Goal: Task Accomplishment & Management: Use online tool/utility

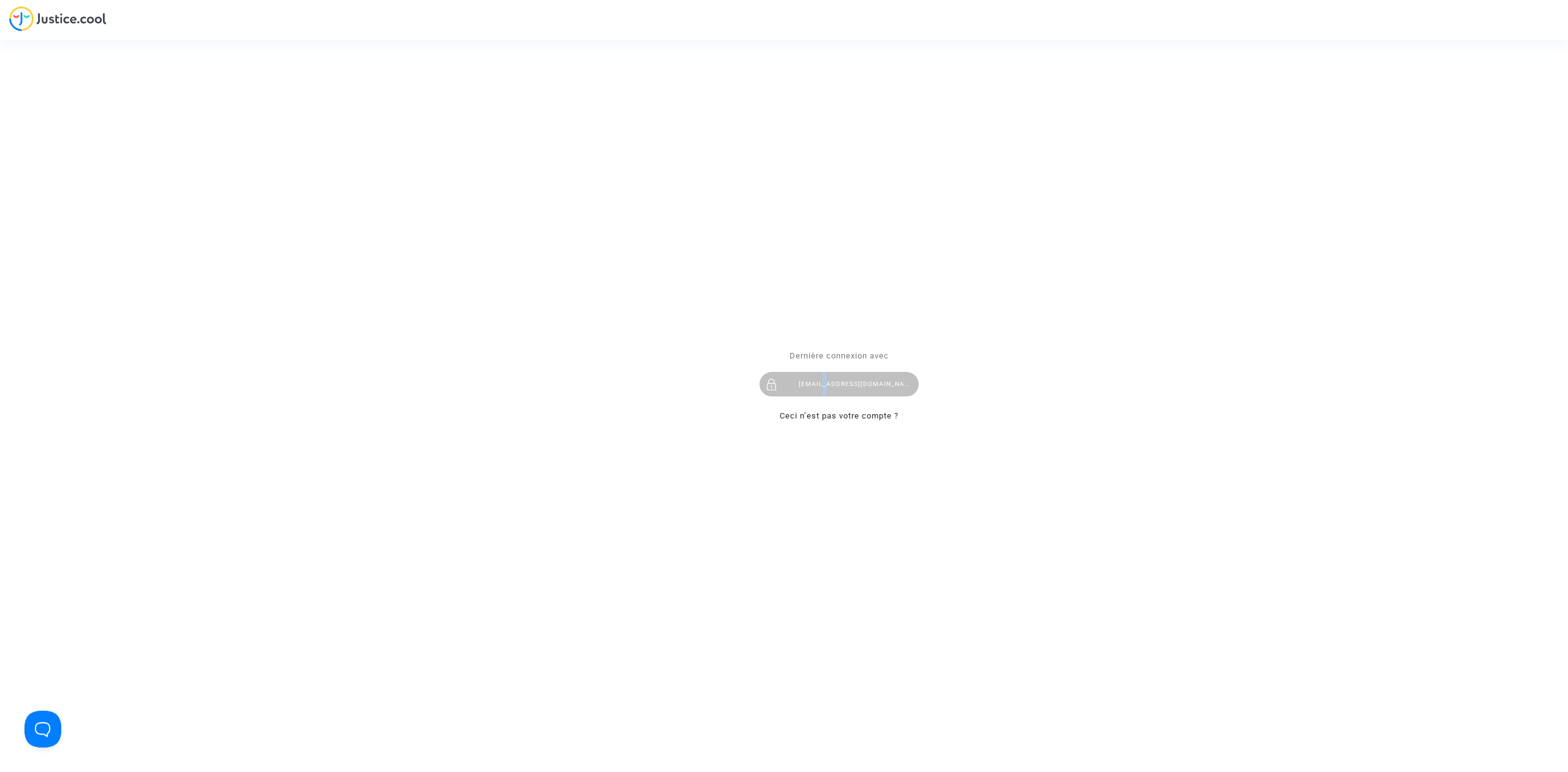
click at [827, 393] on div "hibo@pitcher-avocat.fr" at bounding box center [839, 384] width 159 height 24
click at [807, 379] on div "hibo@pitcher-avocat.fr" at bounding box center [839, 384] width 159 height 24
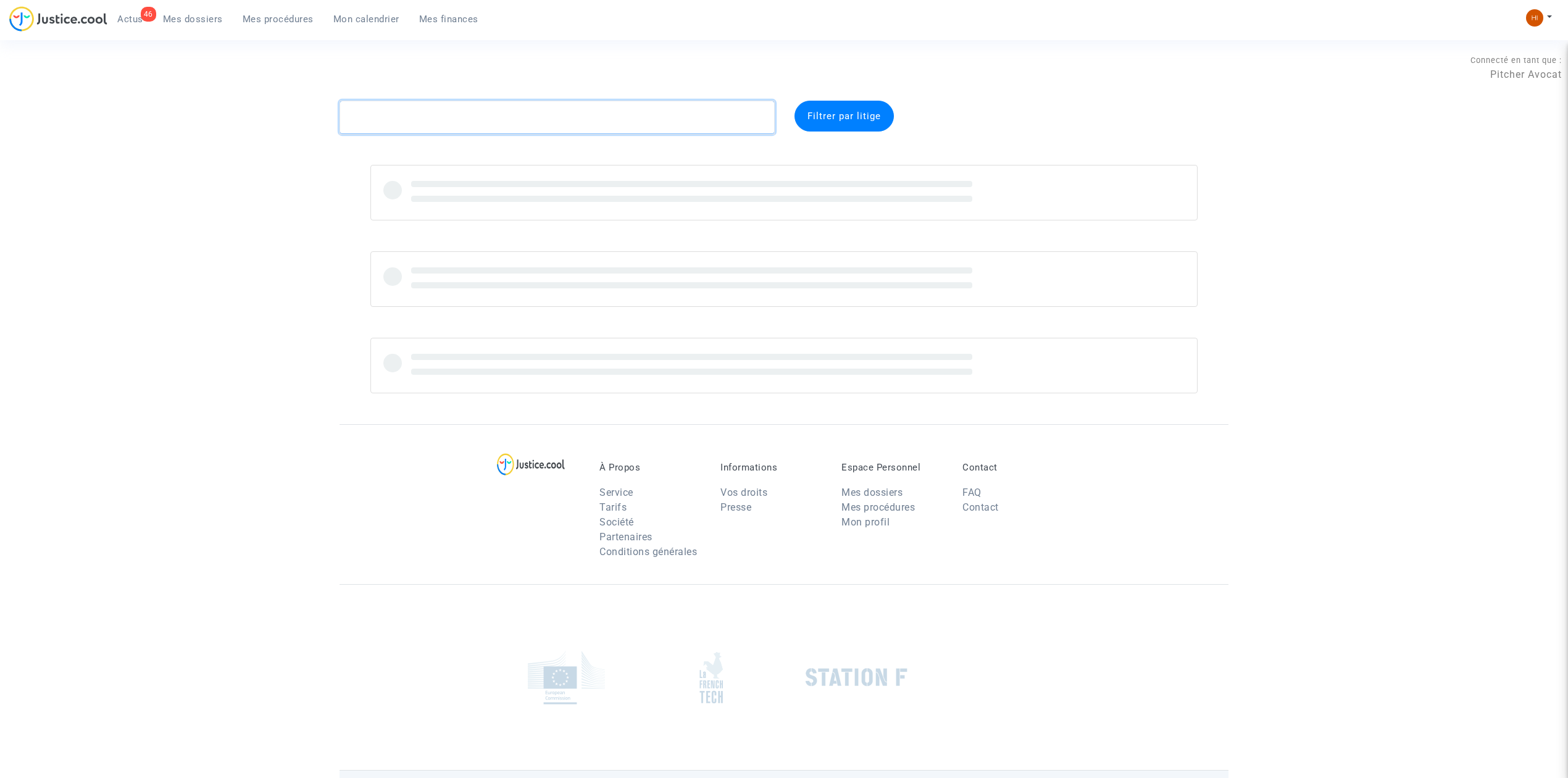
click at [500, 119] on textarea at bounding box center [557, 117] width 435 height 34
click at [276, 19] on span "Mes procédures" at bounding box center [278, 19] width 71 height 11
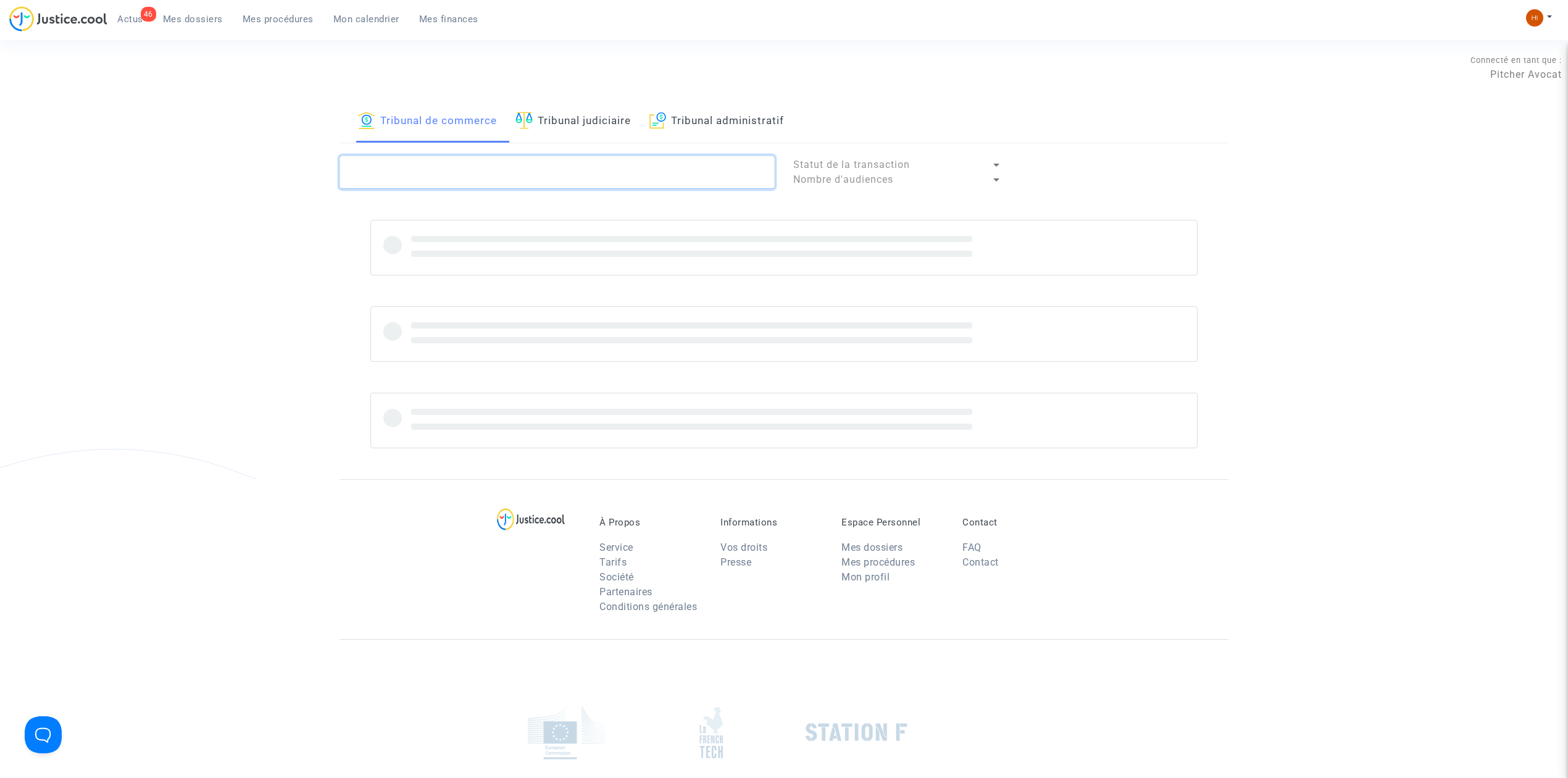
click at [422, 179] on textarea at bounding box center [557, 172] width 435 height 34
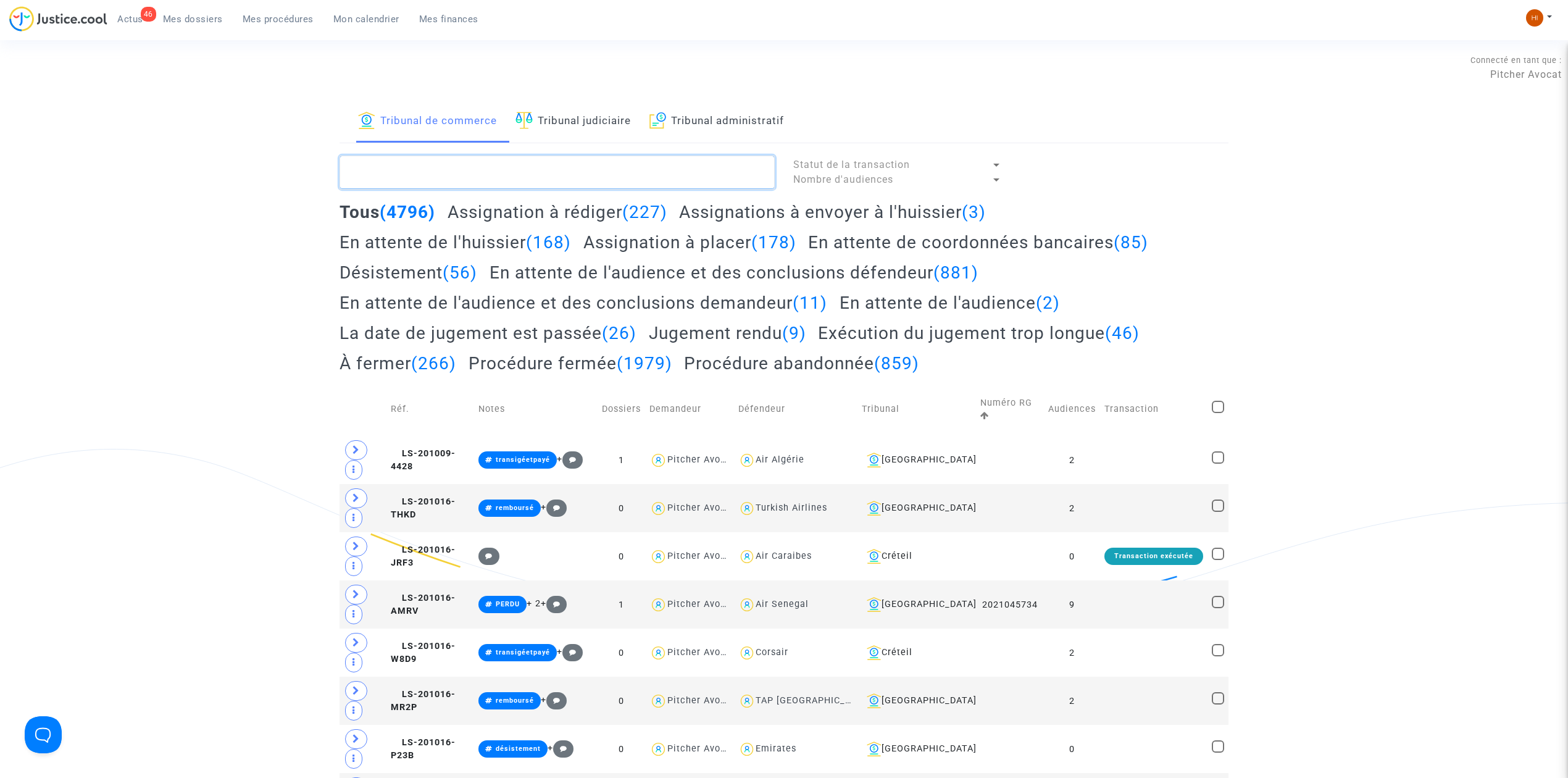
paste textarea "2025F00887"
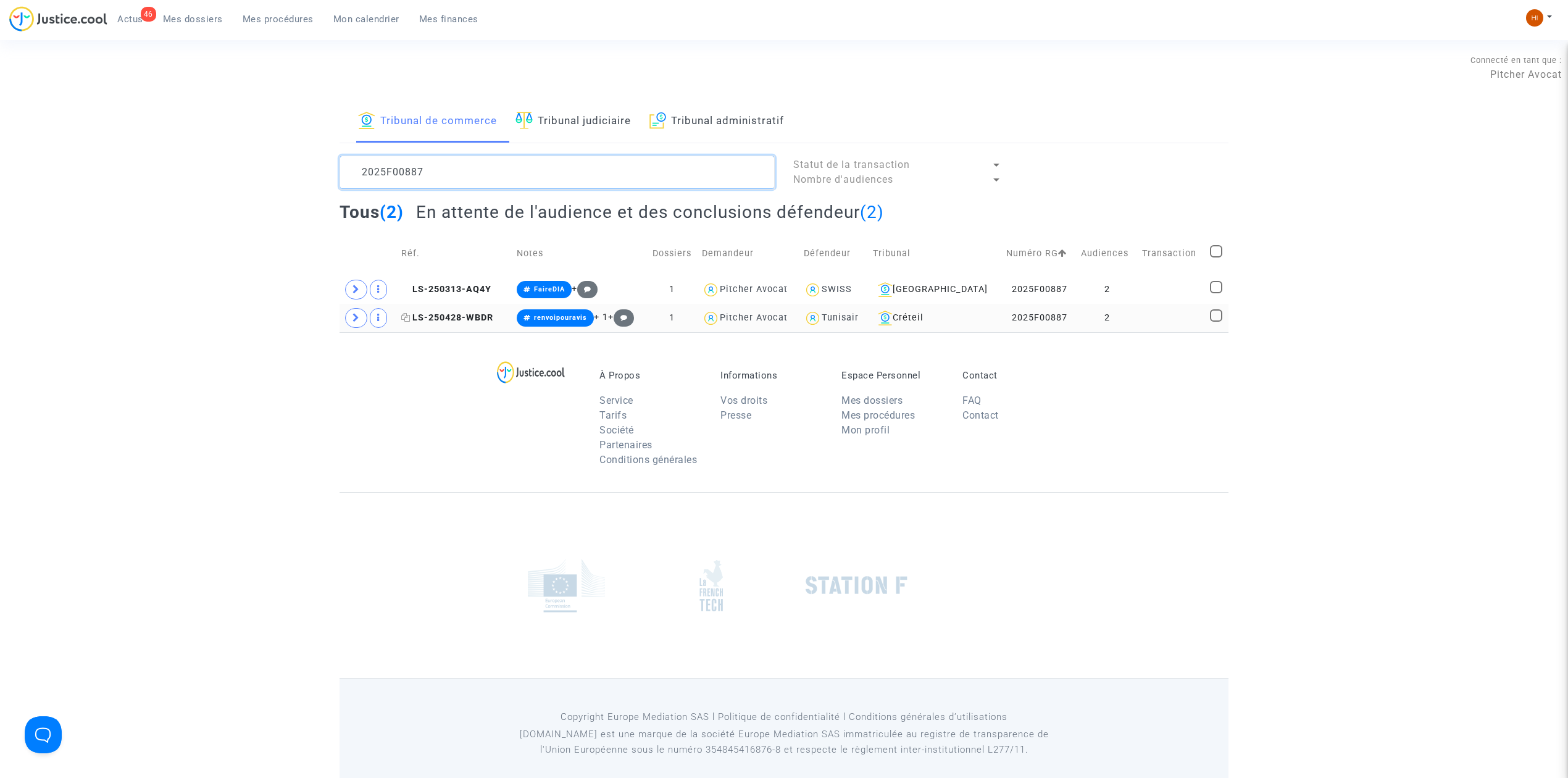
type textarea "2025F00887"
click at [477, 319] on span "LS-250428-WBDR" at bounding box center [447, 317] width 92 height 10
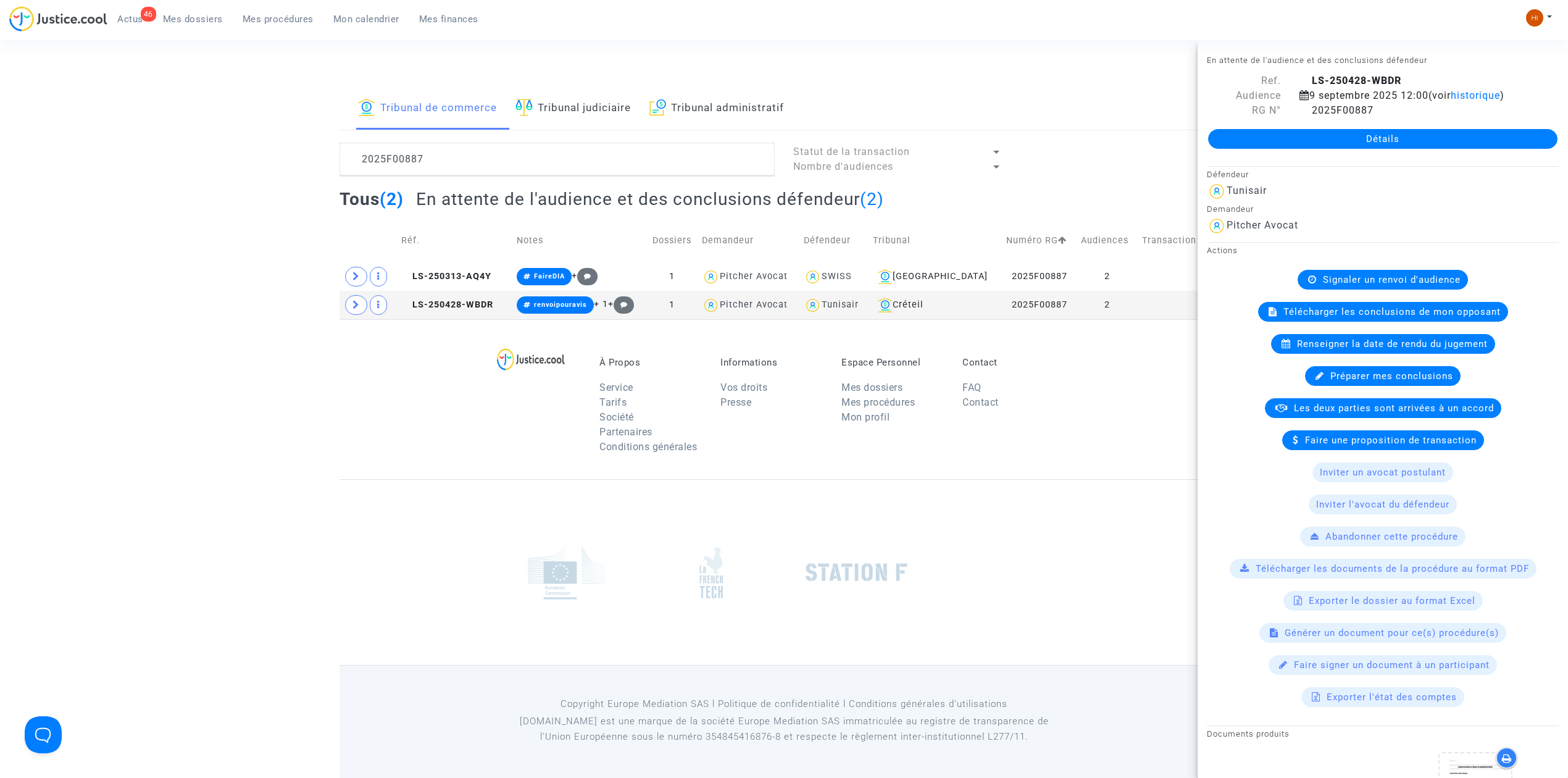
click at [1393, 134] on link "Détails" at bounding box center [1382, 139] width 350 height 20
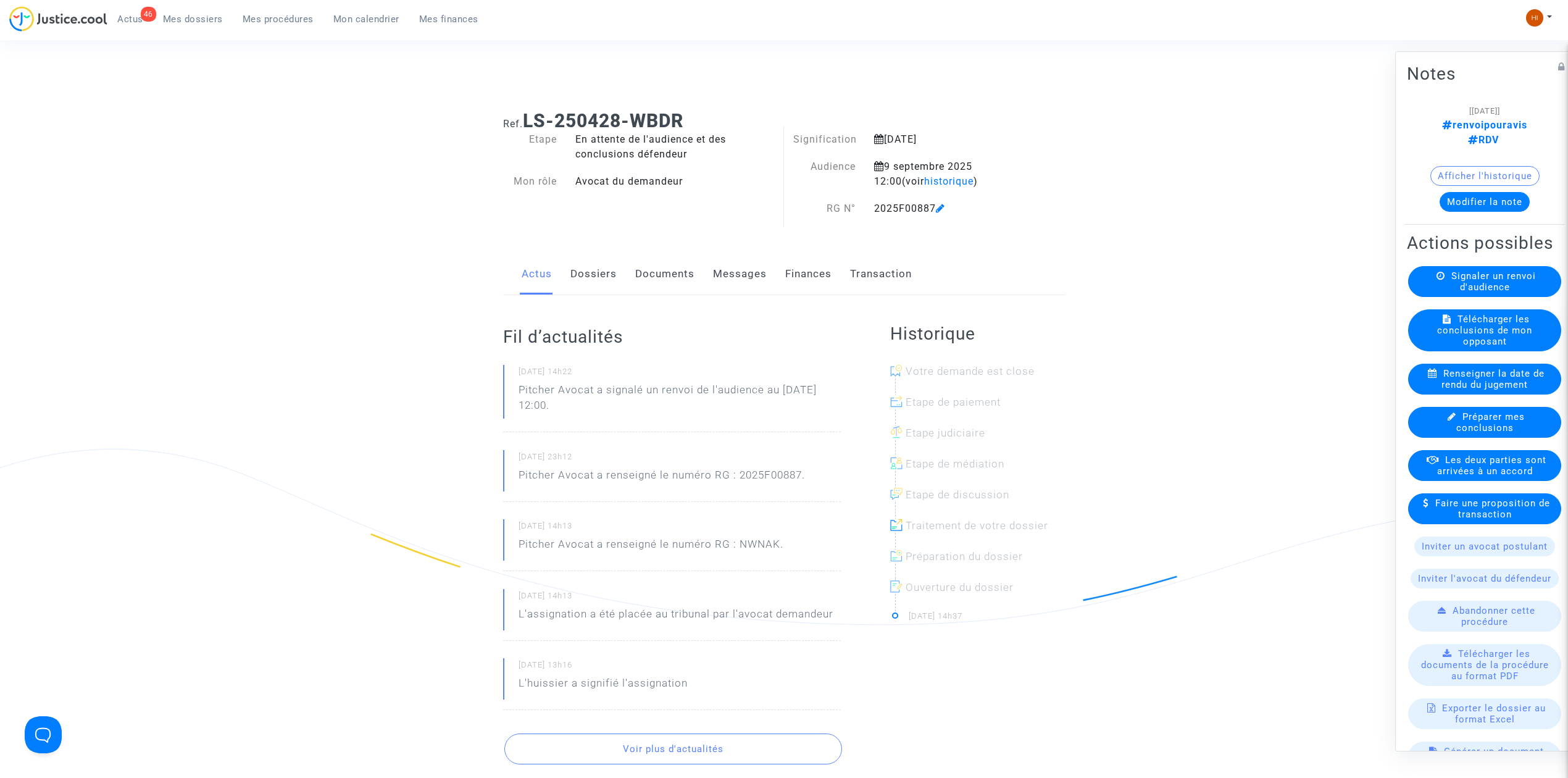
click at [643, 265] on link "Documents" at bounding box center [665, 274] width 59 height 40
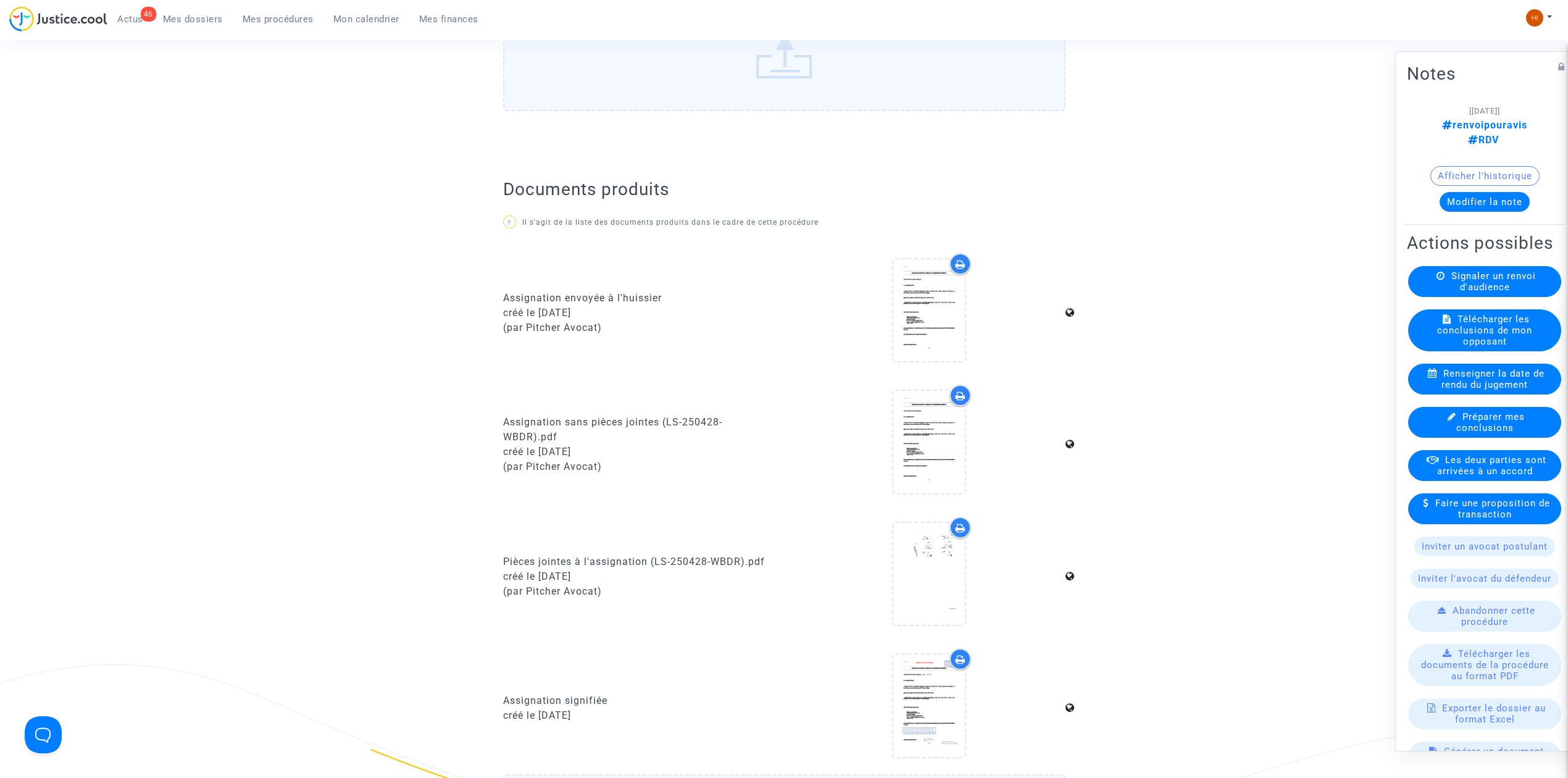
scroll to position [658, 0]
click at [199, 23] on span "Mes dossiers" at bounding box center [193, 19] width 60 height 11
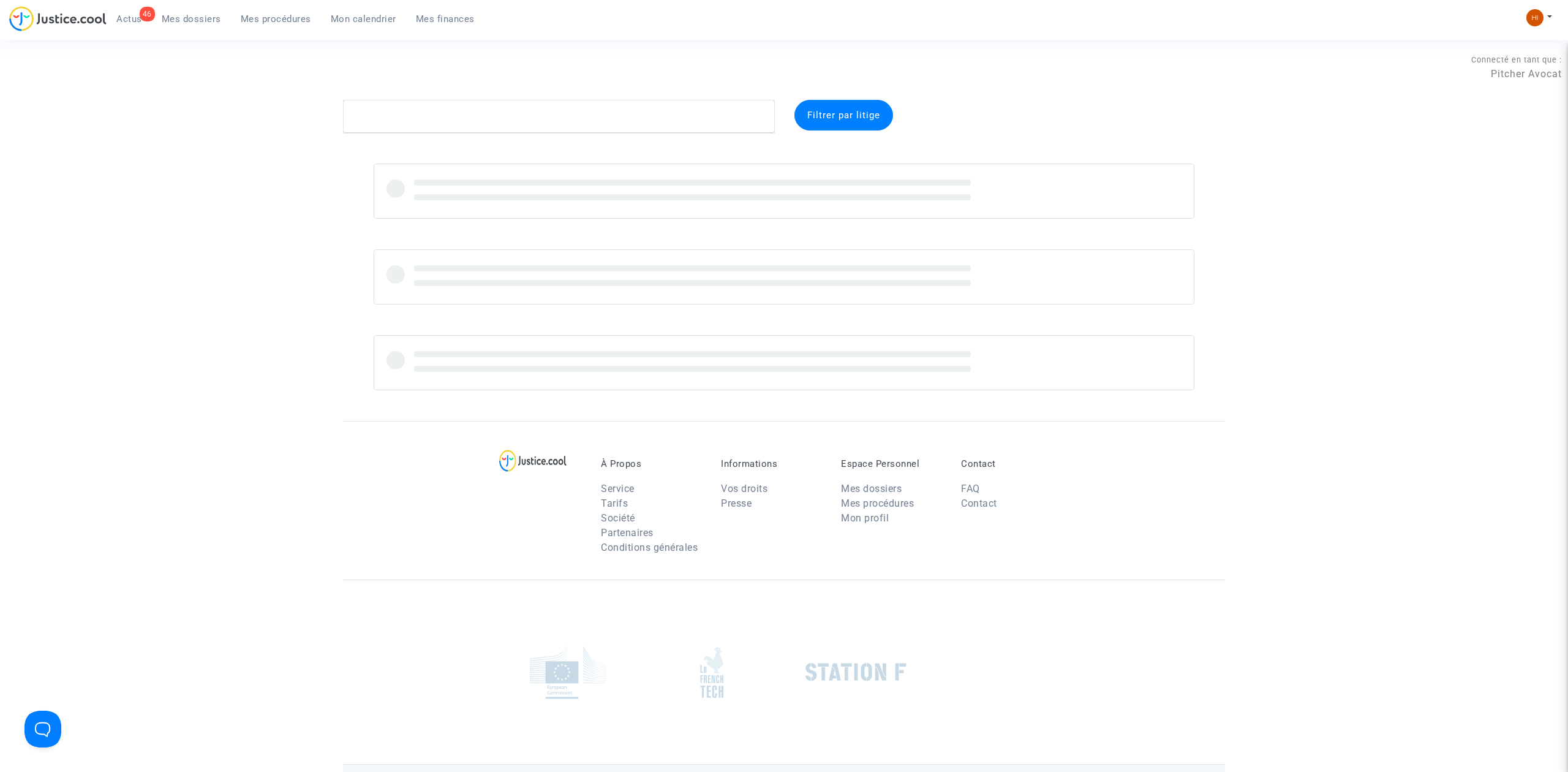
click at [317, 20] on link "Mes procédures" at bounding box center [275, 20] width 90 height 19
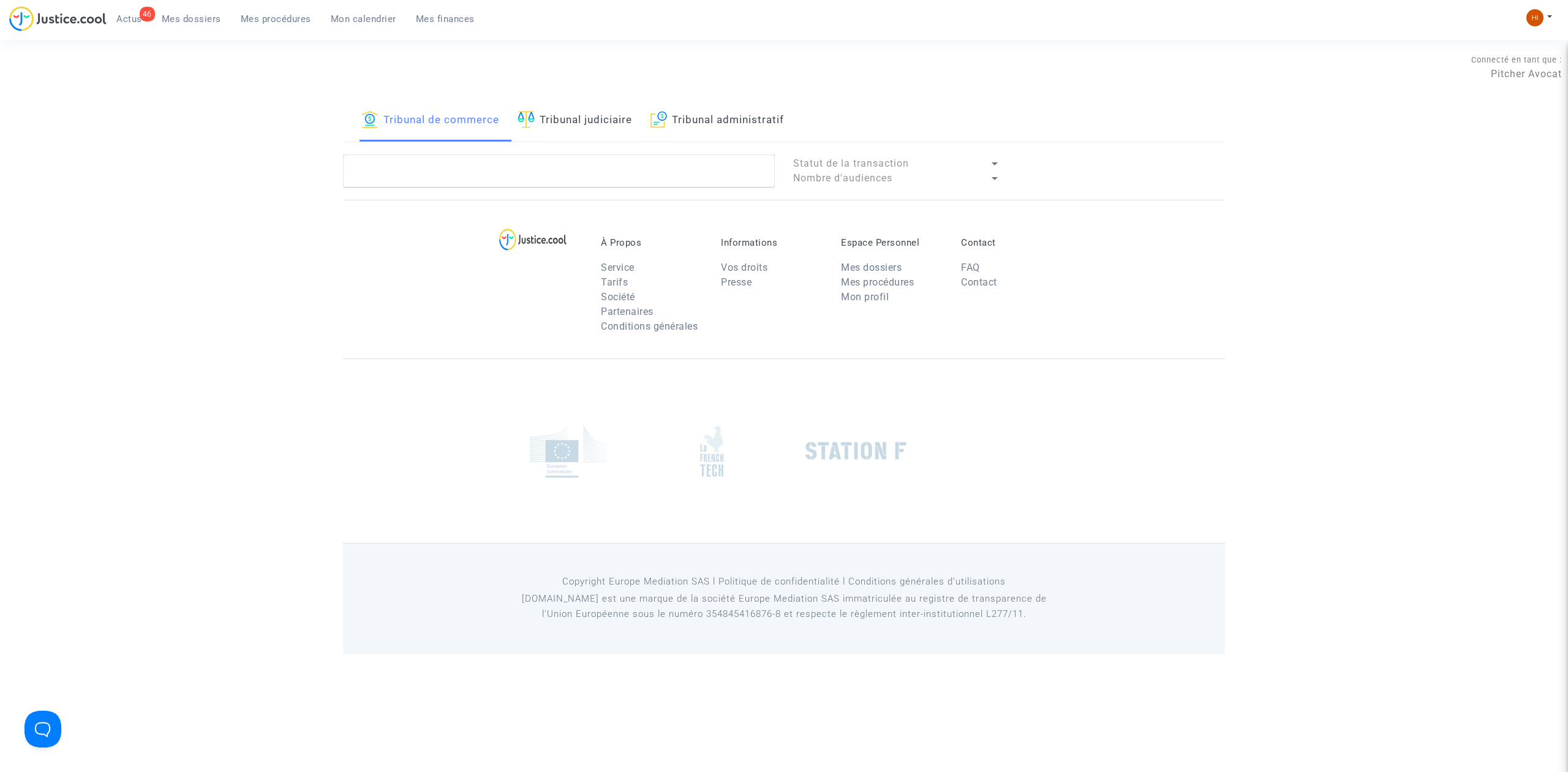
click at [293, 15] on span "Mes procédures" at bounding box center [276, 19] width 71 height 11
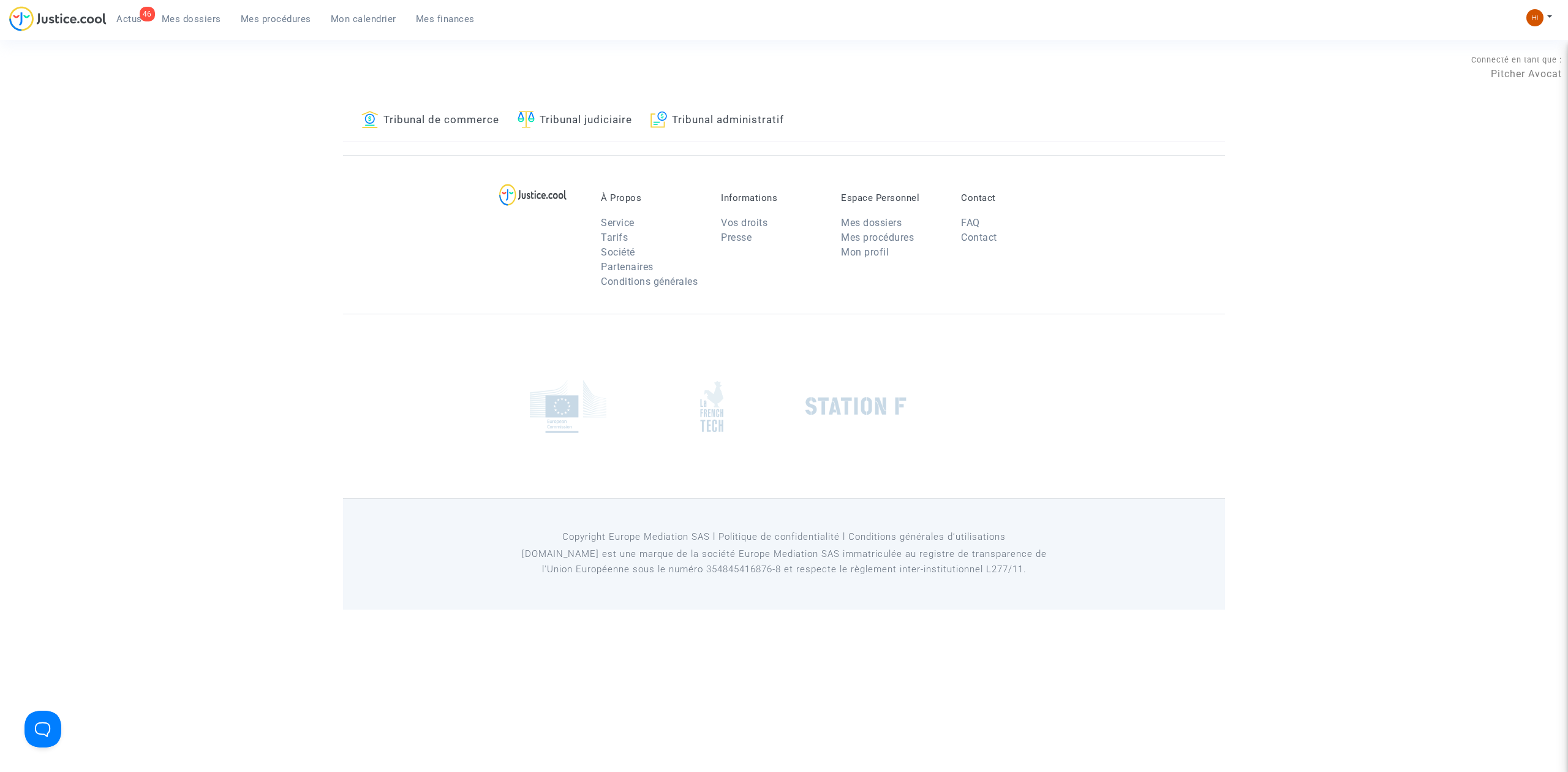
click at [462, 131] on link "Tribunal de commerce" at bounding box center [431, 120] width 138 height 42
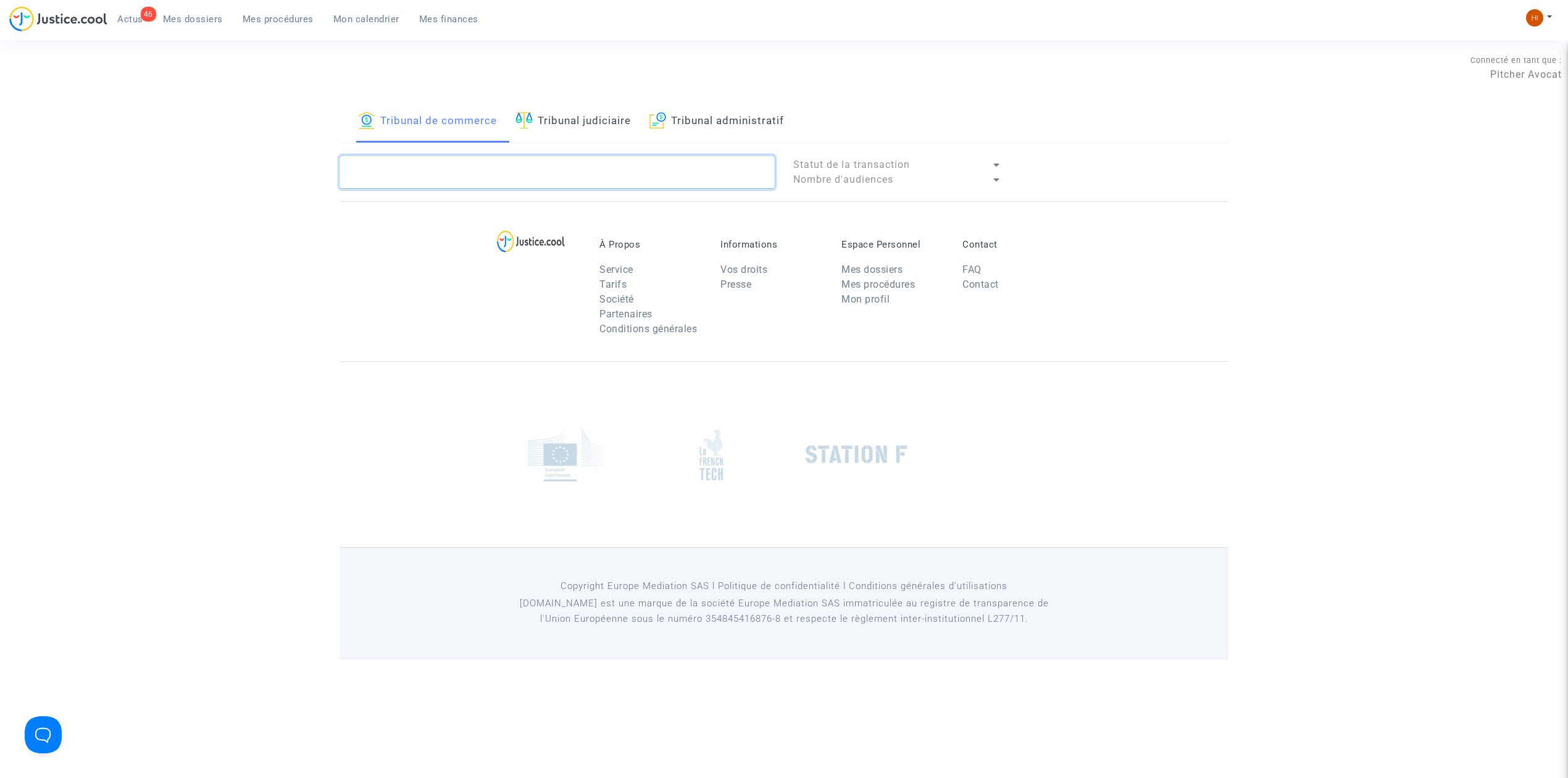
click at [472, 178] on textarea at bounding box center [557, 172] width 435 height 34
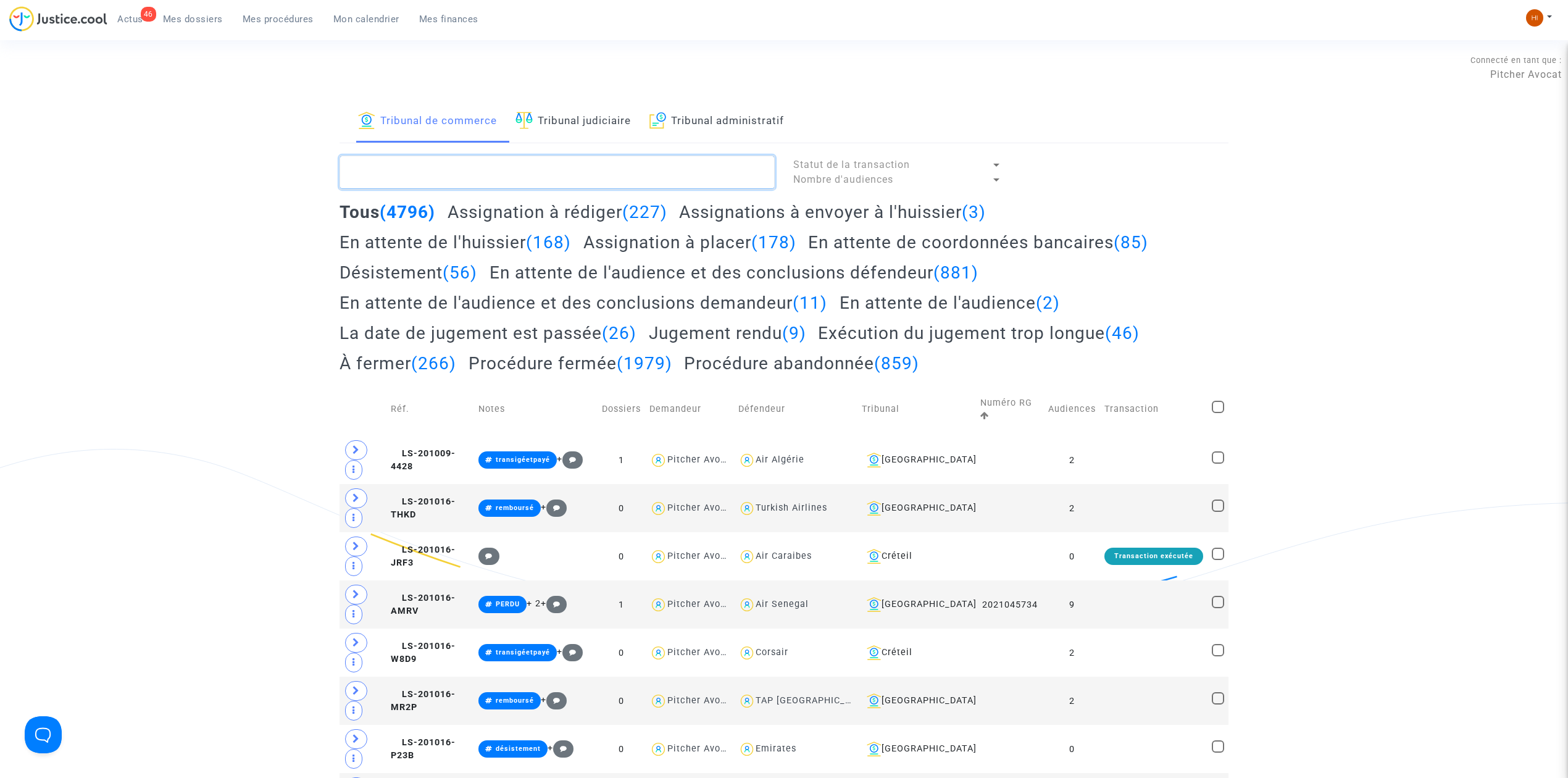
paste textarea "2025F00879"
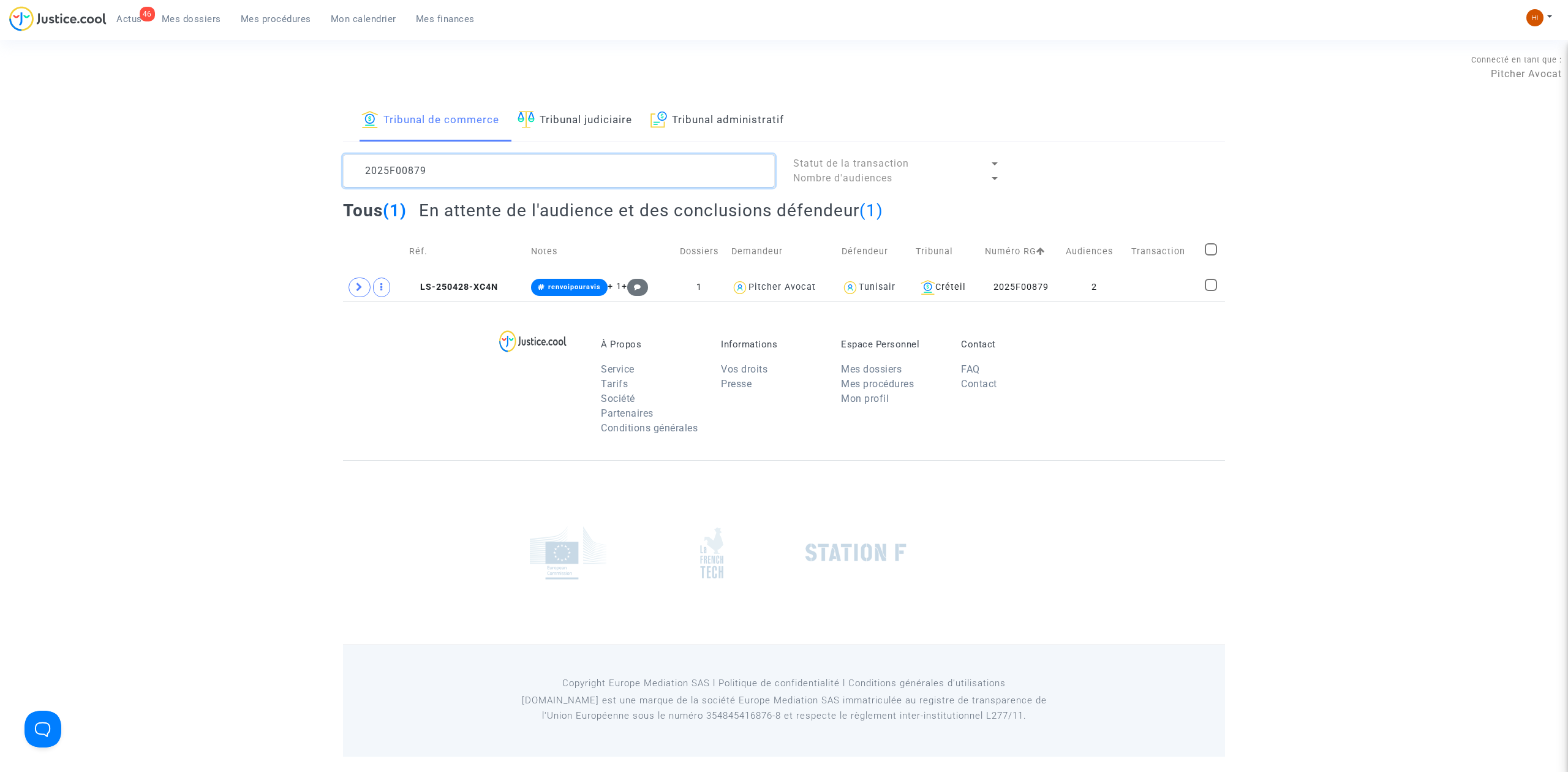
type textarea "2025F00879"
click at [1173, 286] on td at bounding box center [1163, 287] width 73 height 28
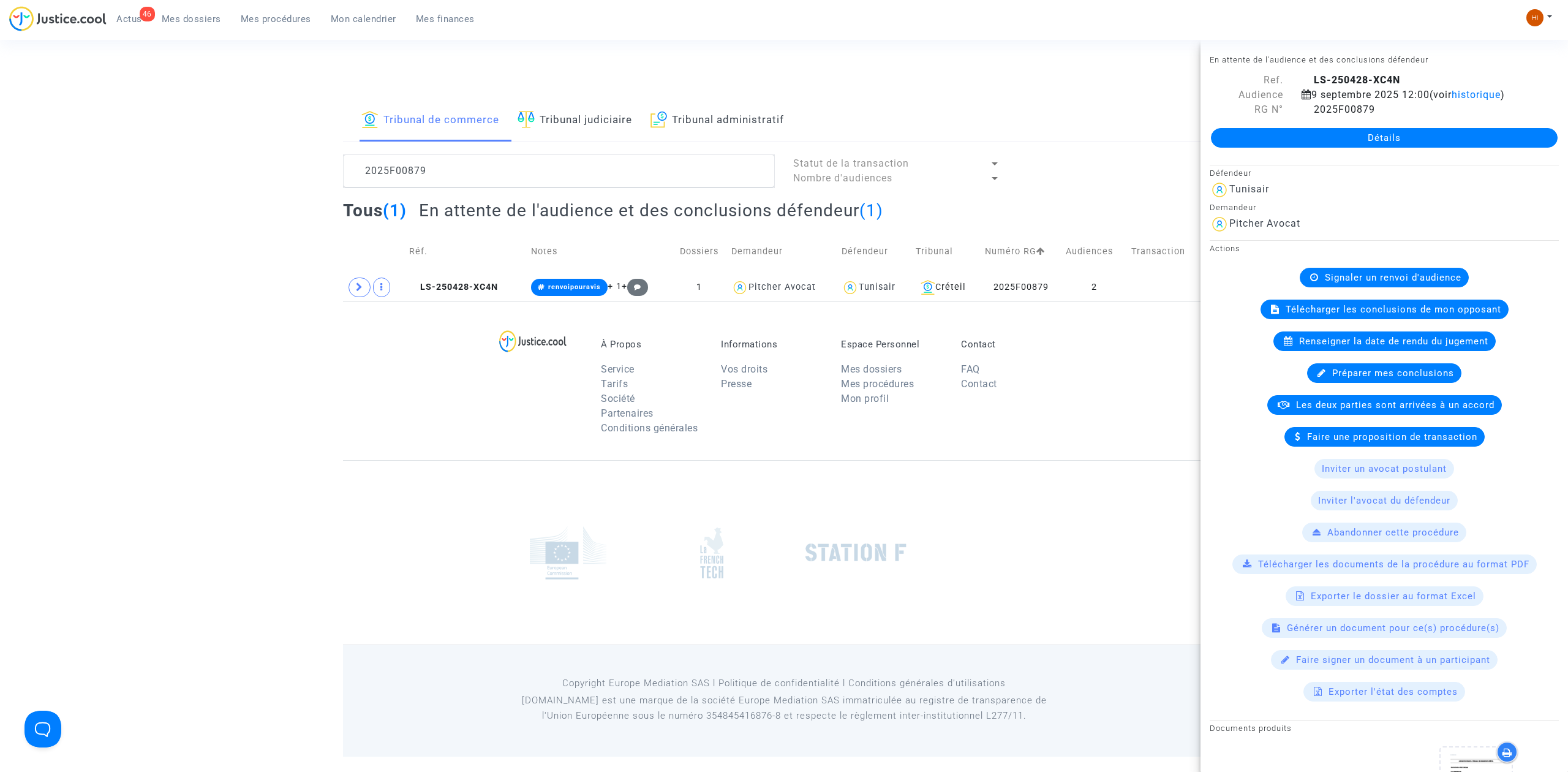
click at [1307, 126] on div "Détails" at bounding box center [1384, 138] width 367 height 42
click at [1302, 138] on link "Détails" at bounding box center [1384, 138] width 347 height 20
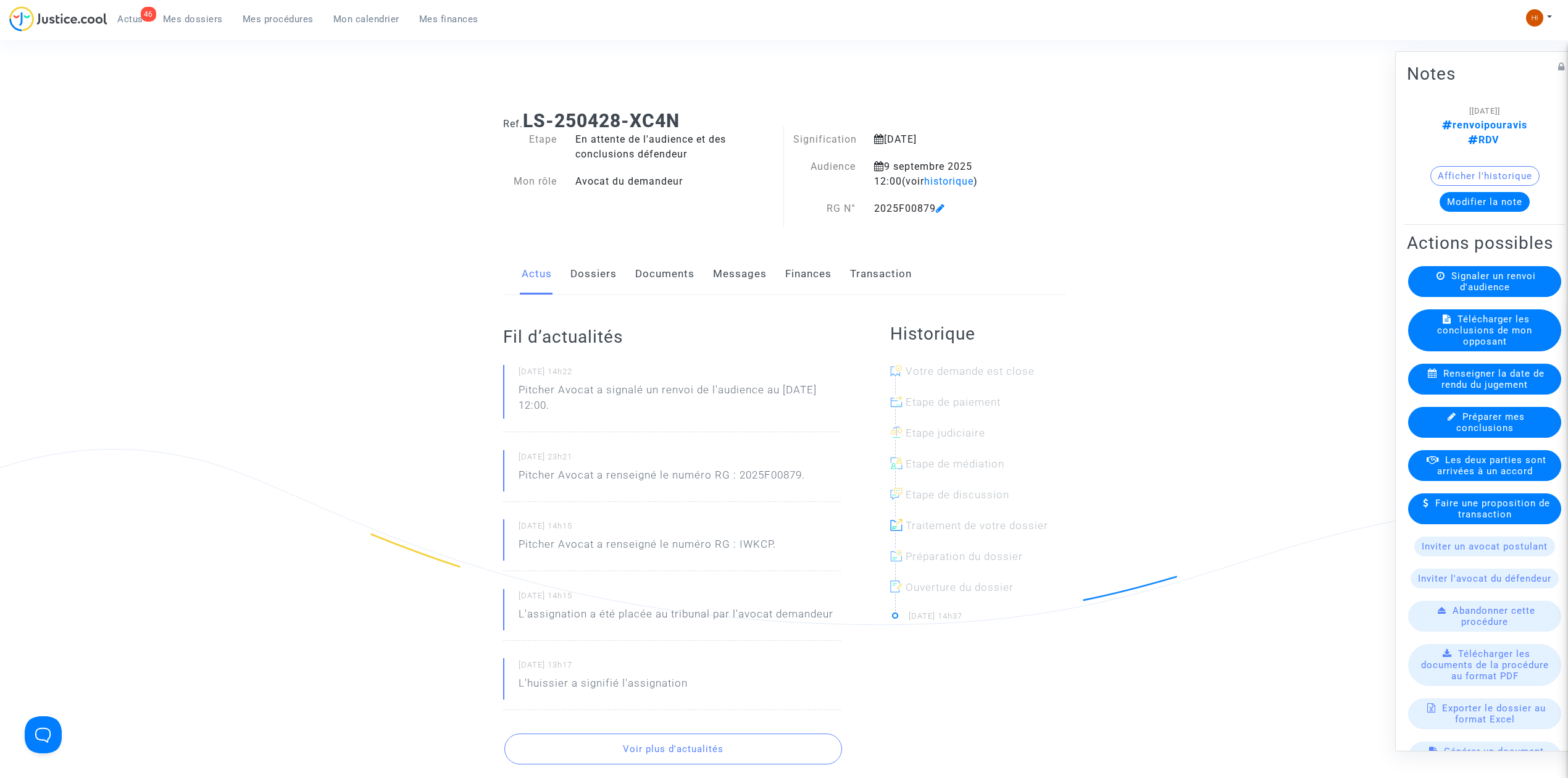
click at [660, 275] on link "Documents" at bounding box center [665, 274] width 59 height 40
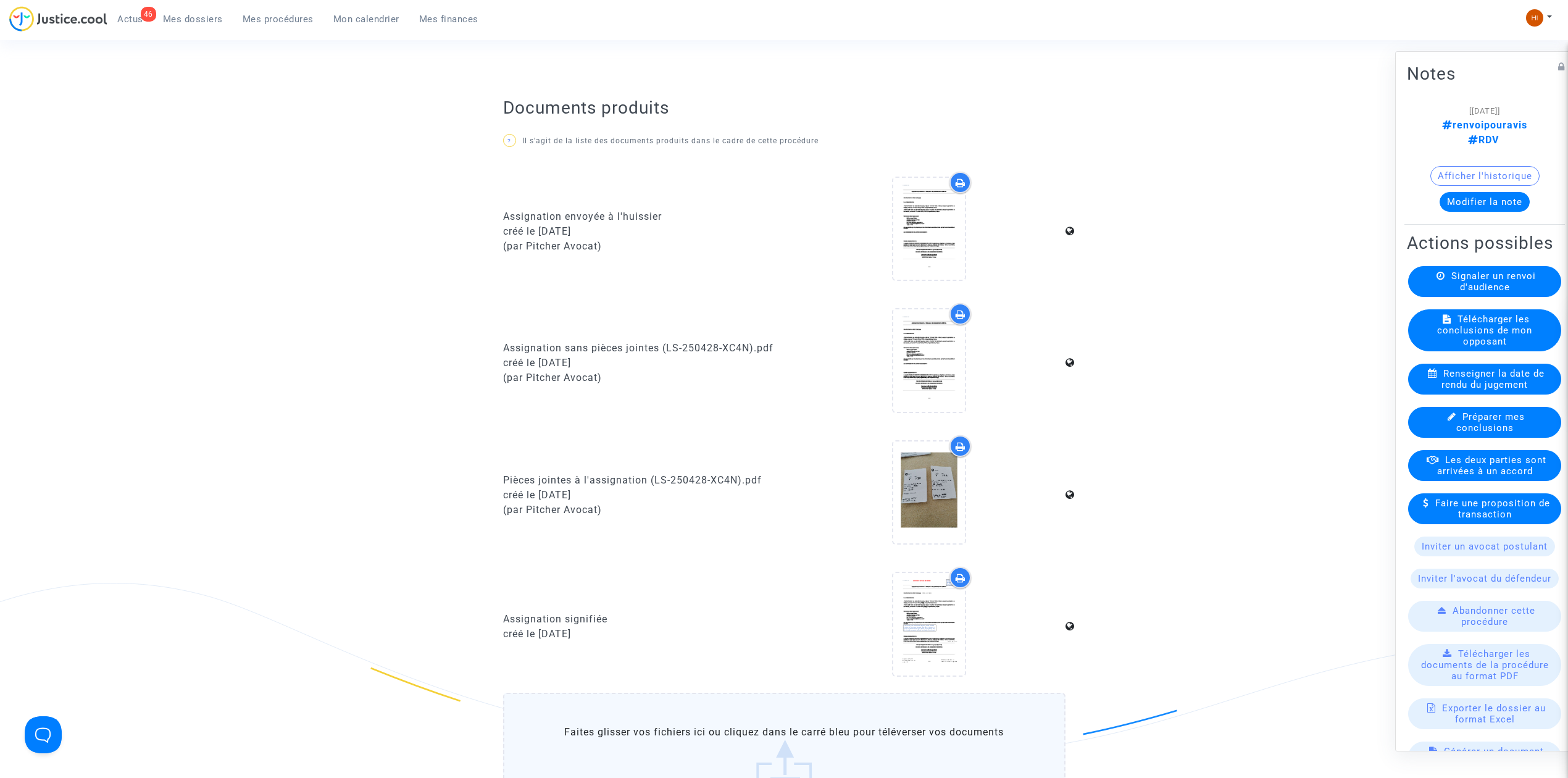
scroll to position [741, 0]
click at [934, 613] on icon at bounding box center [929, 621] width 40 height 39
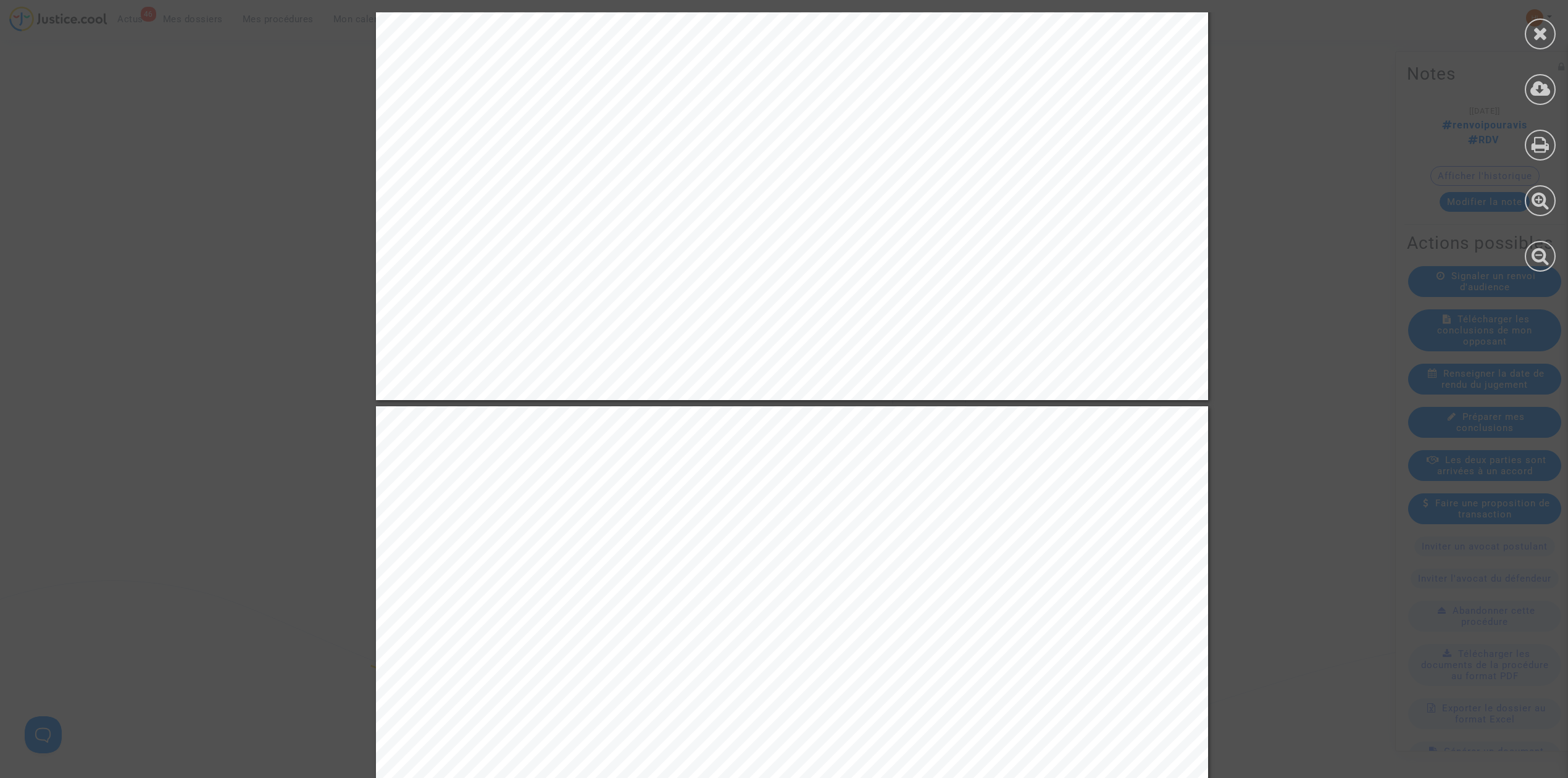
scroll to position [1976, 0]
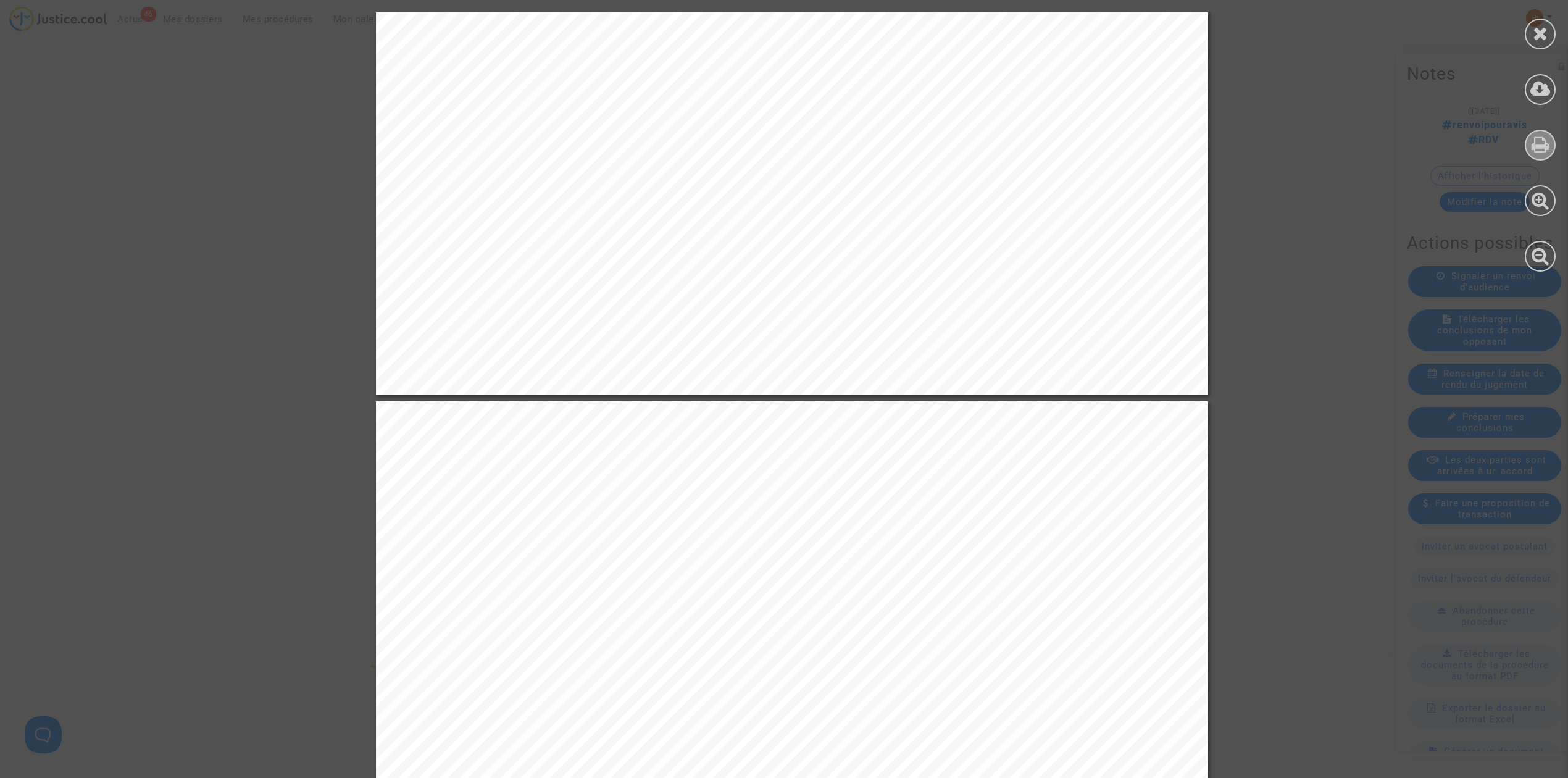
click at [1533, 155] on div at bounding box center [1540, 144] width 31 height 31
click at [1552, 32] on div at bounding box center [1540, 34] width 31 height 31
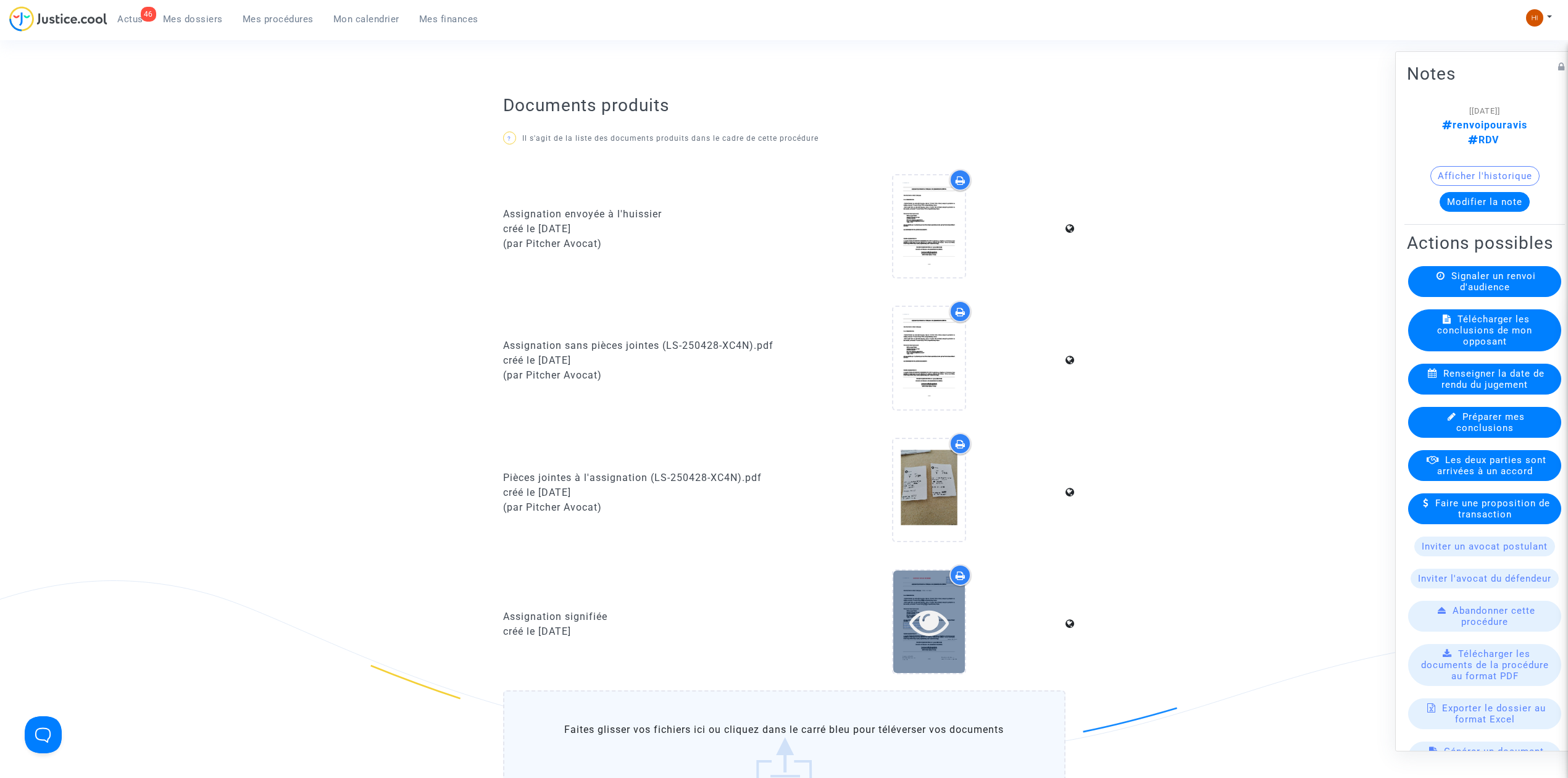
click at [934, 625] on icon at bounding box center [929, 621] width 40 height 39
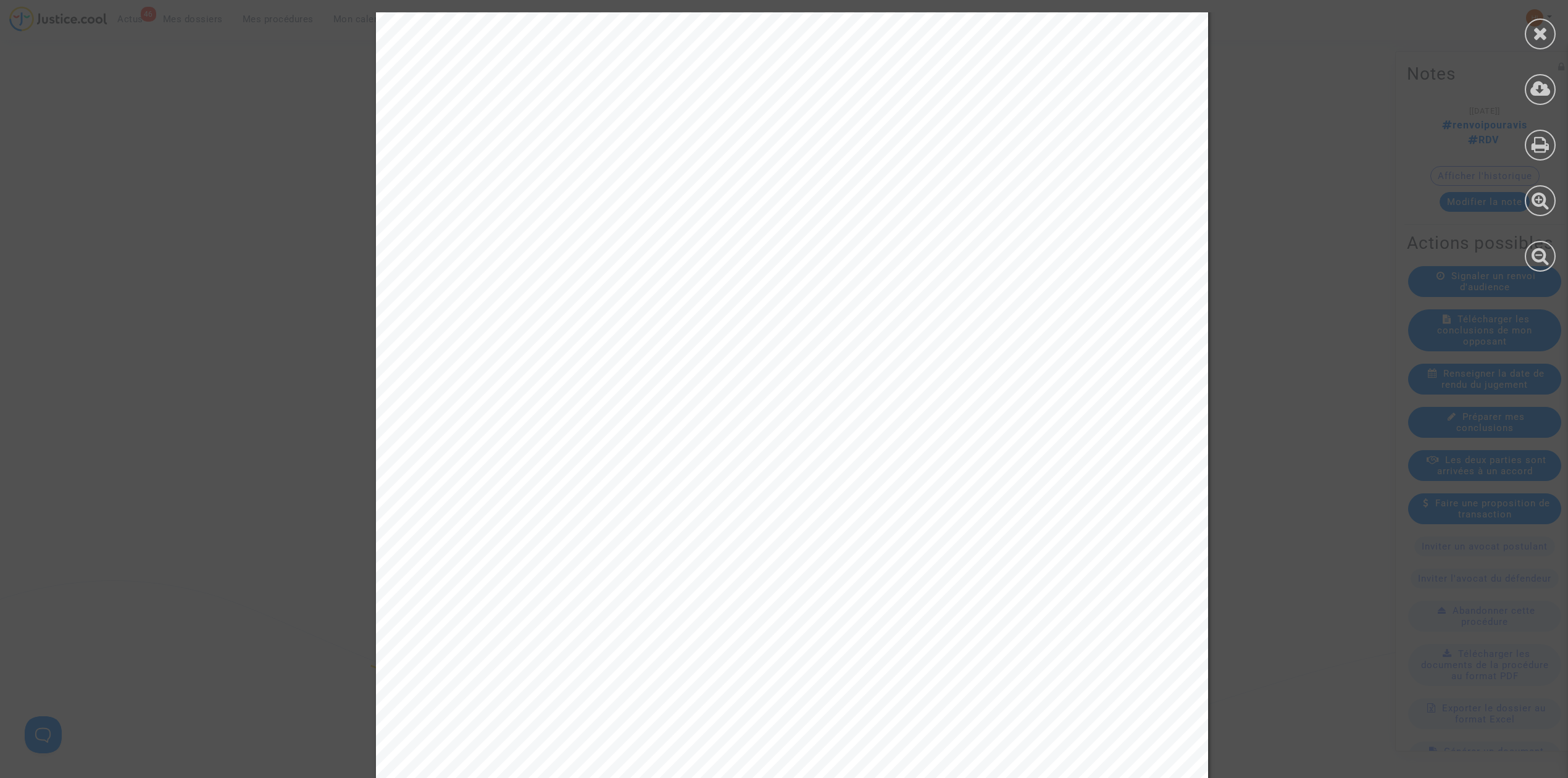
scroll to position [12253, 0]
click at [1546, 33] on icon at bounding box center [1540, 34] width 15 height 19
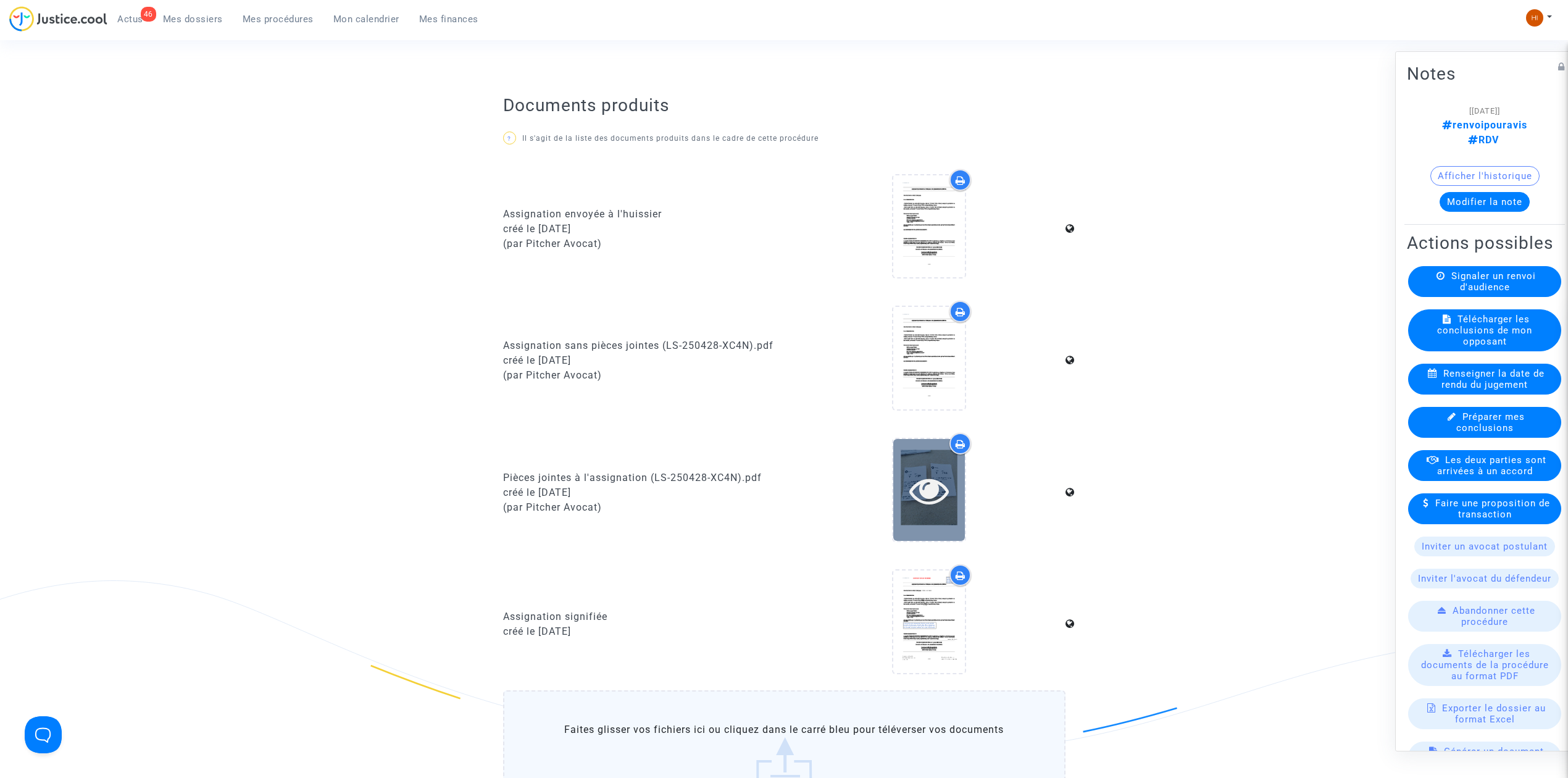
click at [942, 489] on icon at bounding box center [929, 490] width 40 height 39
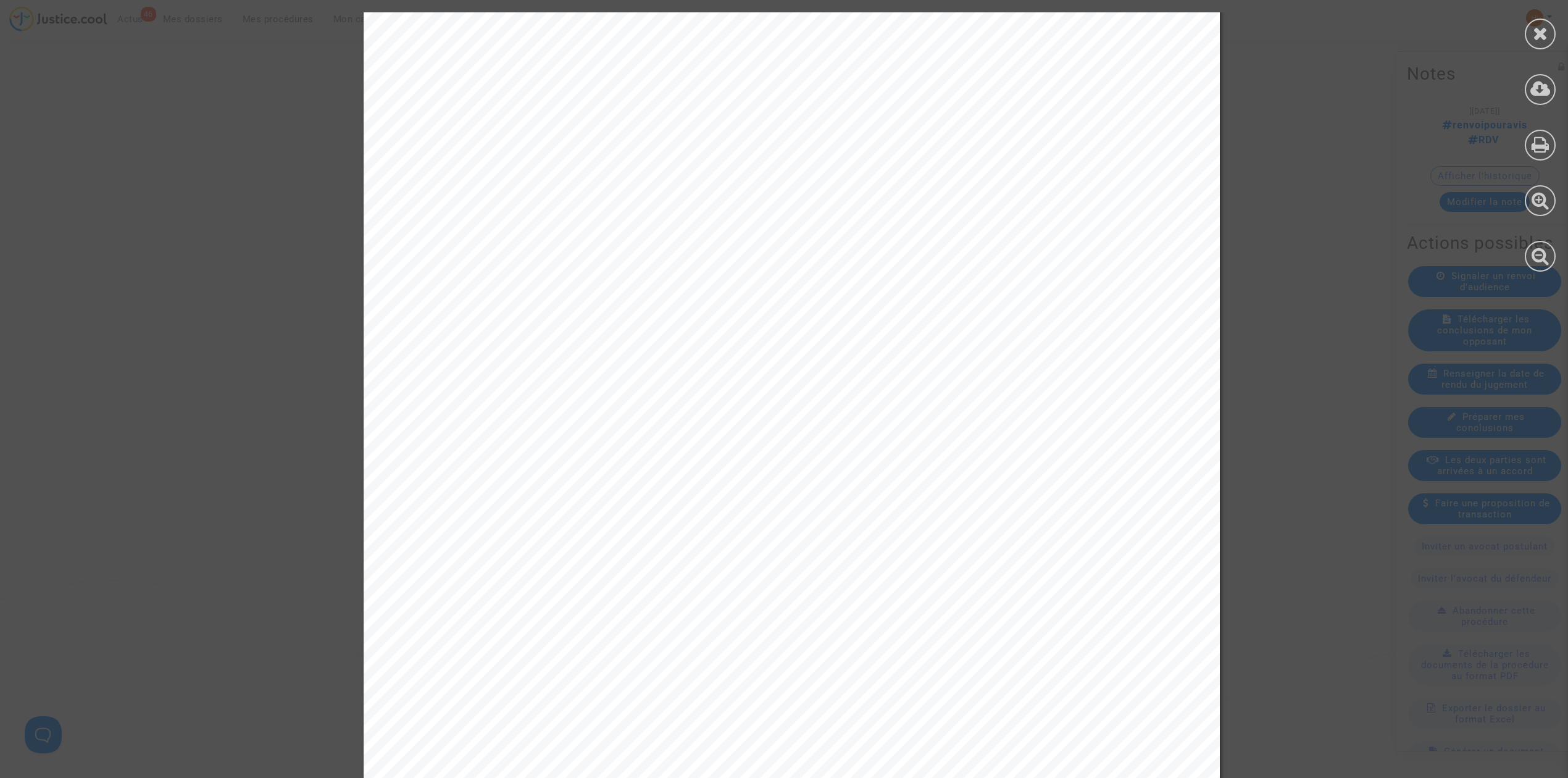
scroll to position [4527, 0]
drag, startPoint x: 1550, startPoint y: 149, endPoint x: 1534, endPoint y: 154, distance: 16.8
click at [1549, 149] on div at bounding box center [1540, 144] width 31 height 31
drag, startPoint x: 1548, startPoint y: 36, endPoint x: 1540, endPoint y: 42, distance: 10.0
click at [1548, 36] on div at bounding box center [1540, 34] width 31 height 31
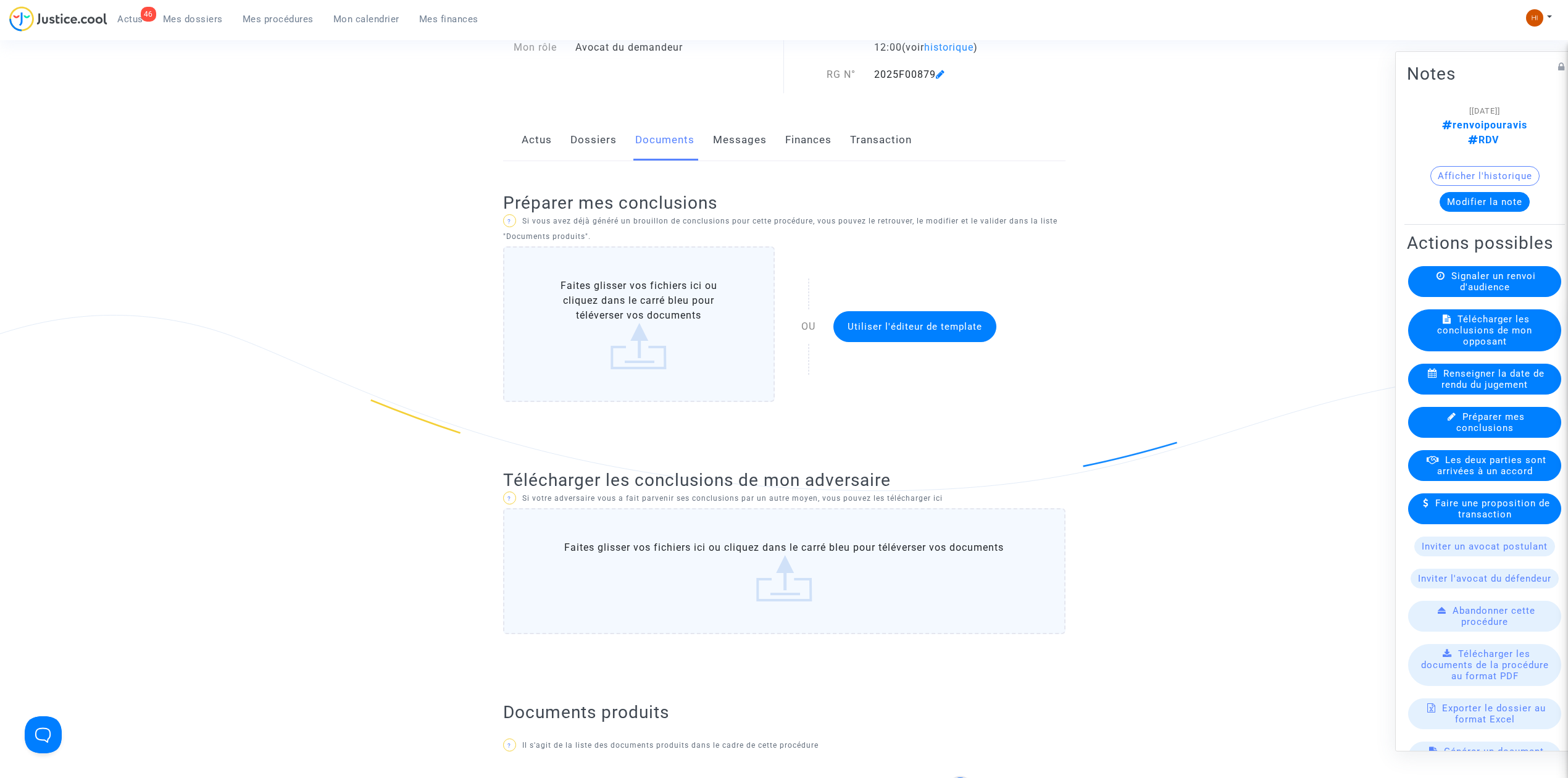
scroll to position [0, 0]
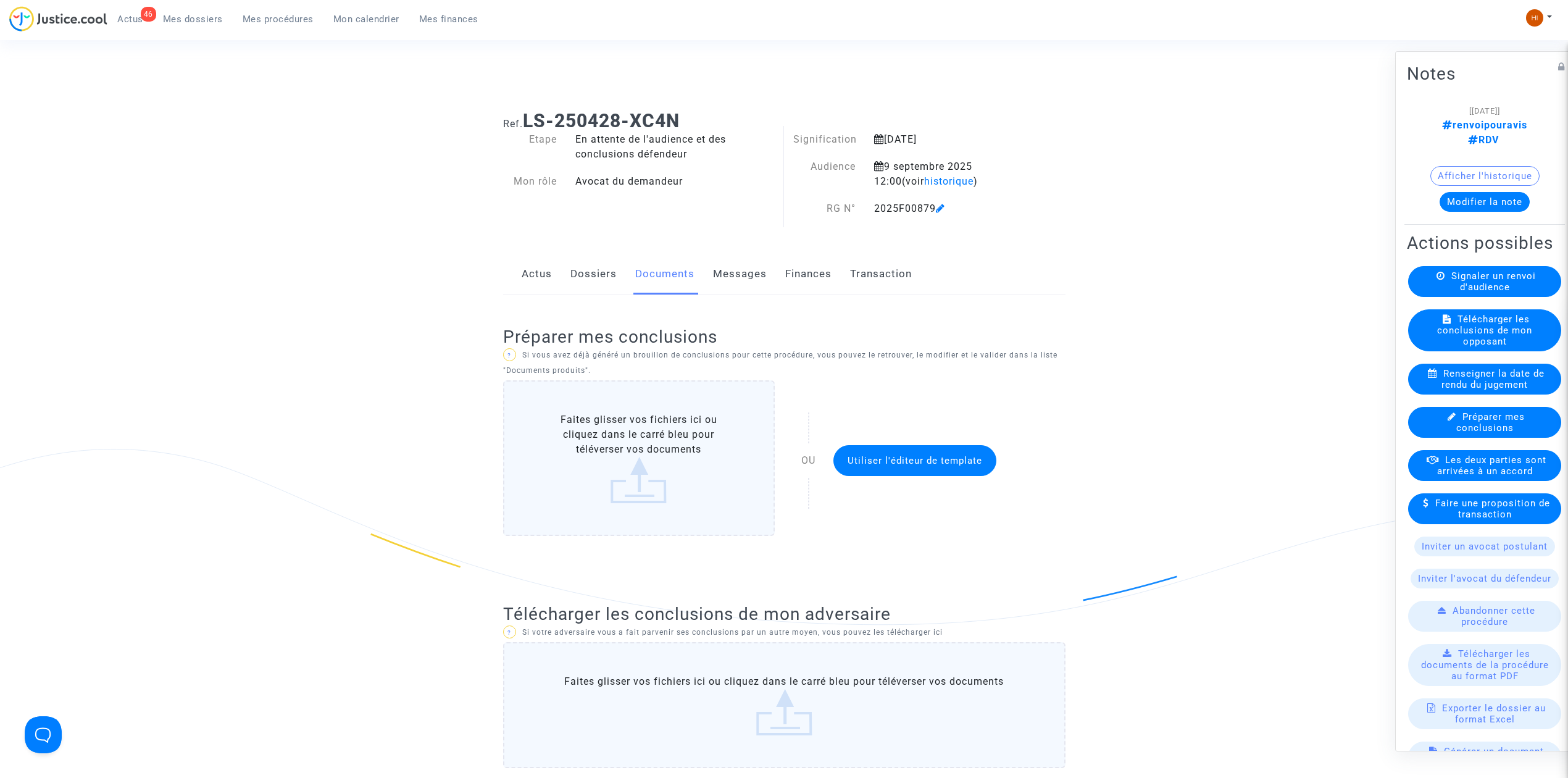
click at [1500, 277] on span "Signaler un renvoi d'audience" at bounding box center [1493, 281] width 84 height 22
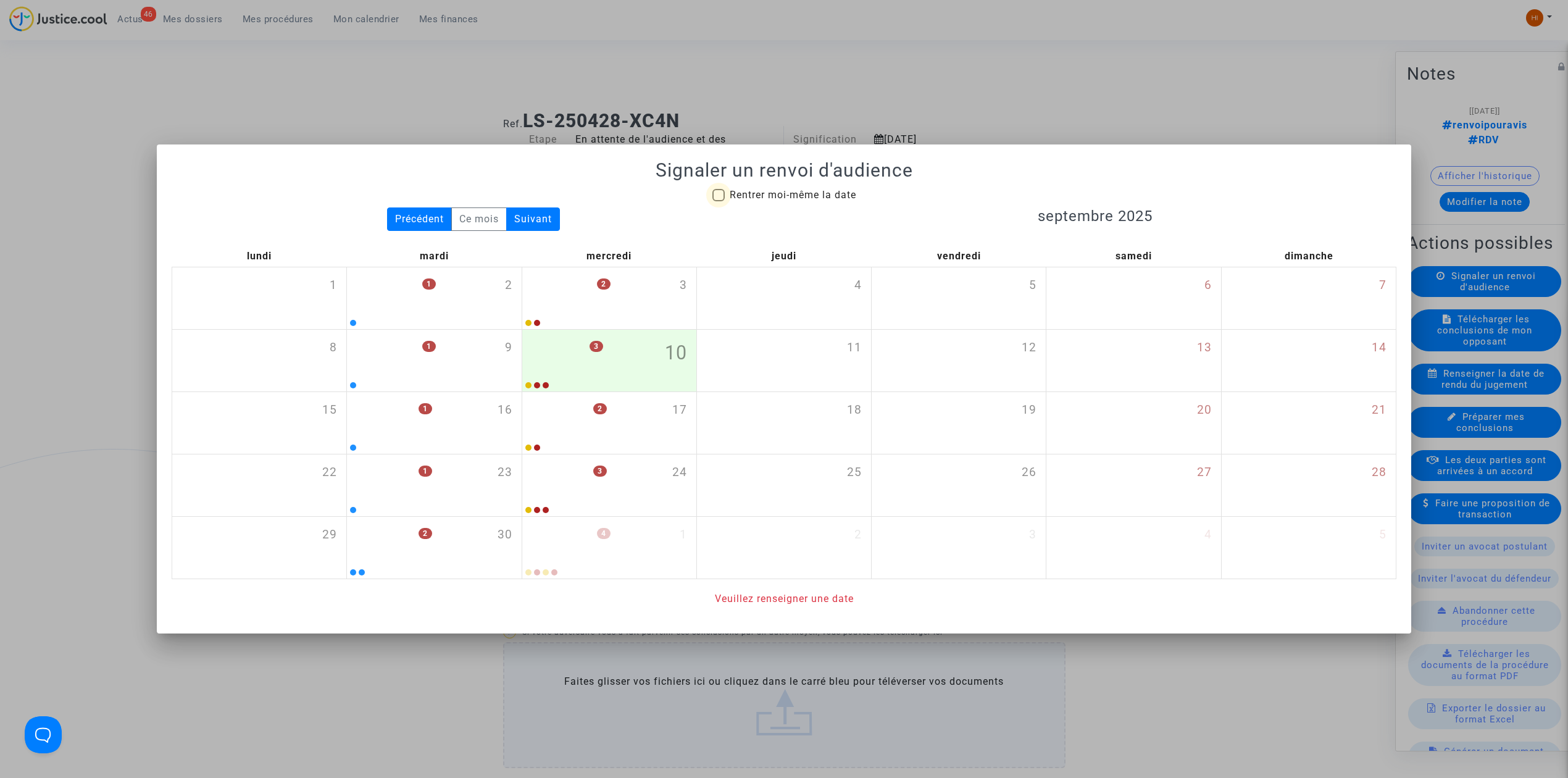
click at [748, 194] on span "Rentrer moi-même la date" at bounding box center [792, 195] width 127 height 12
click at [719, 202] on input "Rentrer moi-même la date" at bounding box center [718, 202] width 1 height 1
checkbox input "true"
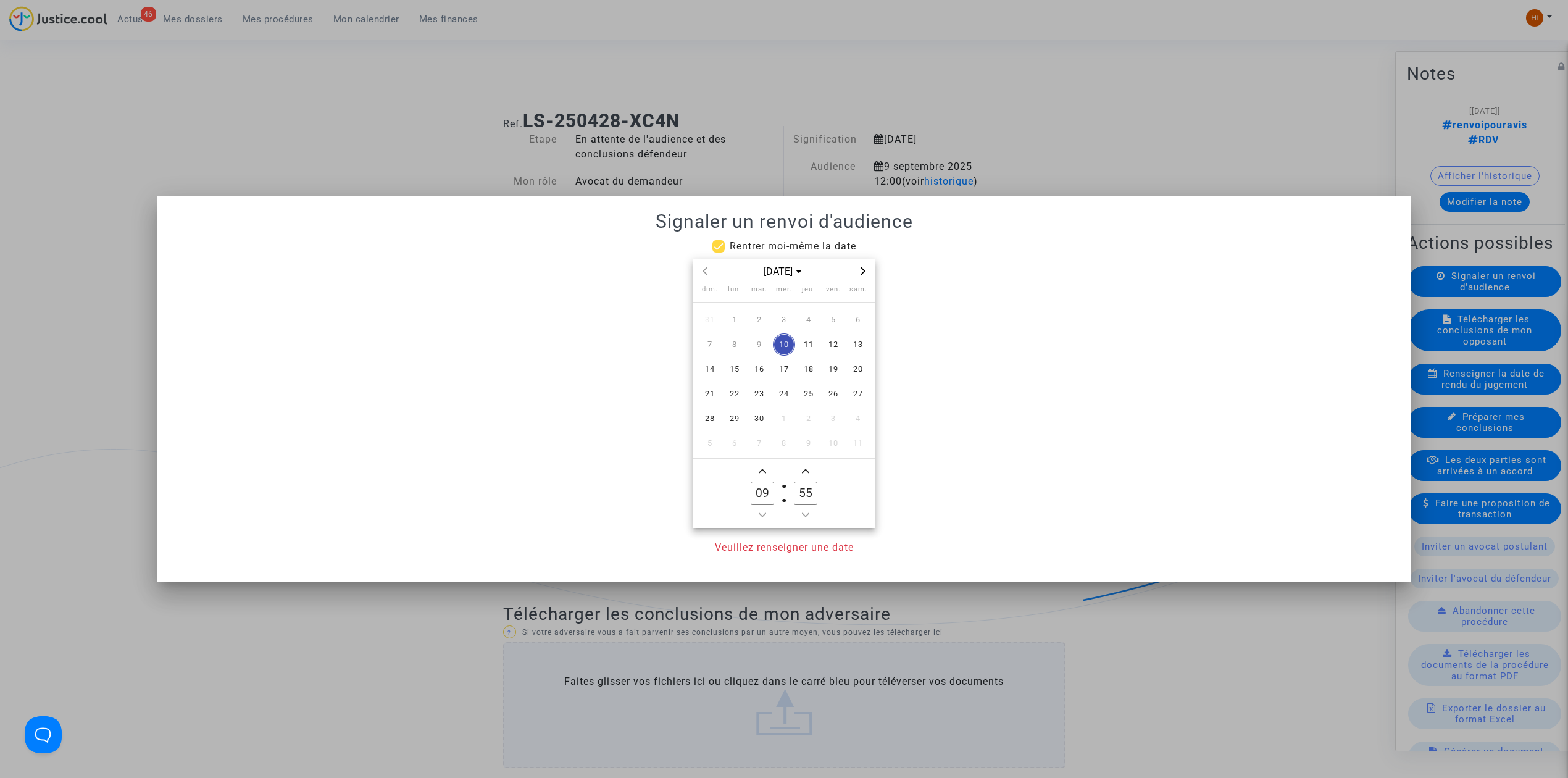
click at [867, 270] on span "Next month" at bounding box center [863, 271] width 15 height 15
click at [764, 394] on span "21" at bounding box center [759, 394] width 22 height 22
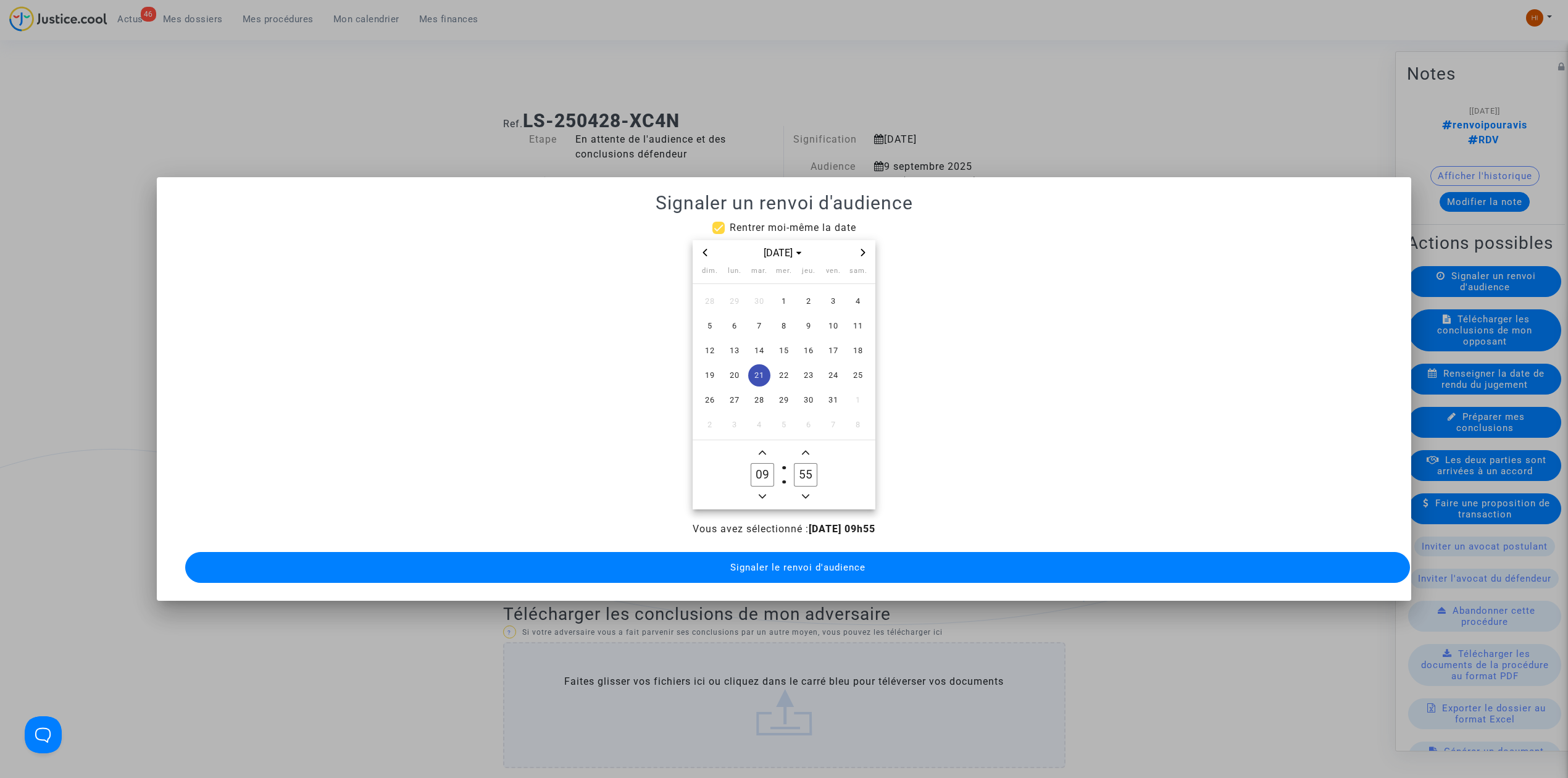
click at [756, 445] on span "Add a hour" at bounding box center [762, 453] width 15 height 15
click at [766, 449] on icon "Add a hour" at bounding box center [762, 453] width 7 height 7
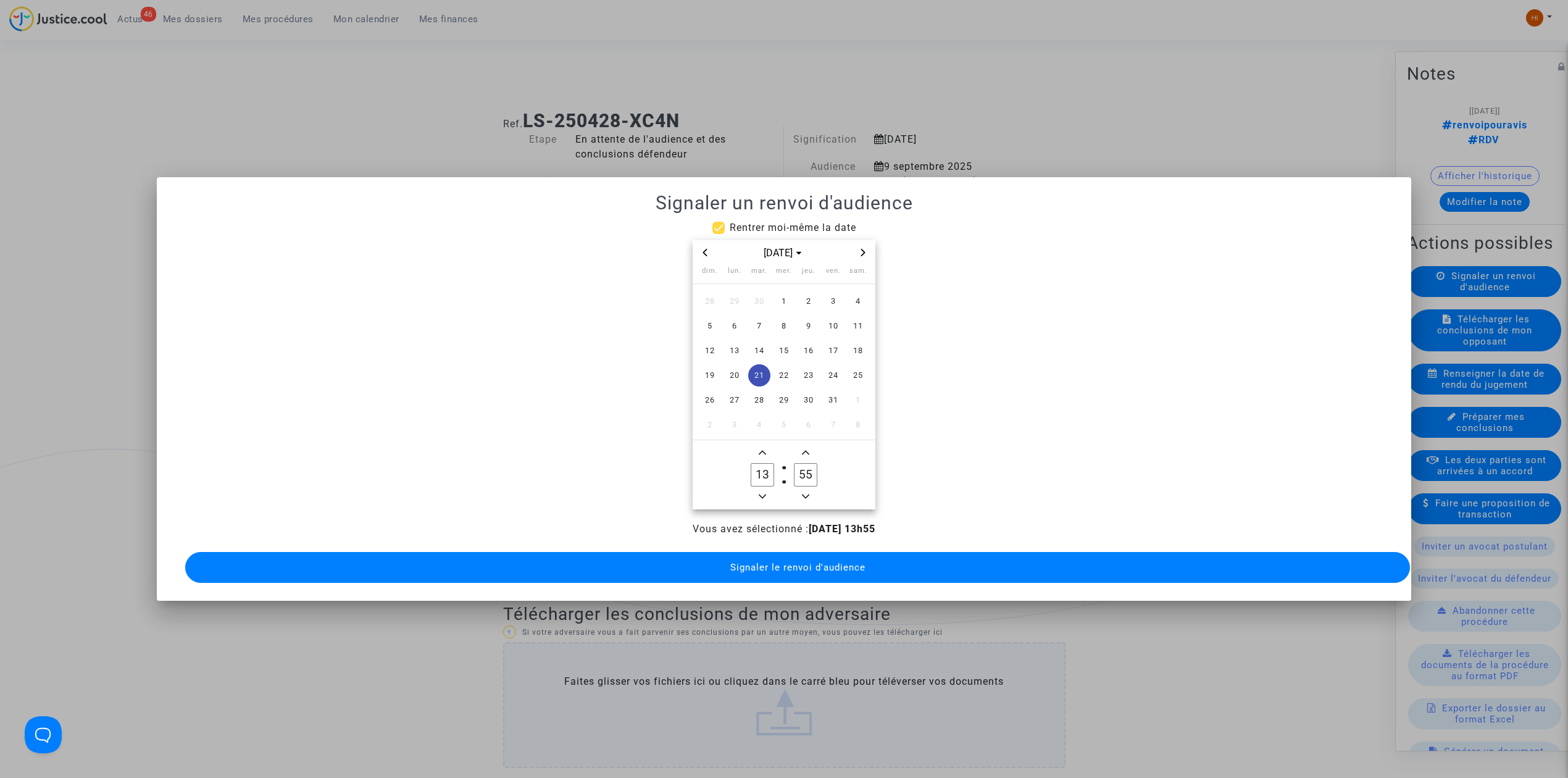
type input "14"
click at [803, 470] on input "55" at bounding box center [805, 474] width 23 height 23
type input "00"
click at [795, 561] on span "Signaler le renvoi d'audience" at bounding box center [798, 567] width 135 height 11
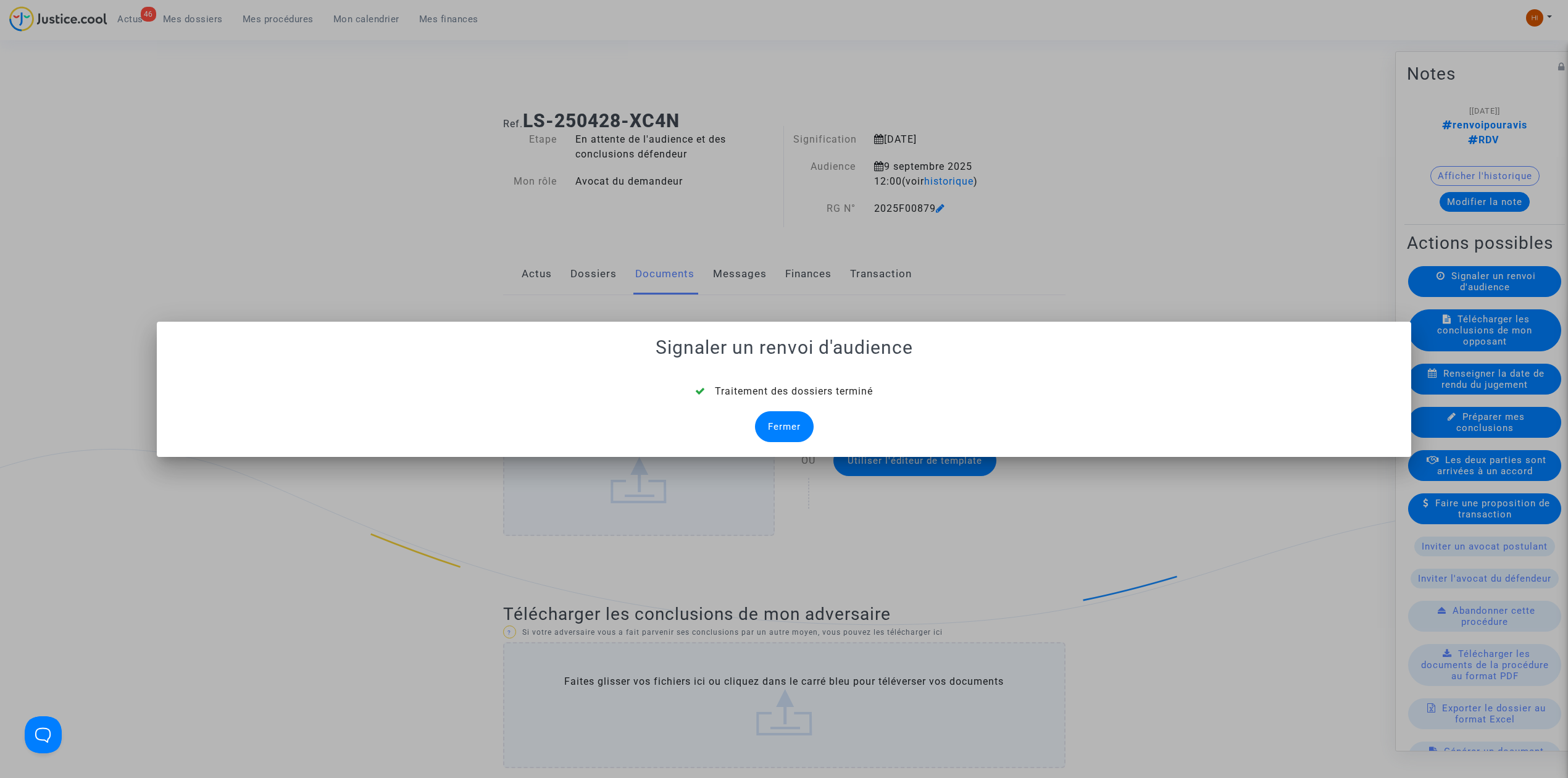
drag, startPoint x: 807, startPoint y: 430, endPoint x: 773, endPoint y: 381, distance: 59.6
click at [807, 430] on div "Fermer" at bounding box center [784, 426] width 59 height 31
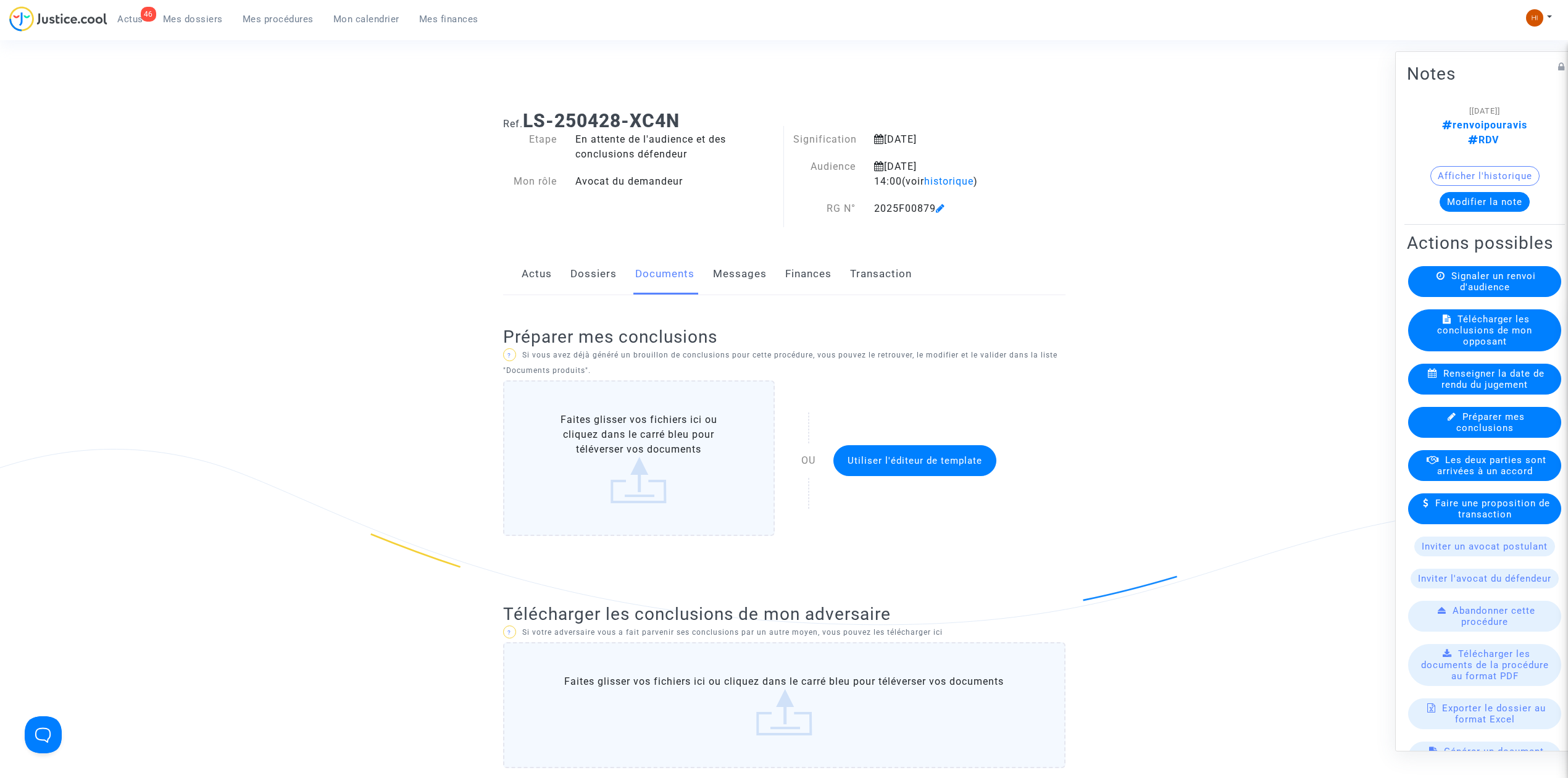
click at [1501, 192] on button "Modifier la note" at bounding box center [1485, 202] width 90 height 20
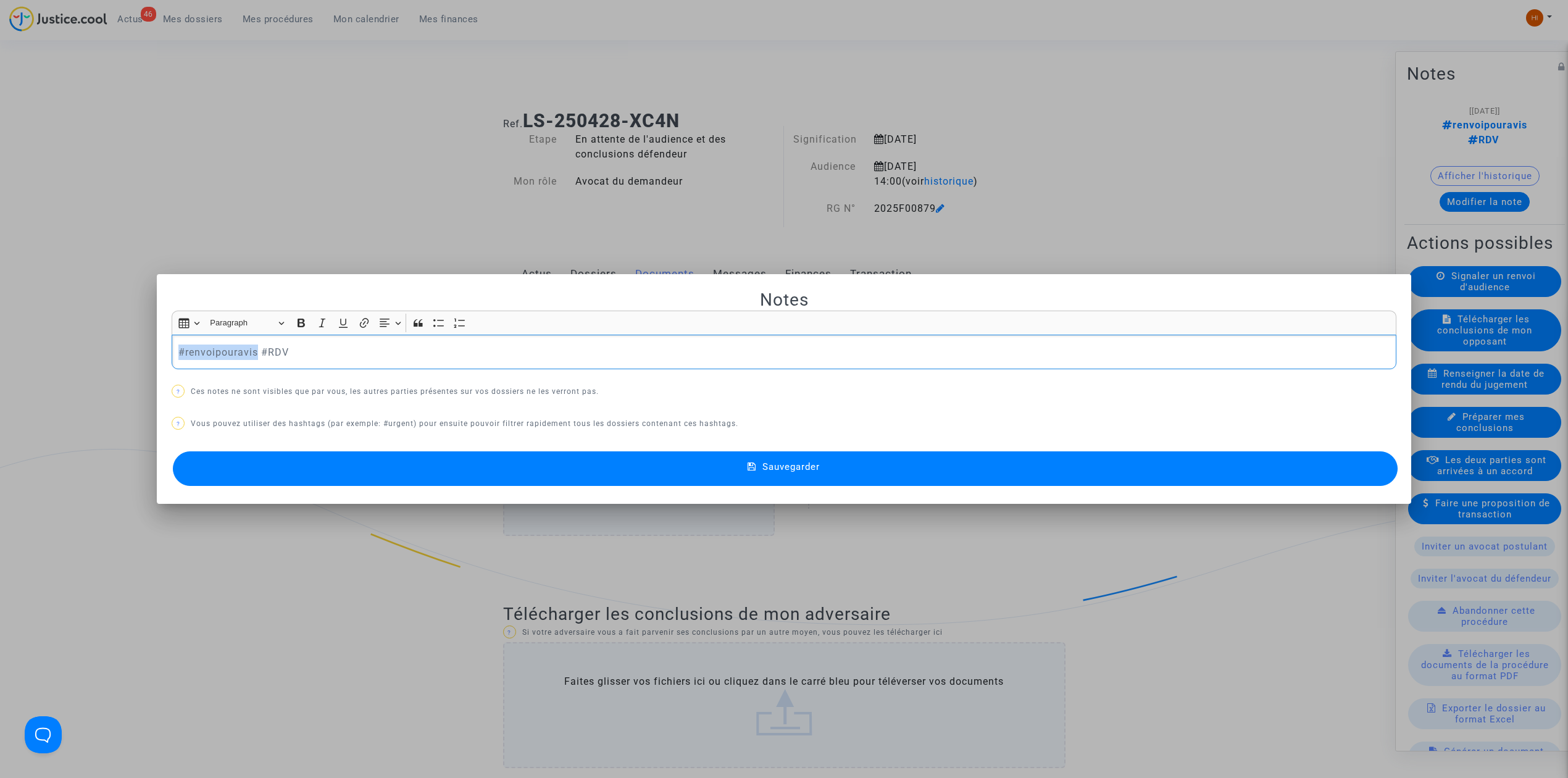
drag, startPoint x: 172, startPoint y: 350, endPoint x: 253, endPoint y: 351, distance: 81.0
click at [253, 351] on p "#renvoipouravis #RDV" at bounding box center [784, 352] width 1212 height 15
click at [815, 478] on button "Sauvegarder" at bounding box center [784, 468] width 1225 height 35
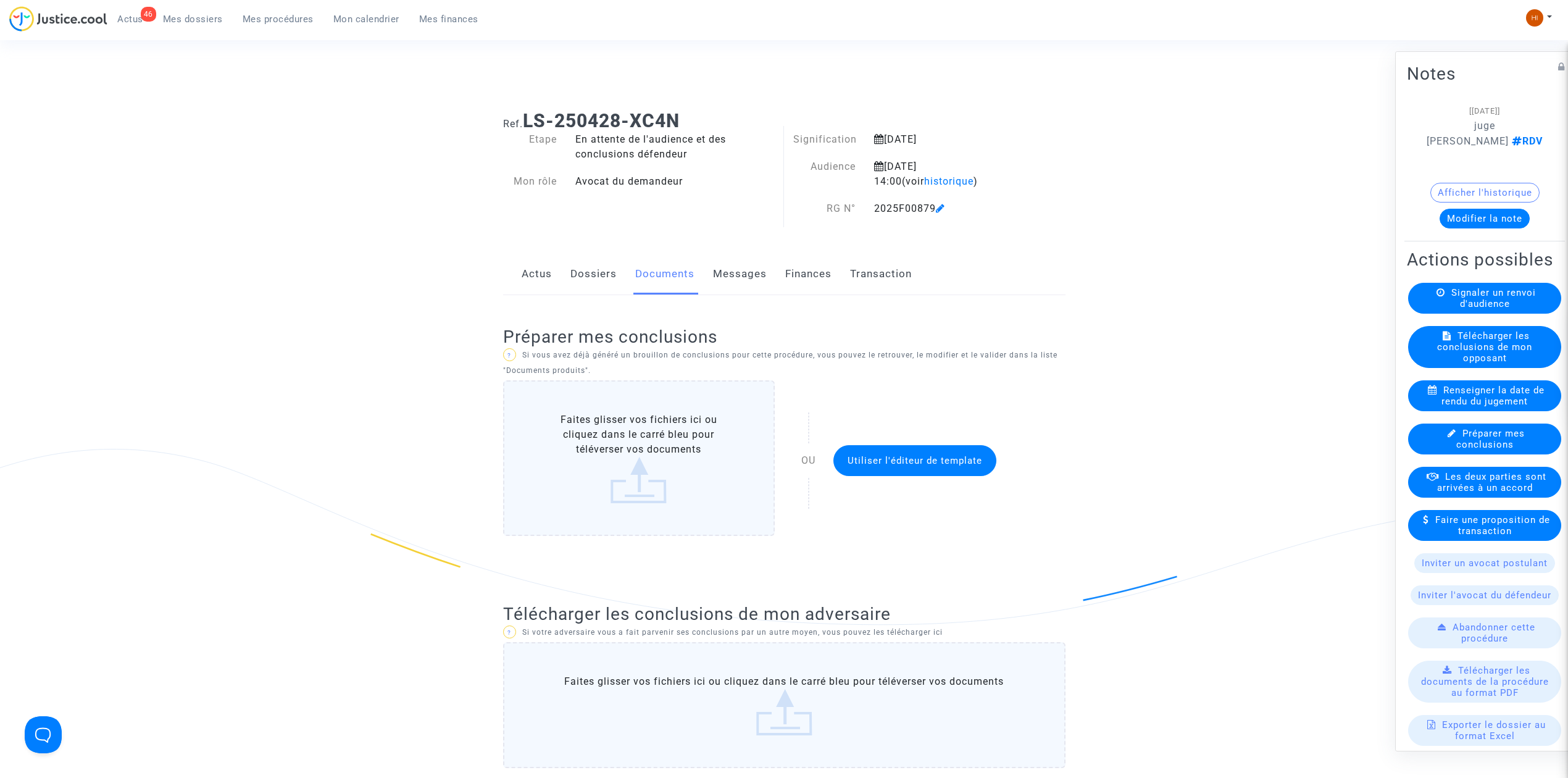
drag, startPoint x: 279, startPoint y: 13, endPoint x: 292, endPoint y: 13, distance: 13.0
click at [279, 13] on span "Mes procédures" at bounding box center [278, 19] width 71 height 11
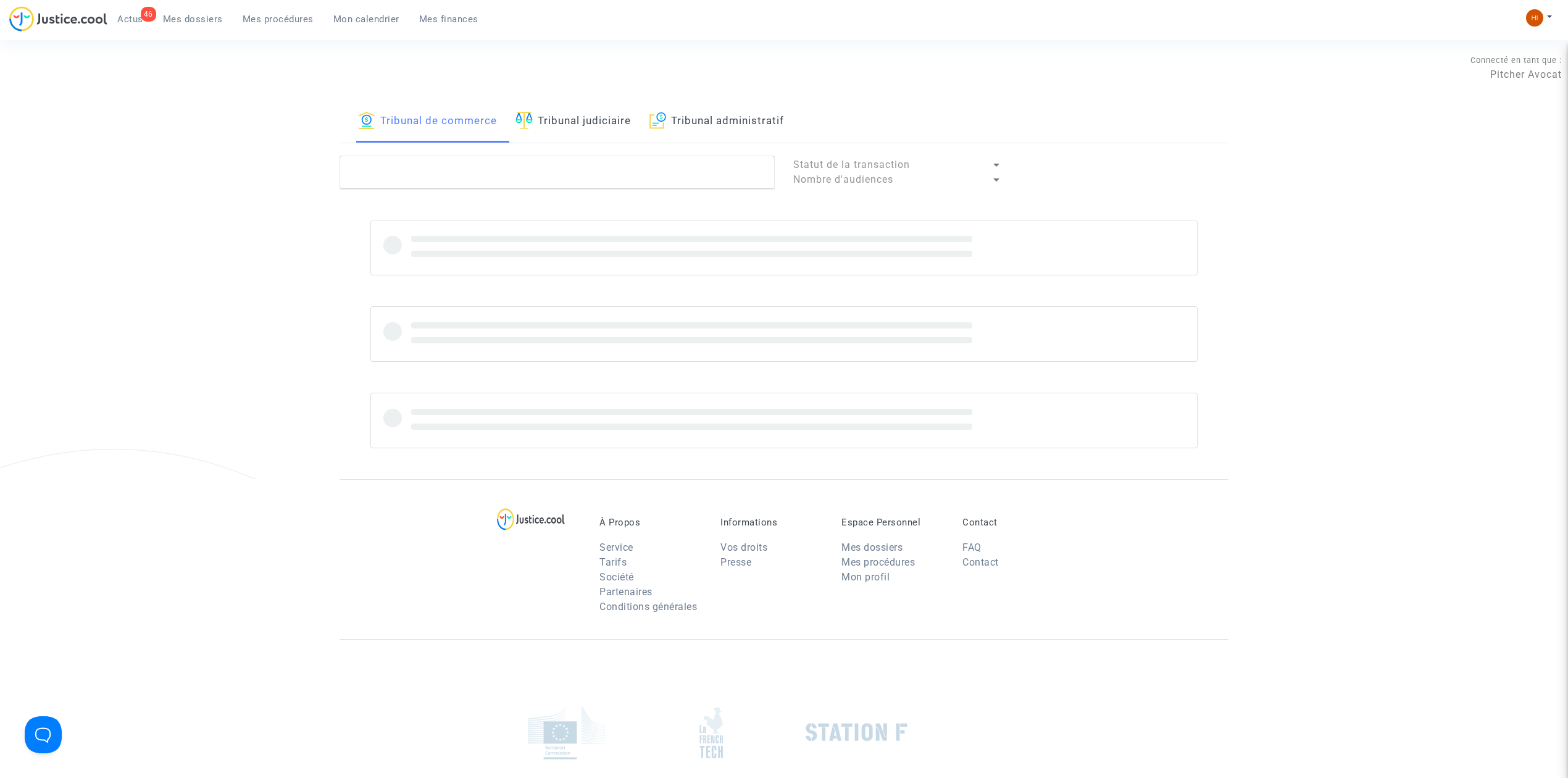
click at [608, 124] on link "Tribunal judiciaire" at bounding box center [573, 121] width 115 height 42
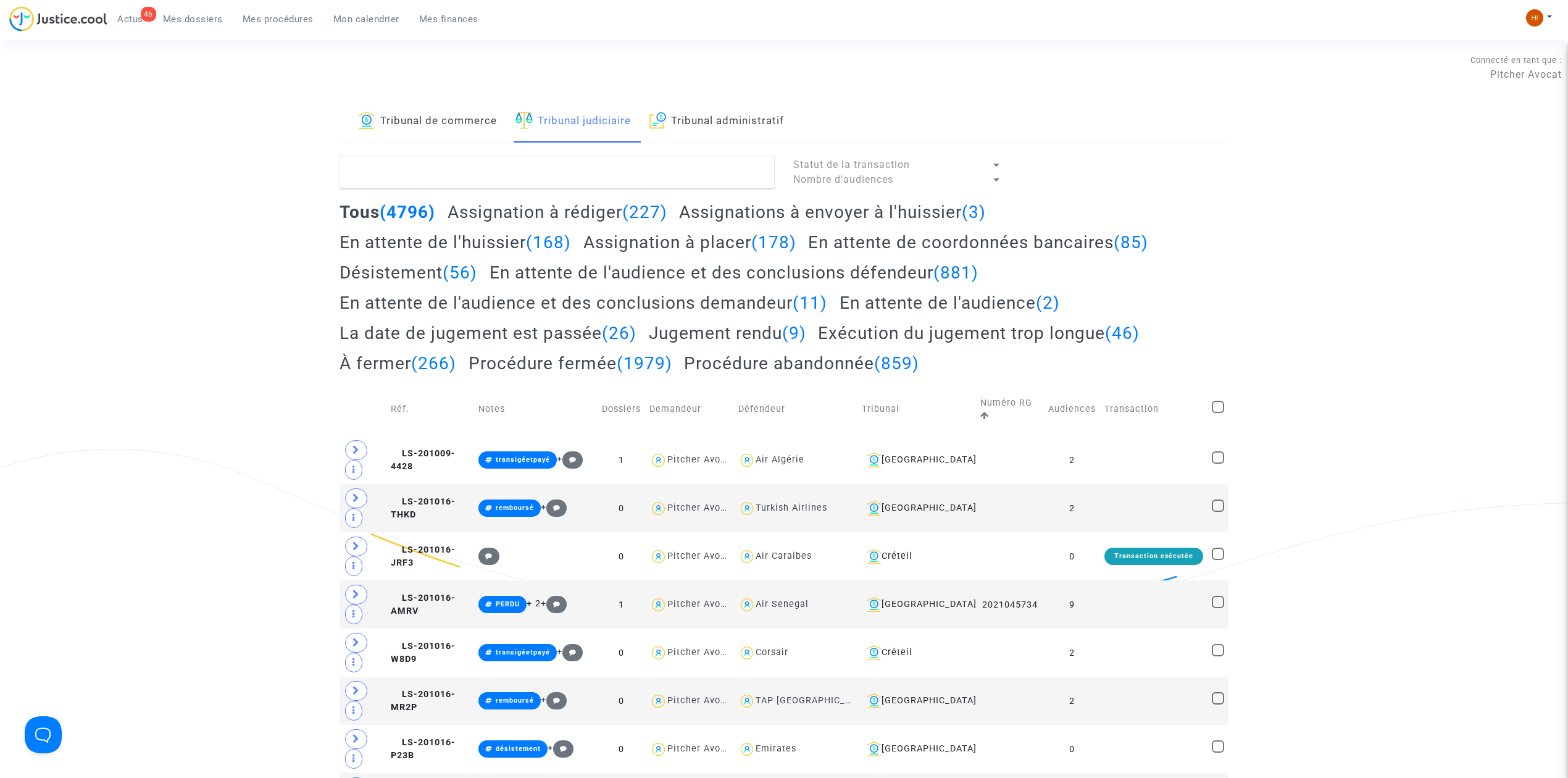
click at [459, 117] on link "Tribunal de commerce" at bounding box center [427, 121] width 139 height 42
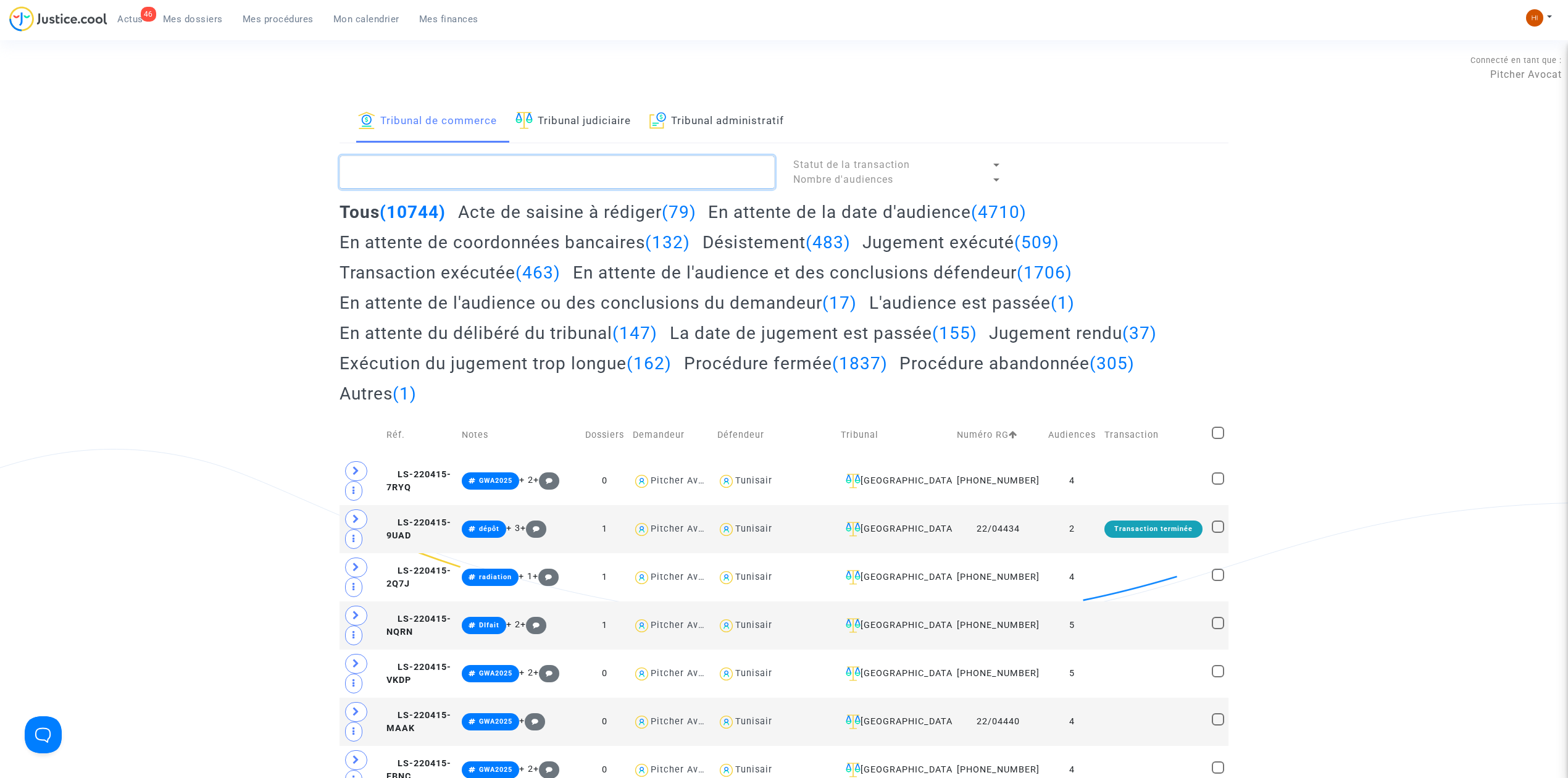
click at [455, 176] on textarea at bounding box center [557, 172] width 435 height 34
paste textarea "2025F00881"
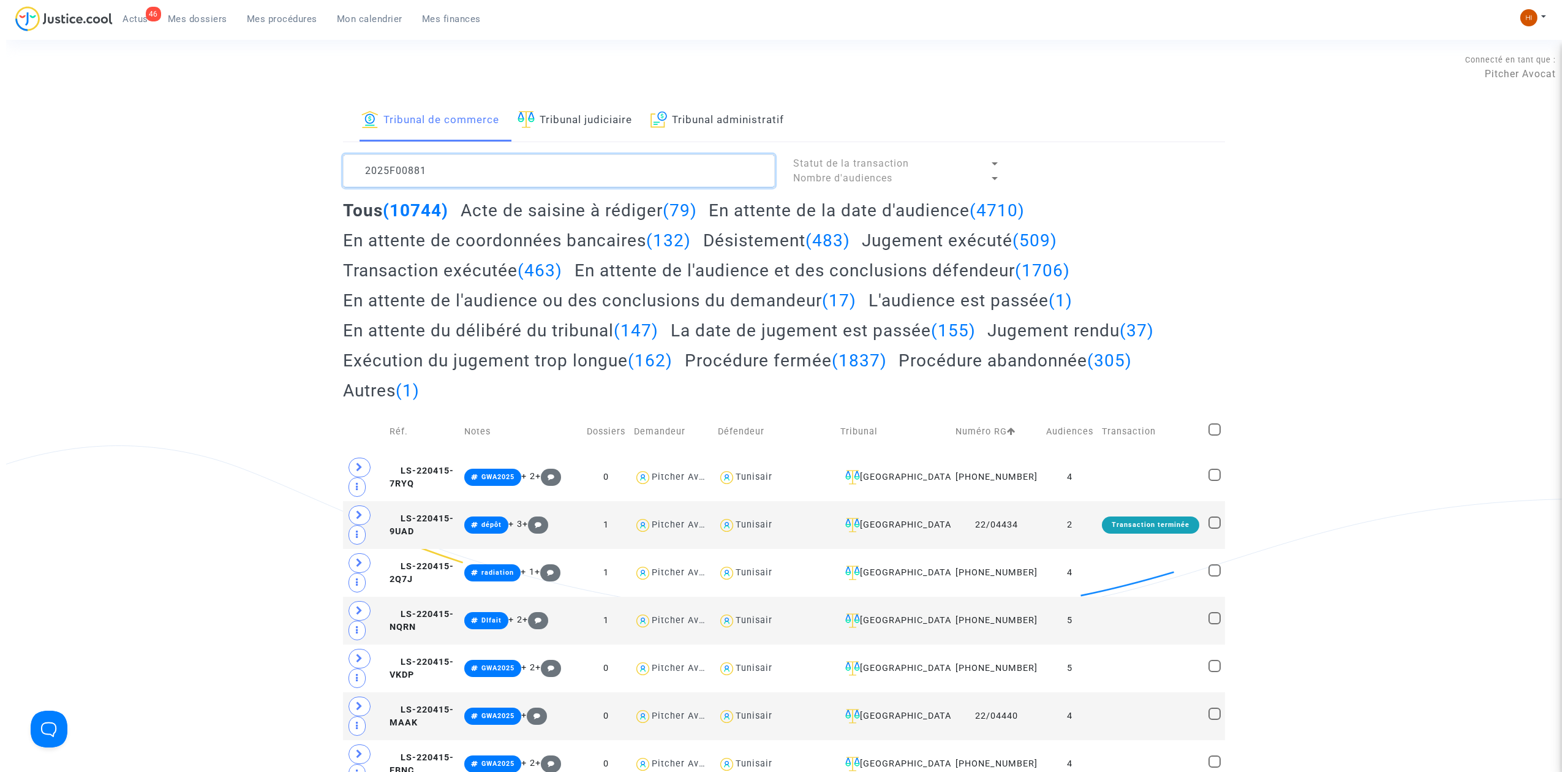
scroll to position [15, 0]
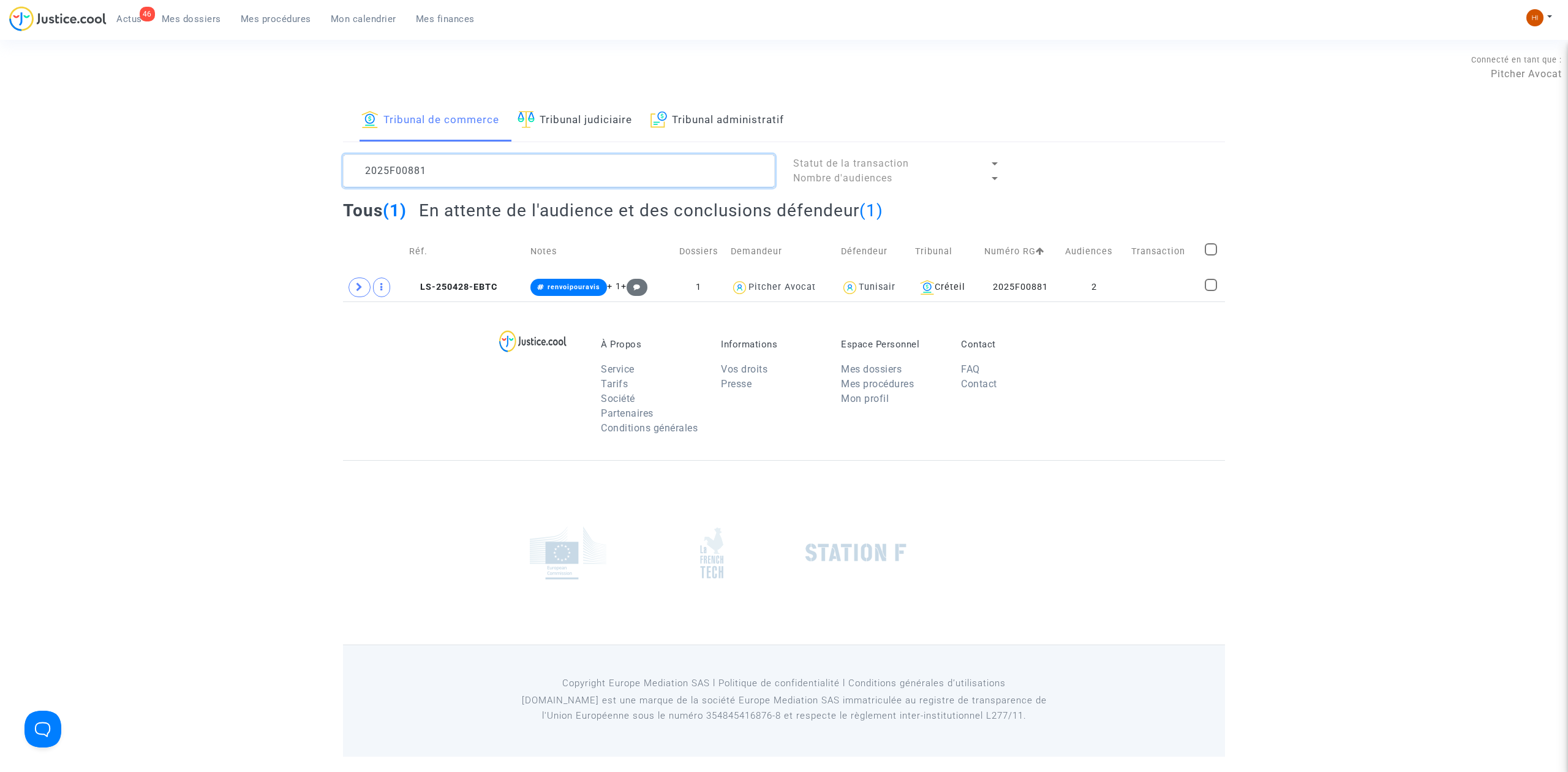
type textarea "2025F00881"
click at [480, 273] on td "Réf." at bounding box center [465, 251] width 121 height 44
click at [1184, 279] on td at bounding box center [1163, 287] width 73 height 28
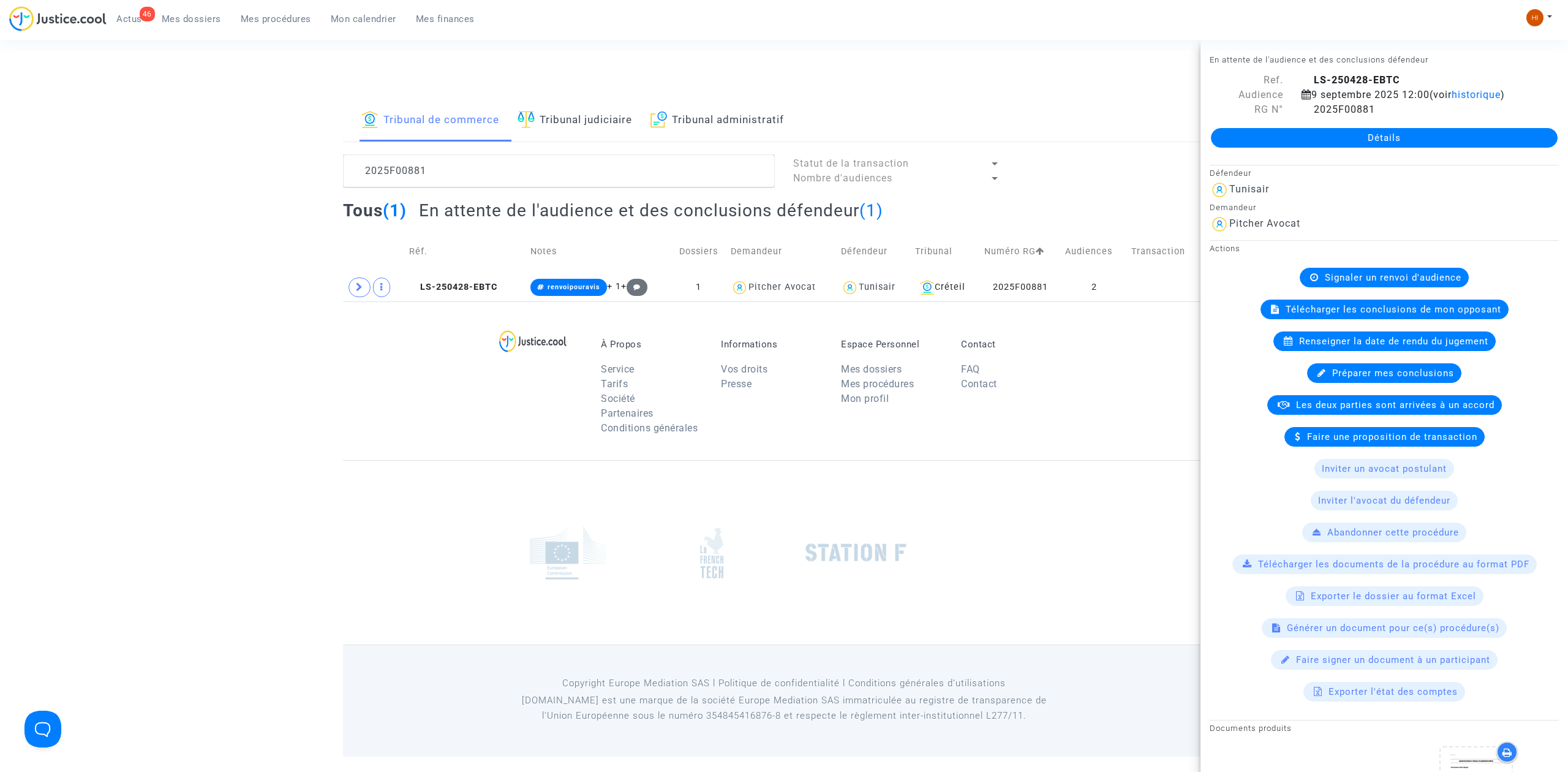
click at [1306, 136] on link "Détails" at bounding box center [1384, 138] width 347 height 20
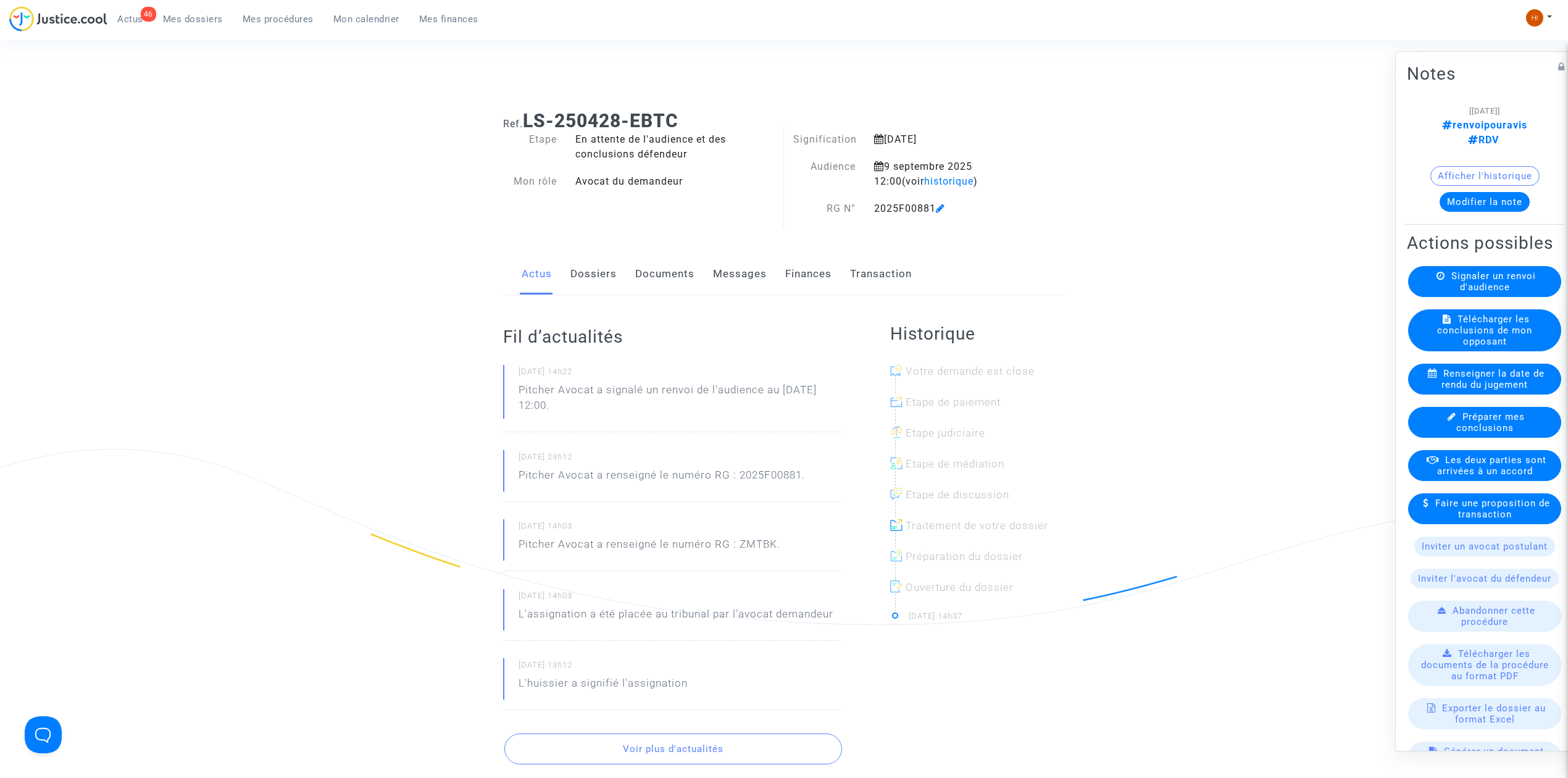
click at [1496, 292] on span "Signaler un renvoi d'audience" at bounding box center [1493, 281] width 84 height 22
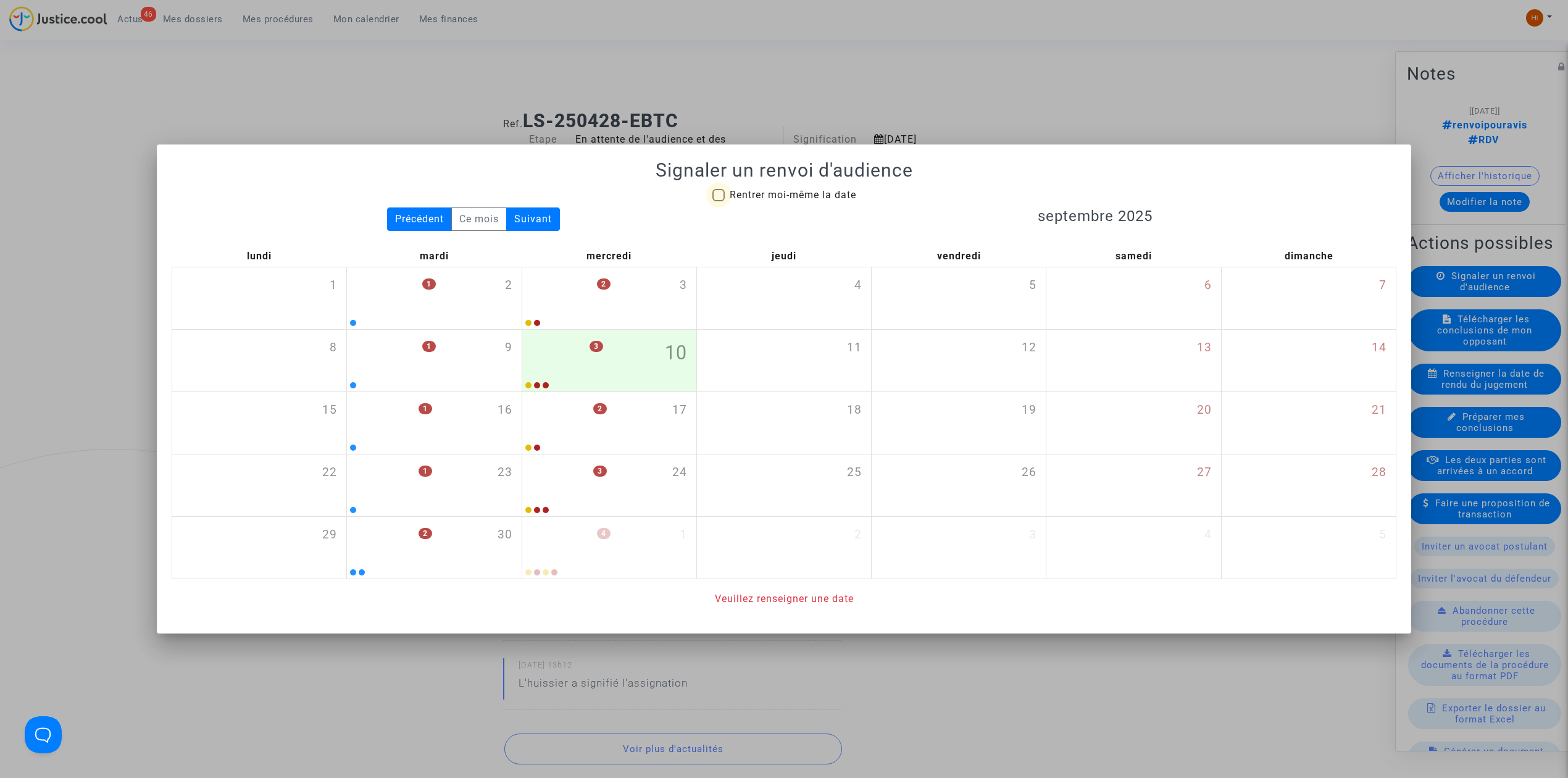
click at [754, 199] on span "Rentrer moi-même la date" at bounding box center [792, 195] width 127 height 12
click at [719, 202] on input "Rentrer moi-même la date" at bounding box center [718, 202] width 1 height 1
checkbox input "true"
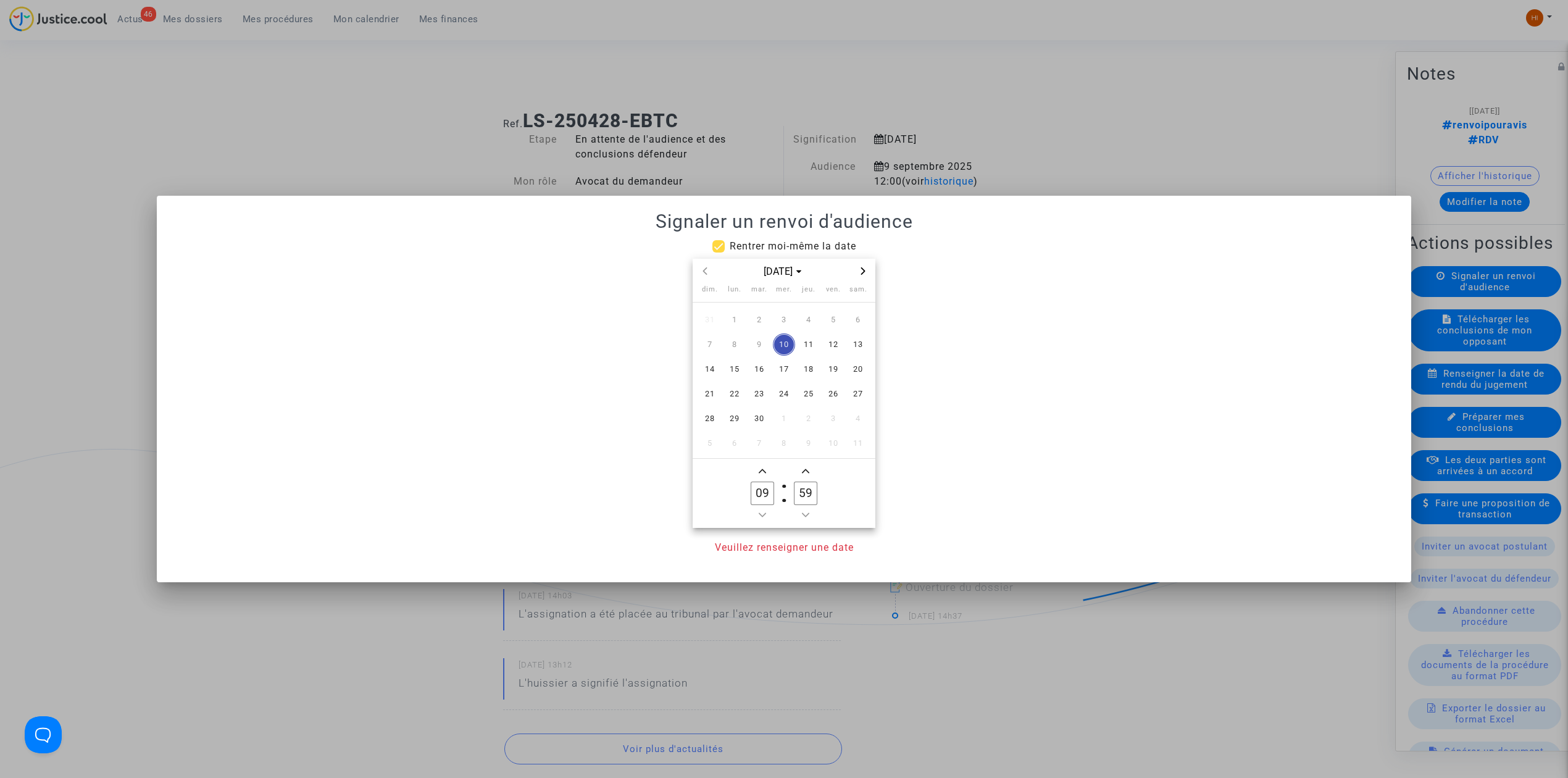
click at [867, 277] on span "Next month" at bounding box center [863, 271] width 15 height 15
click at [754, 388] on span "21" at bounding box center [759, 394] width 22 height 22
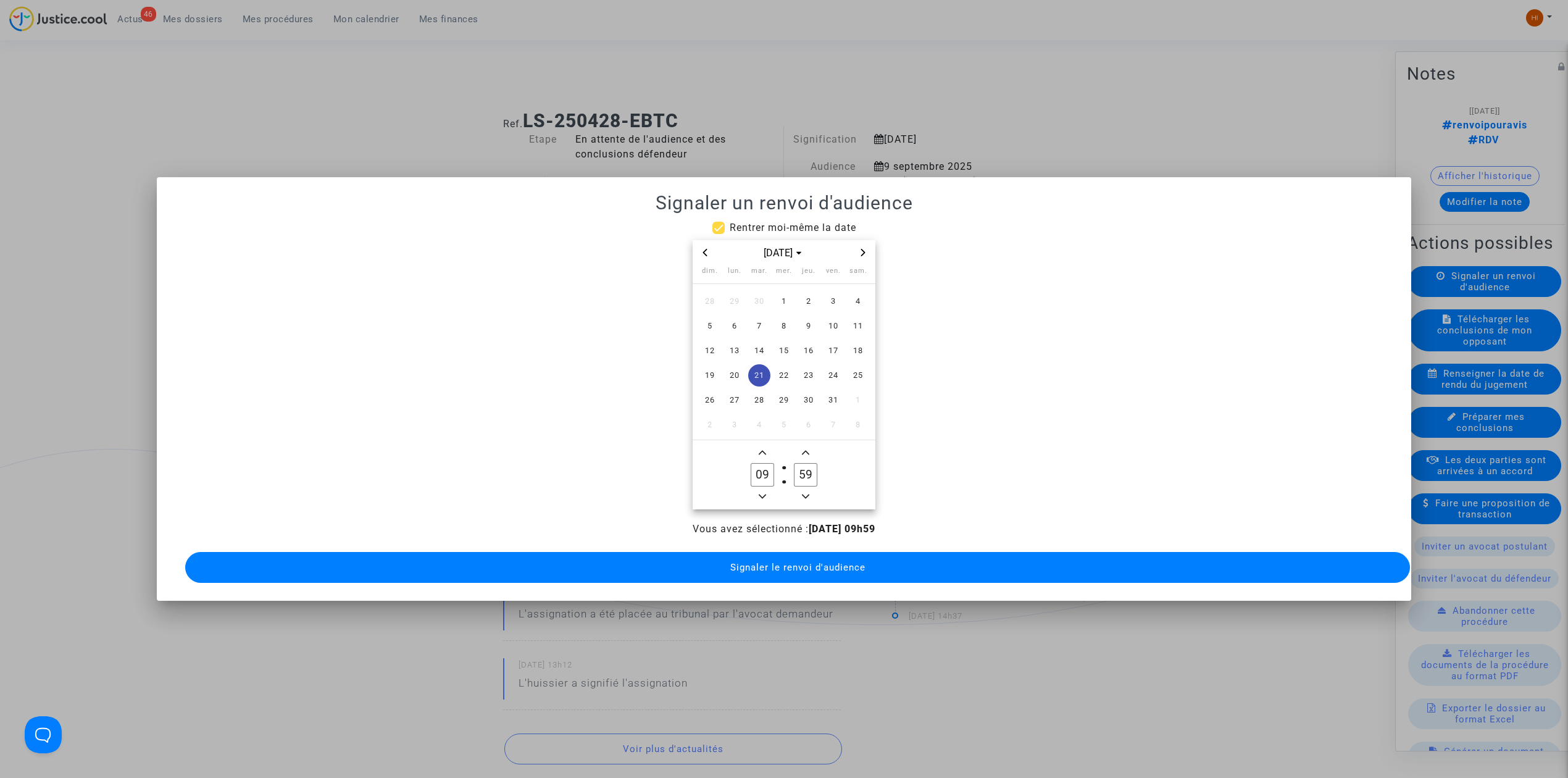
click at [761, 445] on span "Add a hour" at bounding box center [762, 453] width 15 height 15
click at [766, 449] on span "Add a hour" at bounding box center [762, 453] width 15 height 15
click at [766, 447] on span "Add a hour" at bounding box center [762, 453] width 15 height 15
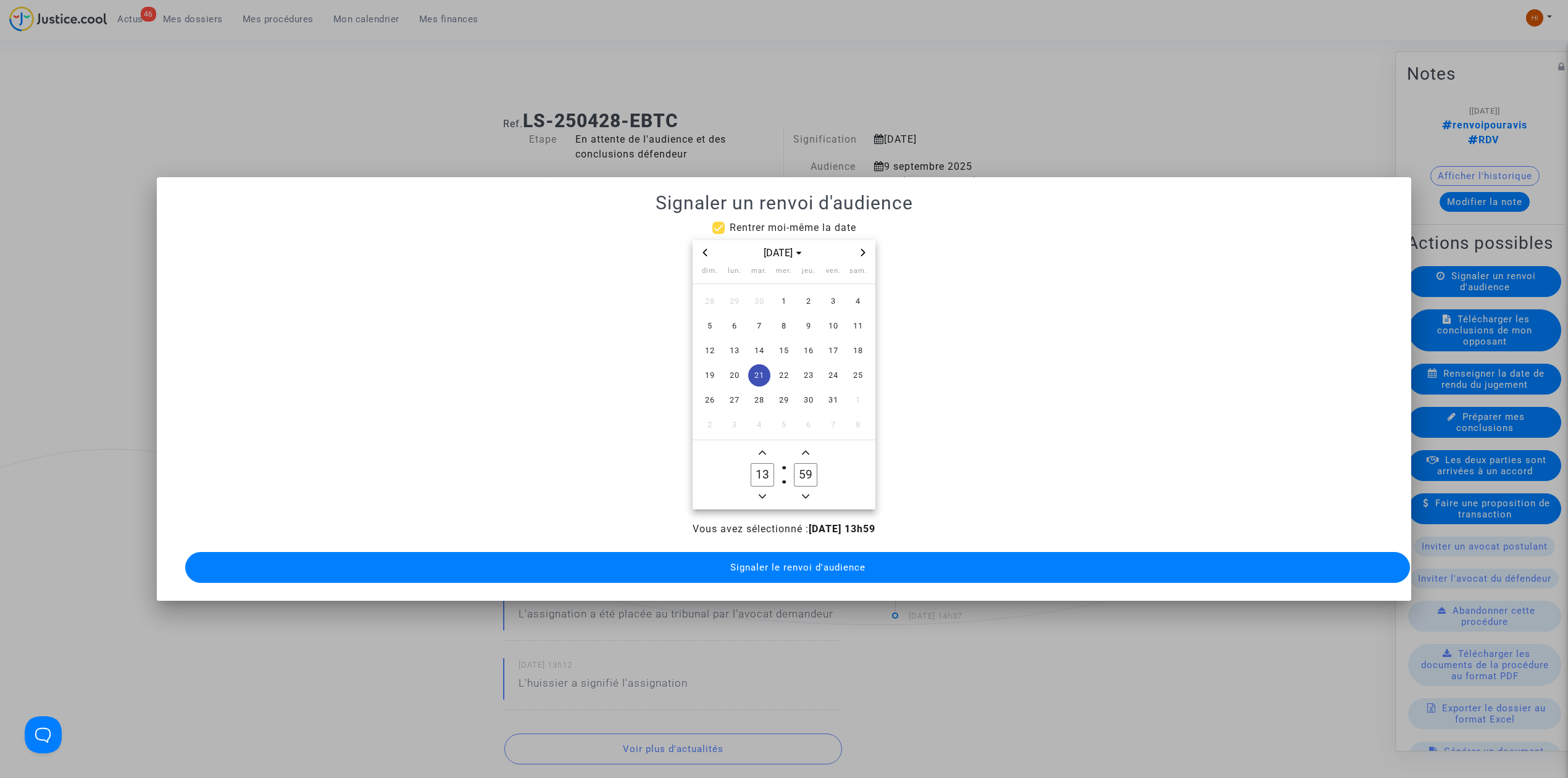
type input "14"
click at [802, 467] on input "59" at bounding box center [805, 474] width 23 height 23
type input "00"
click at [764, 573] on button "Signaler le renvoi d'audience" at bounding box center [798, 567] width 1225 height 31
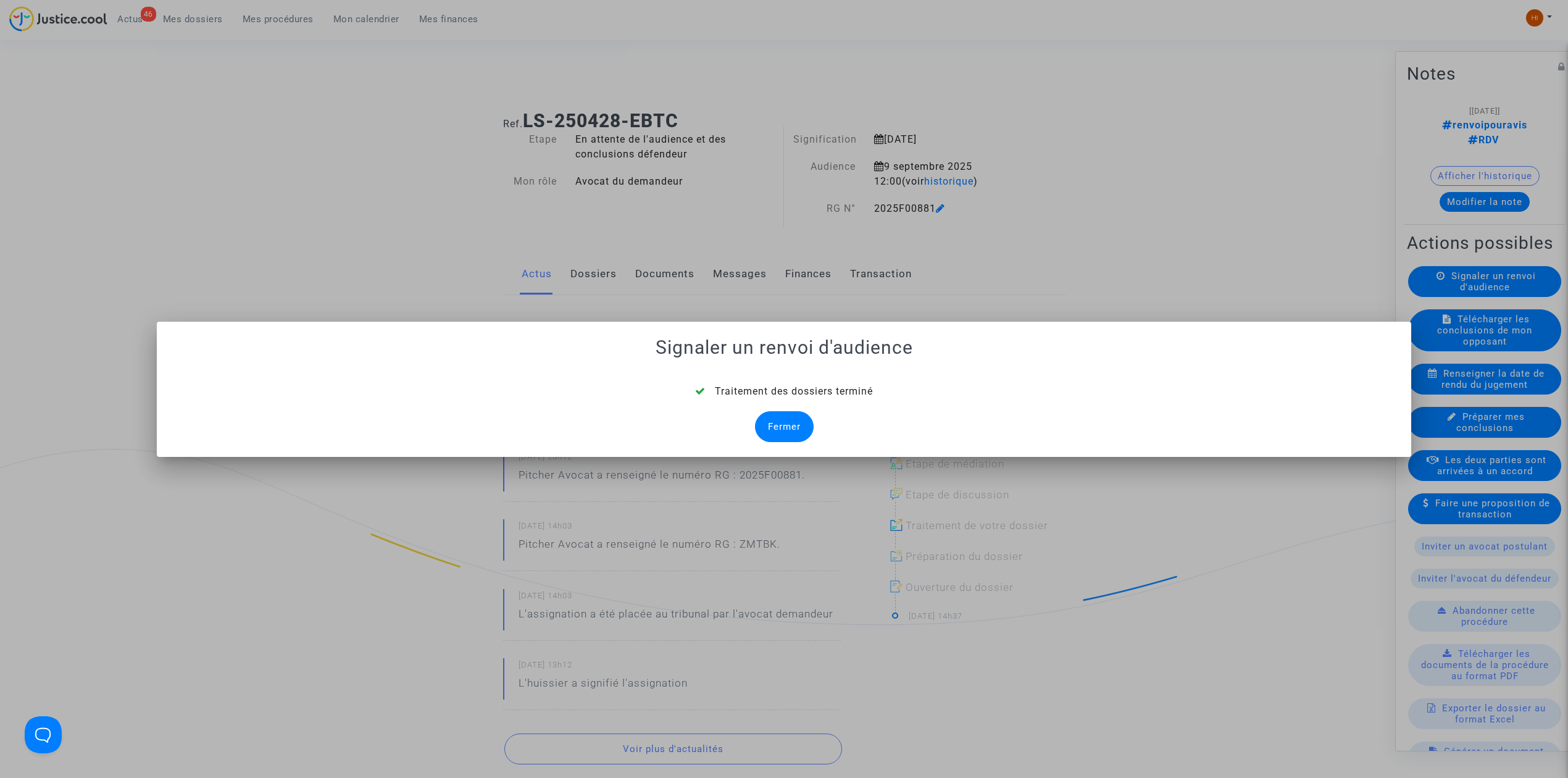
click at [800, 423] on div "Fermer" at bounding box center [784, 426] width 59 height 31
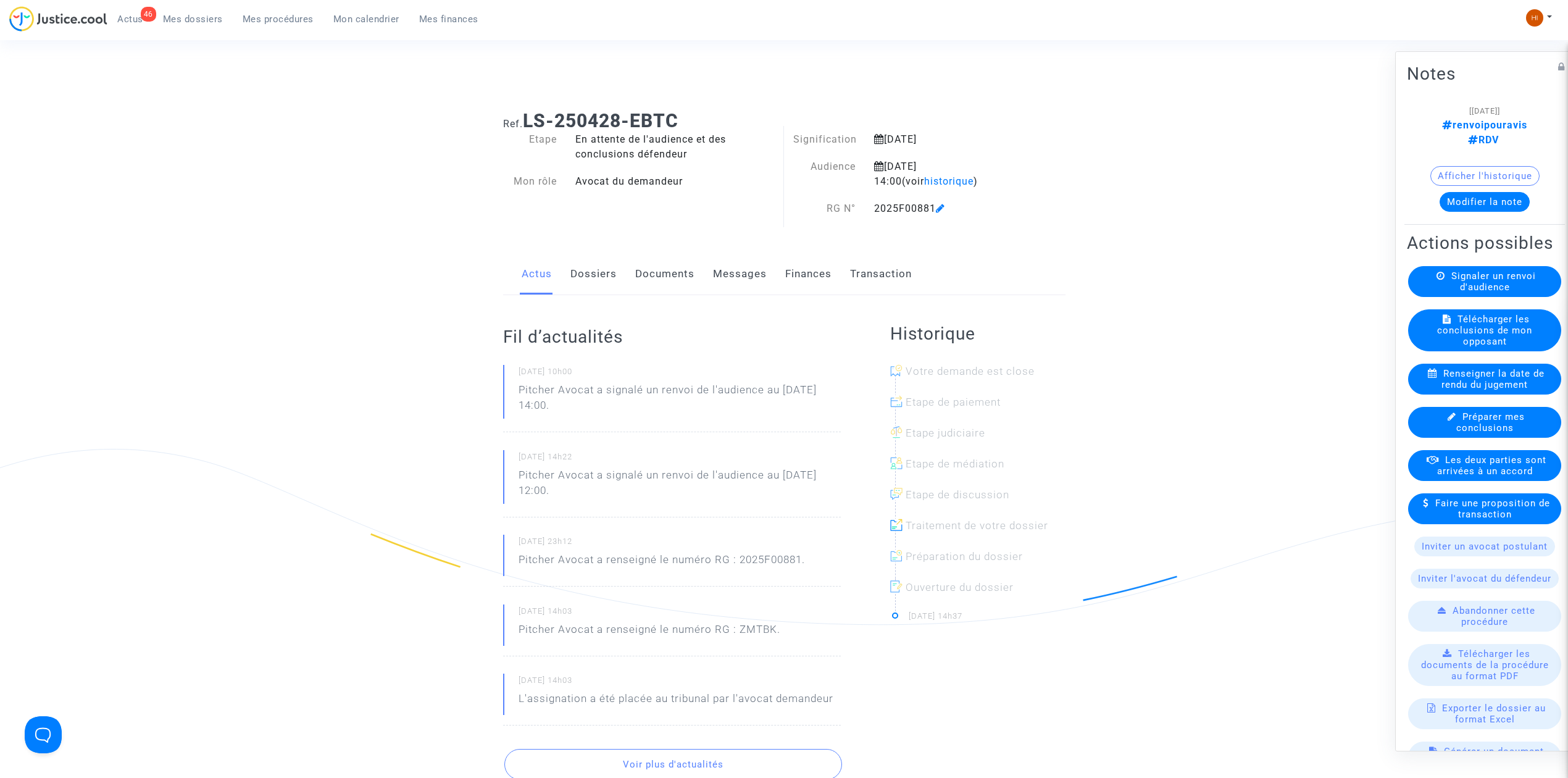
click at [661, 279] on link "Documents" at bounding box center [665, 274] width 59 height 40
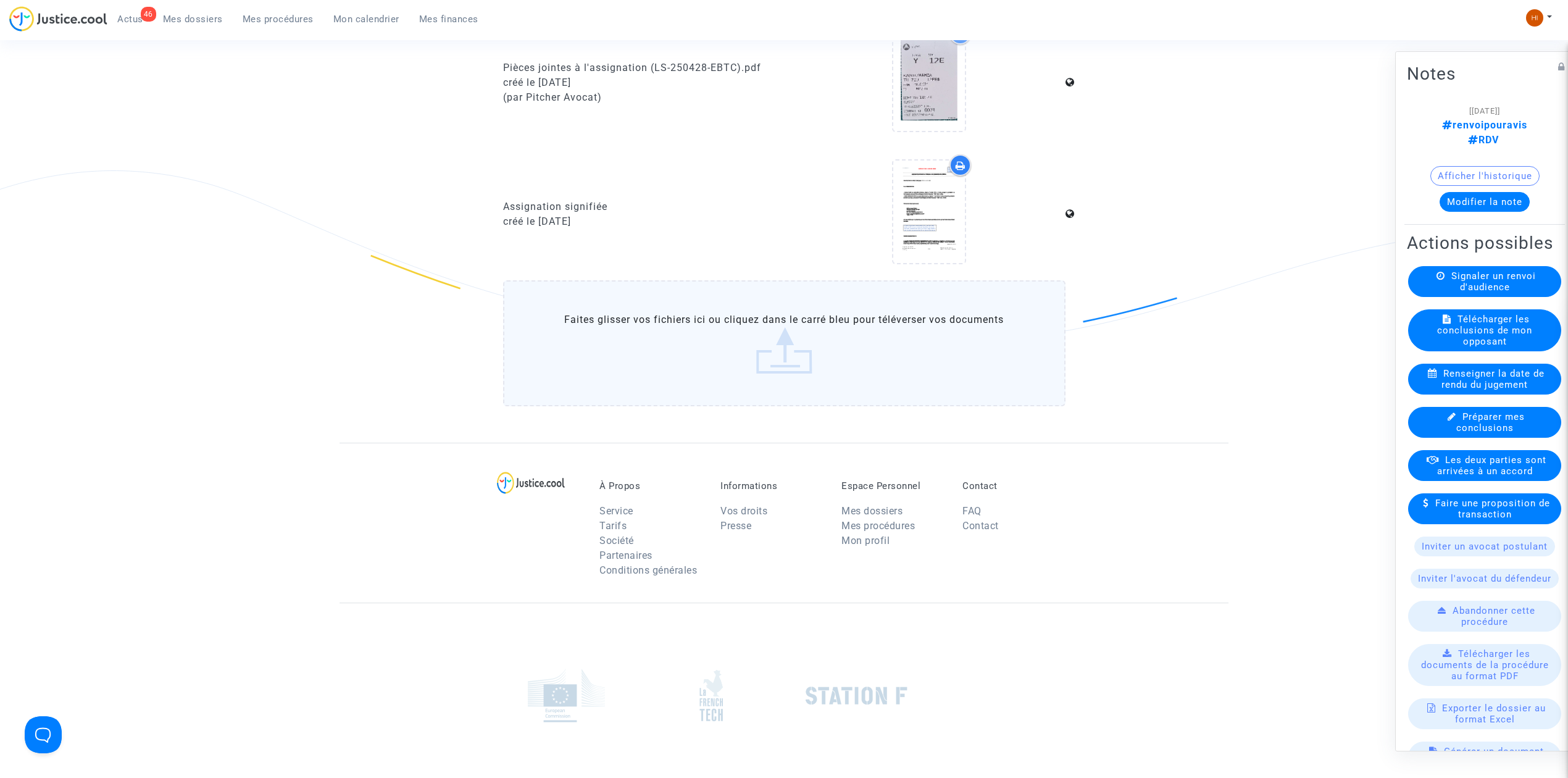
scroll to position [1234, 0]
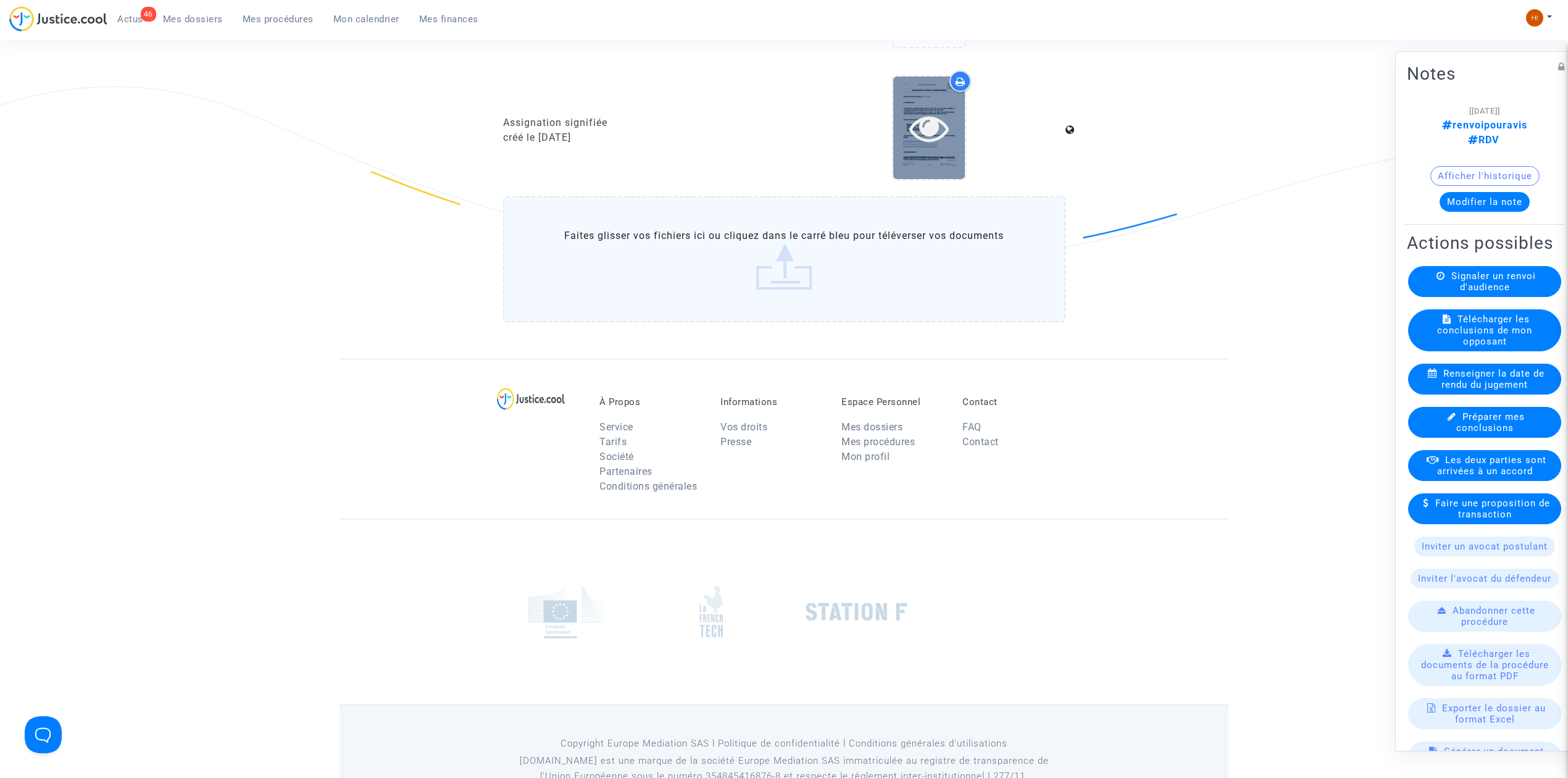
click at [927, 124] on icon at bounding box center [929, 127] width 40 height 39
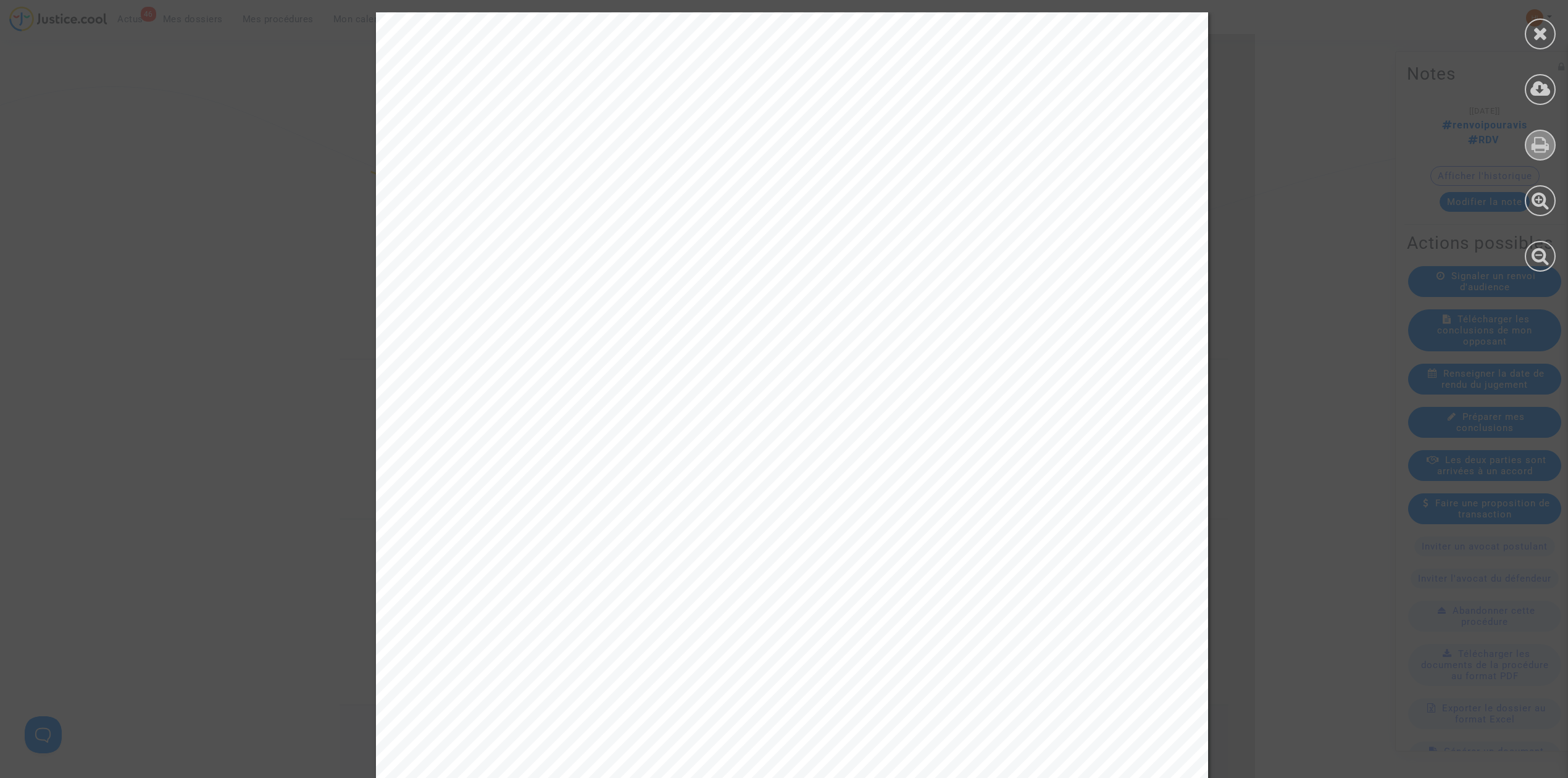
click at [1546, 148] on icon at bounding box center [1540, 144] width 18 height 19
click at [1545, 31] on icon at bounding box center [1540, 34] width 15 height 19
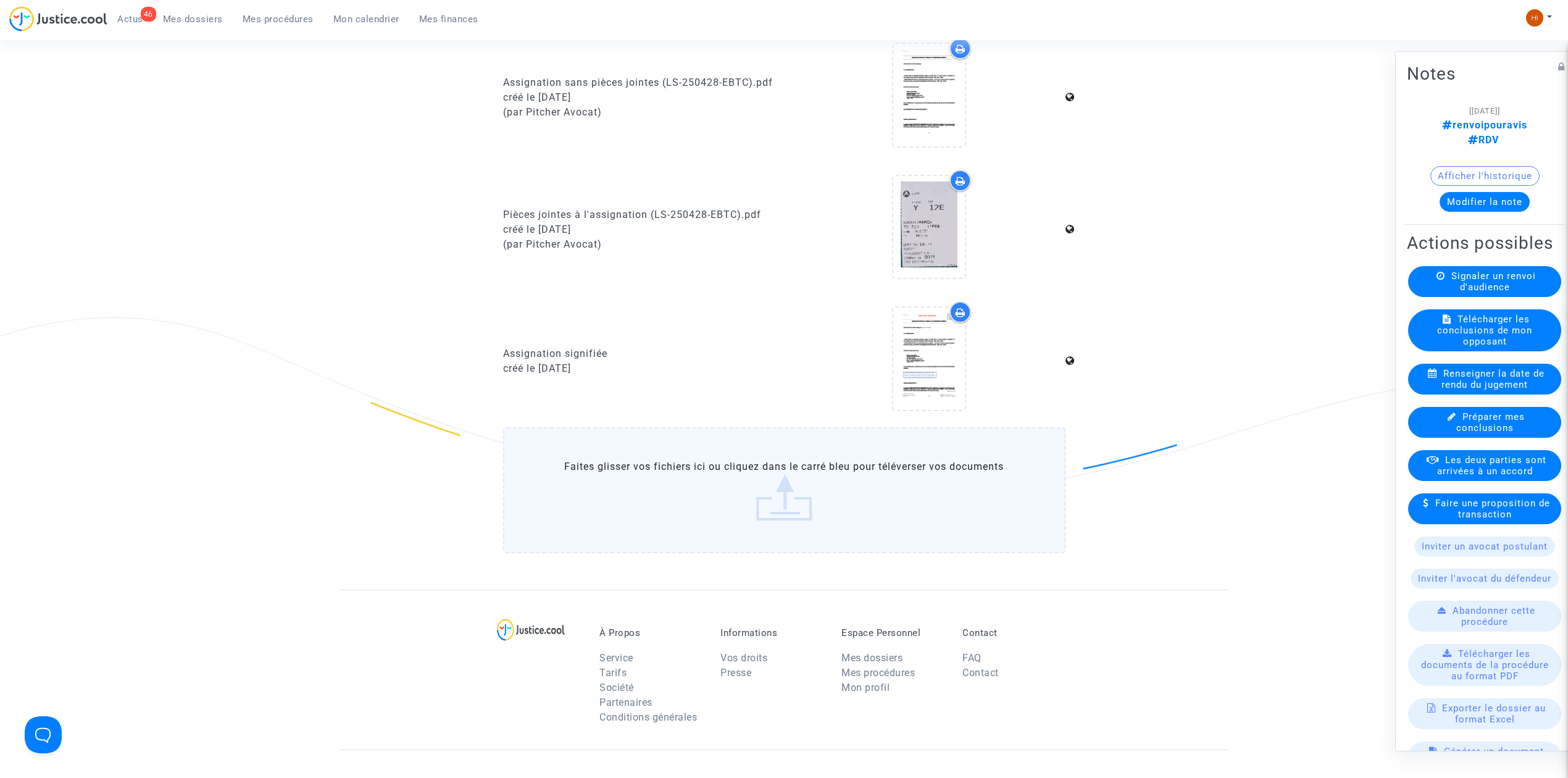
scroll to position [988, 0]
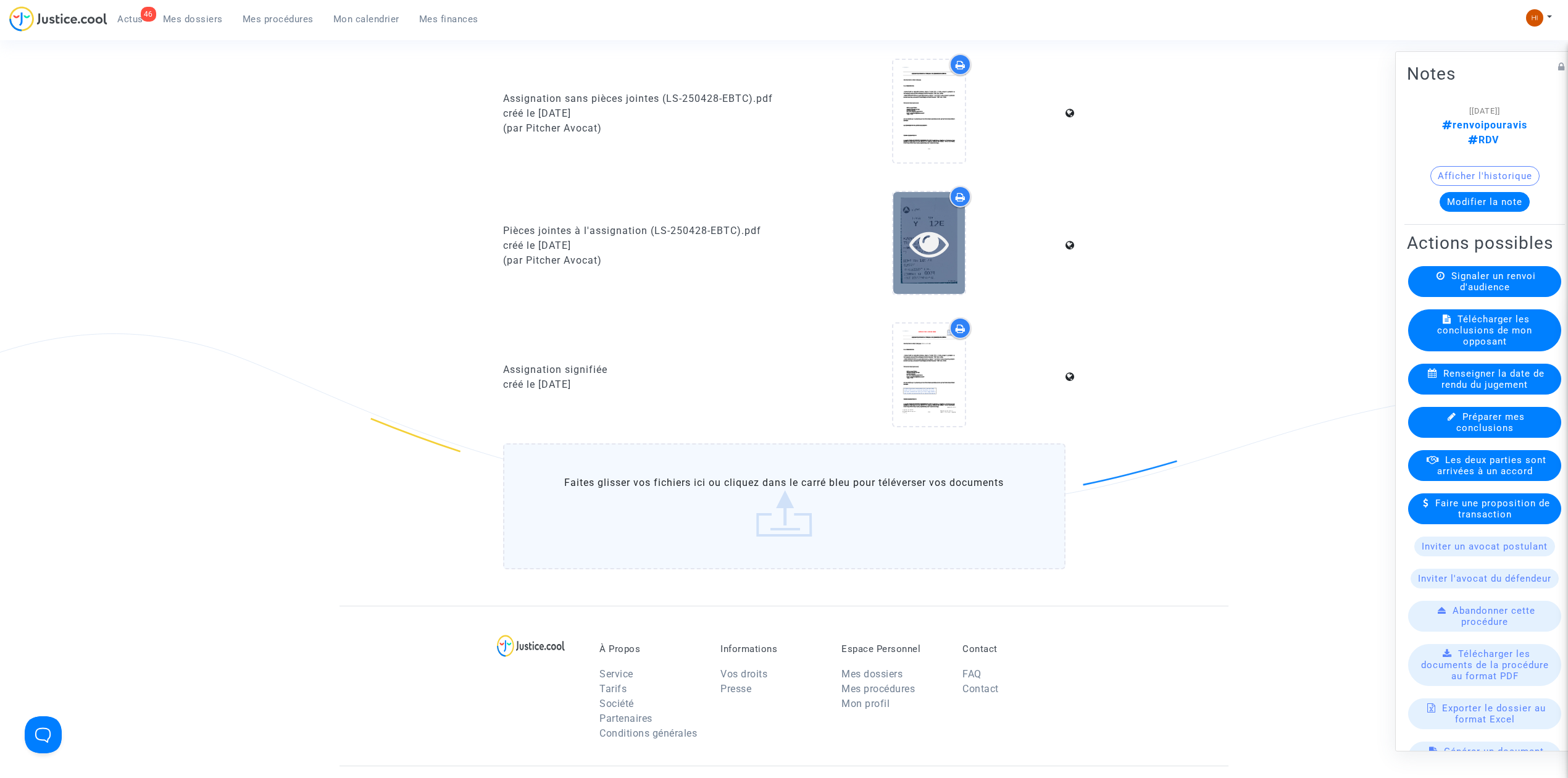
click at [918, 241] on icon at bounding box center [929, 243] width 40 height 39
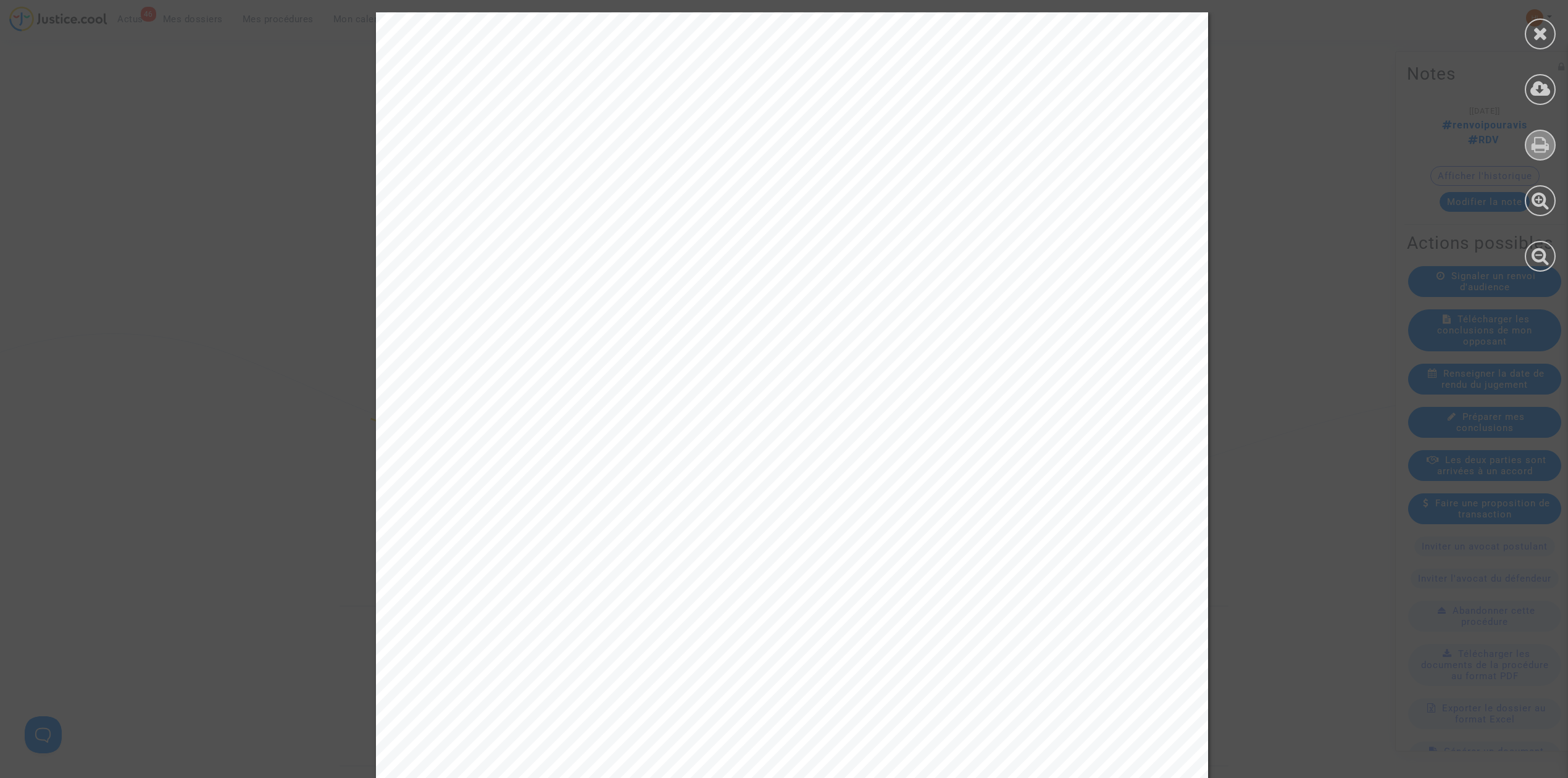
click at [1525, 146] on div at bounding box center [1540, 144] width 31 height 31
click at [1542, 36] on icon at bounding box center [1540, 34] width 15 height 19
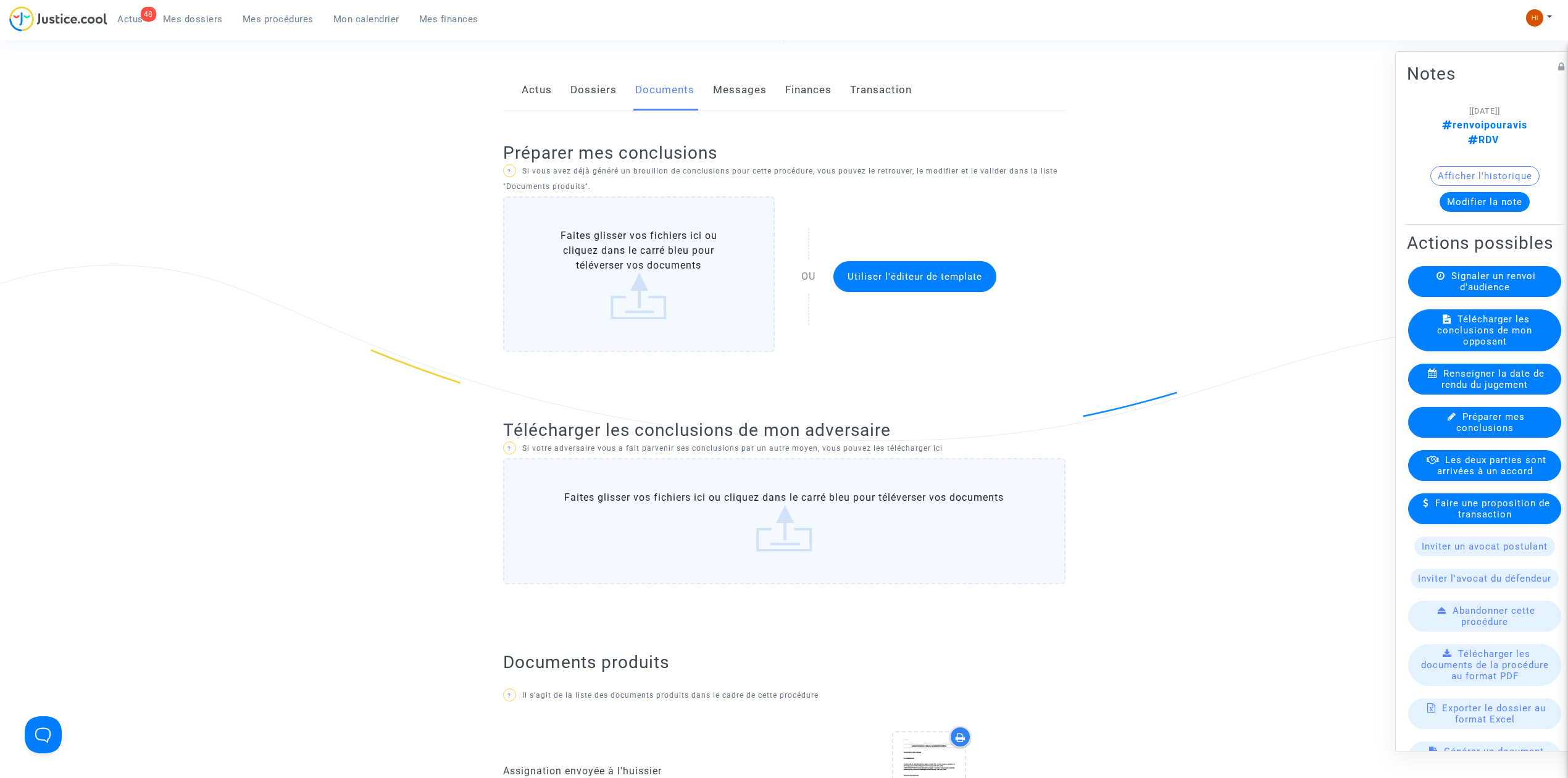
scroll to position [0, 0]
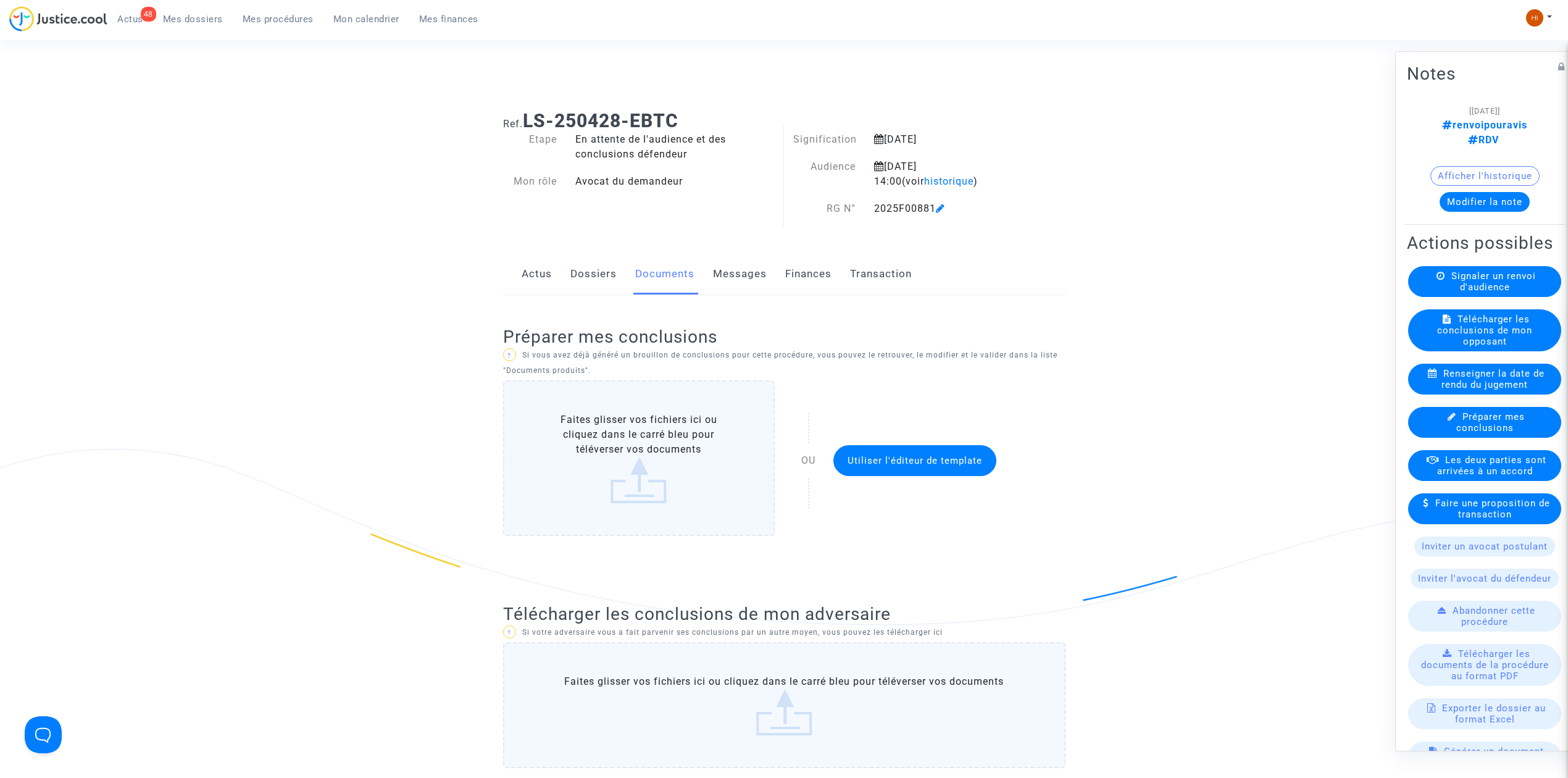
click at [1462, 192] on button "Modifier la note" at bounding box center [1485, 202] width 90 height 20
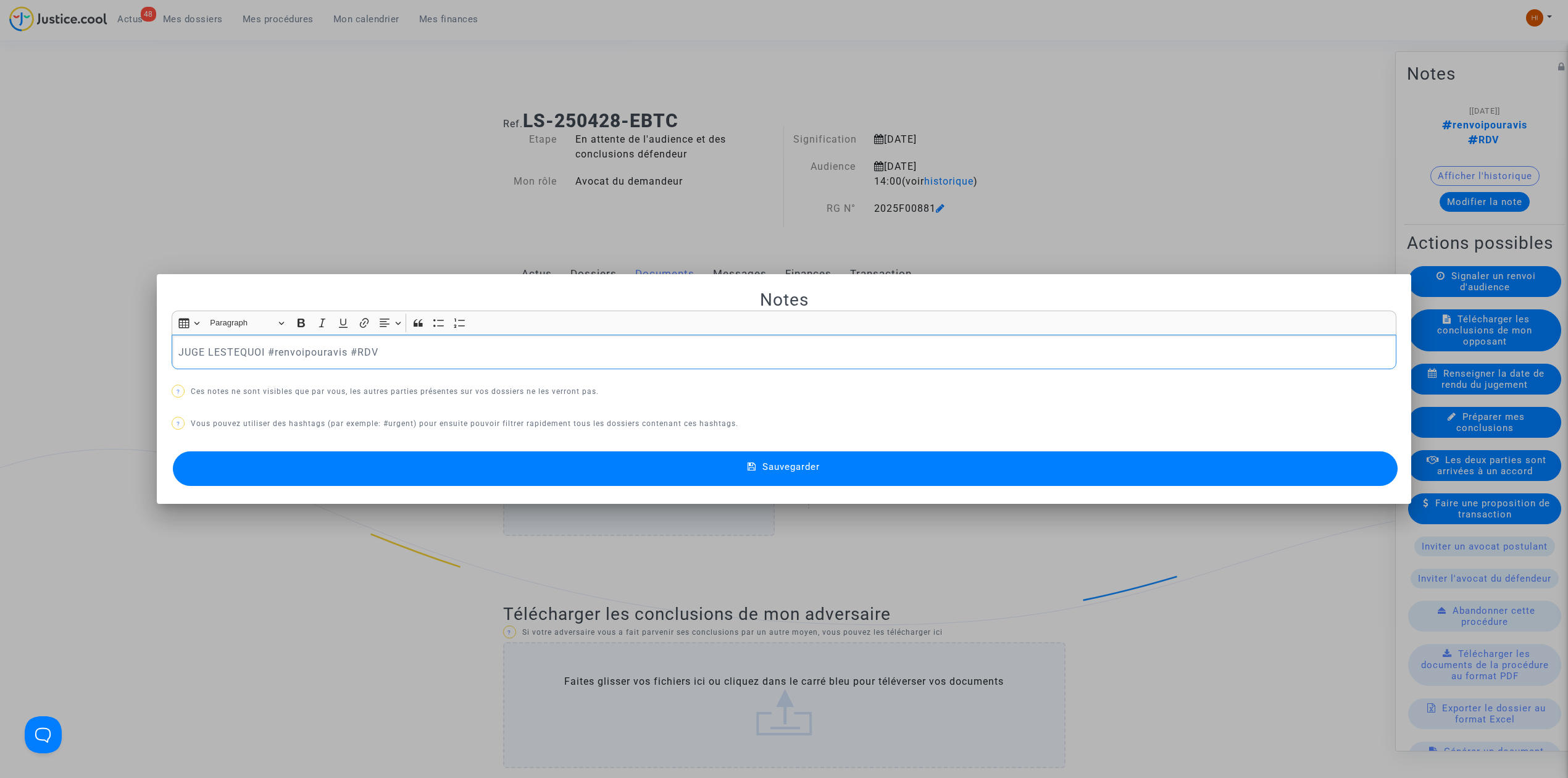
click at [341, 497] on mat-dialog-container "Notes Rich Text Editor Insert table Insert table Heading Paragraph Paragraph He…" at bounding box center [784, 389] width 1254 height 231
click at [877, 478] on button "Sauvegarder" at bounding box center [784, 468] width 1225 height 35
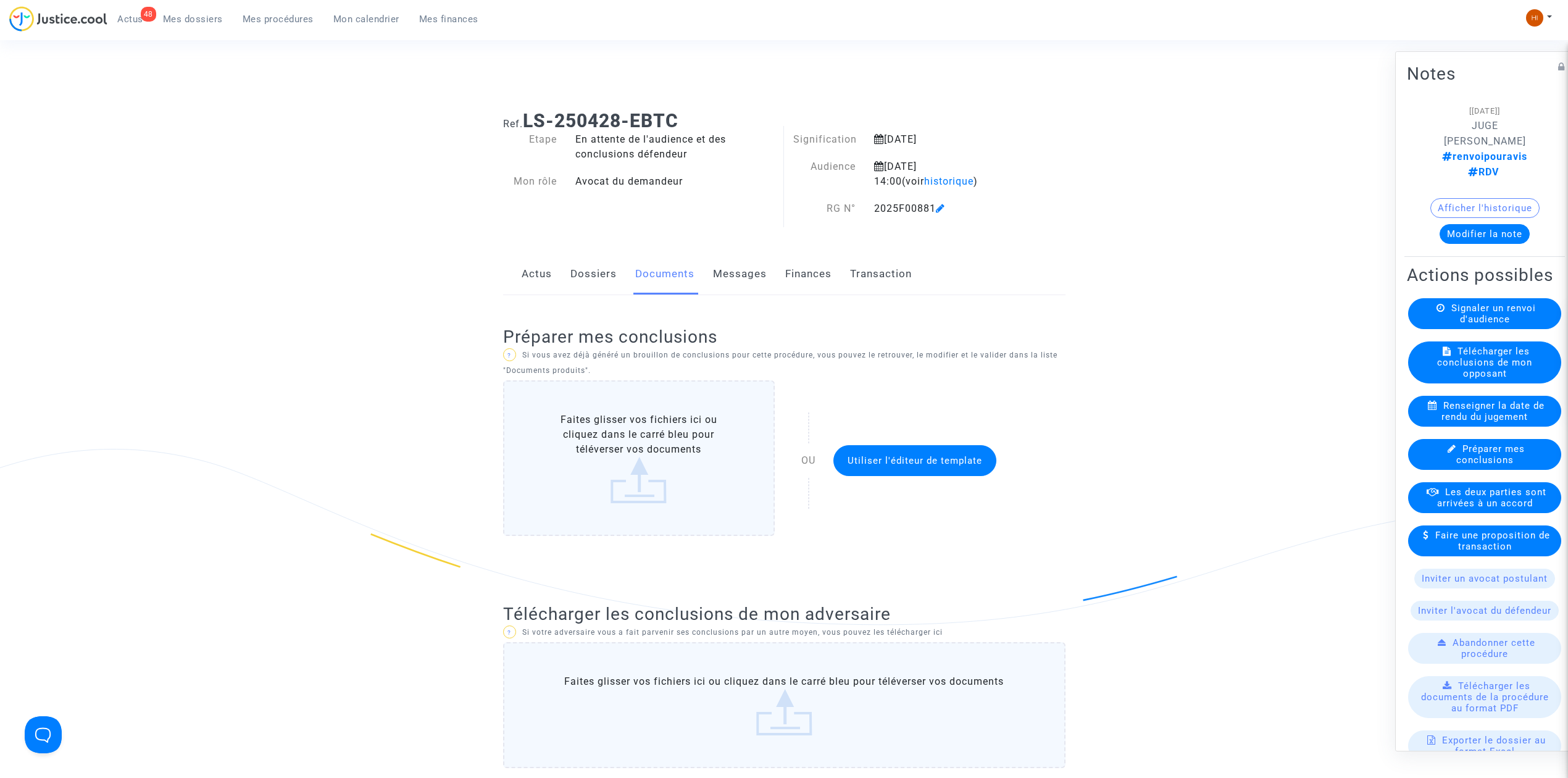
drag, startPoint x: 290, startPoint y: 24, endPoint x: 402, endPoint y: 42, distance: 113.4
click at [290, 24] on link "Mes procédures" at bounding box center [277, 20] width 91 height 19
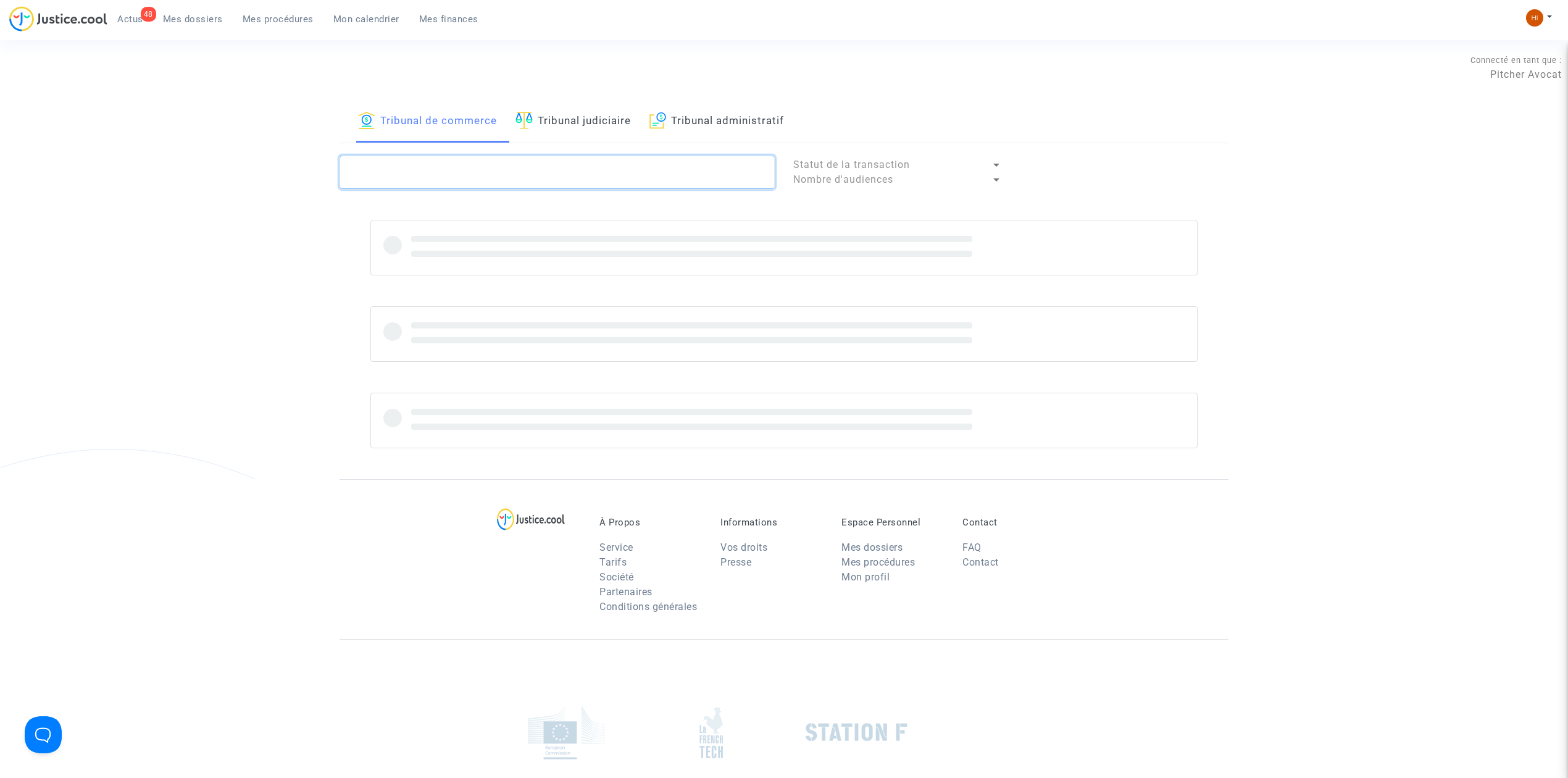
click at [522, 187] on textarea at bounding box center [557, 172] width 435 height 34
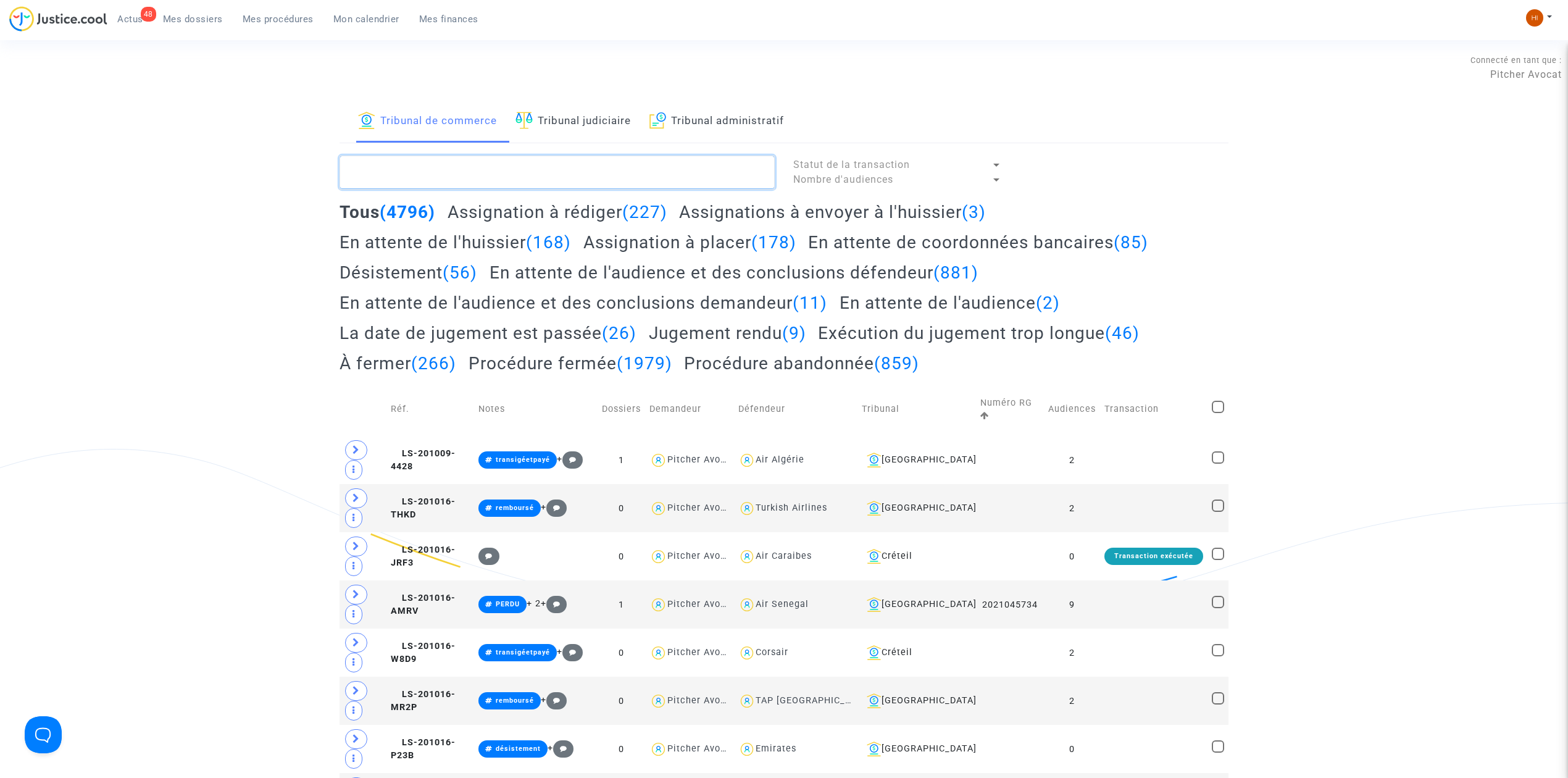
paste textarea "2025F00883"
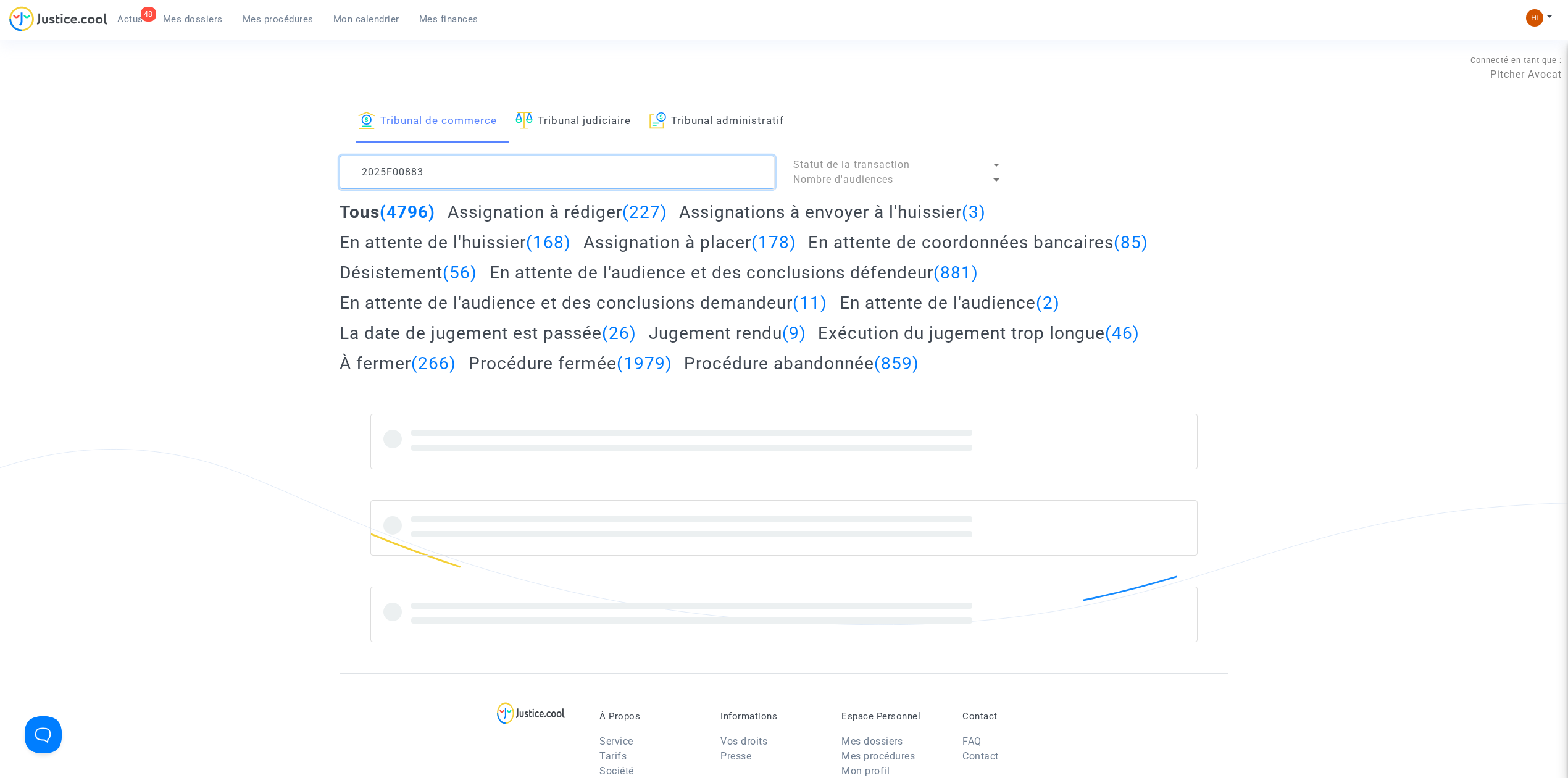
type textarea "2025F00883"
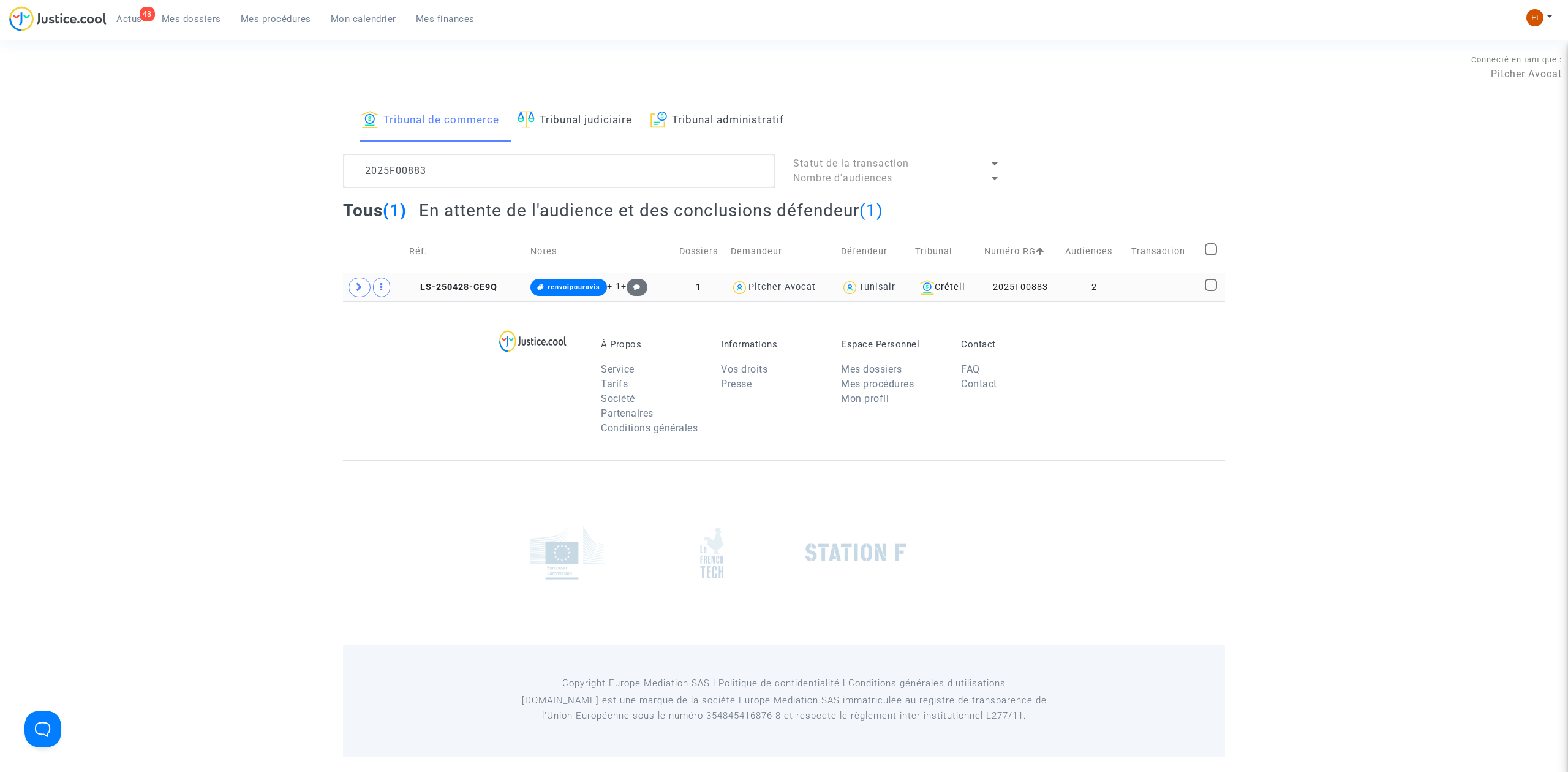
click at [1091, 285] on td "2" at bounding box center [1094, 287] width 65 height 28
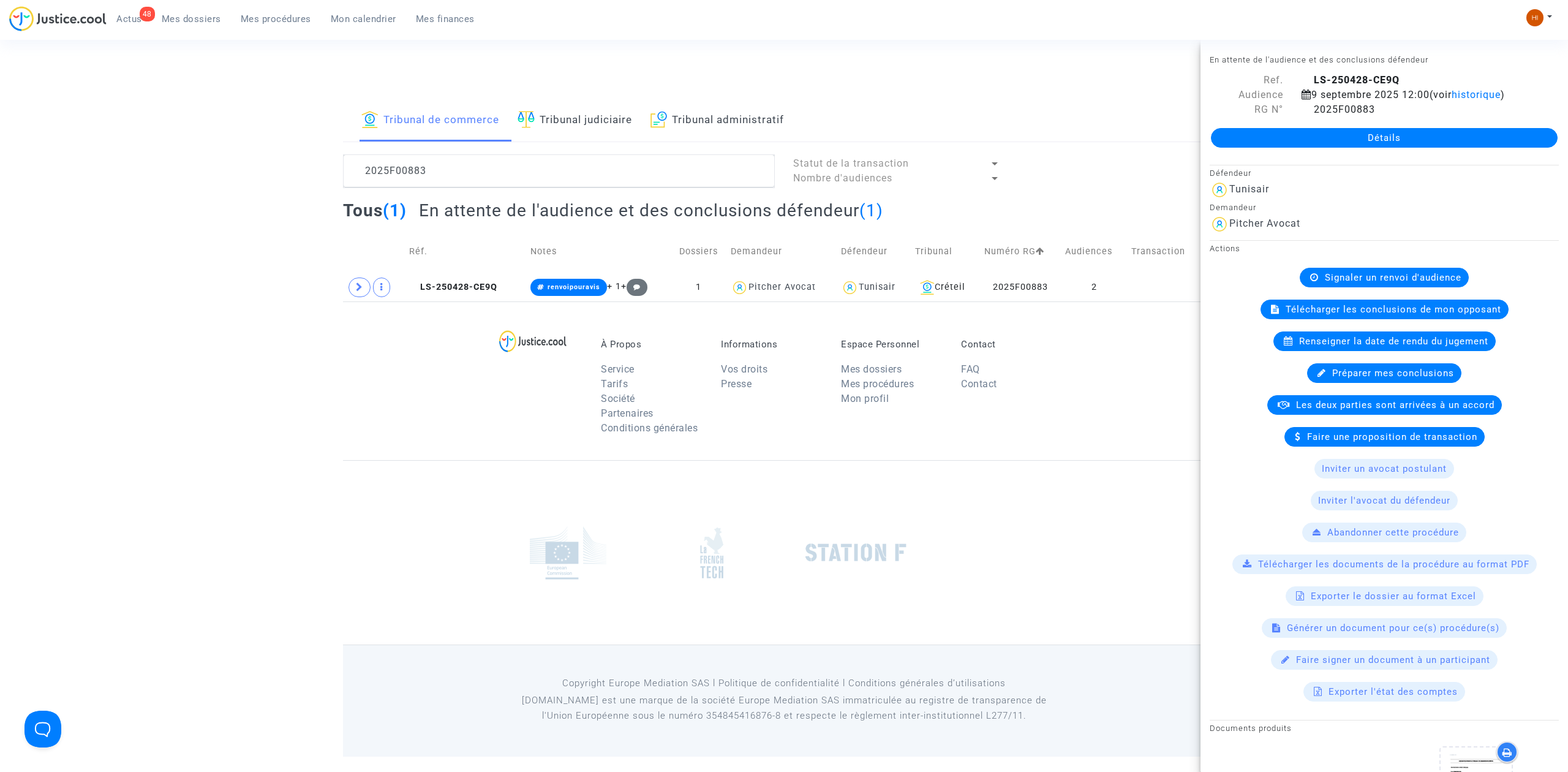
click at [1343, 151] on div "Détails" at bounding box center [1384, 138] width 367 height 42
click at [1348, 147] on link "Détails" at bounding box center [1384, 138] width 347 height 20
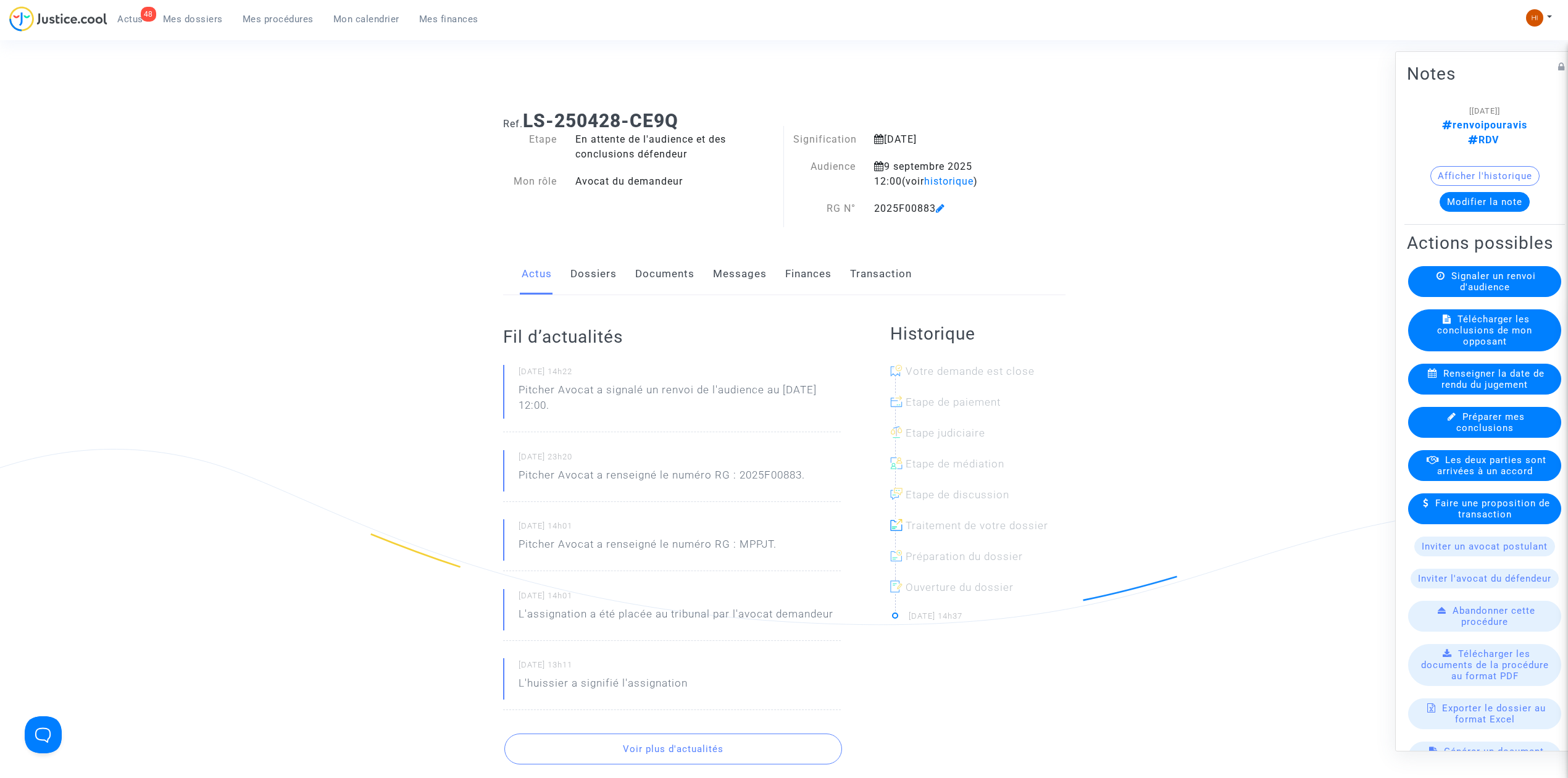
click at [670, 267] on link "Documents" at bounding box center [665, 274] width 59 height 40
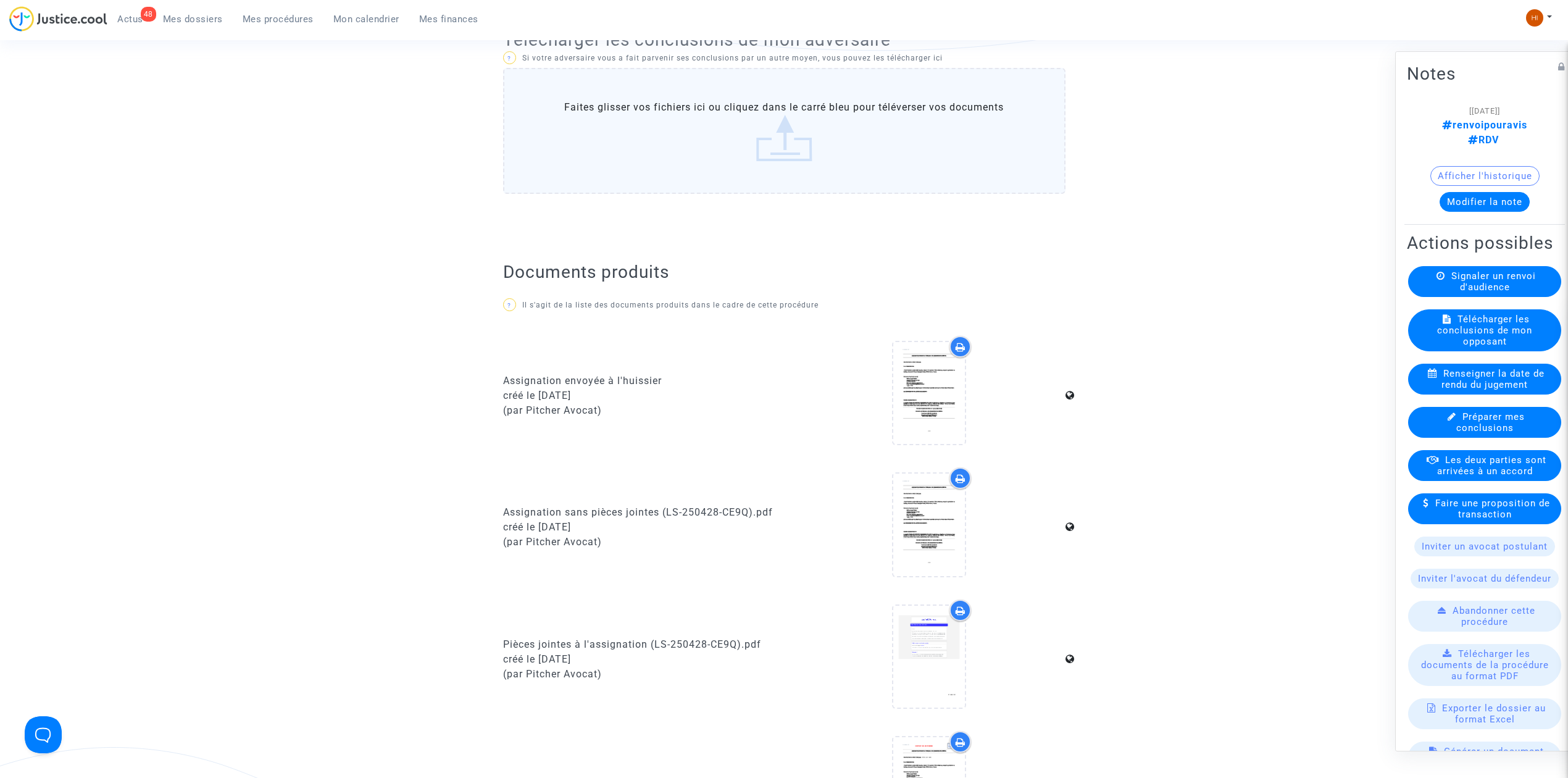
scroll to position [823, 0]
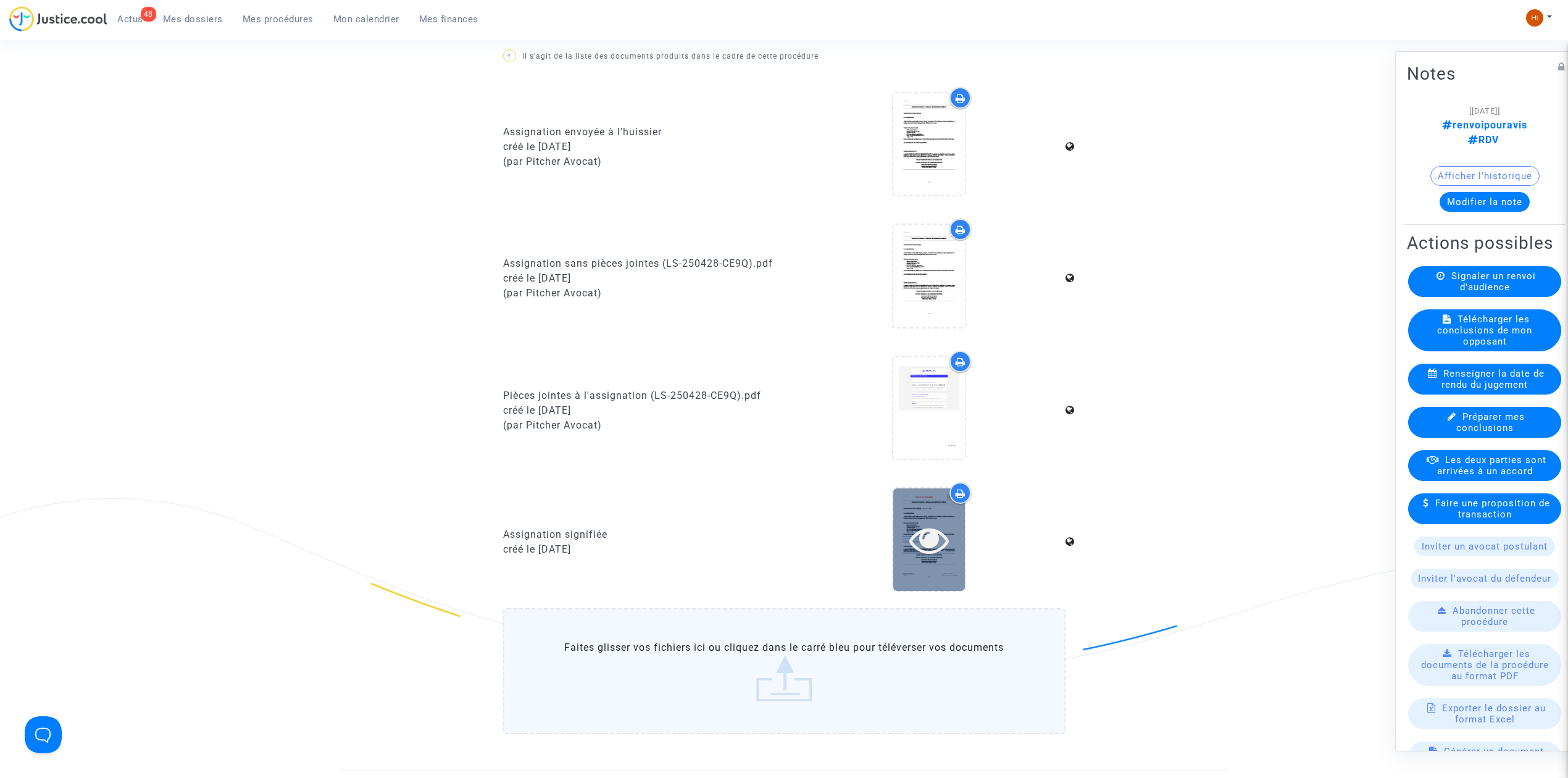
click at [933, 536] on icon at bounding box center [929, 540] width 40 height 39
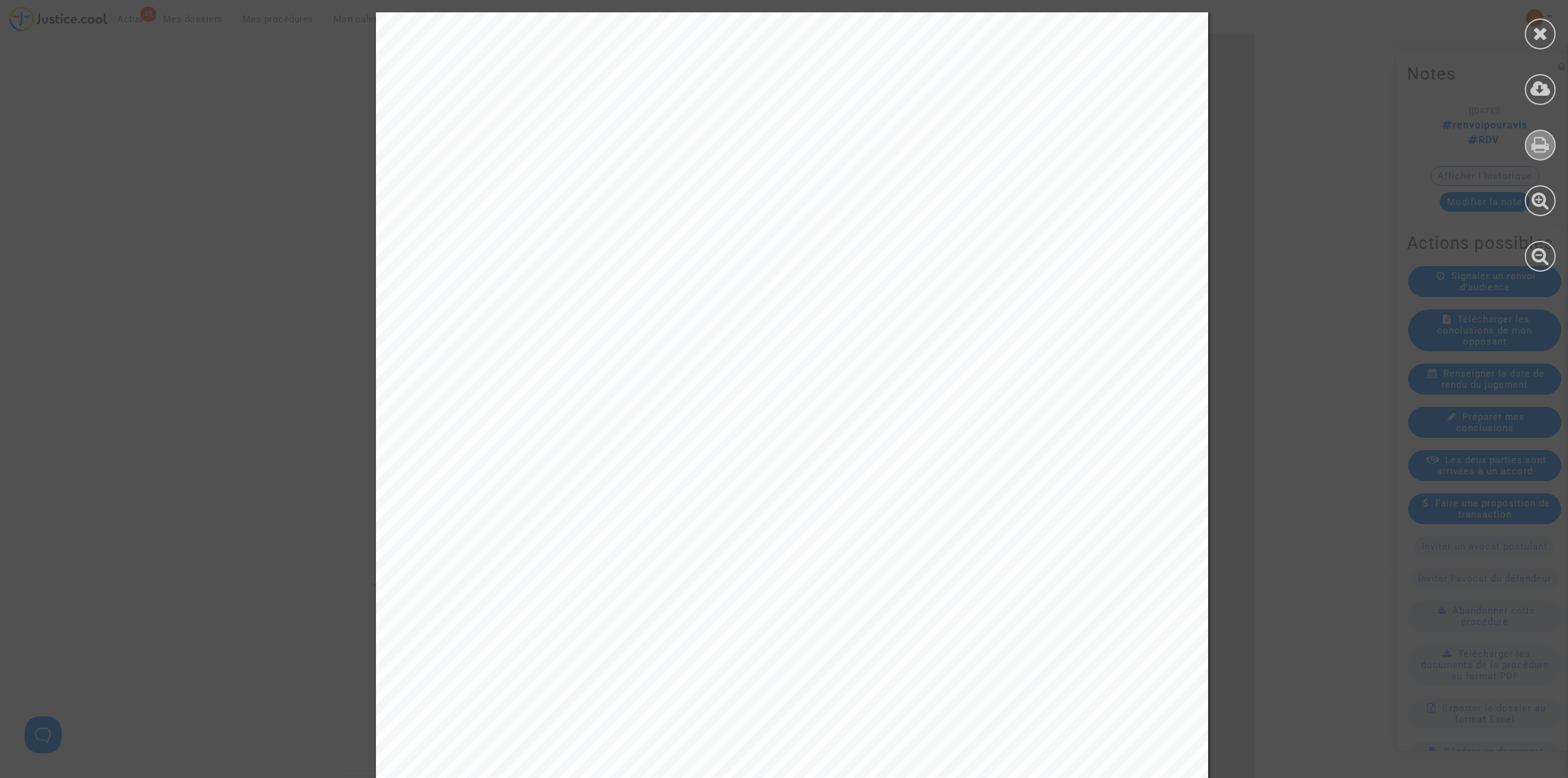
click at [1542, 149] on icon at bounding box center [1540, 144] width 18 height 19
drag, startPoint x: 1549, startPoint y: 35, endPoint x: 1511, endPoint y: 40, distance: 38.3
click at [1548, 35] on div at bounding box center [1540, 34] width 31 height 31
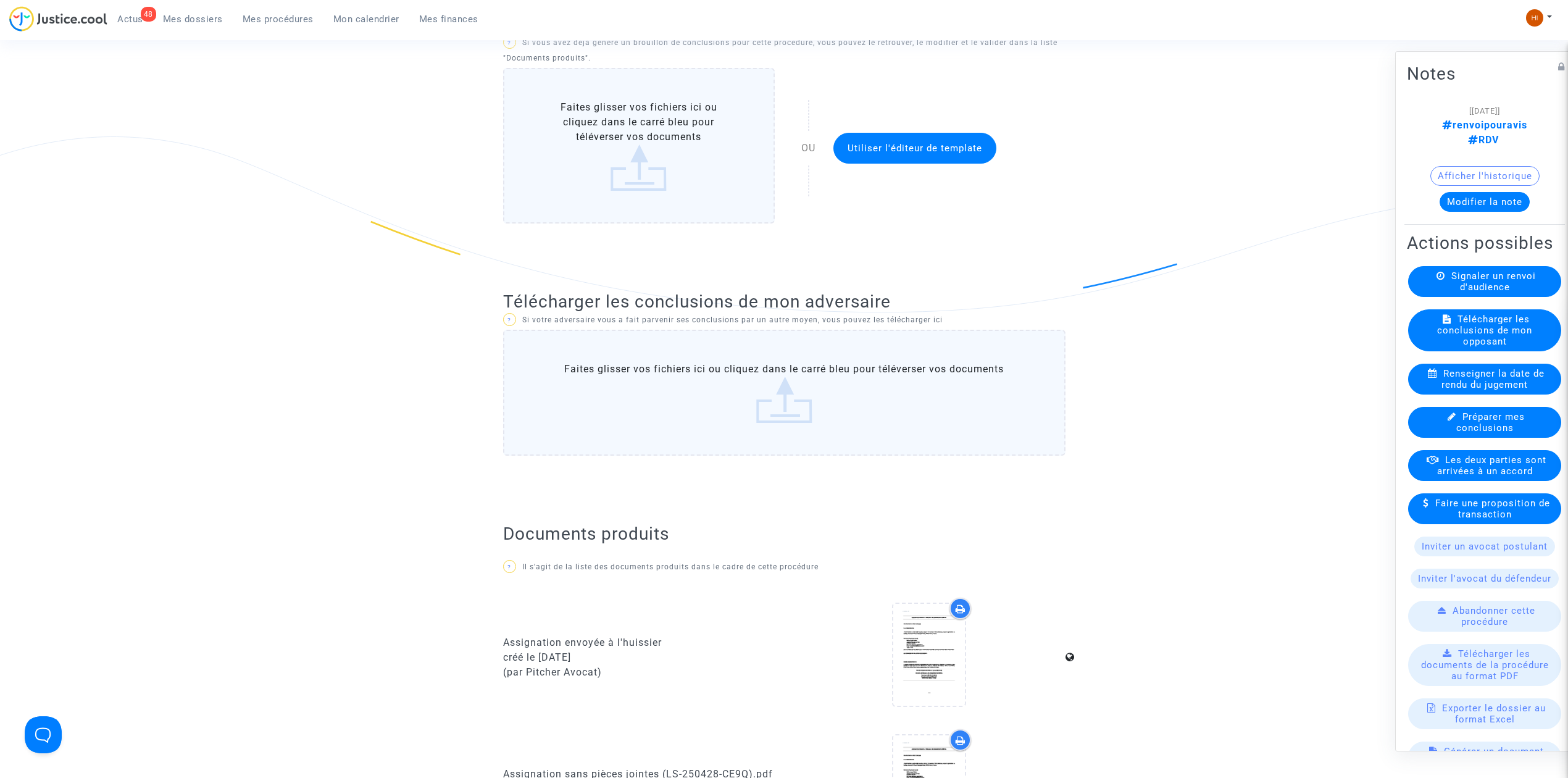
scroll to position [806, 0]
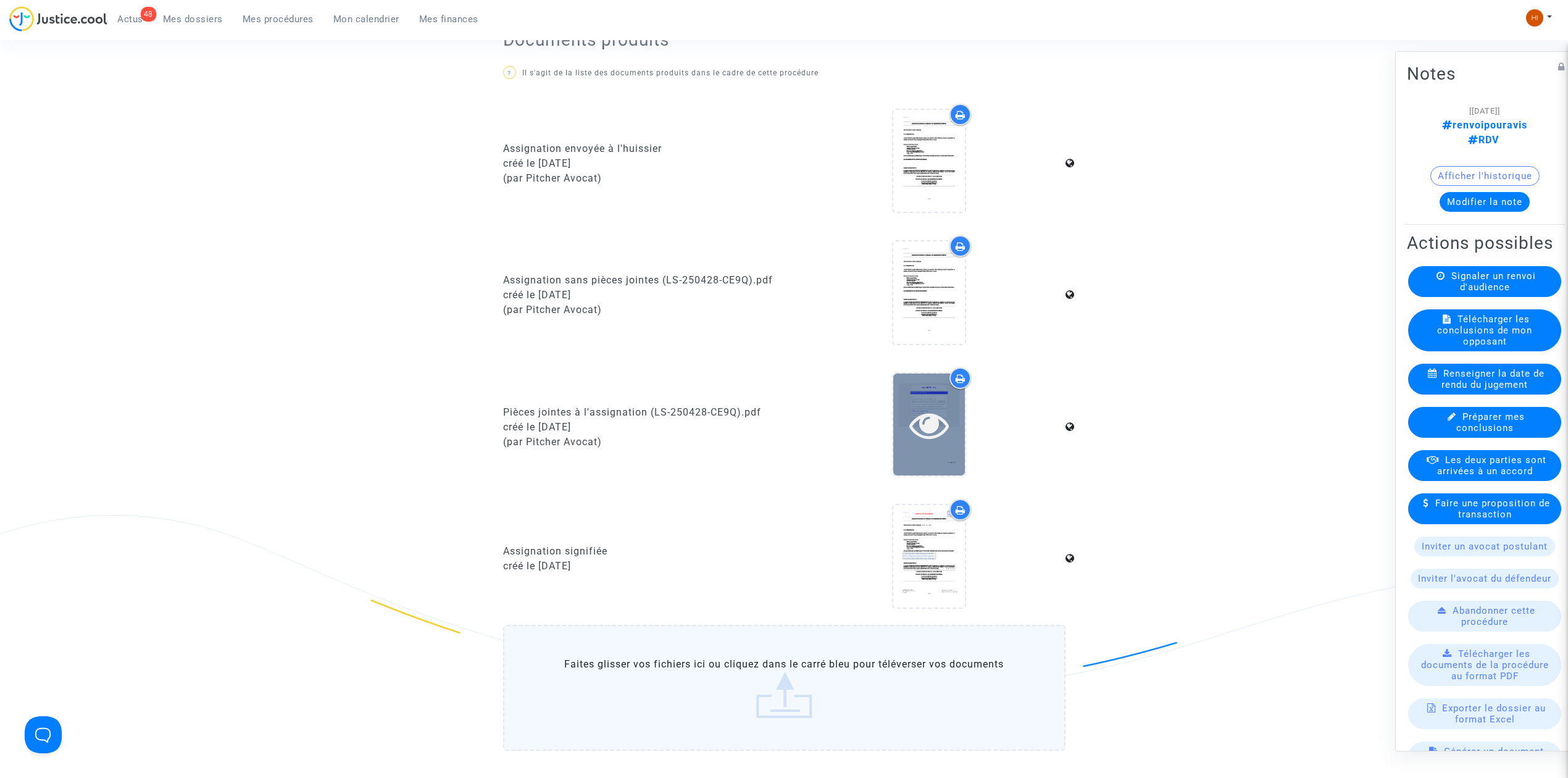
drag, startPoint x: 898, startPoint y: 410, endPoint x: 922, endPoint y: 410, distance: 24.0
click at [899, 410] on div at bounding box center [929, 425] width 71 height 39
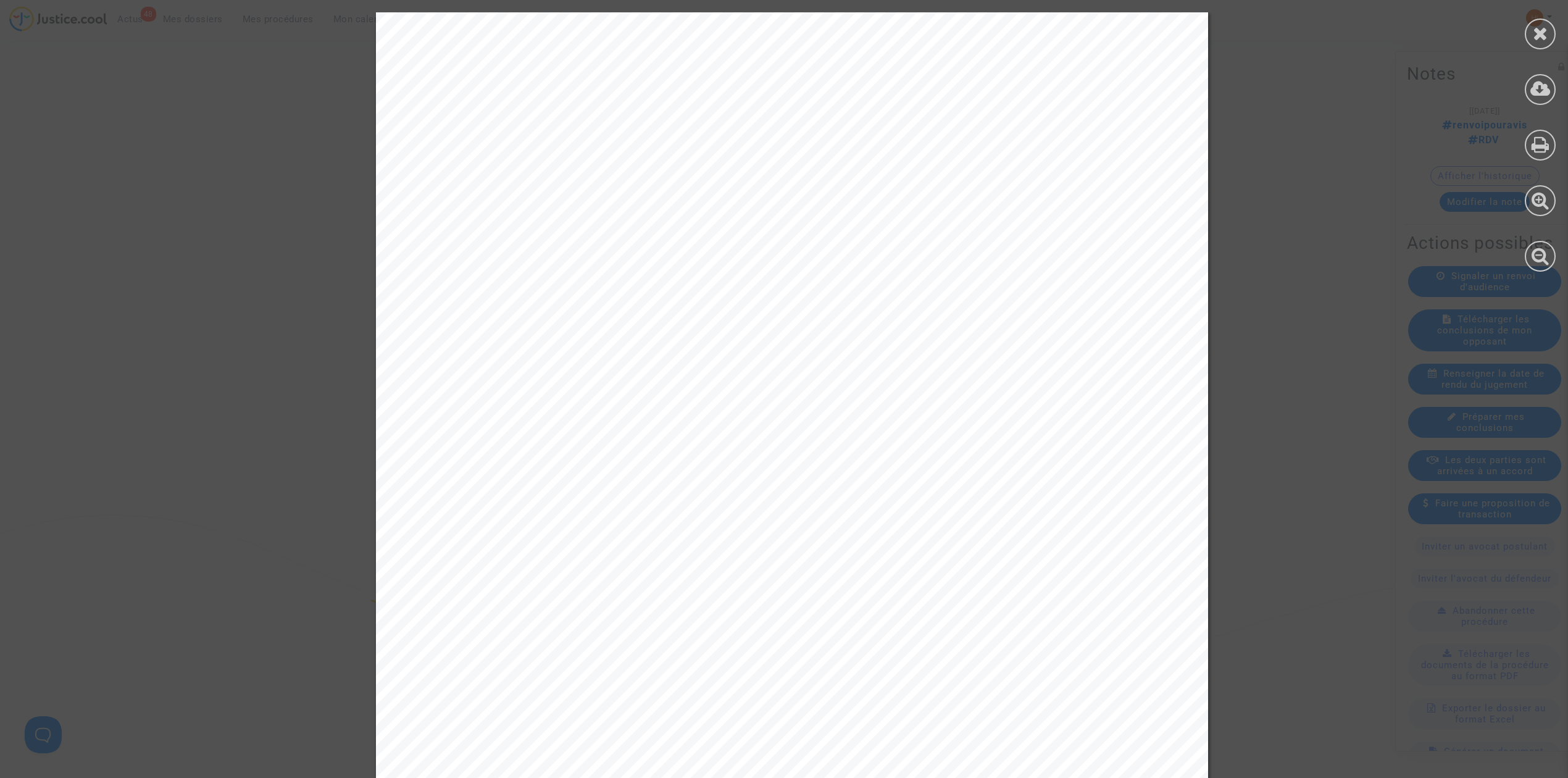
drag, startPoint x: 1542, startPoint y: 142, endPoint x: 1347, endPoint y: 190, distance: 200.8
click at [1544, 142] on icon at bounding box center [1540, 144] width 18 height 19
click at [1546, 151] on icon at bounding box center [1540, 144] width 18 height 19
click at [1540, 30] on icon at bounding box center [1540, 34] width 15 height 19
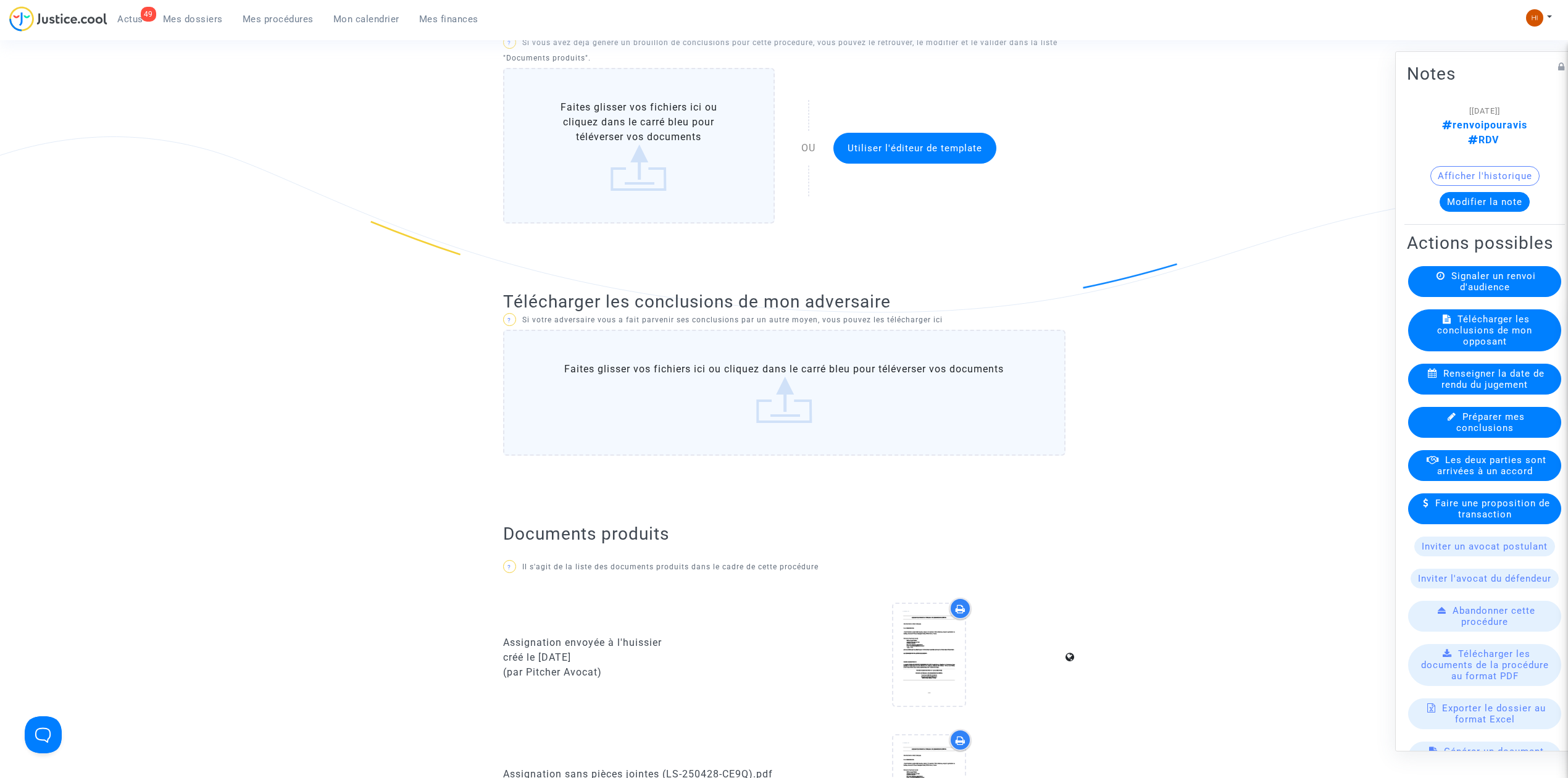
scroll to position [0, 0]
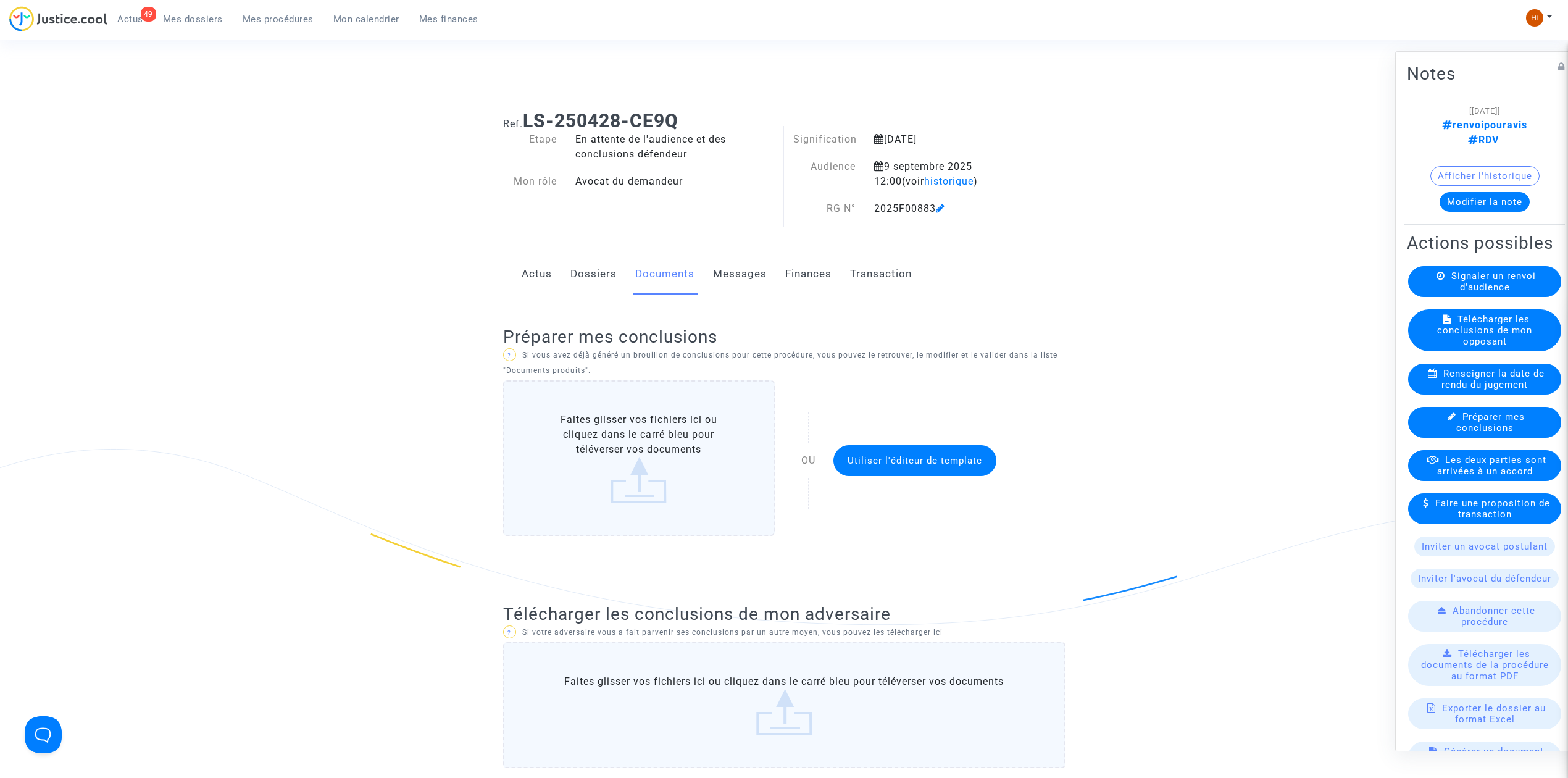
click at [1477, 288] on span "Signaler un renvoi d'audience" at bounding box center [1493, 281] width 84 height 22
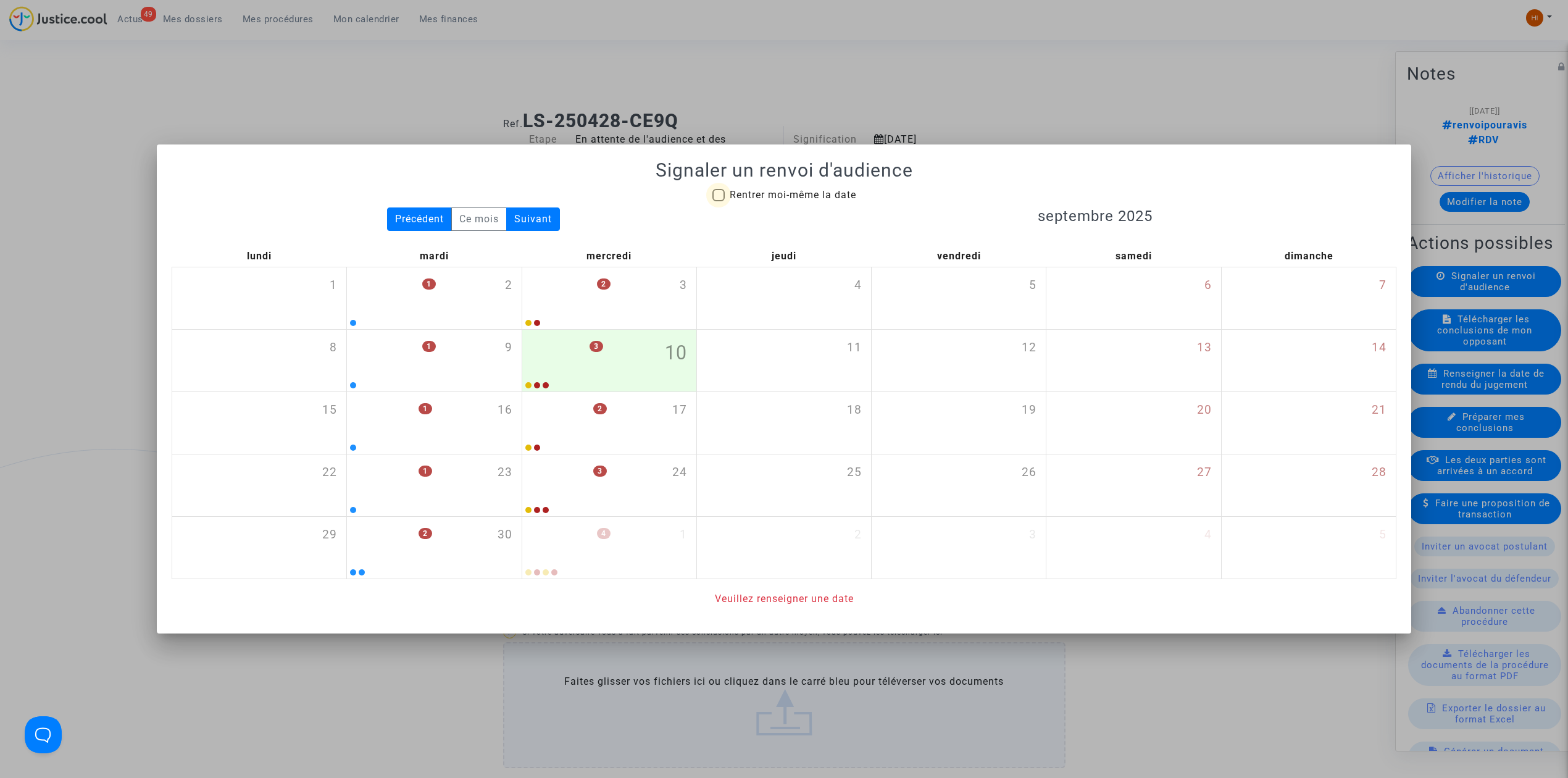
click at [826, 191] on span "Rentrer moi-même la date" at bounding box center [792, 195] width 127 height 12
click at [719, 202] on input "Rentrer moi-même la date" at bounding box center [718, 202] width 1 height 1
checkbox input "true"
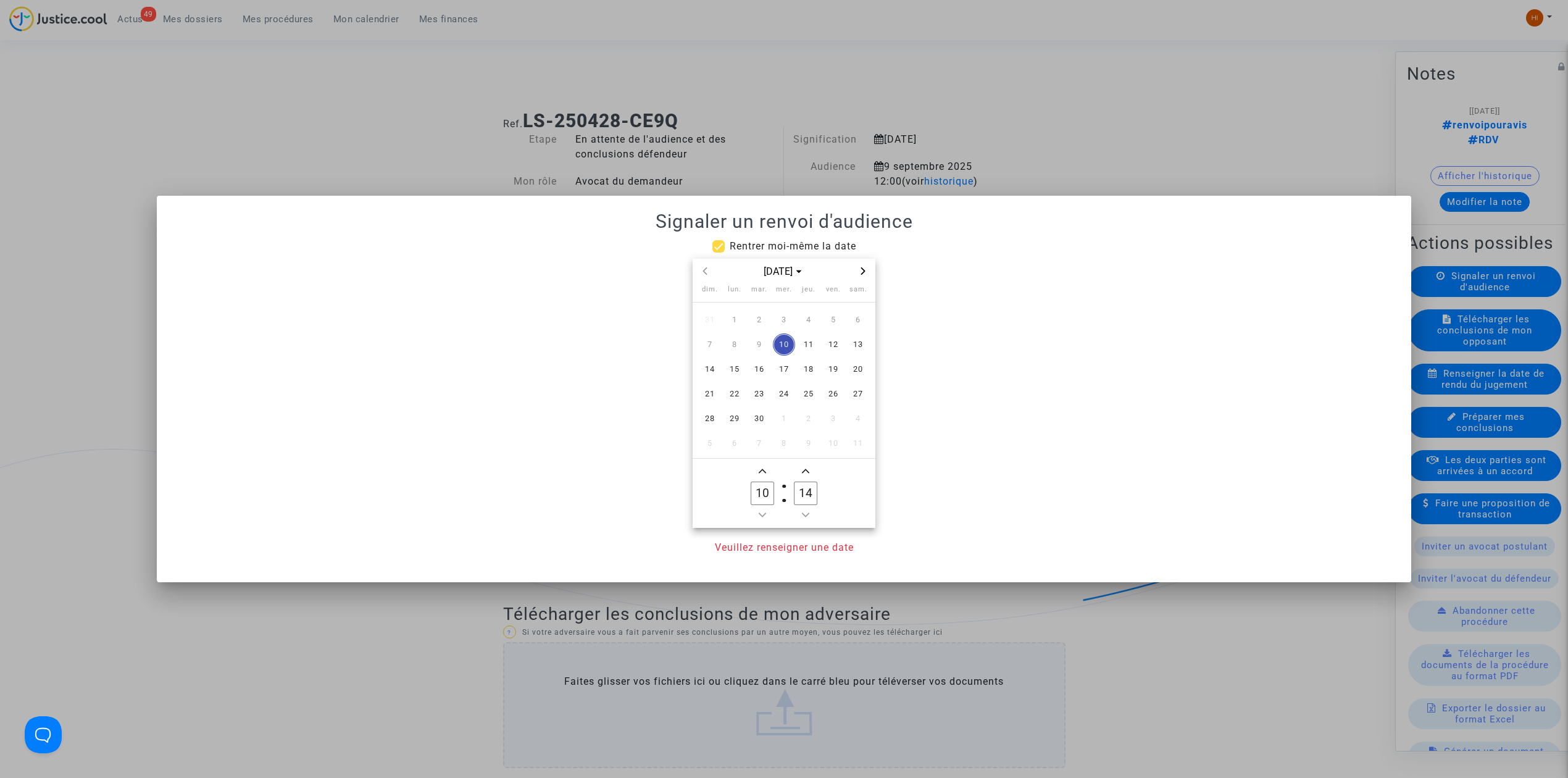
click at [862, 269] on icon "Next month" at bounding box center [863, 271] width 5 height 7
click at [699, 265] on span "Previous month" at bounding box center [705, 271] width 15 height 15
click at [759, 413] on span "25" at bounding box center [759, 419] width 22 height 22
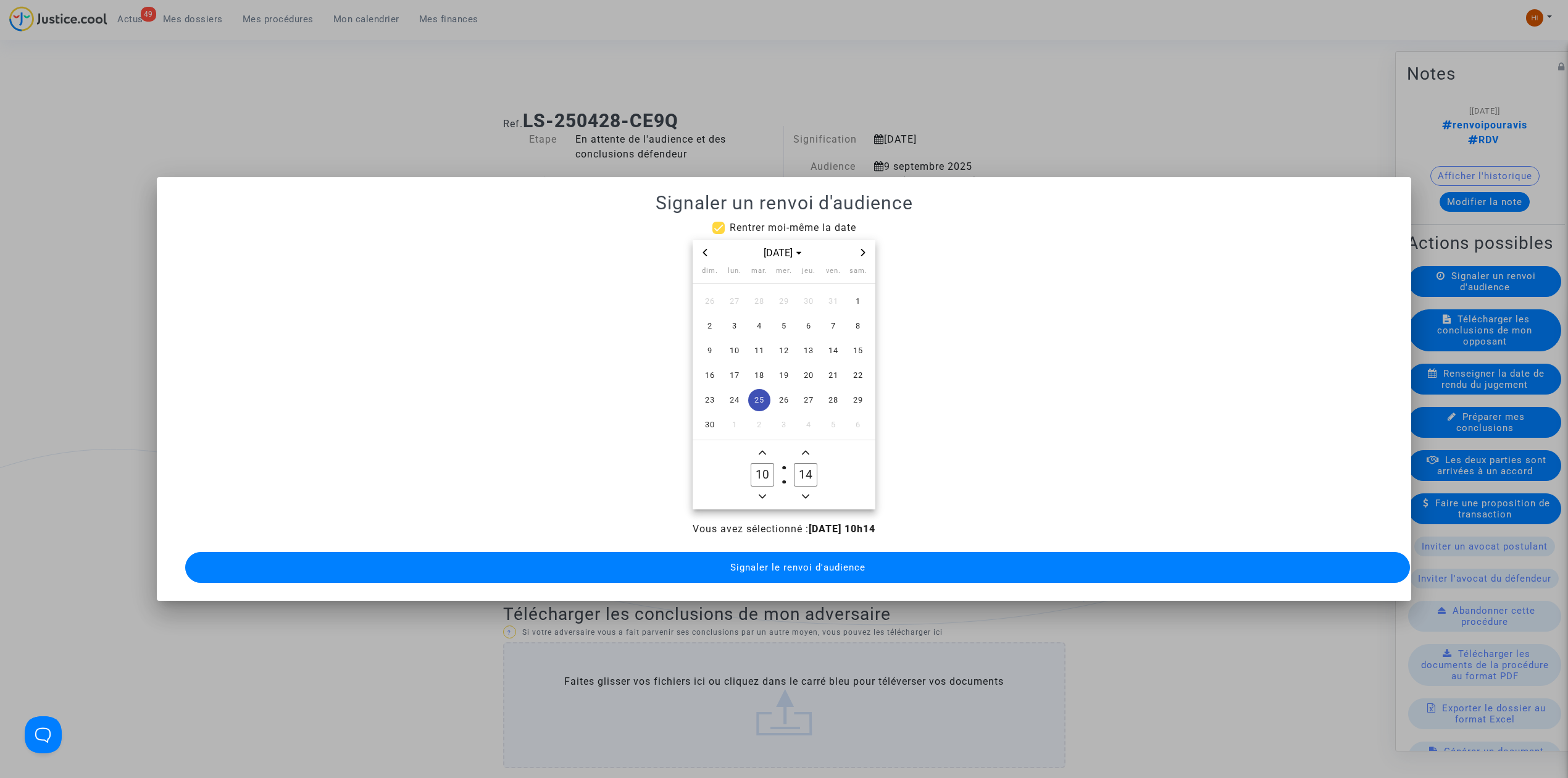
click at [756, 445] on span "Add a hour" at bounding box center [762, 453] width 15 height 15
type input "14"
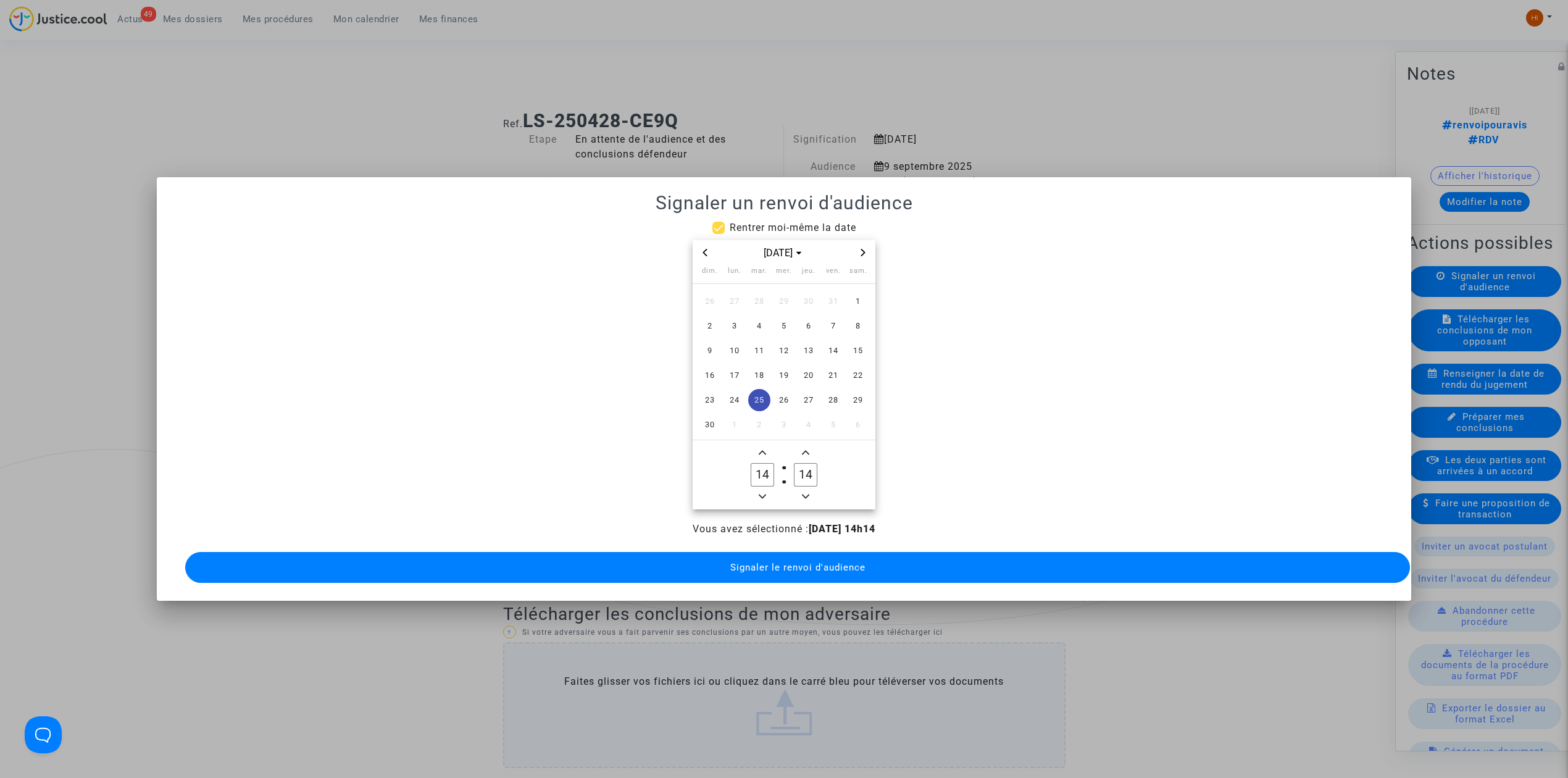
click at [805, 465] on input "14" at bounding box center [805, 474] width 23 height 23
type input "00"
click at [814, 561] on span "Signaler le renvoi d'audience" at bounding box center [798, 567] width 135 height 11
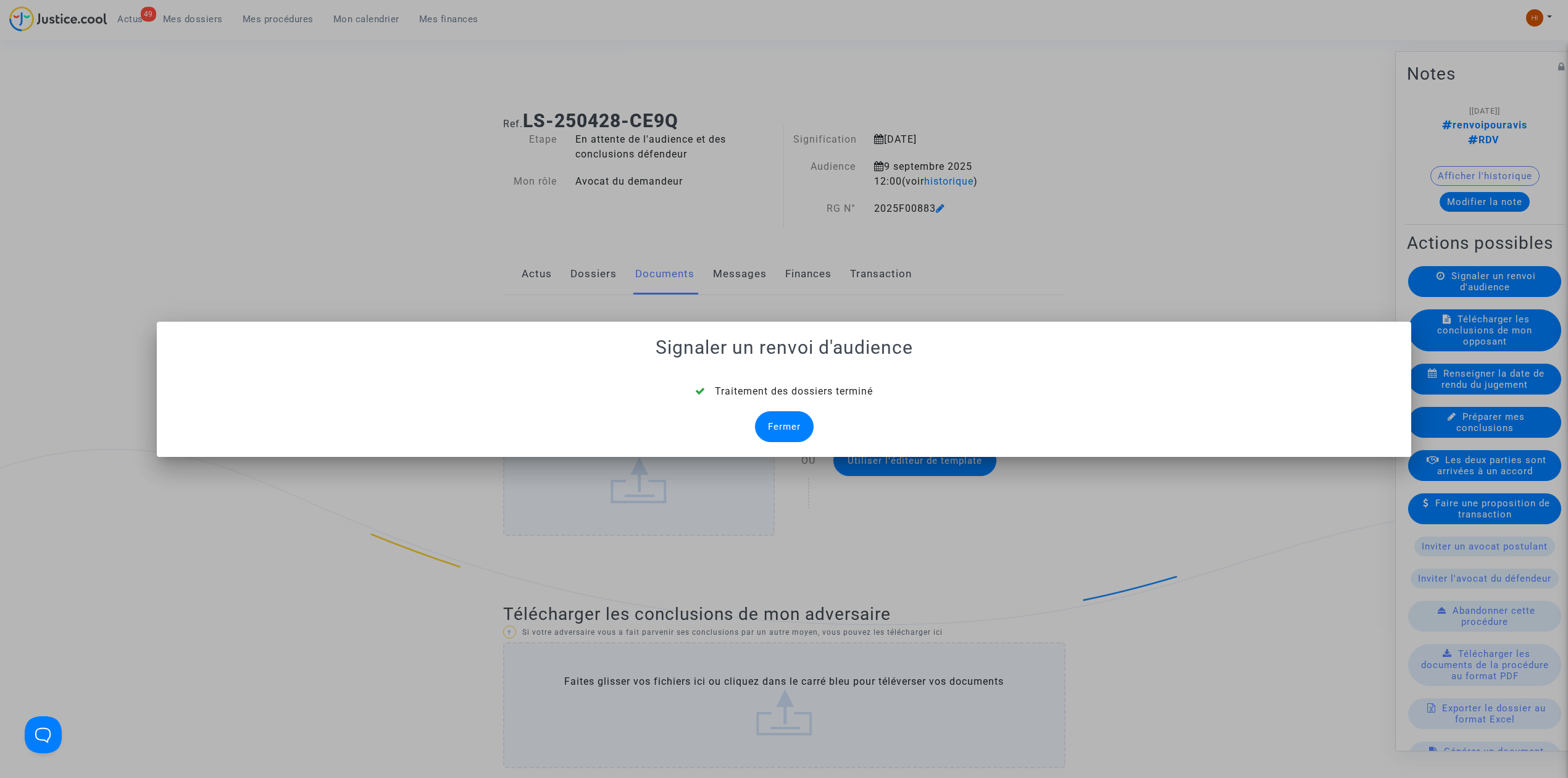
click at [793, 435] on div "Fermer" at bounding box center [784, 426] width 59 height 31
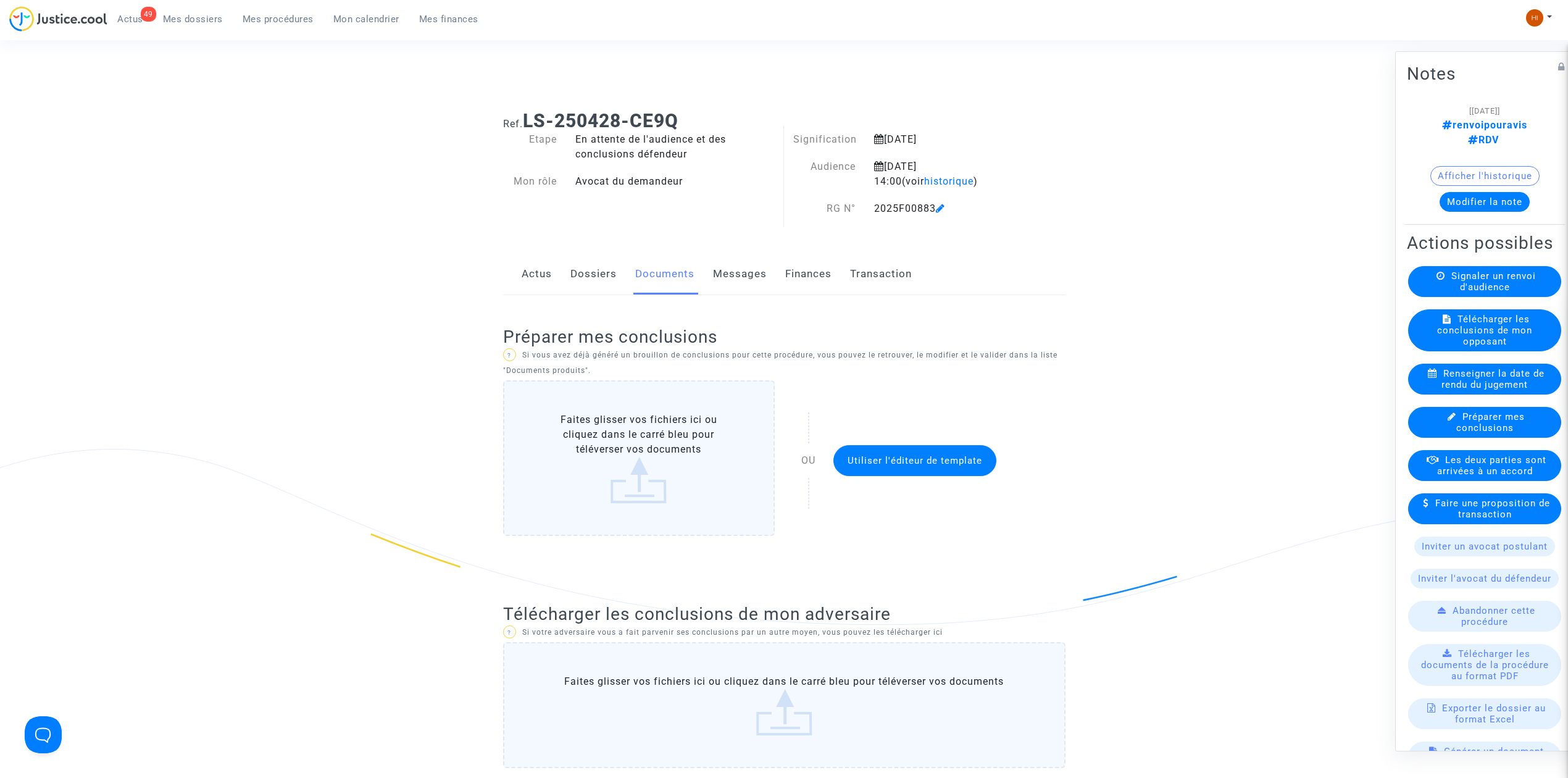
click at [1494, 193] on button "Modifier la note" at bounding box center [1485, 202] width 90 height 20
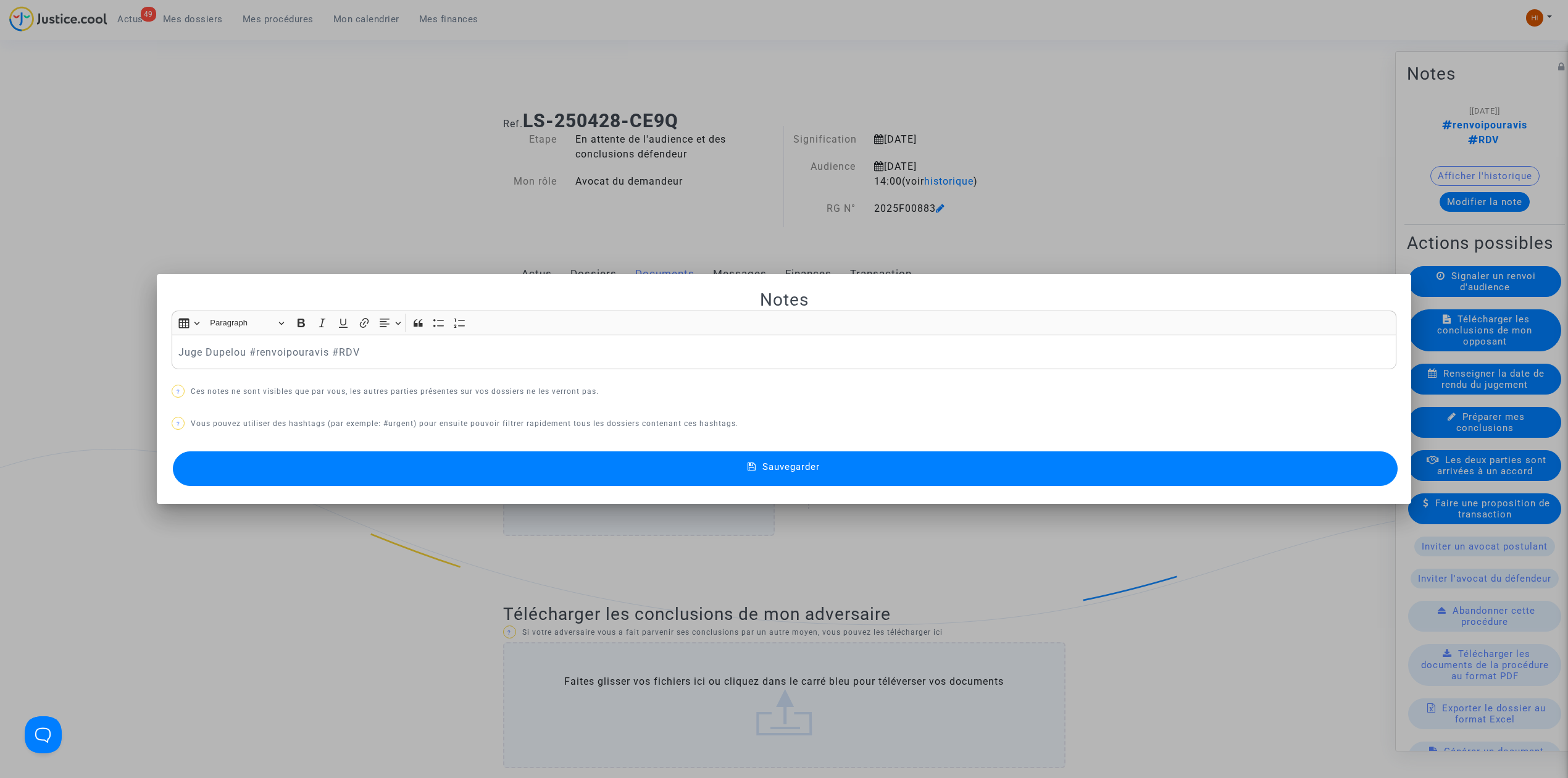
click at [571, 491] on mat-dialog-container "Notes Rich Text Editor Insert table Insert table Heading Paragraph Paragraph He…" at bounding box center [784, 389] width 1254 height 231
click at [585, 476] on button "Sauvegarder" at bounding box center [784, 468] width 1225 height 35
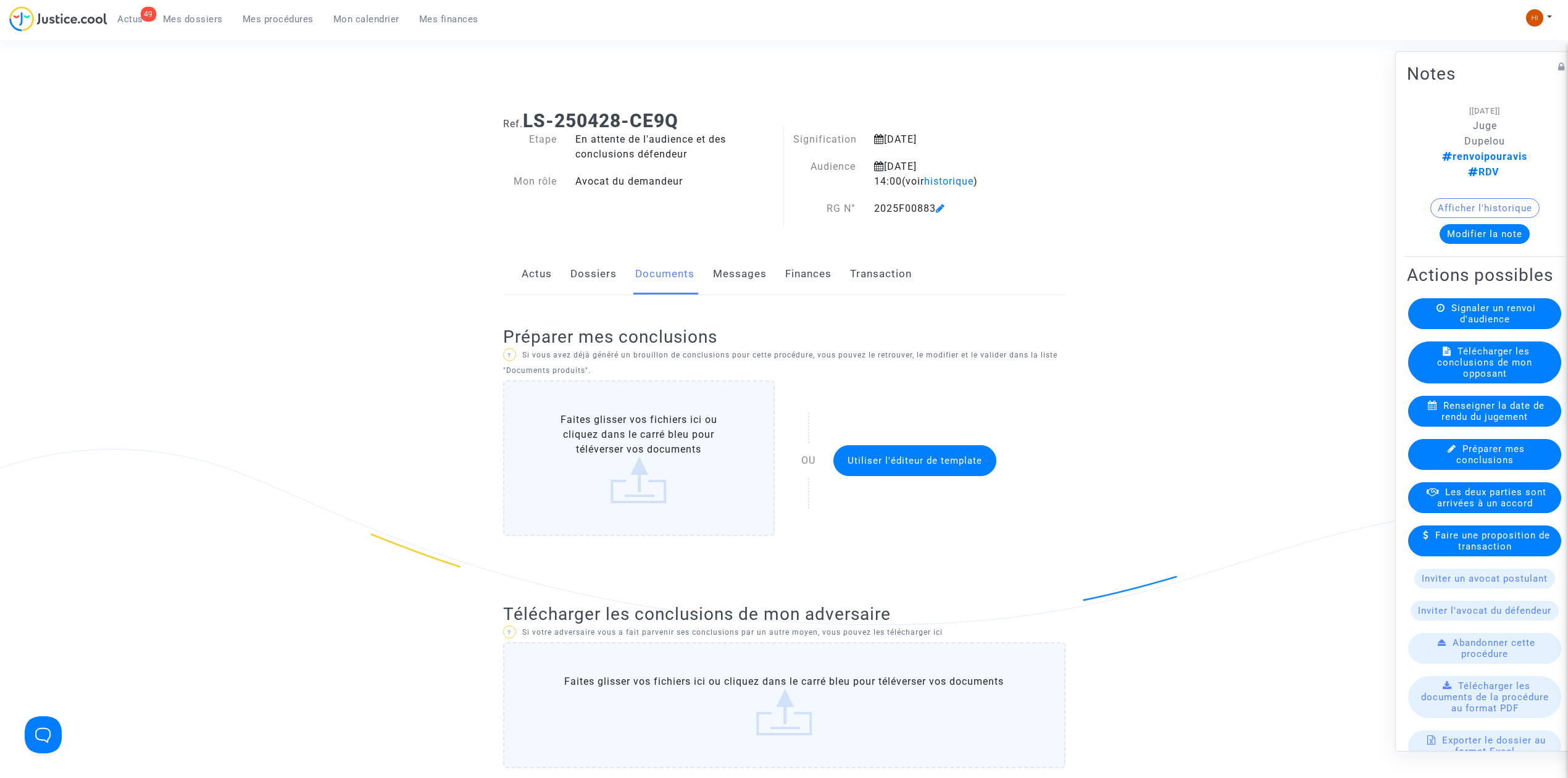
click at [273, 22] on span "Mes procédures" at bounding box center [278, 19] width 71 height 11
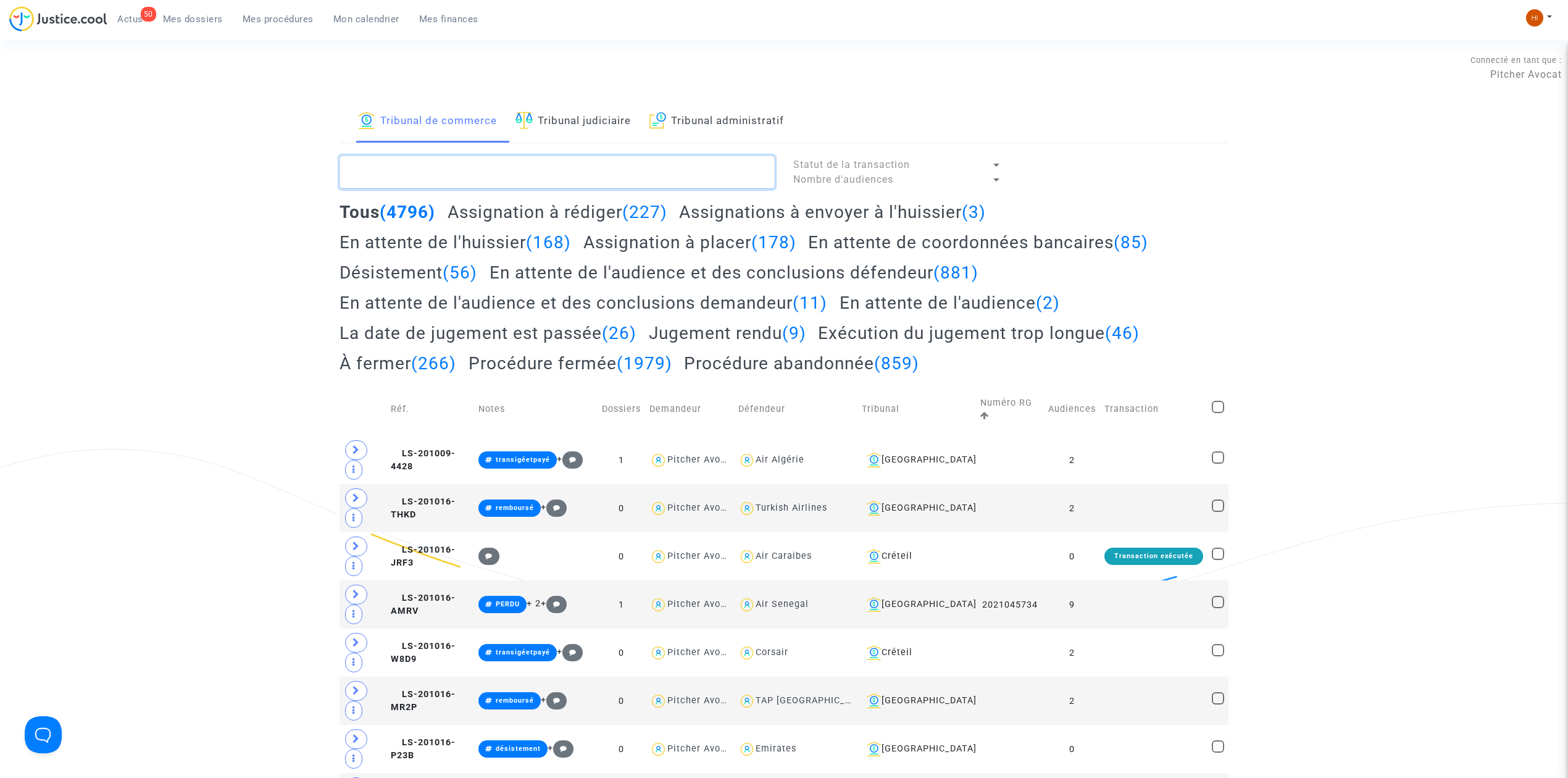
click at [452, 179] on textarea at bounding box center [557, 172] width 435 height 34
paste textarea "2025F00886"
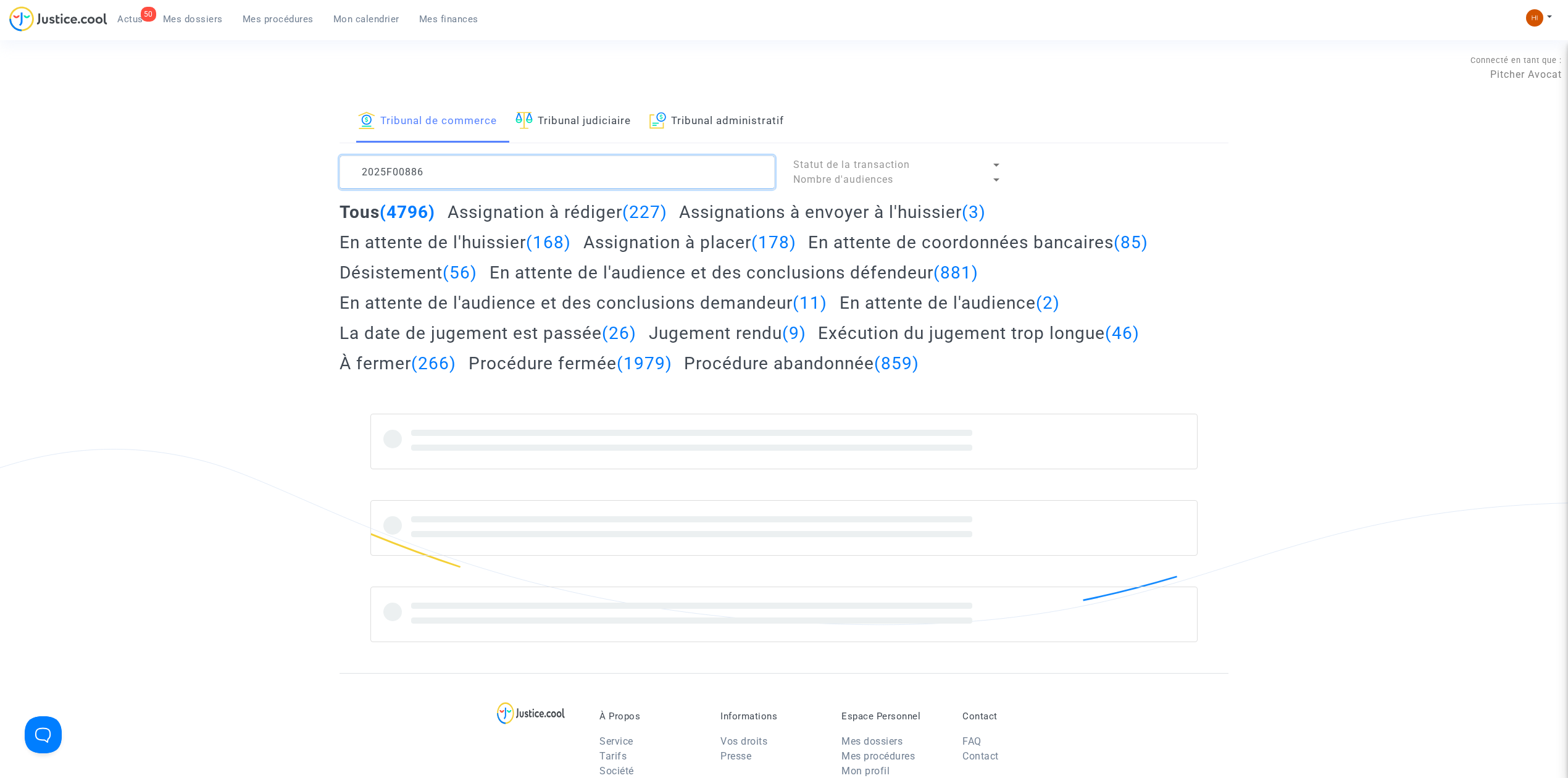
type textarea "2025F00886"
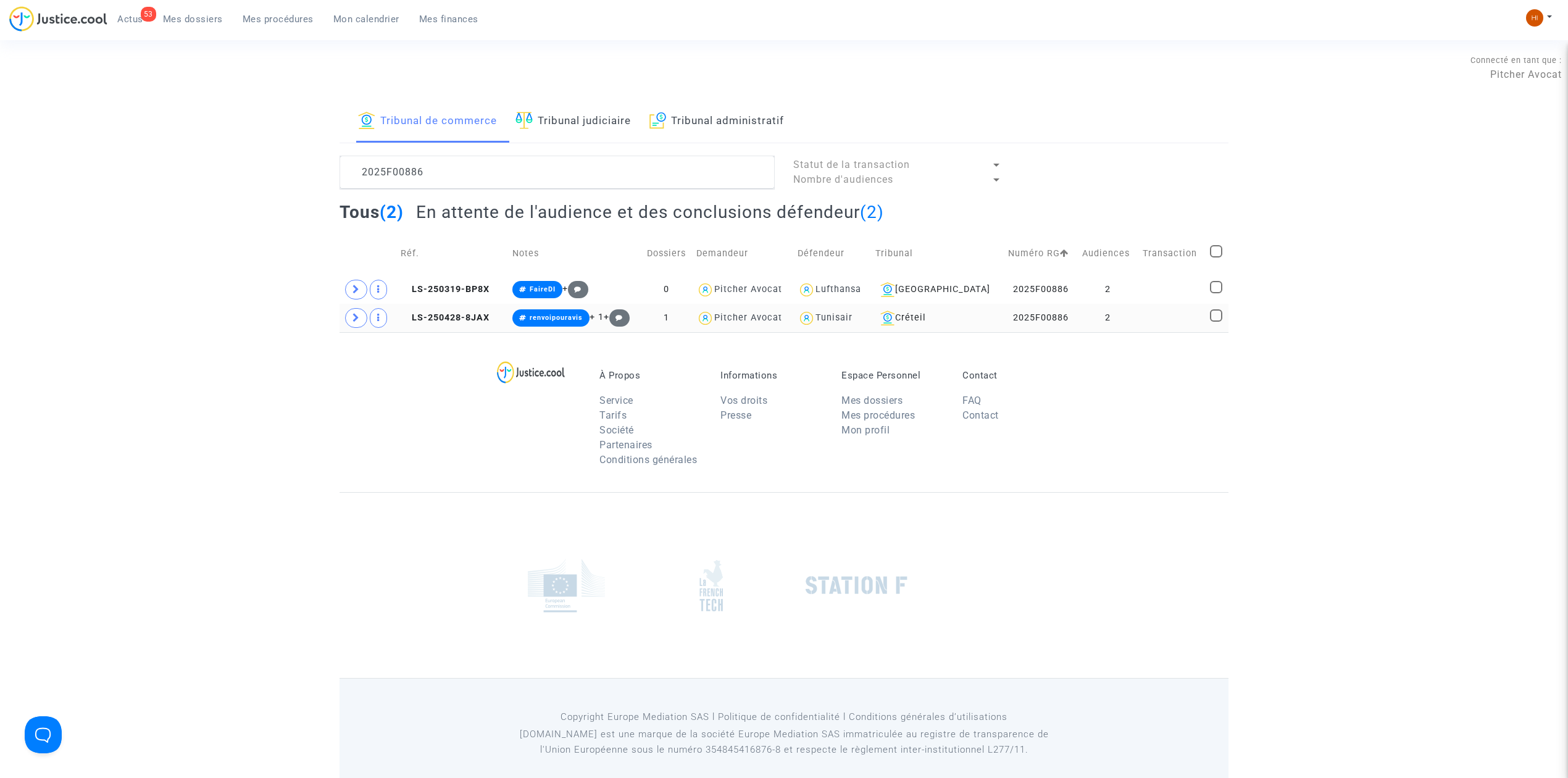
drag, startPoint x: 1151, startPoint y: 322, endPoint x: 1203, endPoint y: 312, distance: 53.0
click at [1151, 322] on td at bounding box center [1172, 318] width 67 height 28
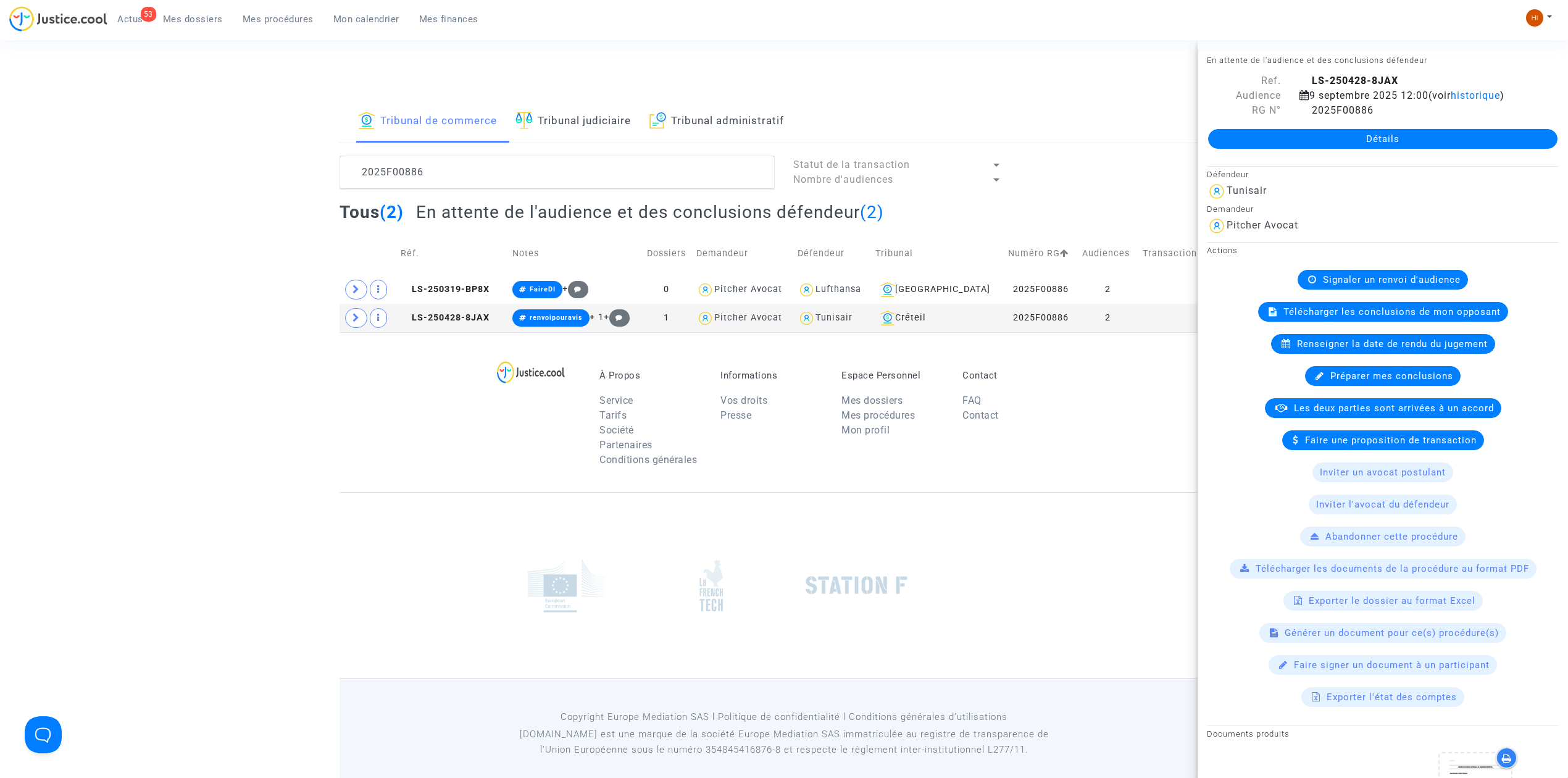
click at [1403, 125] on div "Détails" at bounding box center [1382, 139] width 370 height 42
click at [1406, 139] on link "Détails" at bounding box center [1382, 139] width 350 height 20
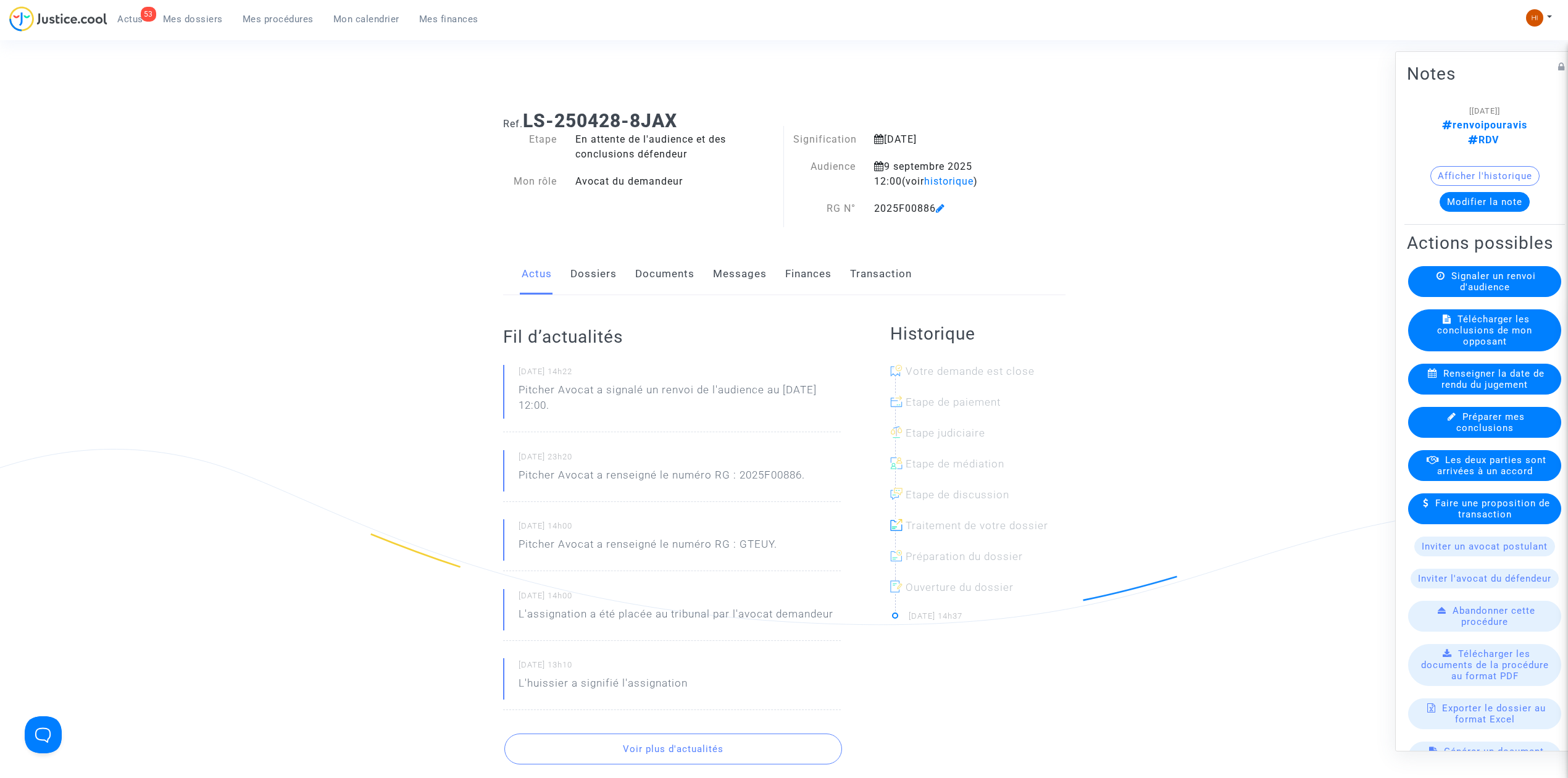
click at [655, 265] on link "Documents" at bounding box center [665, 274] width 59 height 40
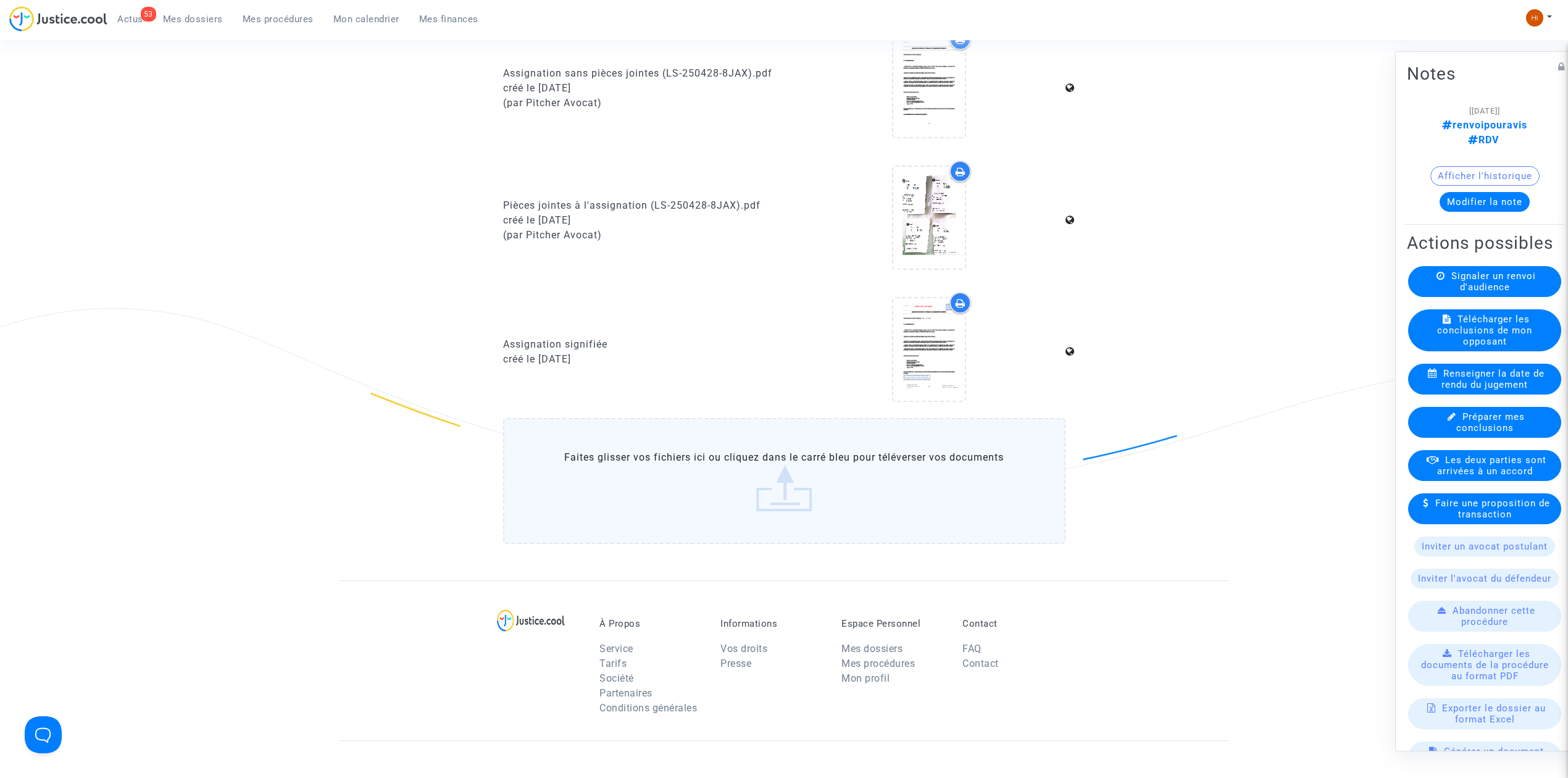
scroll to position [1070, 0]
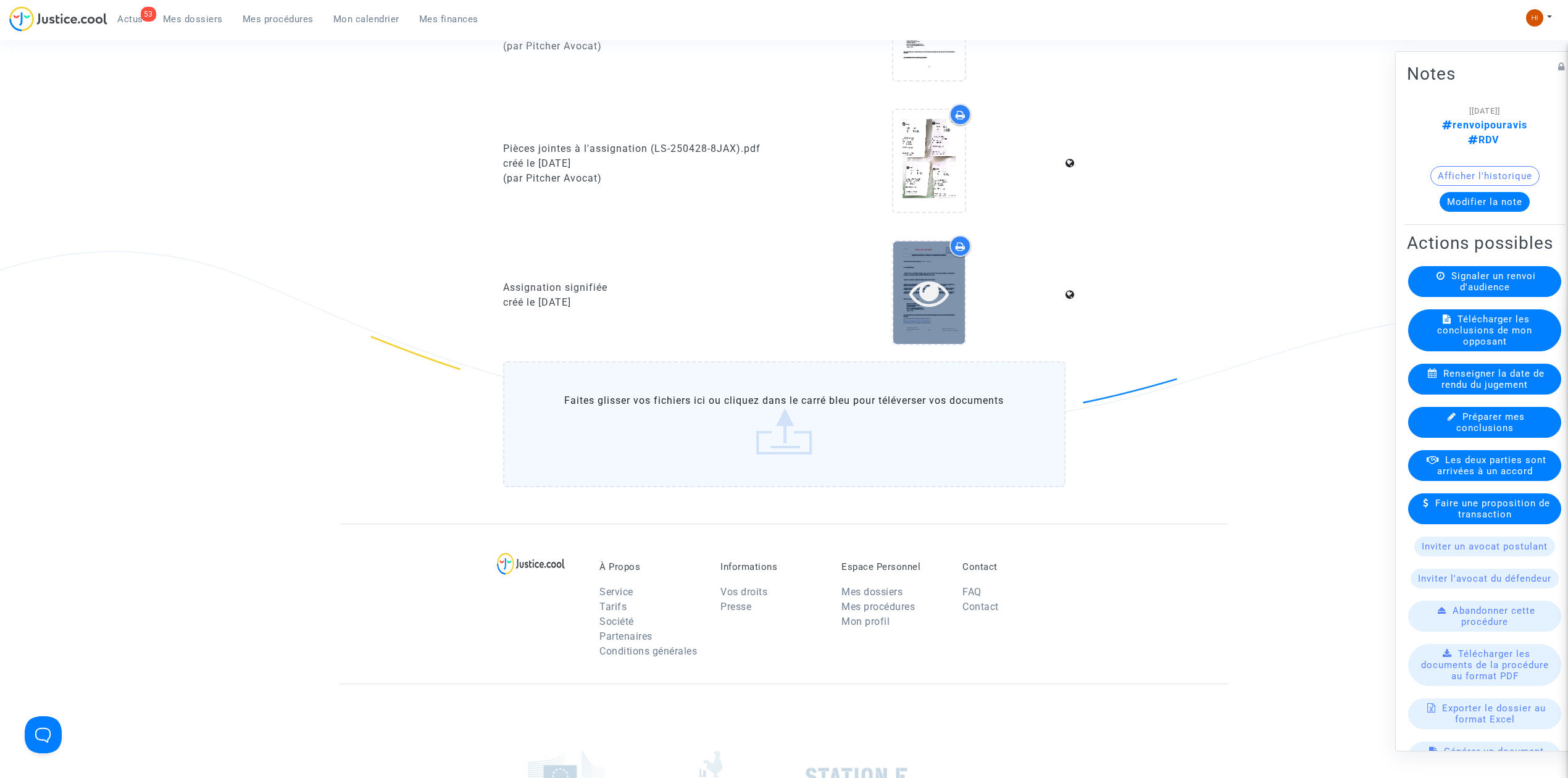
click at [934, 303] on icon at bounding box center [929, 292] width 40 height 39
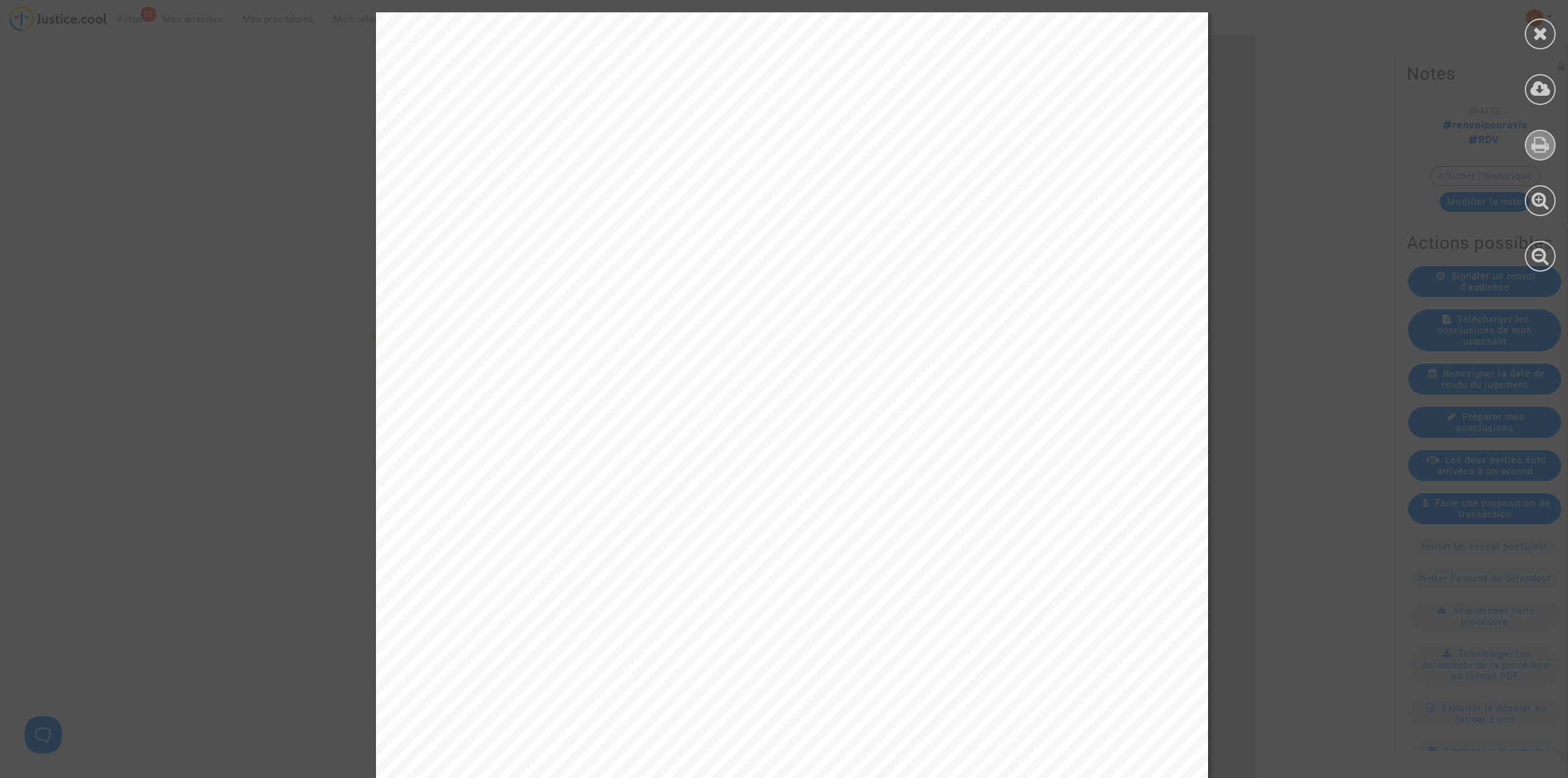
click at [1548, 152] on icon at bounding box center [1540, 144] width 18 height 19
click at [1544, 10] on div at bounding box center [1540, 142] width 55 height 284
click at [1544, 46] on div at bounding box center [1540, 34] width 31 height 31
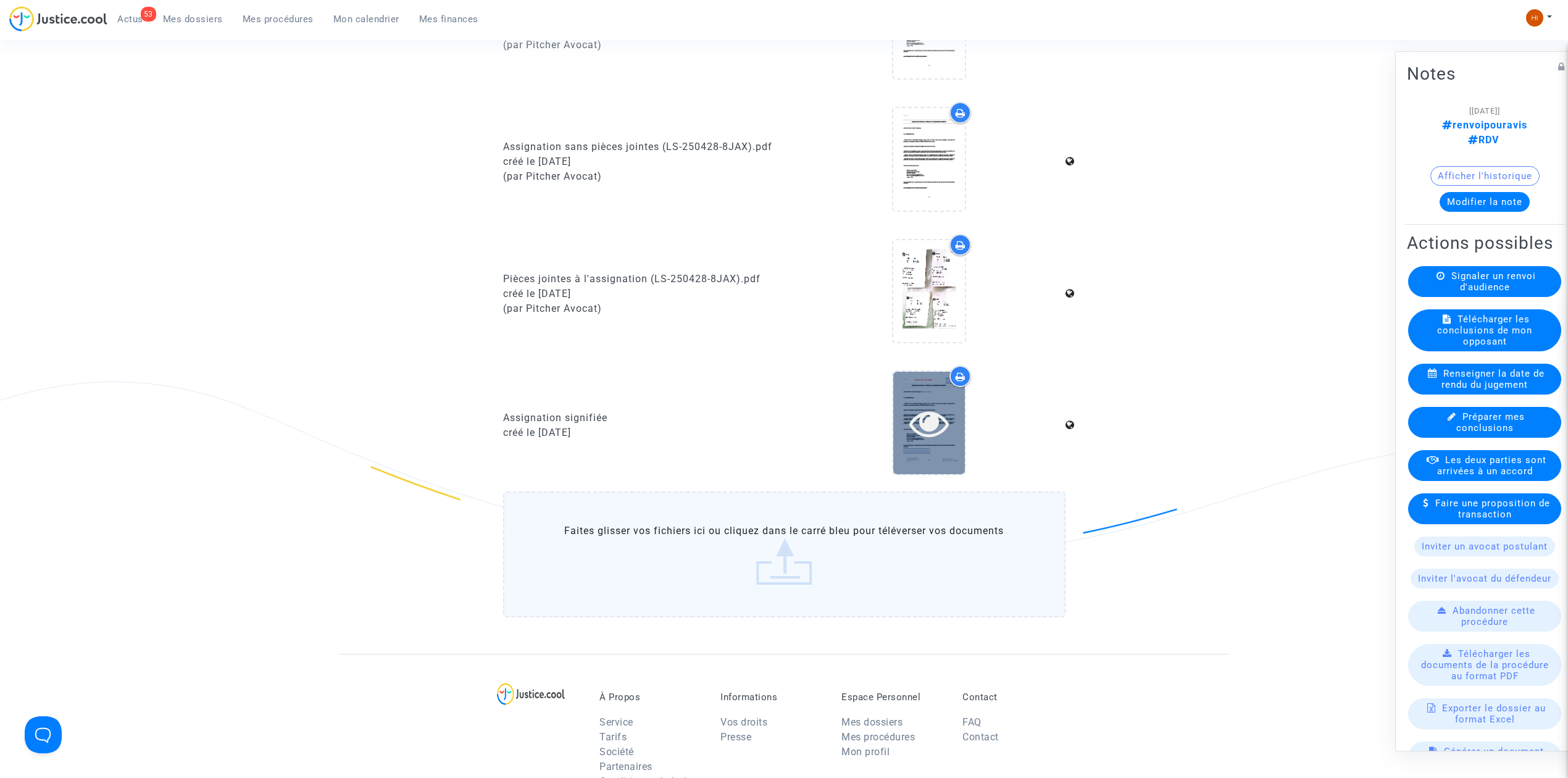
scroll to position [939, 0]
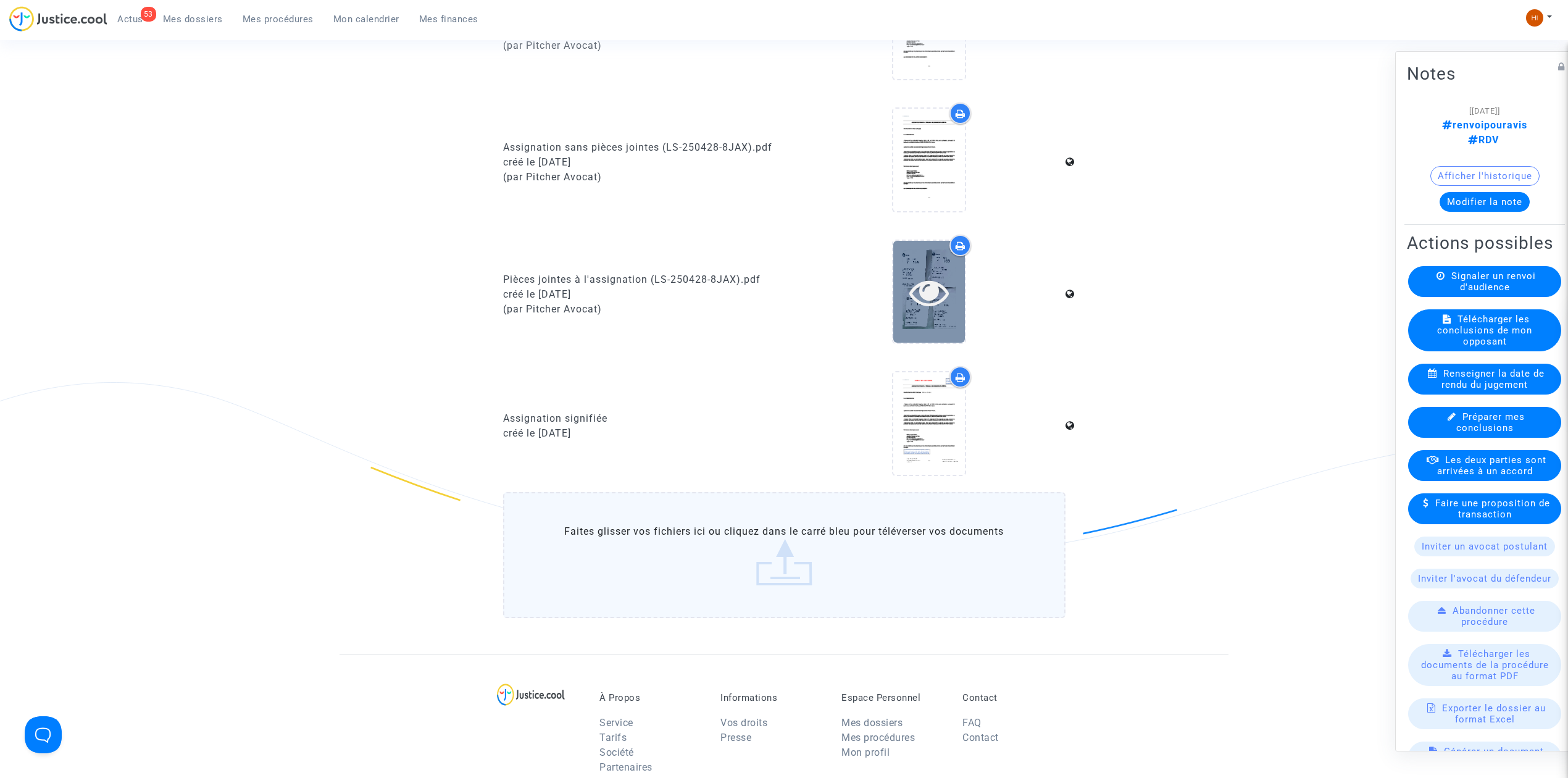
click at [927, 285] on icon at bounding box center [929, 292] width 40 height 39
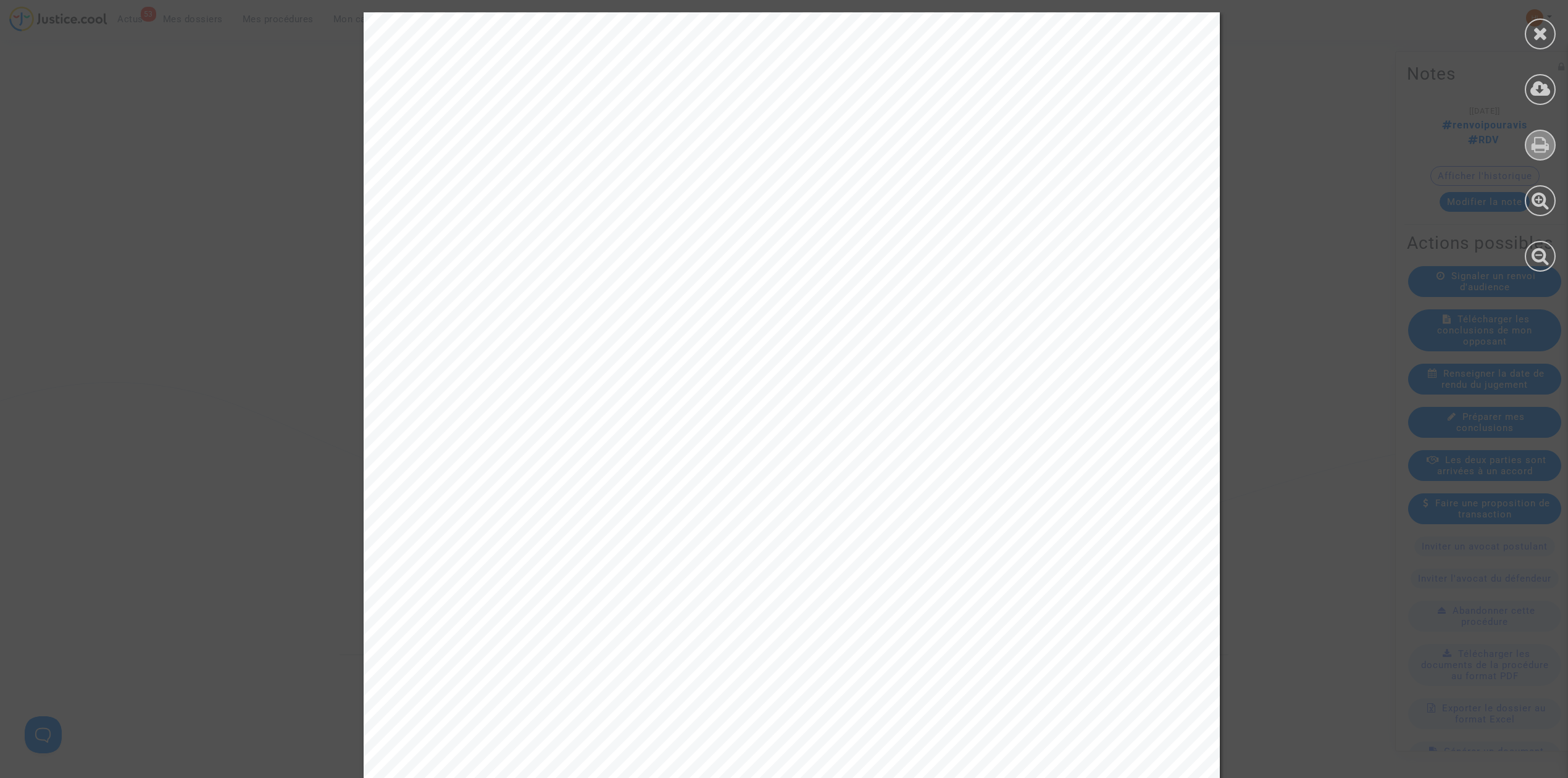
click at [1544, 145] on icon at bounding box center [1540, 144] width 18 height 19
drag, startPoint x: 1542, startPoint y: 36, endPoint x: 1241, endPoint y: 3, distance: 302.8
click at [1537, 36] on icon at bounding box center [1540, 34] width 15 height 19
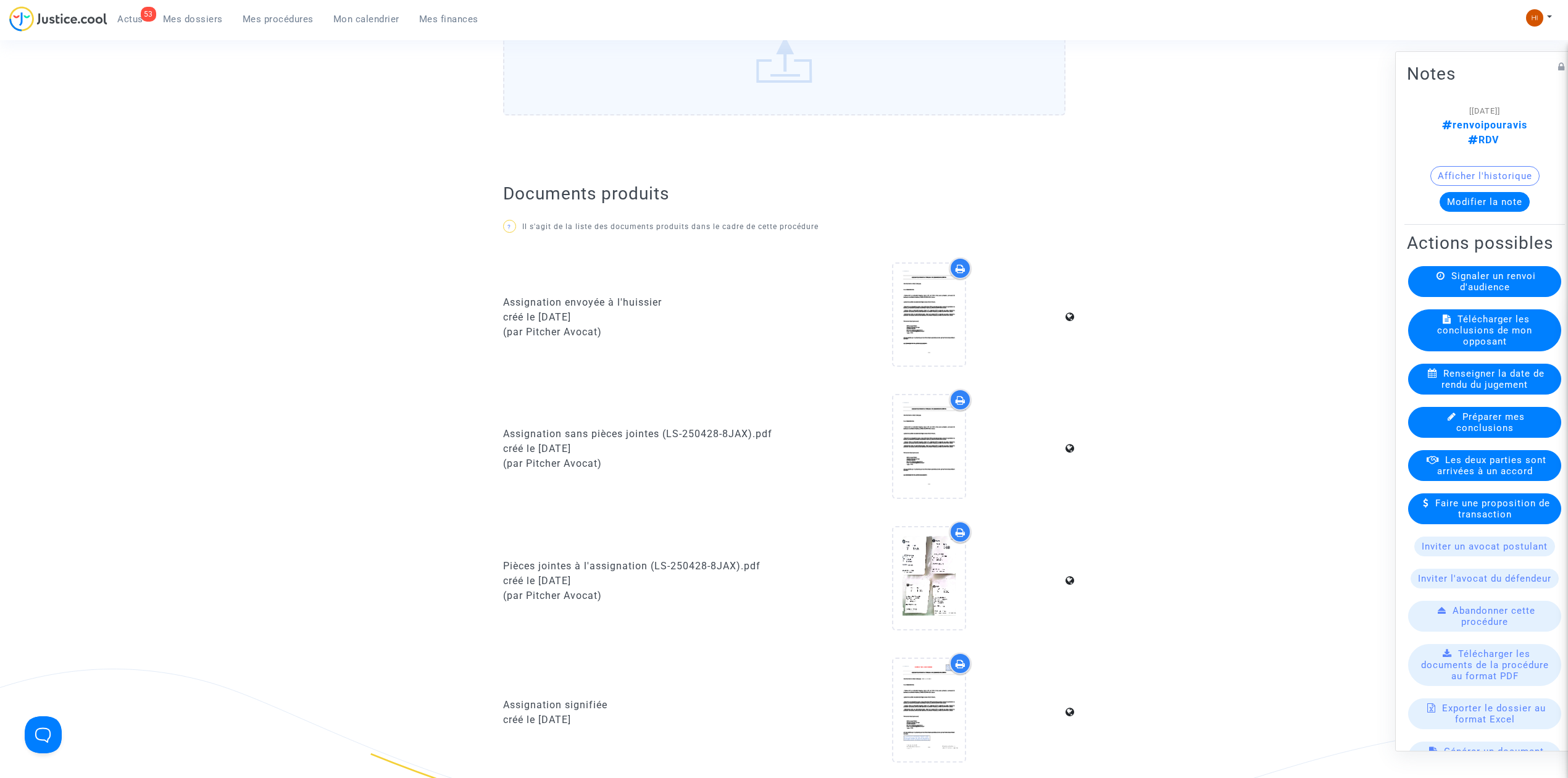
scroll to position [610, 0]
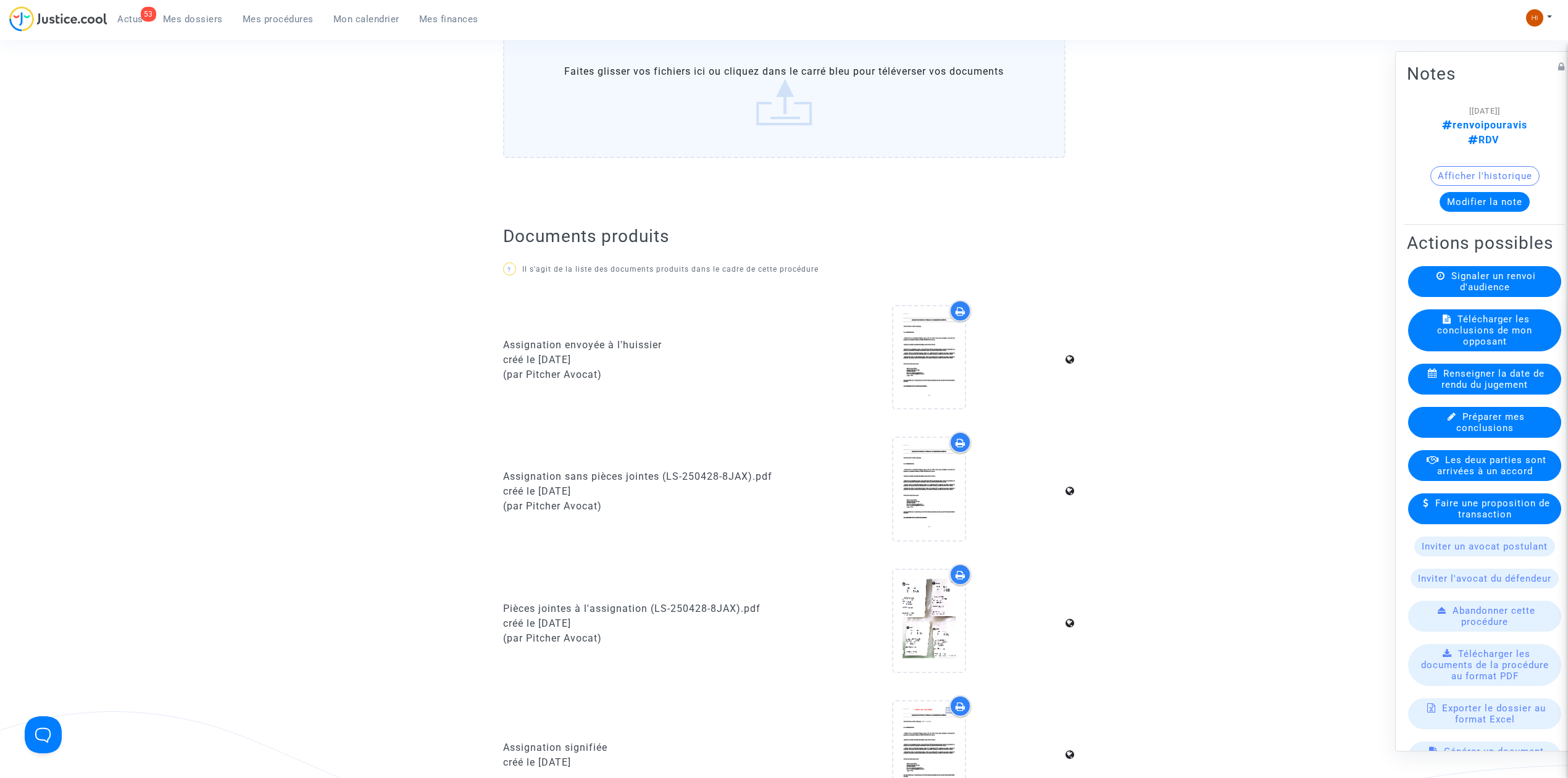
click at [1437, 280] on icon at bounding box center [1441, 276] width 8 height 9
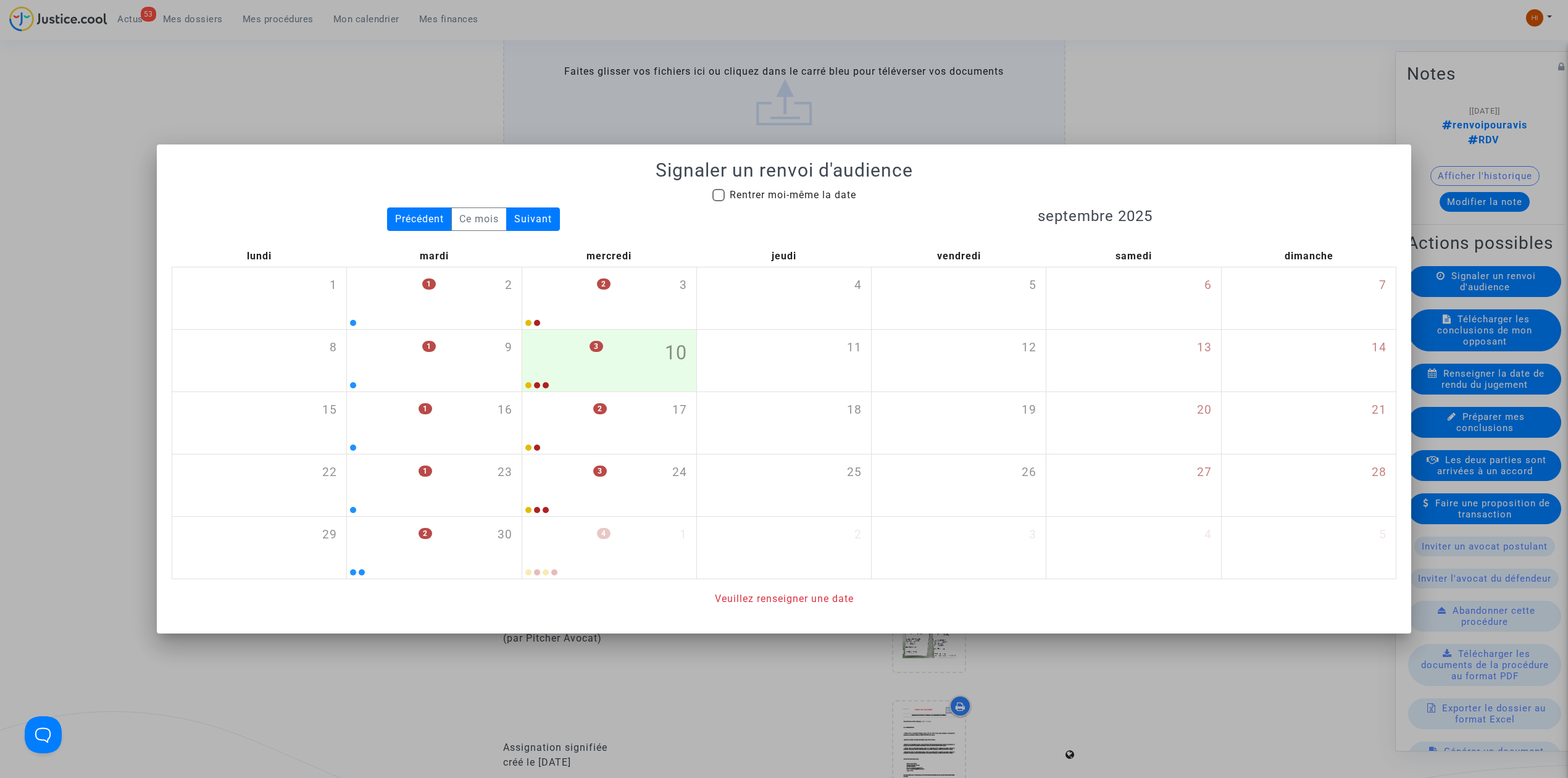
drag, startPoint x: 796, startPoint y: 186, endPoint x: 803, endPoint y: 209, distance: 24.0
click at [800, 188] on div "Signaler un renvoi d'audience Rentrer moi-même la date Précédent Ce mois Suivan…" at bounding box center [784, 382] width 1225 height 447
drag, startPoint x: 859, startPoint y: 171, endPoint x: 859, endPoint y: 184, distance: 13.0
click at [859, 171] on h1 "Signaler un renvoi d'audience" at bounding box center [784, 171] width 1225 height 22
click at [851, 195] on span "Rentrer moi-même la date" at bounding box center [792, 195] width 127 height 12
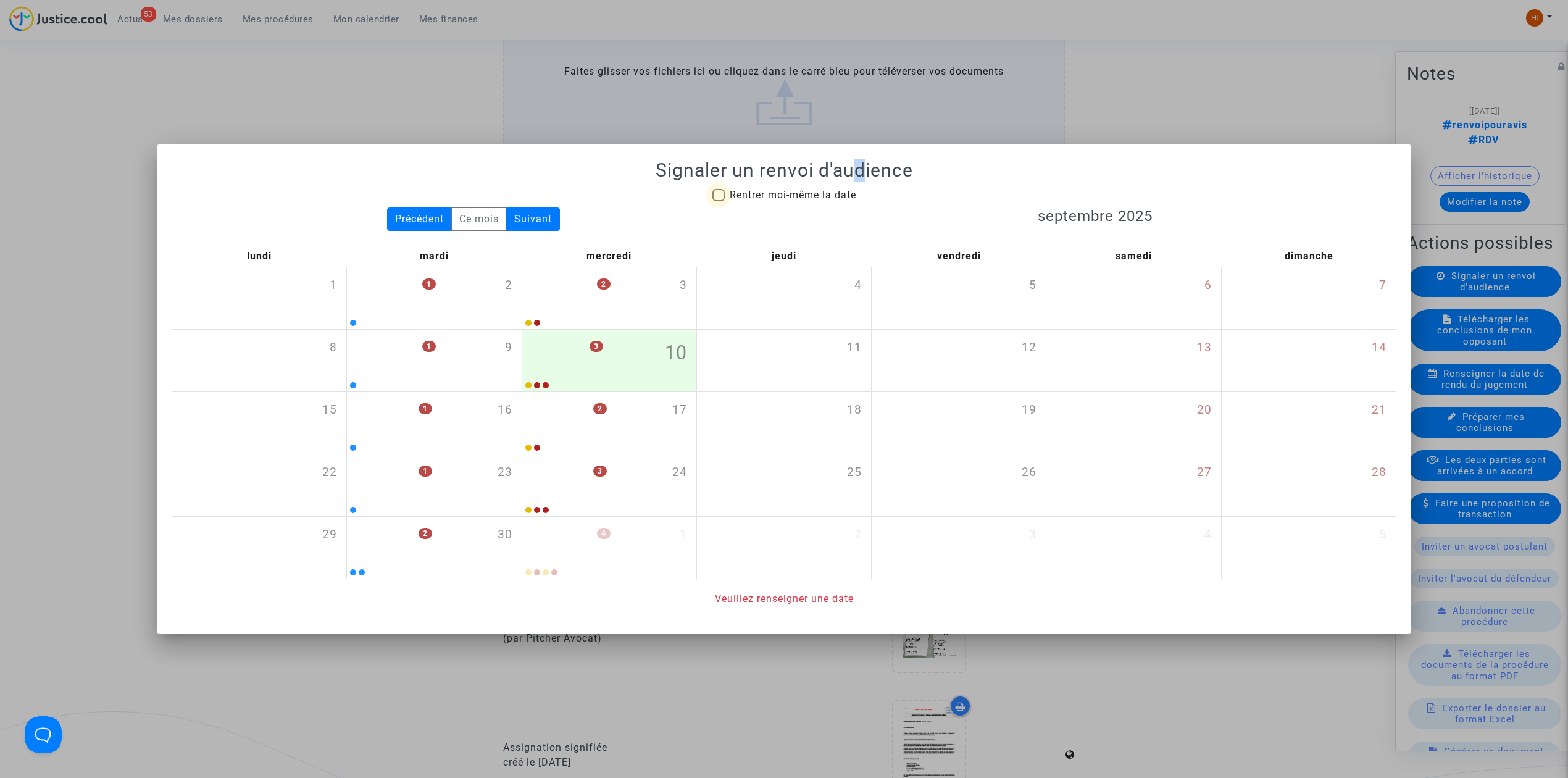
click at [719, 202] on input "Rentrer moi-même la date" at bounding box center [718, 202] width 1 height 1
checkbox input "true"
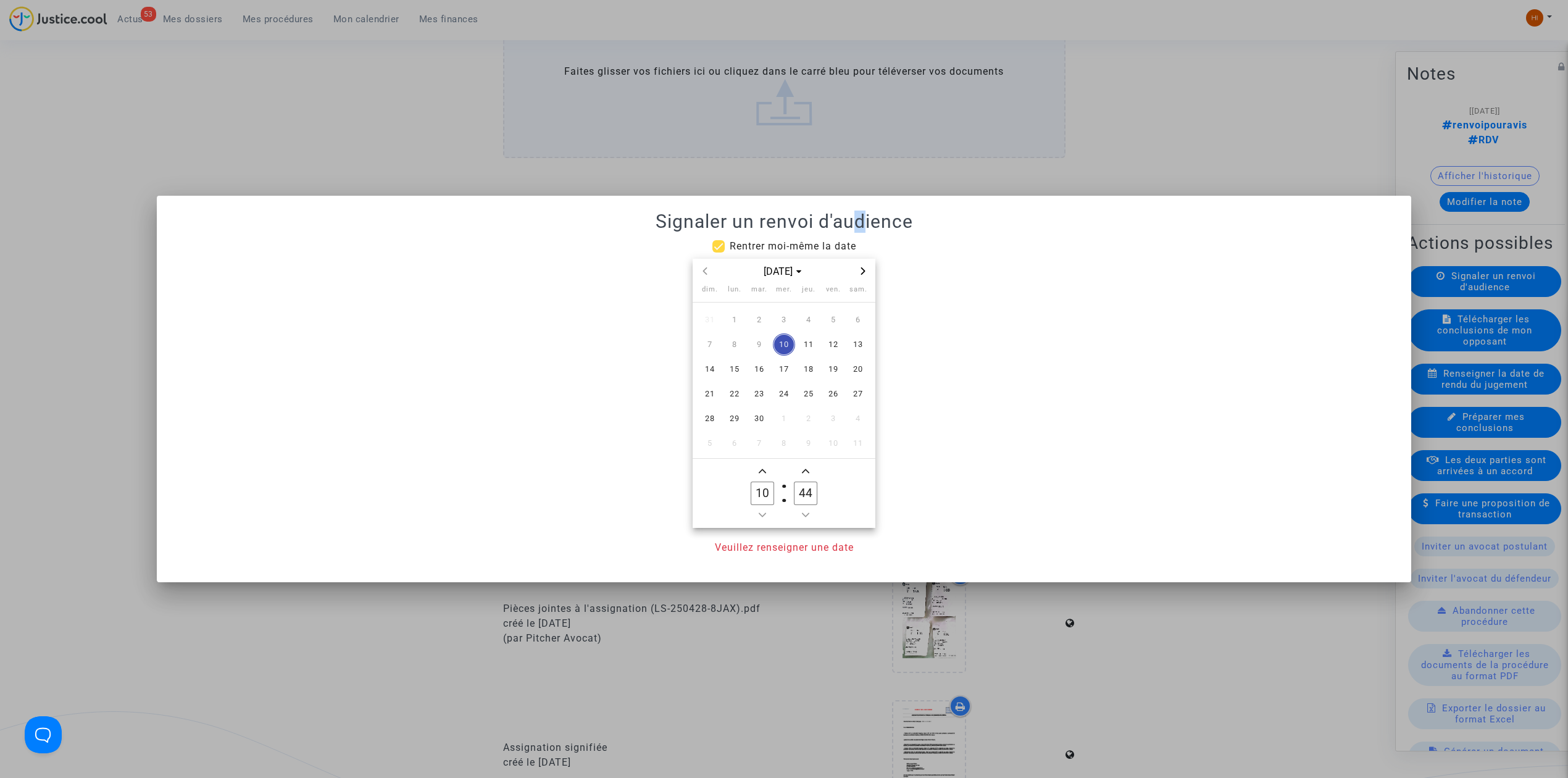
click at [864, 270] on icon "Next month" at bounding box center [863, 271] width 5 height 7
click at [764, 410] on span "25" at bounding box center [759, 419] width 22 height 22
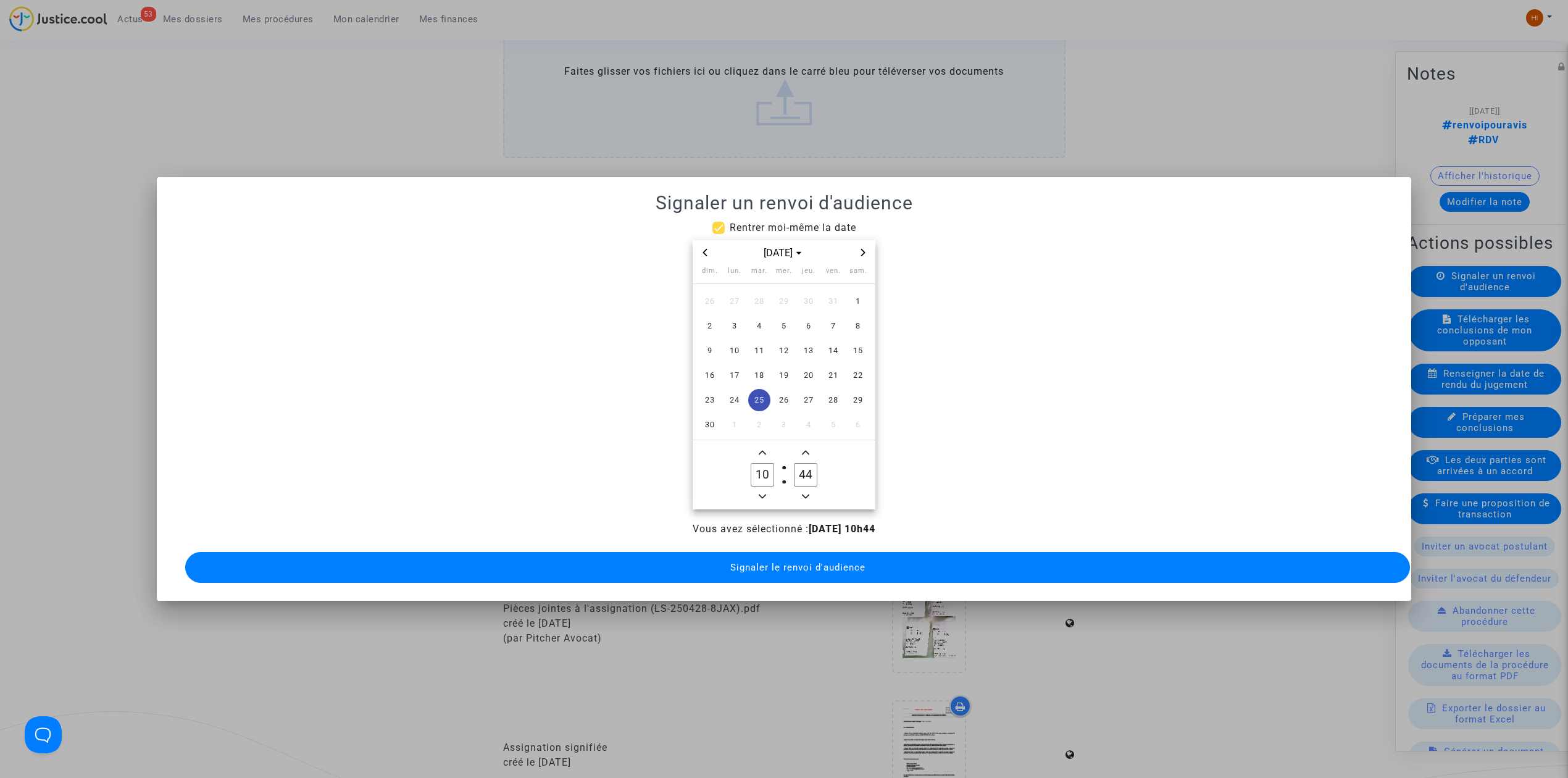
click at [763, 450] on span "Add a hour" at bounding box center [762, 453] width 15 height 15
type input "14"
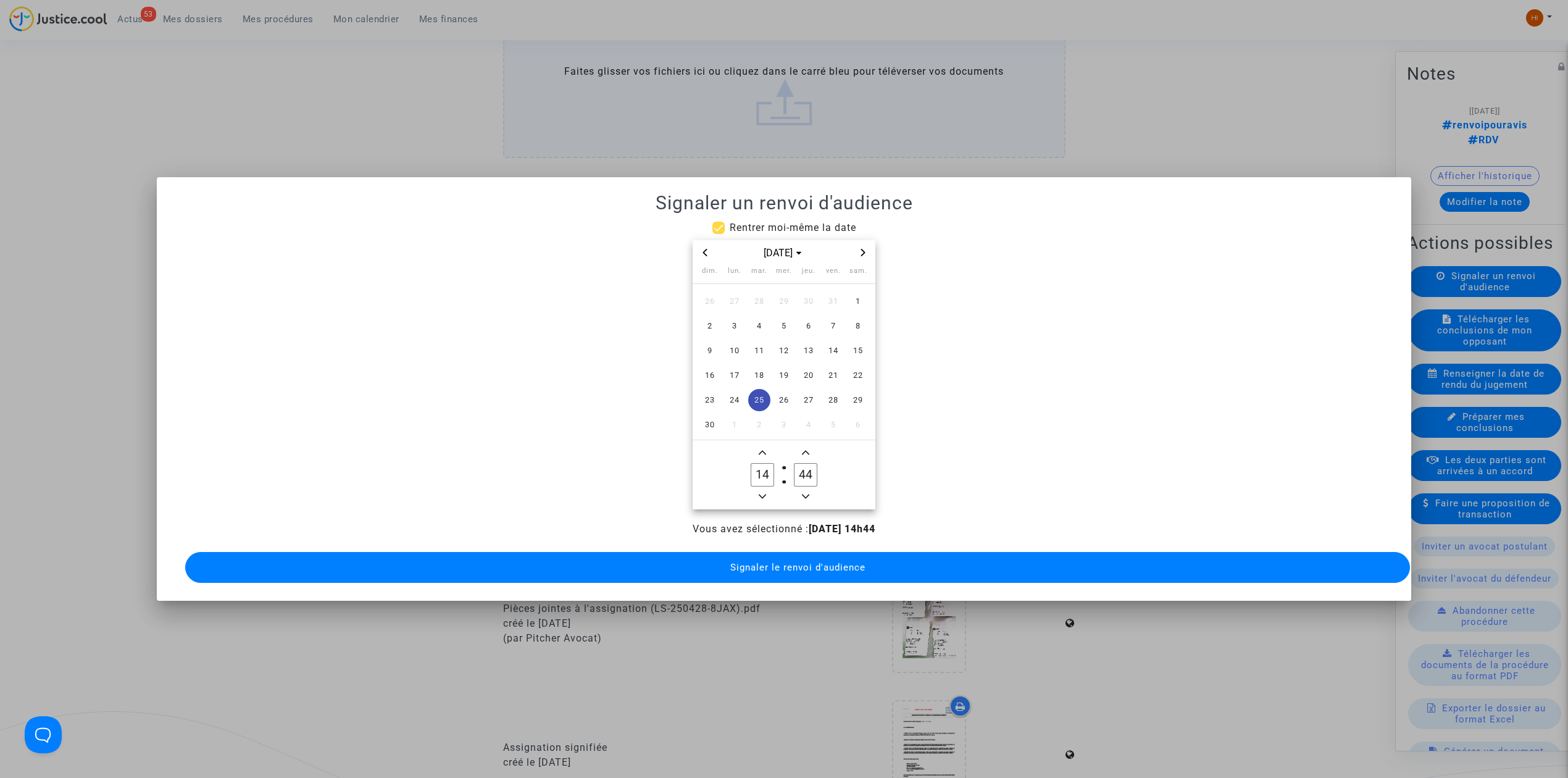
click at [799, 468] on input "44" at bounding box center [805, 474] width 23 height 23
type input "00"
click at [789, 576] on div "Vous avez sélectionné : 25/11/2025 - 14h00 Signaler le renvoi d'audience" at bounding box center [784, 554] width 1225 height 64
click at [808, 552] on button "Signaler le renvoi d'audience" at bounding box center [798, 567] width 1225 height 31
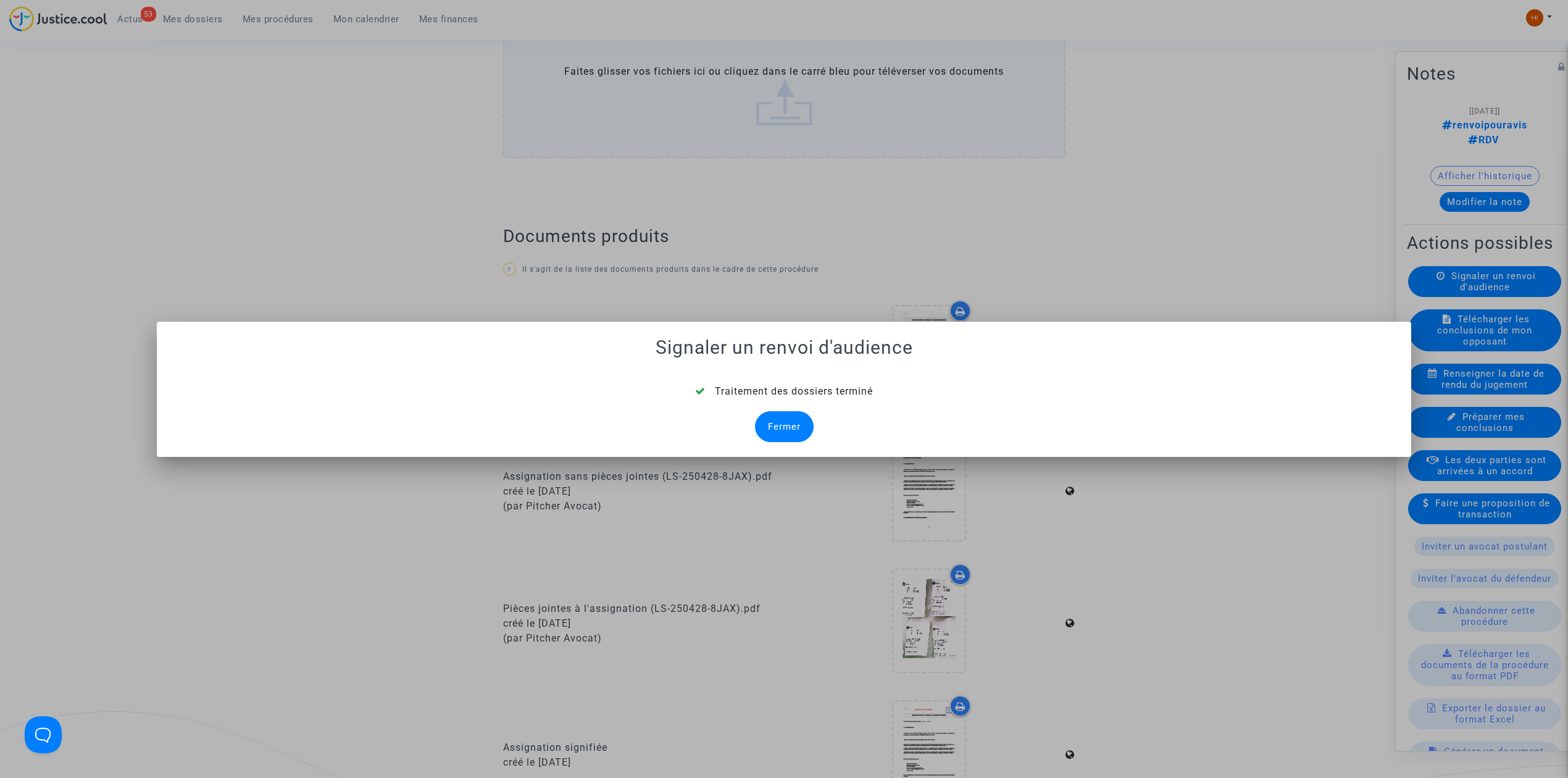
click at [776, 426] on div "Fermer" at bounding box center [784, 426] width 59 height 31
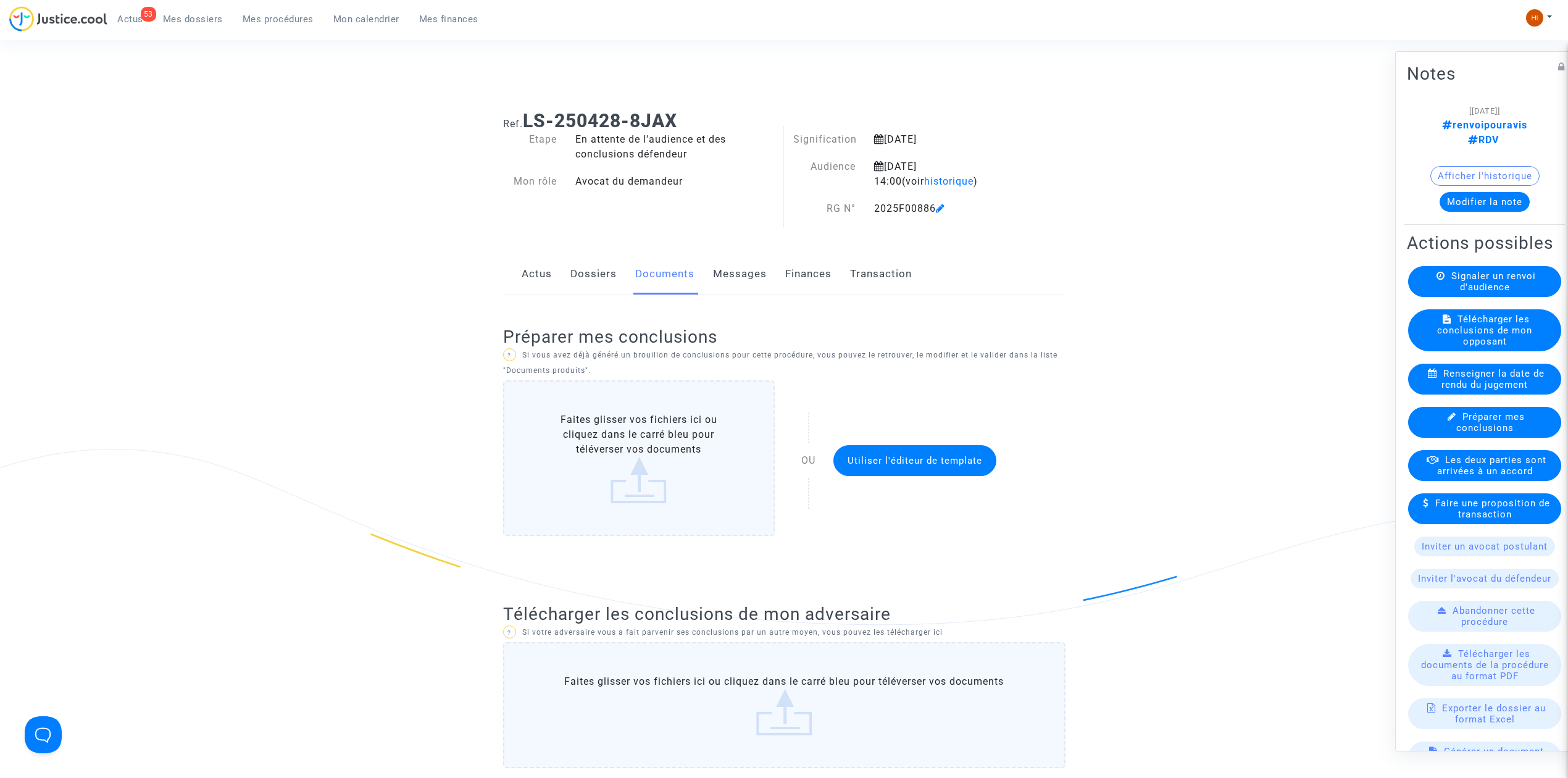
click at [1476, 192] on button "Modifier la note" at bounding box center [1485, 202] width 90 height 20
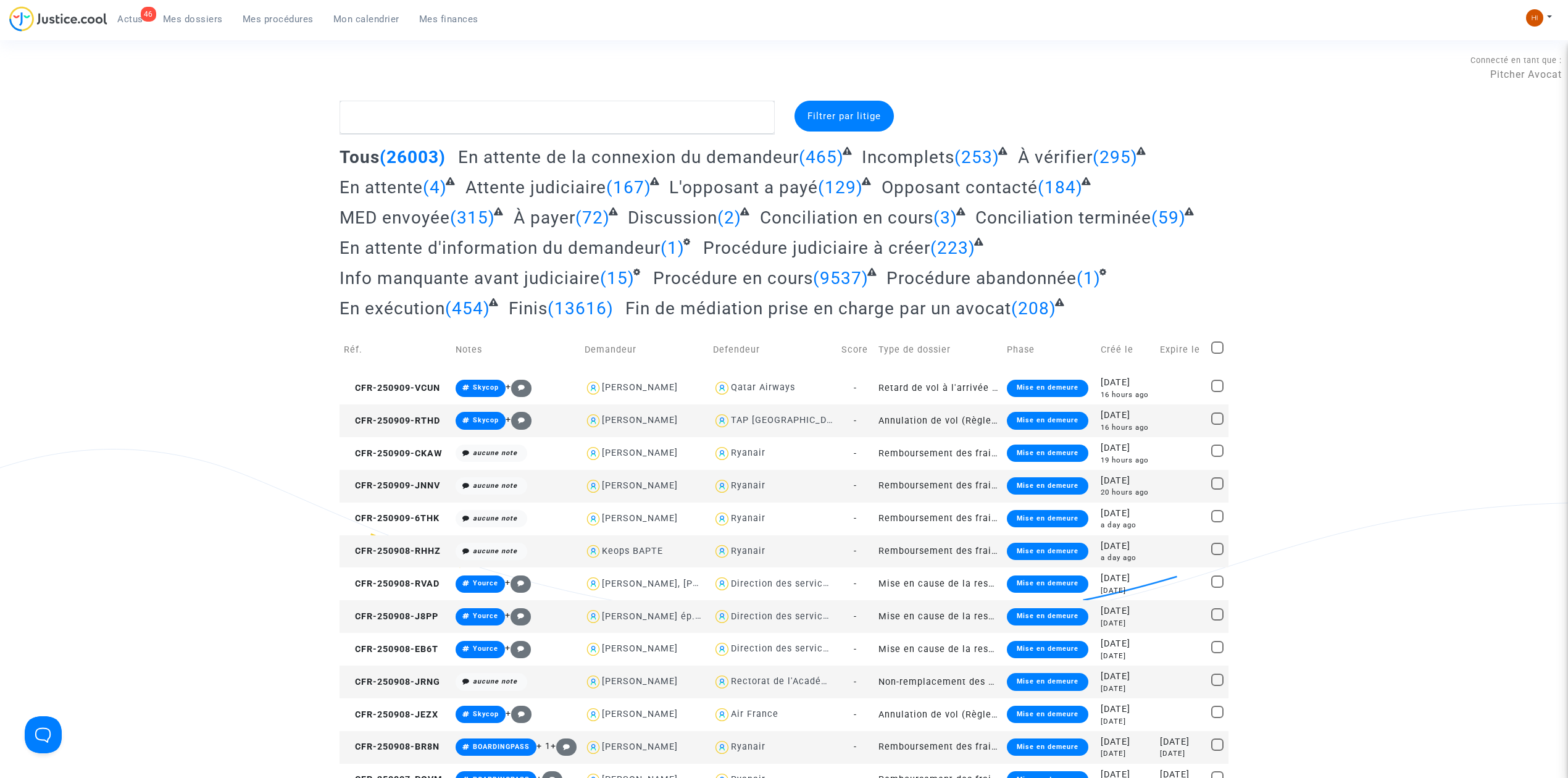
drag, startPoint x: 245, startPoint y: 13, endPoint x: 265, endPoint y: 16, distance: 20.2
click at [245, 13] on span "Mes procédures" at bounding box center [278, 19] width 71 height 11
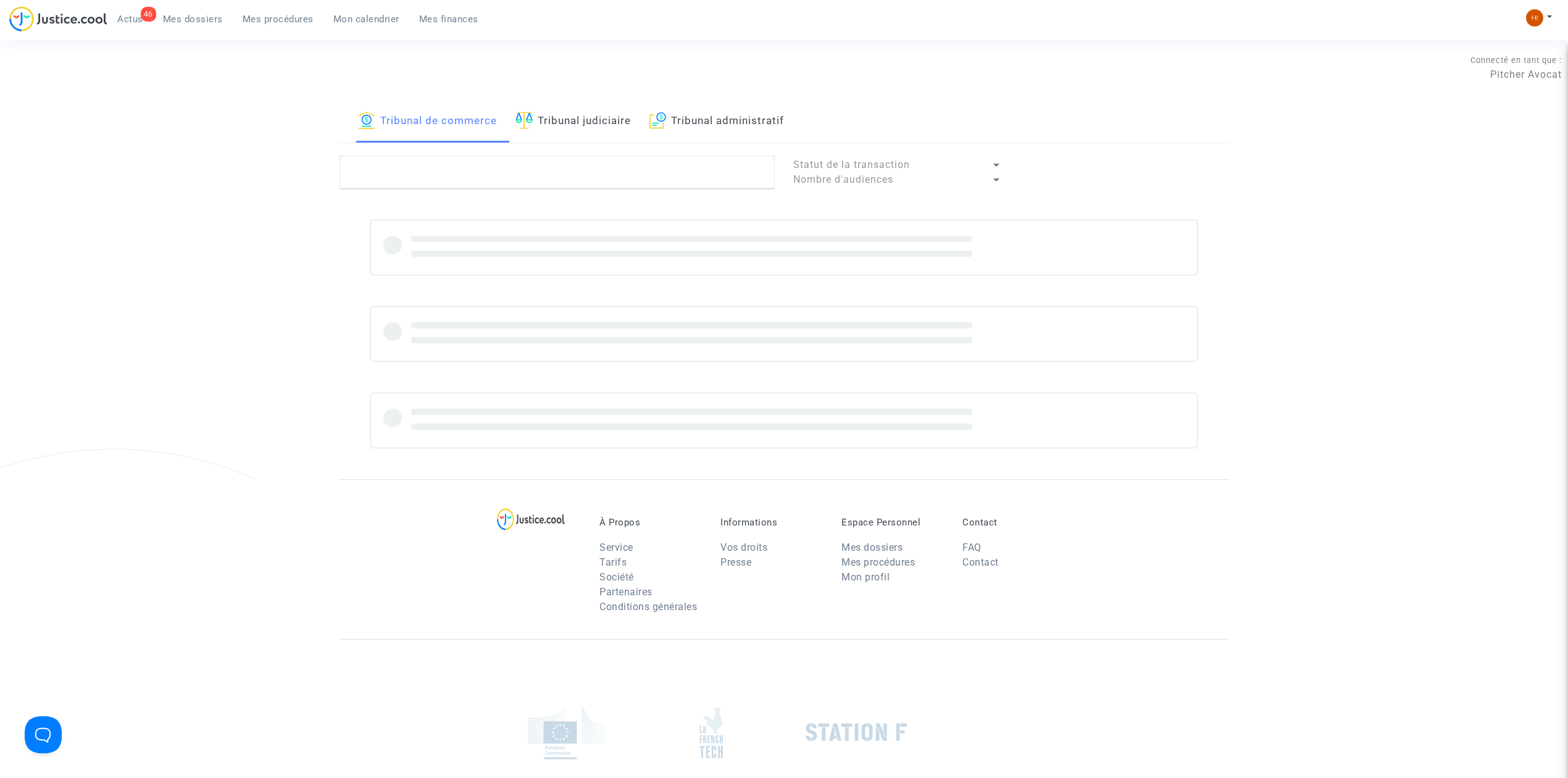
click at [475, 157] on div "Tribunal de commerce Tribunal judiciaire Tribunal administratif Statut de la tr…" at bounding box center [784, 290] width 889 height 379
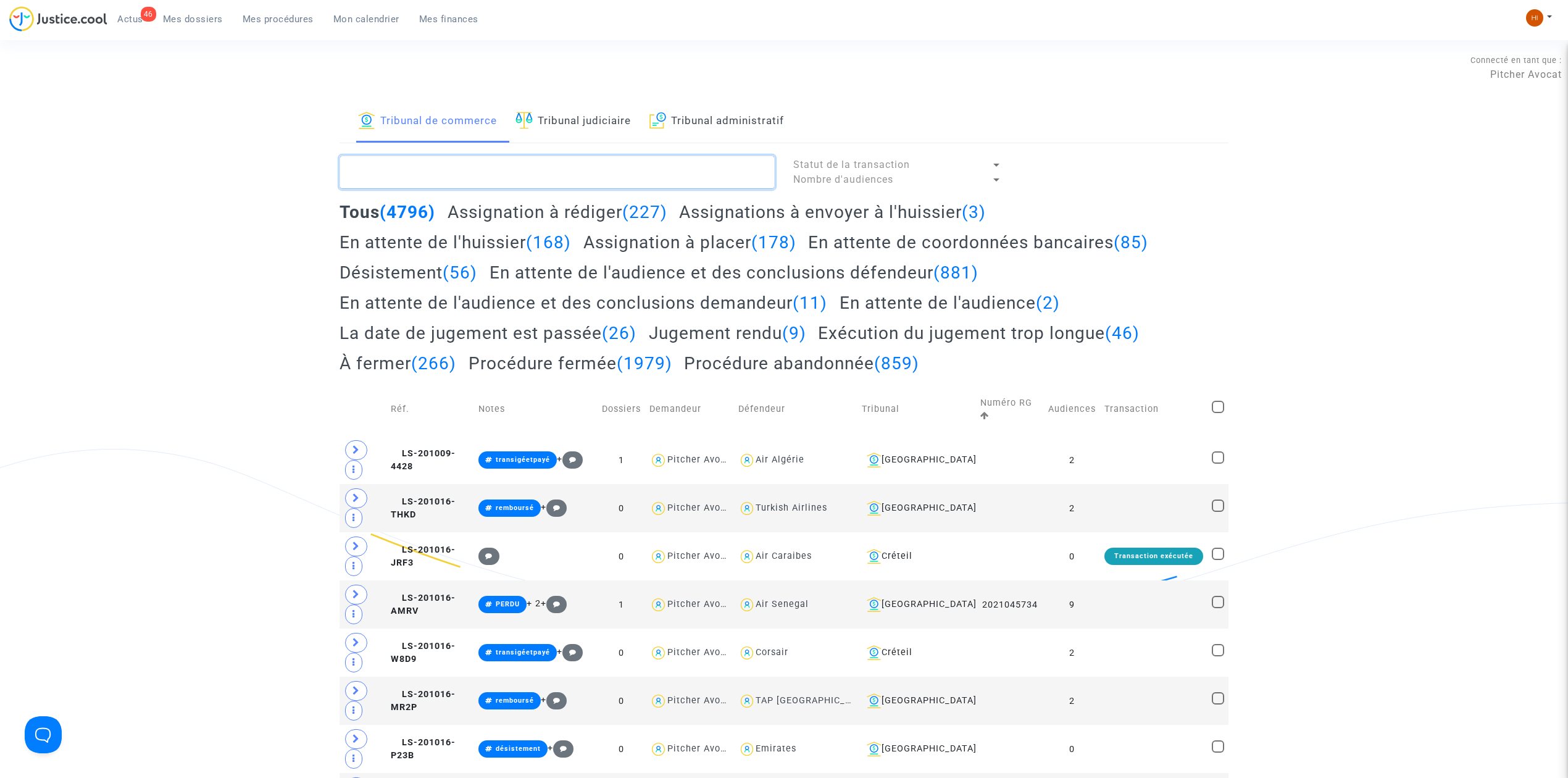
click at [474, 164] on textarea at bounding box center [557, 172] width 435 height 34
paste textarea "2025F00880"
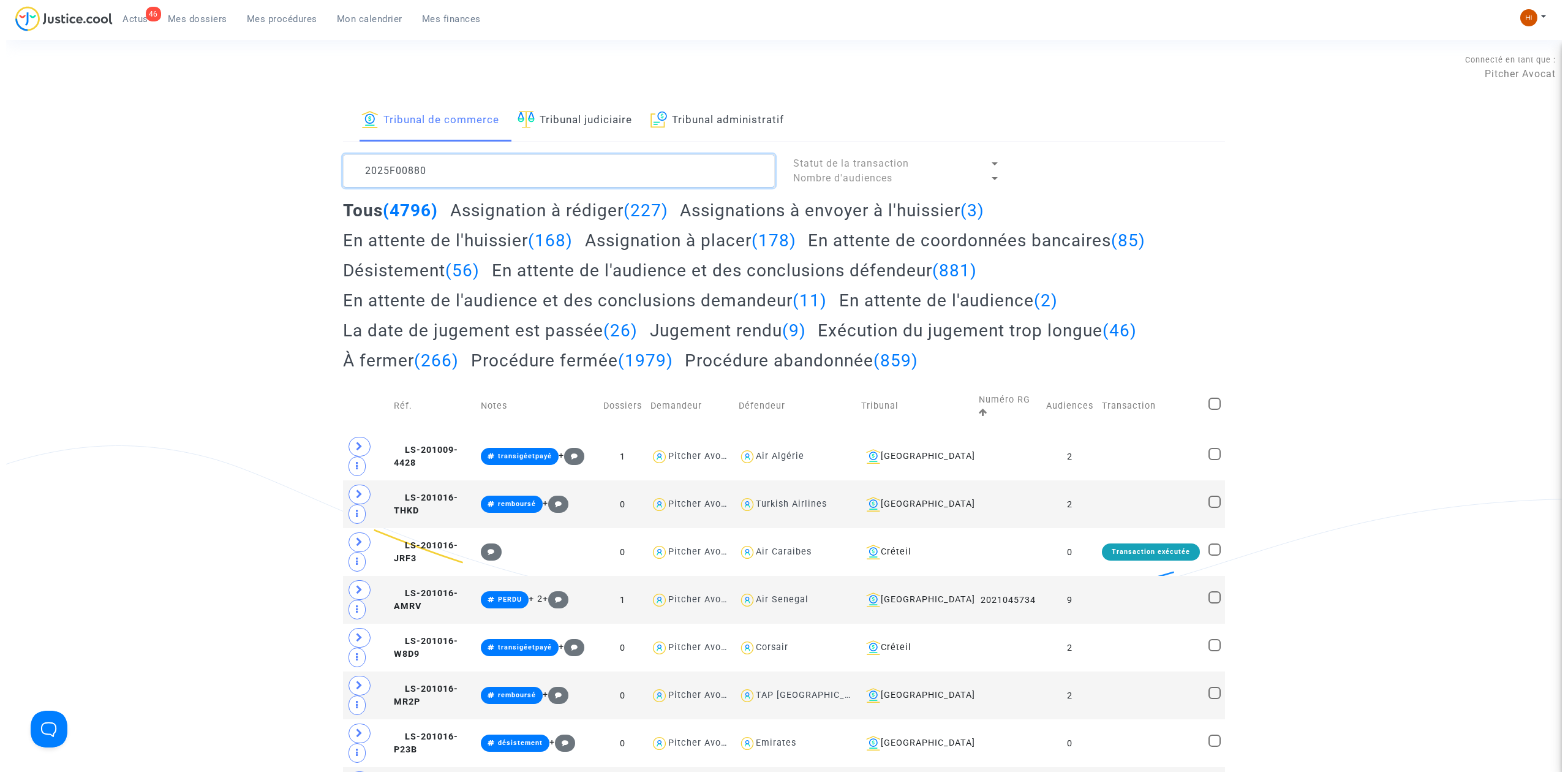
scroll to position [15, 0]
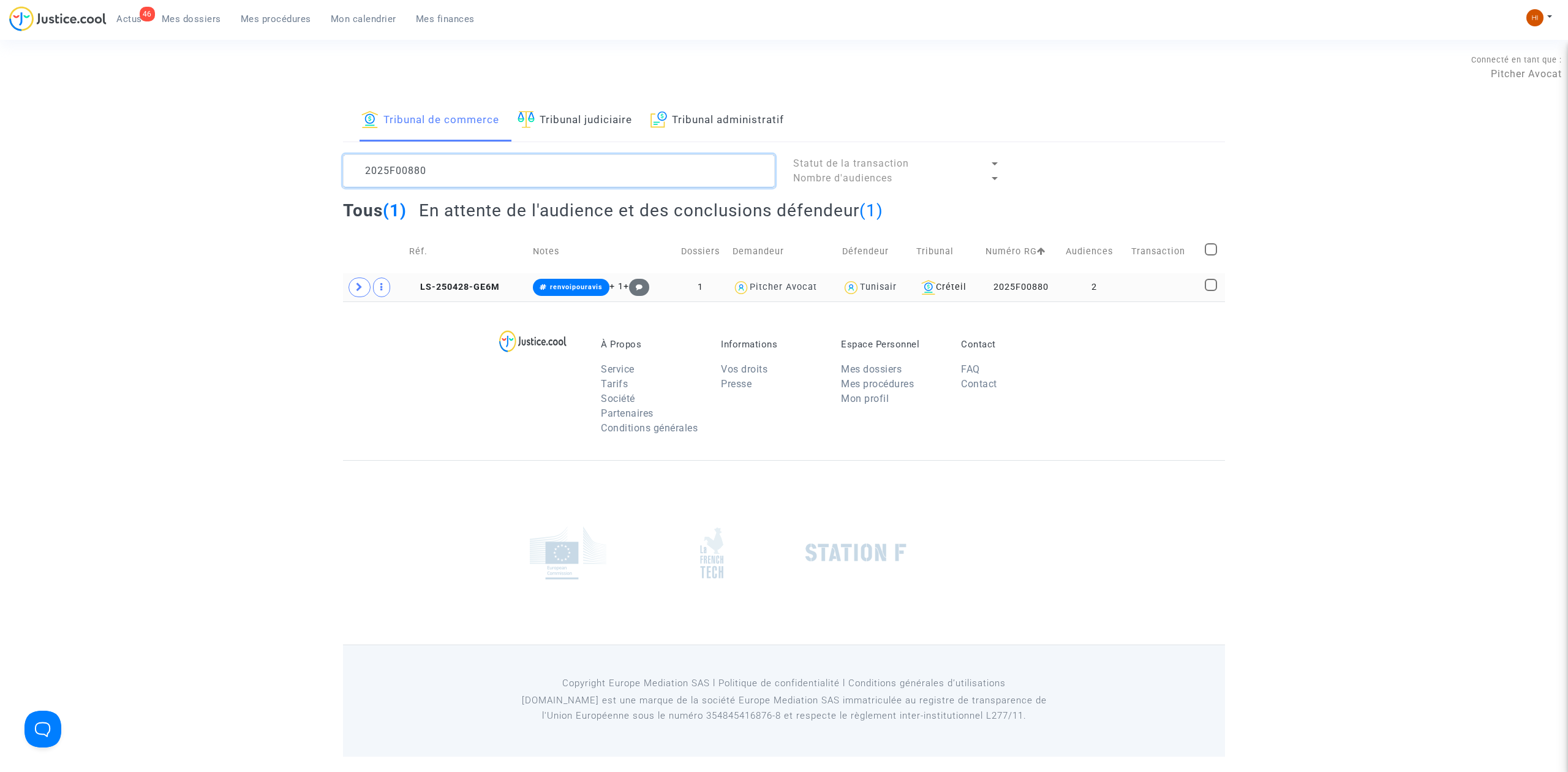
type textarea "2025F00880"
click at [1150, 286] on td at bounding box center [1163, 287] width 73 height 28
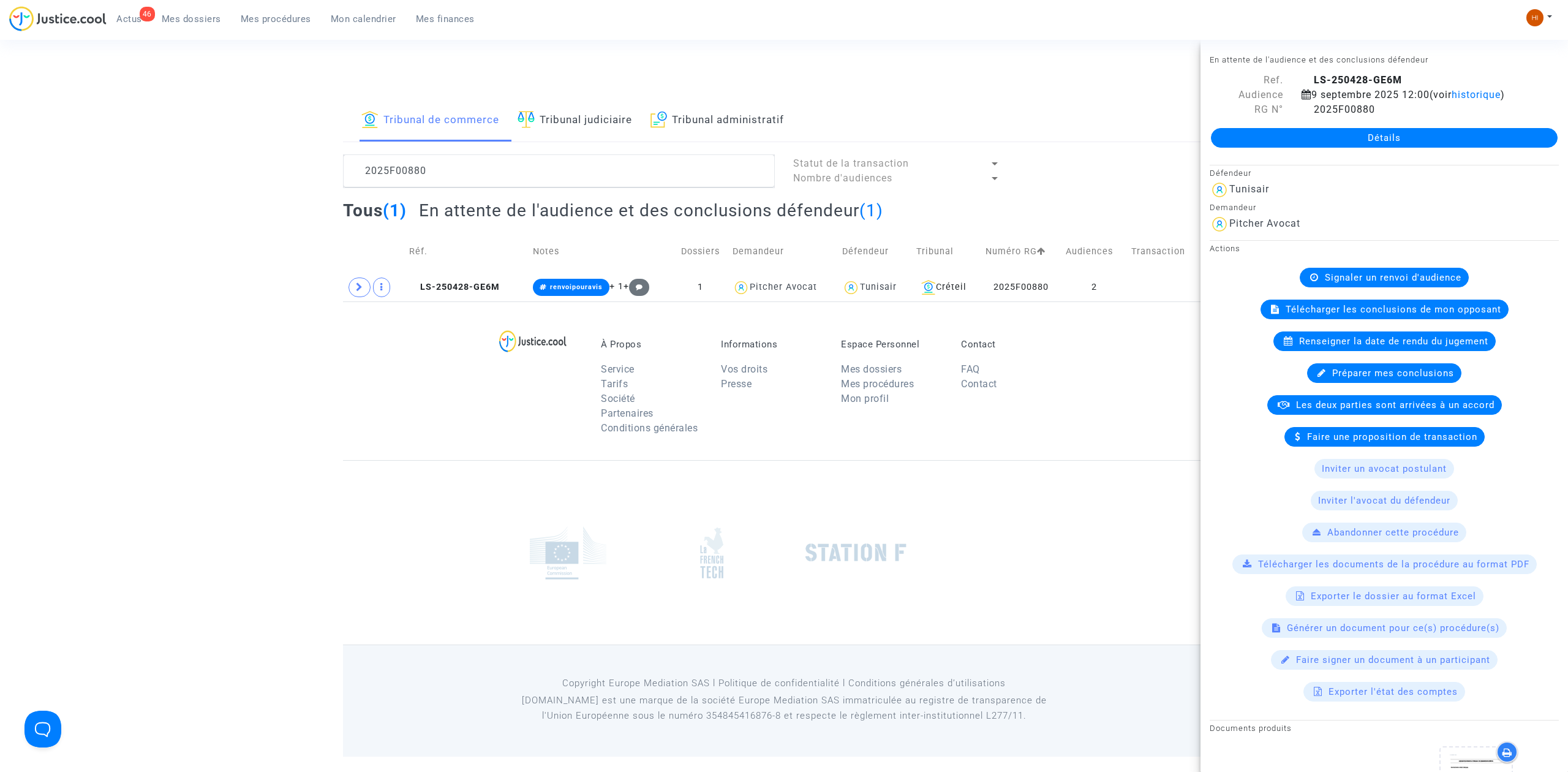
click at [1338, 120] on div "Détails" at bounding box center [1384, 138] width 367 height 42
click at [1337, 138] on link "Détails" at bounding box center [1384, 138] width 347 height 20
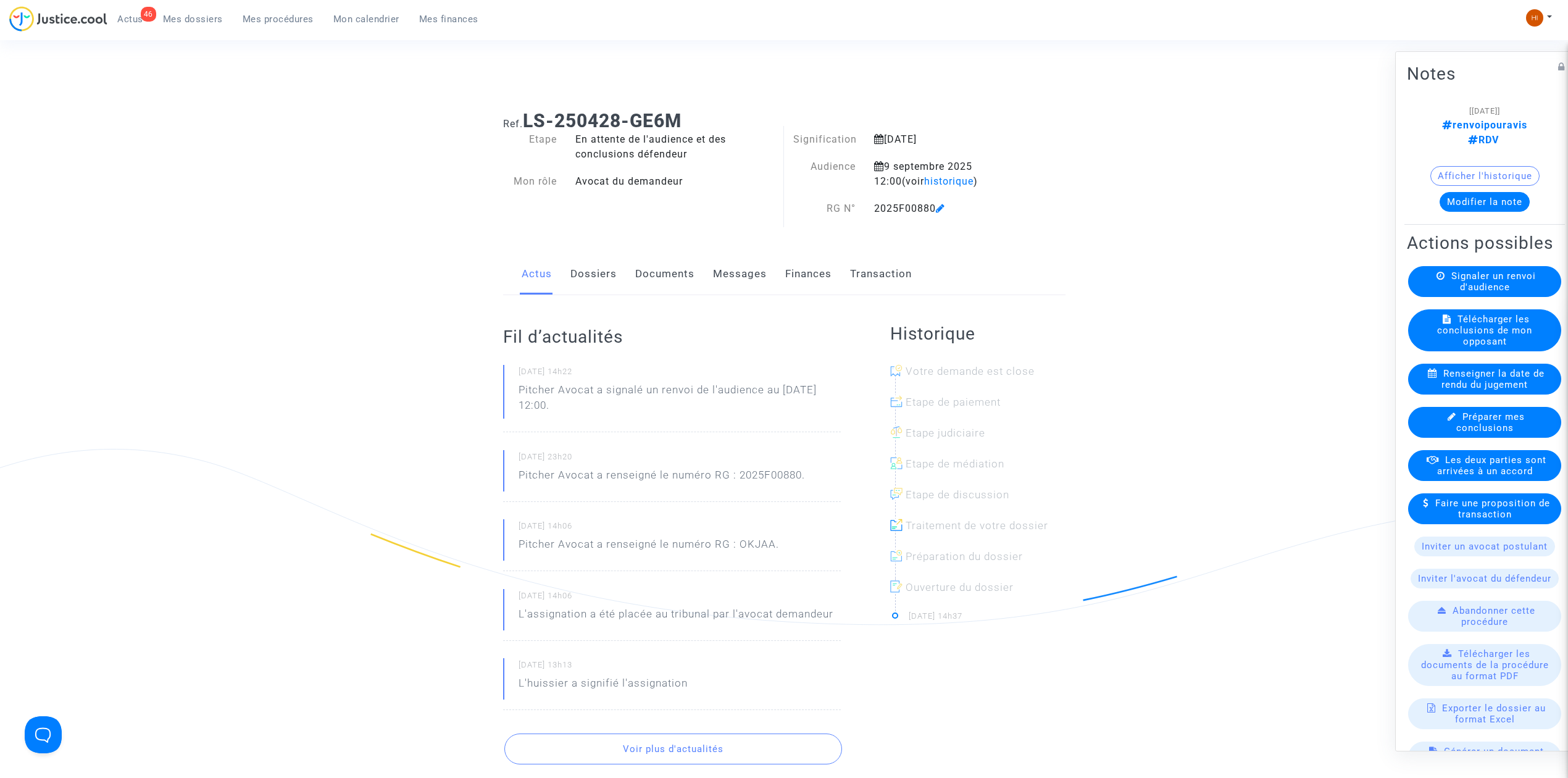
click at [645, 285] on link "Documents" at bounding box center [665, 274] width 59 height 40
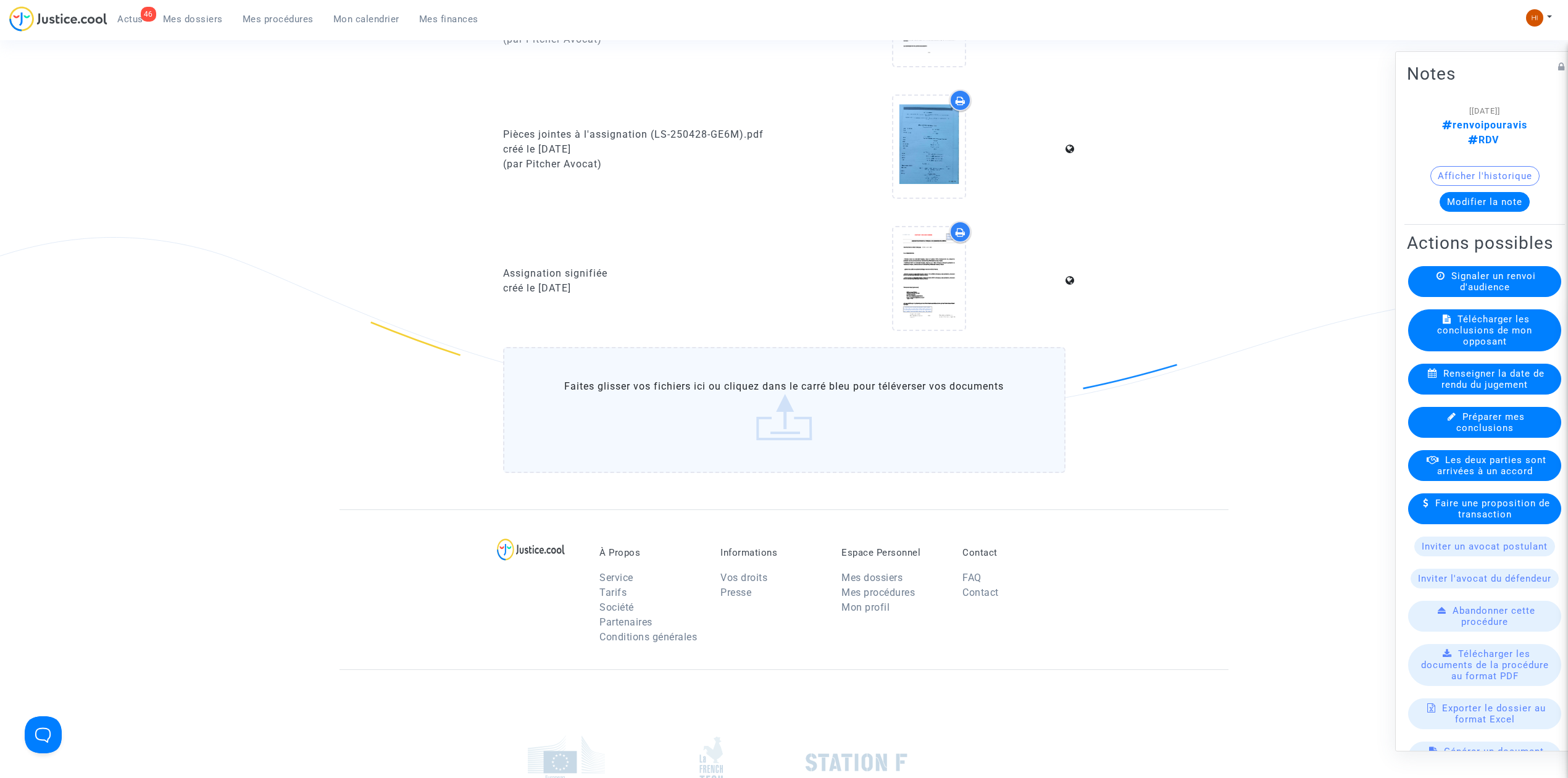
scroll to position [1070, 0]
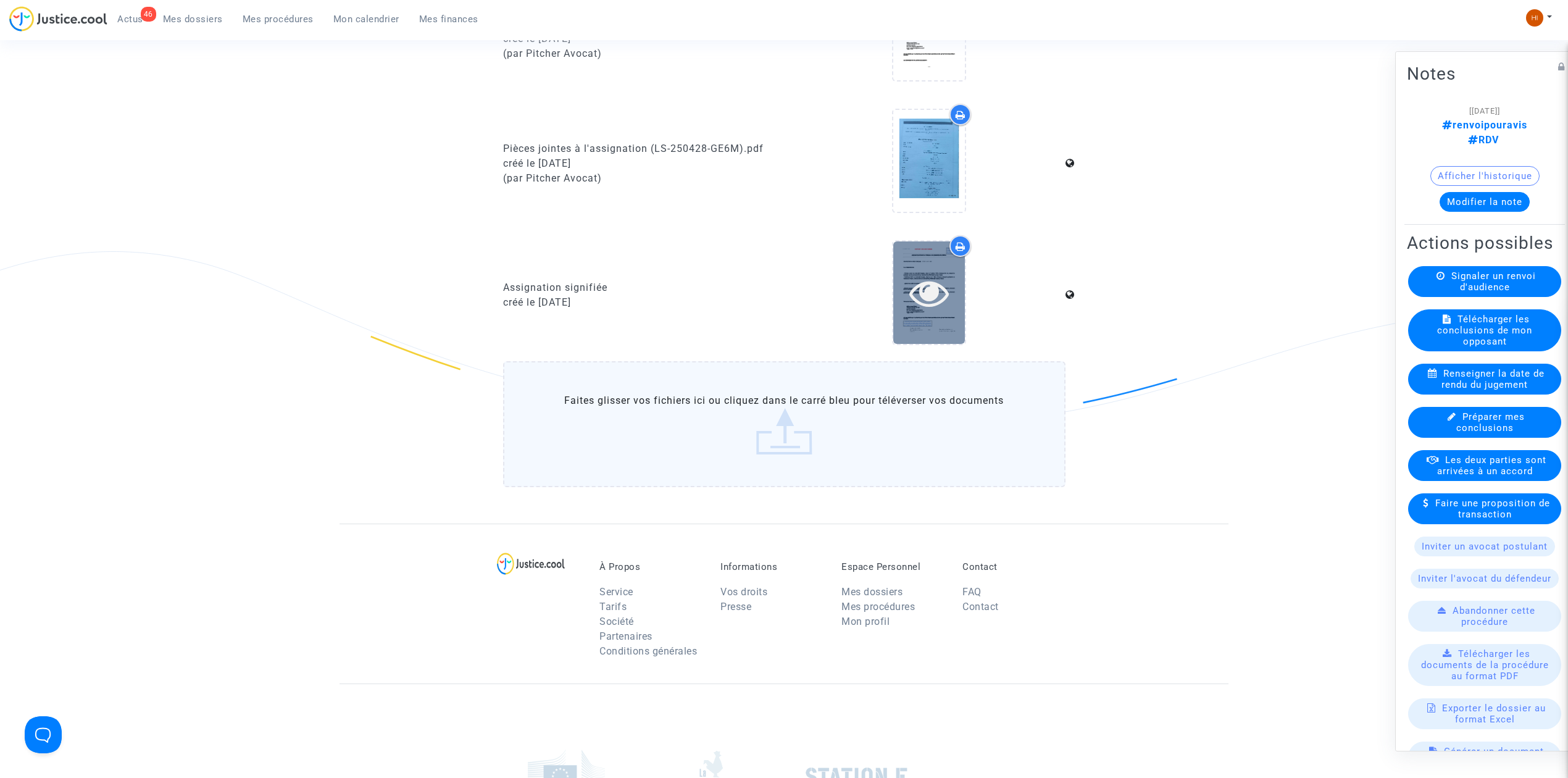
click at [943, 293] on icon at bounding box center [929, 292] width 40 height 39
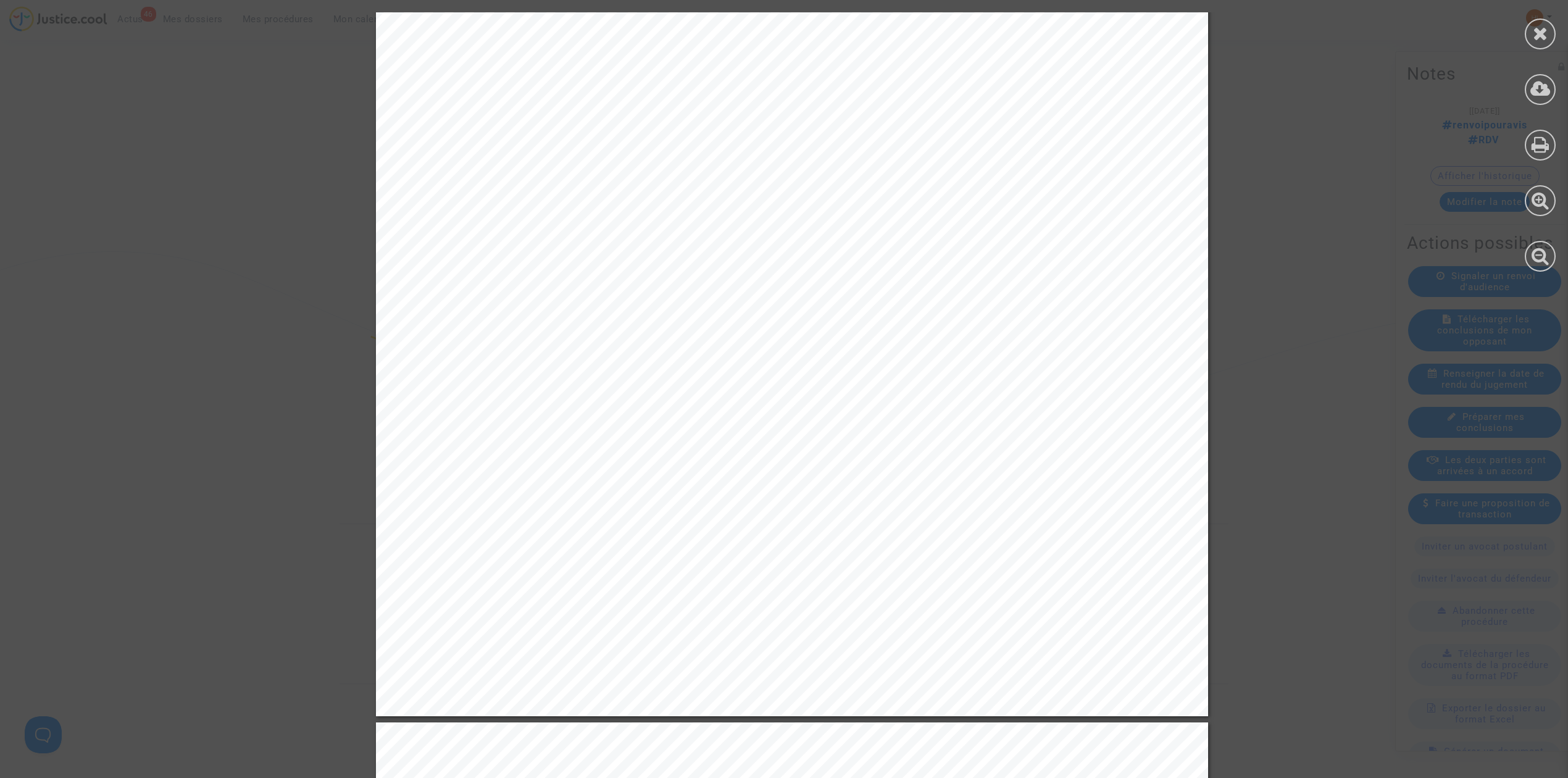
scroll to position [1893, 0]
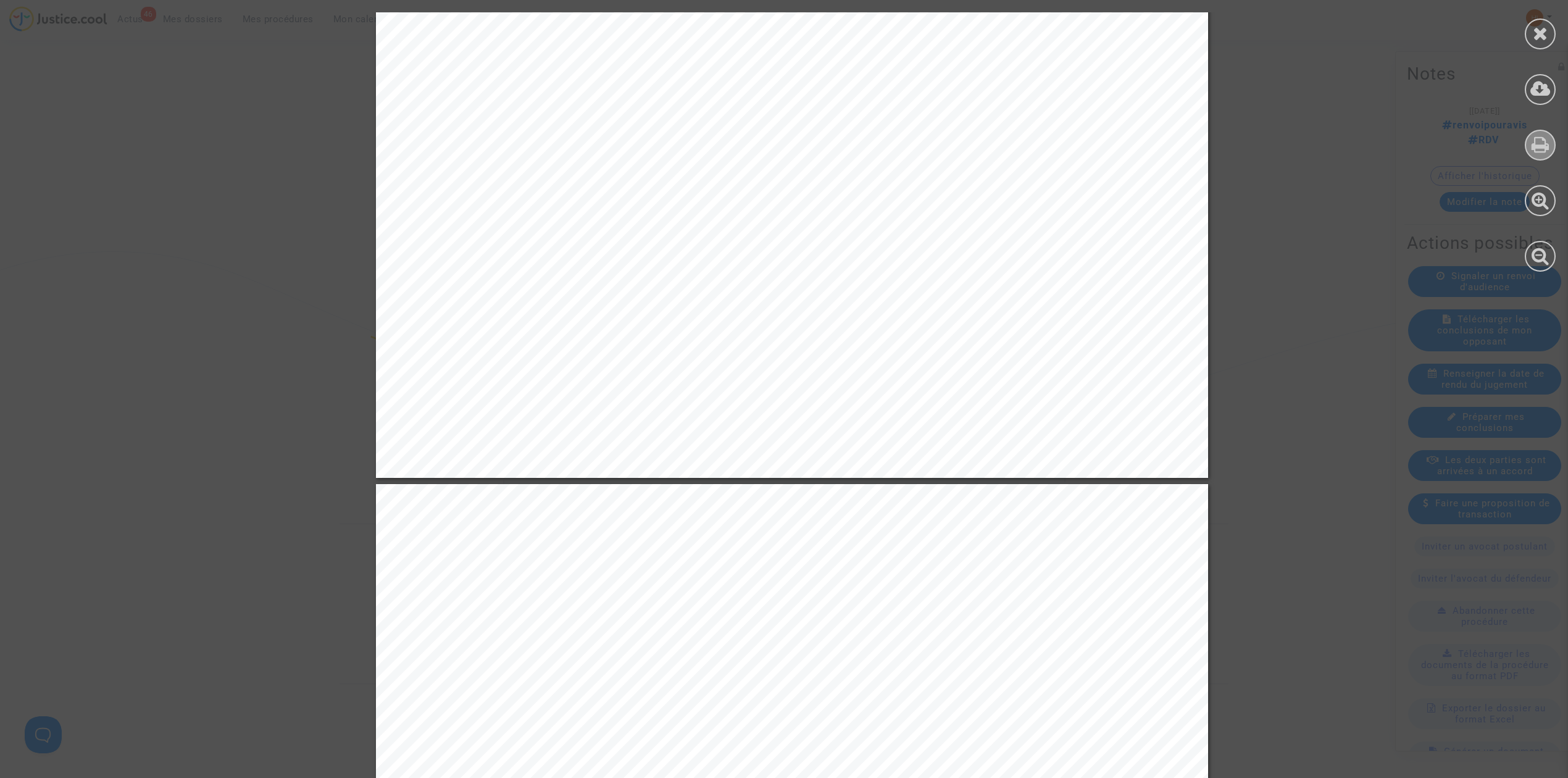
click at [1529, 142] on div at bounding box center [1540, 144] width 31 height 31
click at [1544, 36] on icon at bounding box center [1540, 34] width 15 height 19
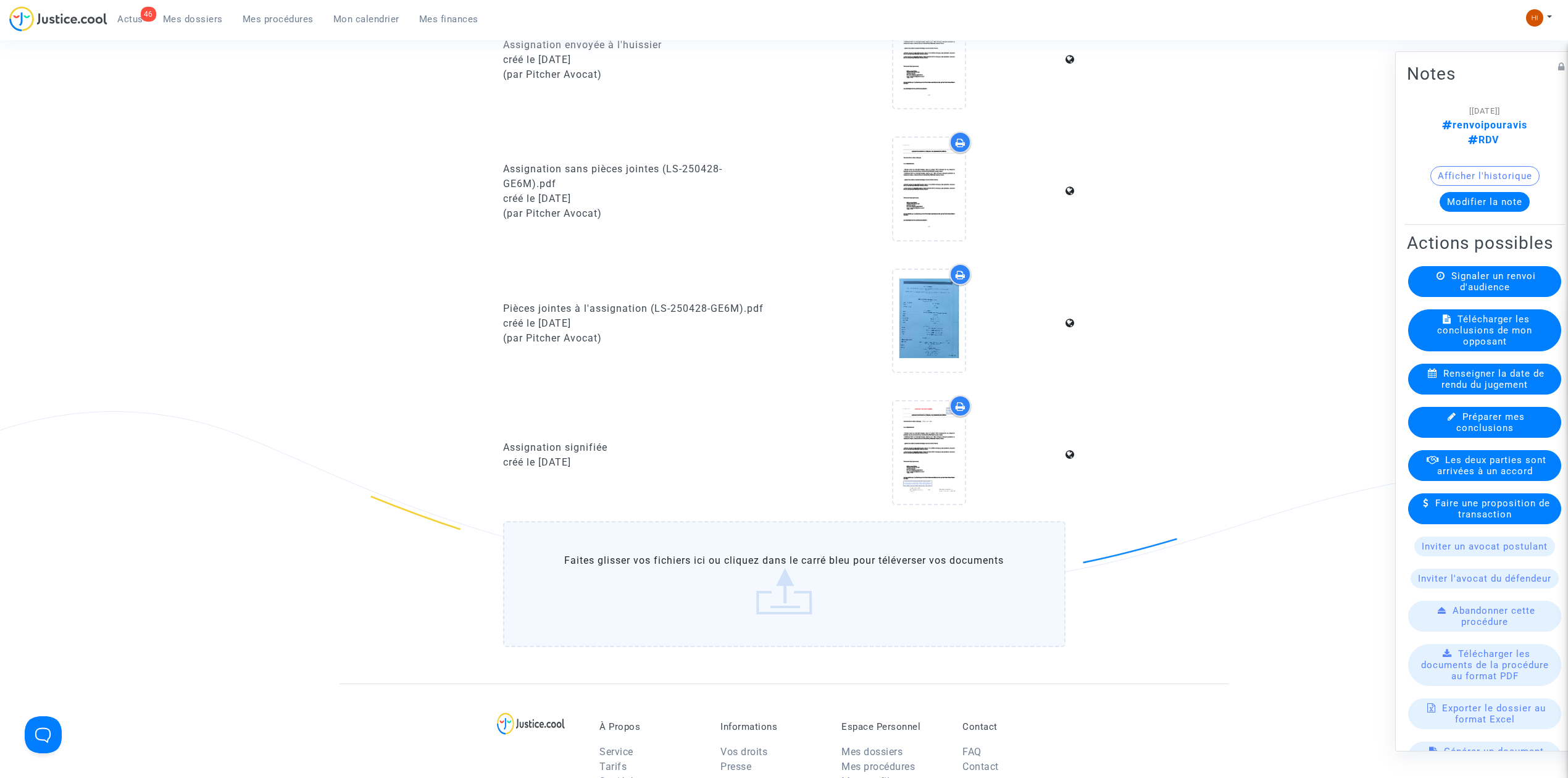
scroll to position [905, 0]
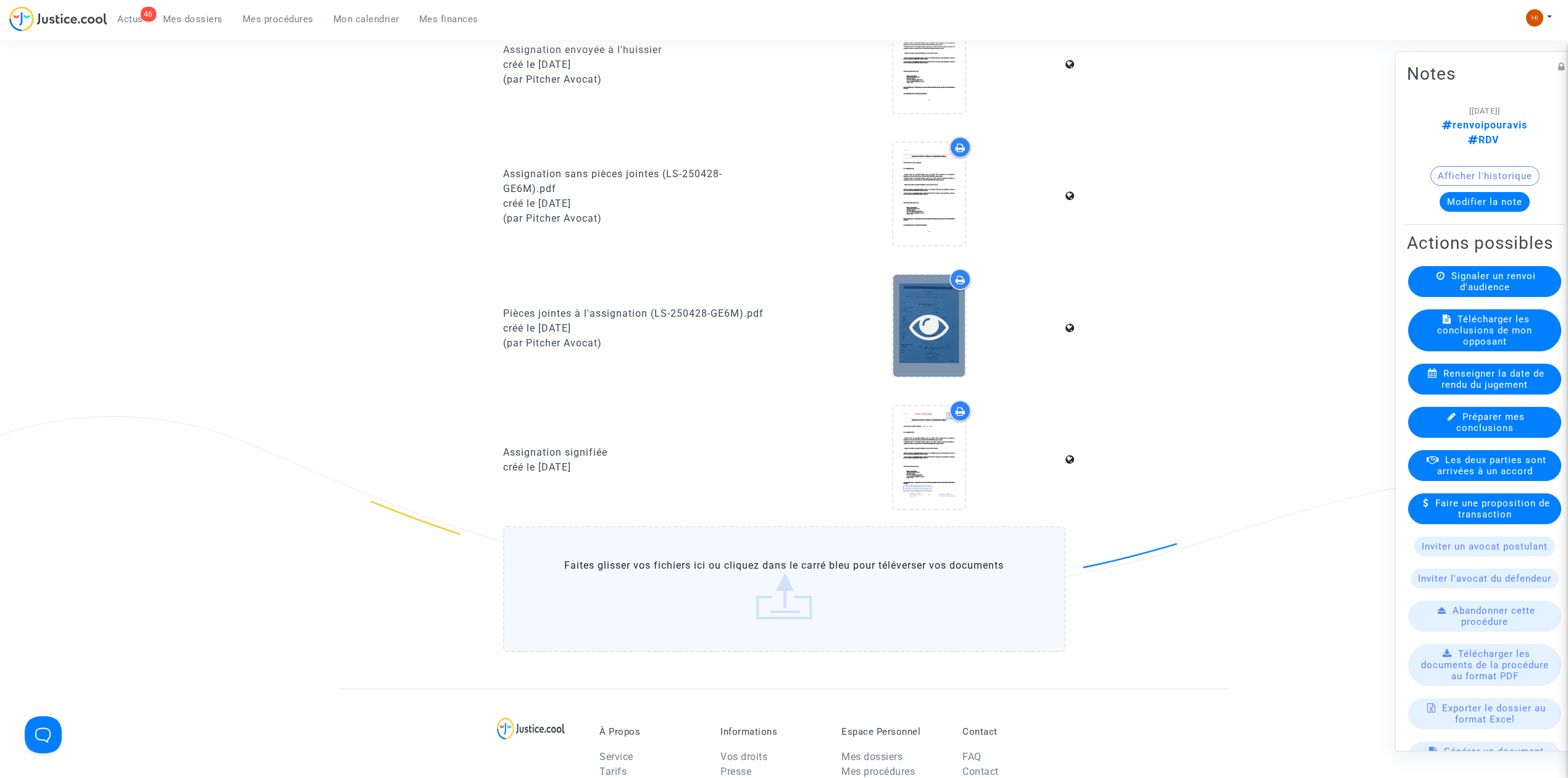
click at [921, 329] on icon at bounding box center [929, 326] width 40 height 39
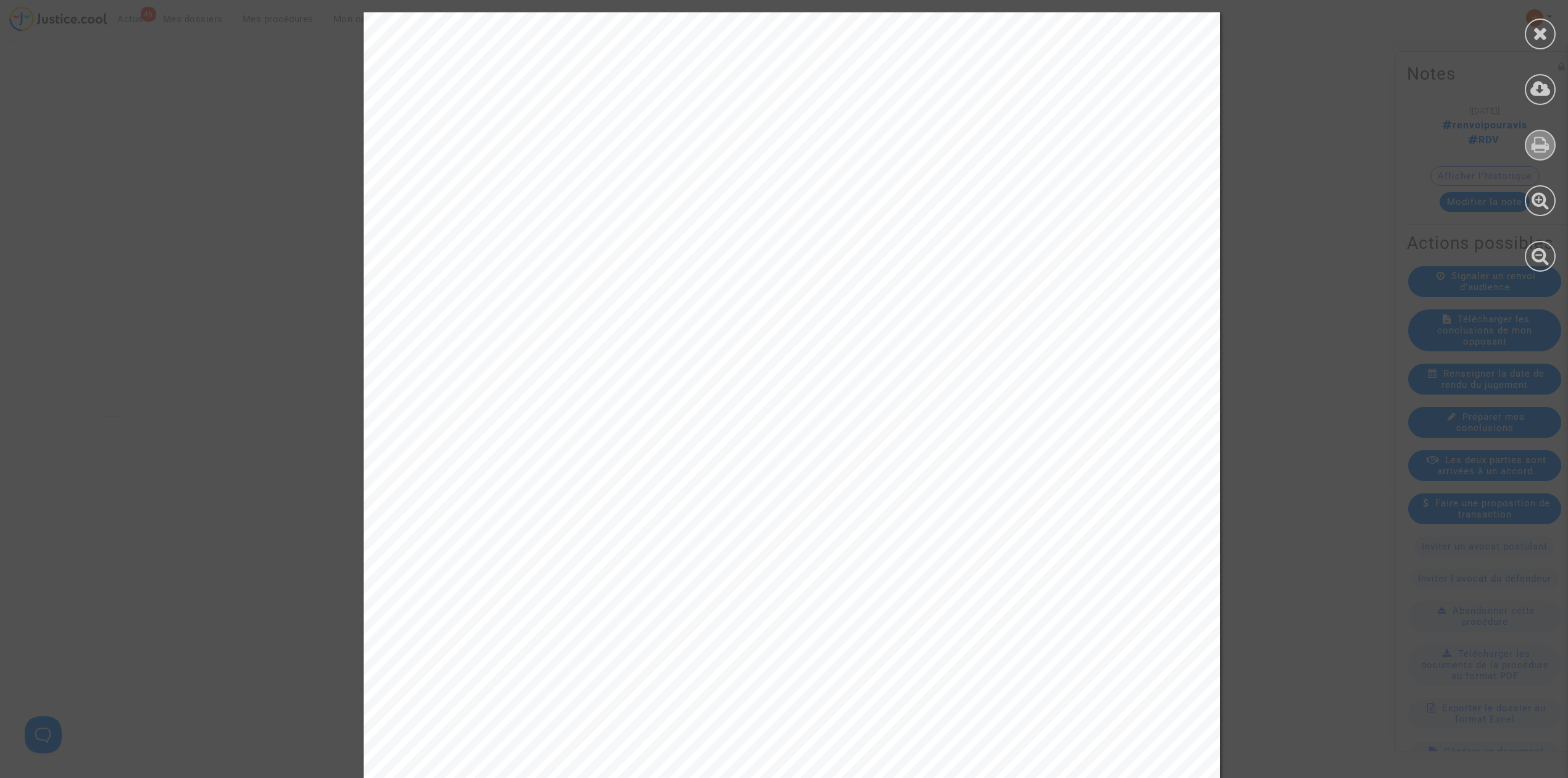
click at [1532, 146] on icon at bounding box center [1540, 144] width 18 height 19
click at [1548, 27] on div at bounding box center [1540, 34] width 31 height 31
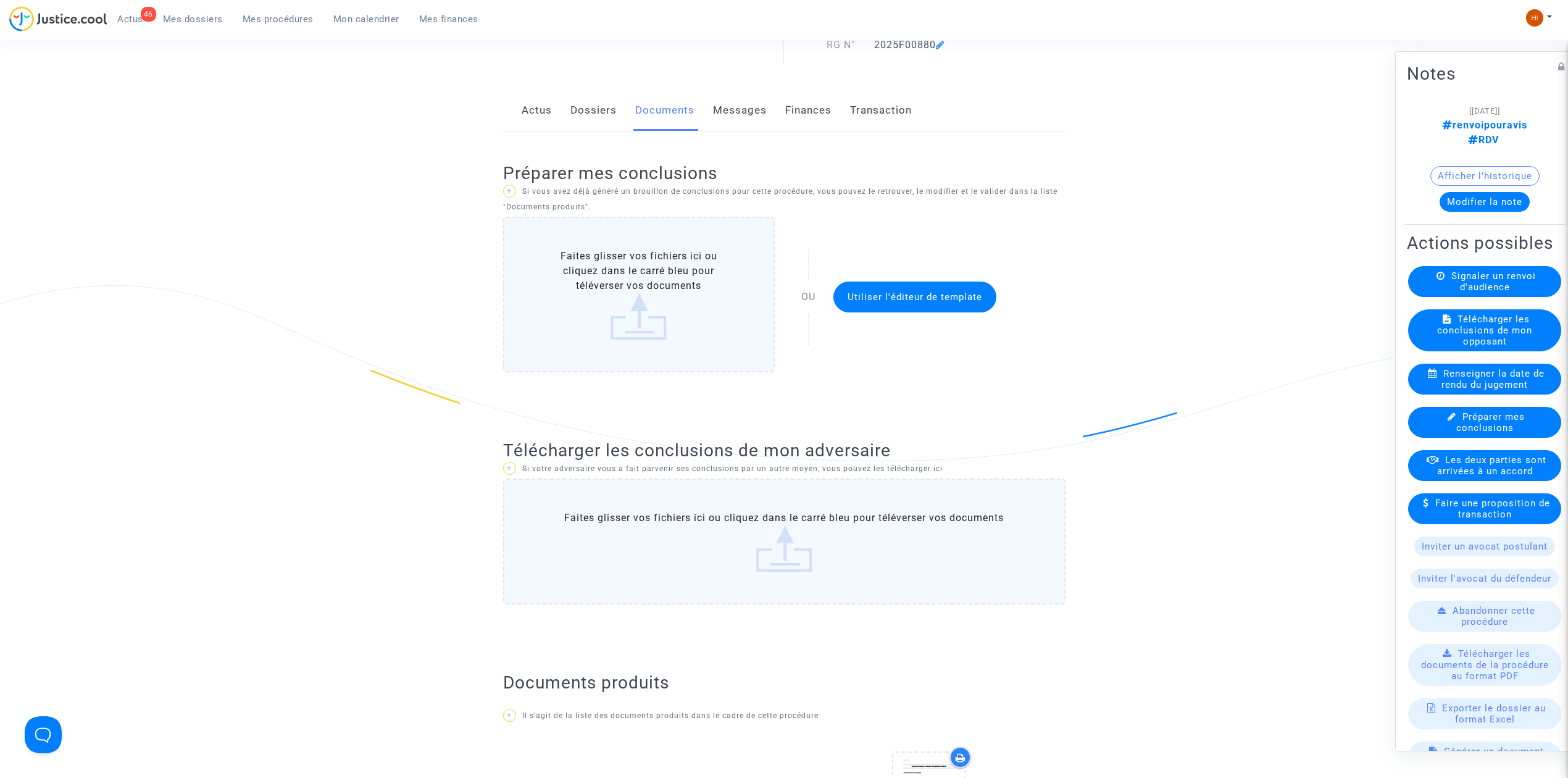
scroll to position [0, 0]
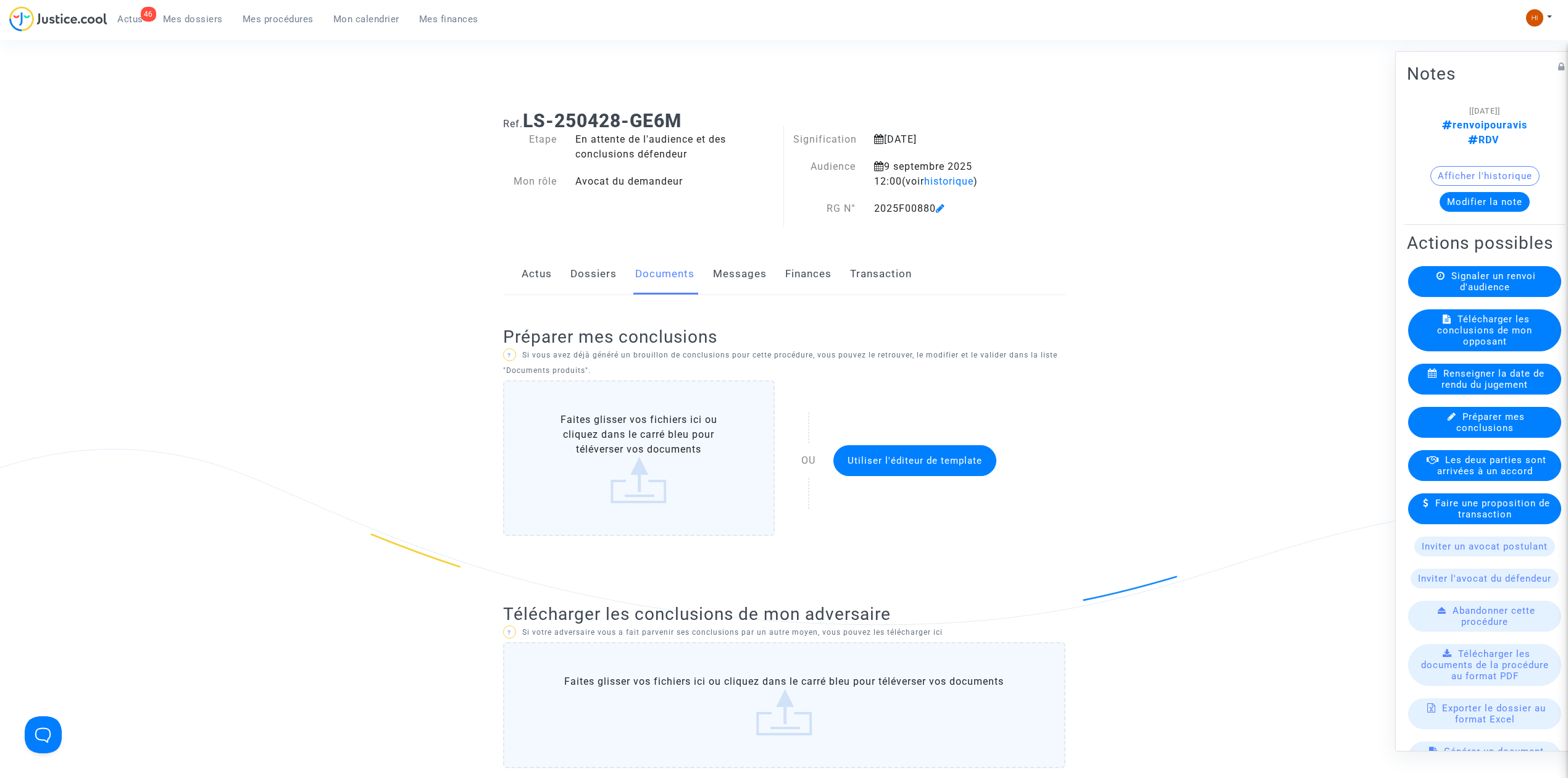
click at [1464, 292] on span "Signaler un renvoi d'audience" at bounding box center [1493, 281] width 84 height 22
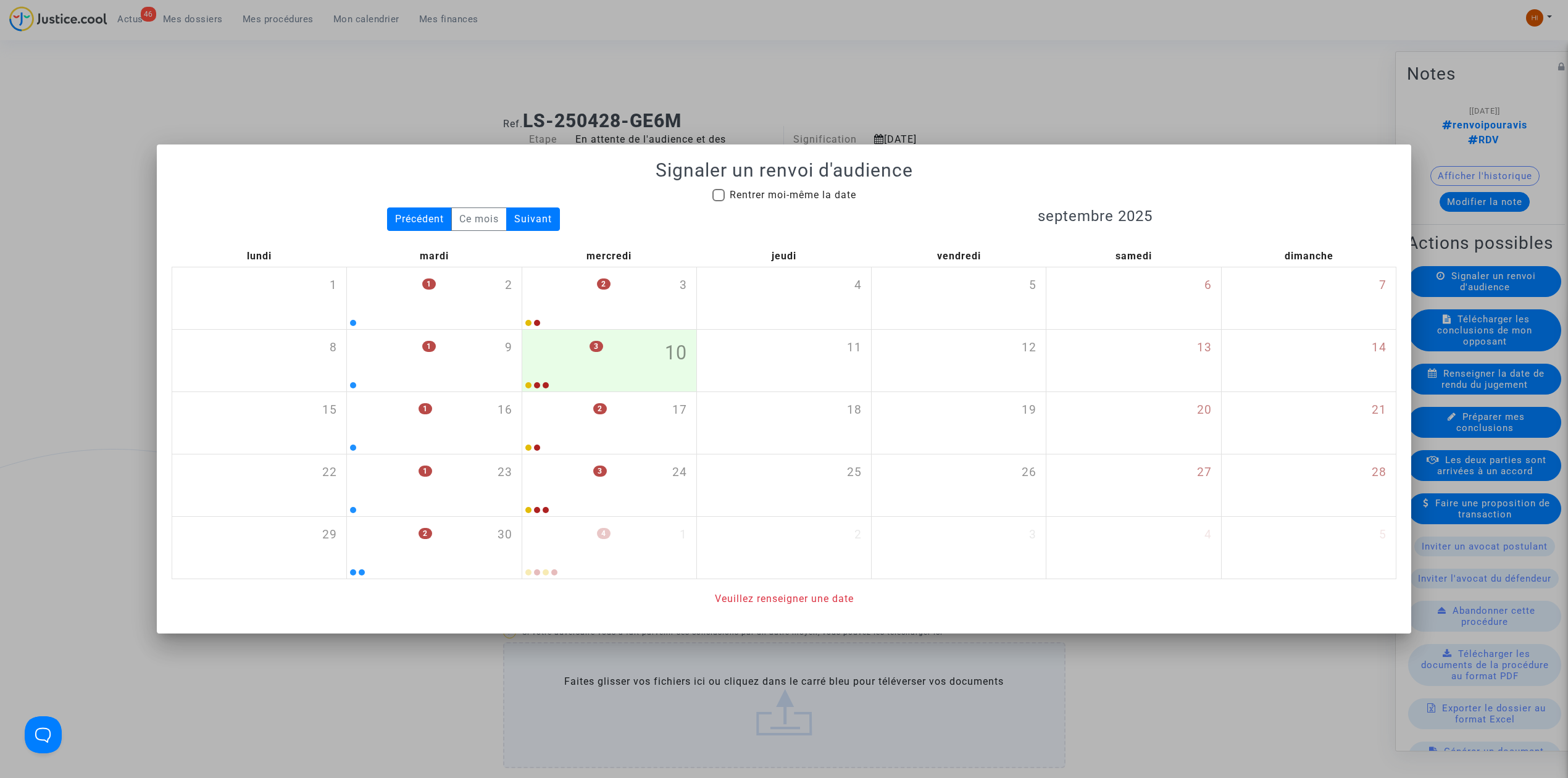
click at [780, 194] on span "Rentrer moi-même la date" at bounding box center [792, 195] width 127 height 12
click at [719, 202] on input "Rentrer moi-même la date" at bounding box center [718, 202] width 1 height 1
checkbox input "true"
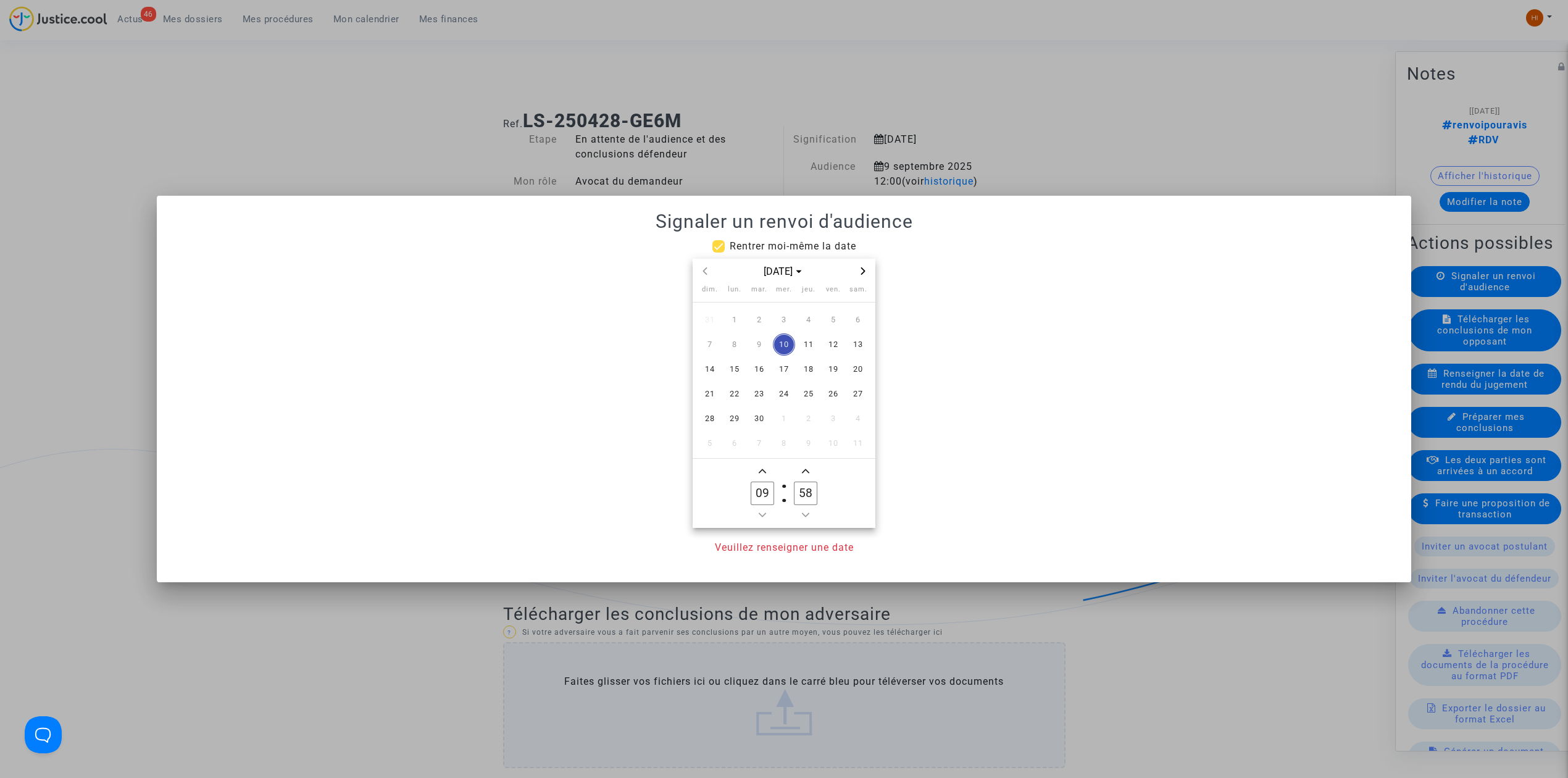
click at [856, 270] on span "Next month" at bounding box center [863, 271] width 15 height 15
click at [761, 400] on span "21" at bounding box center [759, 394] width 22 height 22
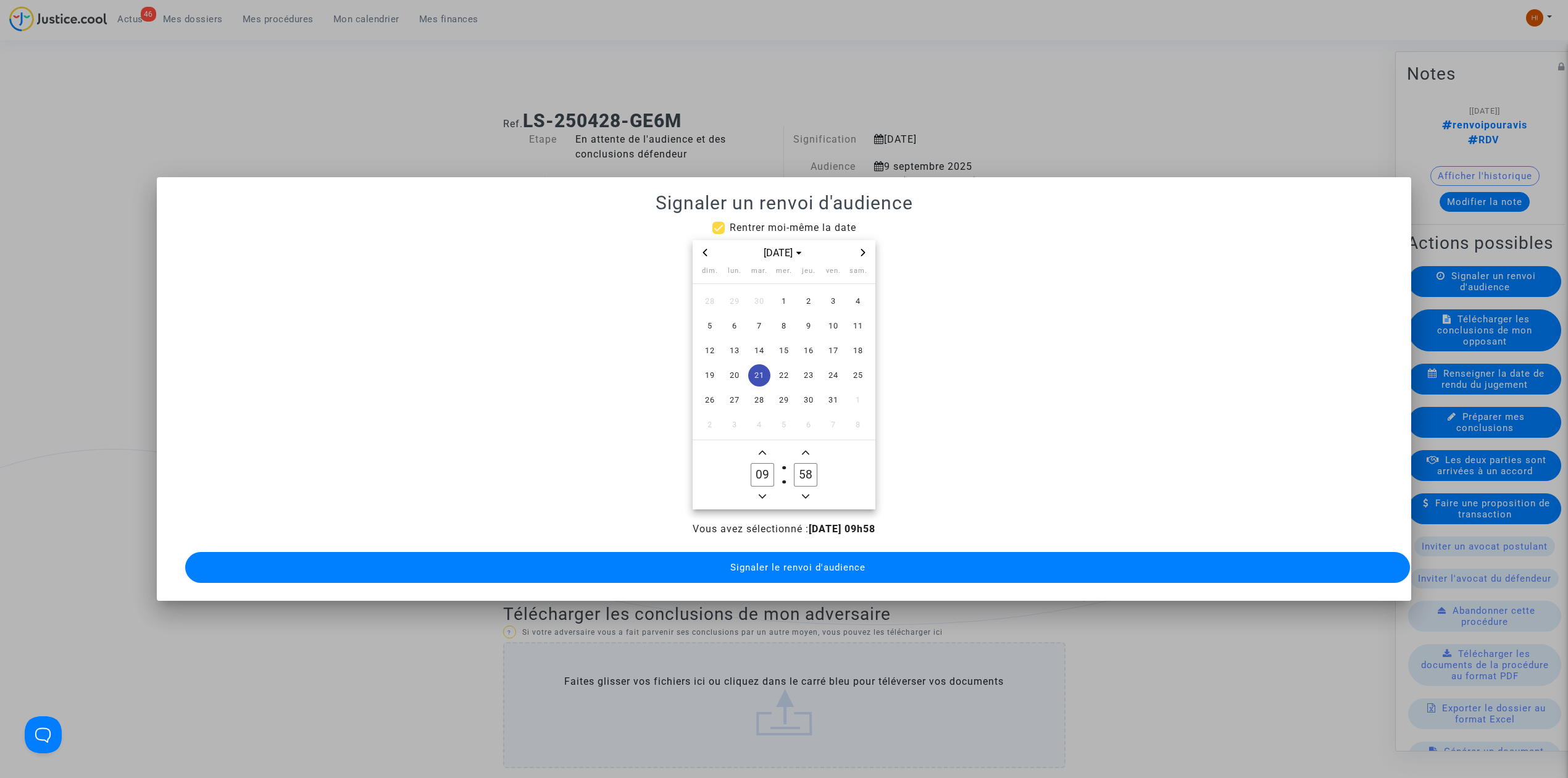
click at [771, 445] on owl-date-time-timer-box "09 Hour" at bounding box center [762, 474] width 43 height 59
click at [767, 445] on span "Add a hour" at bounding box center [762, 453] width 15 height 15
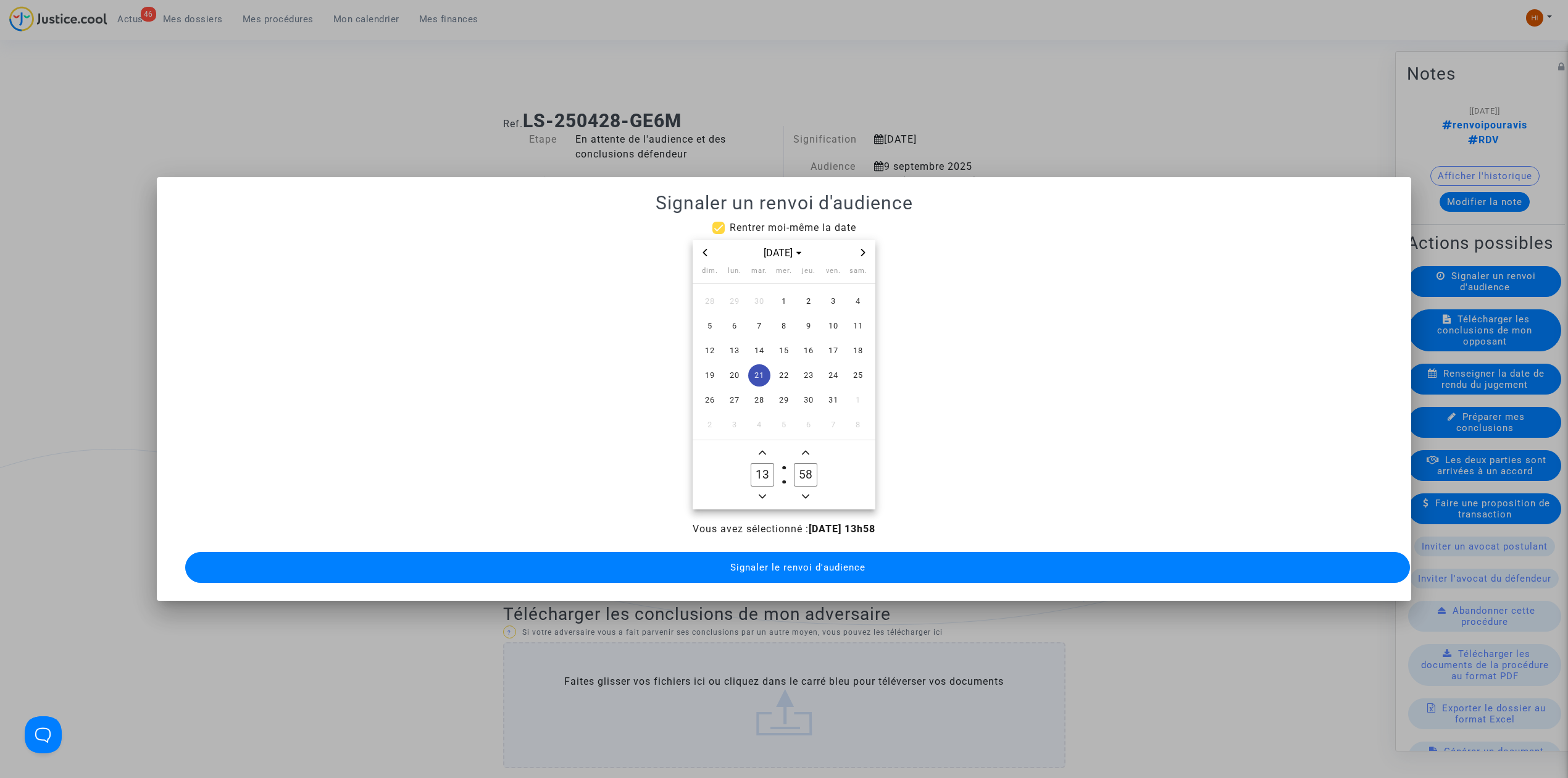
click at [767, 445] on span "Add a hour" at bounding box center [762, 453] width 15 height 15
type input "14"
click at [814, 468] on input "58" at bounding box center [805, 474] width 23 height 23
type input "00"
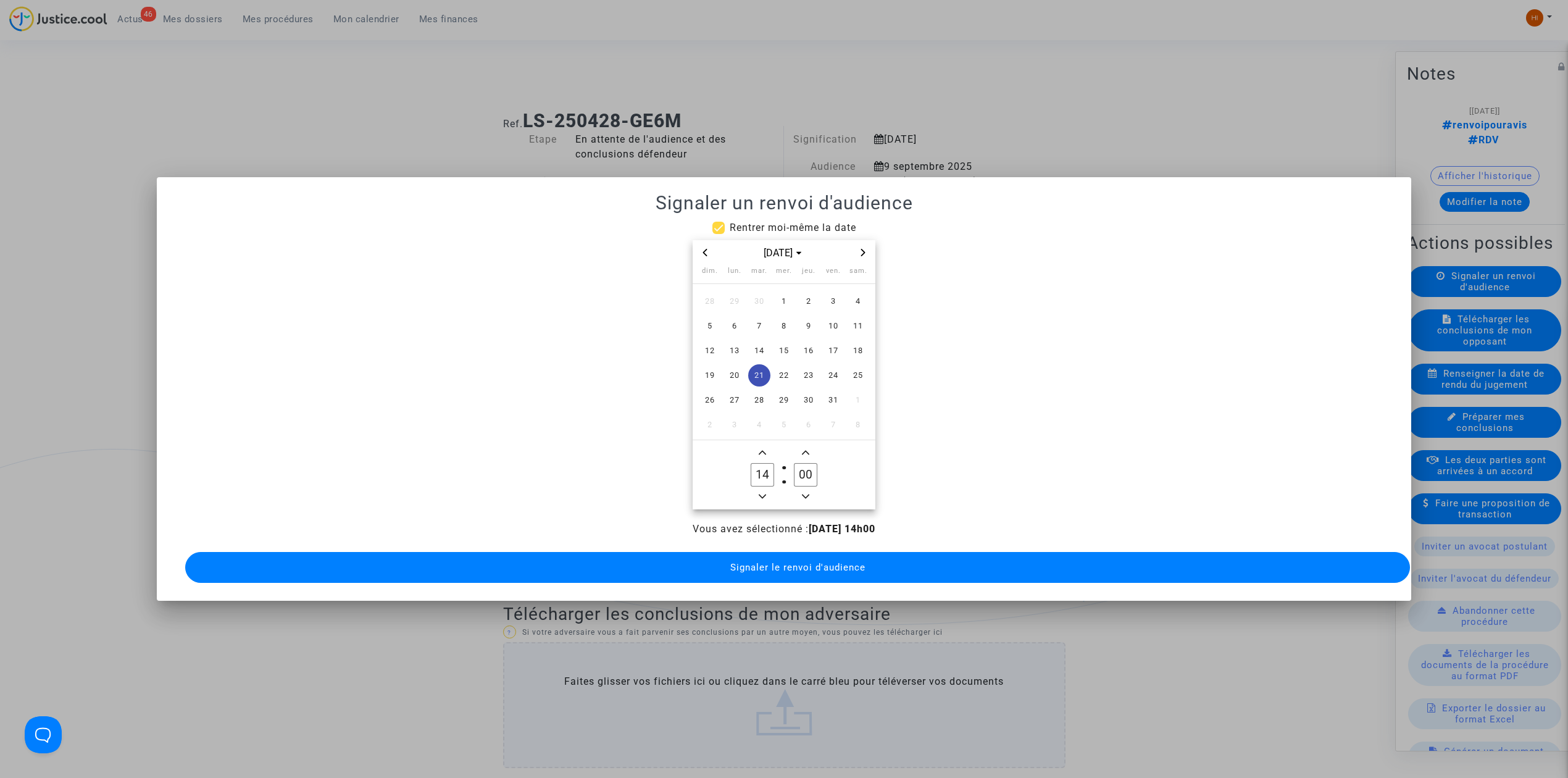
click at [769, 561] on span "Signaler le renvoi d'audience" at bounding box center [798, 567] width 135 height 11
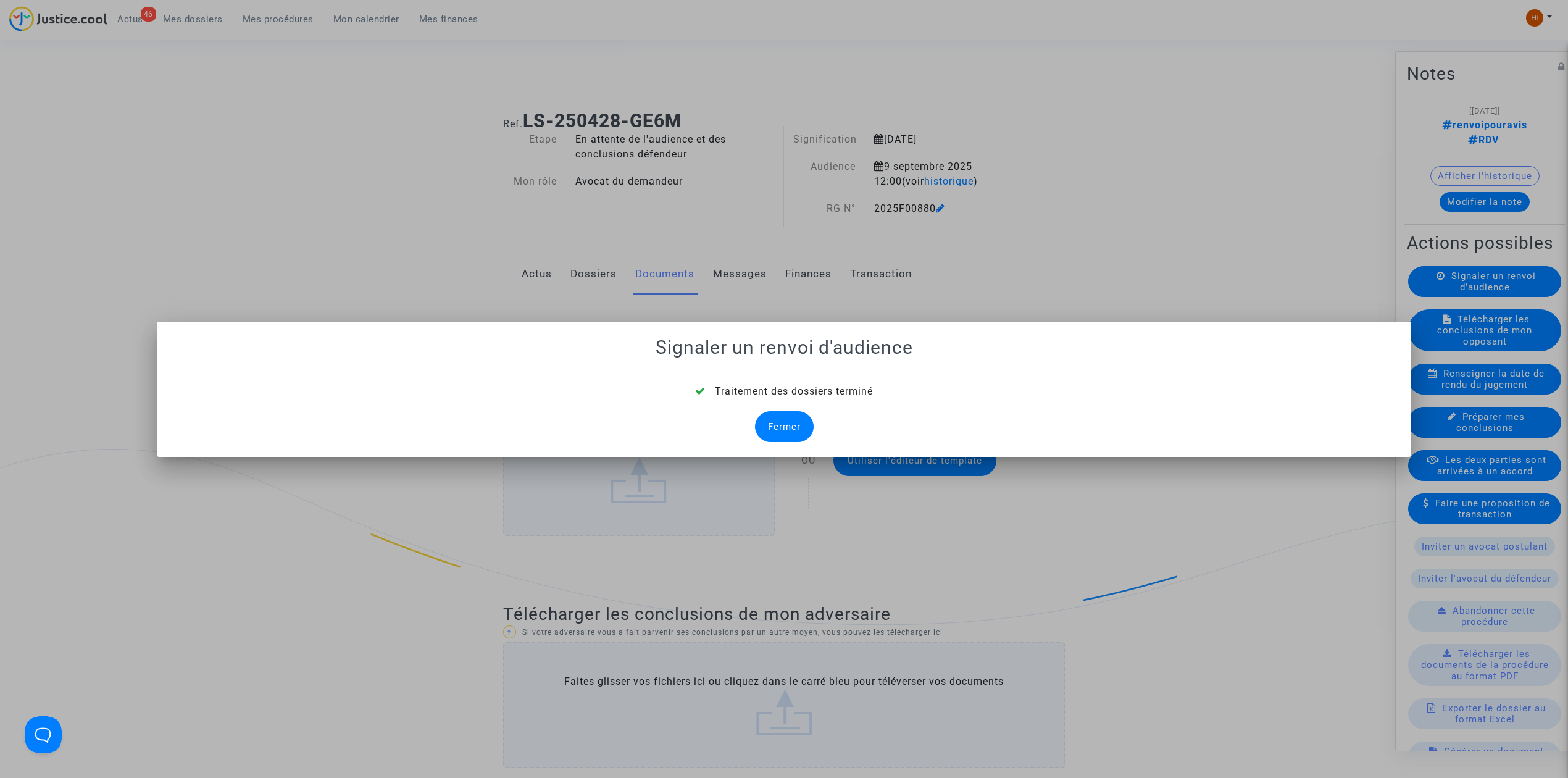
click at [758, 420] on div "Fermer" at bounding box center [784, 426] width 59 height 31
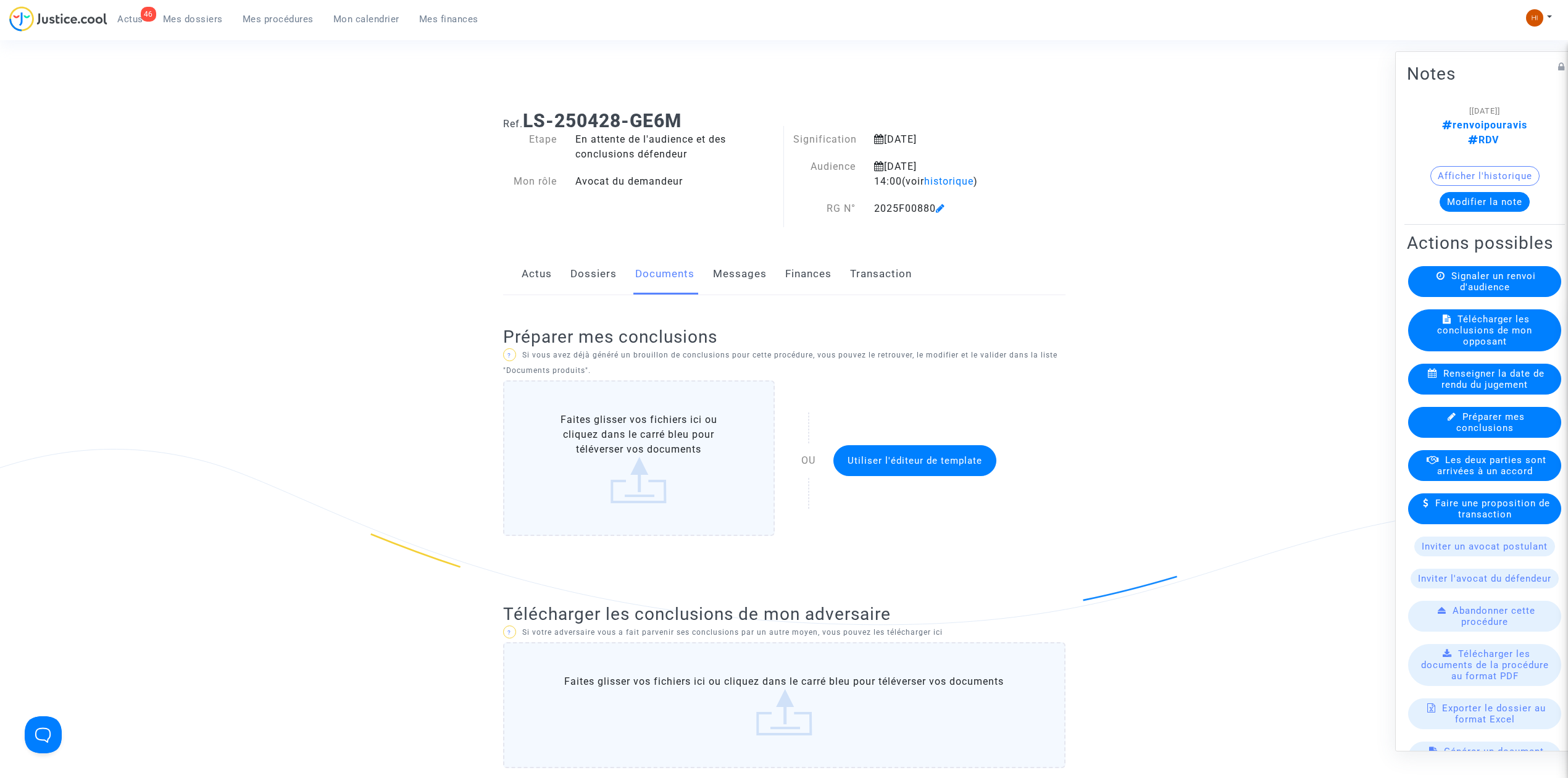
click at [1492, 192] on button "Modifier la note" at bounding box center [1485, 202] width 90 height 20
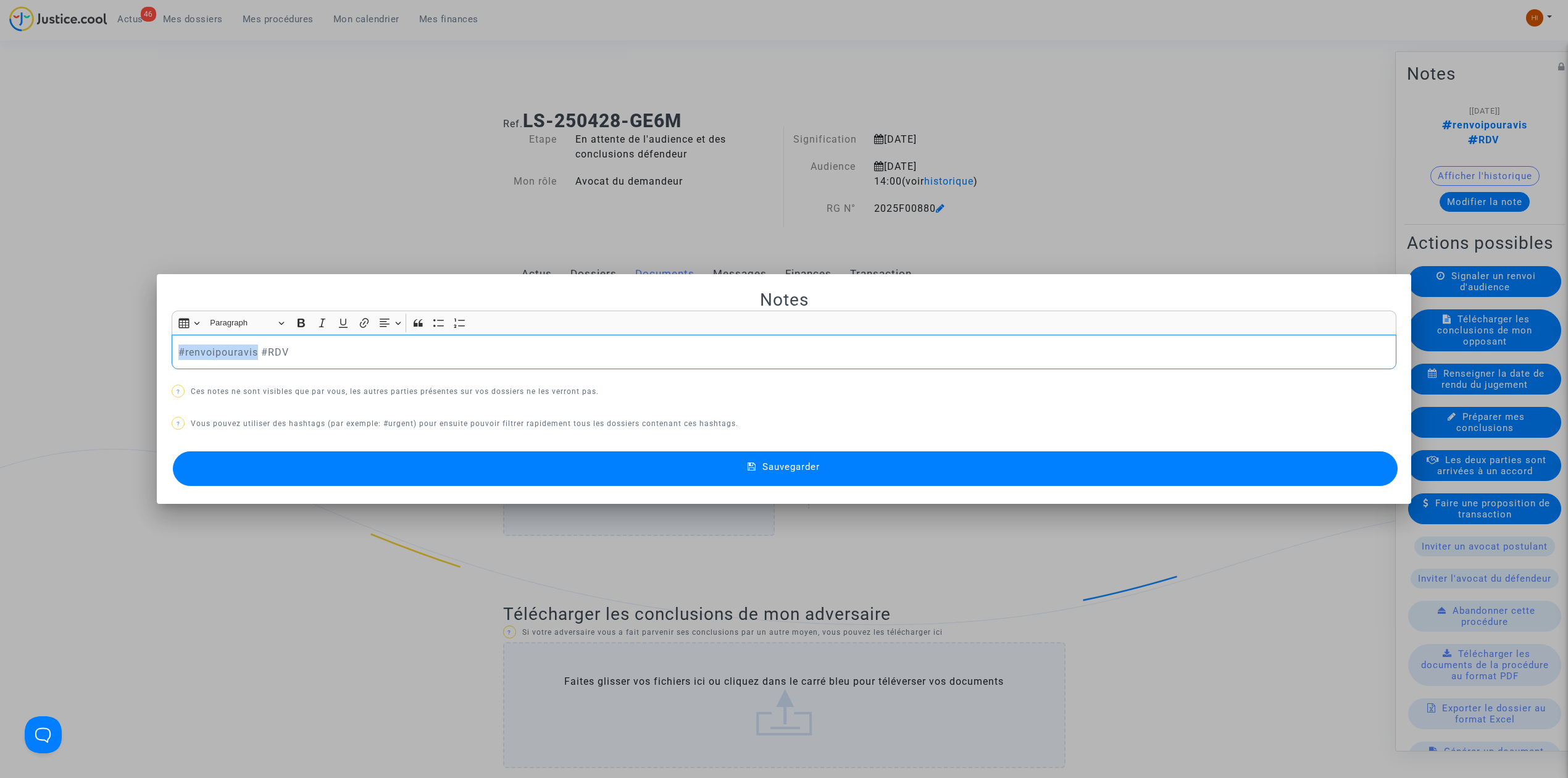
drag, startPoint x: 250, startPoint y: 359, endPoint x: 139, endPoint y: 339, distance: 112.8
click at [131, 347] on div "Notes Rich Text Editor Insert table Insert table Heading Paragraph Paragraph He…" at bounding box center [784, 389] width 1568 height 778
click at [686, 474] on button "Sauvegarder" at bounding box center [784, 468] width 1225 height 35
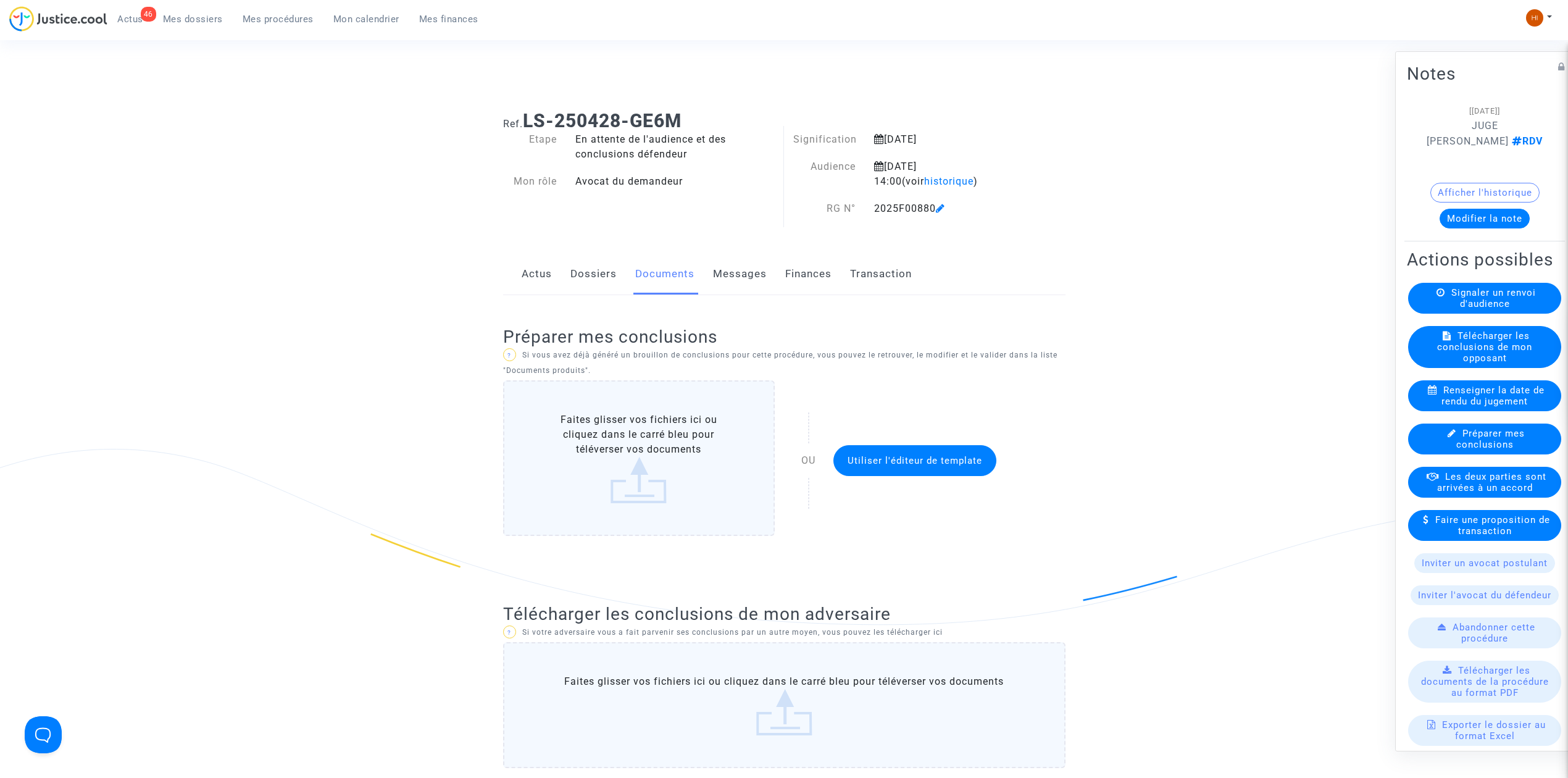
click at [273, 8] on ul "46 Actus Mes dossiers Mes procédures Mon calendrier Mes finances" at bounding box center [298, 18] width 381 height 22
click at [287, 23] on span "Mes procédures" at bounding box center [278, 19] width 71 height 11
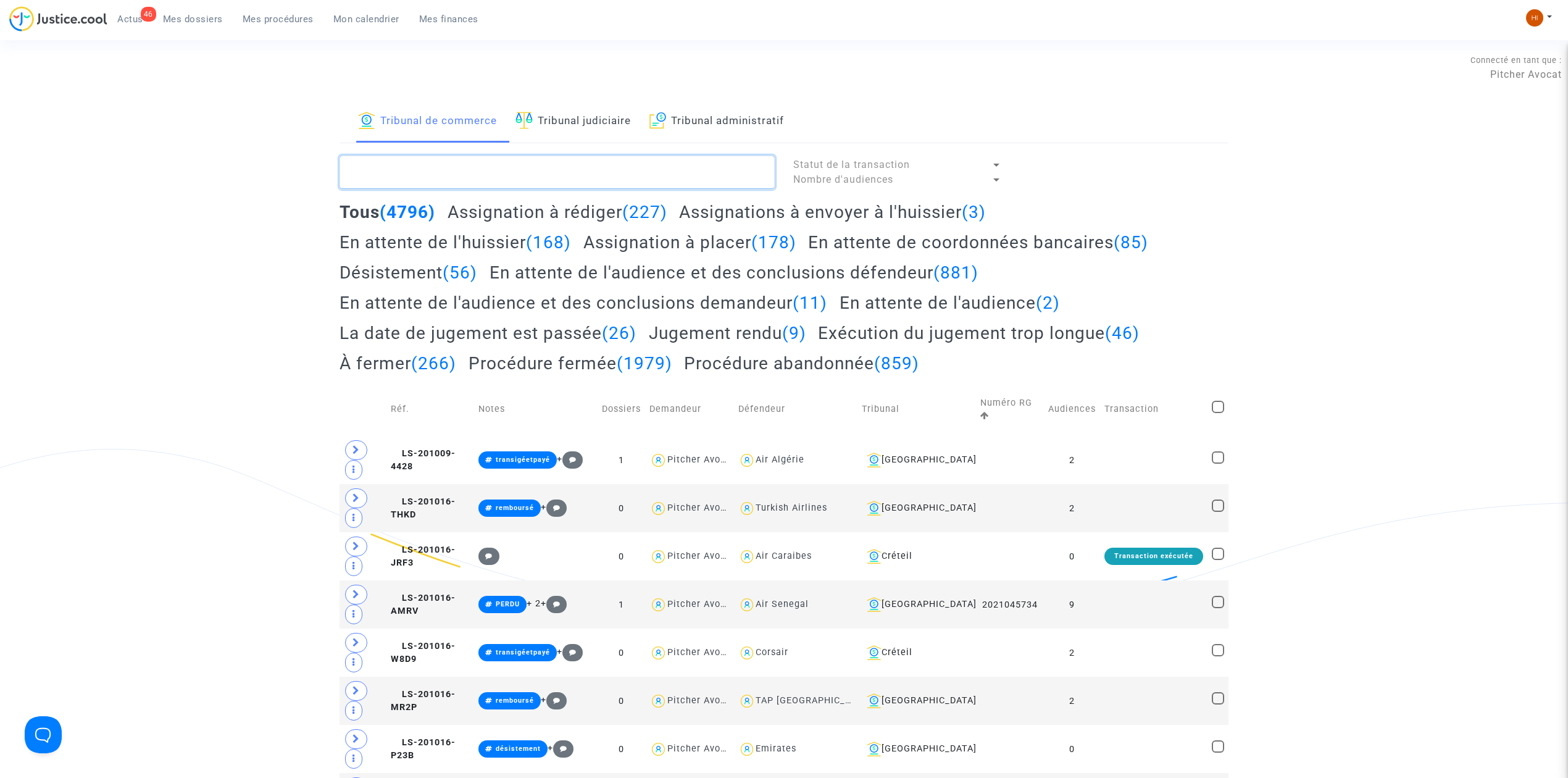
click at [478, 181] on textarea at bounding box center [557, 172] width 435 height 34
click at [503, 167] on textarea at bounding box center [557, 172] width 435 height 34
paste textarea "2025F00882"
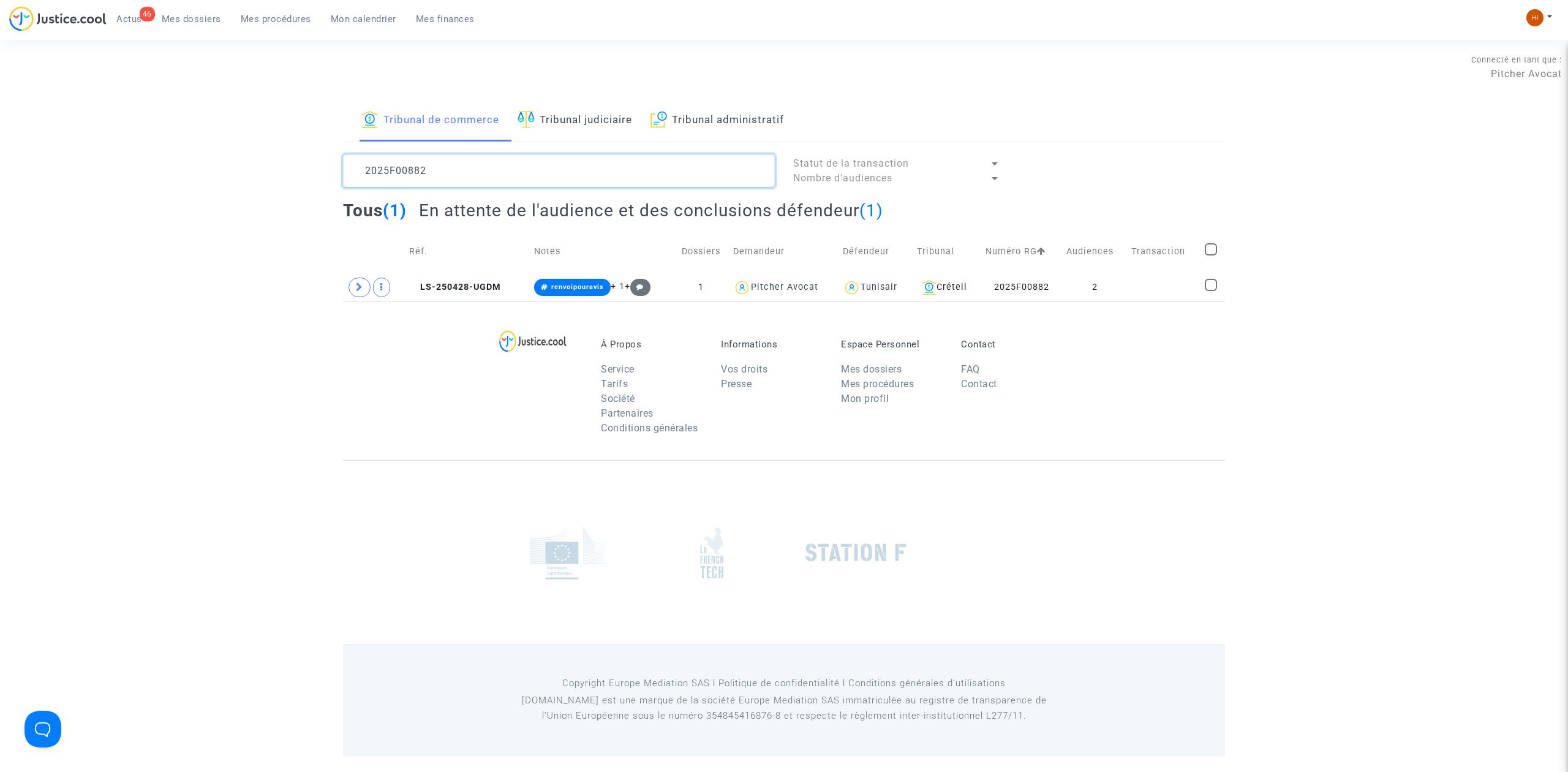
type textarea "2025F00882"
click at [1176, 286] on td at bounding box center [1163, 287] width 73 height 28
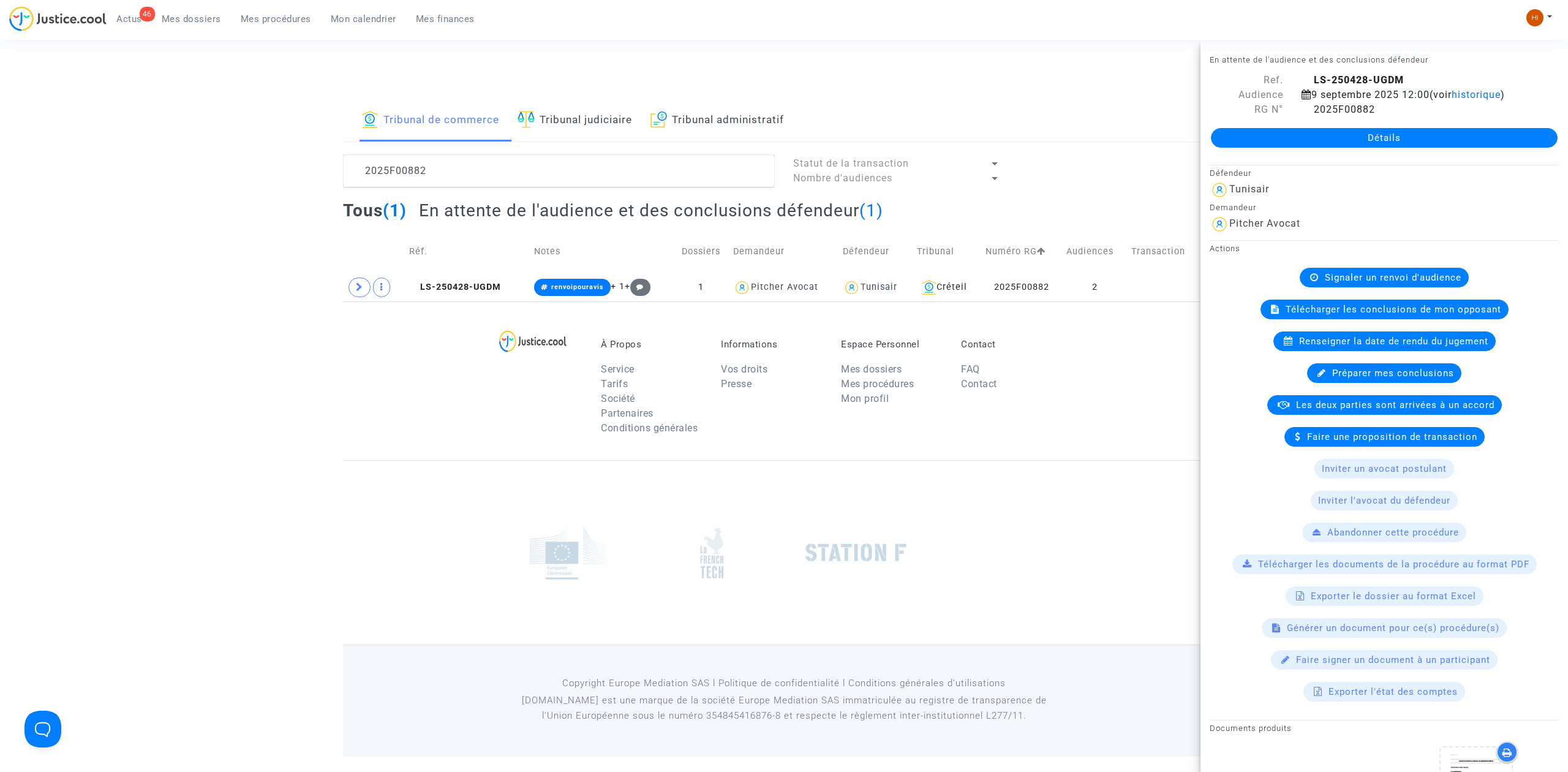
click at [1371, 130] on link "Détails" at bounding box center [1384, 138] width 347 height 20
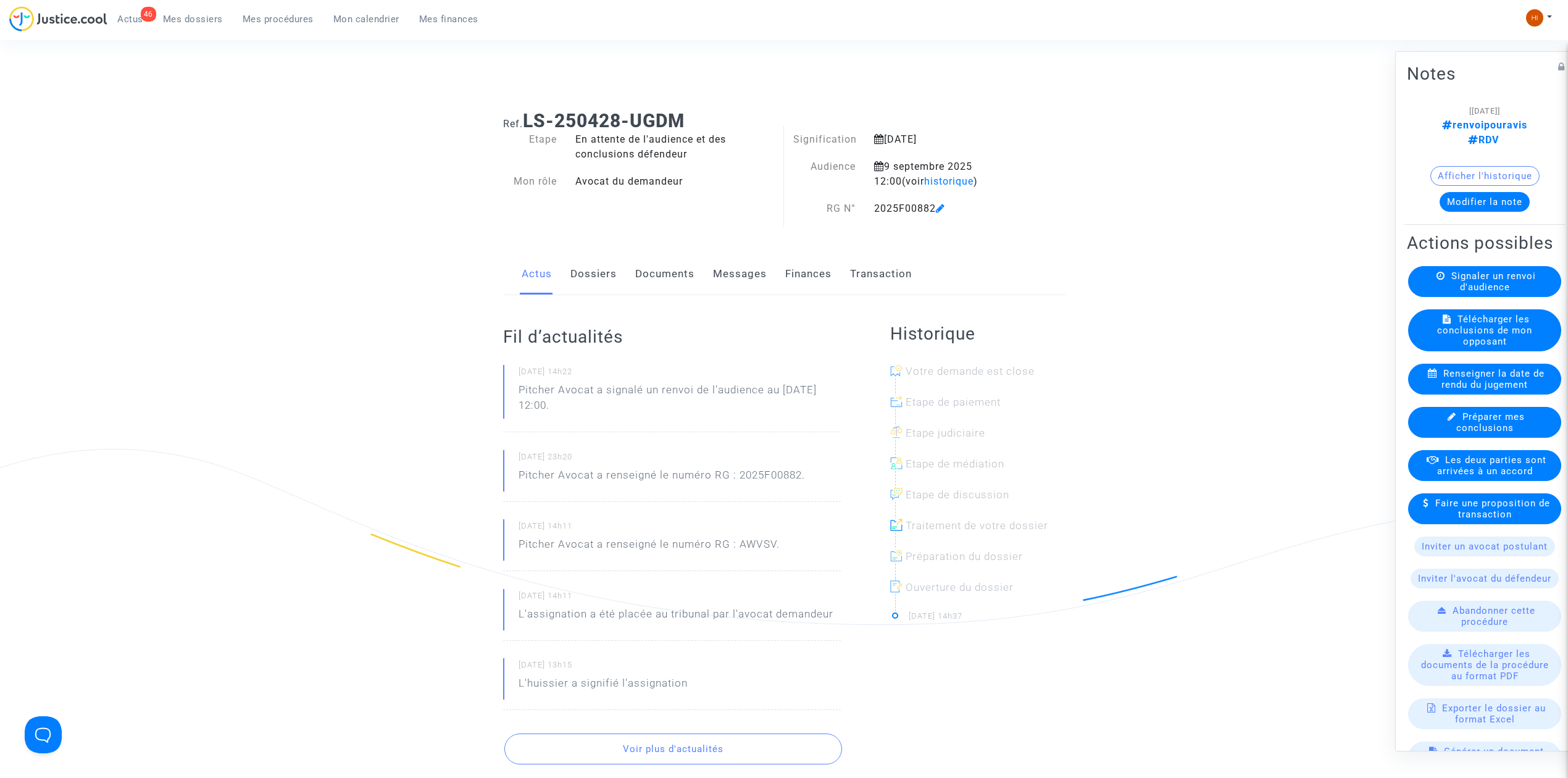
click at [1460, 287] on span "Signaler un renvoi d'audience" at bounding box center [1493, 281] width 84 height 22
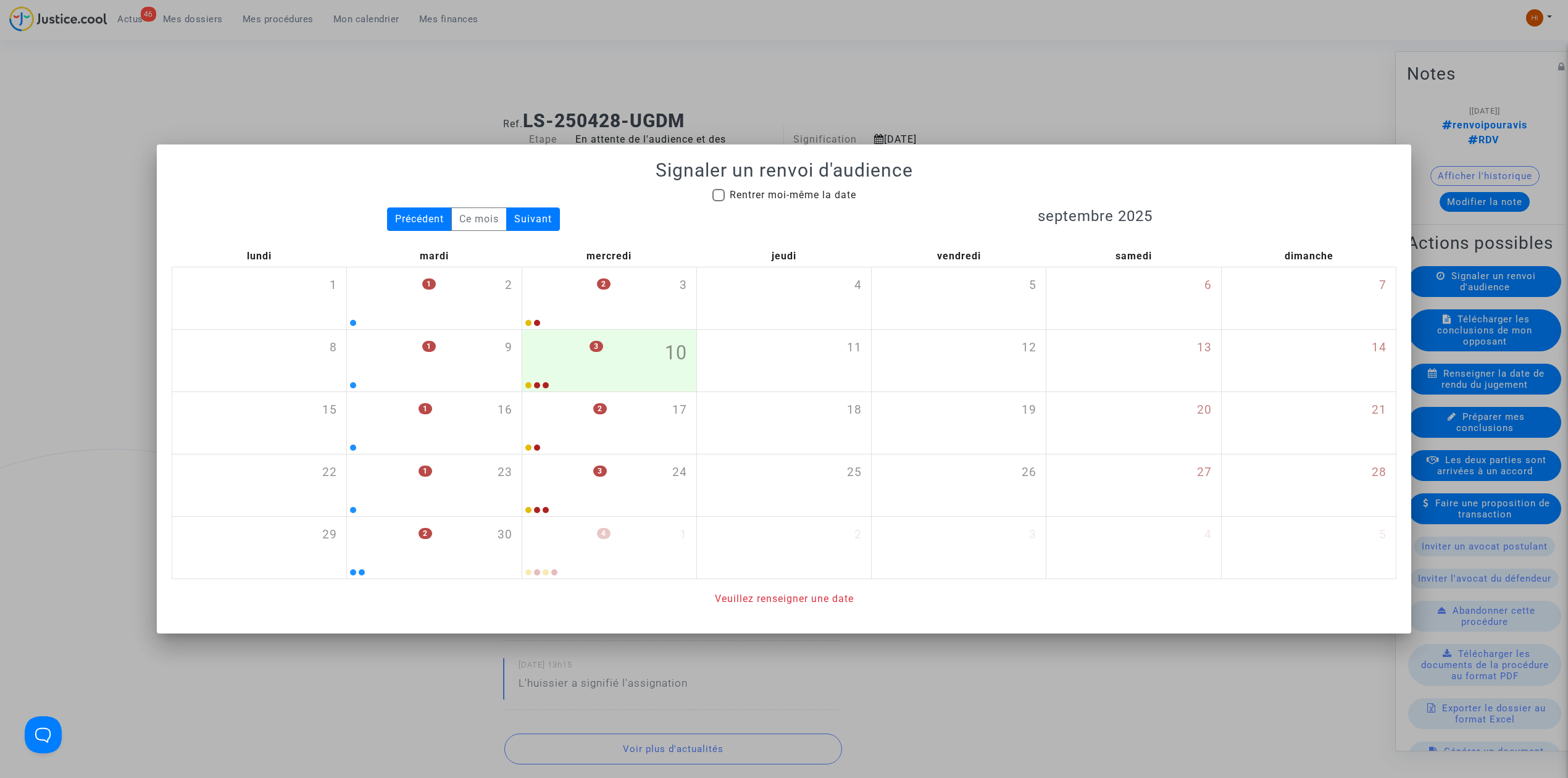
click at [794, 196] on span "Rentrer moi-même la date" at bounding box center [792, 195] width 127 height 12
click at [719, 202] on input "Rentrer moi-même la date" at bounding box center [718, 202] width 1 height 1
checkbox input "true"
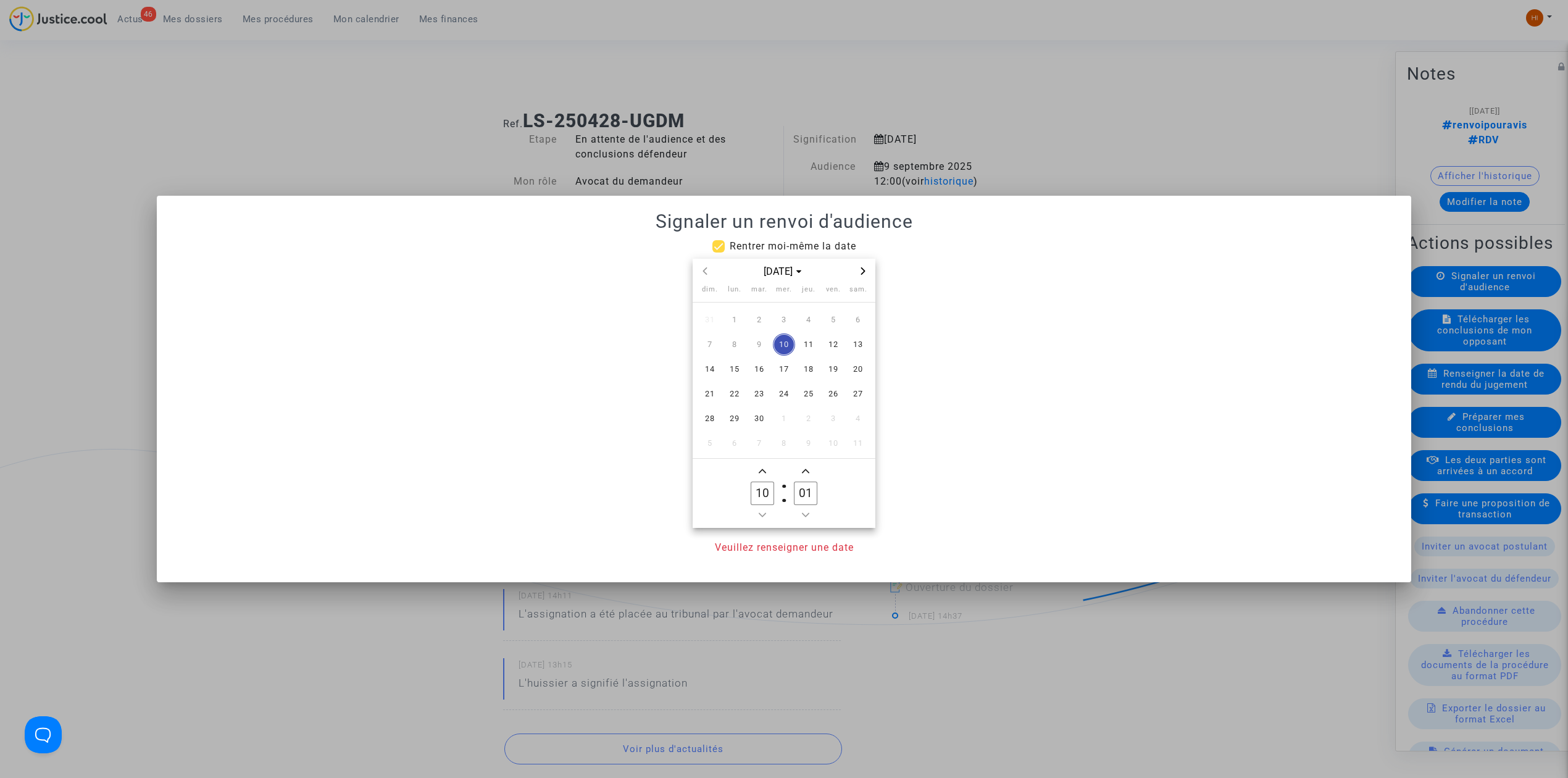
click at [867, 274] on span "Next month" at bounding box center [863, 271] width 15 height 15
click at [752, 420] on span "25" at bounding box center [759, 419] width 22 height 22
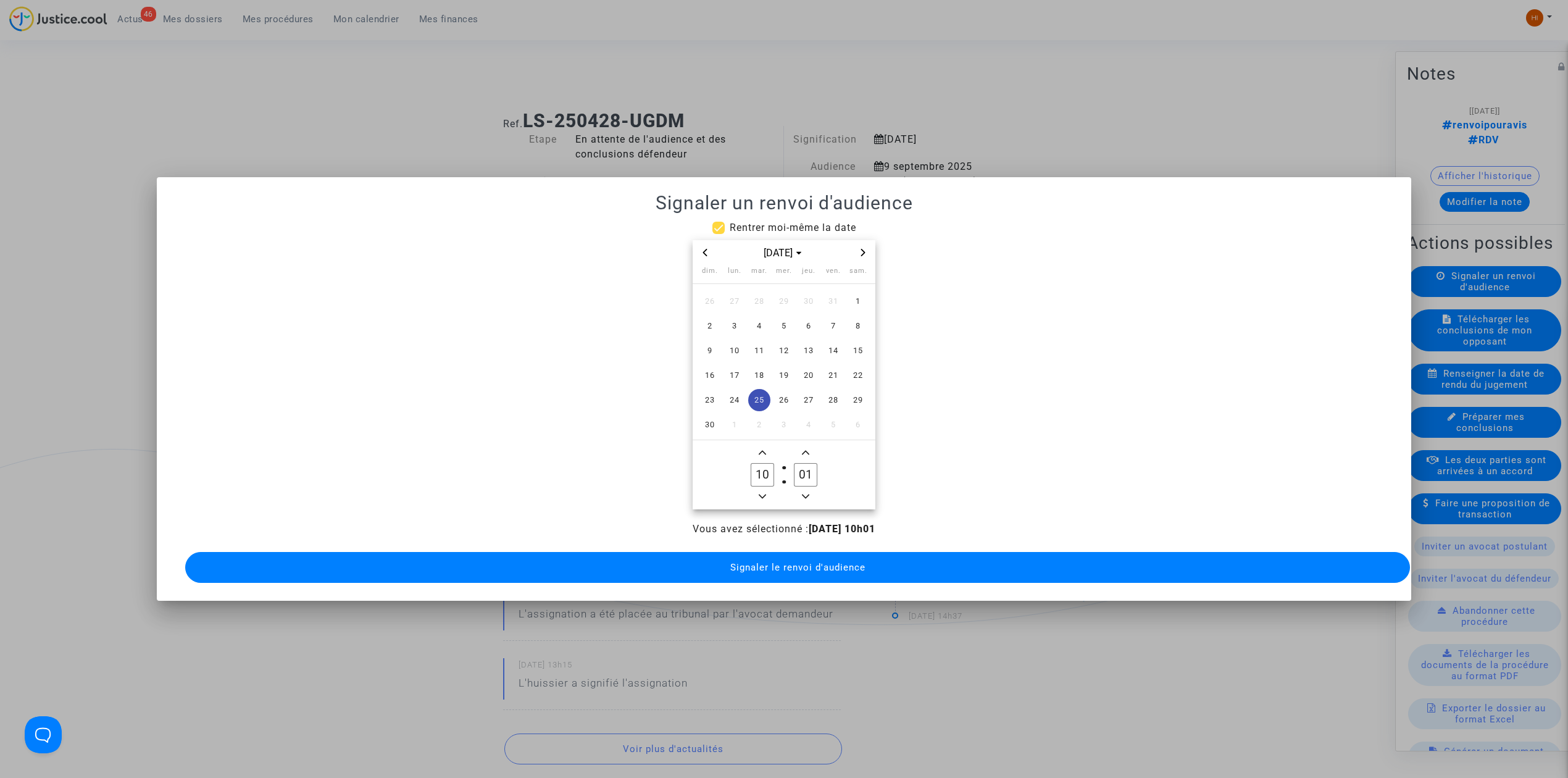
click at [759, 449] on icon "Add a hour" at bounding box center [762, 453] width 7 height 7
type input "14"
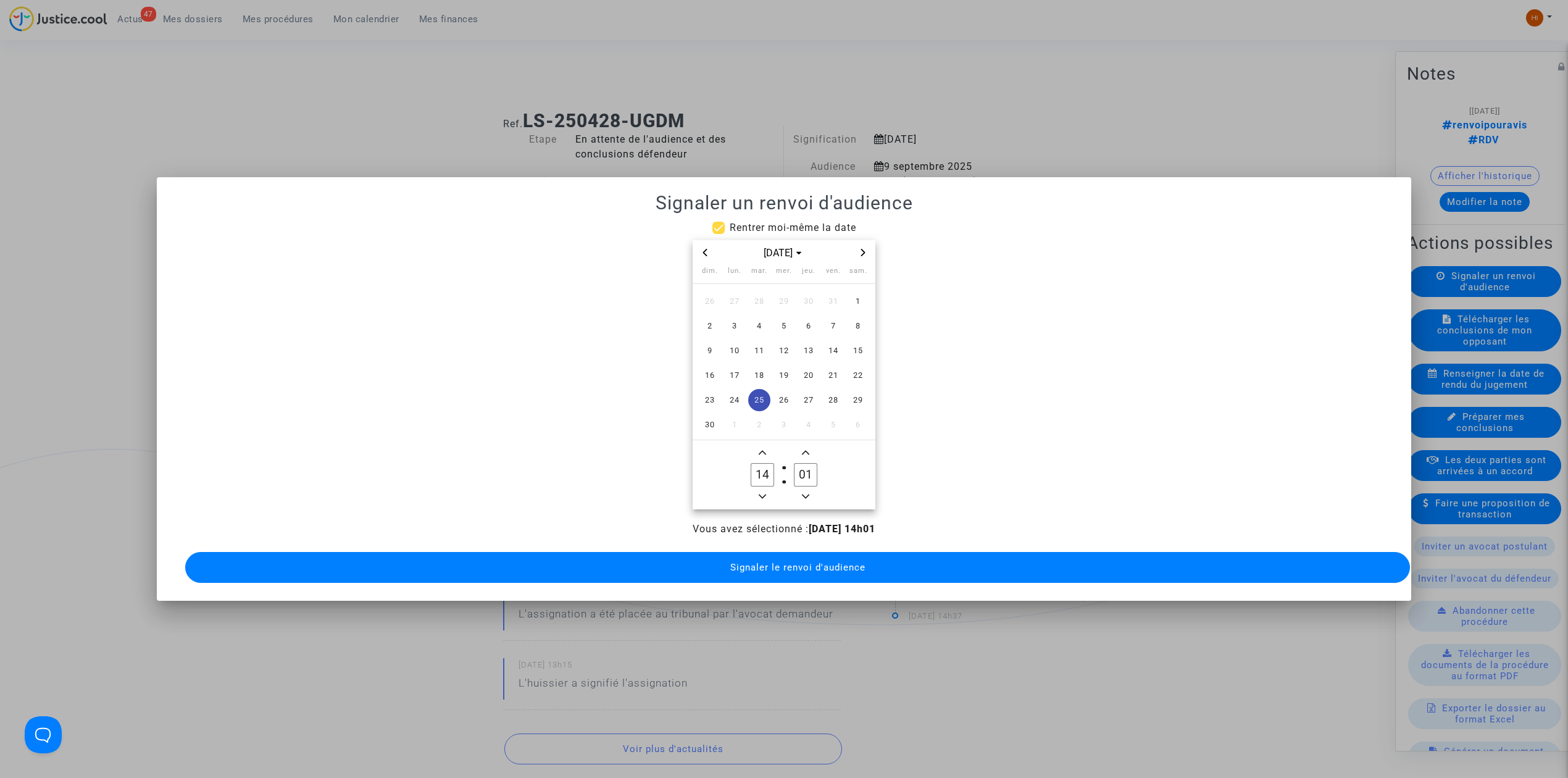
click at [799, 463] on input "01" at bounding box center [805, 474] width 23 height 23
type input "00"
click at [945, 561] on button "Signaler le renvoi d'audience" at bounding box center [798, 567] width 1225 height 31
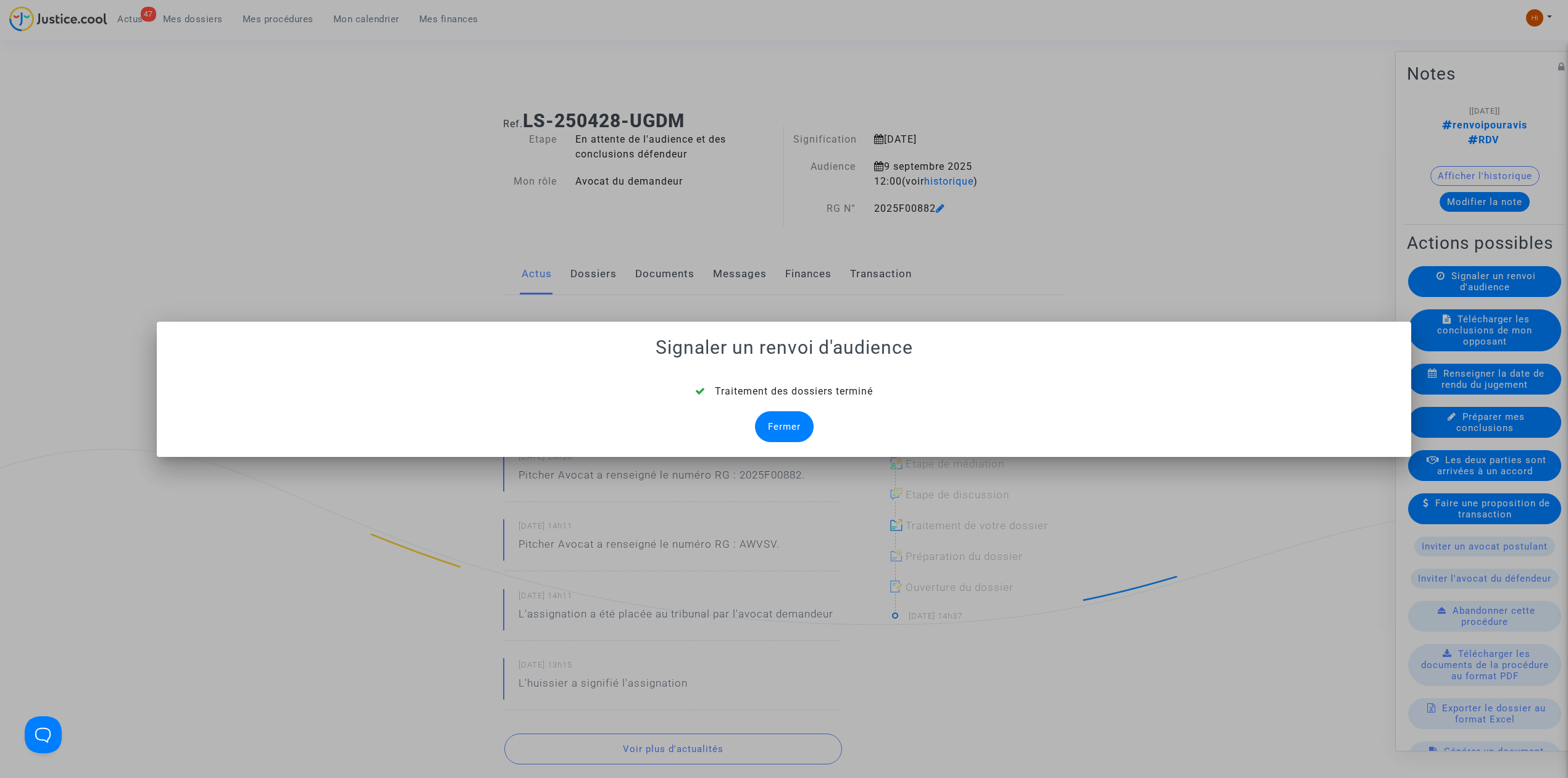
click at [785, 427] on div "Fermer" at bounding box center [784, 426] width 59 height 31
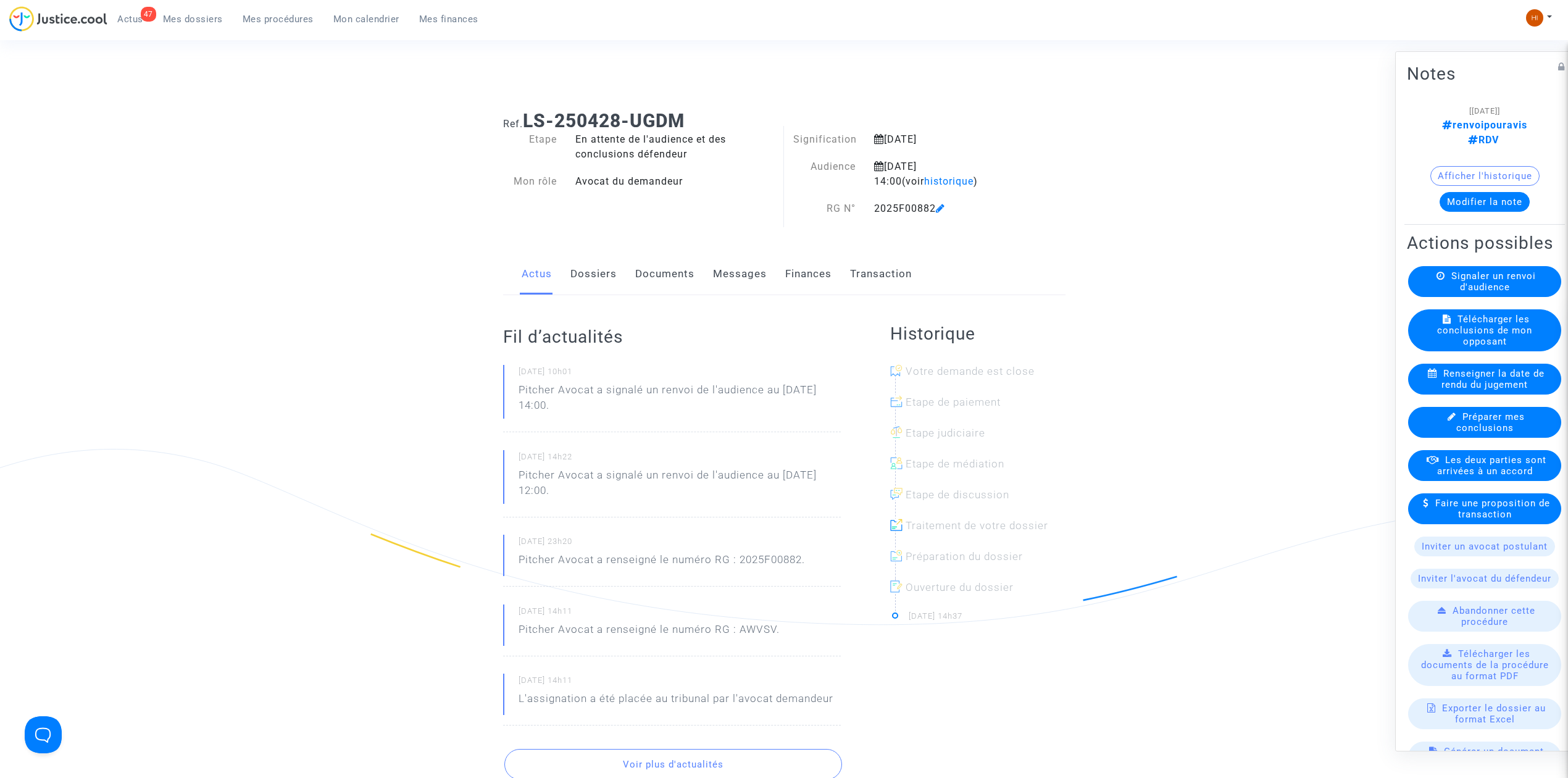
click at [653, 275] on link "Documents" at bounding box center [665, 274] width 59 height 40
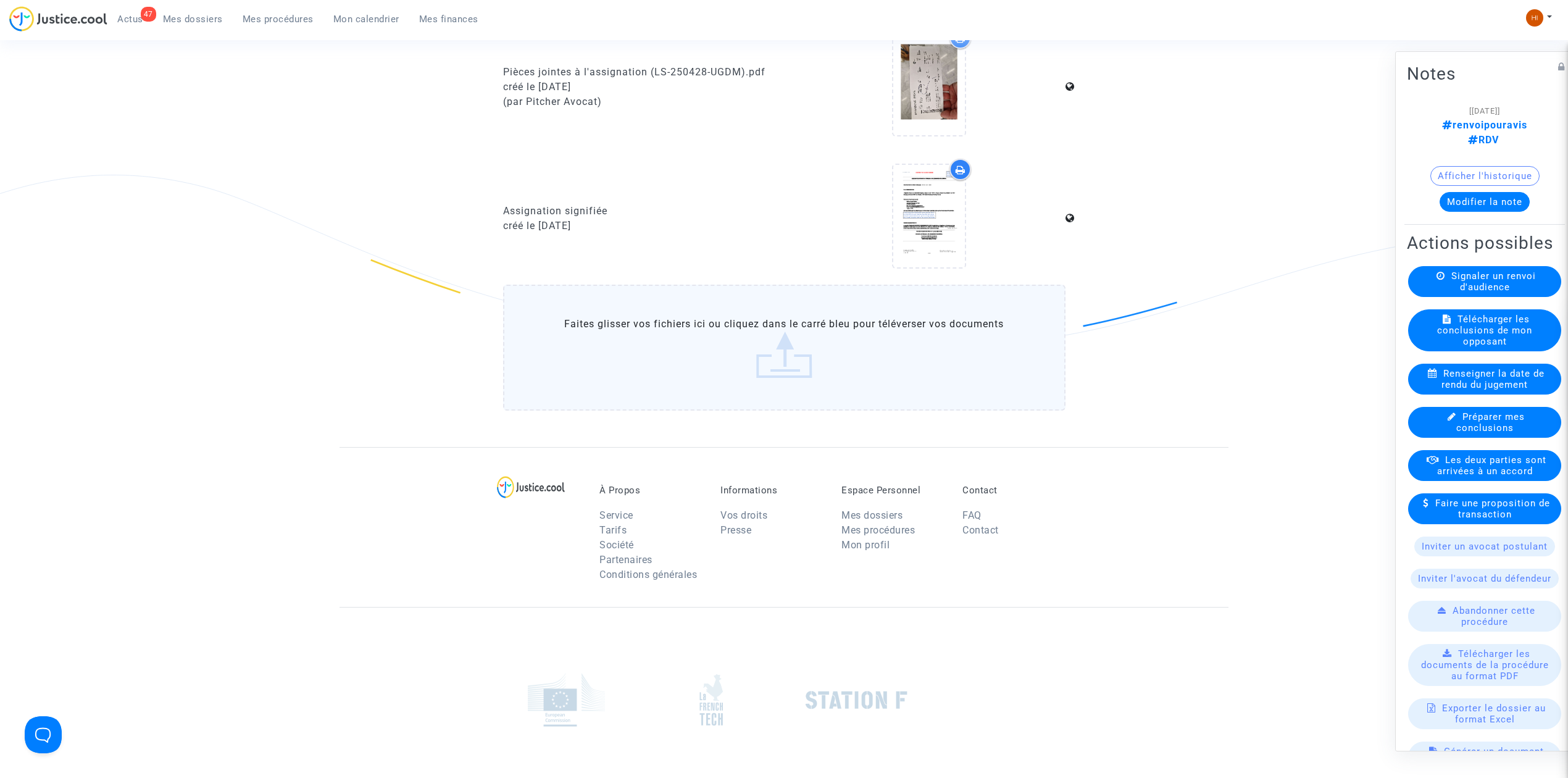
scroll to position [1152, 0]
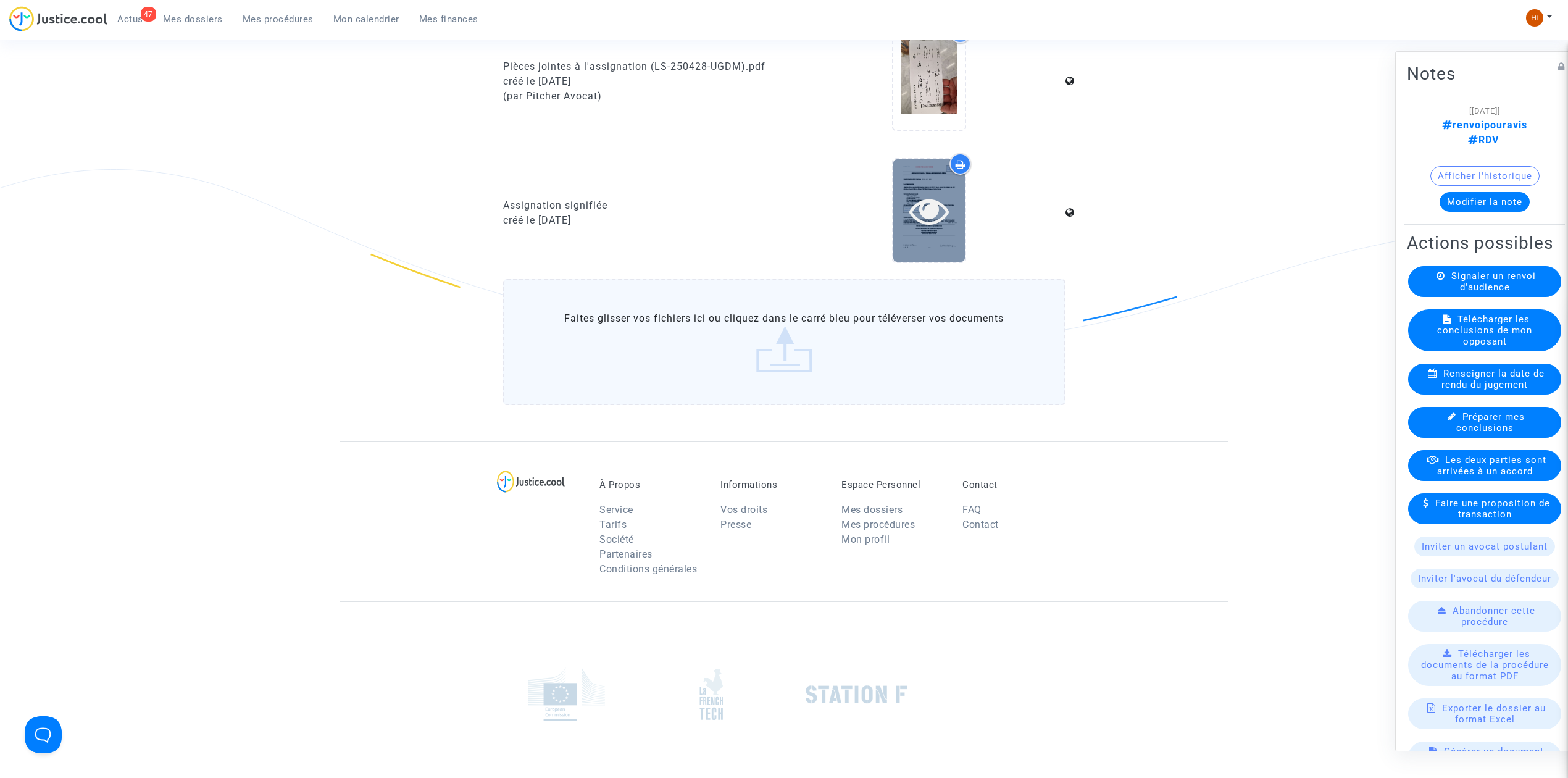
click at [948, 195] on icon at bounding box center [929, 211] width 40 height 39
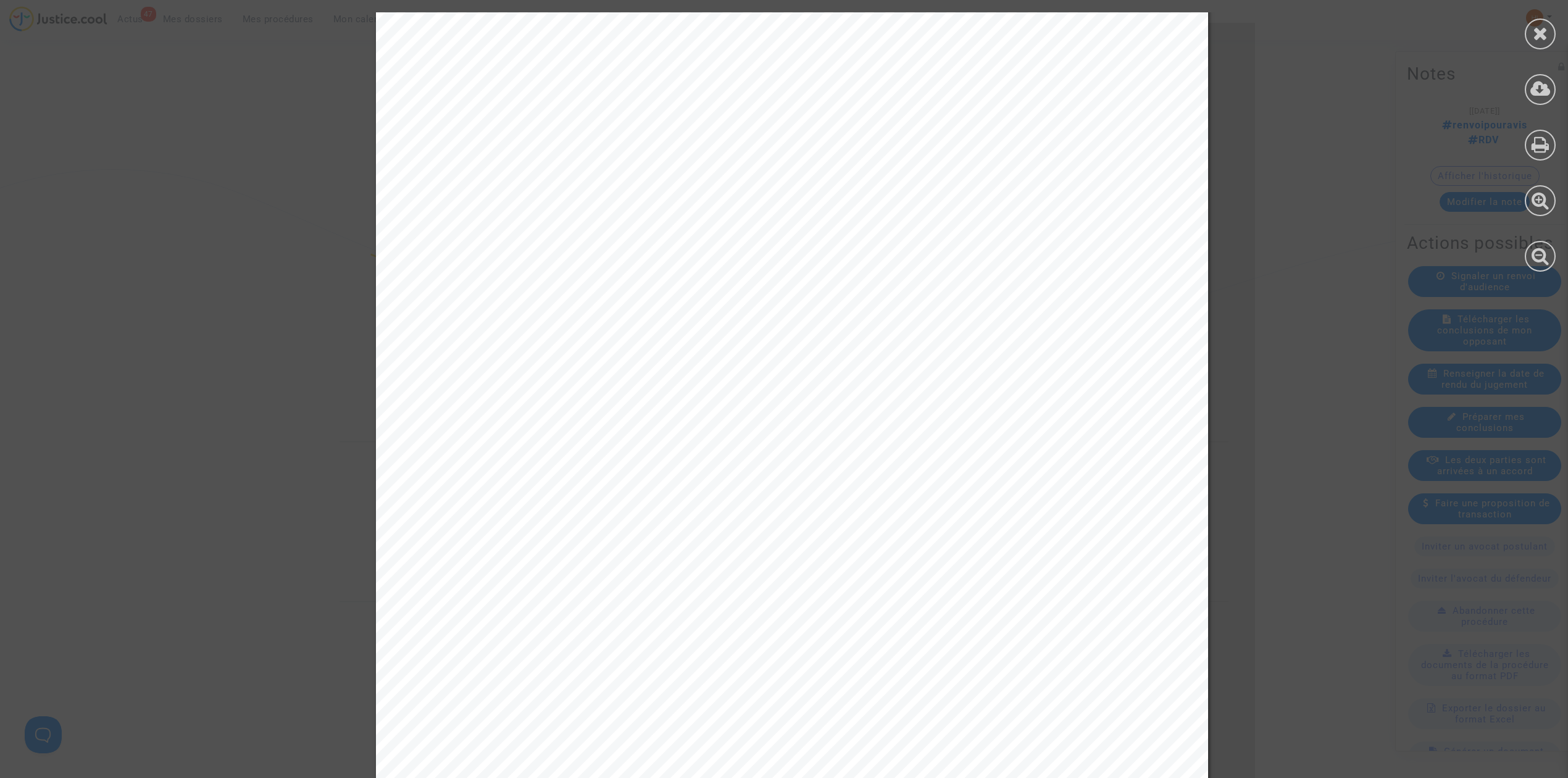
scroll to position [0, 0]
click at [1546, 142] on icon at bounding box center [1540, 144] width 18 height 19
click at [1545, 34] on icon at bounding box center [1540, 34] width 15 height 19
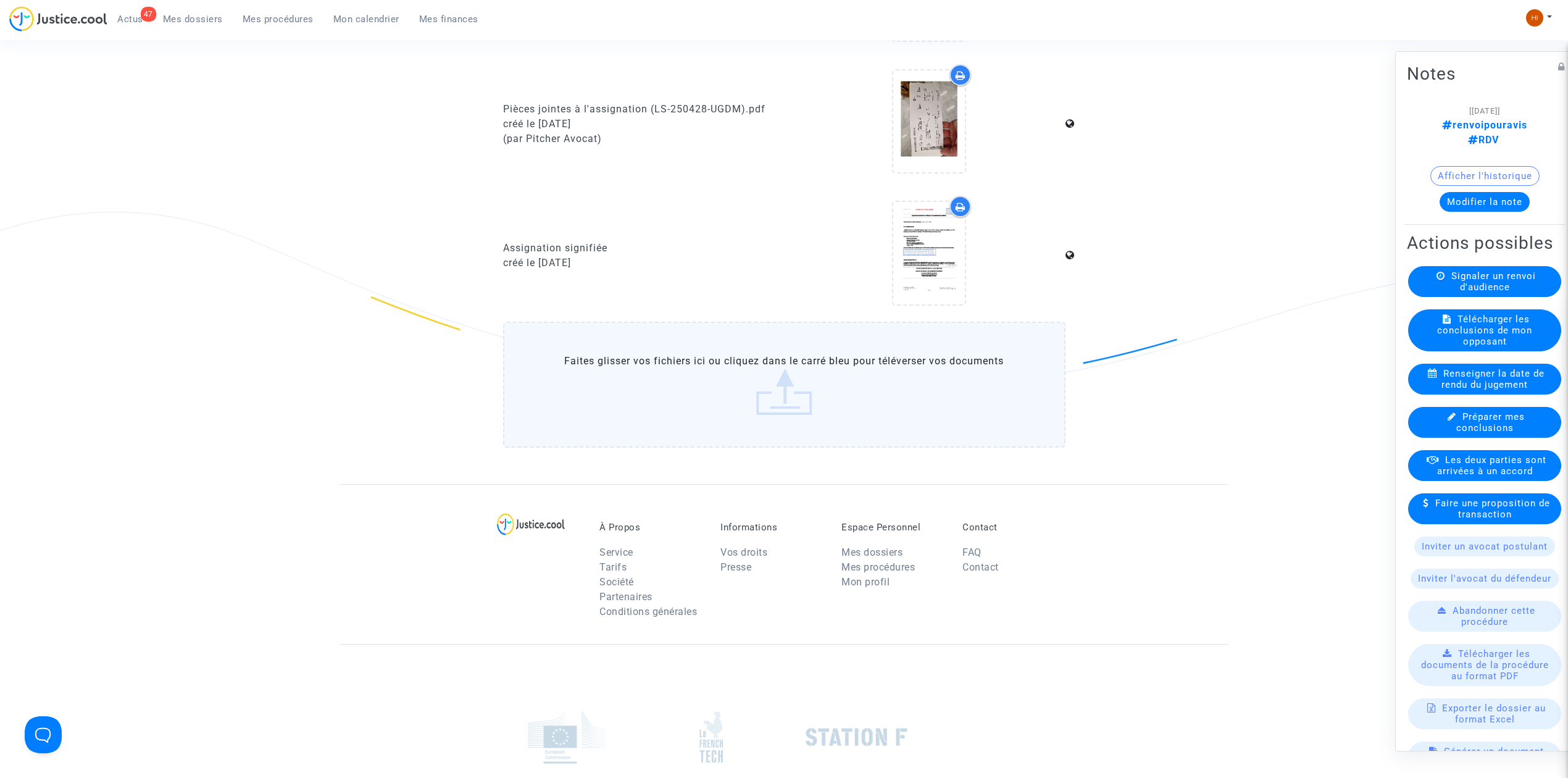
scroll to position [905, 0]
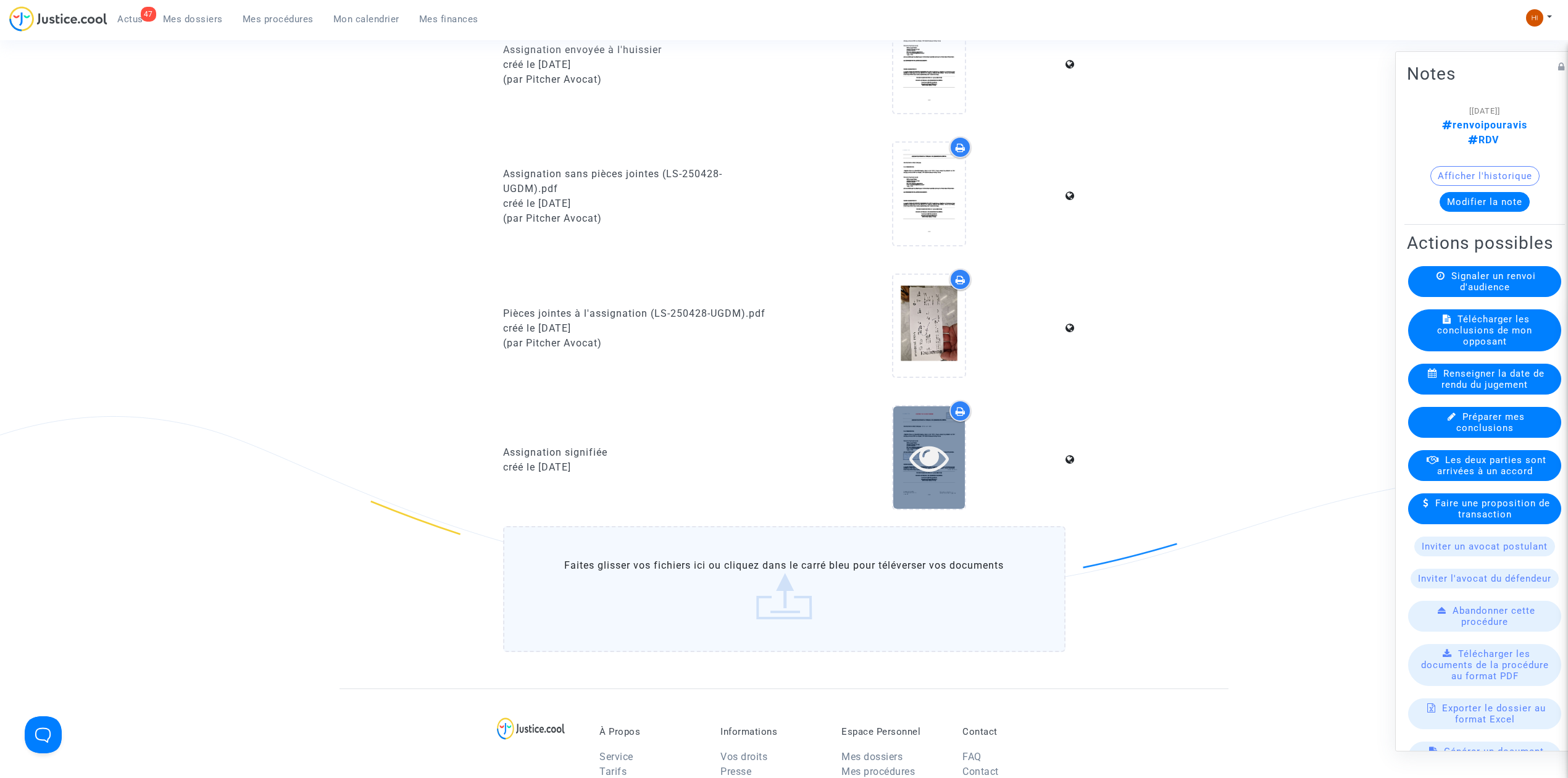
click at [932, 439] on icon at bounding box center [929, 457] width 40 height 39
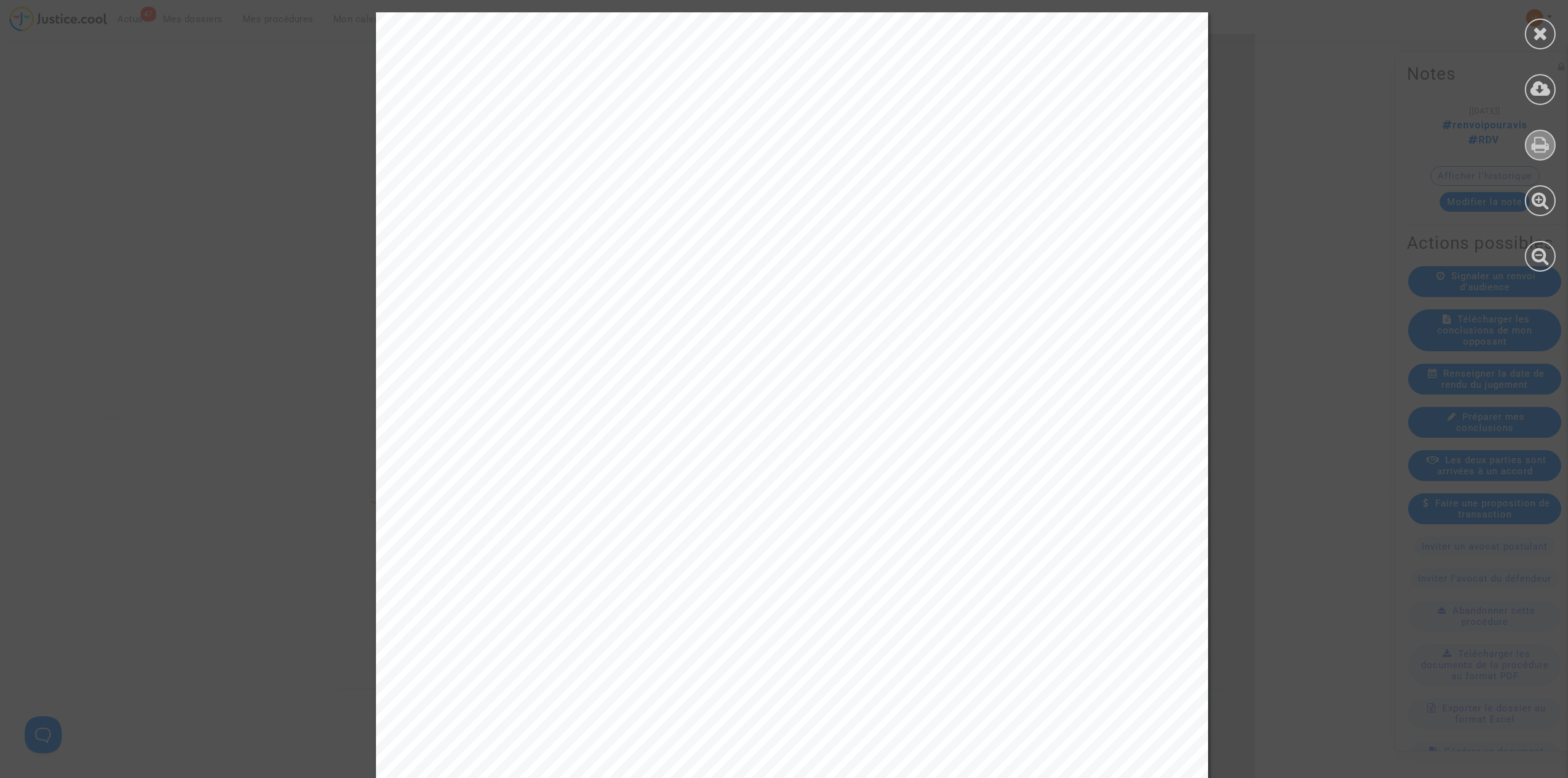
click at [1546, 145] on icon at bounding box center [1540, 144] width 18 height 19
click at [1542, 158] on div at bounding box center [1540, 144] width 31 height 31
click at [1546, 36] on icon at bounding box center [1540, 34] width 15 height 19
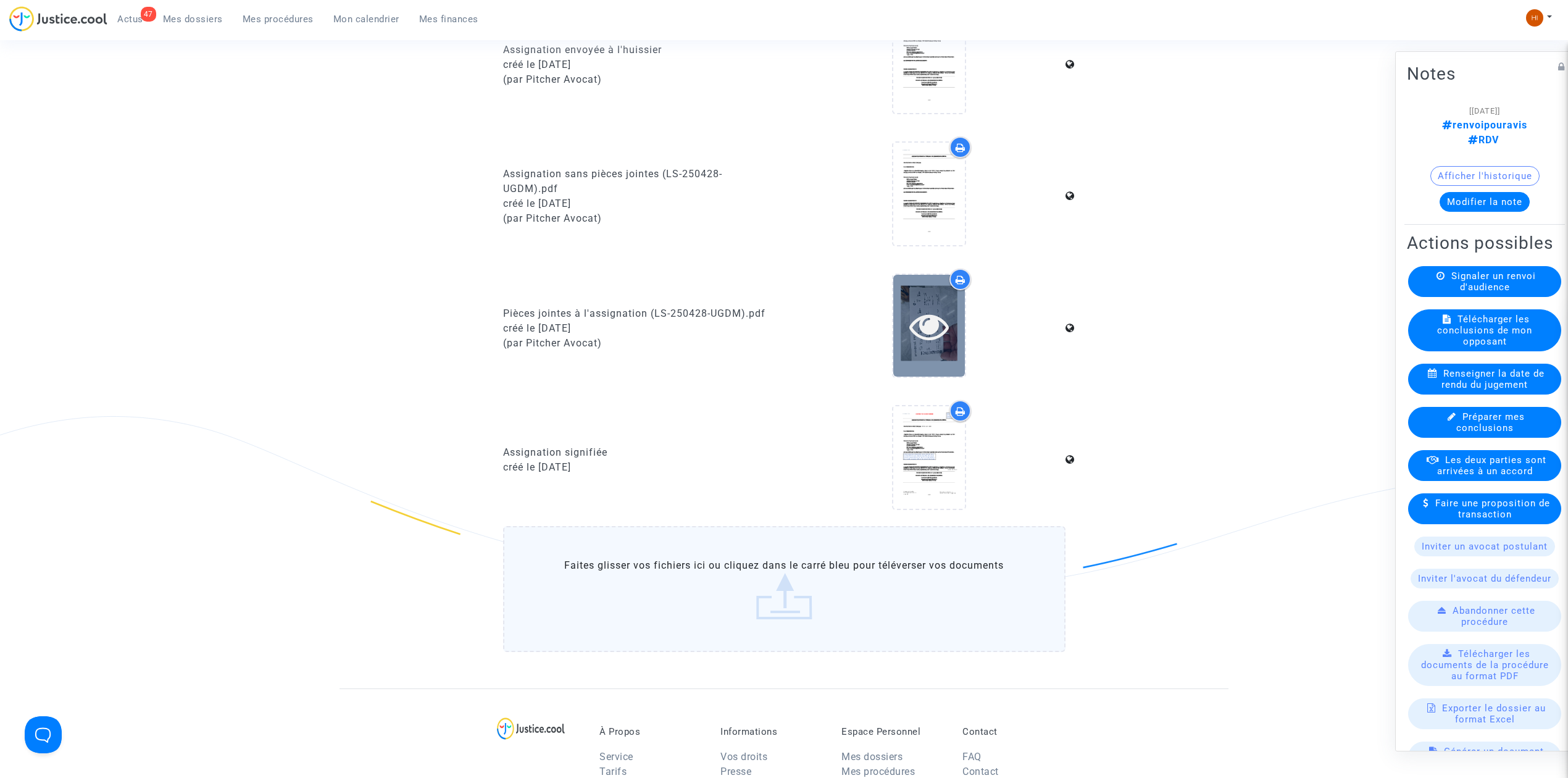
click at [918, 322] on icon at bounding box center [929, 326] width 40 height 39
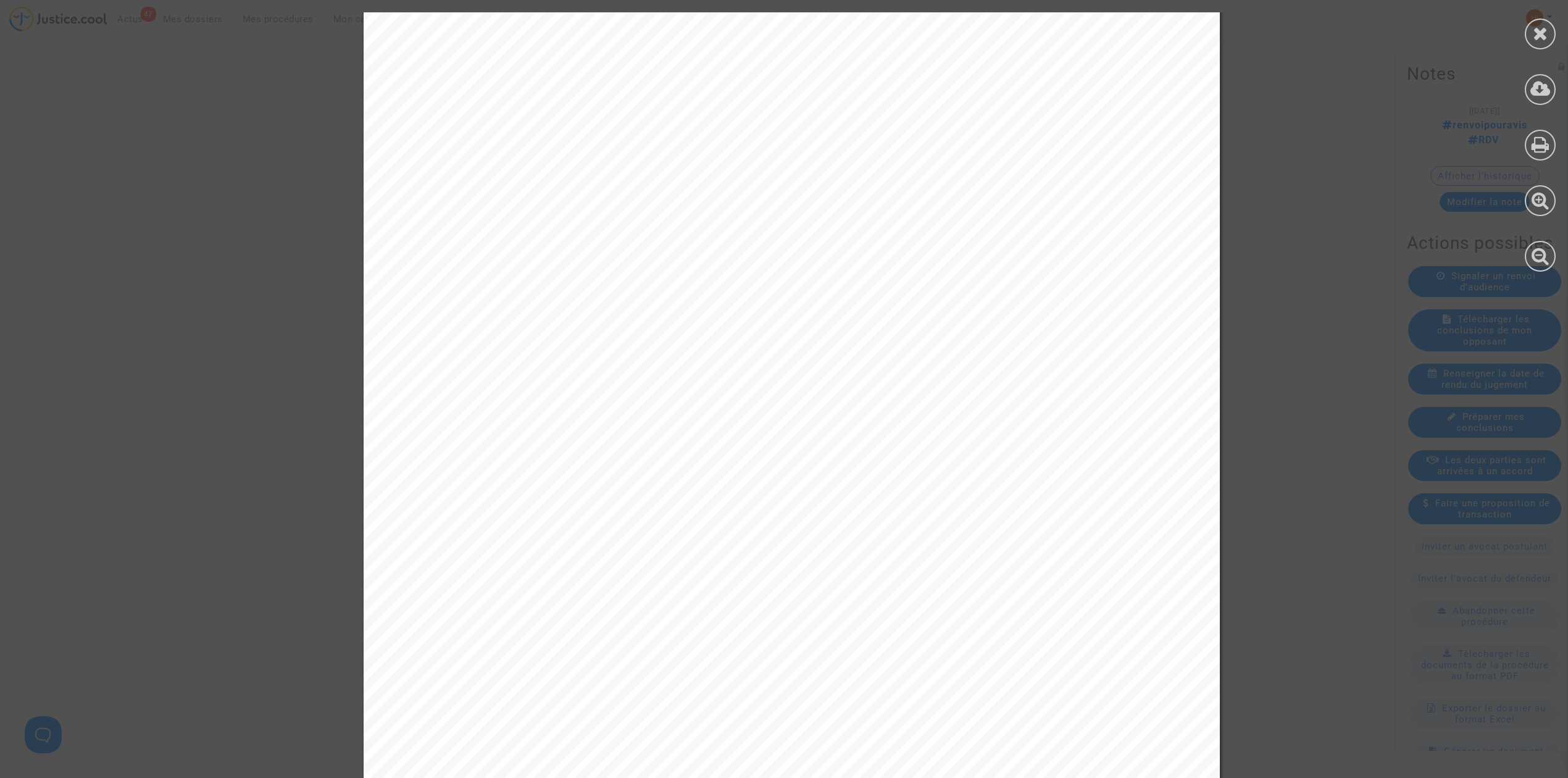
scroll to position [0, 0]
drag, startPoint x: 1447, startPoint y: 87, endPoint x: 1474, endPoint y: 75, distance: 29.5
click at [1536, 32] on icon at bounding box center [1540, 34] width 15 height 19
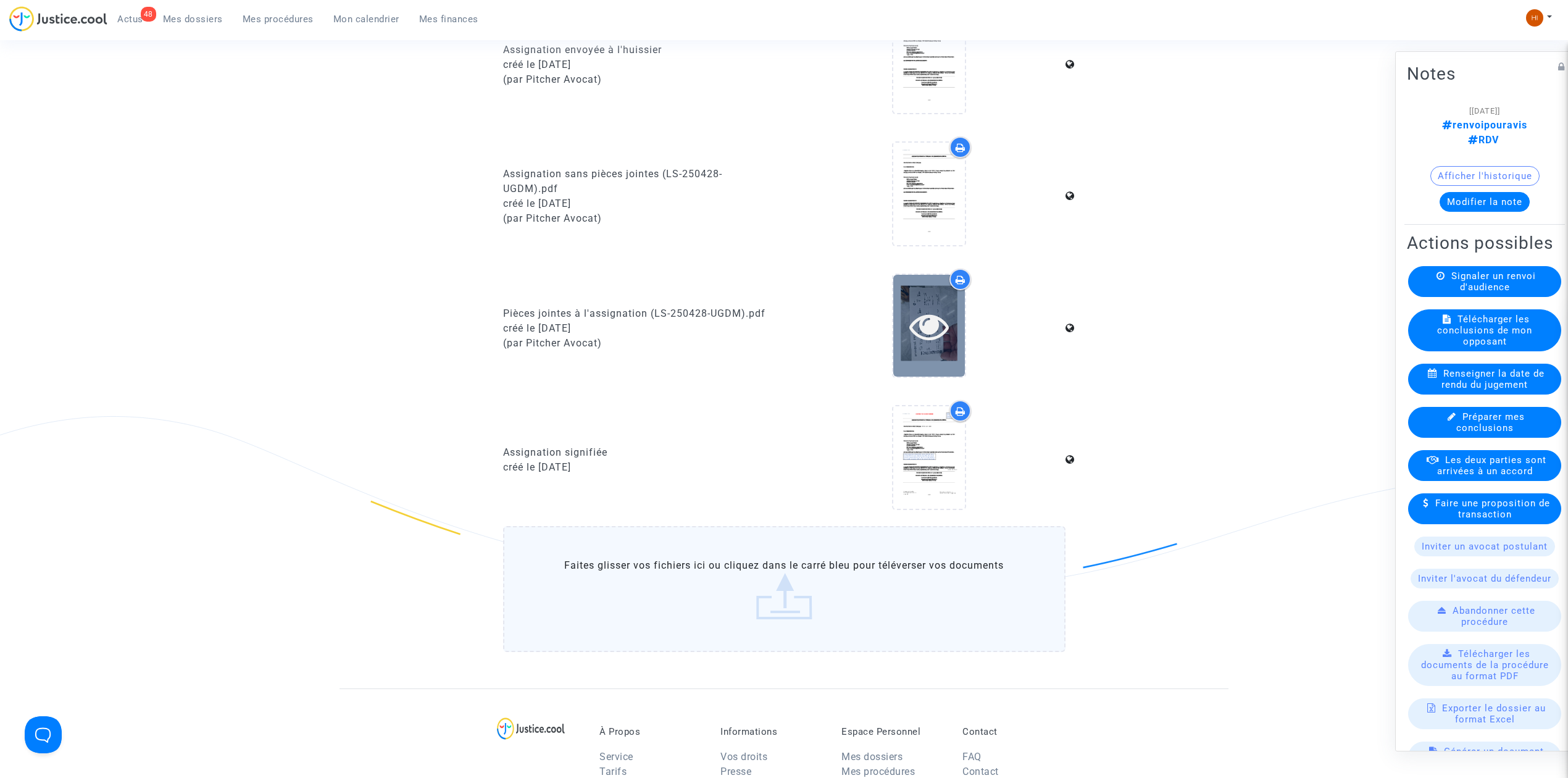
click at [923, 326] on icon at bounding box center [929, 326] width 40 height 39
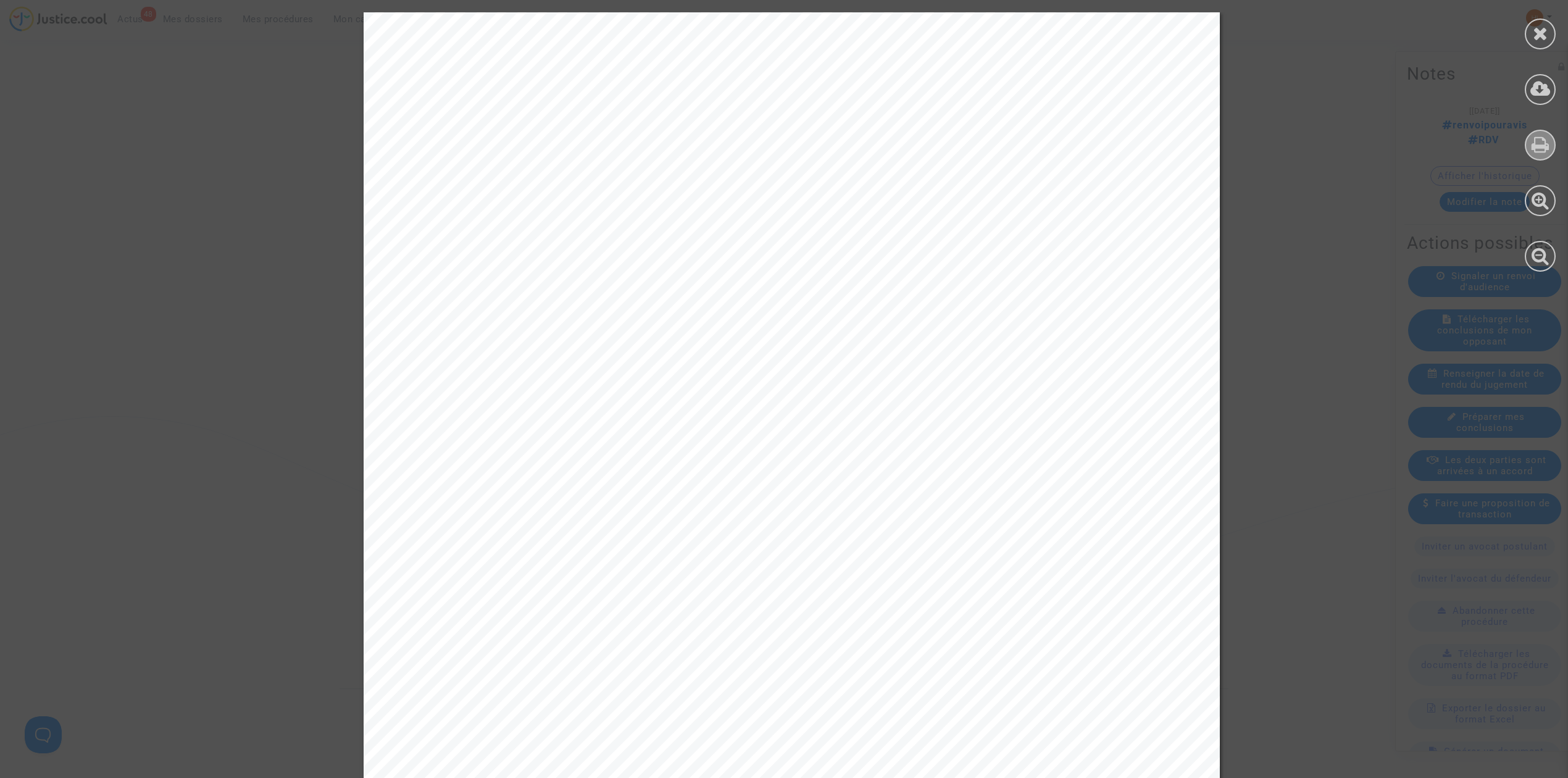
click at [1539, 147] on icon at bounding box center [1540, 144] width 18 height 19
drag, startPoint x: 1548, startPoint y: 35, endPoint x: 1341, endPoint y: 135, distance: 229.9
click at [1548, 35] on div at bounding box center [1540, 34] width 31 height 31
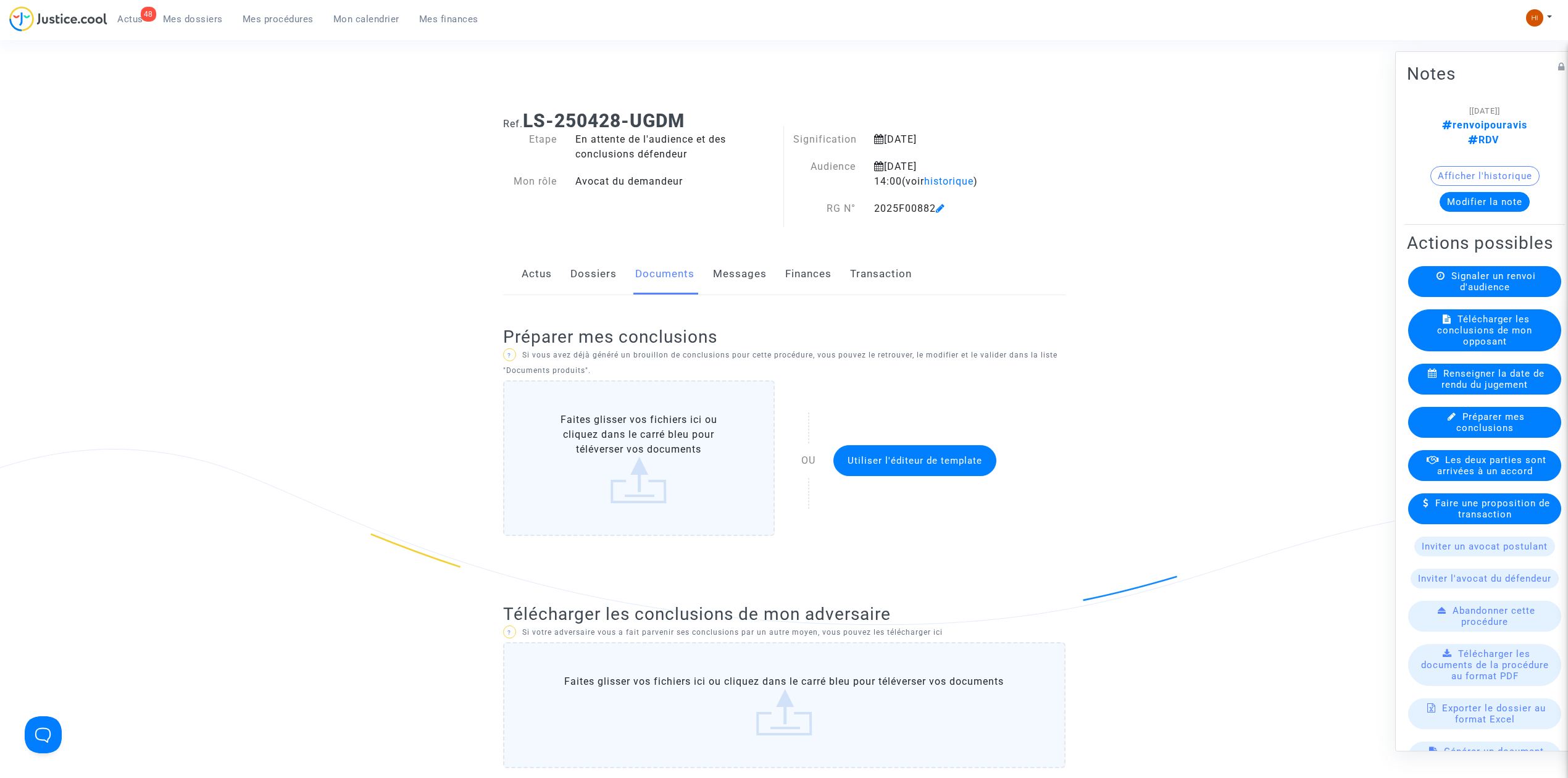
click at [1492, 192] on button "Modifier la note" at bounding box center [1485, 202] width 90 height 20
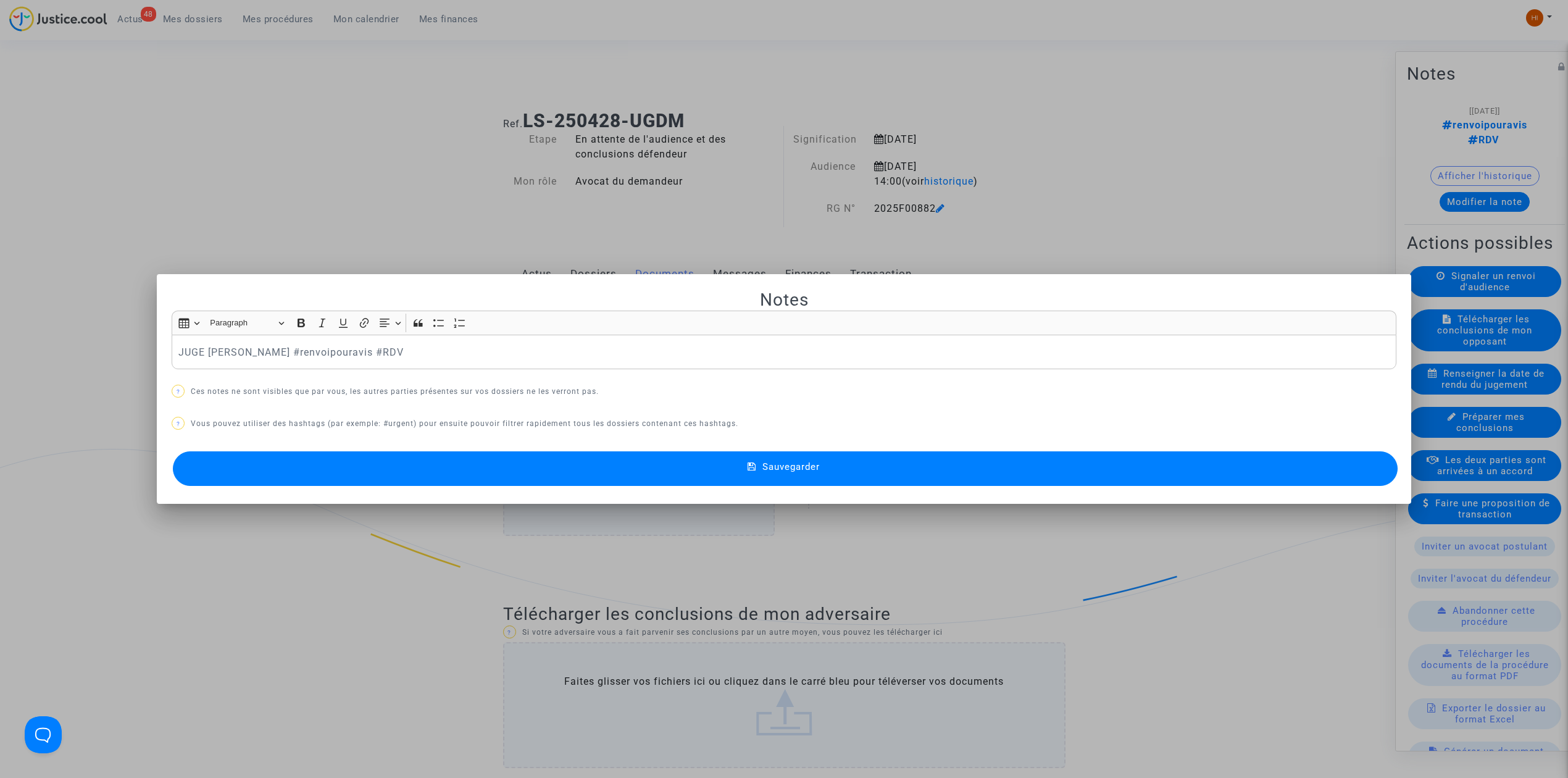
click at [463, 479] on button "Sauvegarder" at bounding box center [784, 468] width 1225 height 35
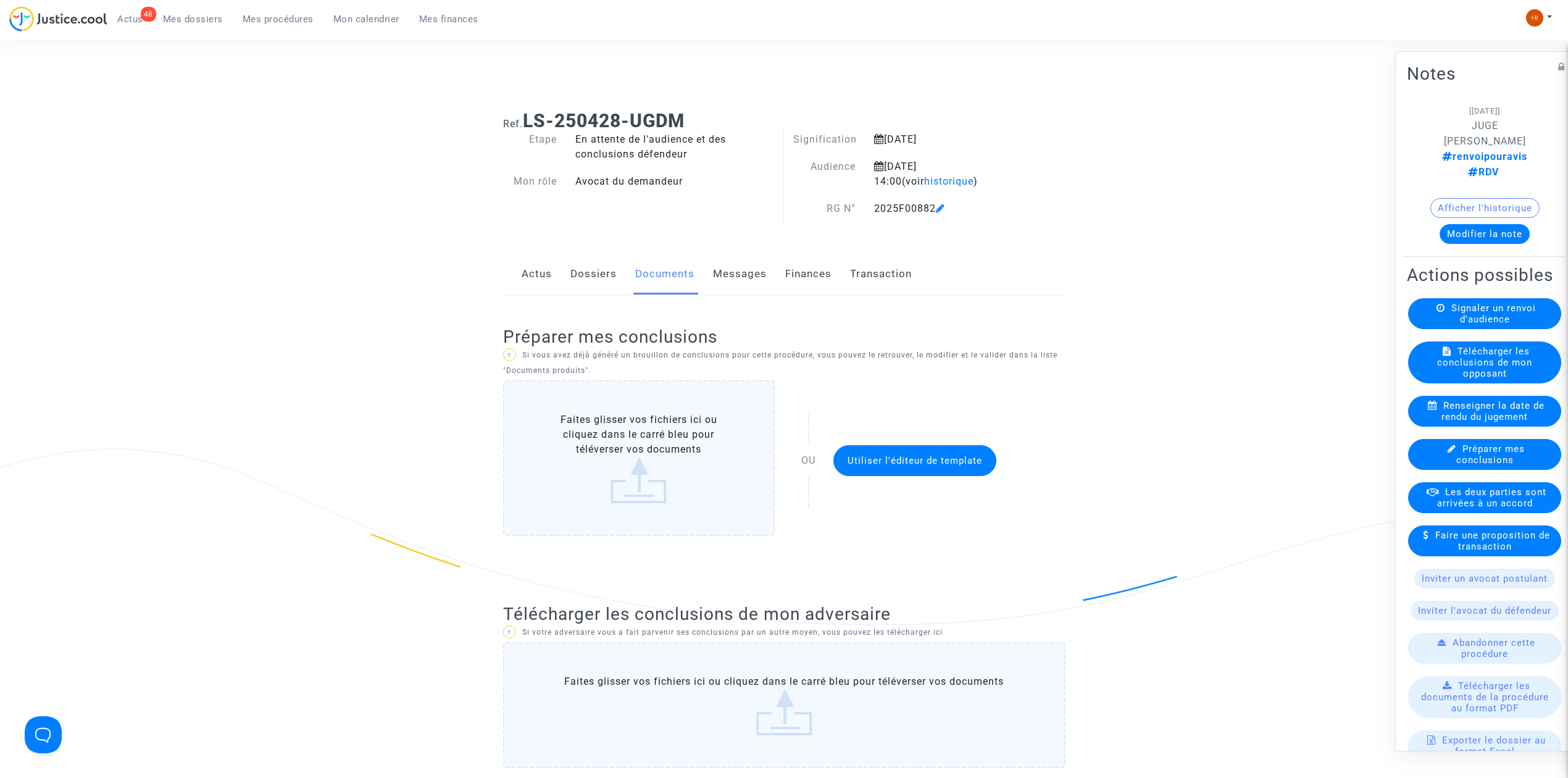
click at [263, 18] on span "Mes procédures" at bounding box center [278, 19] width 71 height 11
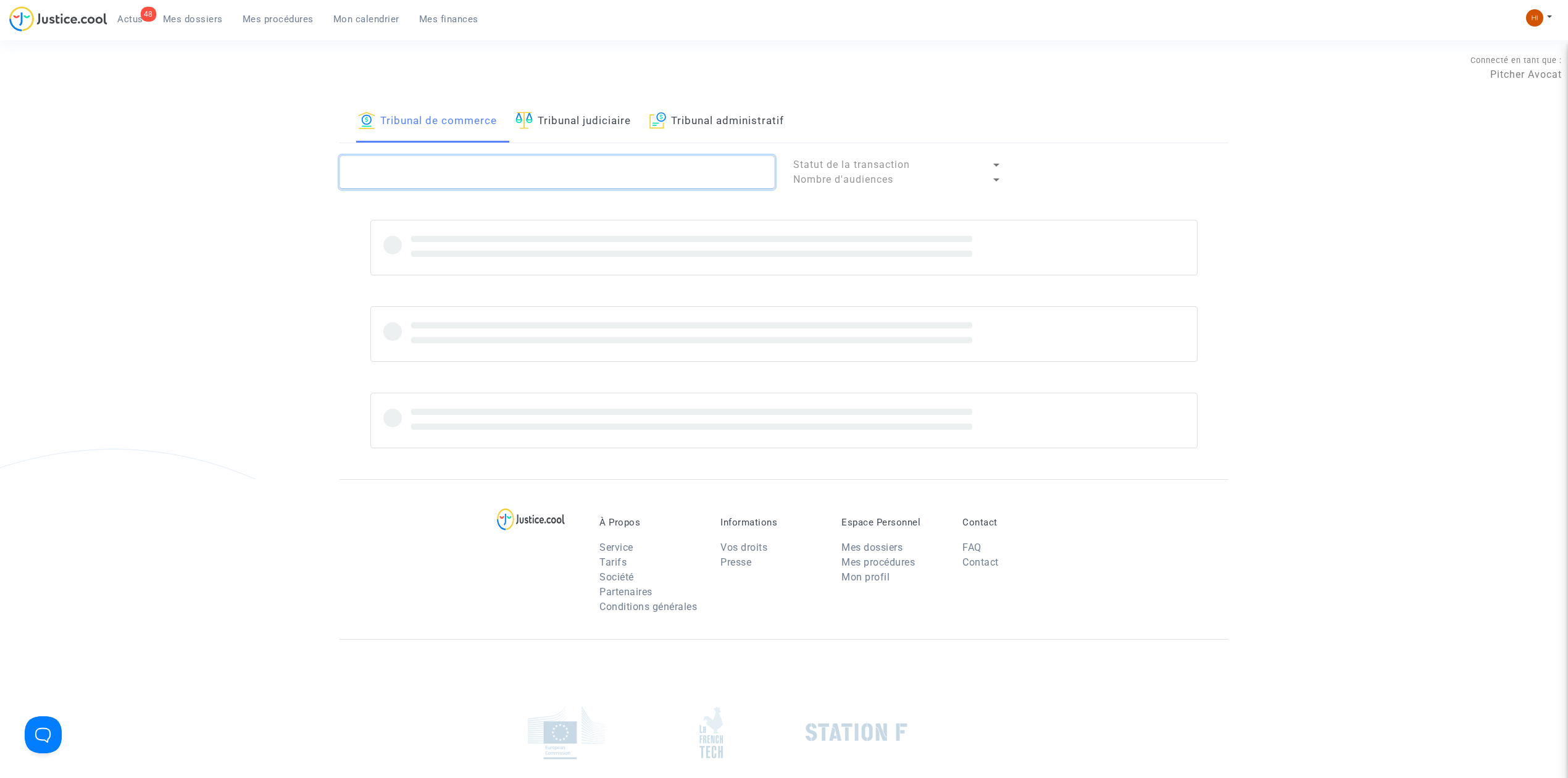
click at [447, 186] on textarea at bounding box center [557, 172] width 435 height 34
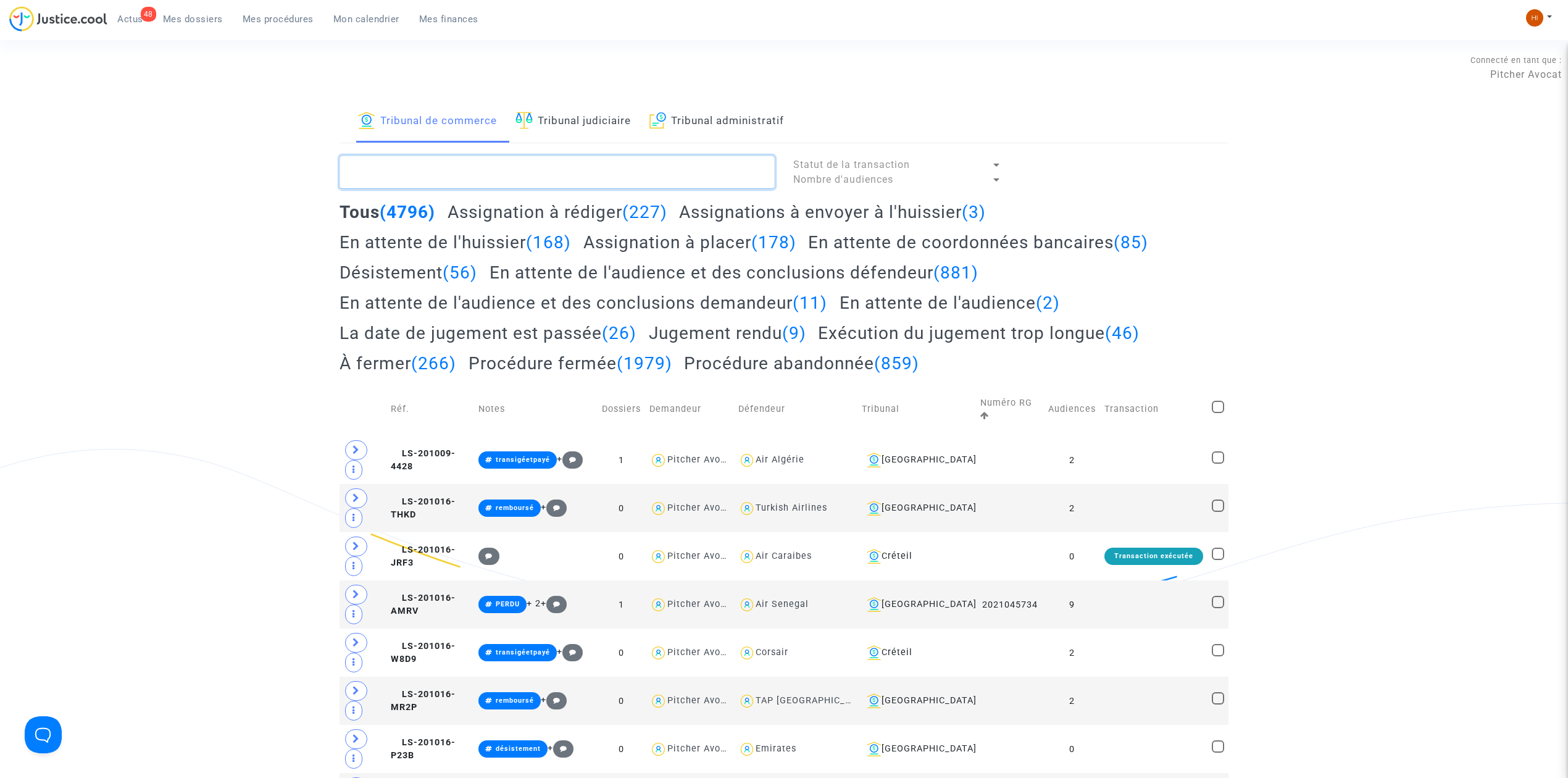
click at [456, 181] on textarea at bounding box center [557, 172] width 435 height 34
paste textarea "2025F00884"
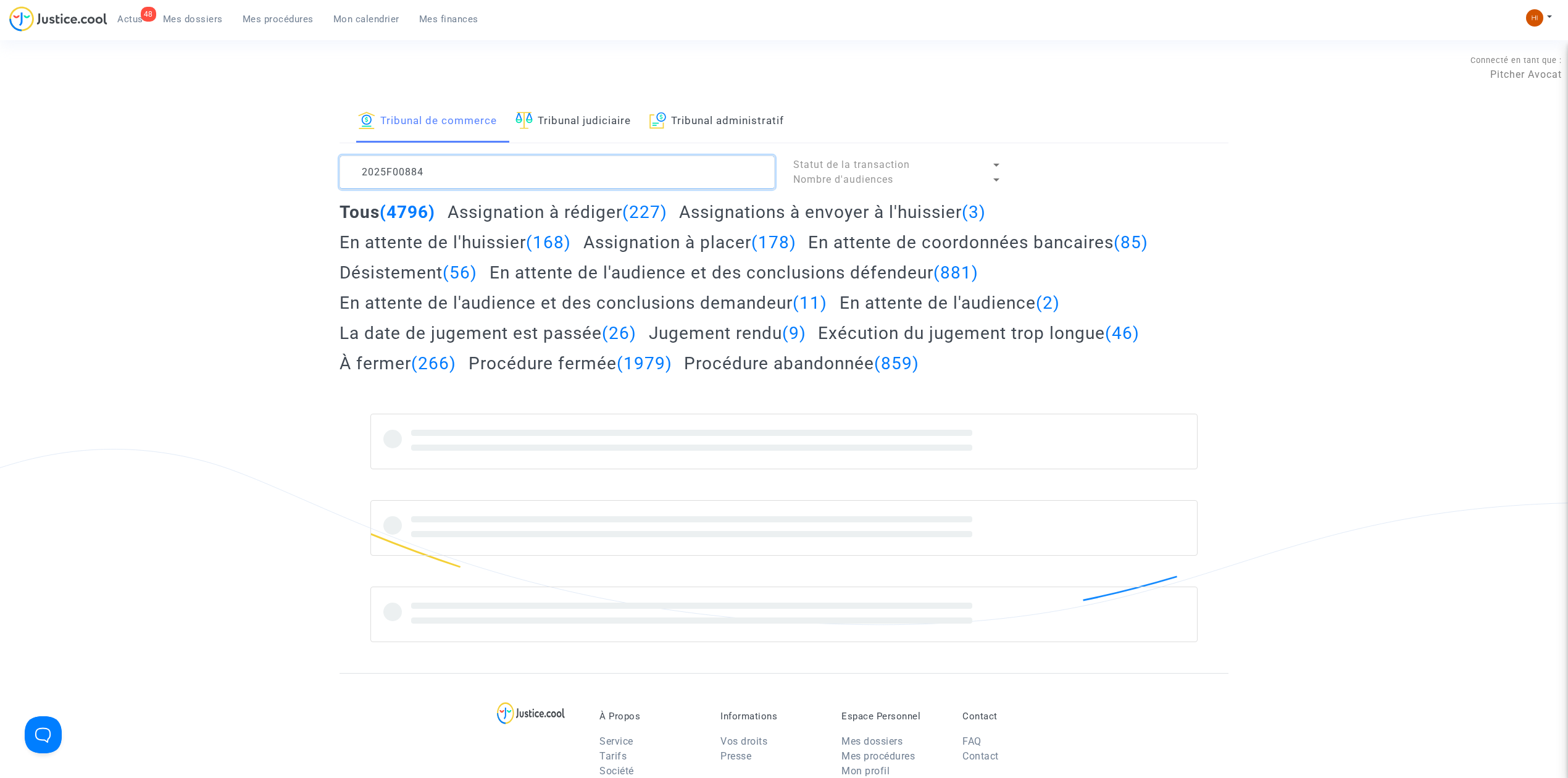
type textarea "2025F00884"
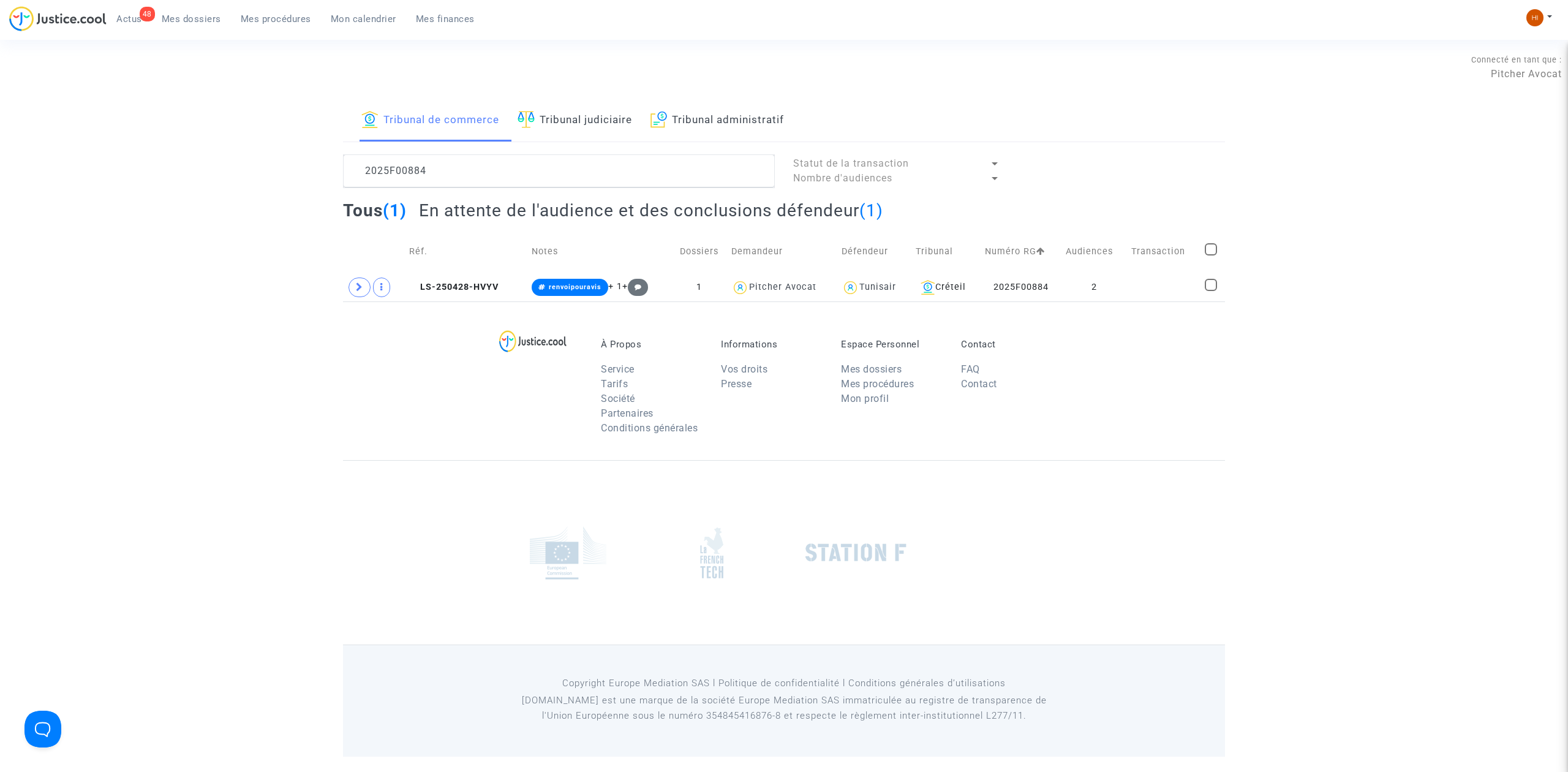
drag, startPoint x: 1160, startPoint y: 294, endPoint x: 1253, endPoint y: 228, distance: 114.0
click at [1160, 294] on td at bounding box center [1163, 287] width 73 height 28
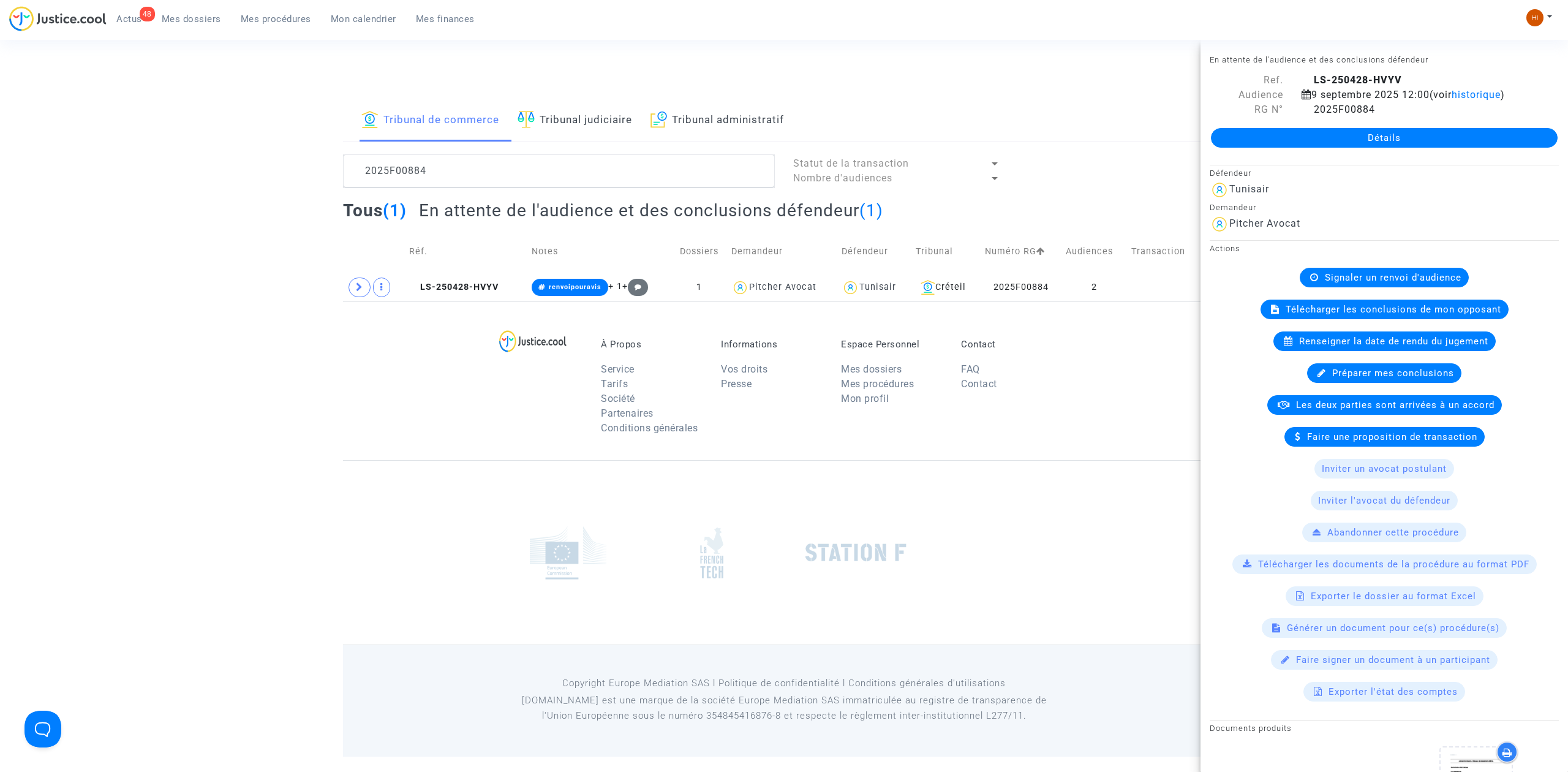
click at [1347, 132] on link "Détails" at bounding box center [1384, 138] width 347 height 20
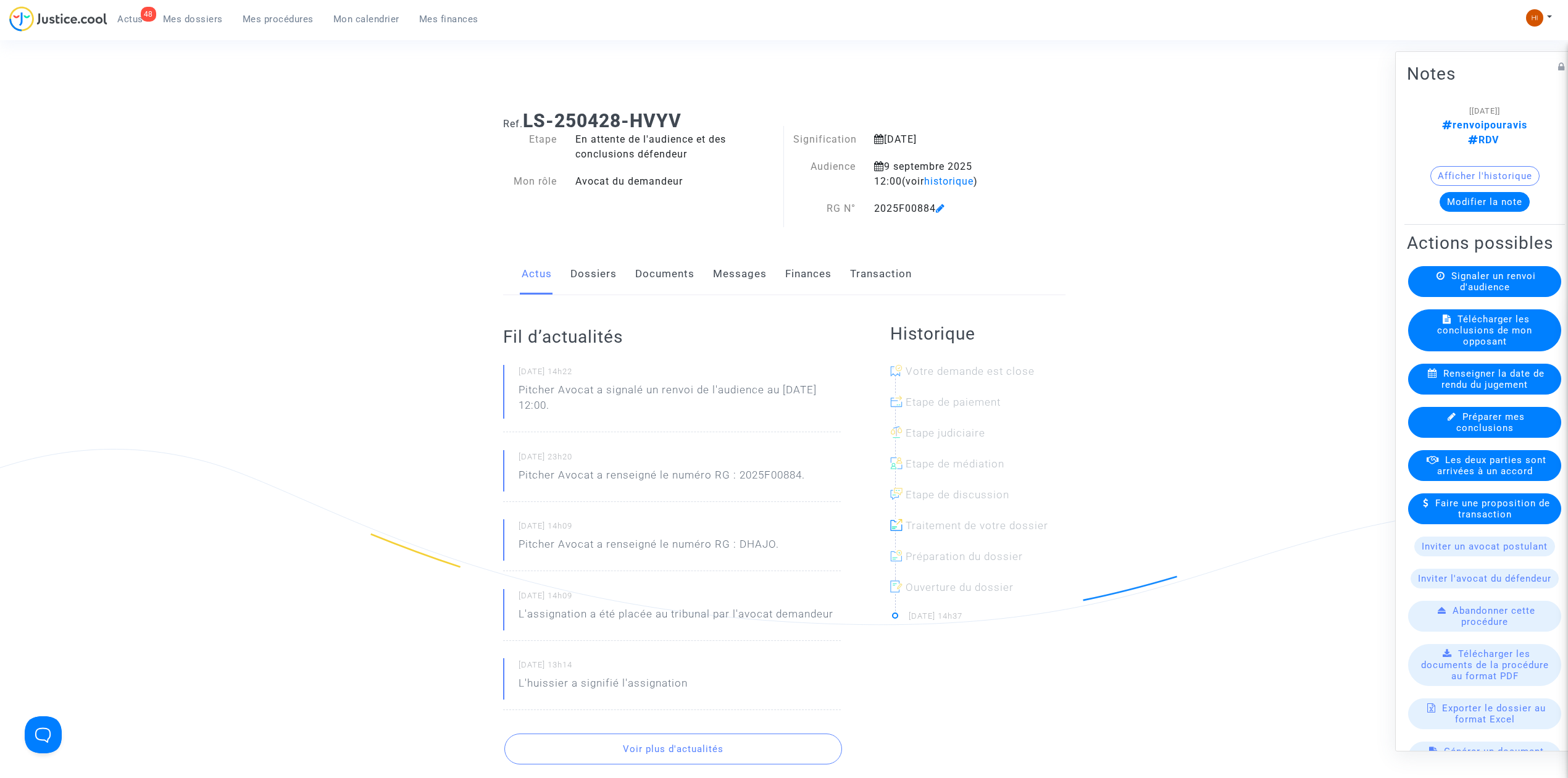
click at [670, 265] on link "Documents" at bounding box center [665, 274] width 59 height 40
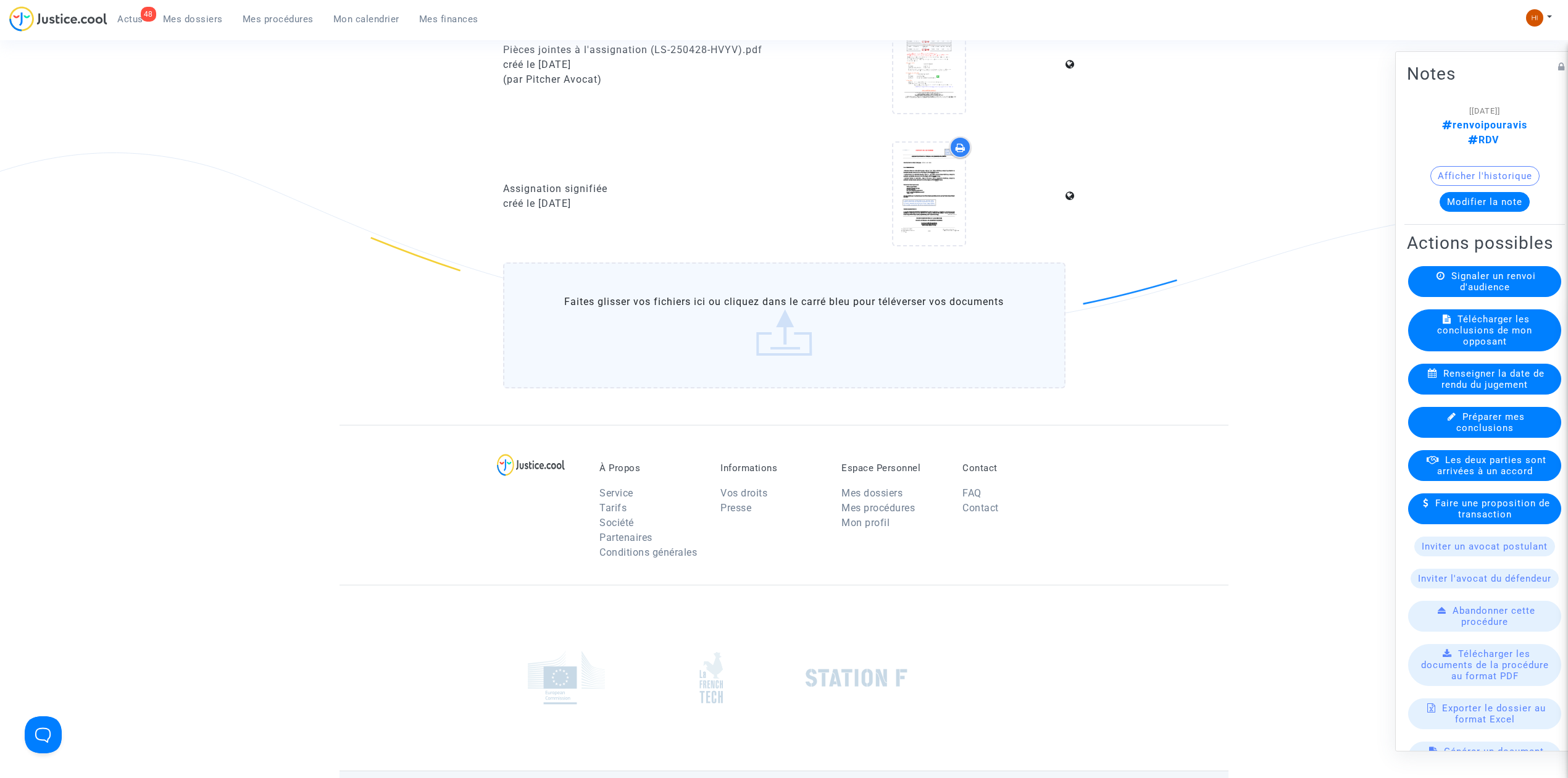
scroll to position [1268, 0]
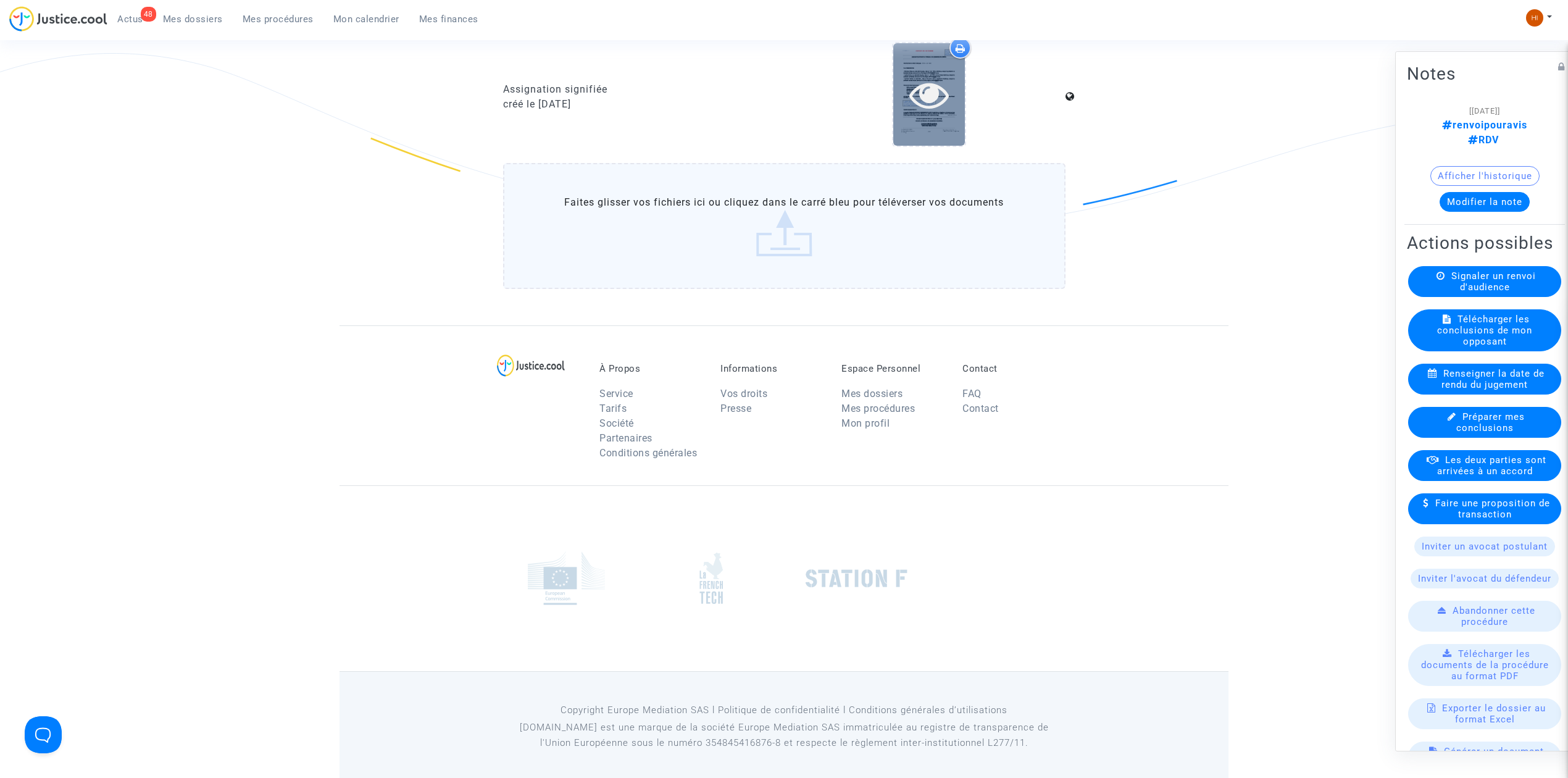
click at [930, 98] on icon at bounding box center [929, 95] width 40 height 39
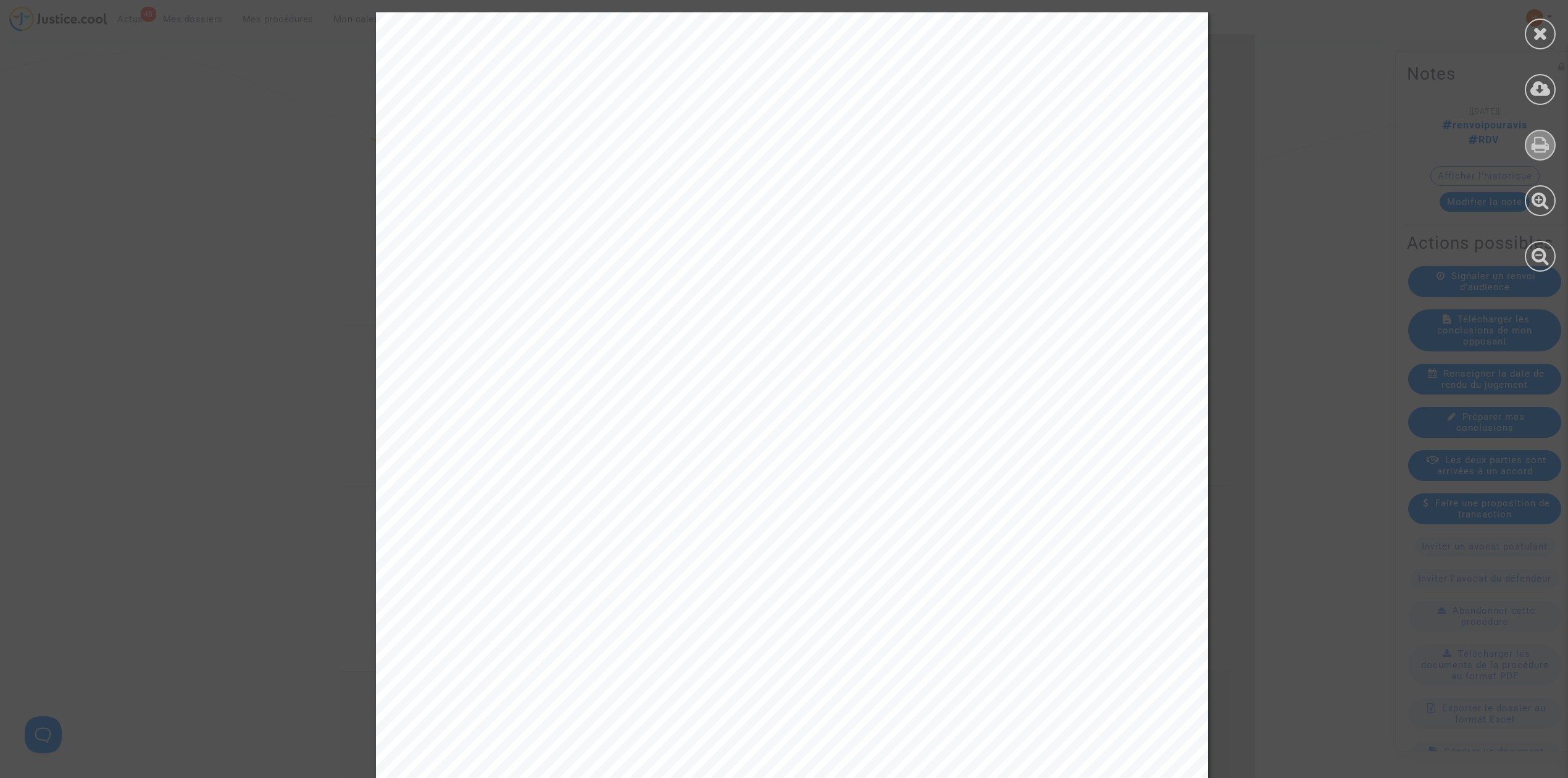
click at [1534, 137] on icon at bounding box center [1540, 144] width 18 height 19
click at [1542, 39] on icon at bounding box center [1540, 34] width 15 height 19
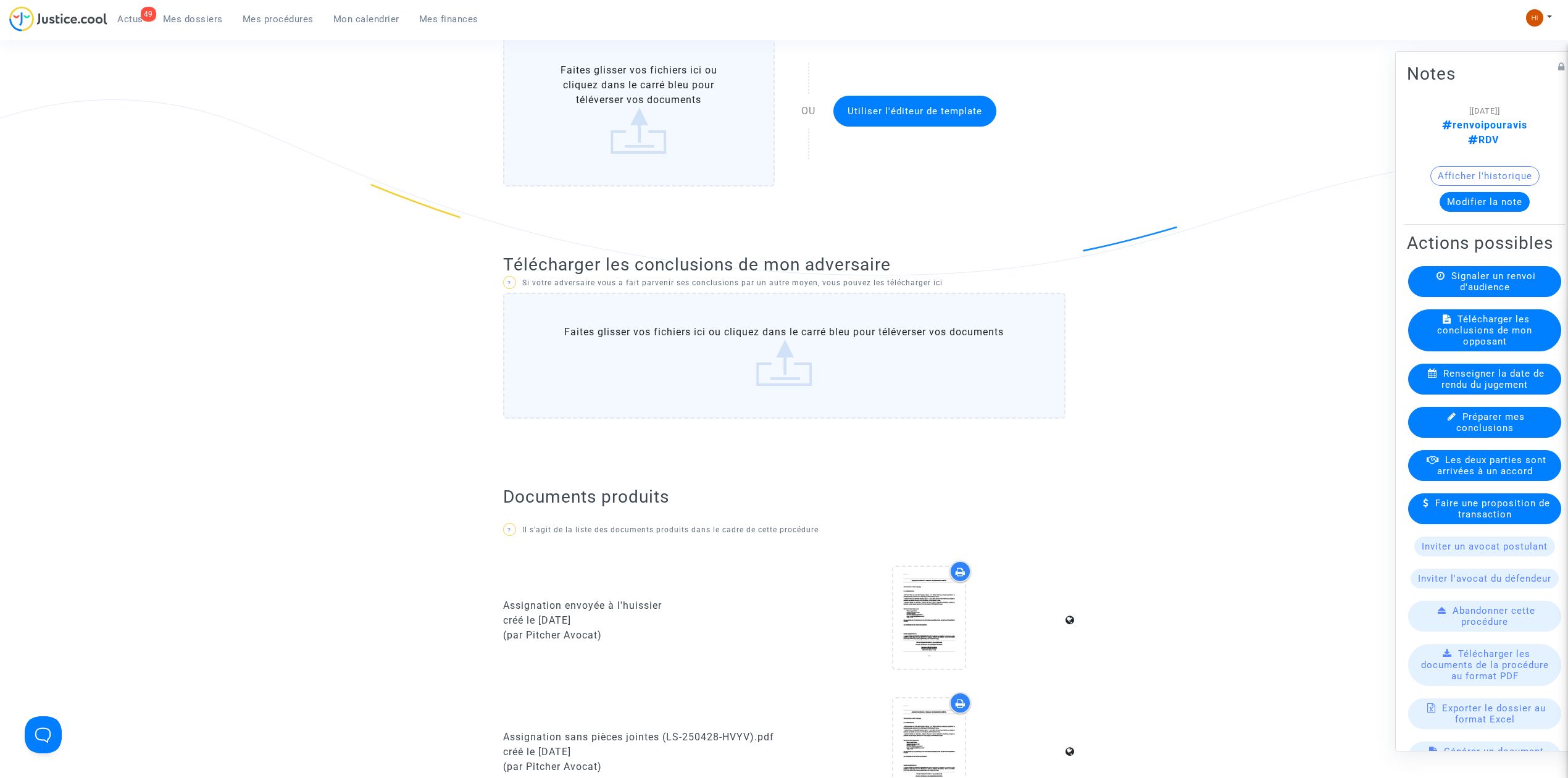
scroll to position [0, 0]
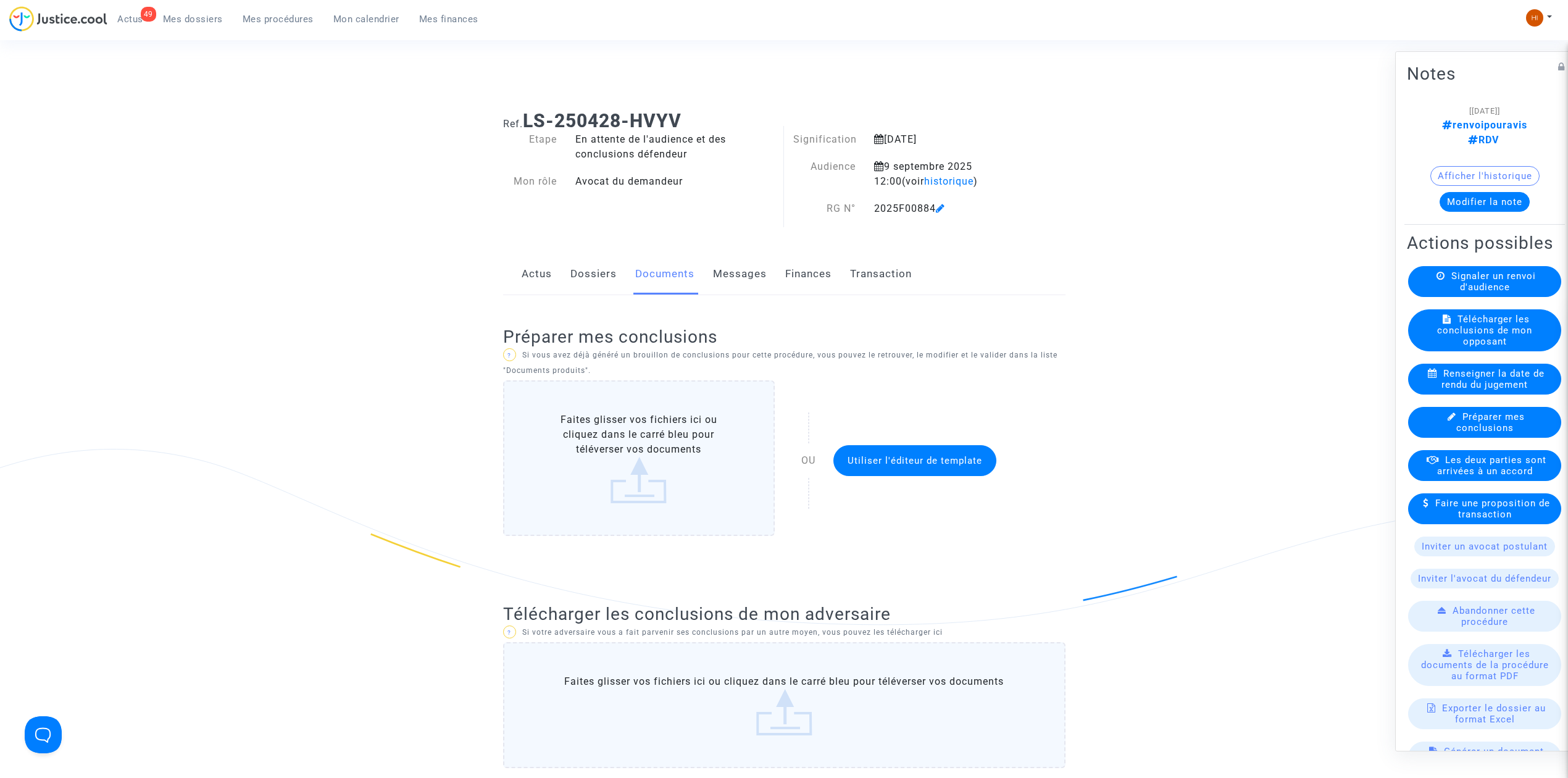
click at [1487, 265] on div "Actions possibles Signaler un renvoi d'audience Télécharger les conclusions de …" at bounding box center [1484, 567] width 160 height 675
click at [1479, 279] on span "Signaler un renvoi d'audience" at bounding box center [1493, 281] width 84 height 22
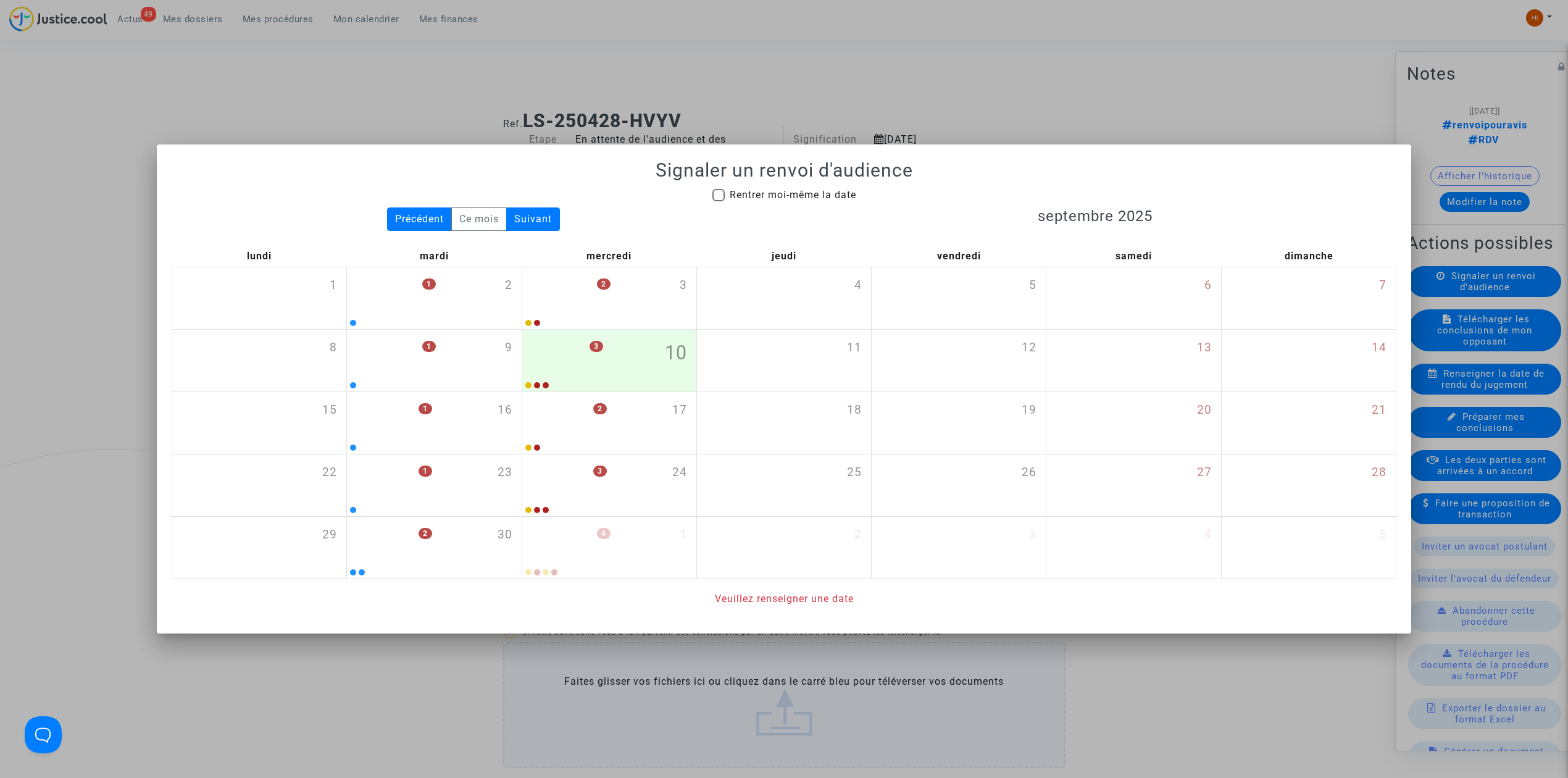
click at [834, 200] on span "Rentrer moi-même la date" at bounding box center [792, 195] width 127 height 15
click at [719, 202] on input "Rentrer moi-même la date" at bounding box center [718, 202] width 1 height 1
checkbox input "true"
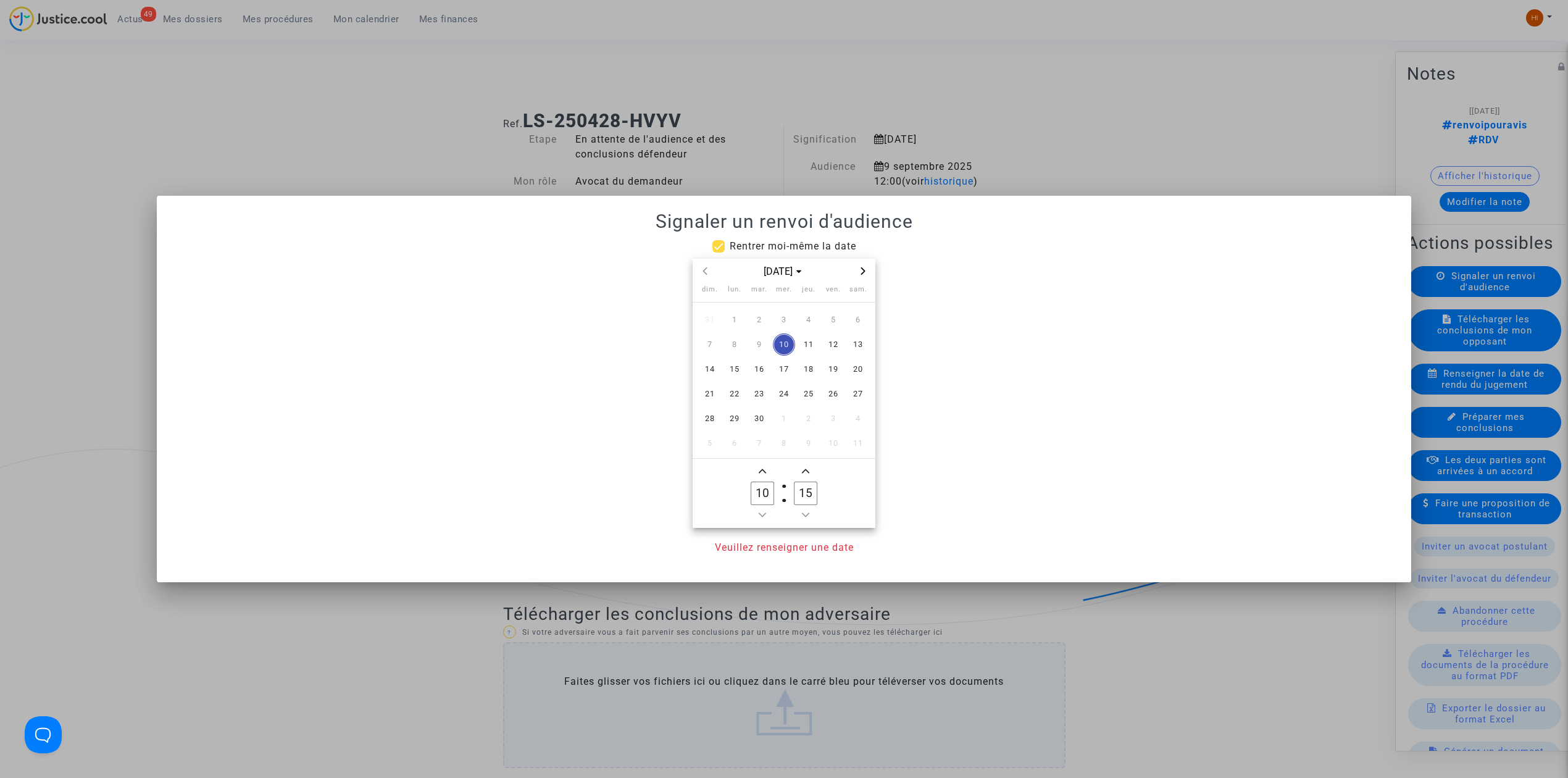
click at [864, 267] on icon "Next month" at bounding box center [863, 271] width 7 height 7
click at [704, 265] on span "Previous month" at bounding box center [705, 271] width 15 height 15
click at [754, 417] on span "25" at bounding box center [759, 419] width 22 height 22
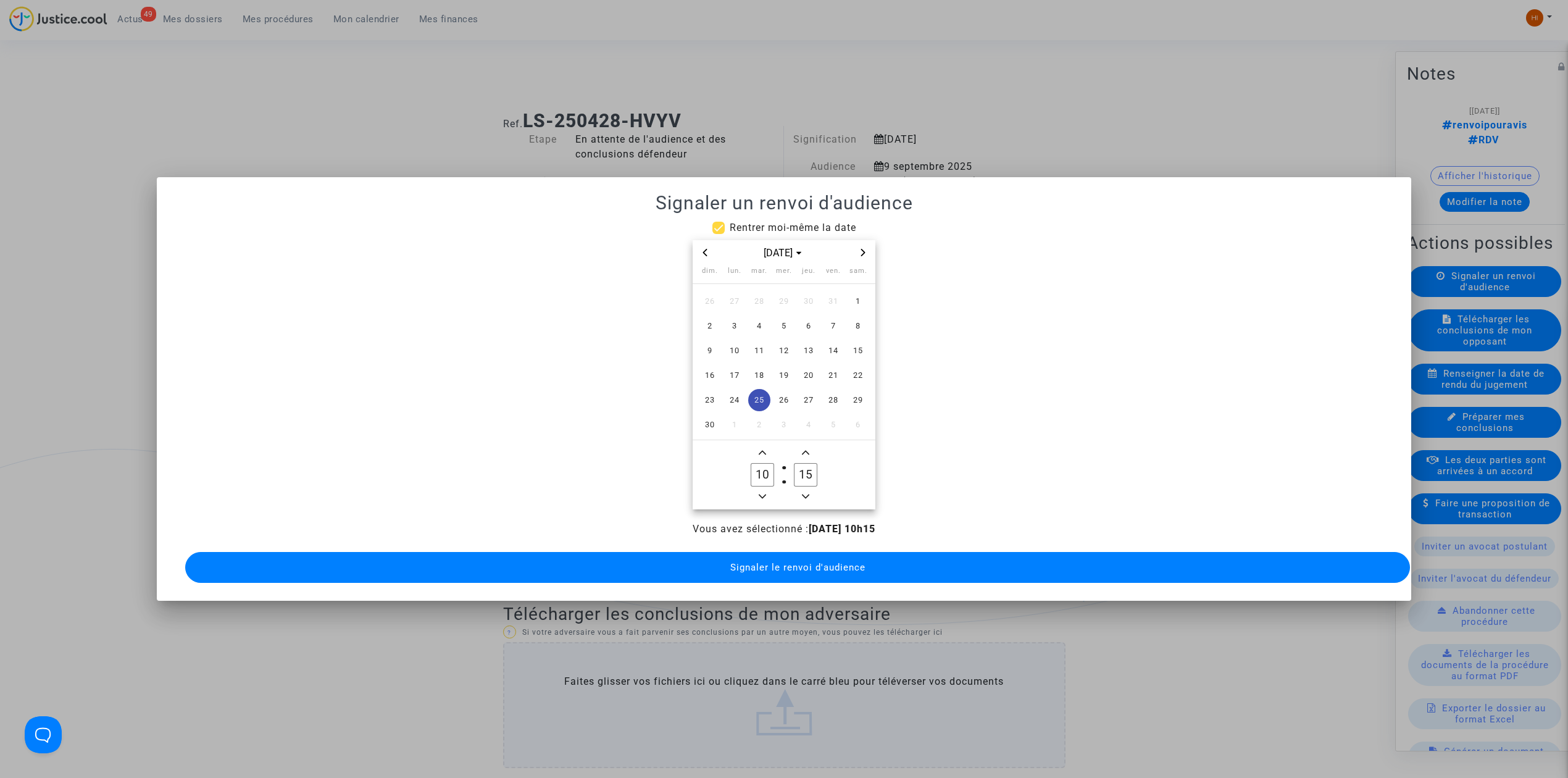
click at [760, 449] on icon "Add a hour" at bounding box center [762, 453] width 7 height 7
click at [760, 451] on icon "Add a hour" at bounding box center [762, 453] width 7 height 5
click at [766, 446] on span "Add a hour" at bounding box center [762, 453] width 15 height 15
type input "14"
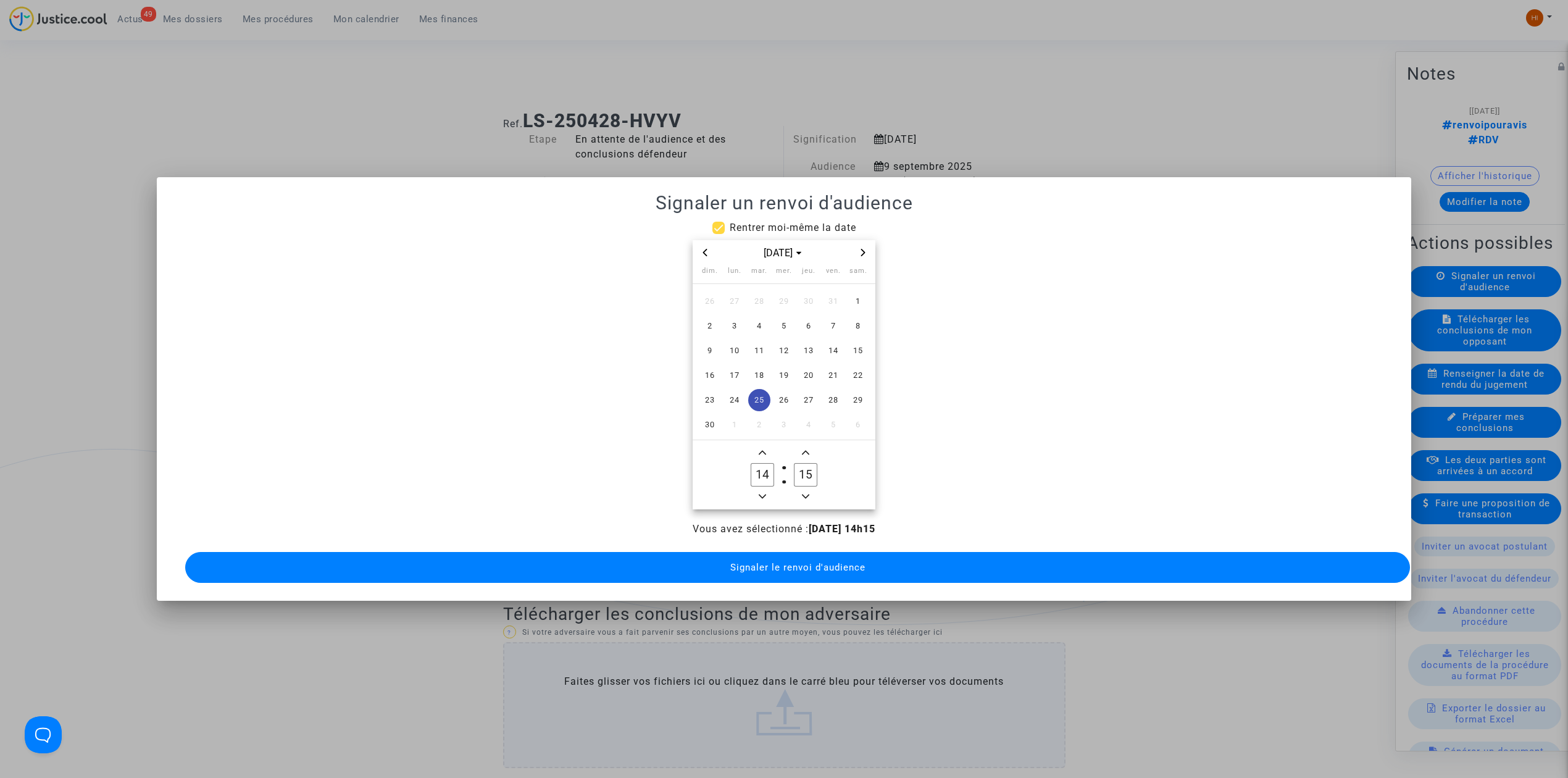
click at [809, 470] on input "15" at bounding box center [805, 474] width 23 height 23
type input "00"
click at [635, 557] on button "Signaler le renvoi d'audience" at bounding box center [798, 567] width 1225 height 31
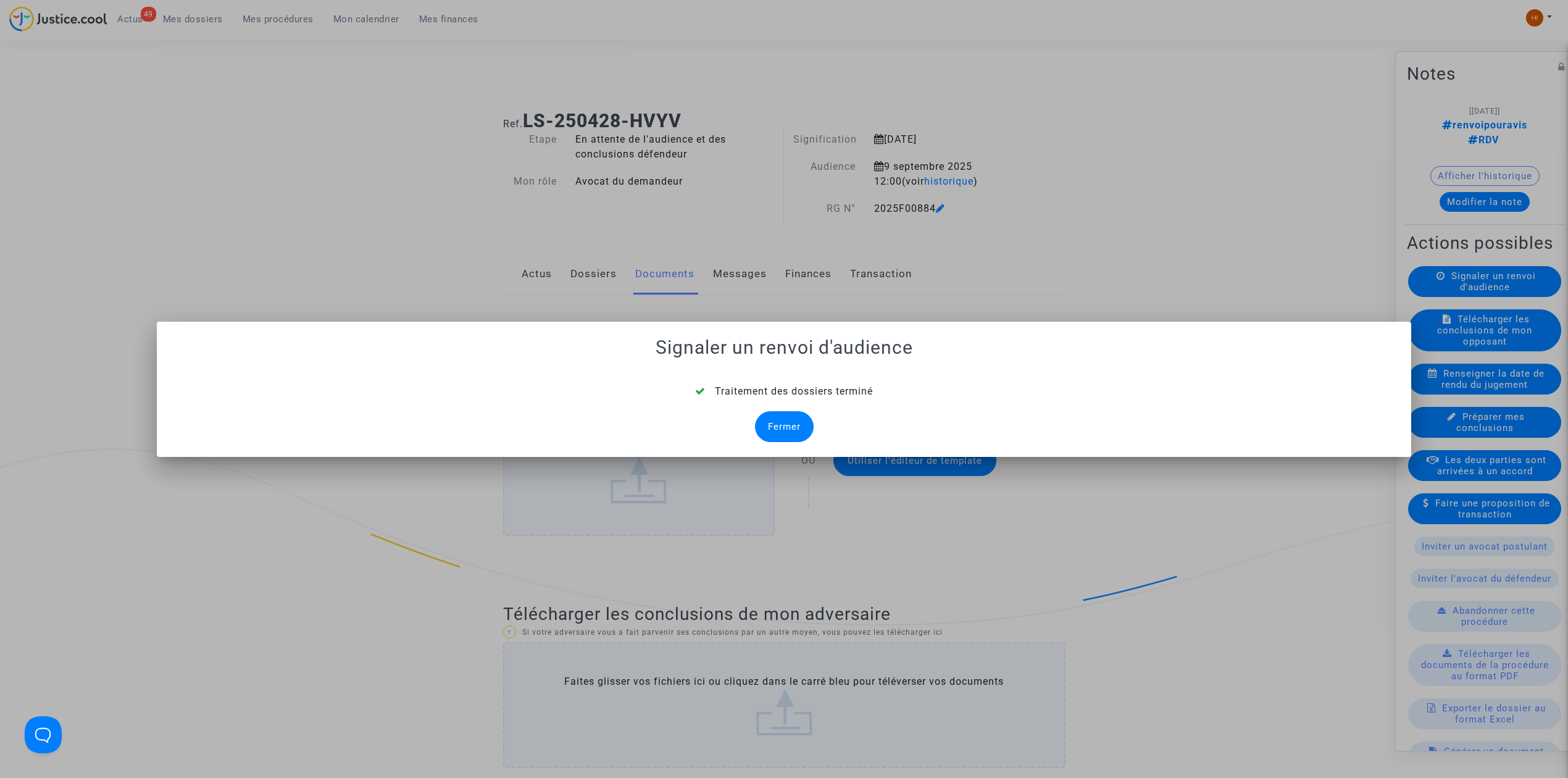
click at [790, 415] on div "Fermer" at bounding box center [784, 426] width 59 height 31
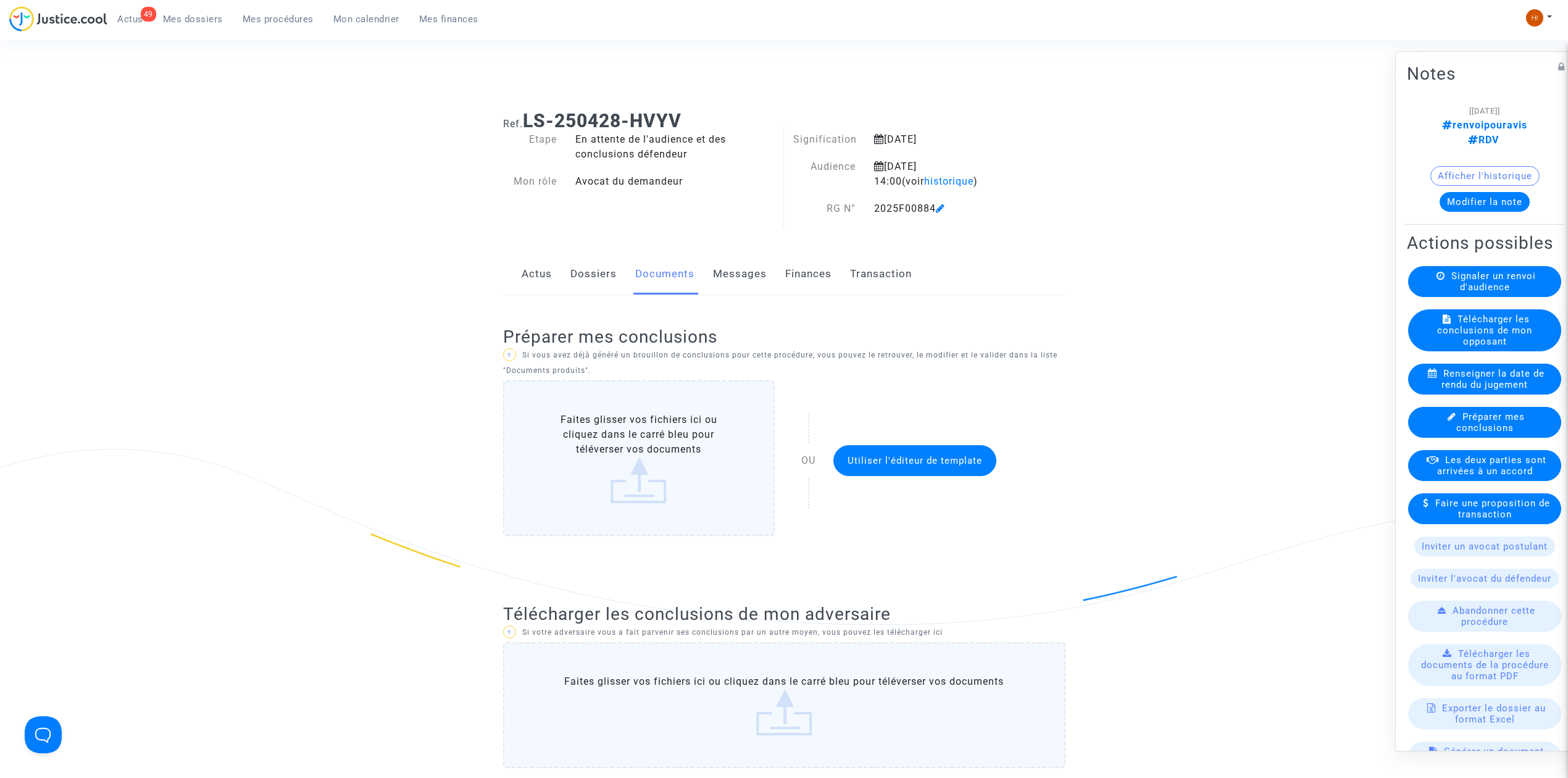
click at [1489, 192] on button "Modifier la note" at bounding box center [1485, 202] width 90 height 20
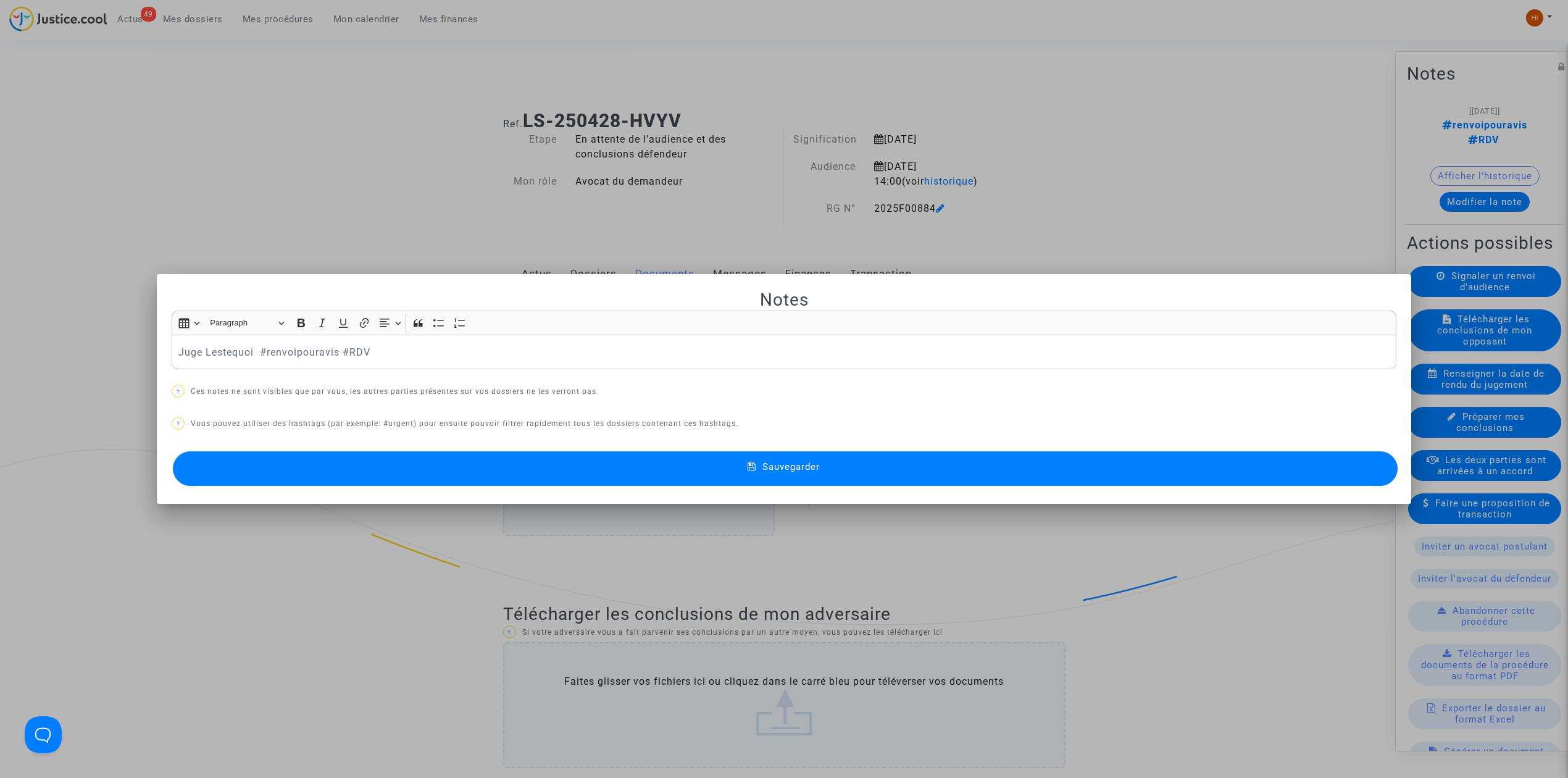
click at [756, 465] on mat-icon at bounding box center [755, 469] width 15 height 15
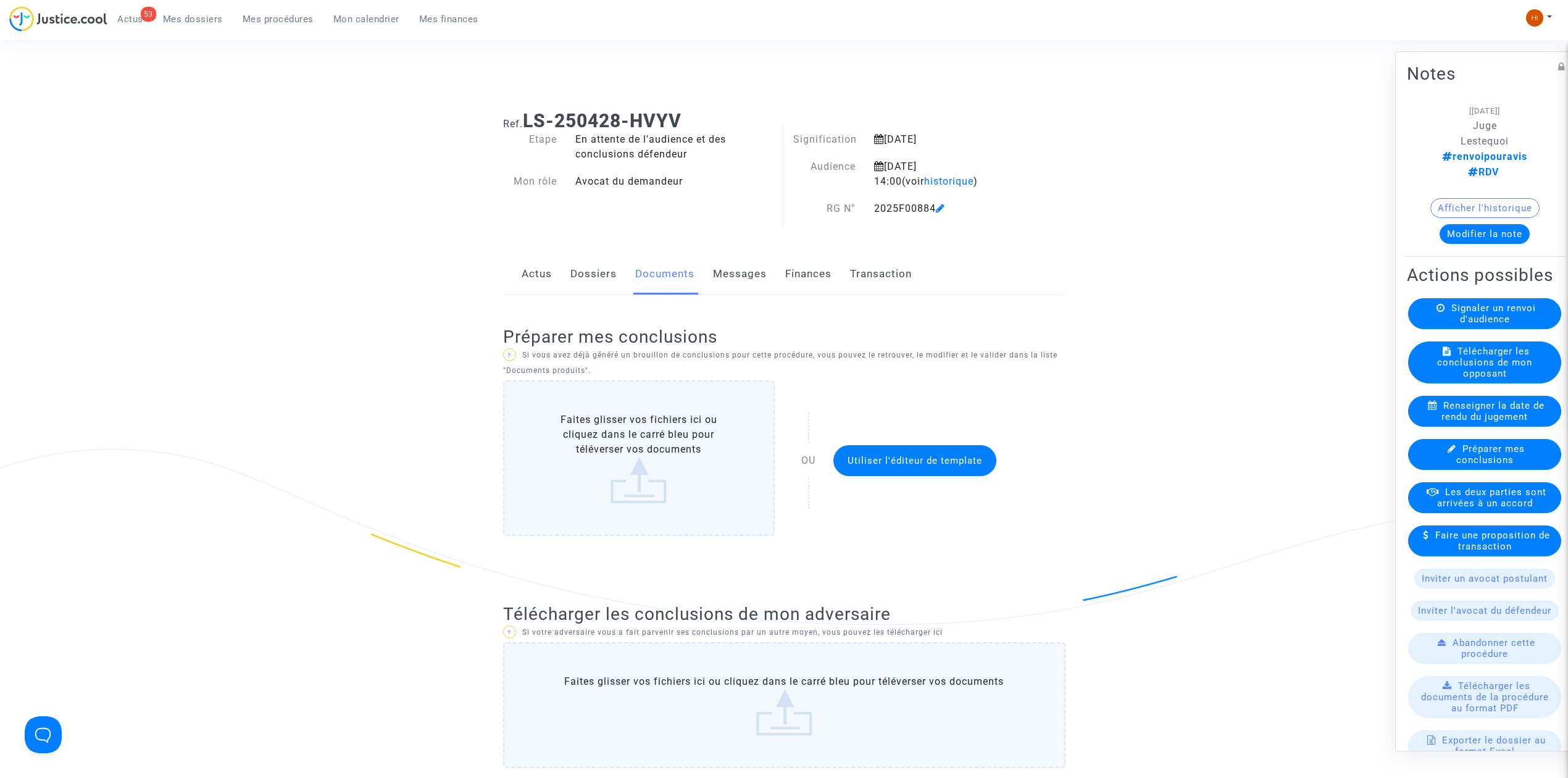
click at [293, 19] on span "Mes procédures" at bounding box center [278, 19] width 71 height 11
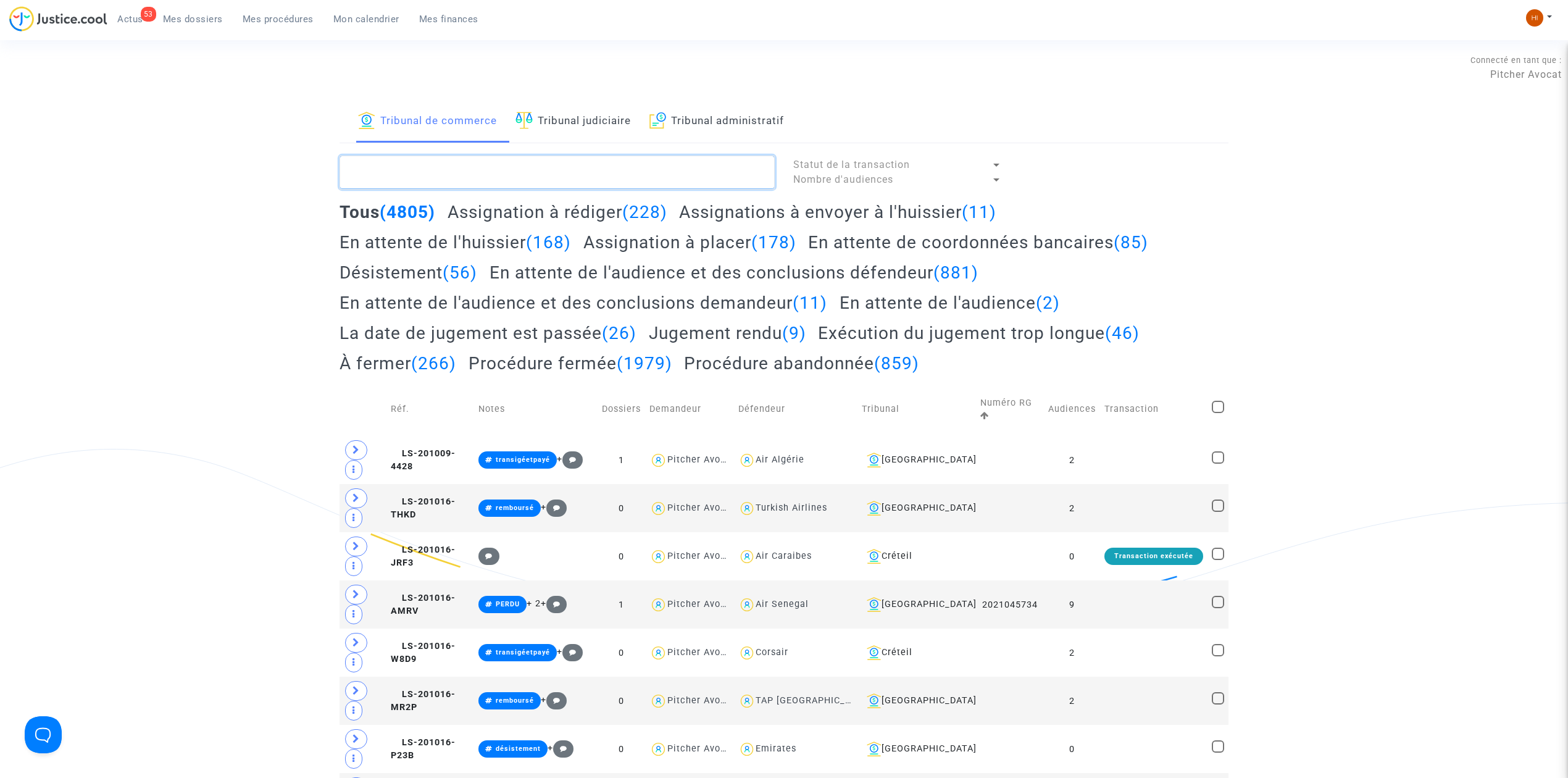
click at [574, 169] on textarea at bounding box center [557, 172] width 435 height 34
paste textarea "2025F00887"
type textarea "2025F00887"
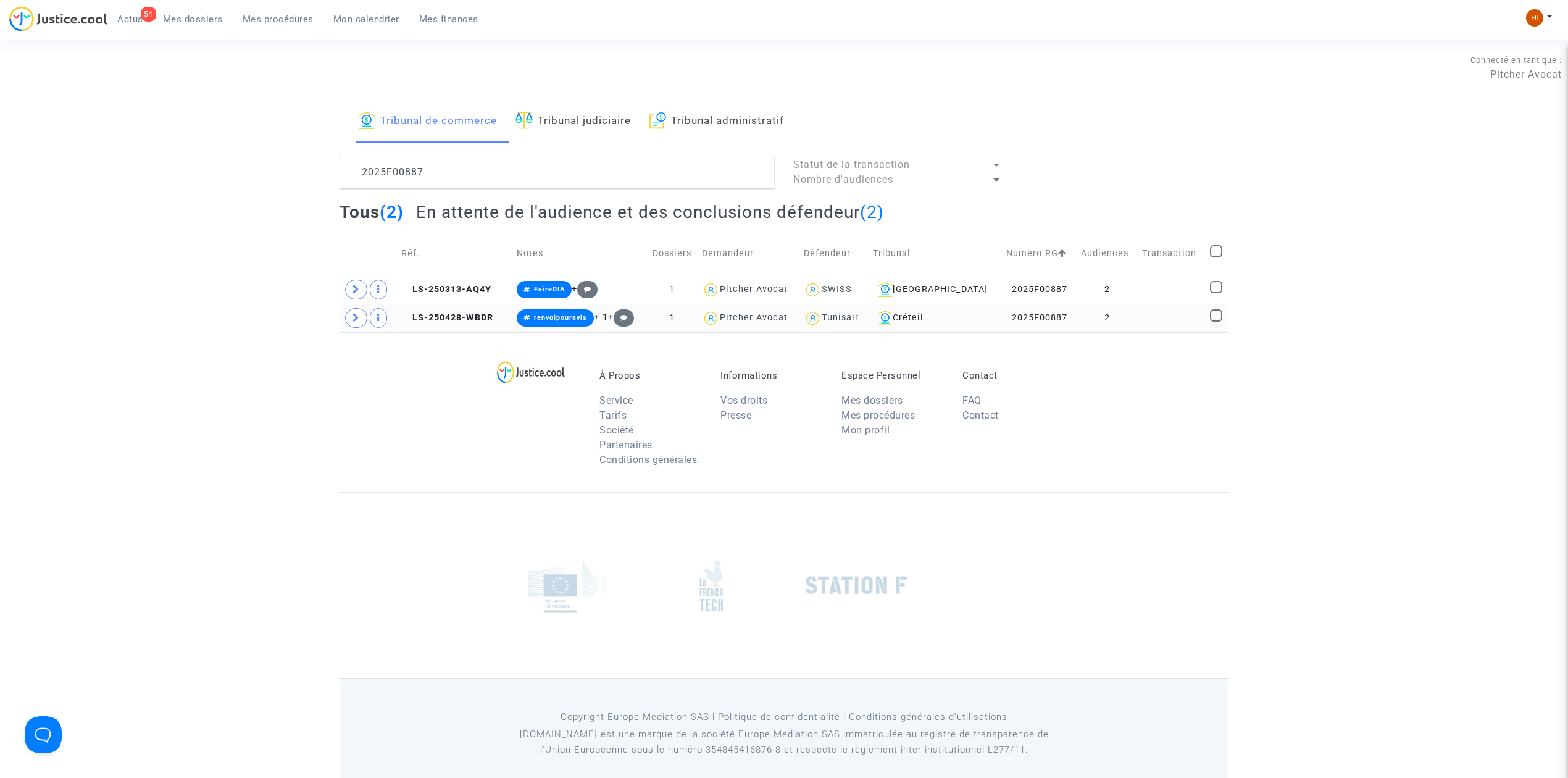
click at [1174, 320] on td at bounding box center [1172, 318] width 67 height 28
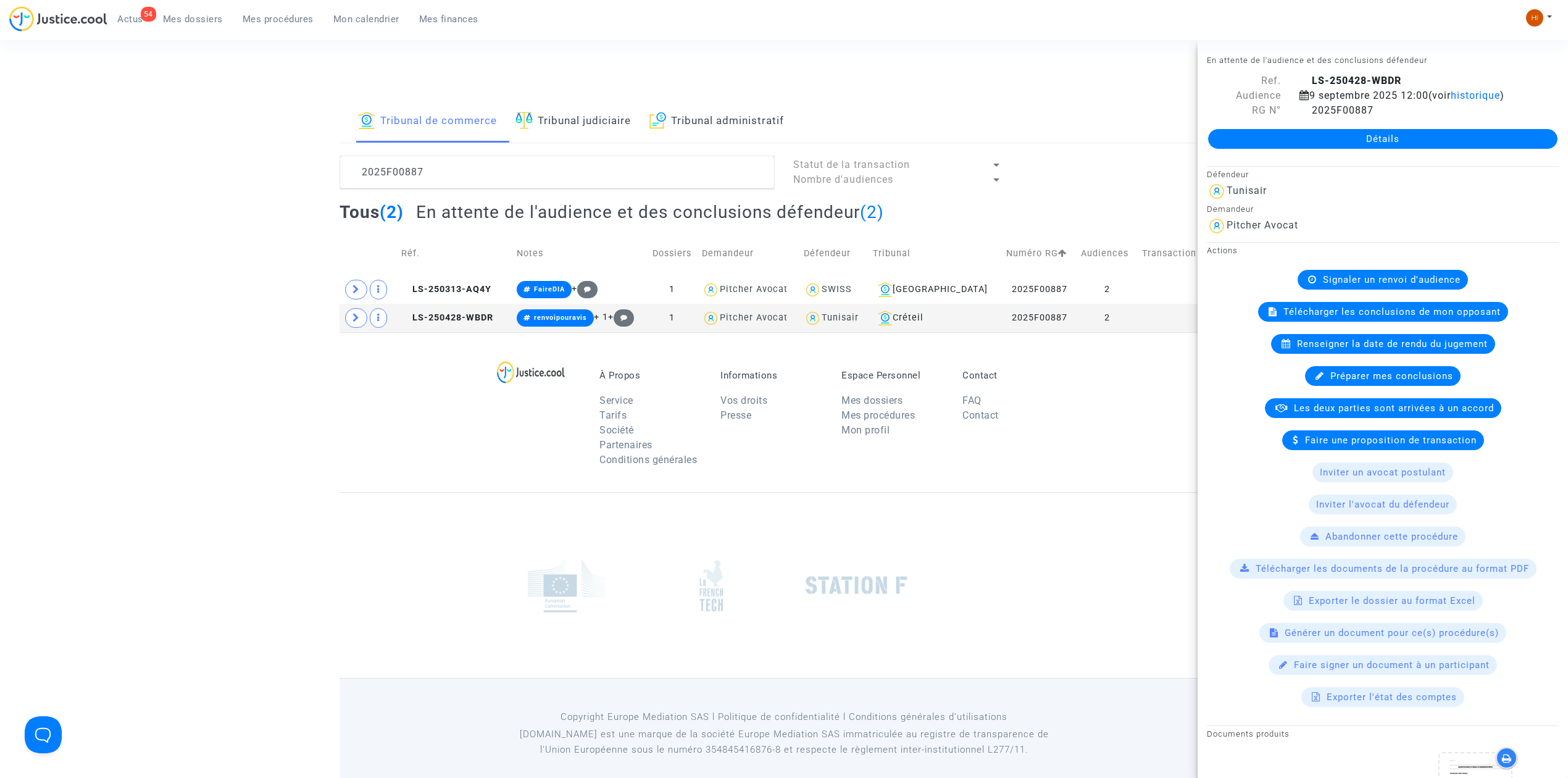
click at [1396, 140] on link "Détails" at bounding box center [1382, 139] width 350 height 20
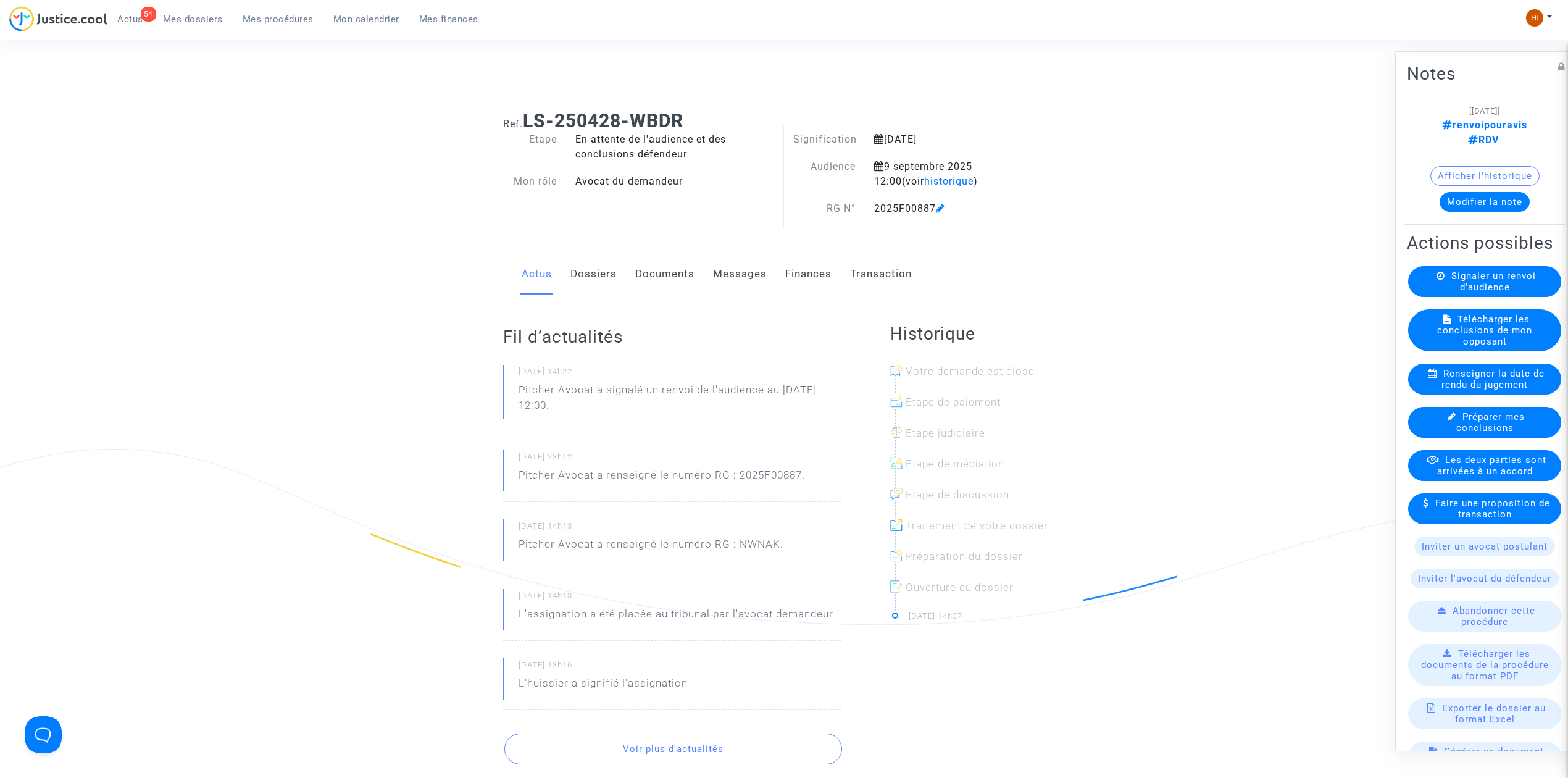
click at [643, 270] on link "Documents" at bounding box center [665, 274] width 59 height 40
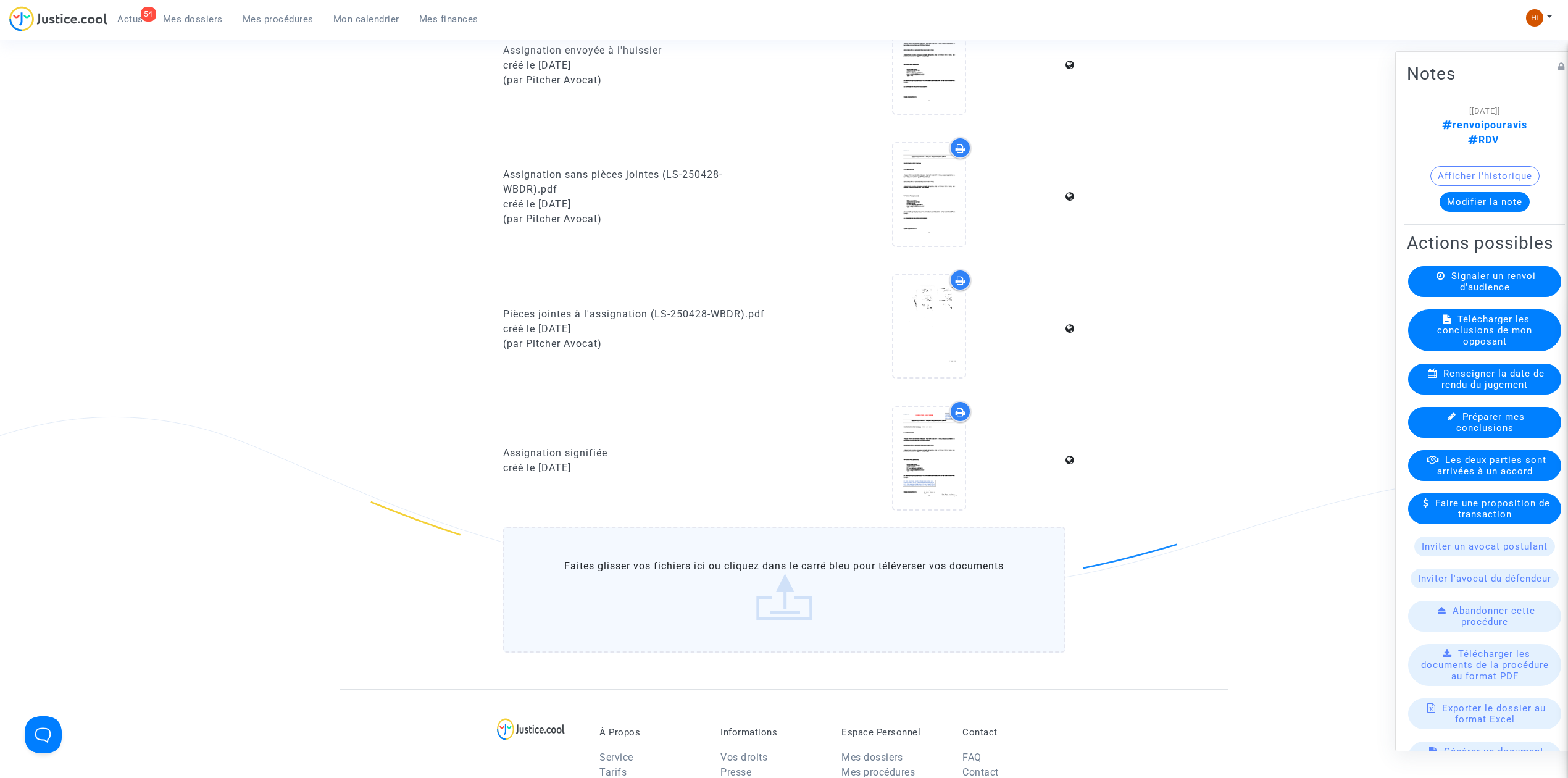
scroll to position [988, 0]
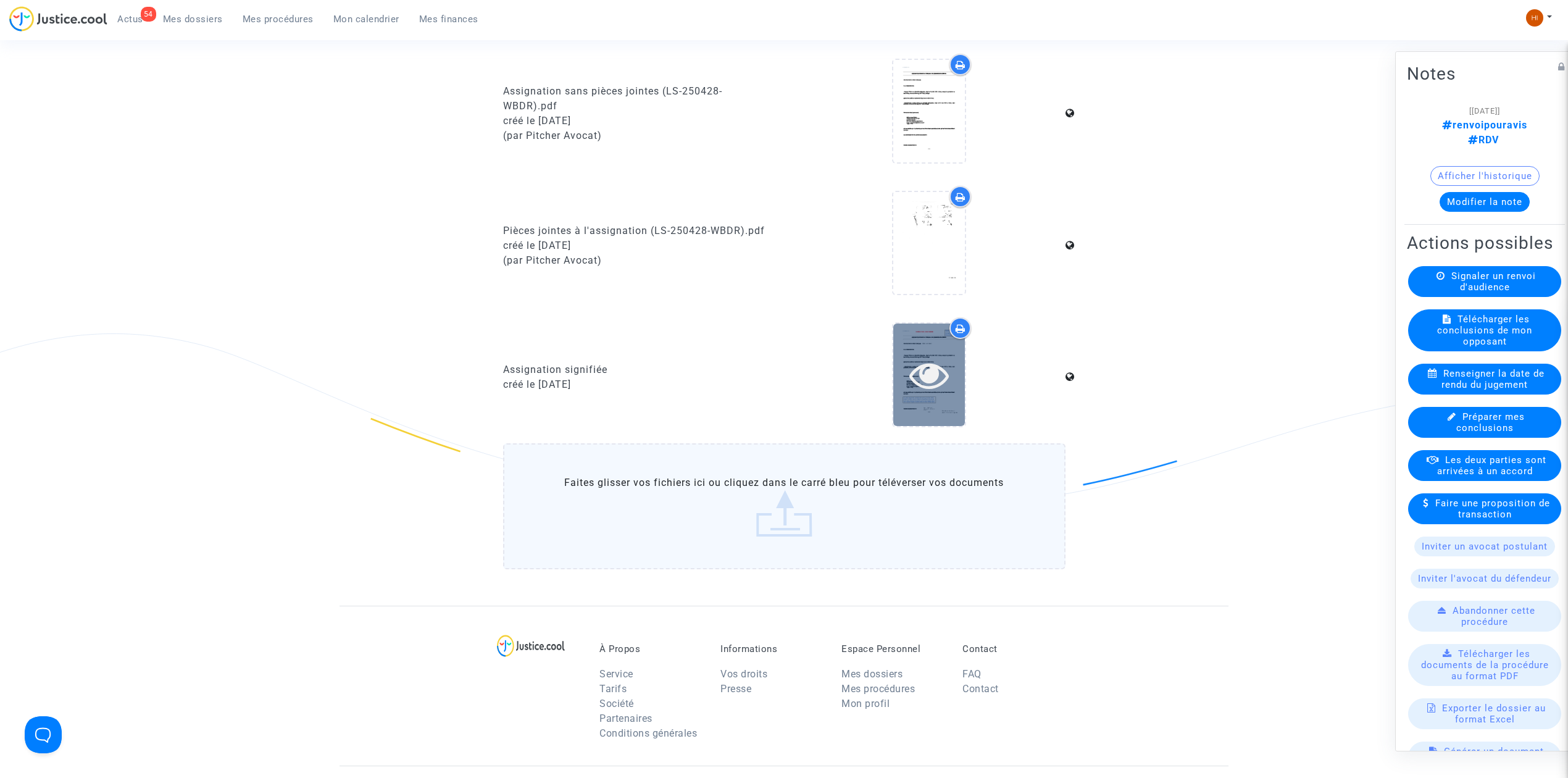
click at [918, 370] on icon at bounding box center [929, 375] width 40 height 39
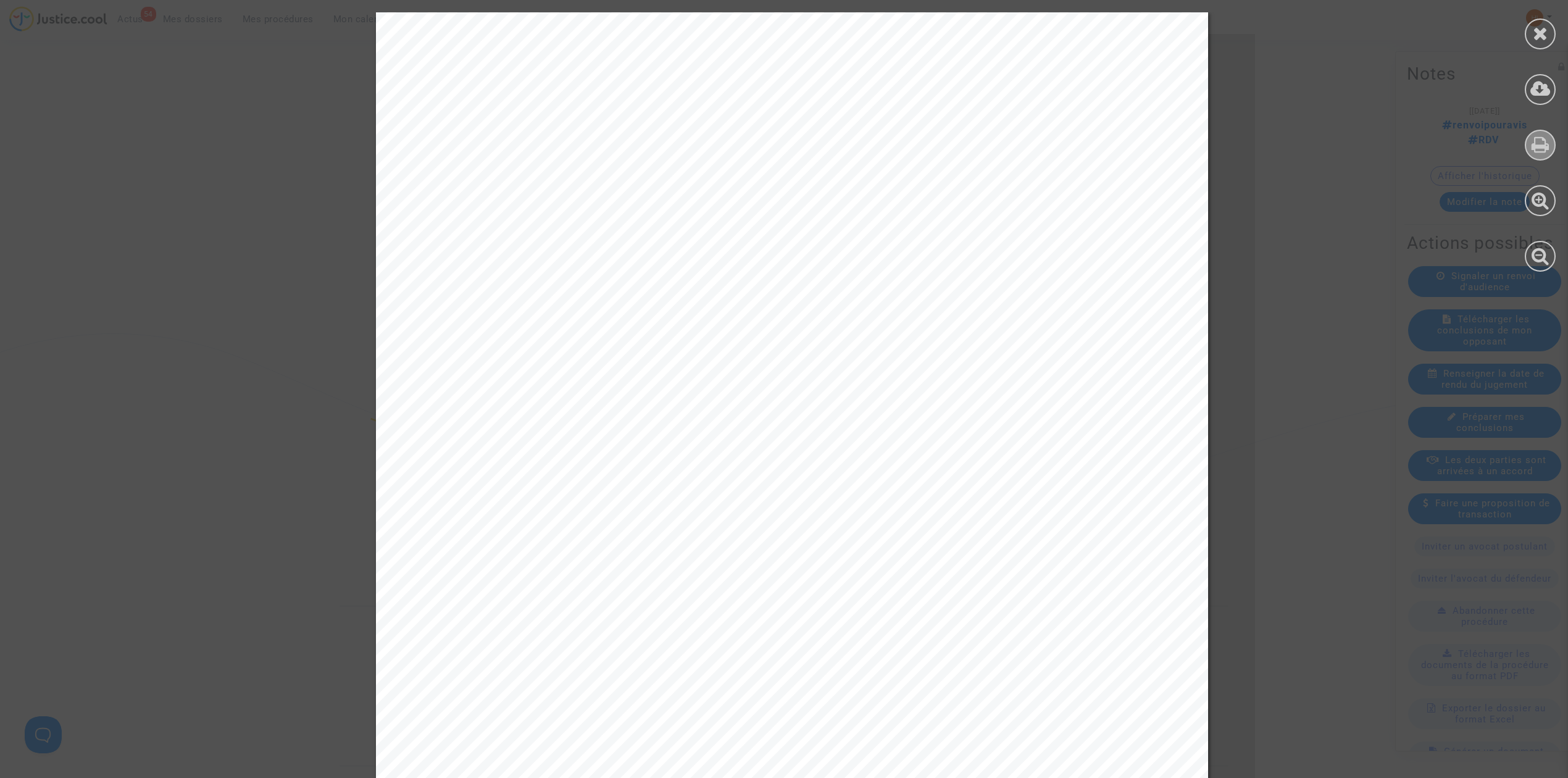
click at [1534, 136] on icon at bounding box center [1540, 144] width 18 height 19
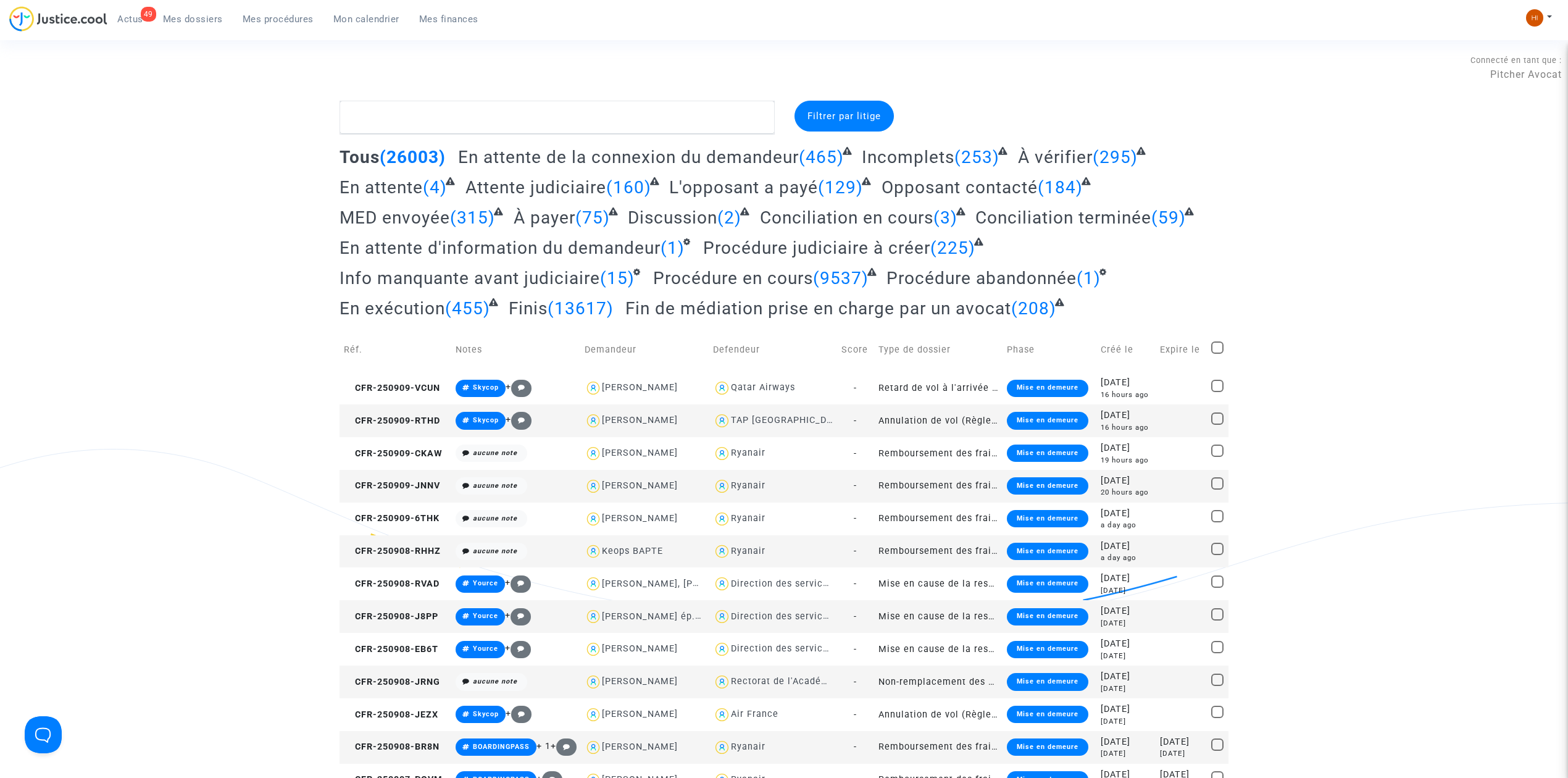
click at [287, 30] on div "49 Actus Mes dossiers Mes procédures Mon calendrier Mes finances" at bounding box center [248, 23] width 479 height 34
click at [302, 28] on link "Mes procédures" at bounding box center [277, 20] width 91 height 19
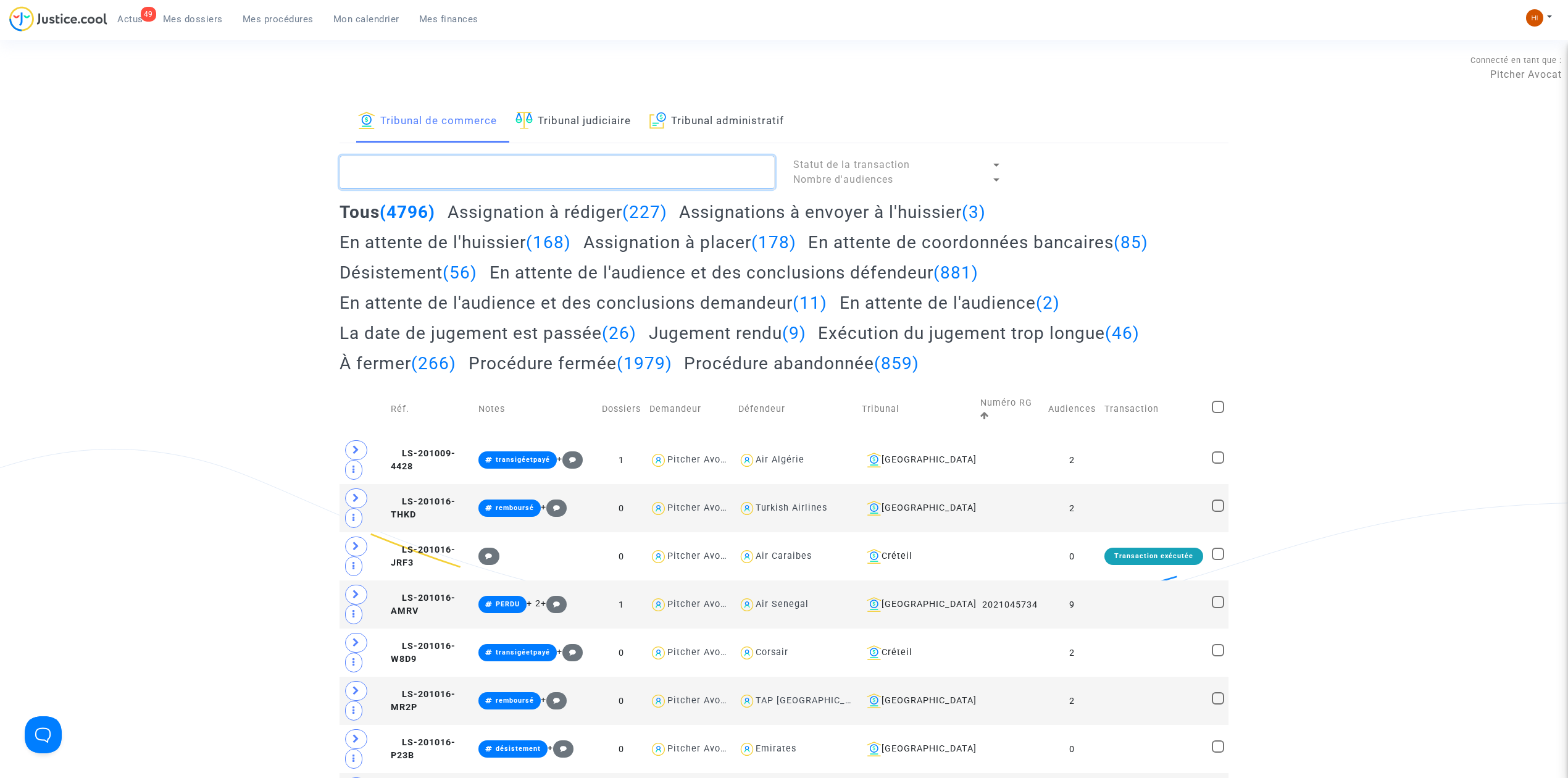
click at [429, 171] on textarea at bounding box center [557, 172] width 435 height 34
paste textarea "2025F00885"
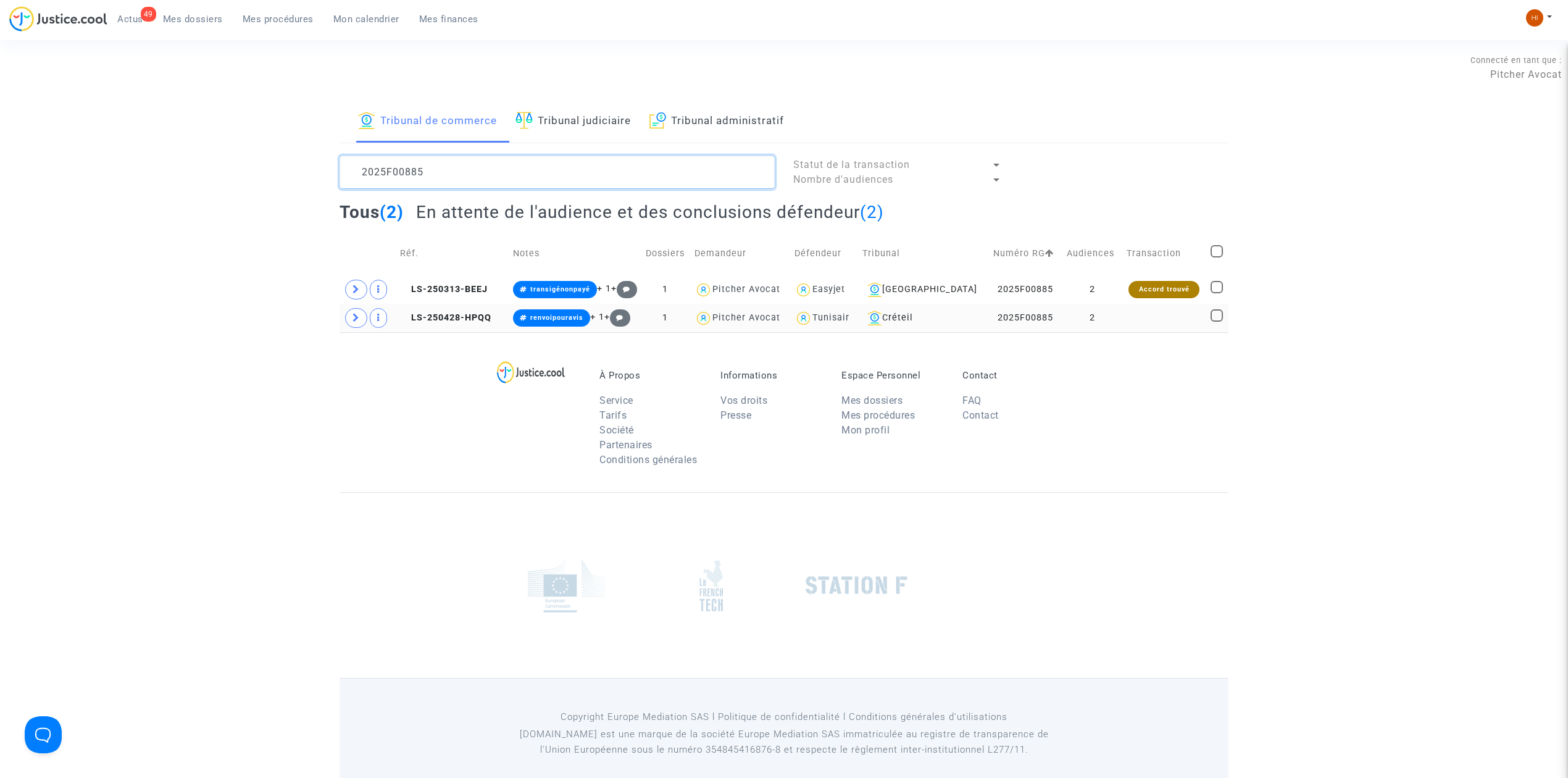
type textarea "2025F00885"
click at [1129, 320] on td at bounding box center [1164, 318] width 84 height 28
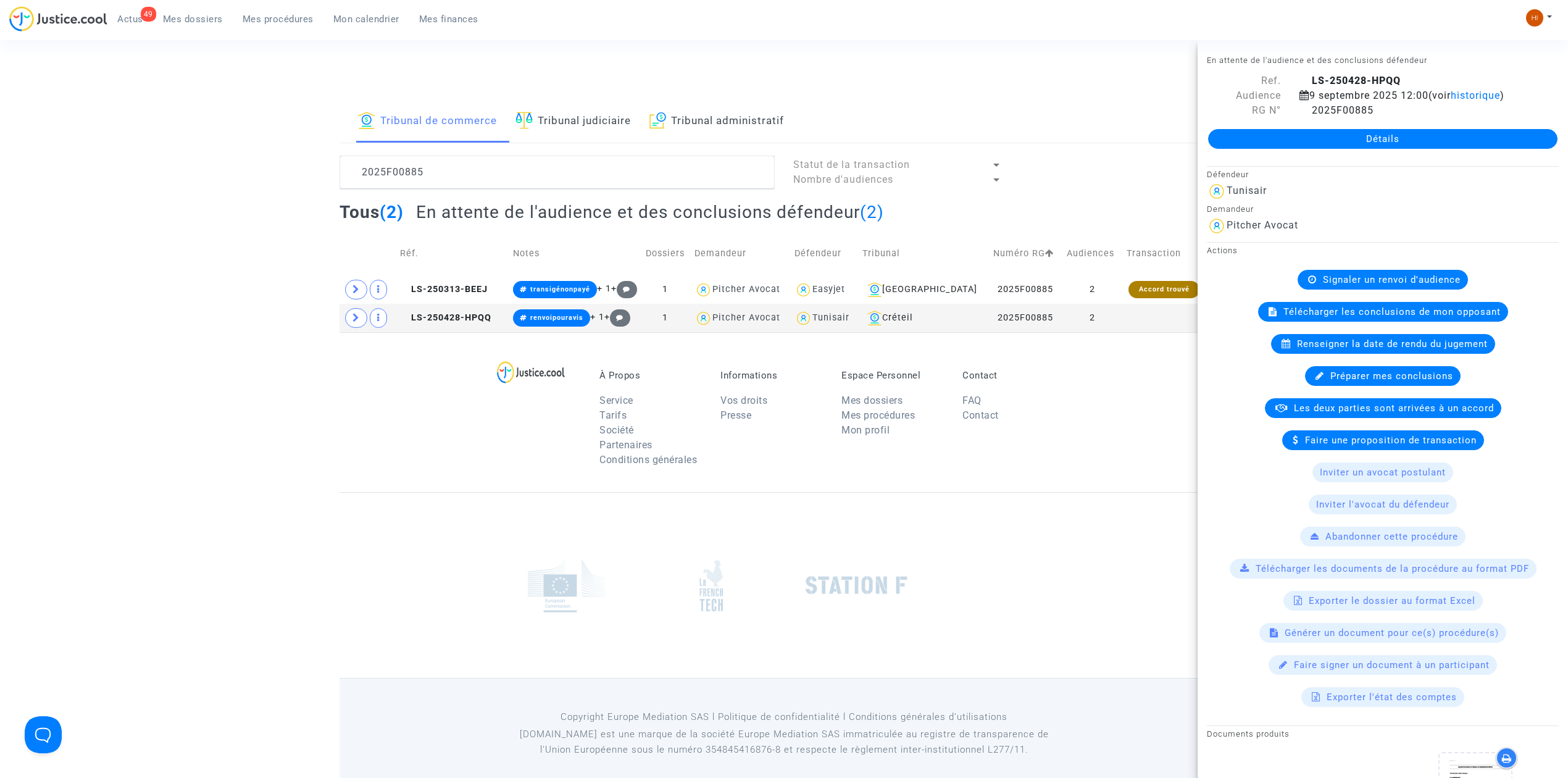
click at [1366, 132] on link "Détails" at bounding box center [1382, 139] width 350 height 20
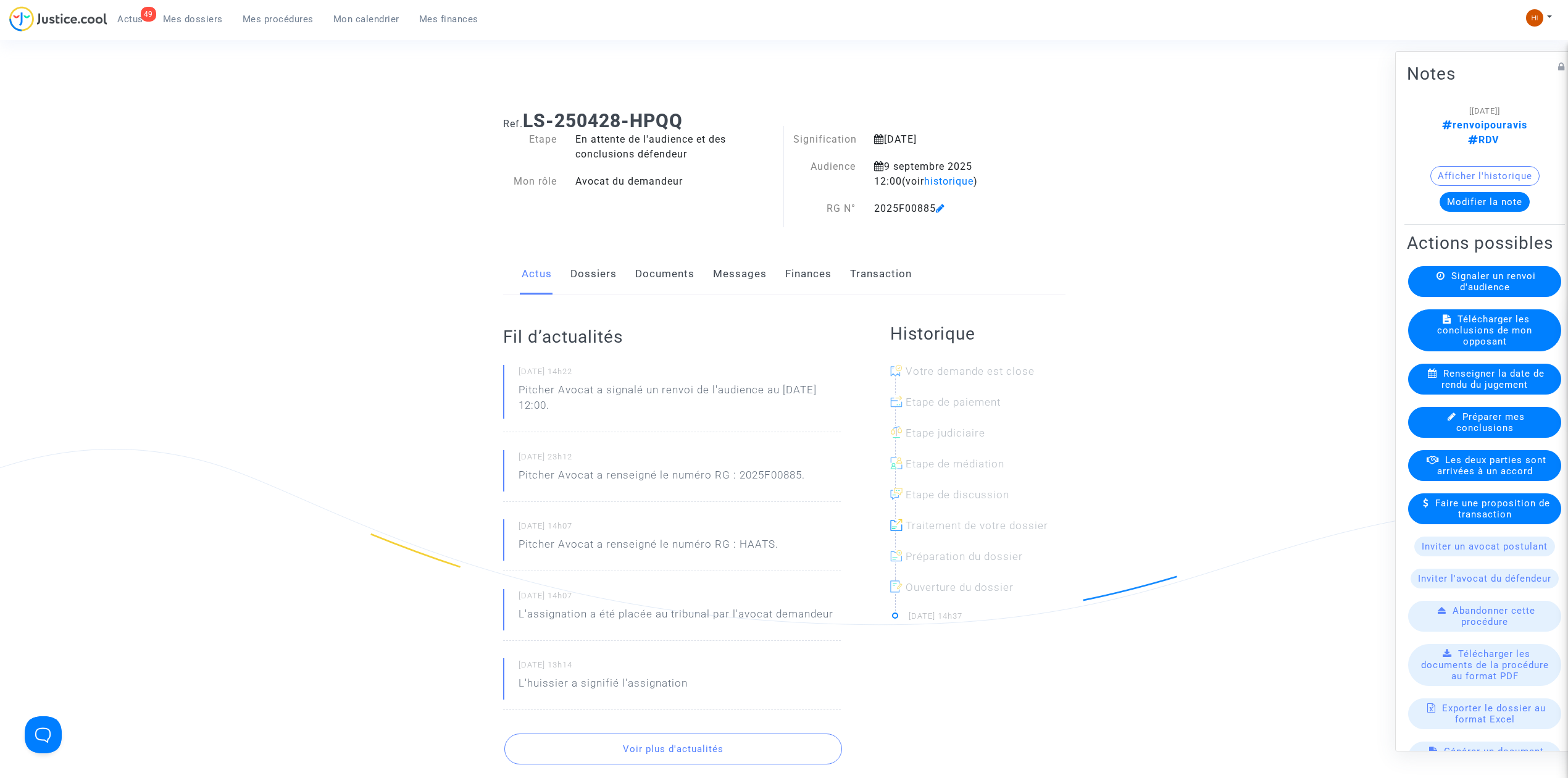
click at [663, 270] on link "Documents" at bounding box center [665, 274] width 59 height 40
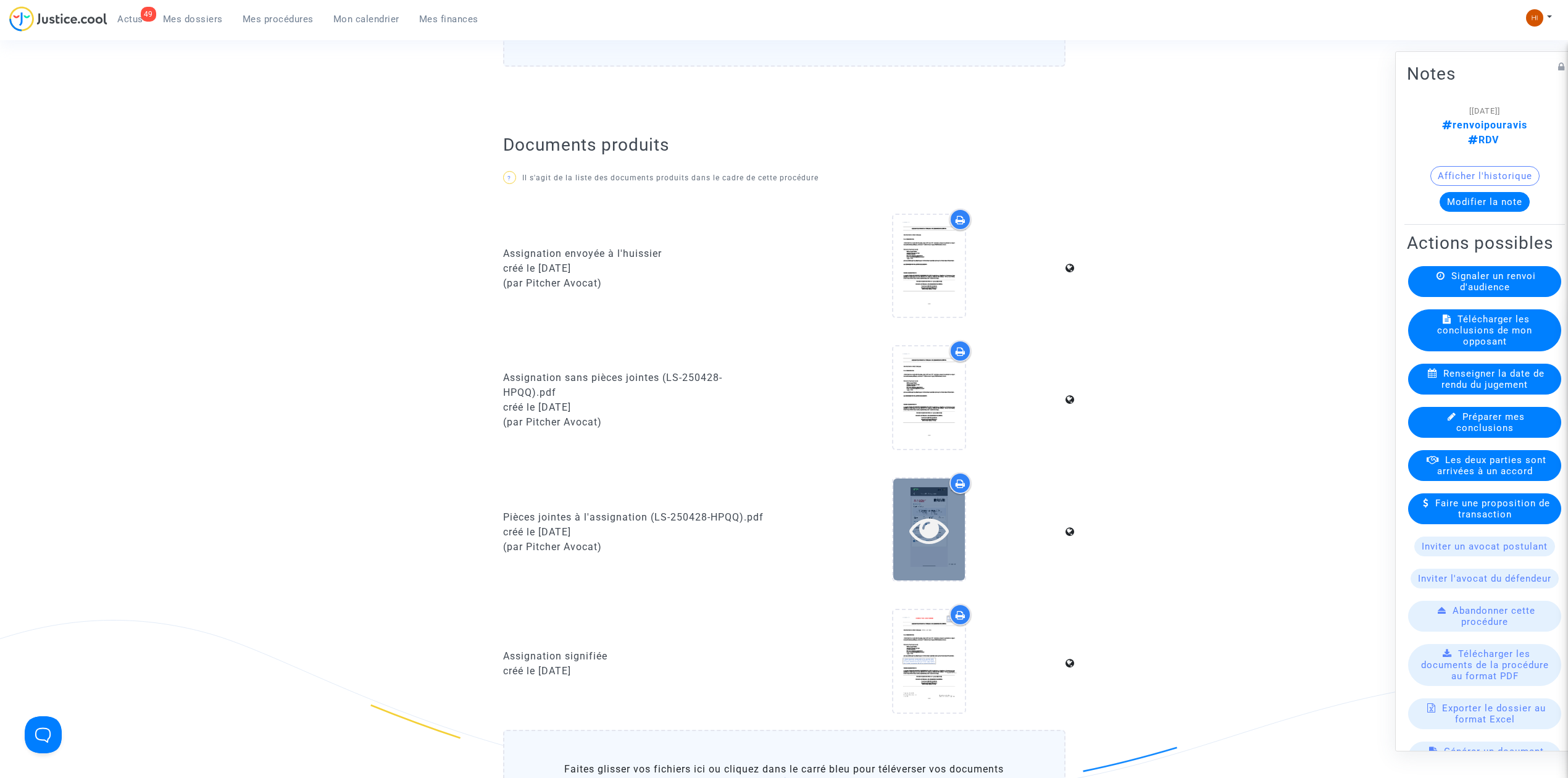
scroll to position [1152, 0]
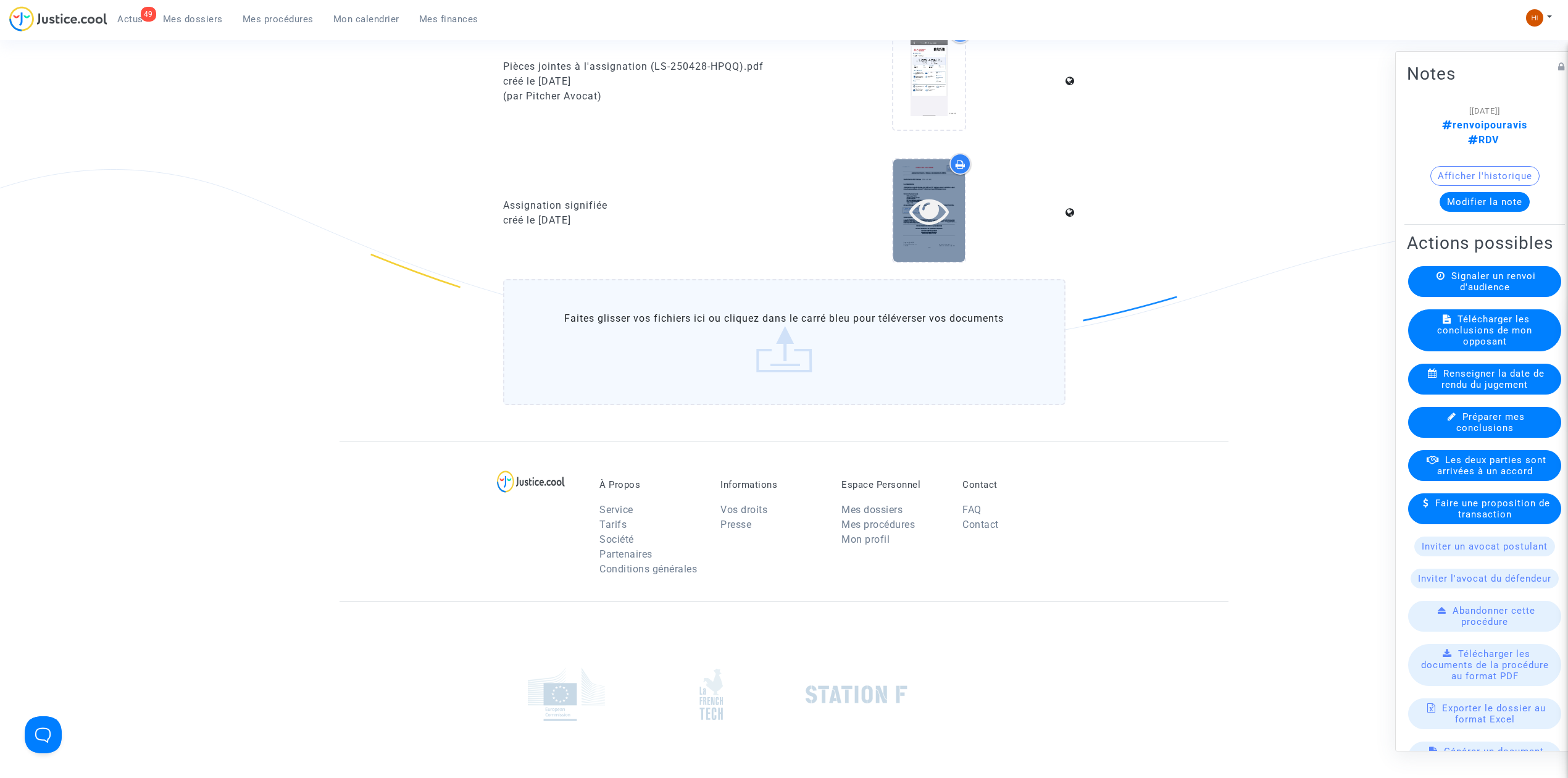
click at [946, 214] on icon at bounding box center [929, 211] width 40 height 39
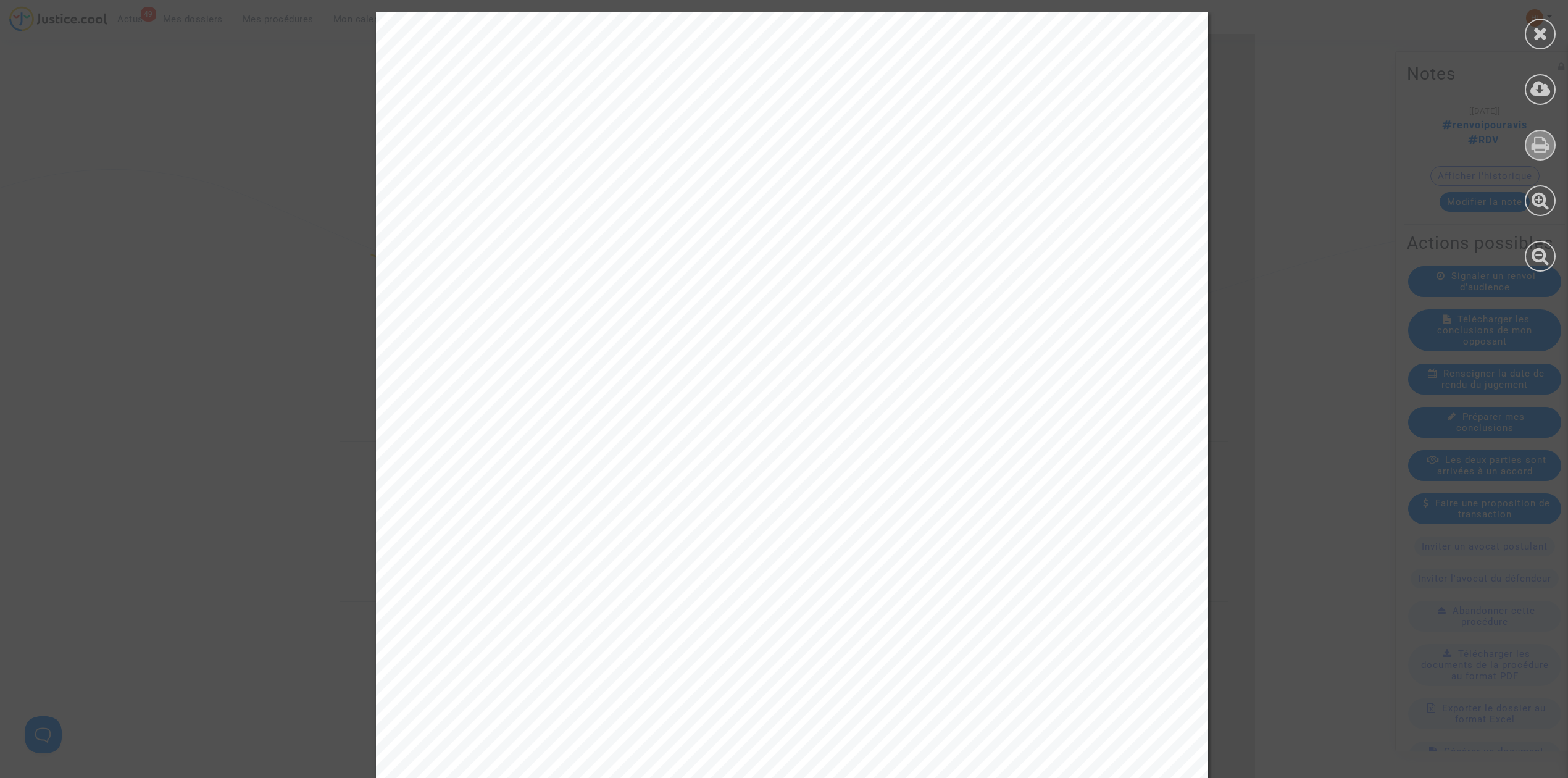
click at [1546, 142] on icon at bounding box center [1540, 144] width 18 height 19
click at [1544, 26] on icon at bounding box center [1540, 34] width 15 height 19
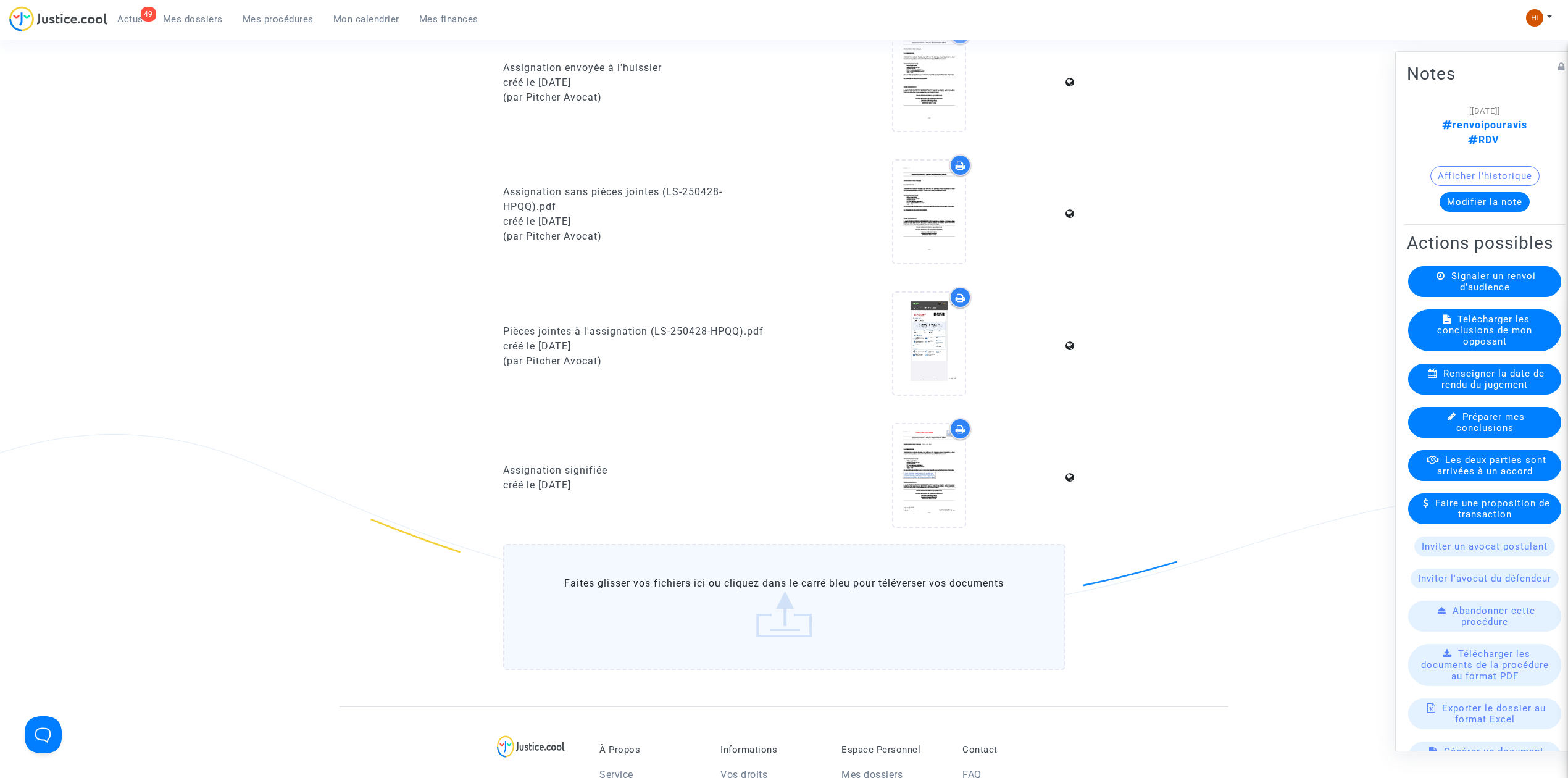
scroll to position [905, 0]
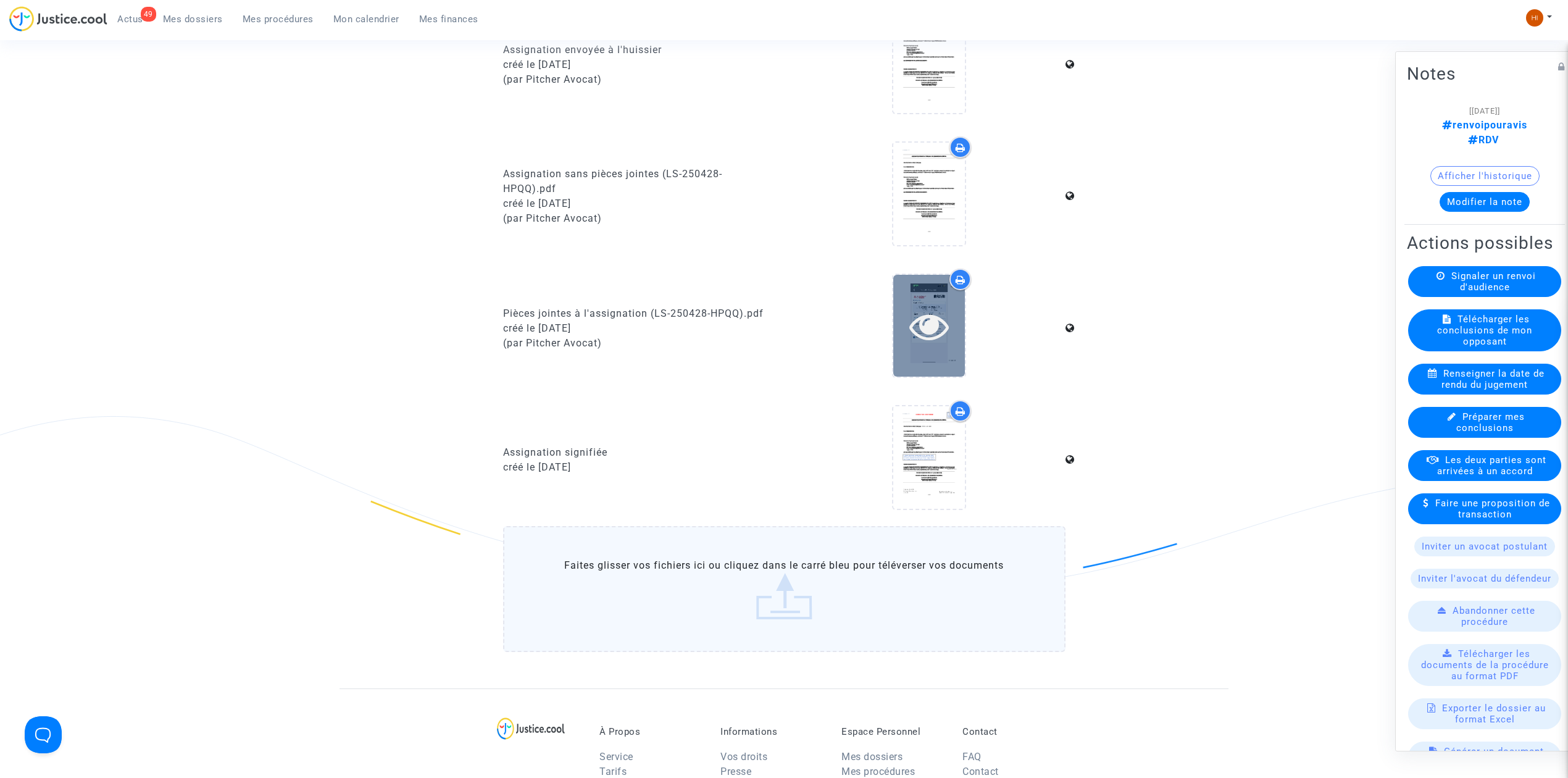
click at [926, 342] on div at bounding box center [929, 325] width 71 height 102
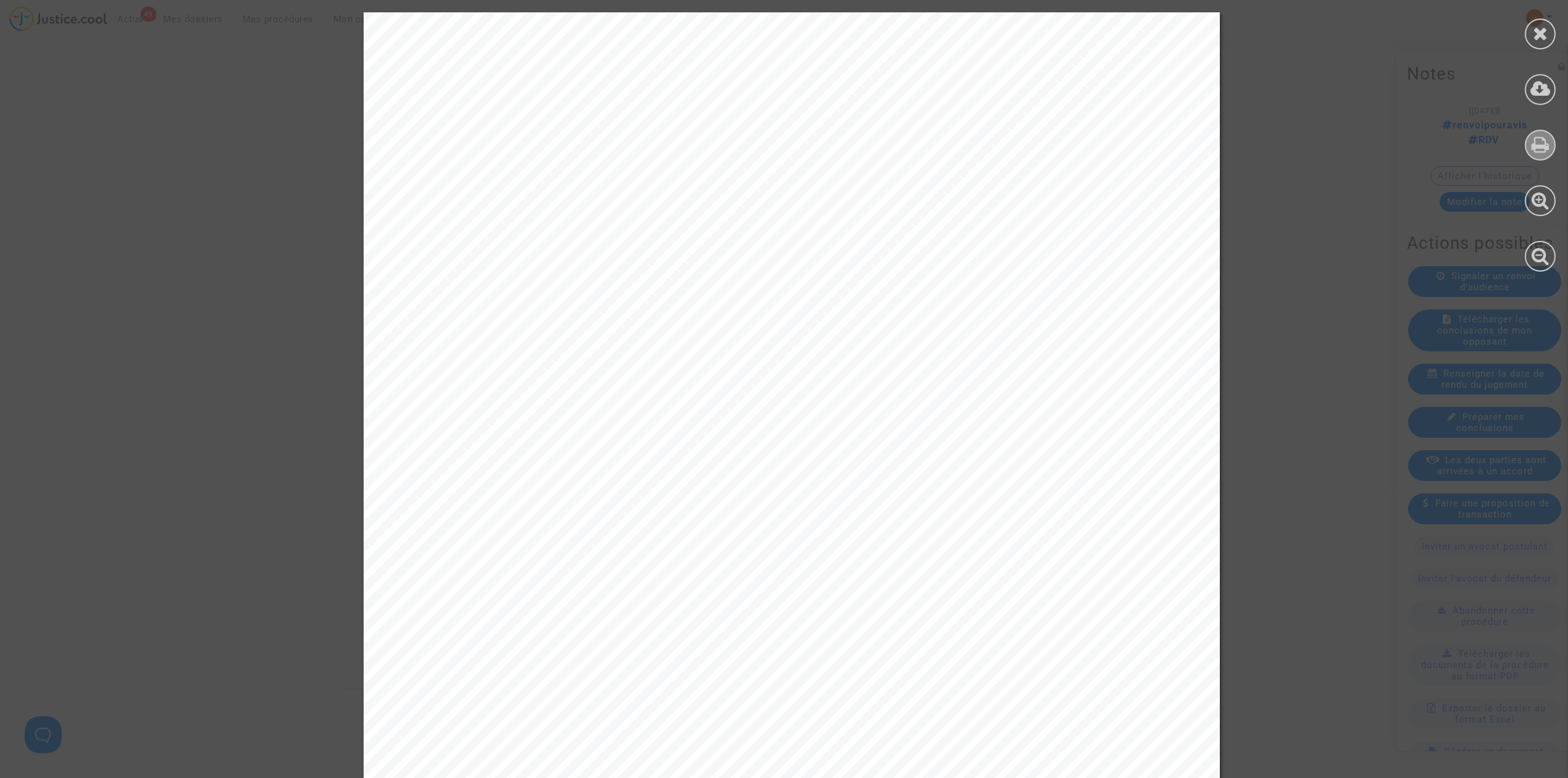
click at [1538, 144] on icon at bounding box center [1540, 144] width 18 height 19
click at [1536, 28] on icon at bounding box center [1540, 34] width 15 height 19
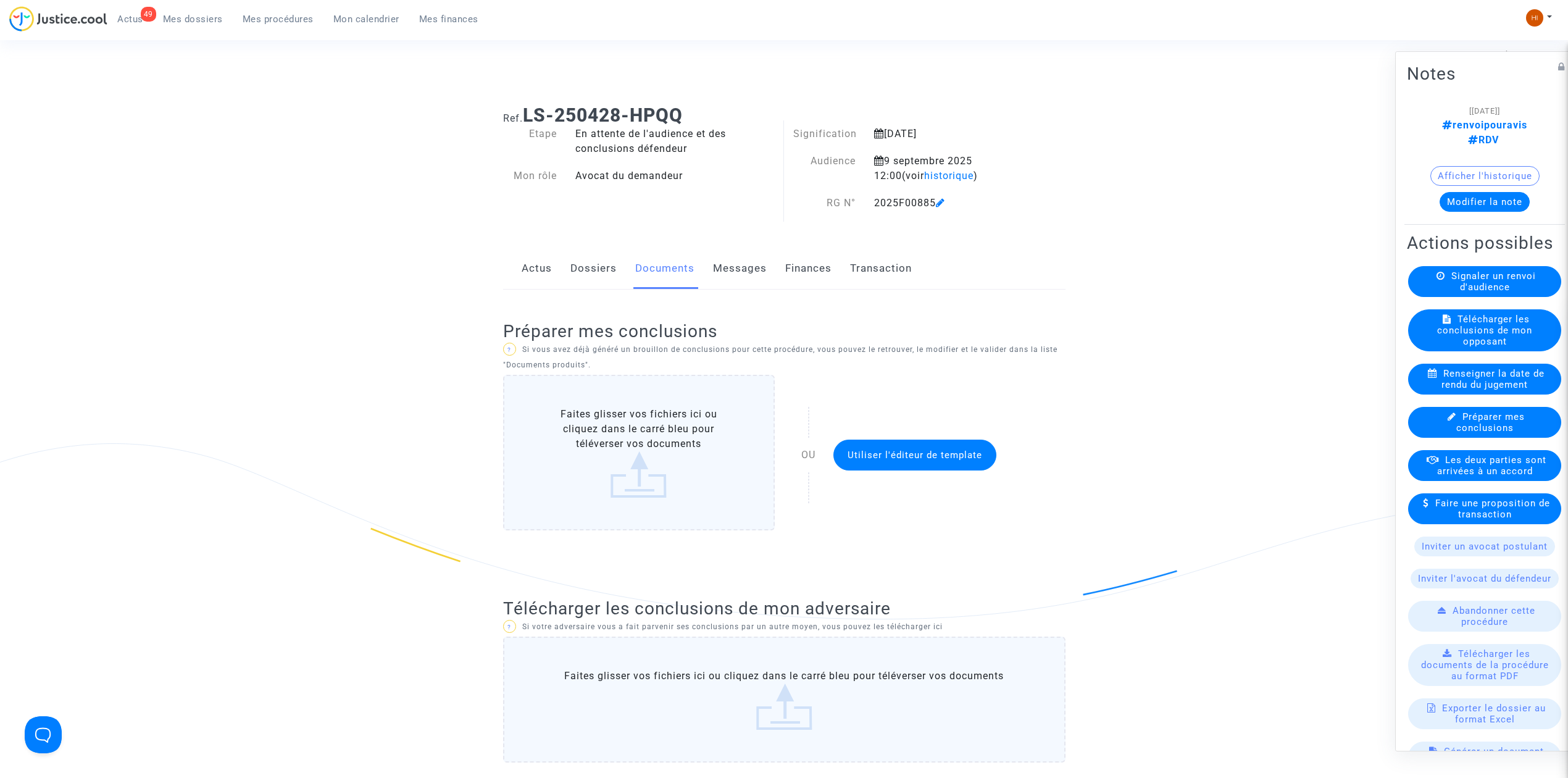
scroll to position [0, 0]
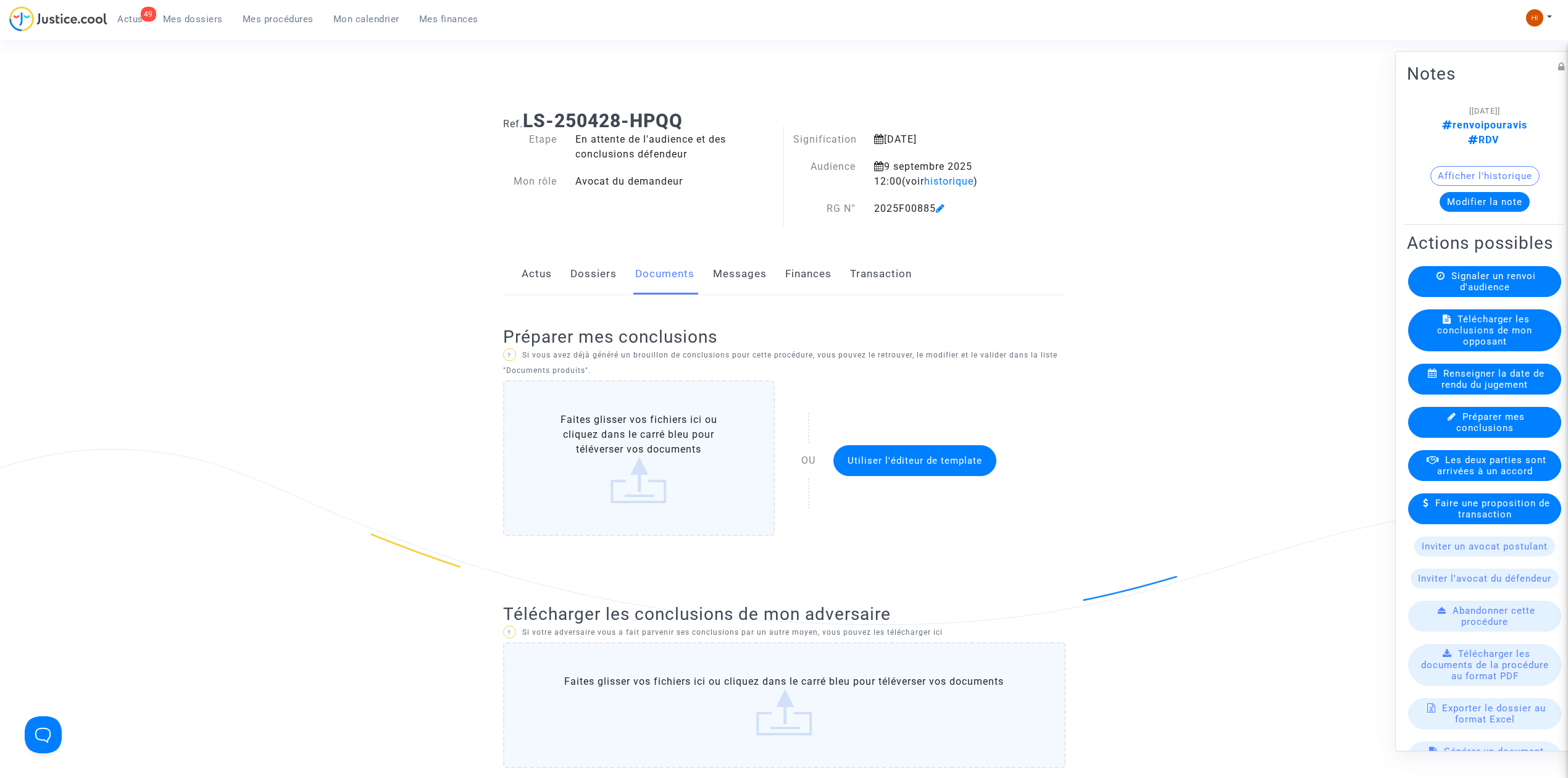
click at [1462, 297] on div "Signaler un renvoi d'audience" at bounding box center [1484, 281] width 153 height 31
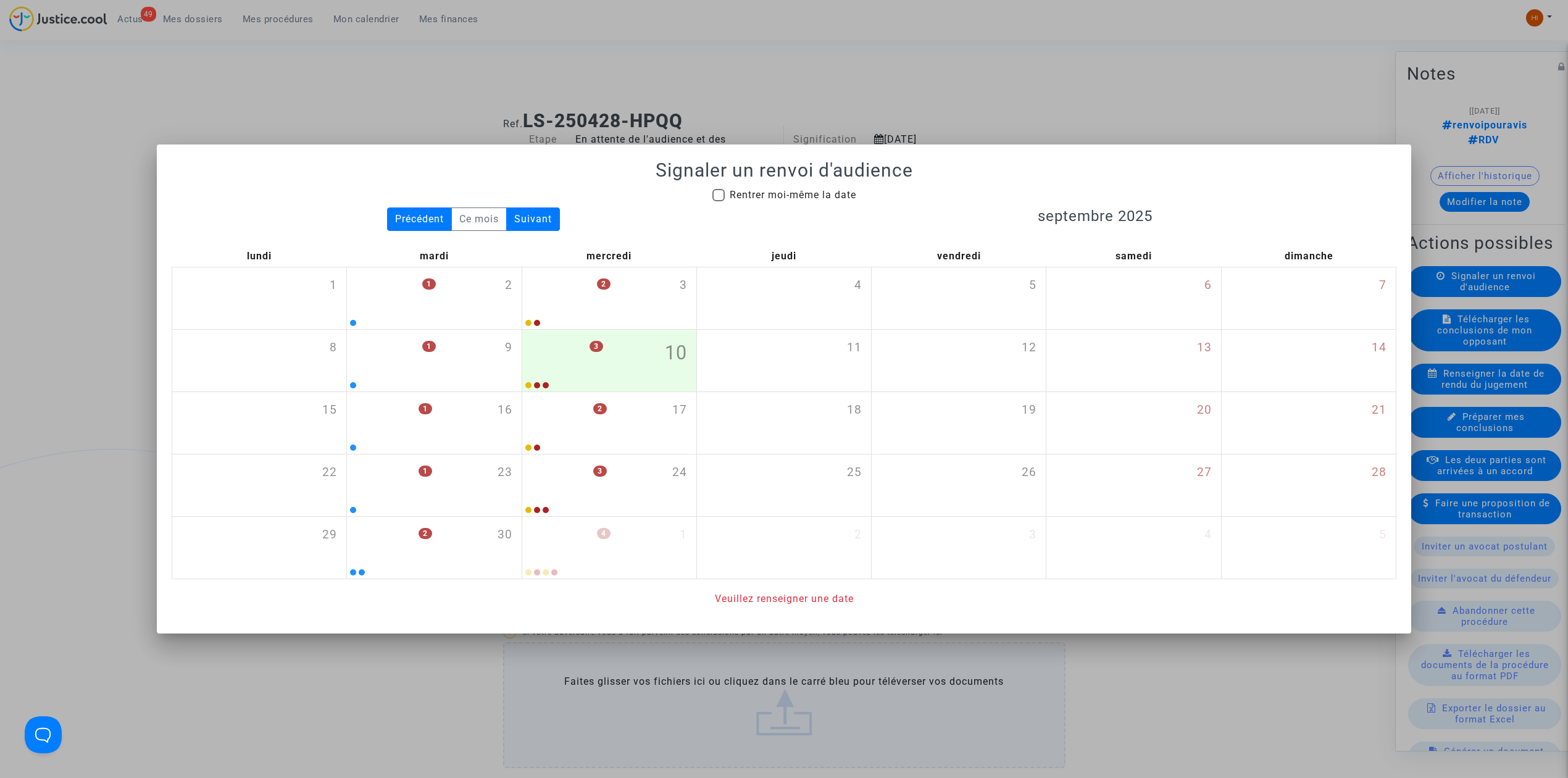
click at [826, 196] on span "Rentrer moi-même la date" at bounding box center [792, 195] width 127 height 12
click at [719, 202] on input "Rentrer moi-même la date" at bounding box center [718, 202] width 1 height 1
checkbox input "true"
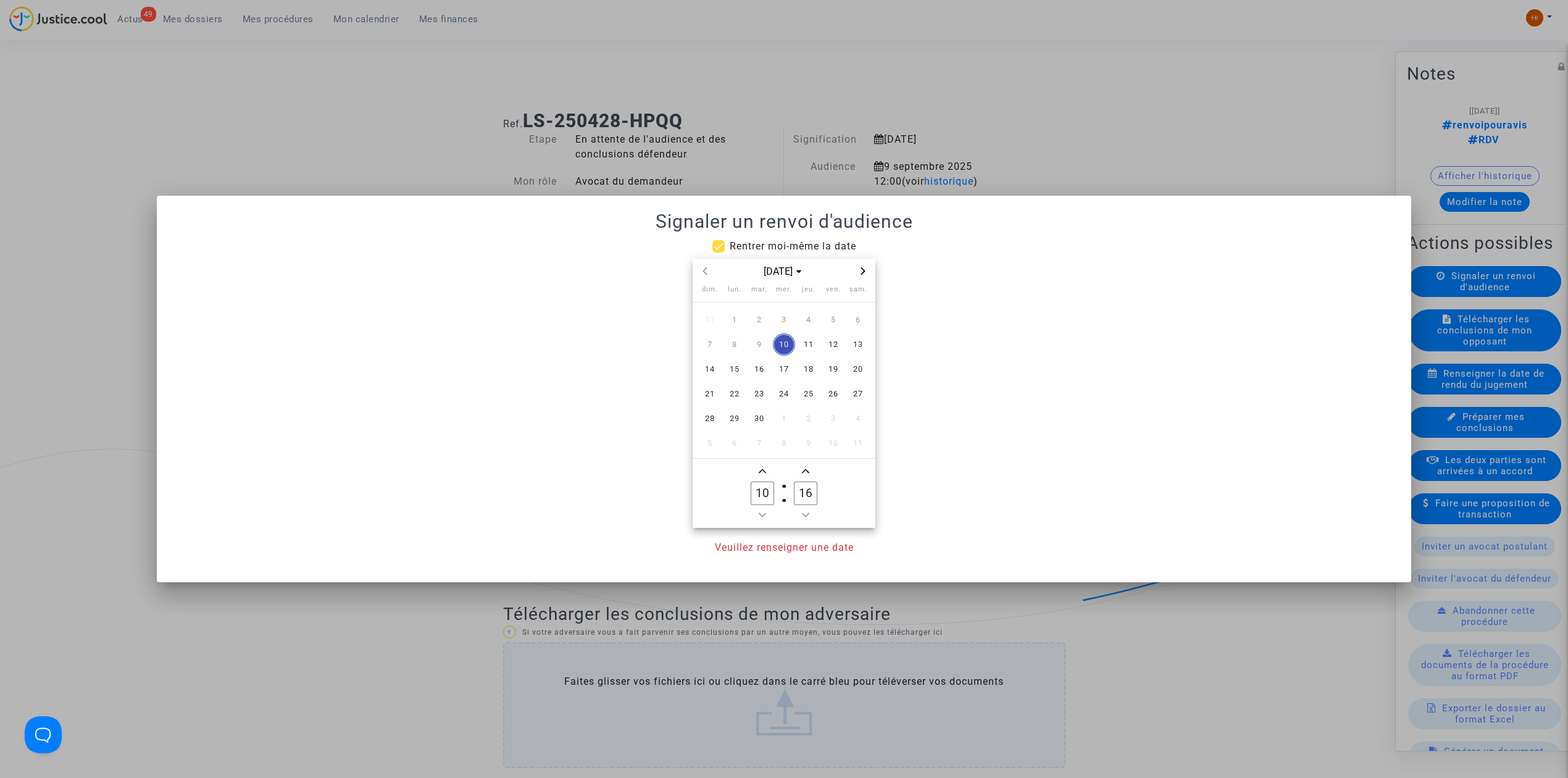
click at [868, 273] on span "Next month" at bounding box center [863, 271] width 15 height 15
click at [697, 270] on span "Previous month" at bounding box center [705, 271] width 15 height 15
click at [761, 422] on span "25" at bounding box center [759, 419] width 22 height 22
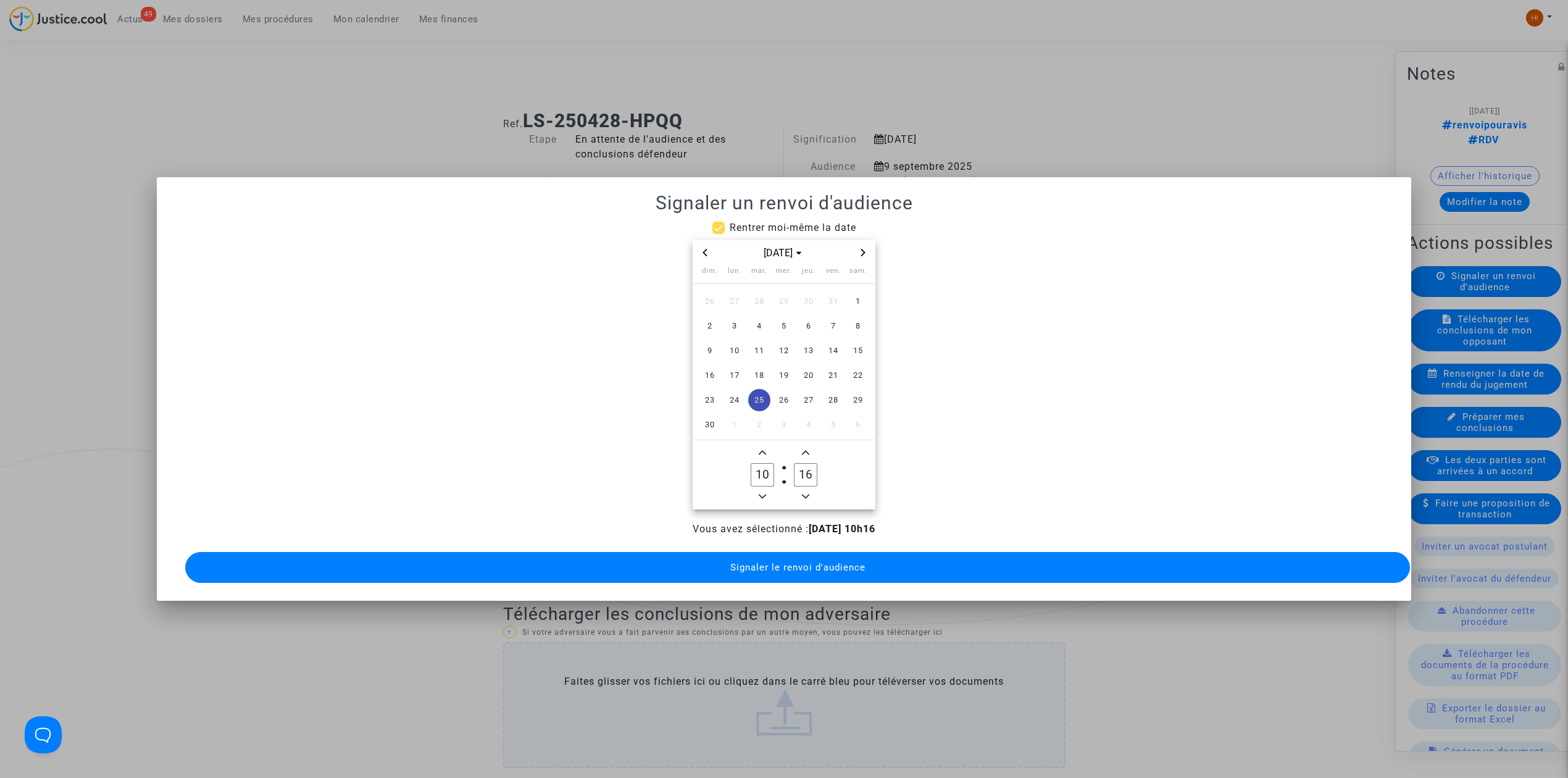
click at [767, 447] on span "Add a hour" at bounding box center [762, 453] width 15 height 15
type input "14"
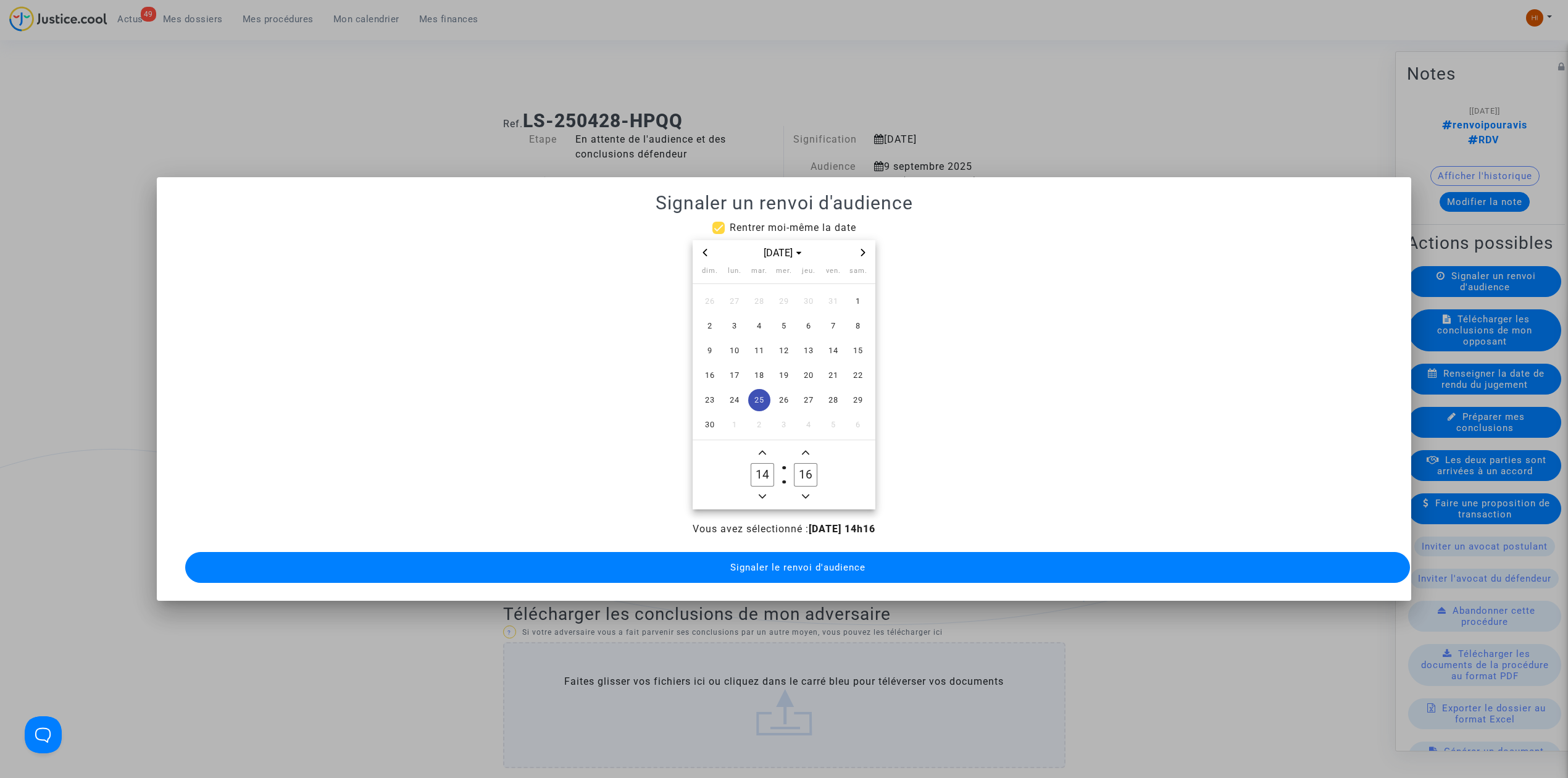
click at [809, 476] on input "16" at bounding box center [805, 474] width 23 height 23
type input "00"
click at [795, 566] on button "Signaler le renvoi d'audience" at bounding box center [798, 567] width 1225 height 31
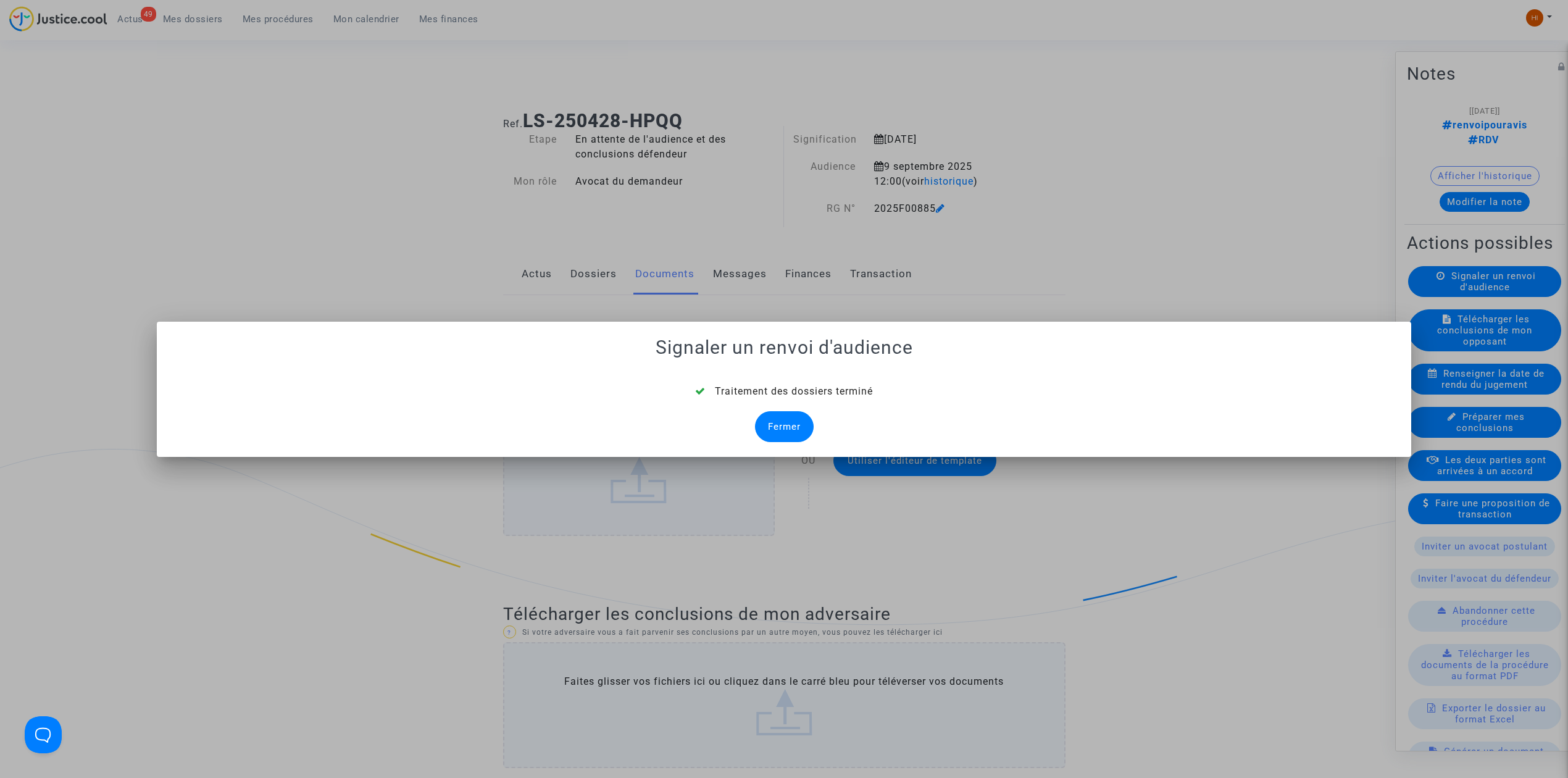
click at [785, 421] on div "Fermer" at bounding box center [784, 426] width 59 height 31
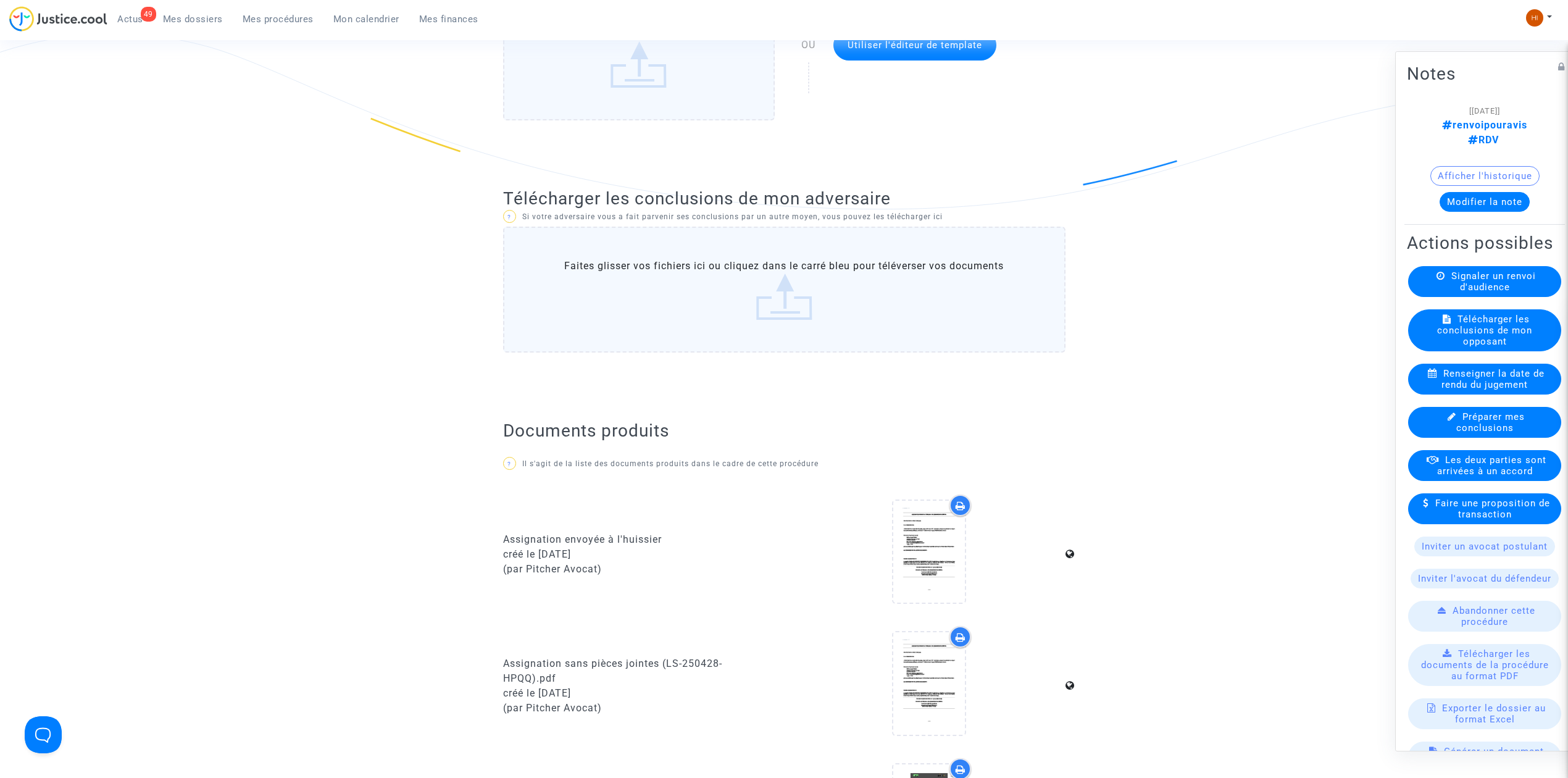
scroll to position [411, 0]
click at [1472, 192] on button "Modifier la note" at bounding box center [1485, 202] width 90 height 20
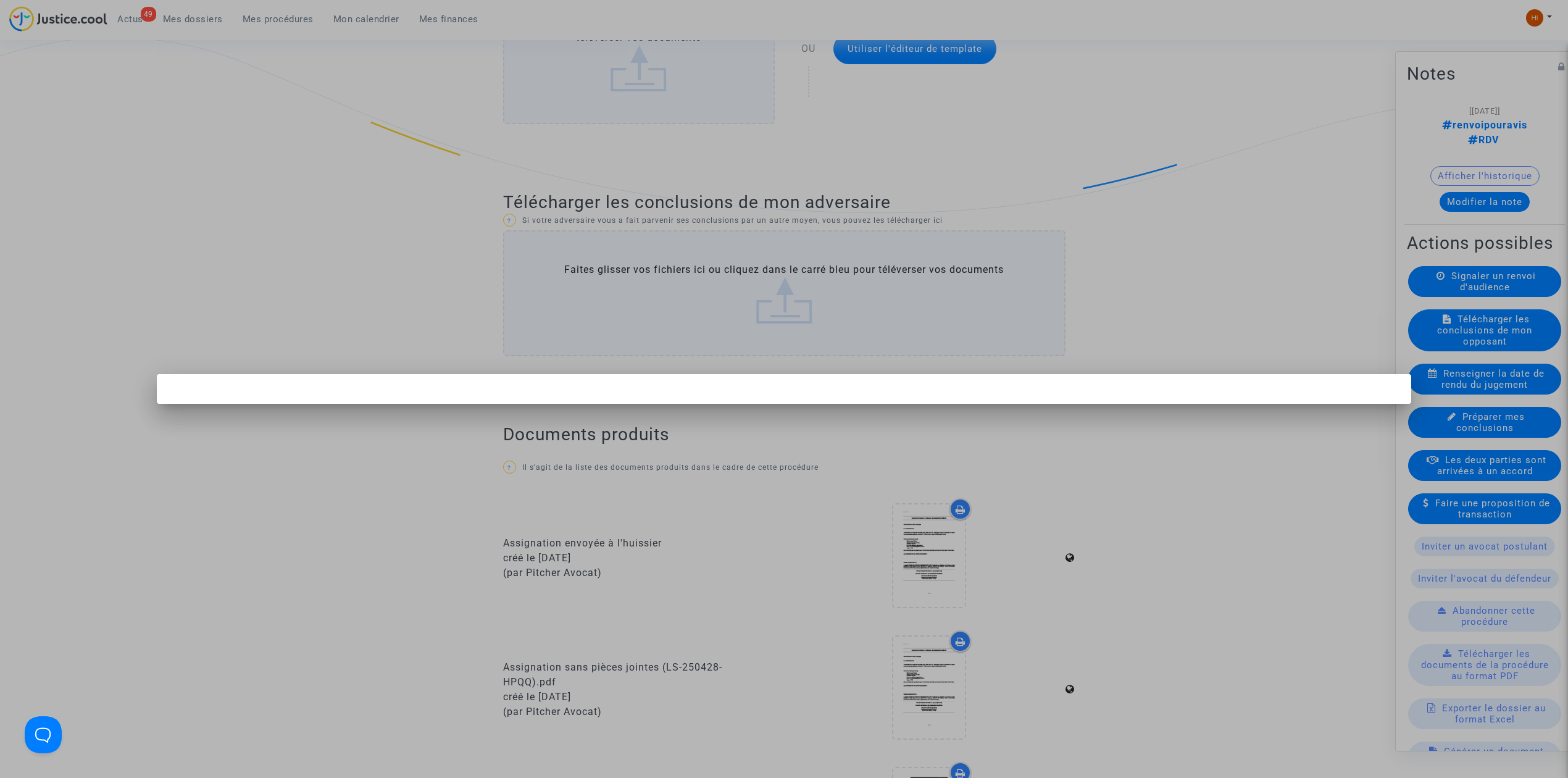
scroll to position [0, 0]
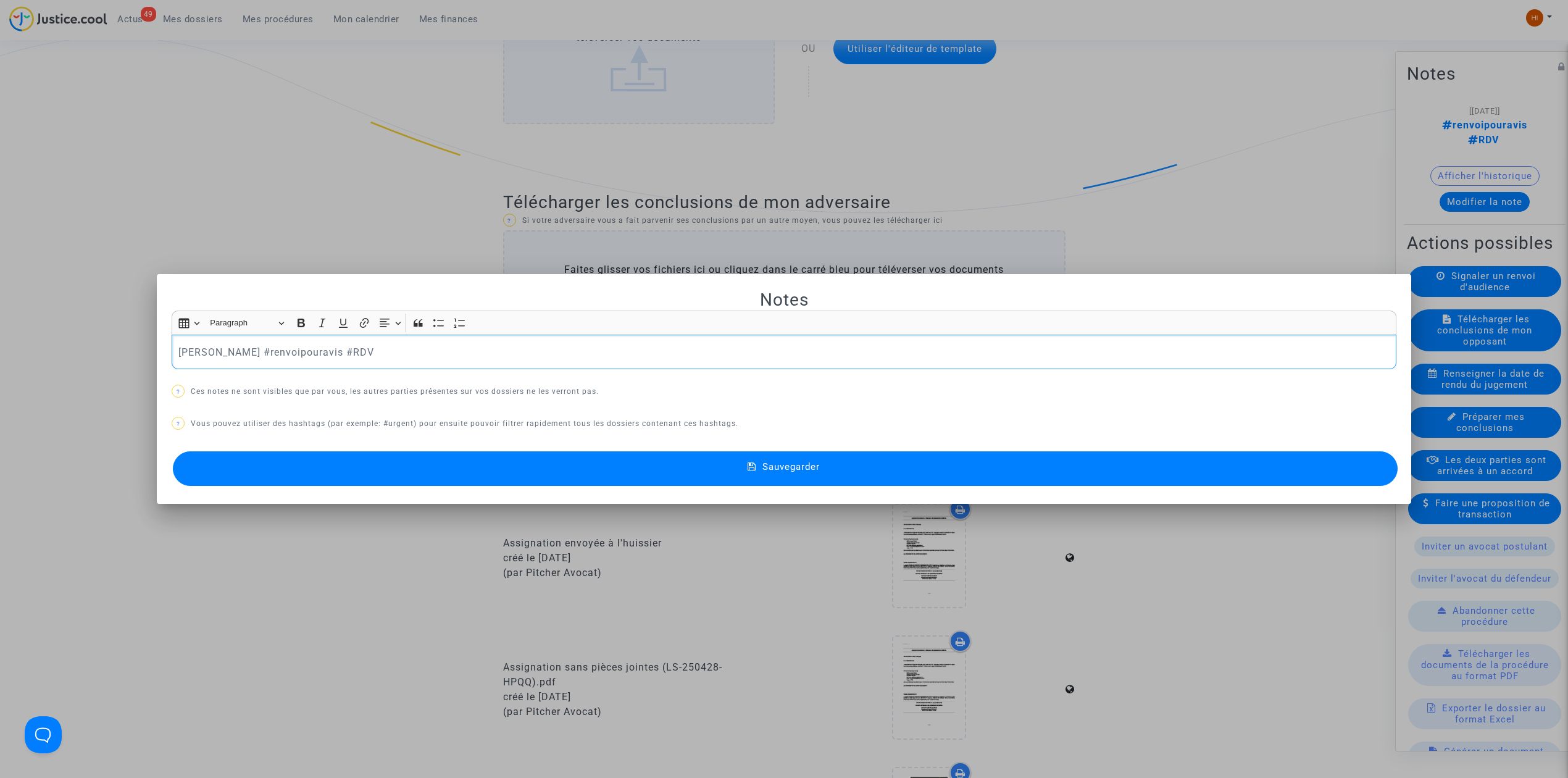
click at [536, 462] on button "Sauvegarder" at bounding box center [784, 468] width 1225 height 35
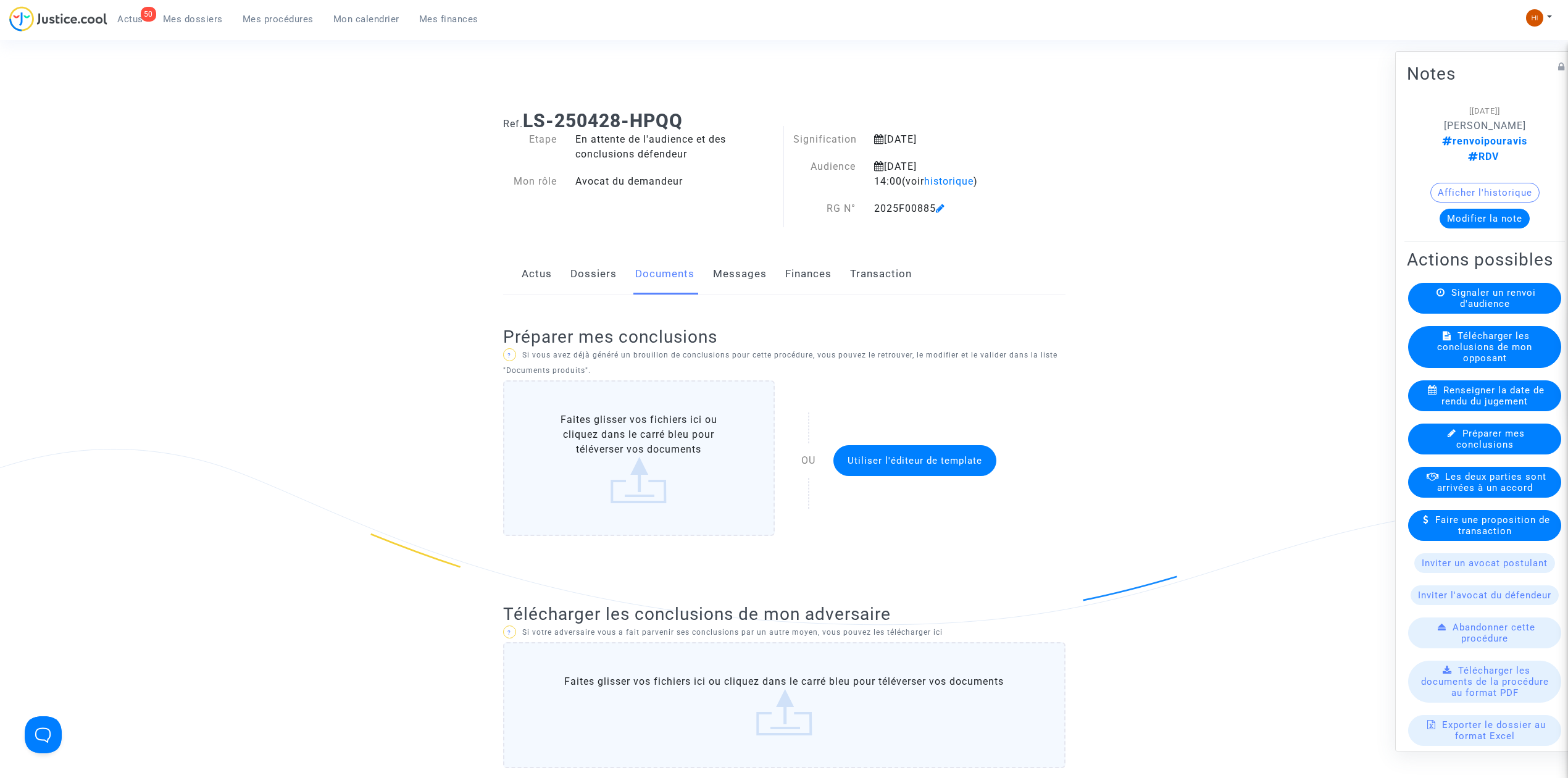
click at [383, 17] on span "Mon calendrier" at bounding box center [366, 19] width 66 height 11
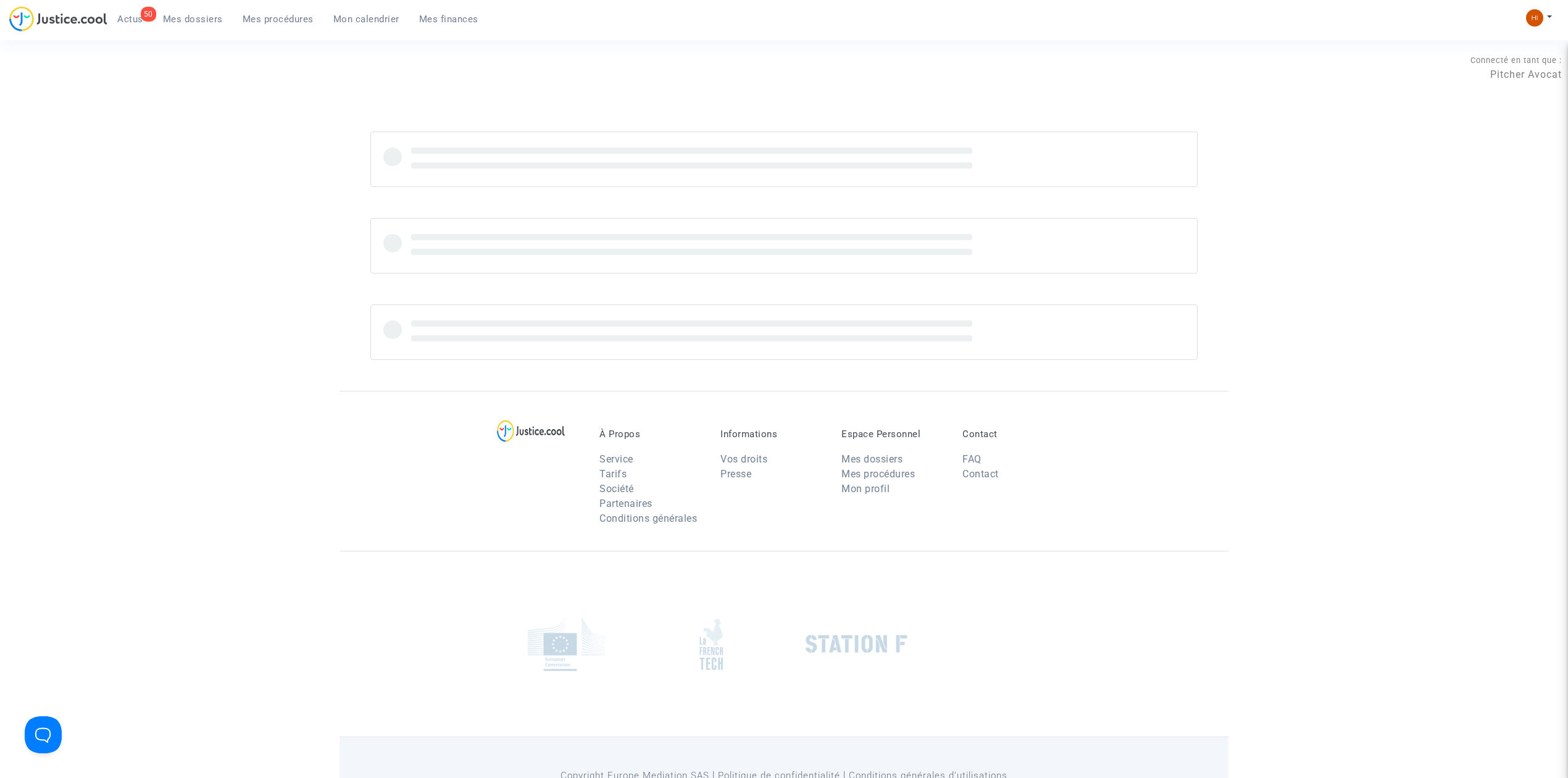
click at [361, 21] on span "Mon calendrier" at bounding box center [366, 19] width 66 height 11
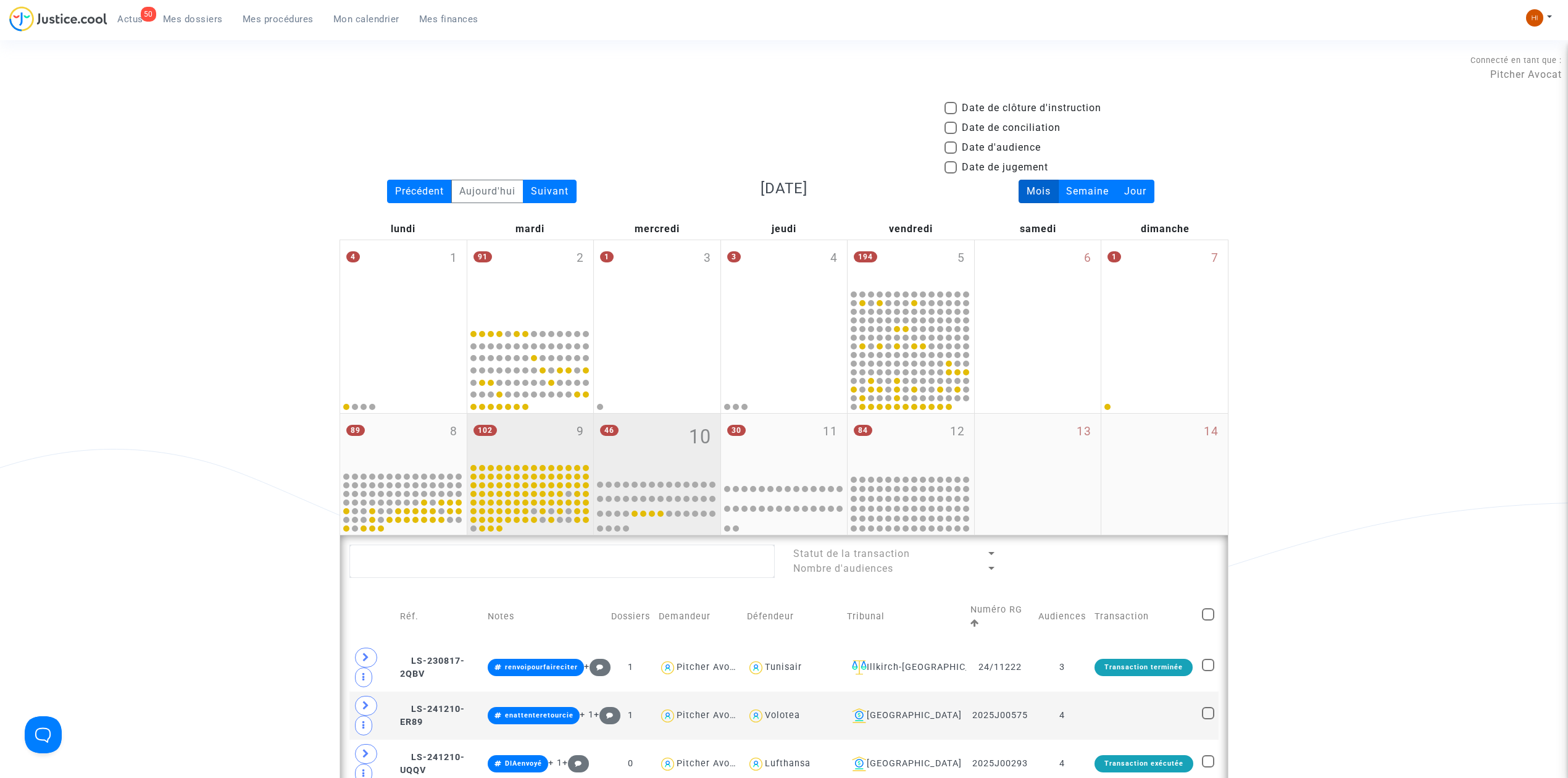
click at [538, 440] on div "102 9" at bounding box center [530, 437] width 127 height 48
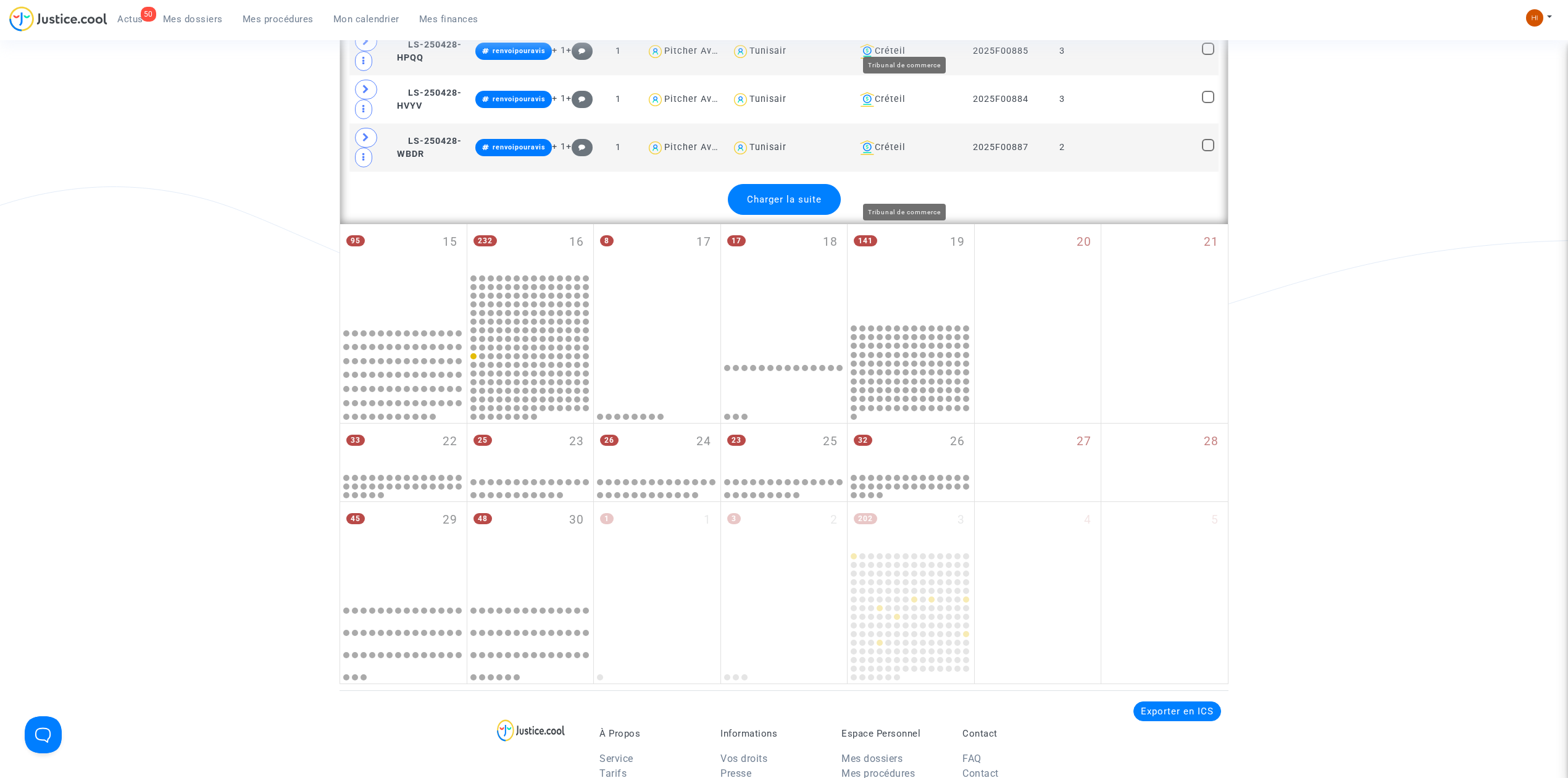
scroll to position [2880, 0]
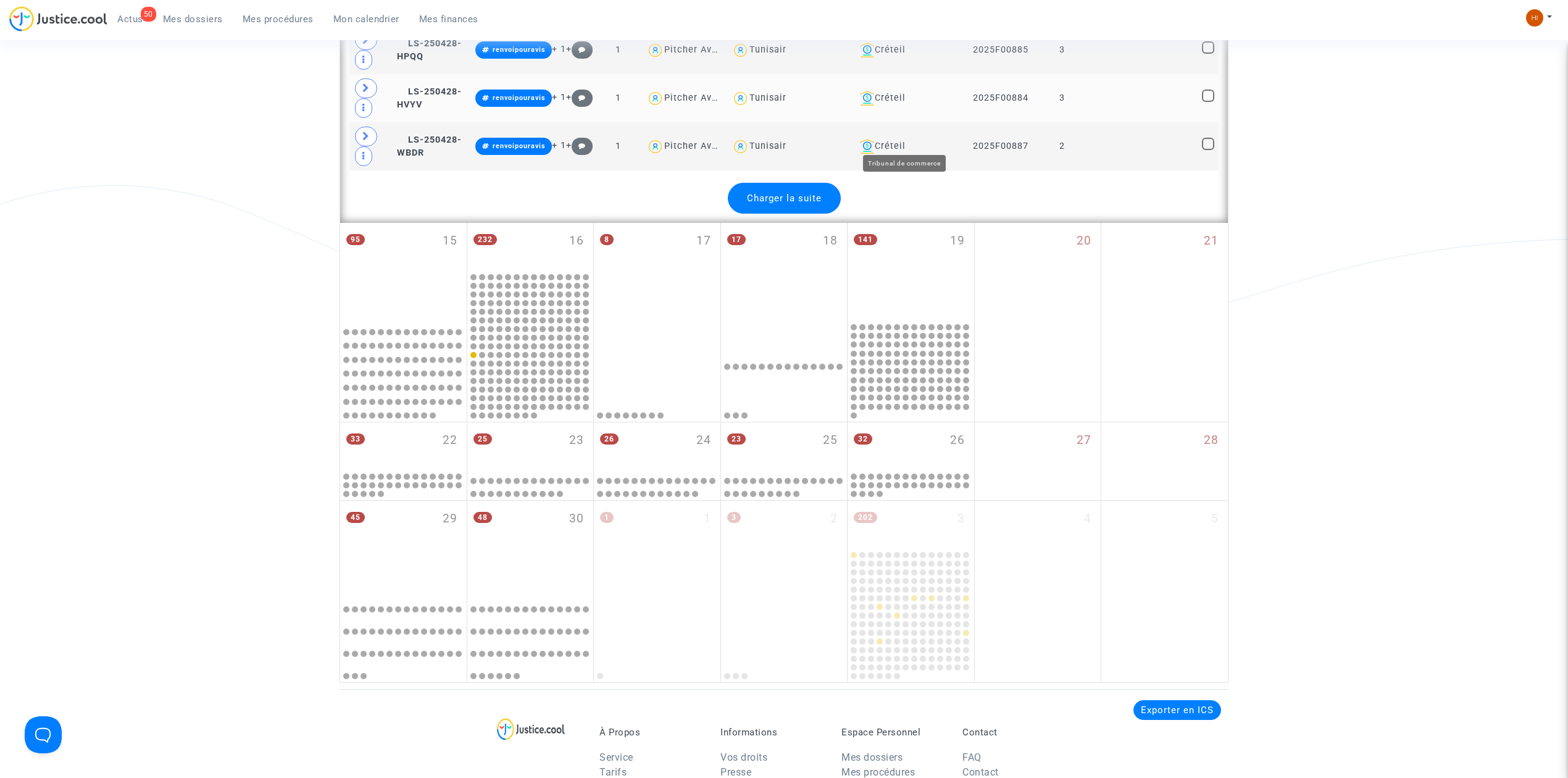
click at [892, 106] on div "Créteil" at bounding box center [908, 98] width 108 height 15
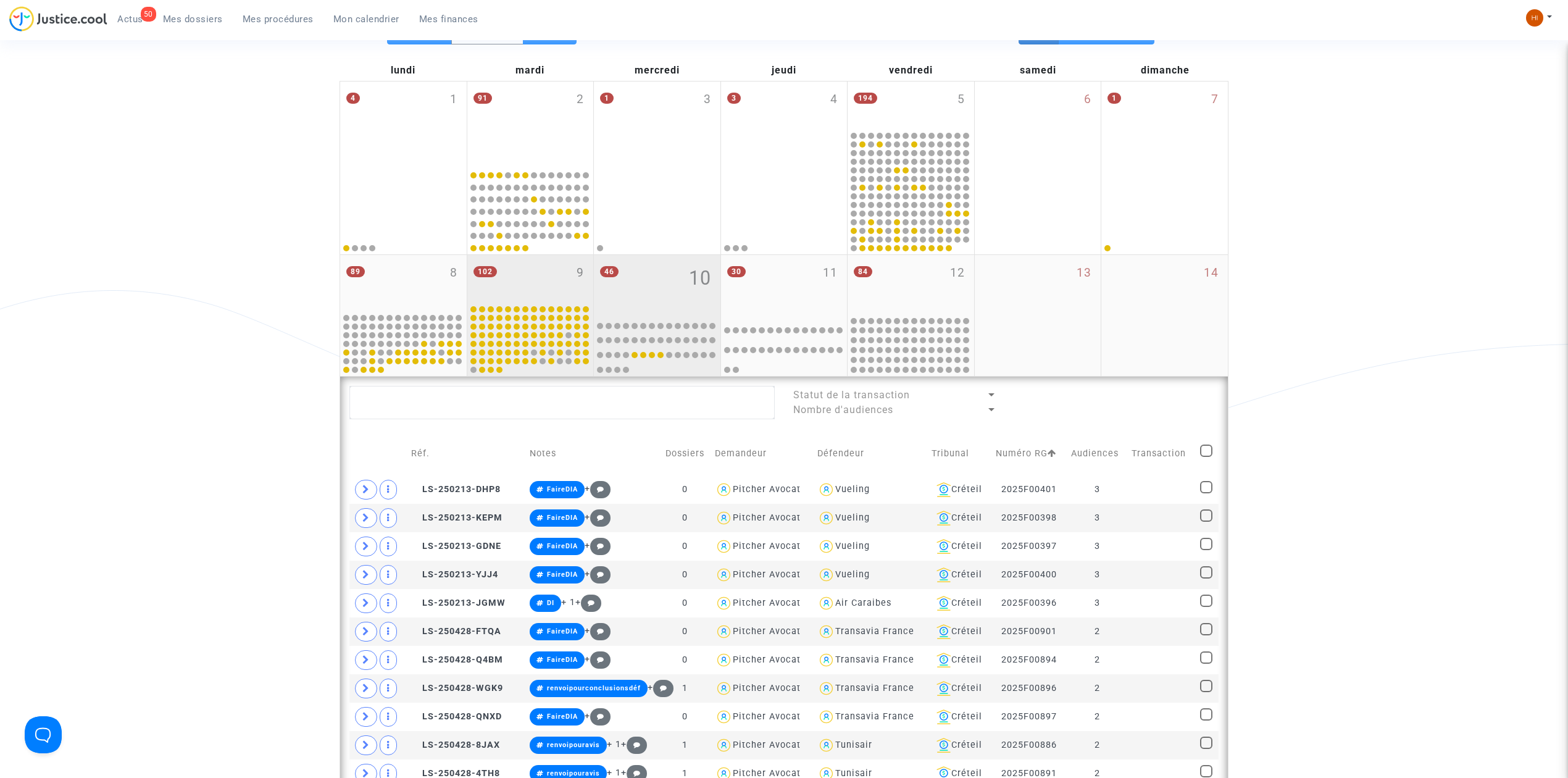
scroll to position [364, 0]
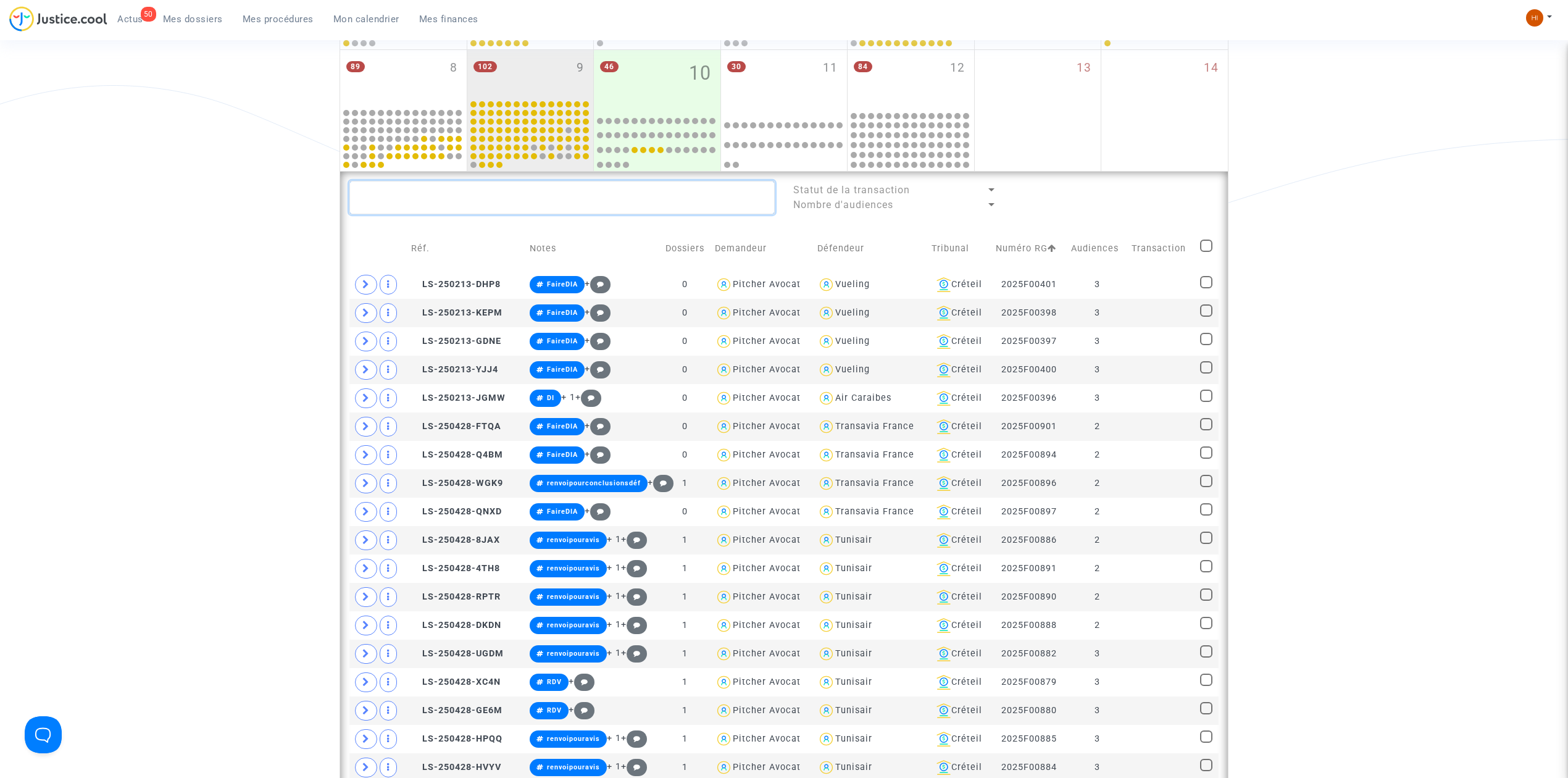
click at [534, 202] on textarea at bounding box center [562, 198] width 426 height 34
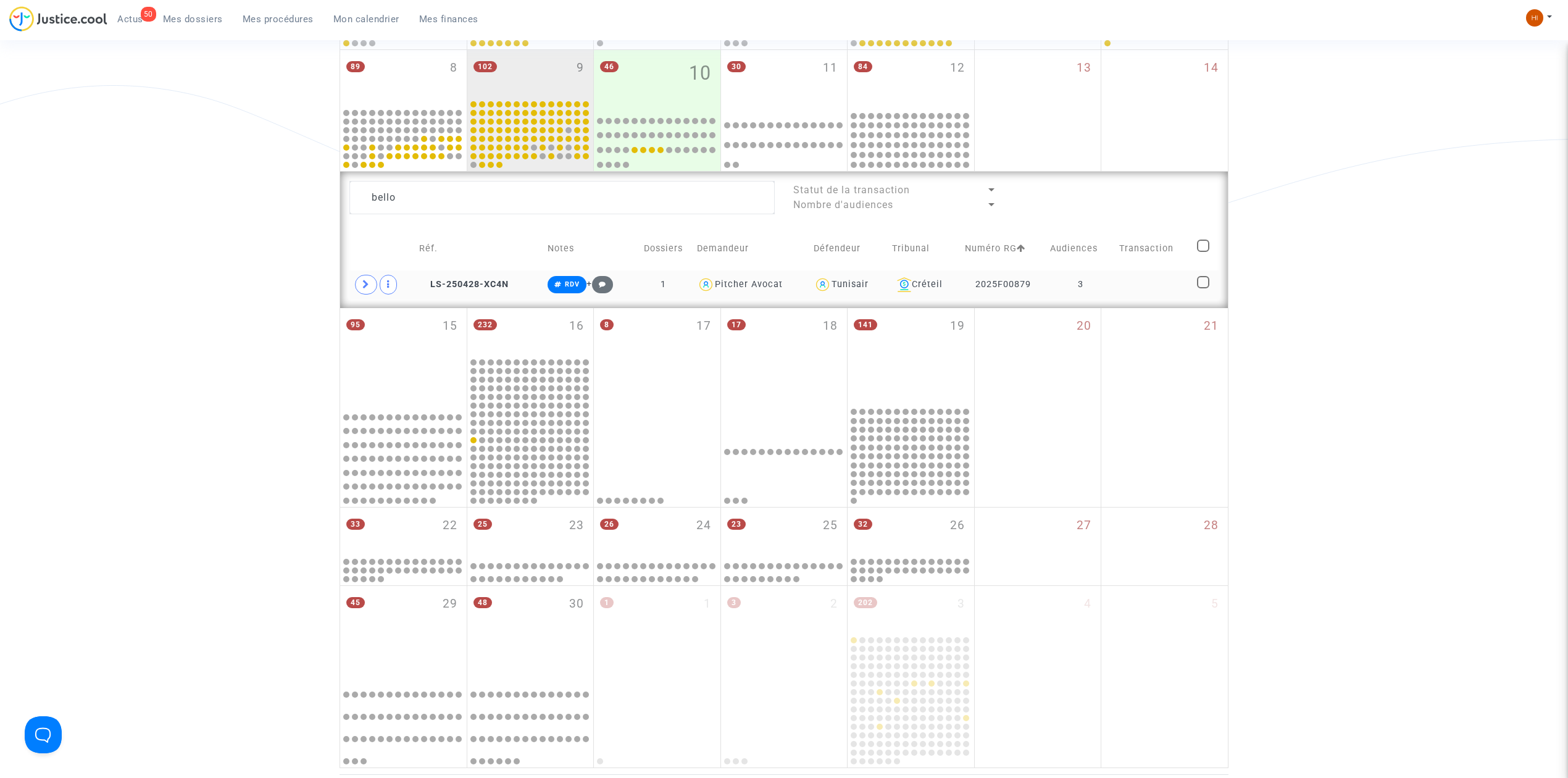
click at [1131, 274] on td at bounding box center [1153, 284] width 78 height 28
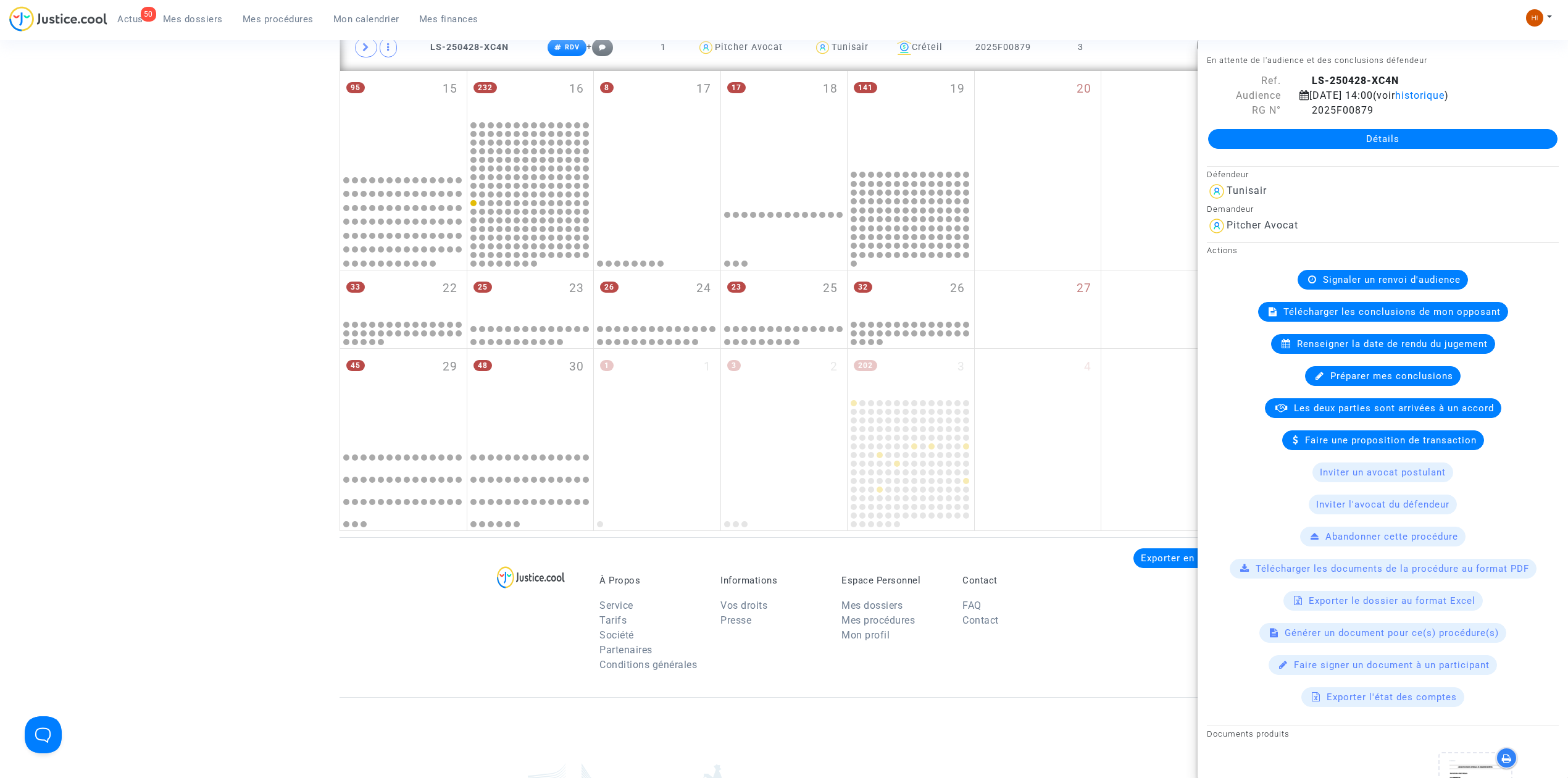
scroll to position [326, 0]
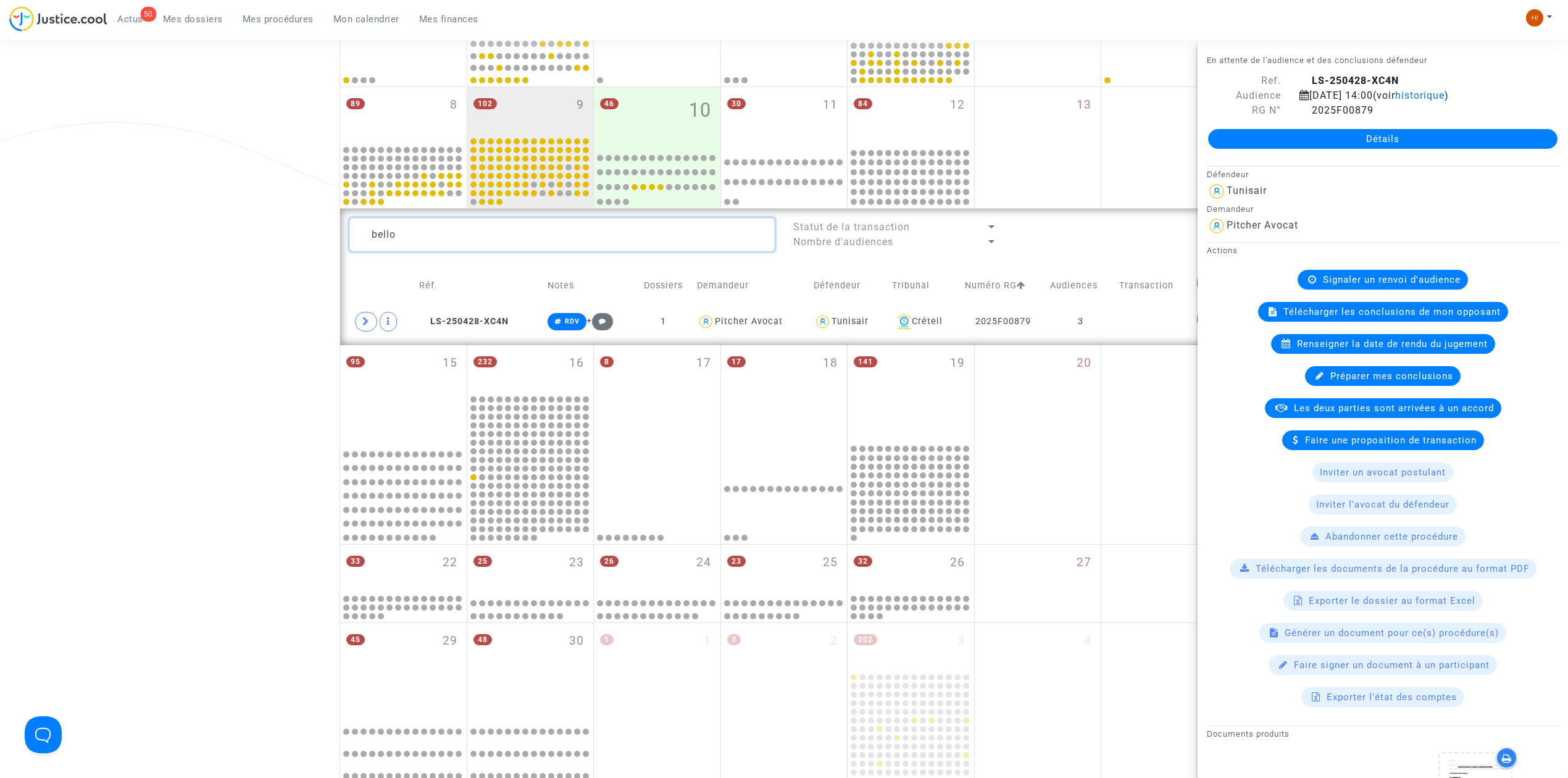
click at [706, 245] on textarea at bounding box center [562, 234] width 426 height 34
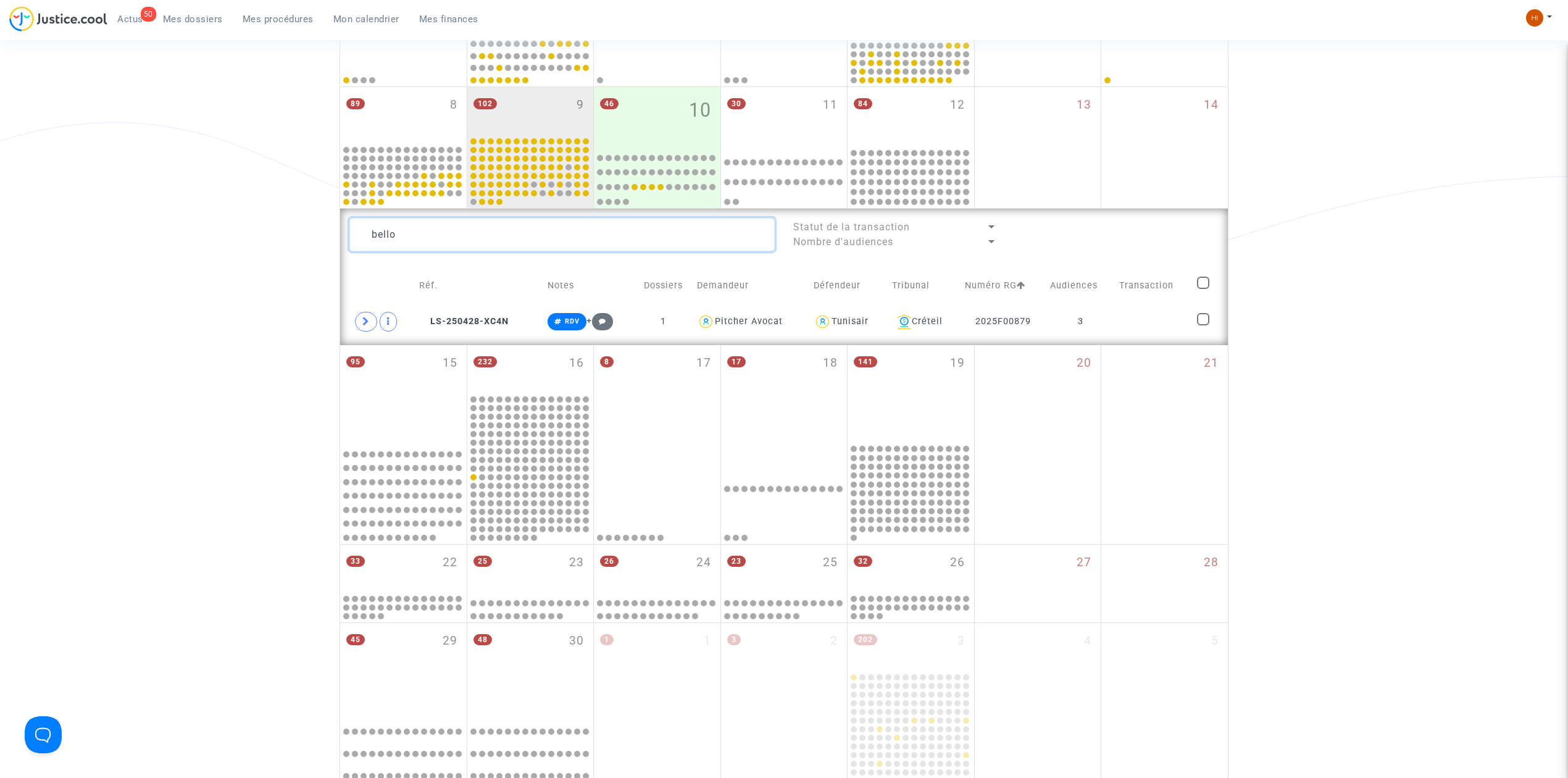
click at [706, 245] on textarea at bounding box center [562, 234] width 426 height 34
paste textarea "2025F00880"
click at [1156, 320] on td at bounding box center [1154, 322] width 77 height 28
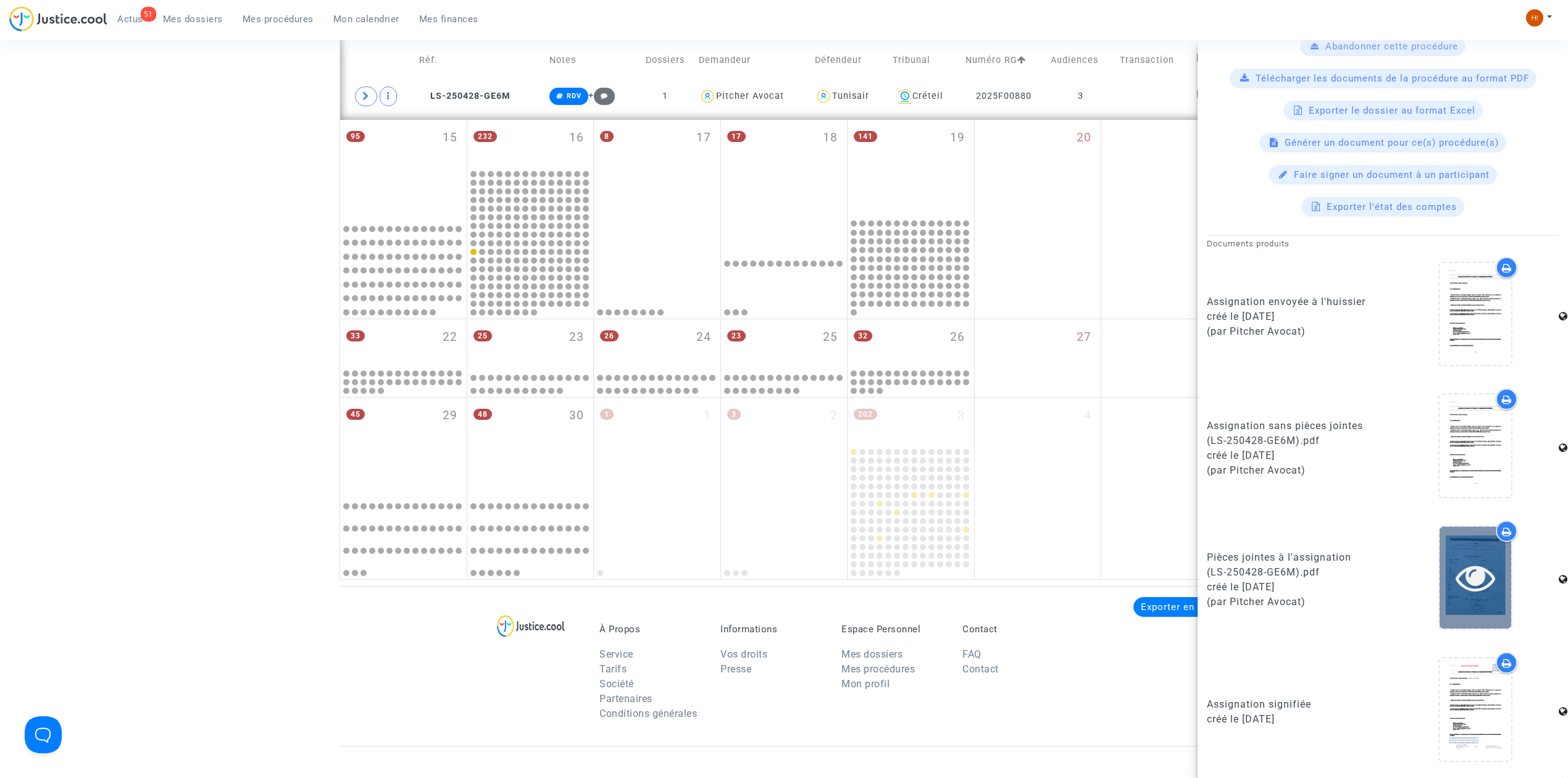
scroll to position [820, 0]
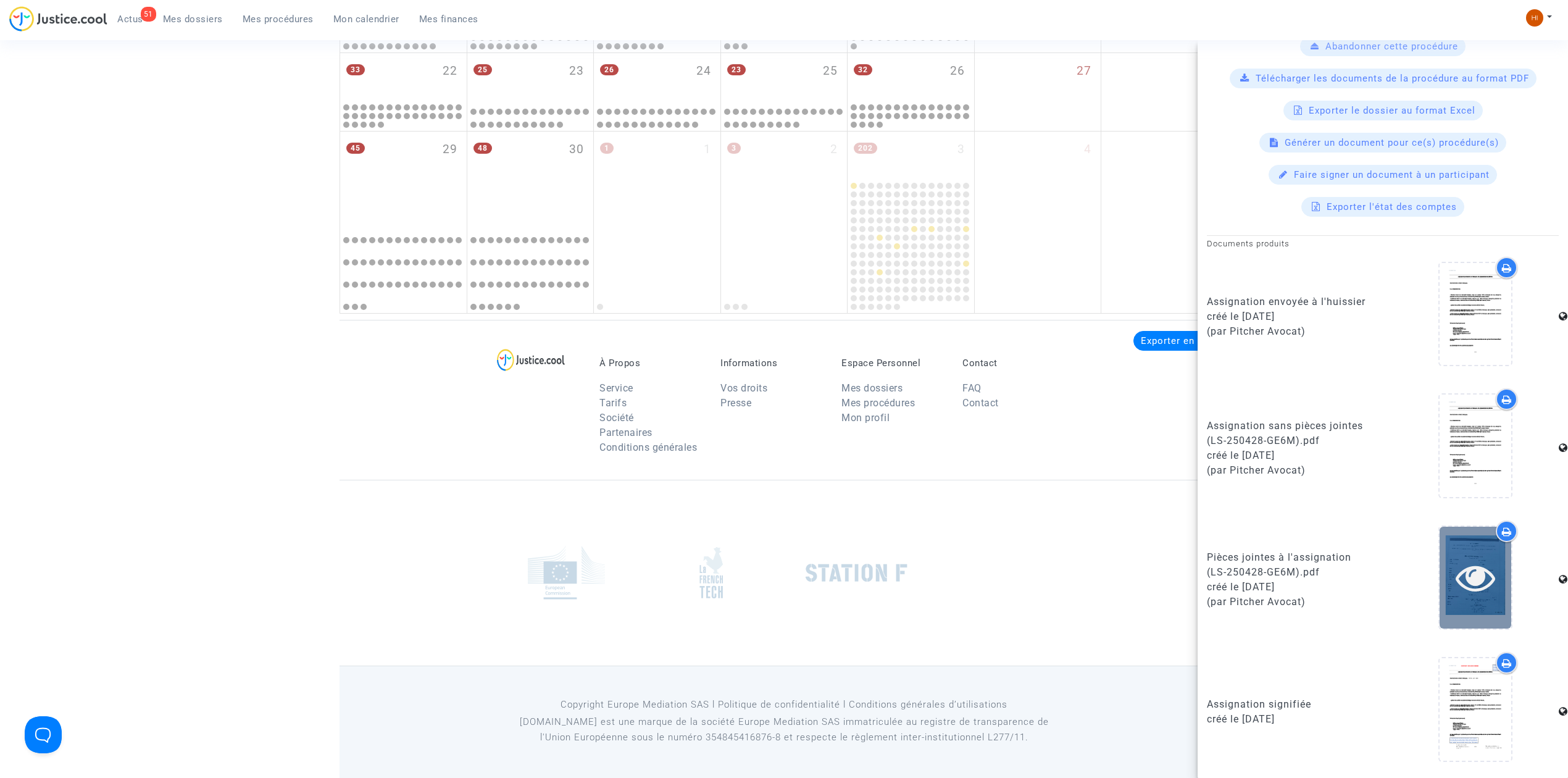
click at [1443, 581] on div at bounding box center [1475, 577] width 71 height 39
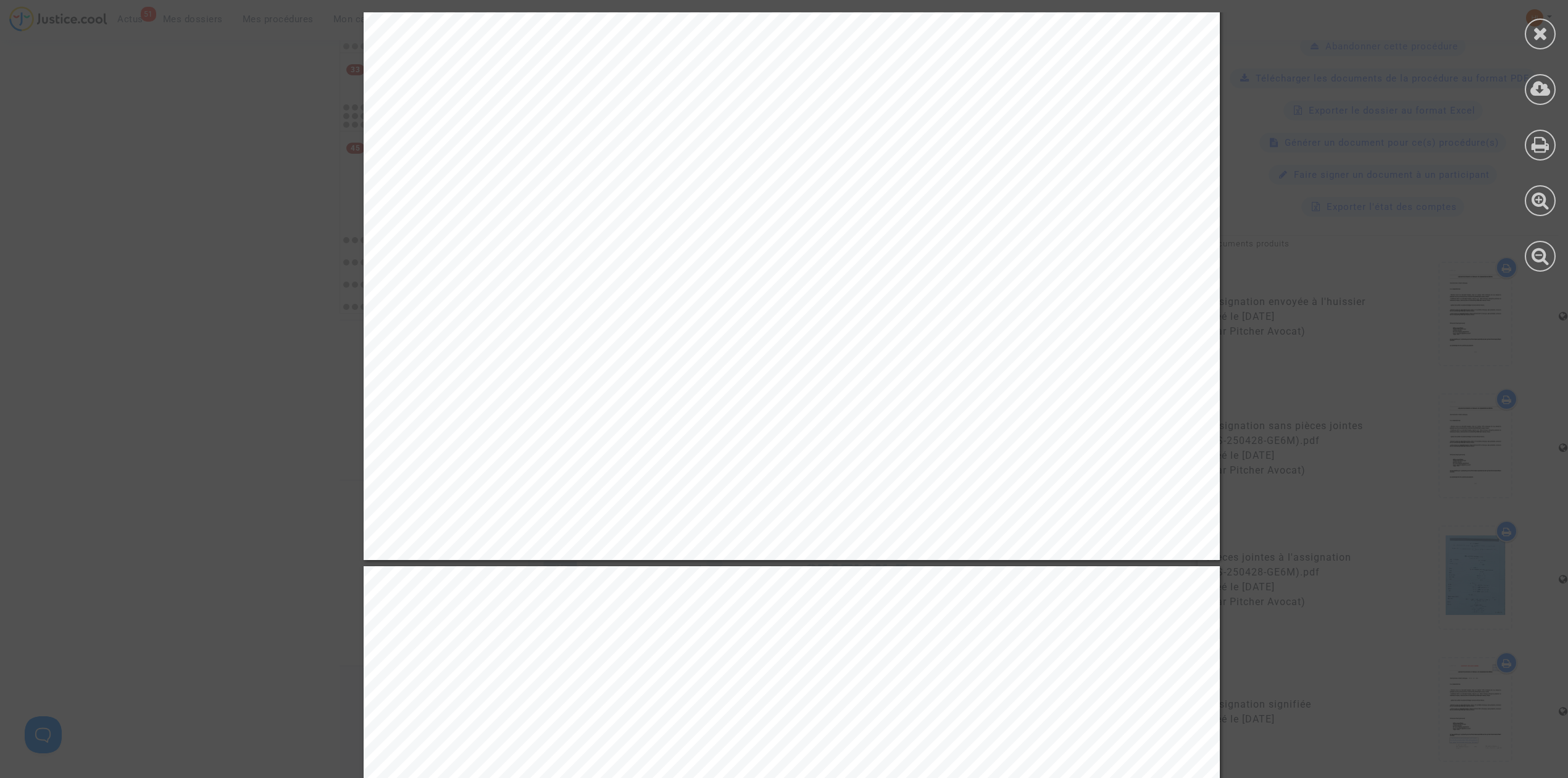
scroll to position [7490, 0]
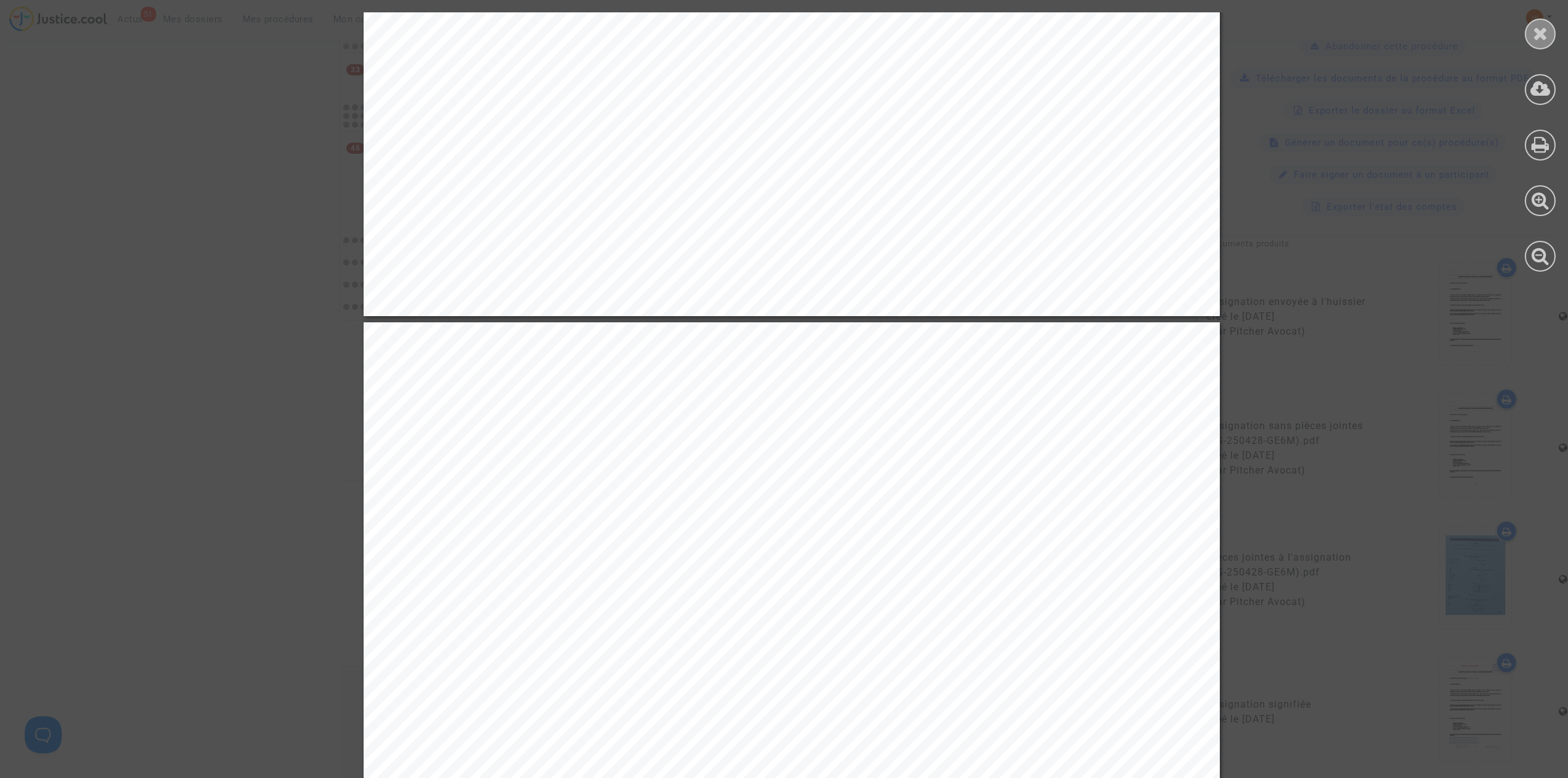
click at [1534, 43] on div at bounding box center [1540, 34] width 31 height 31
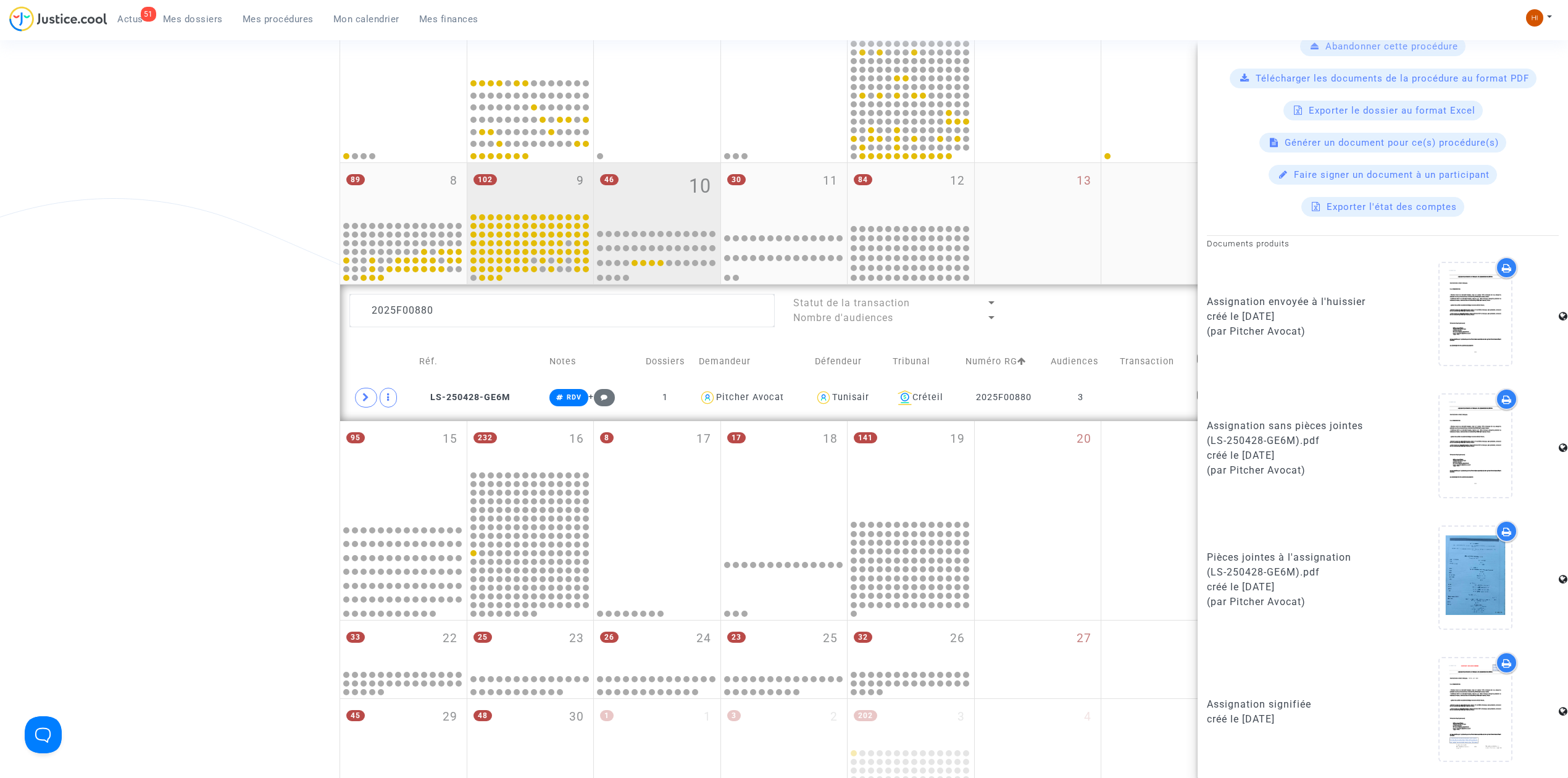
scroll to position [245, 0]
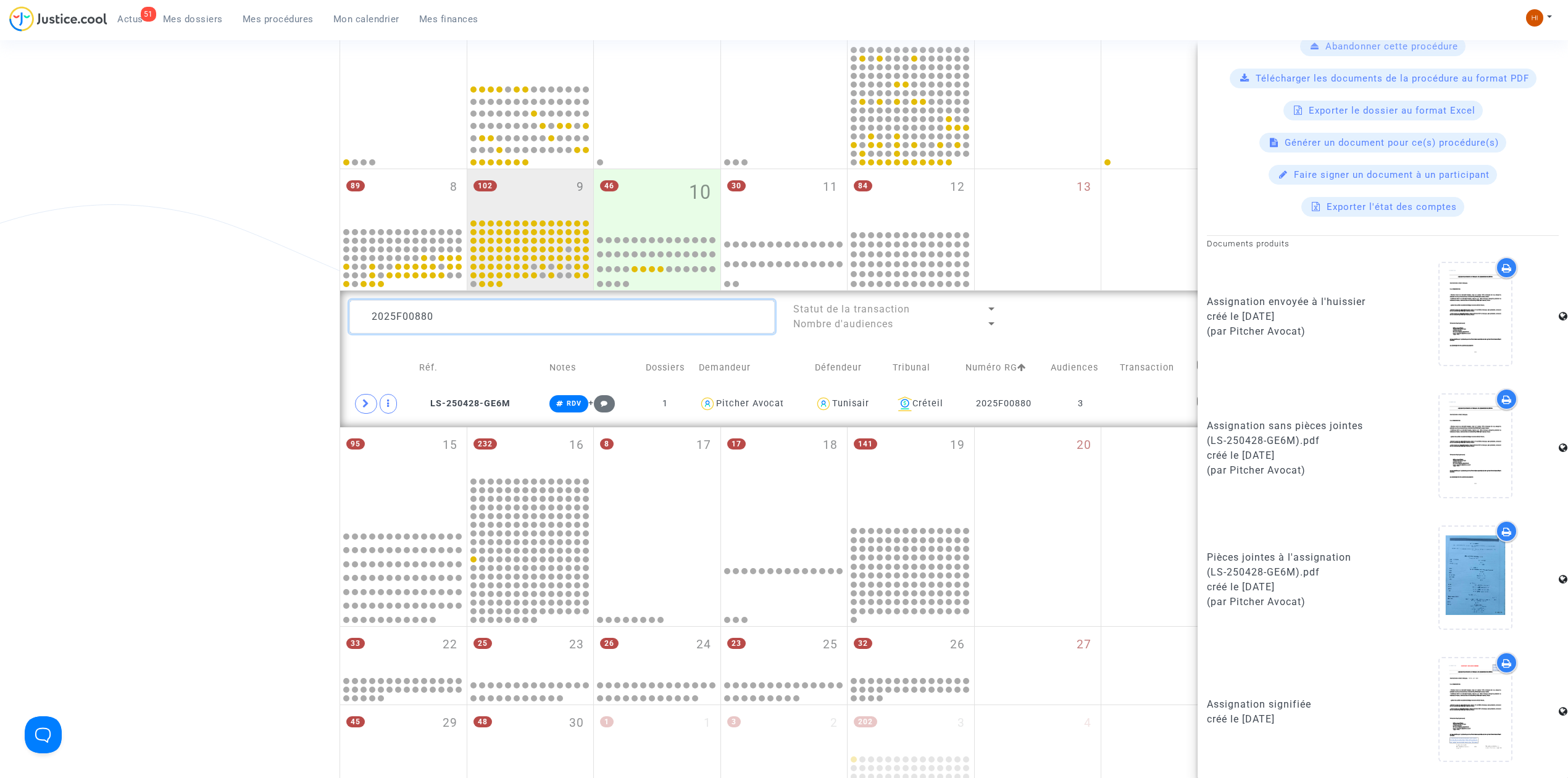
click at [493, 319] on textarea at bounding box center [562, 317] width 426 height 34
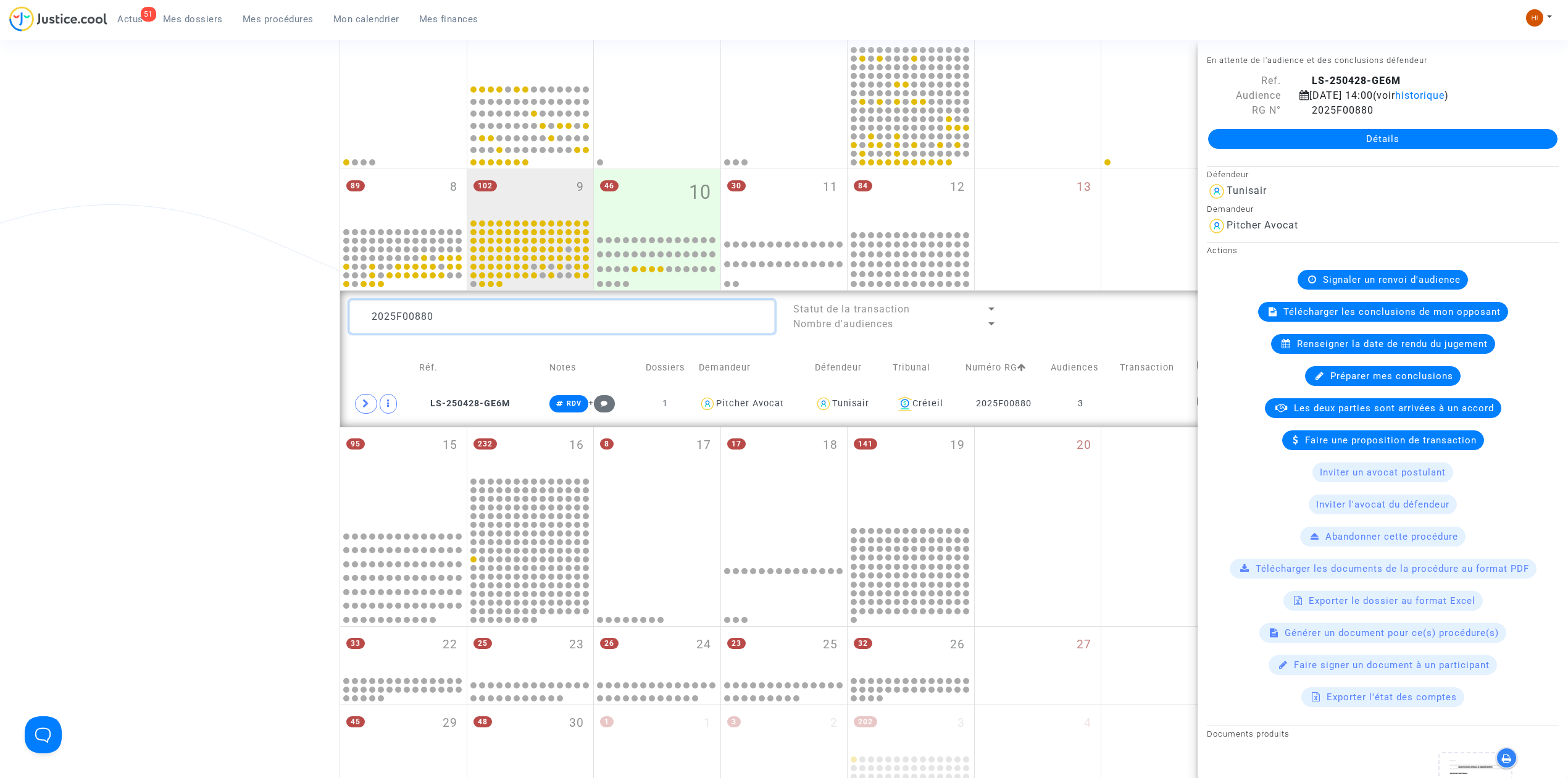
click at [493, 319] on textarea at bounding box center [562, 317] width 426 height 34
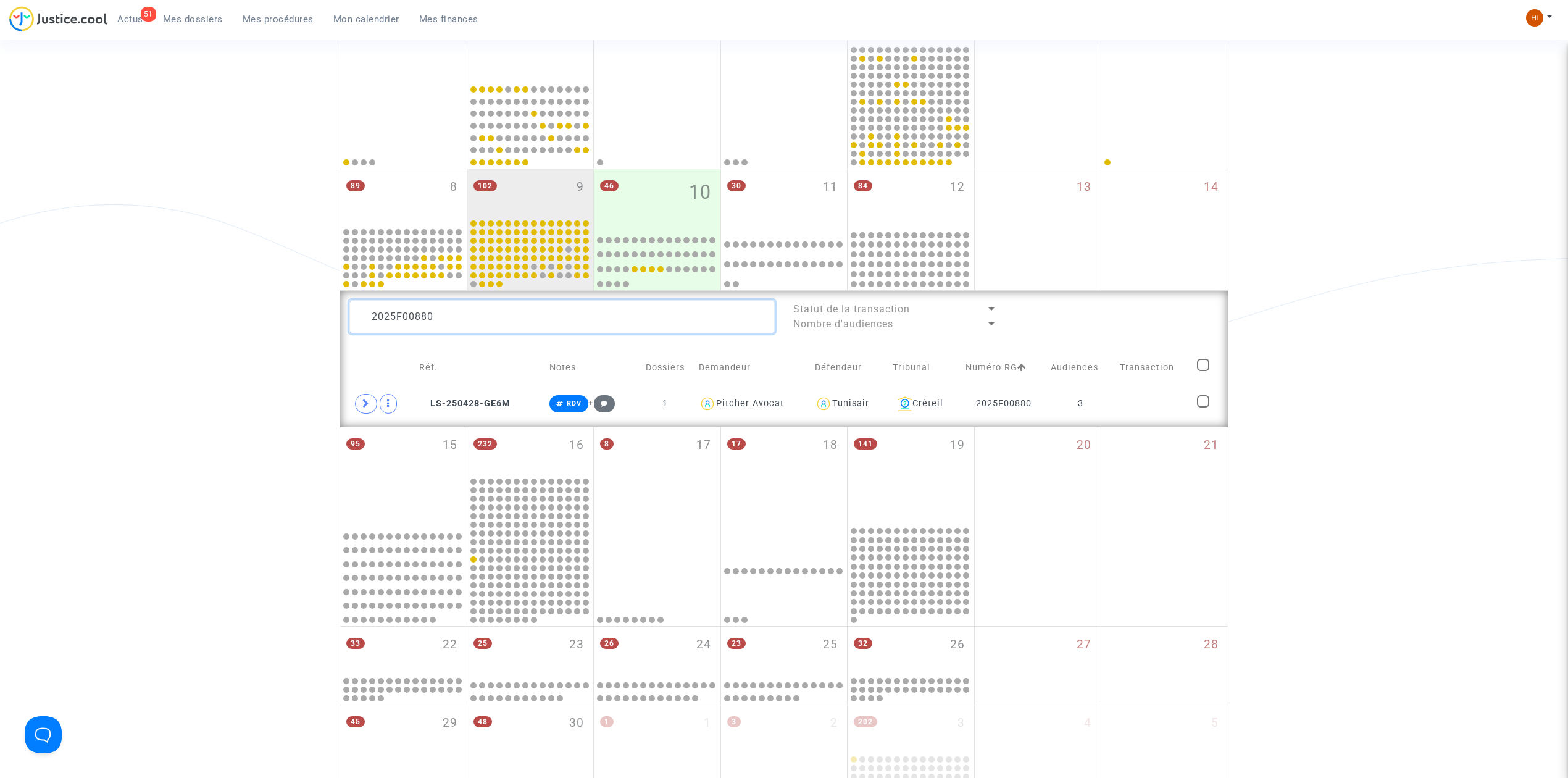
click at [493, 319] on textarea at bounding box center [562, 317] width 426 height 34
paste textarea "1"
click at [1117, 401] on td "3" at bounding box center [1089, 404] width 65 height 28
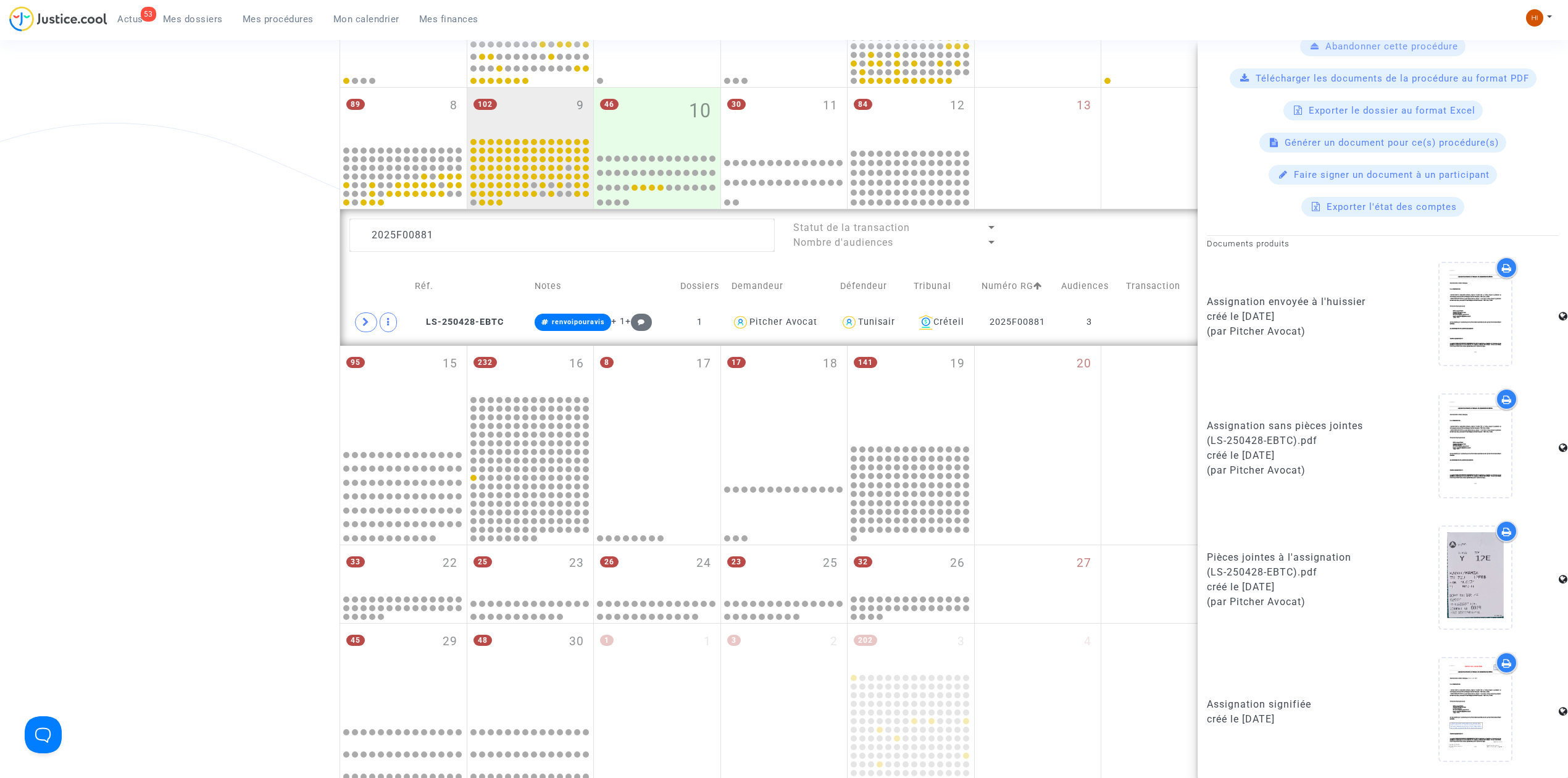
scroll to position [326, 0]
click at [470, 223] on textarea at bounding box center [562, 234] width 426 height 34
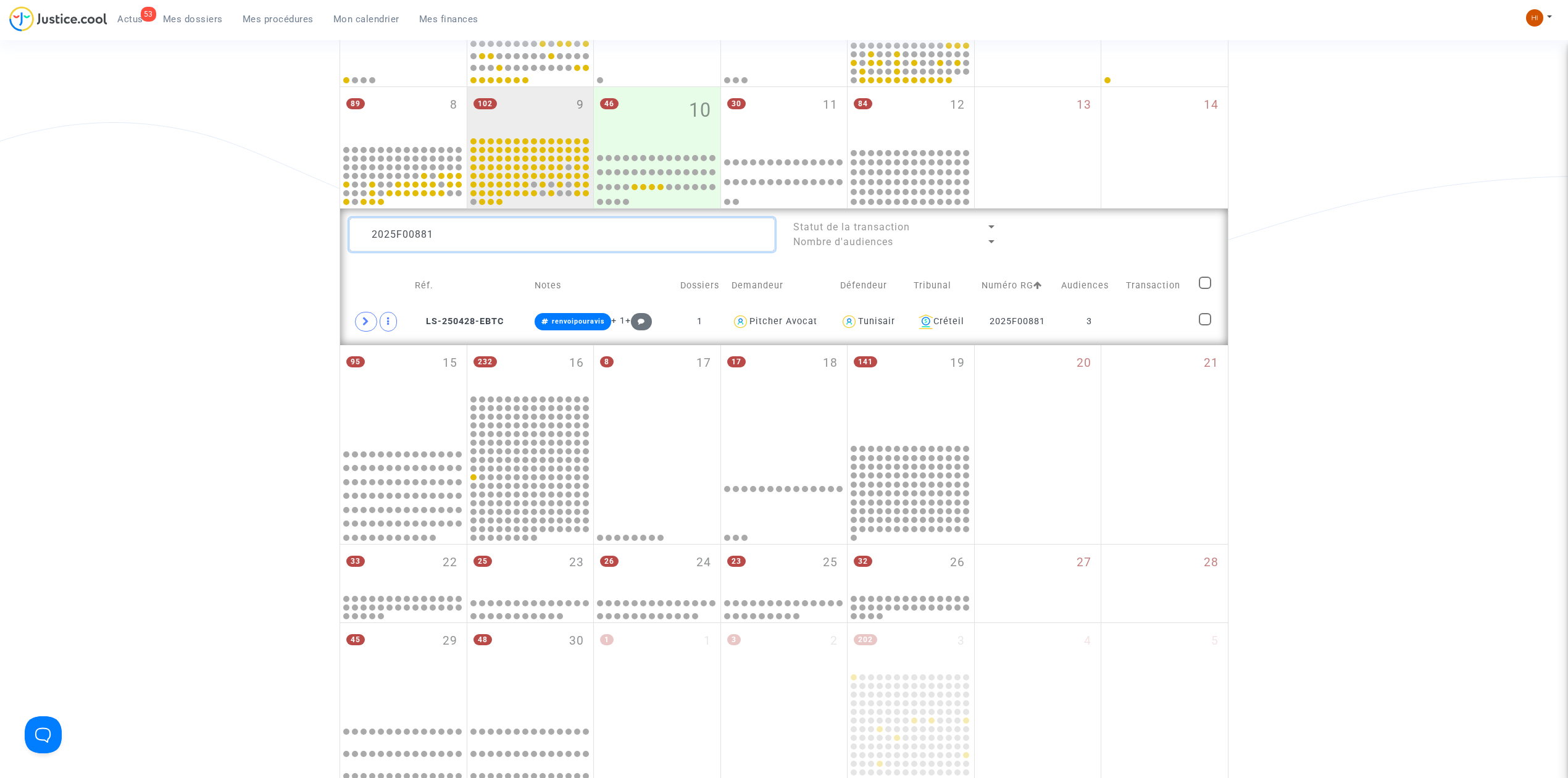
click at [470, 223] on textarea at bounding box center [562, 234] width 426 height 34
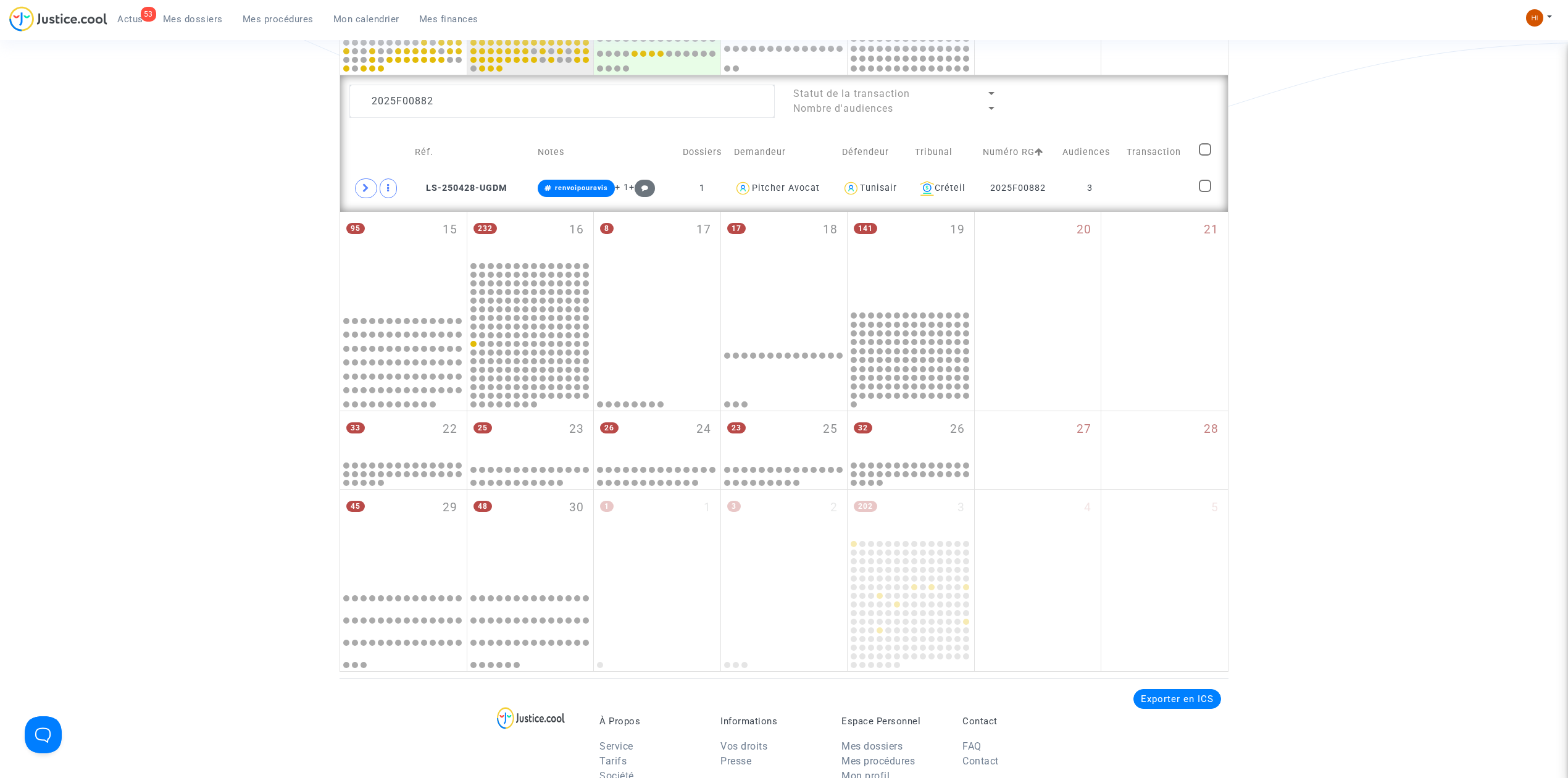
scroll to position [491, 0]
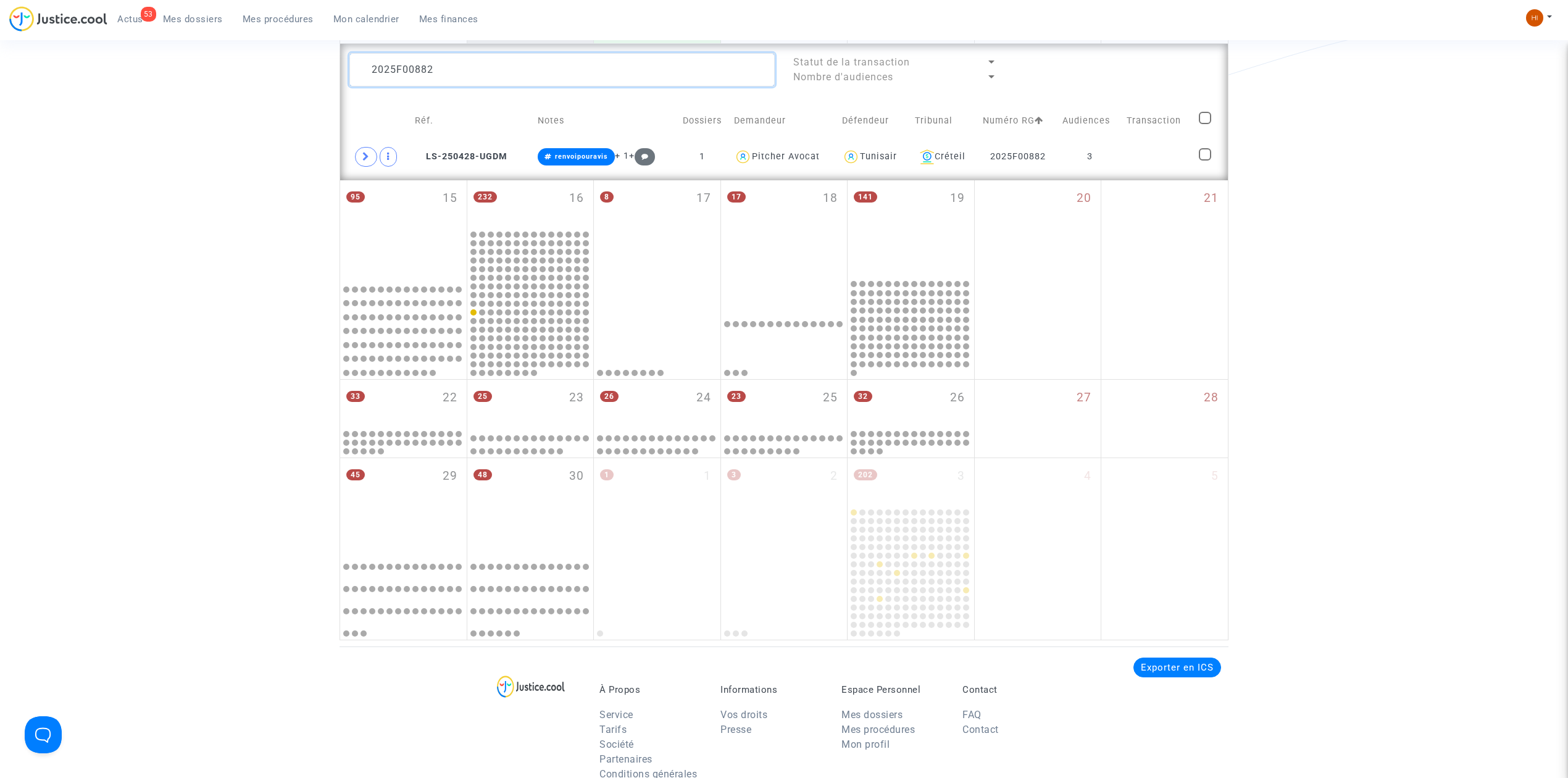
click at [584, 75] on textarea at bounding box center [562, 70] width 426 height 34
click at [485, 146] on td "LS-250428-CE9Q" at bounding box center [470, 157] width 120 height 28
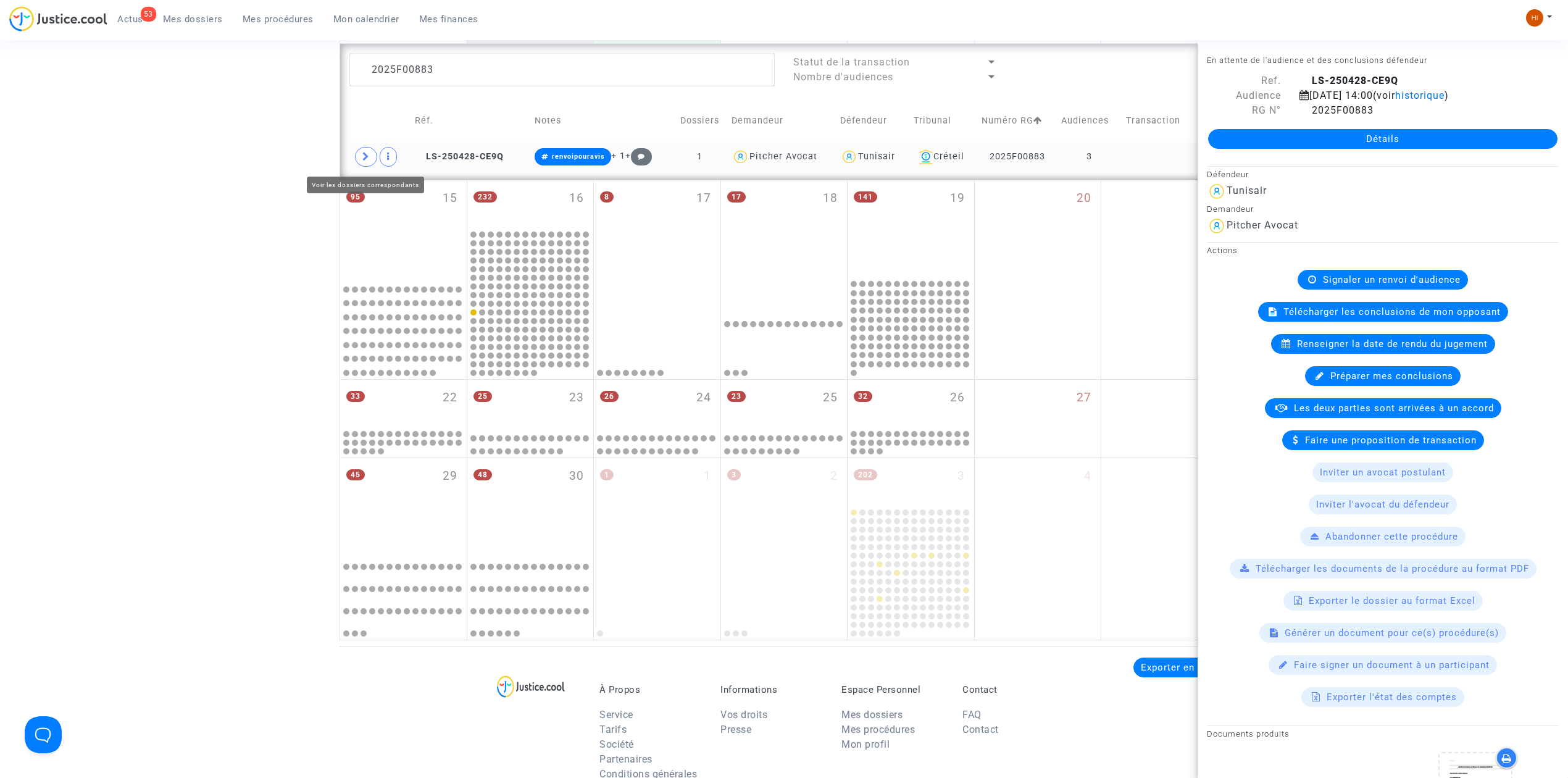
click at [365, 164] on span at bounding box center [366, 157] width 22 height 20
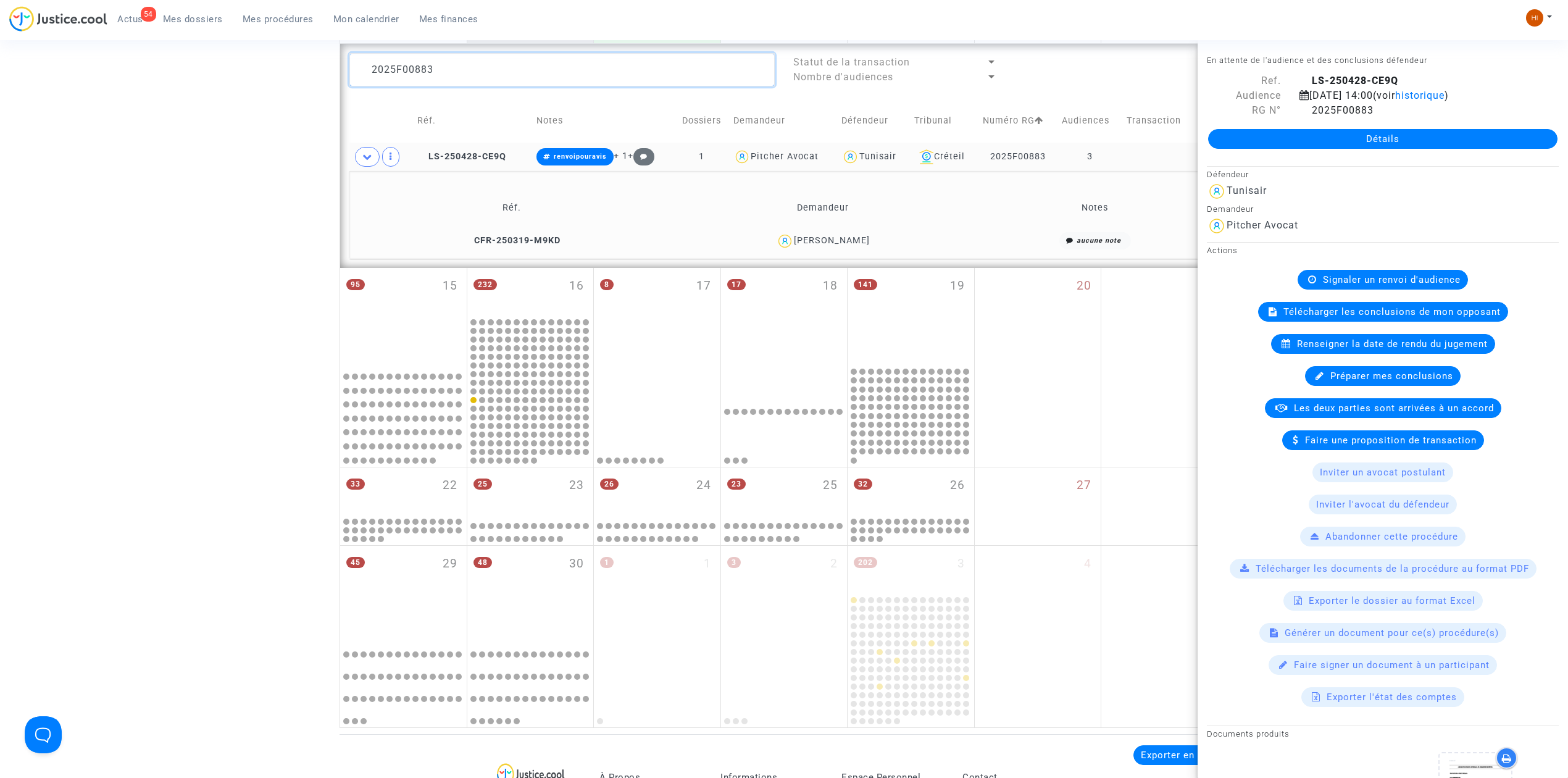
click at [548, 67] on textarea at bounding box center [562, 70] width 426 height 34
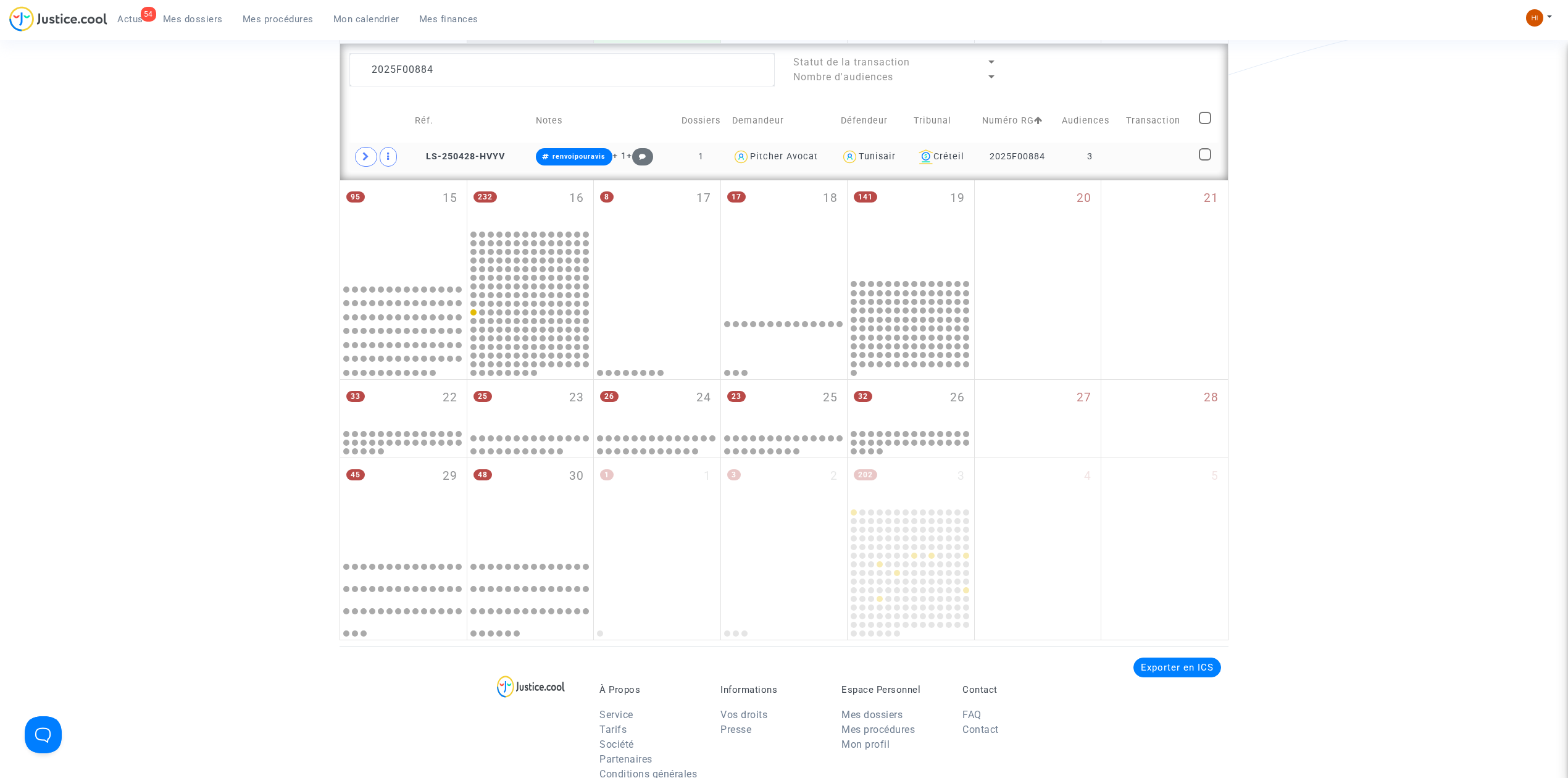
click at [1097, 156] on td "3" at bounding box center [1089, 157] width 65 height 28
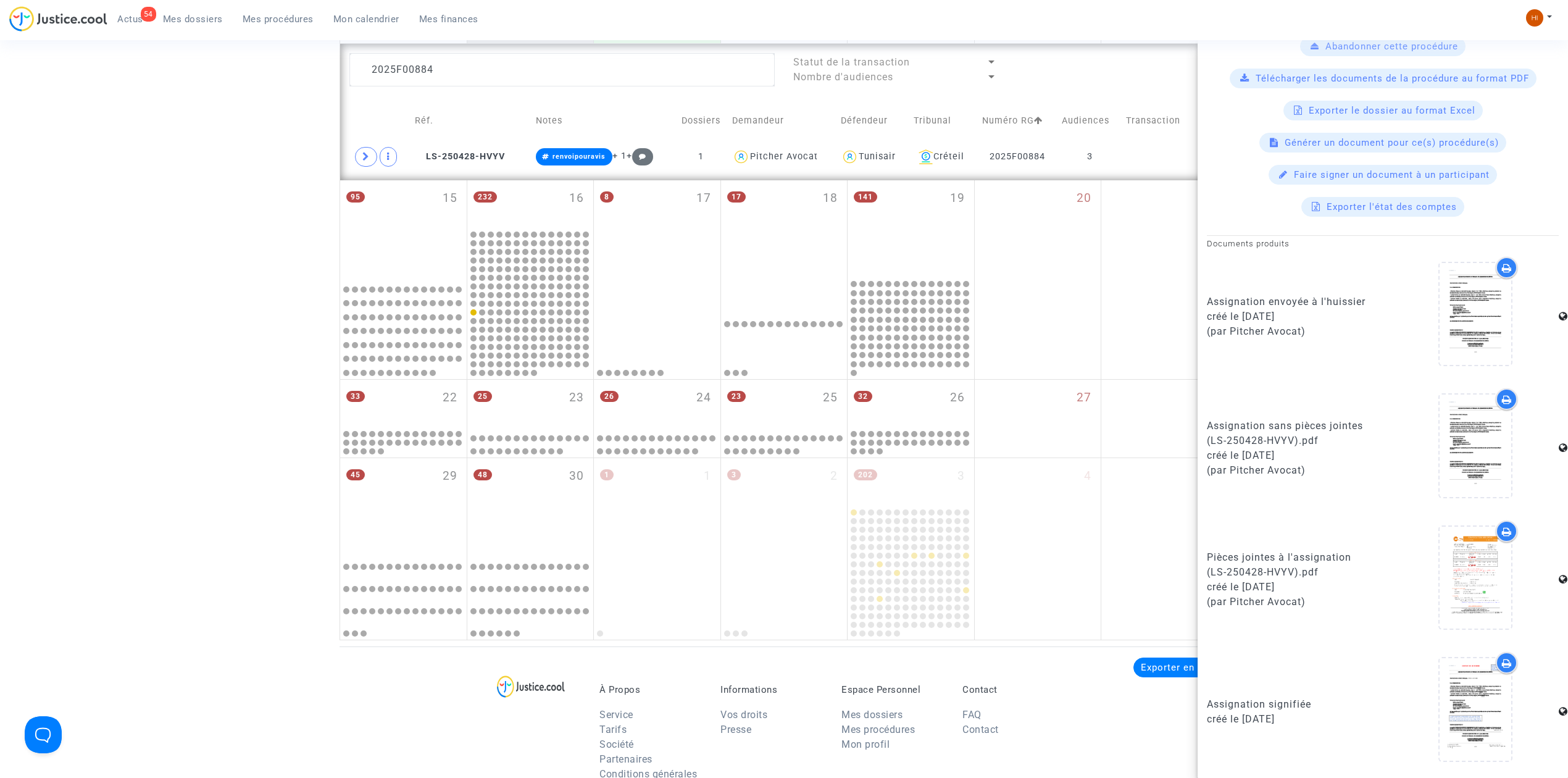
scroll to position [820, 0]
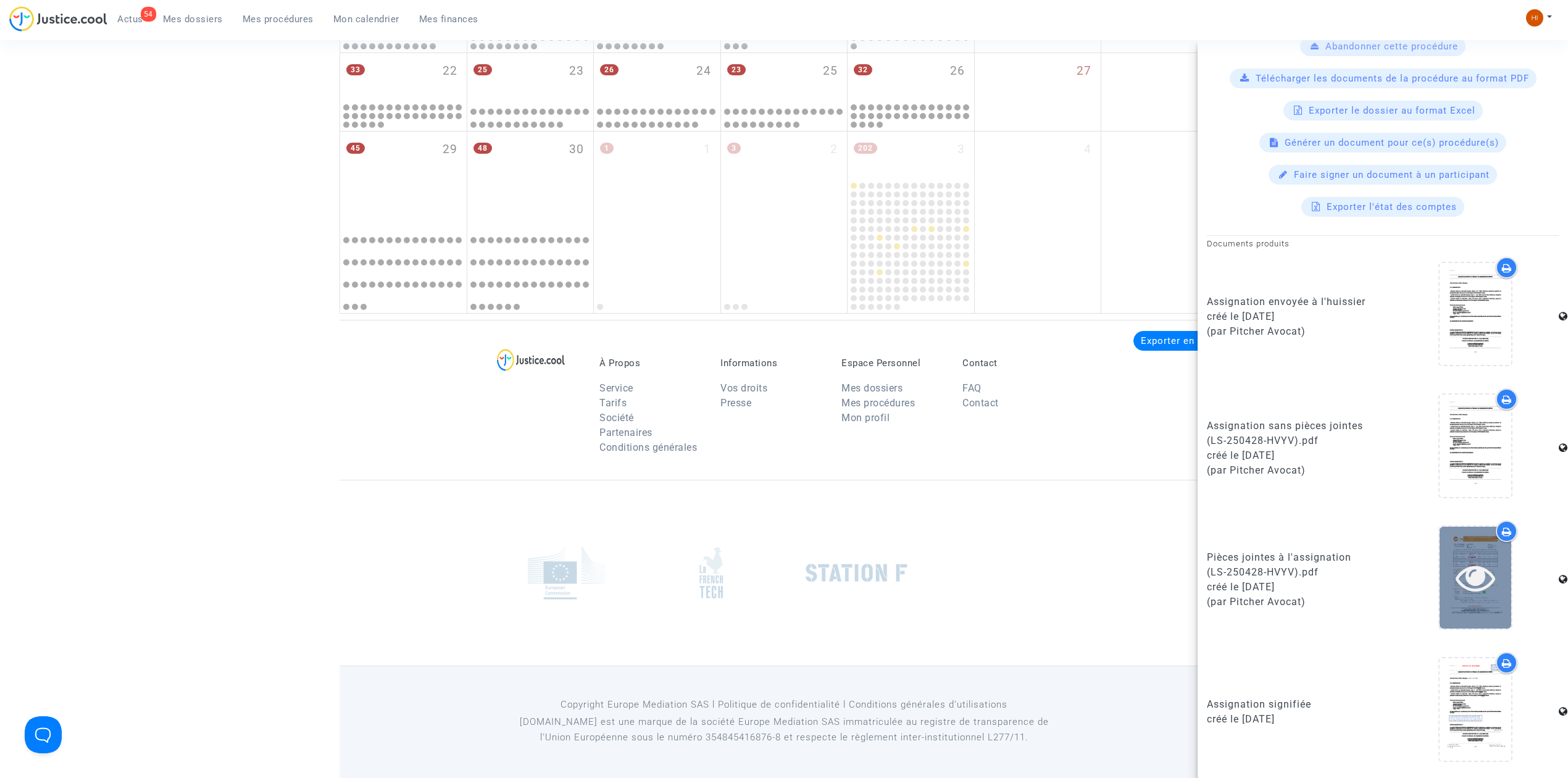
click at [1474, 588] on icon at bounding box center [1475, 577] width 40 height 39
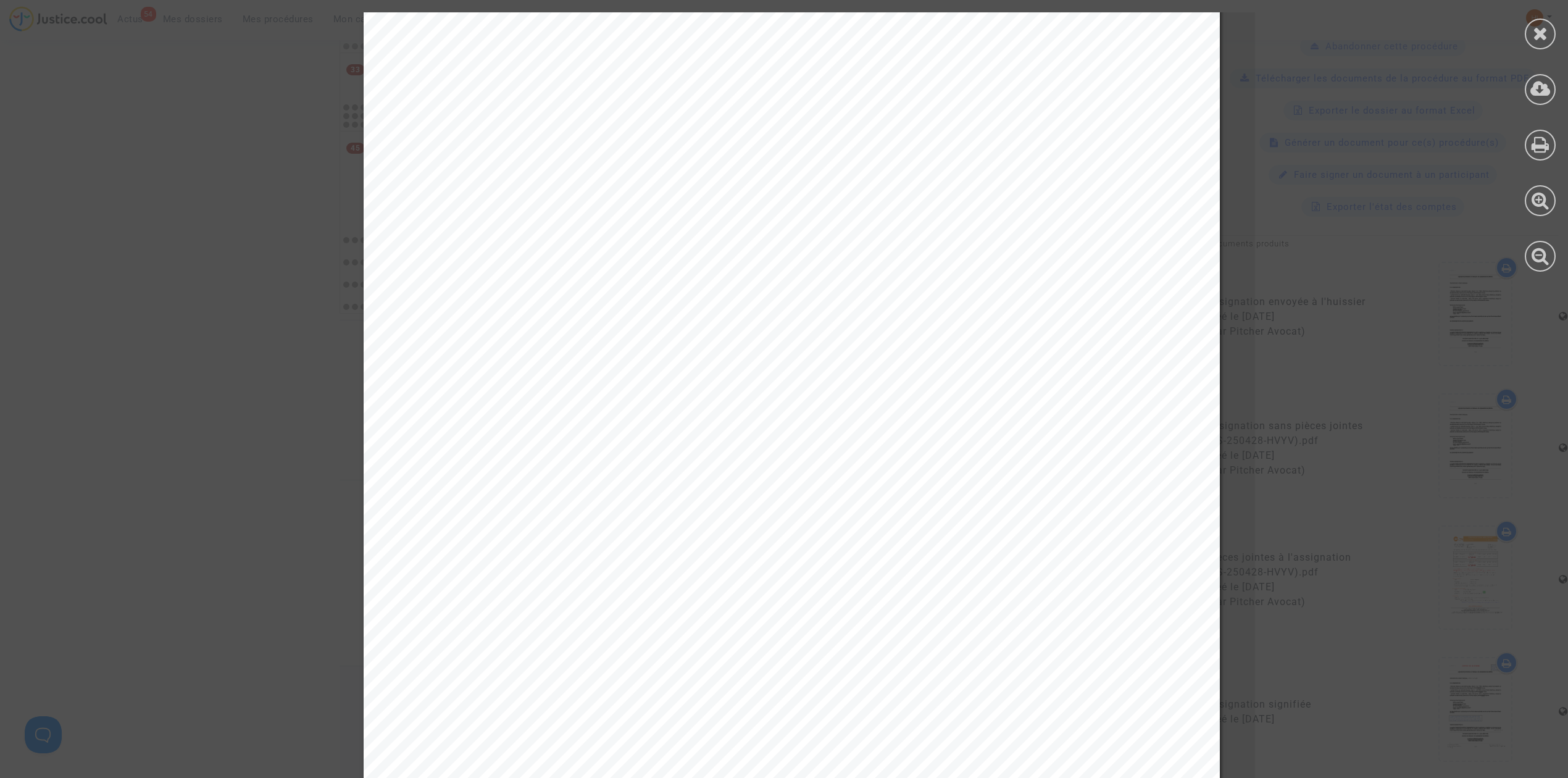
scroll to position [0, 0]
click at [1532, 155] on div at bounding box center [1540, 144] width 31 height 31
click at [1546, 24] on icon at bounding box center [1540, 34] width 15 height 19
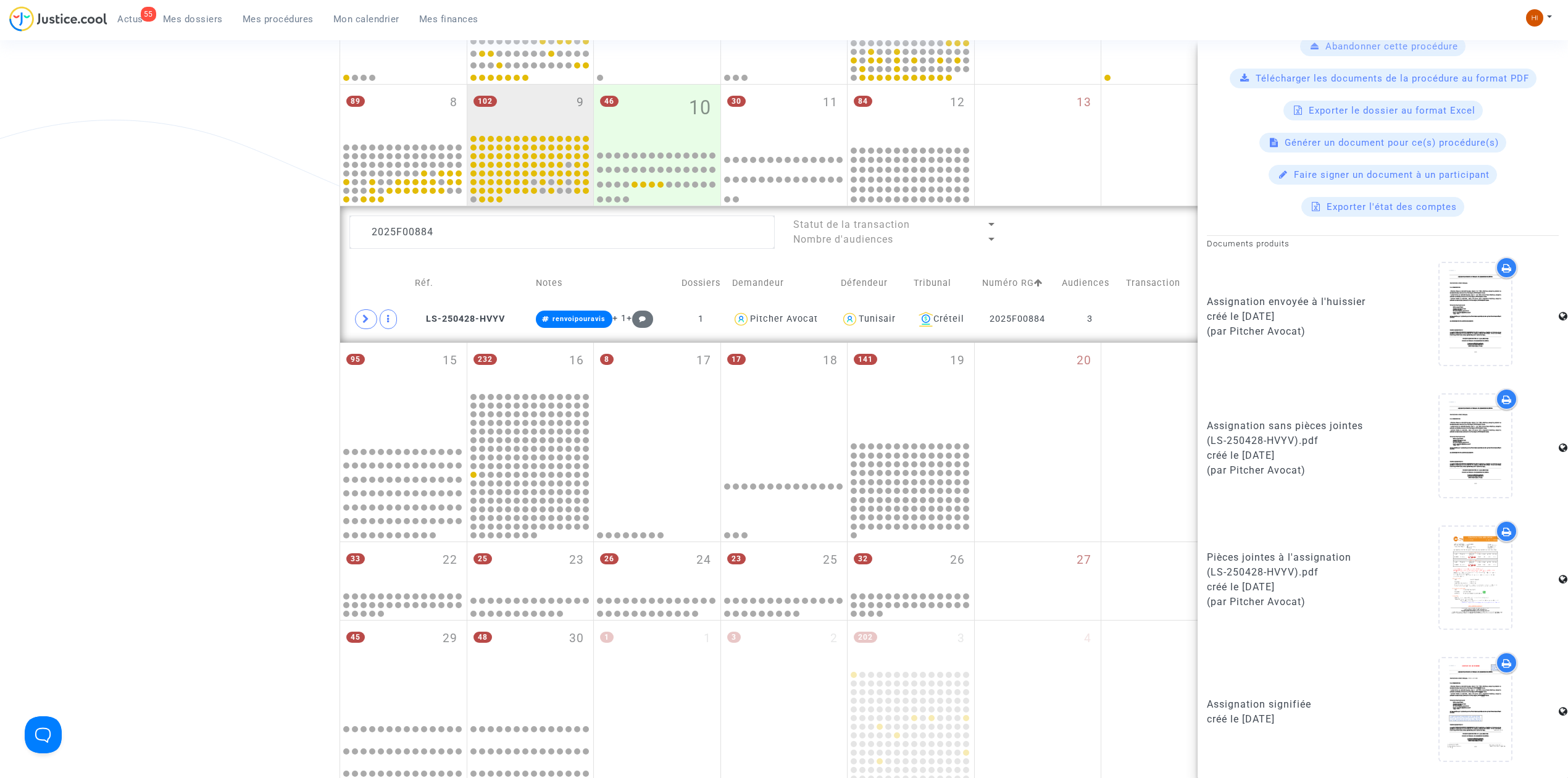
scroll to position [326, 0]
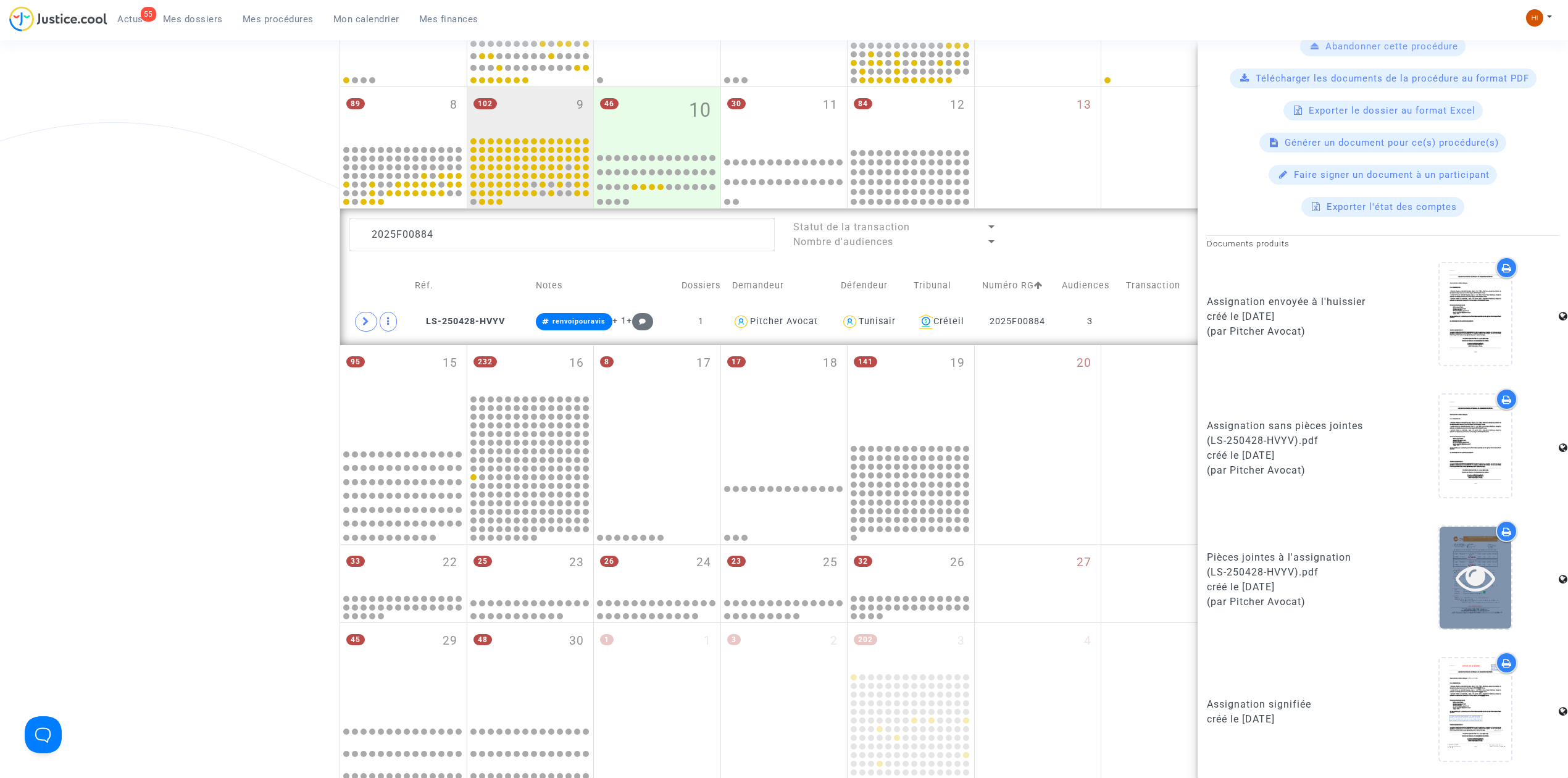
click at [1467, 571] on icon at bounding box center [1475, 577] width 40 height 39
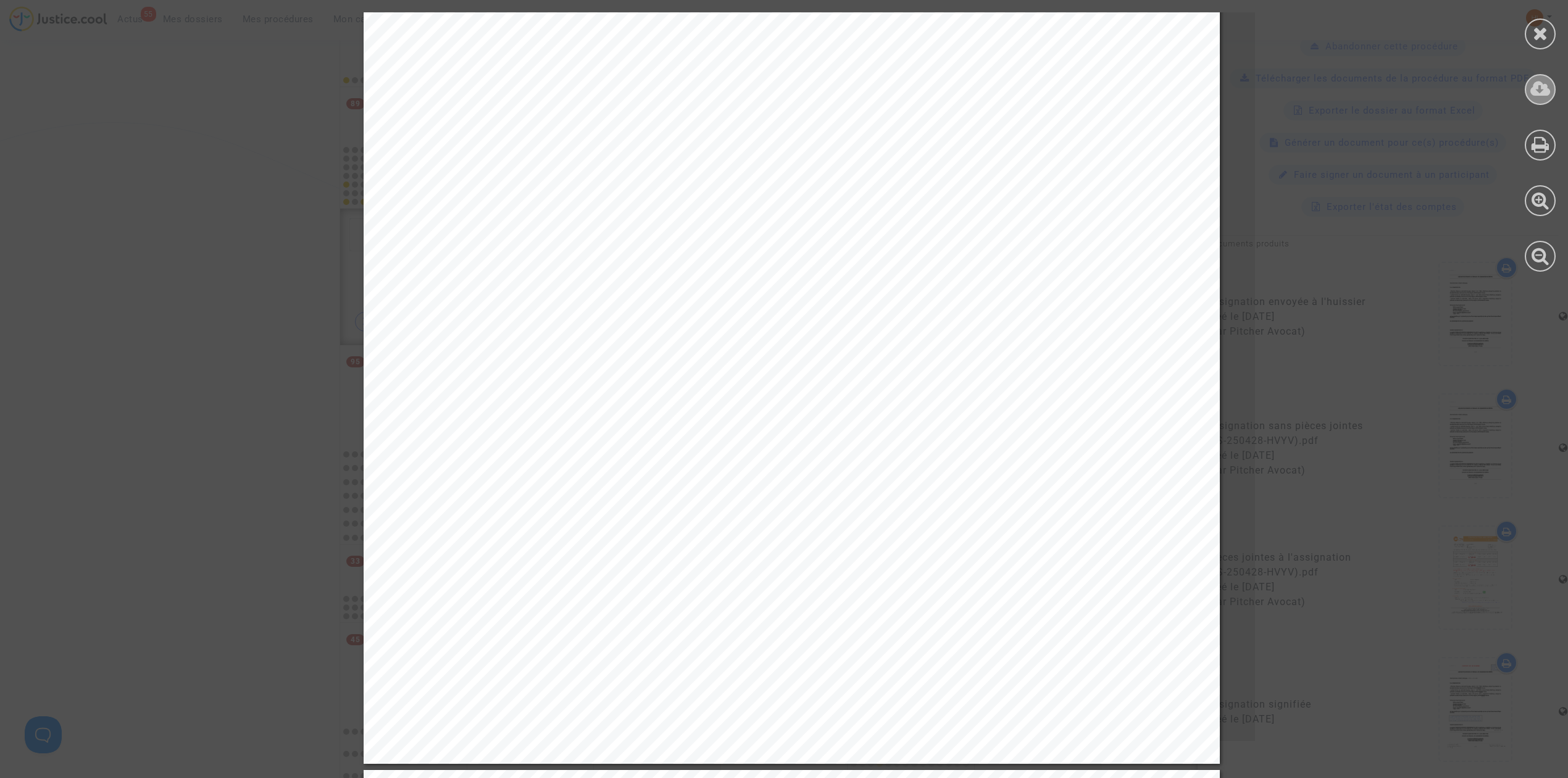
scroll to position [2634, 0]
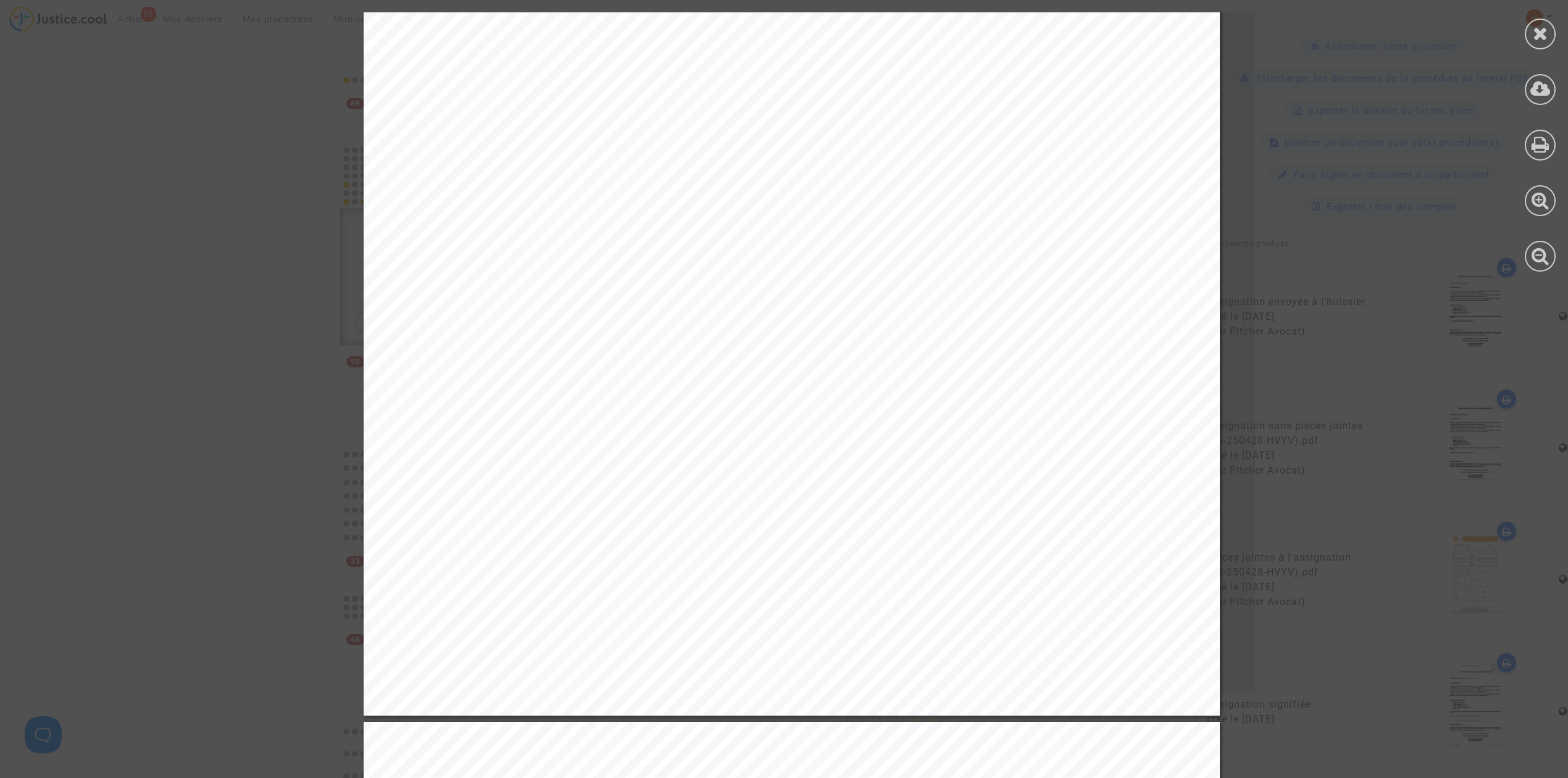
drag, startPoint x: 1567, startPoint y: 82, endPoint x: 1560, endPoint y: 352, distance: 270.1
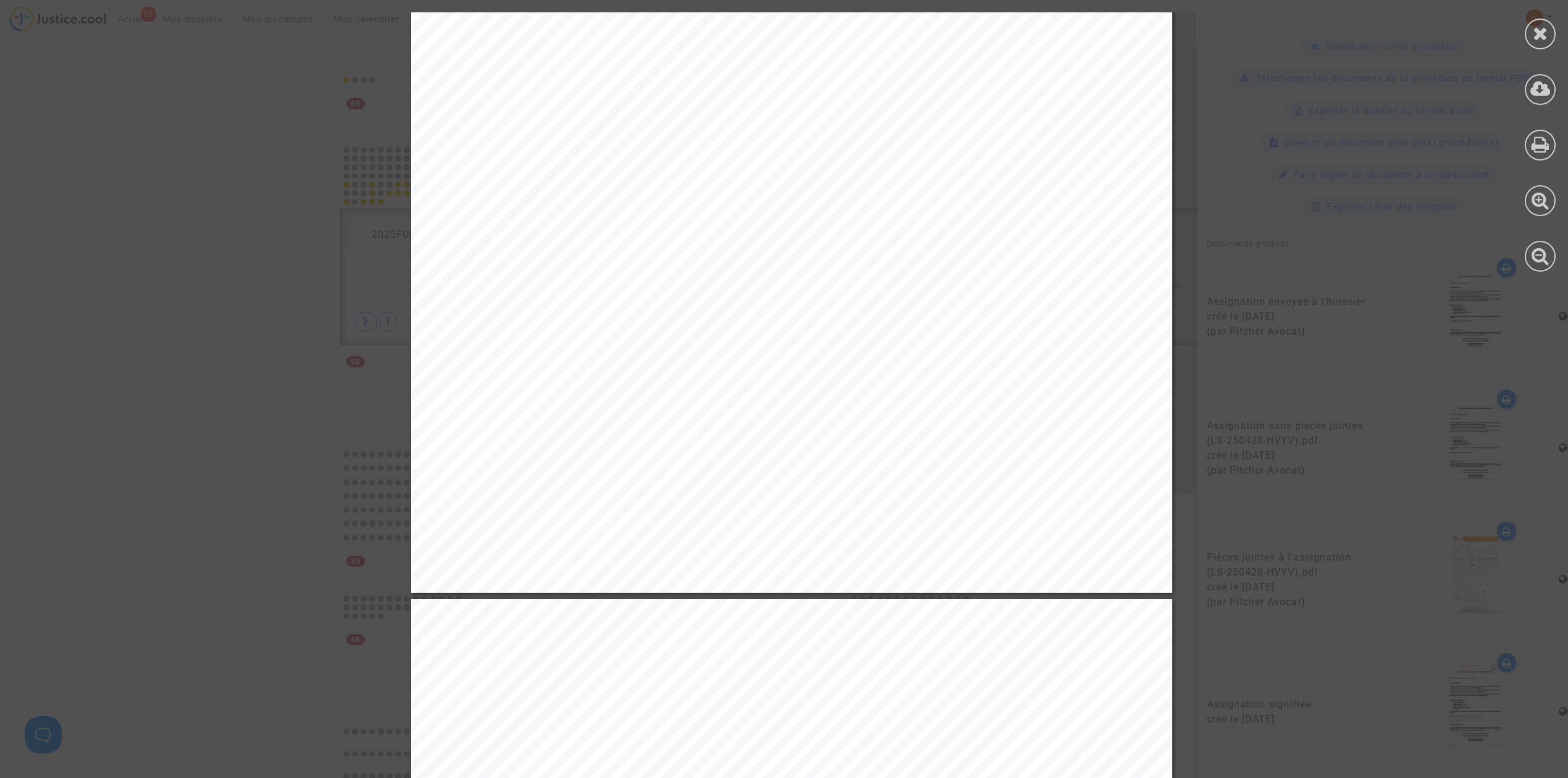
scroll to position [17286, 0]
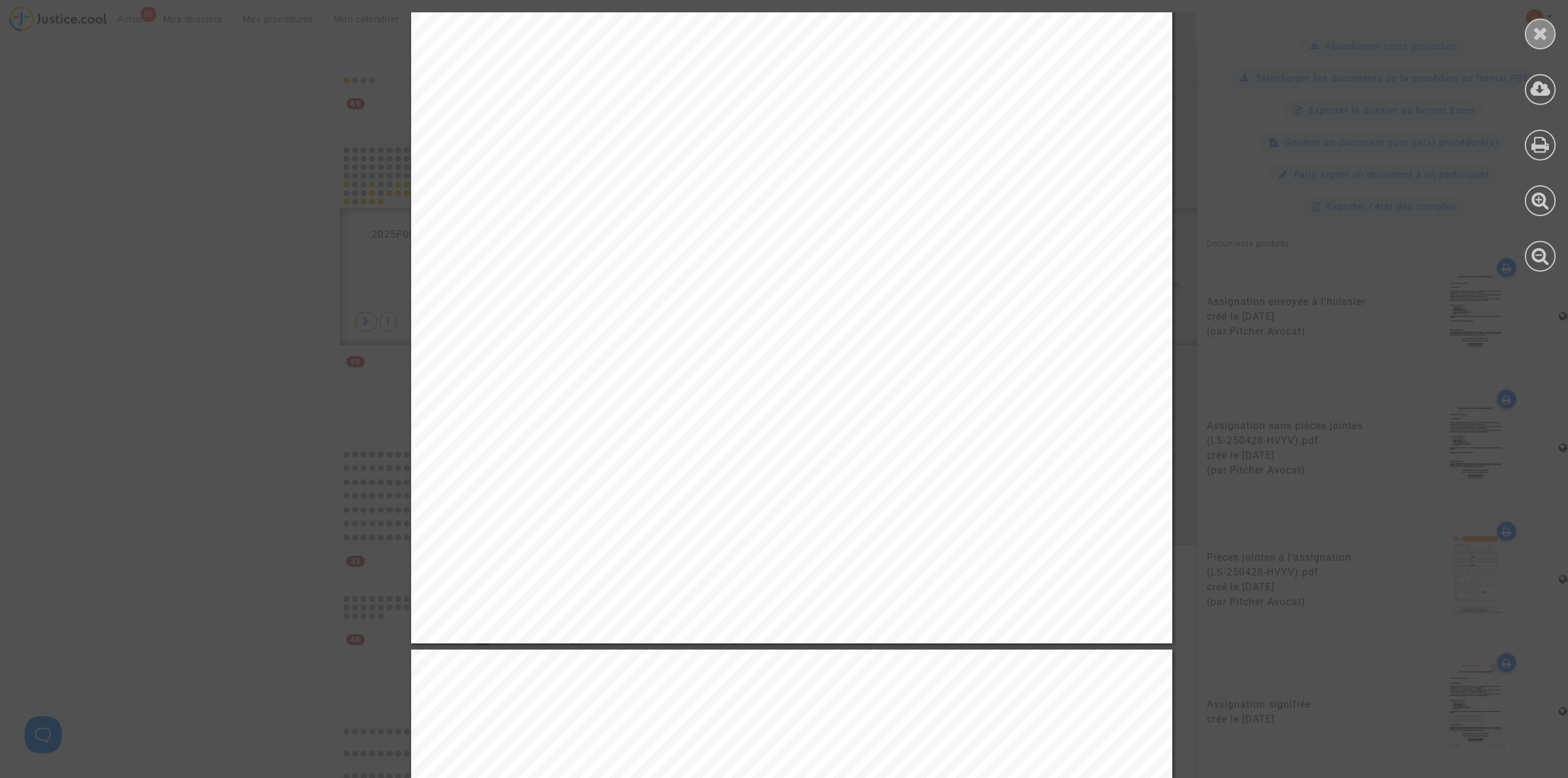
click at [1544, 28] on icon at bounding box center [1540, 34] width 15 height 19
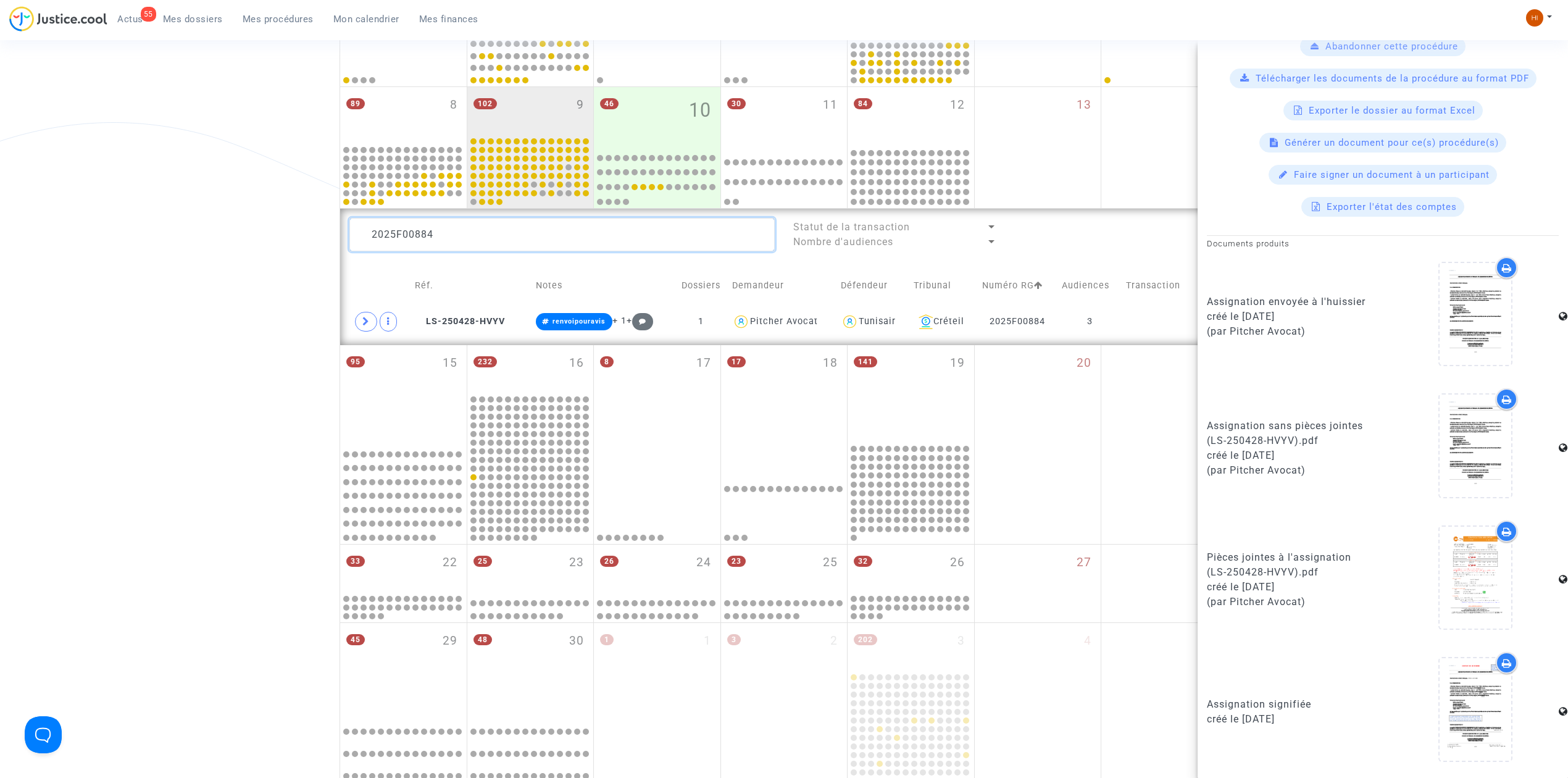
click at [500, 229] on textarea at bounding box center [562, 234] width 426 height 34
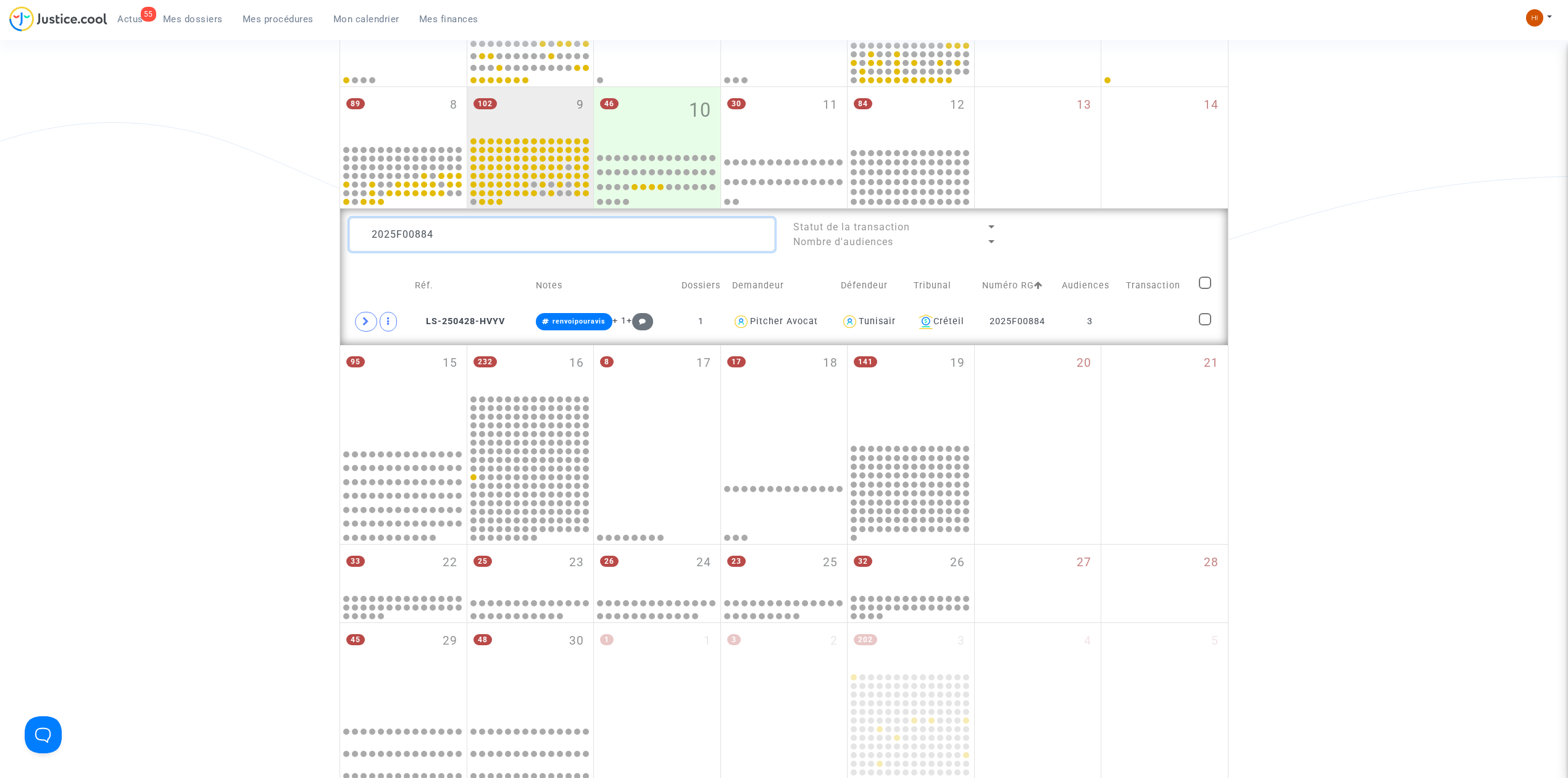
scroll to position [0, 0]
click at [1132, 321] on td at bounding box center [1157, 322] width 72 height 28
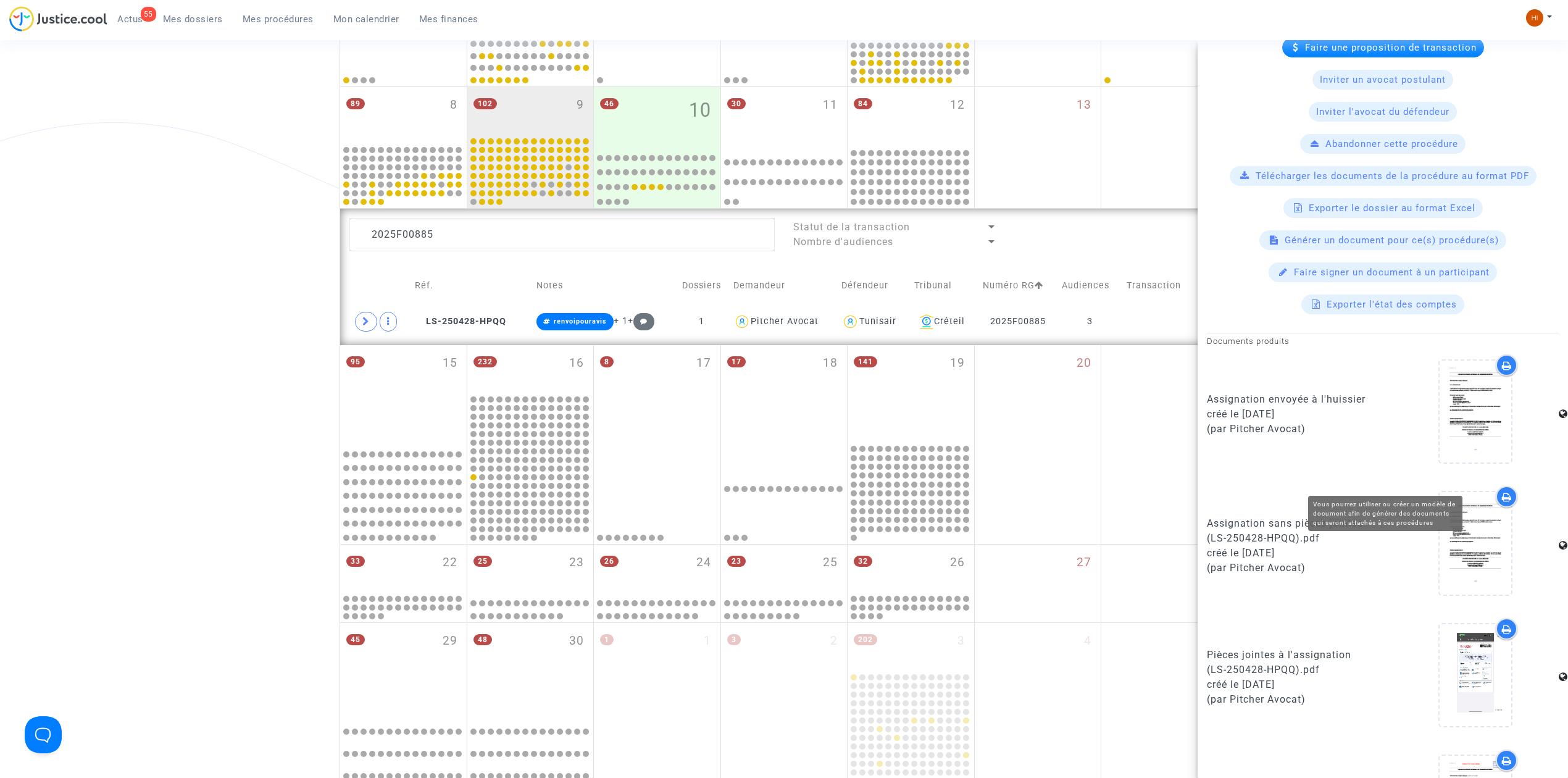
scroll to position [493, 0]
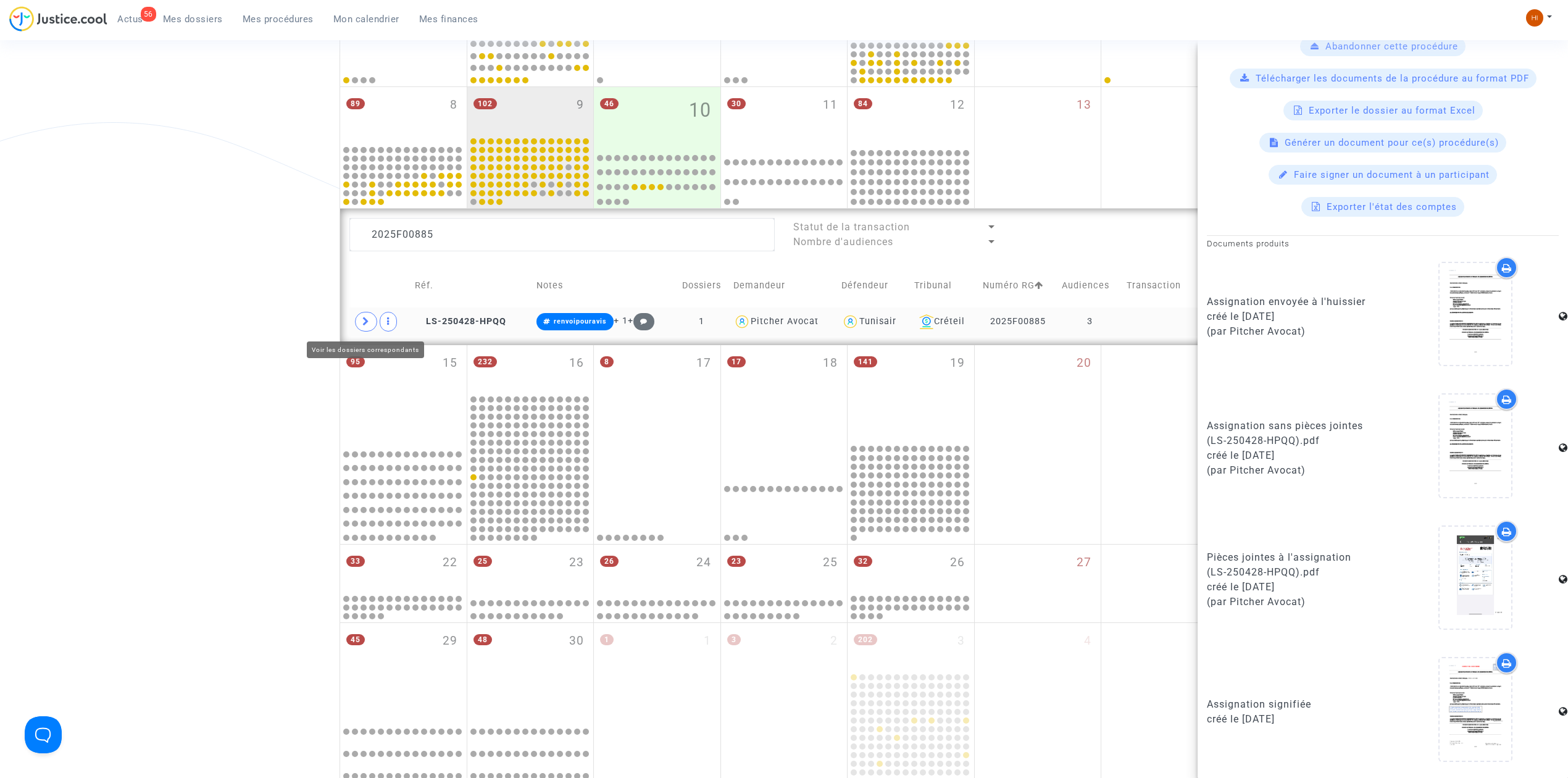
click at [366, 321] on icon at bounding box center [366, 322] width 7 height 9
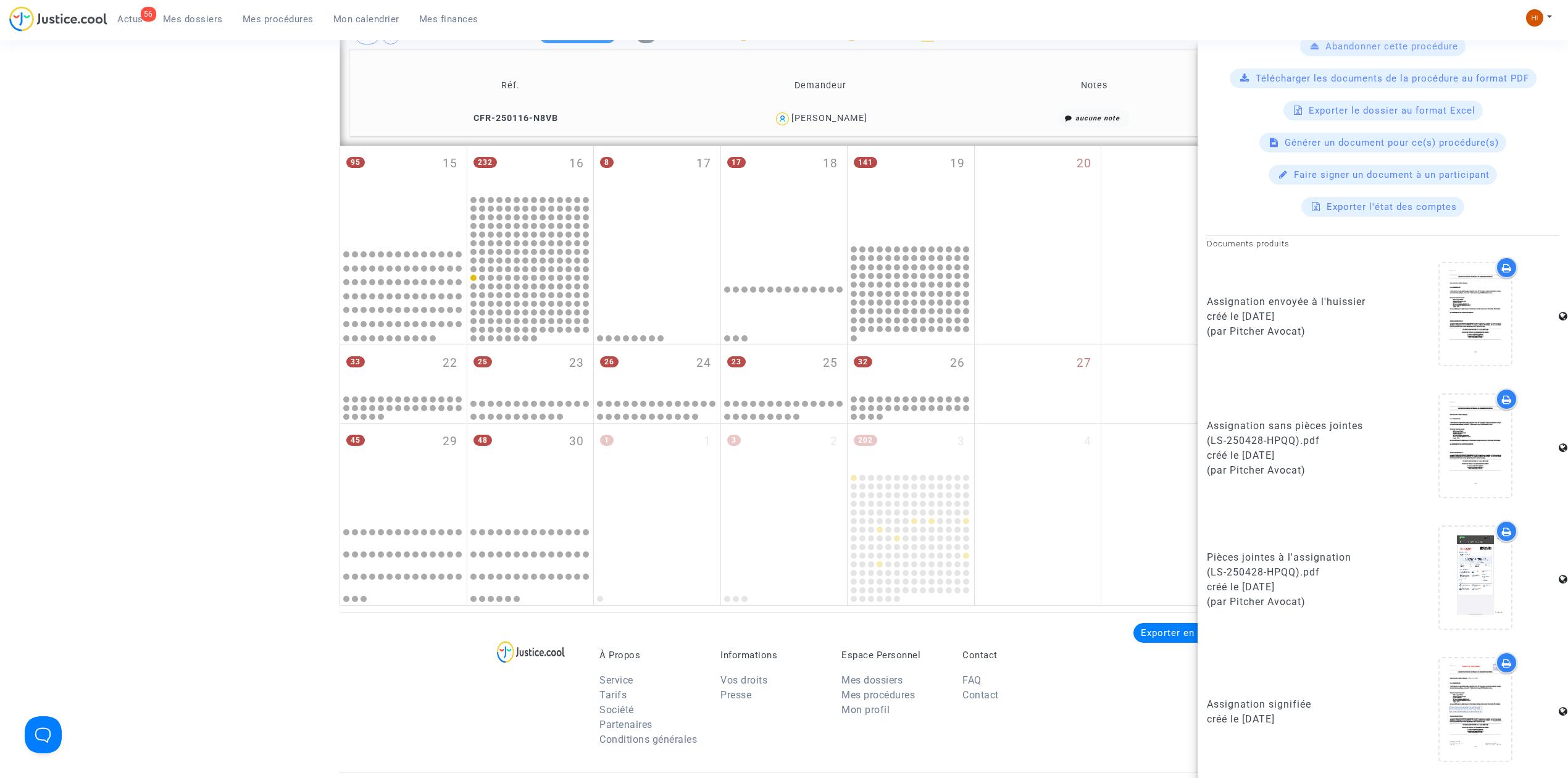
scroll to position [491, 0]
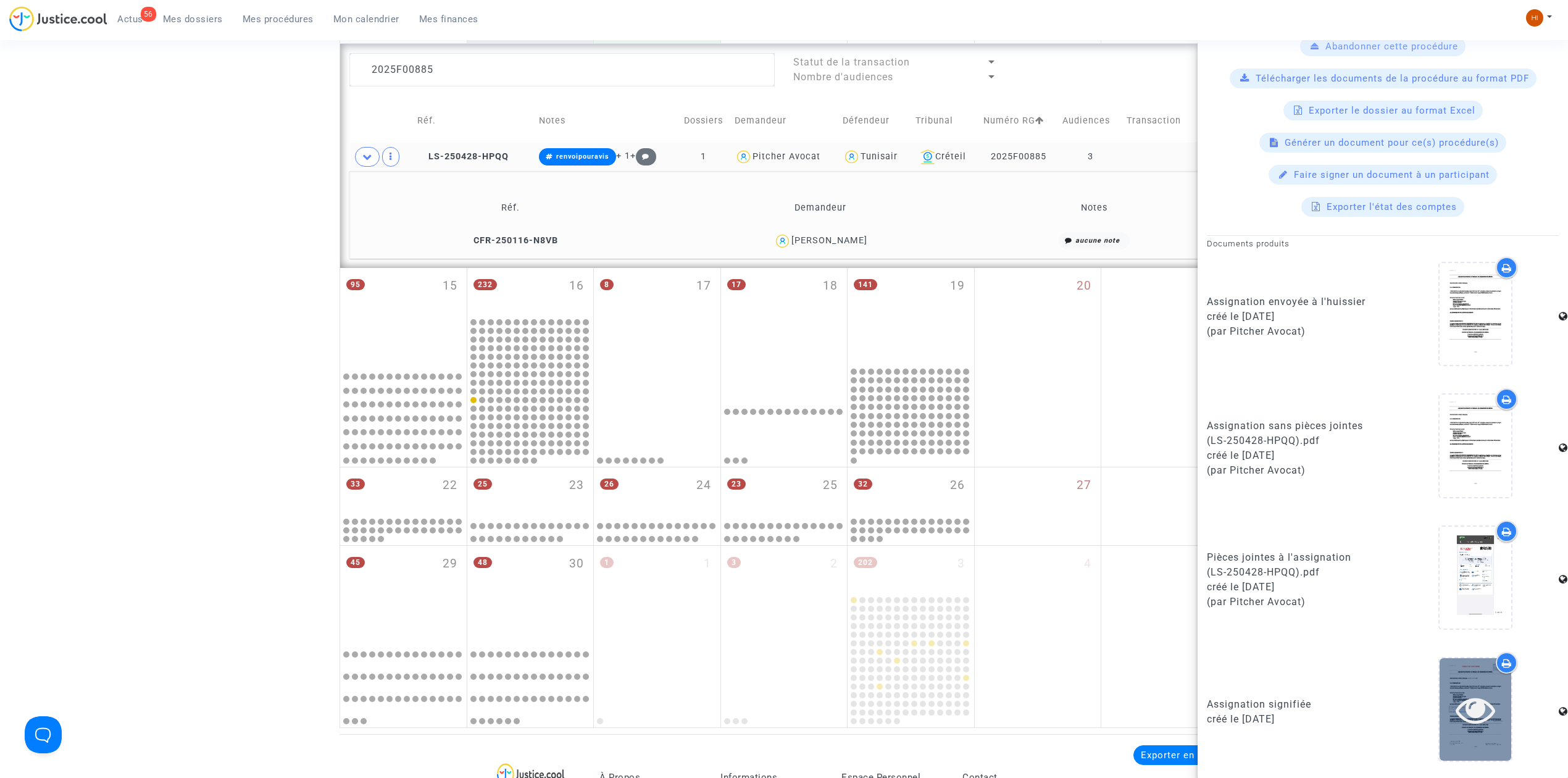
click at [1471, 708] on icon at bounding box center [1475, 710] width 40 height 39
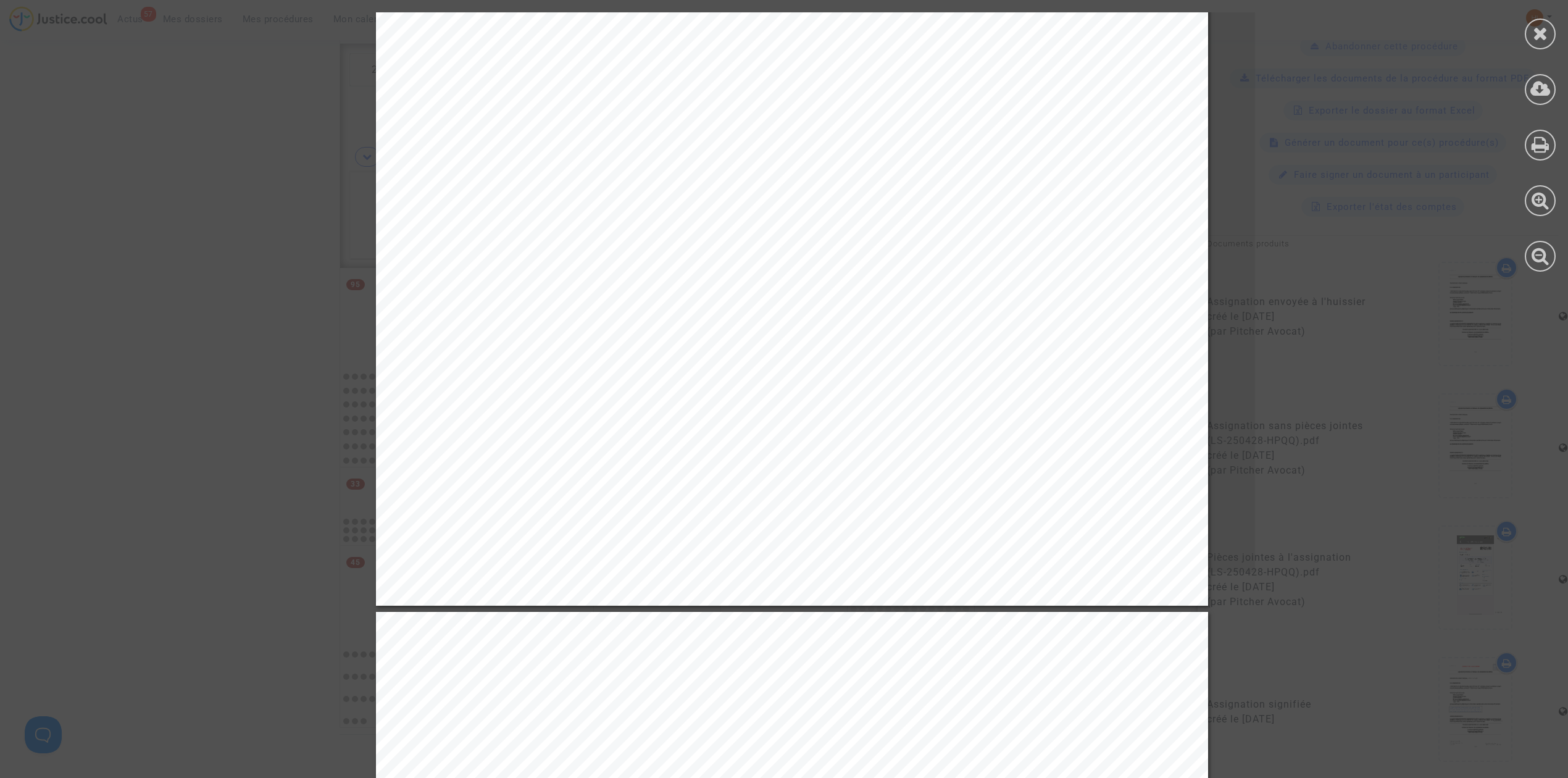
scroll to position [823, 0]
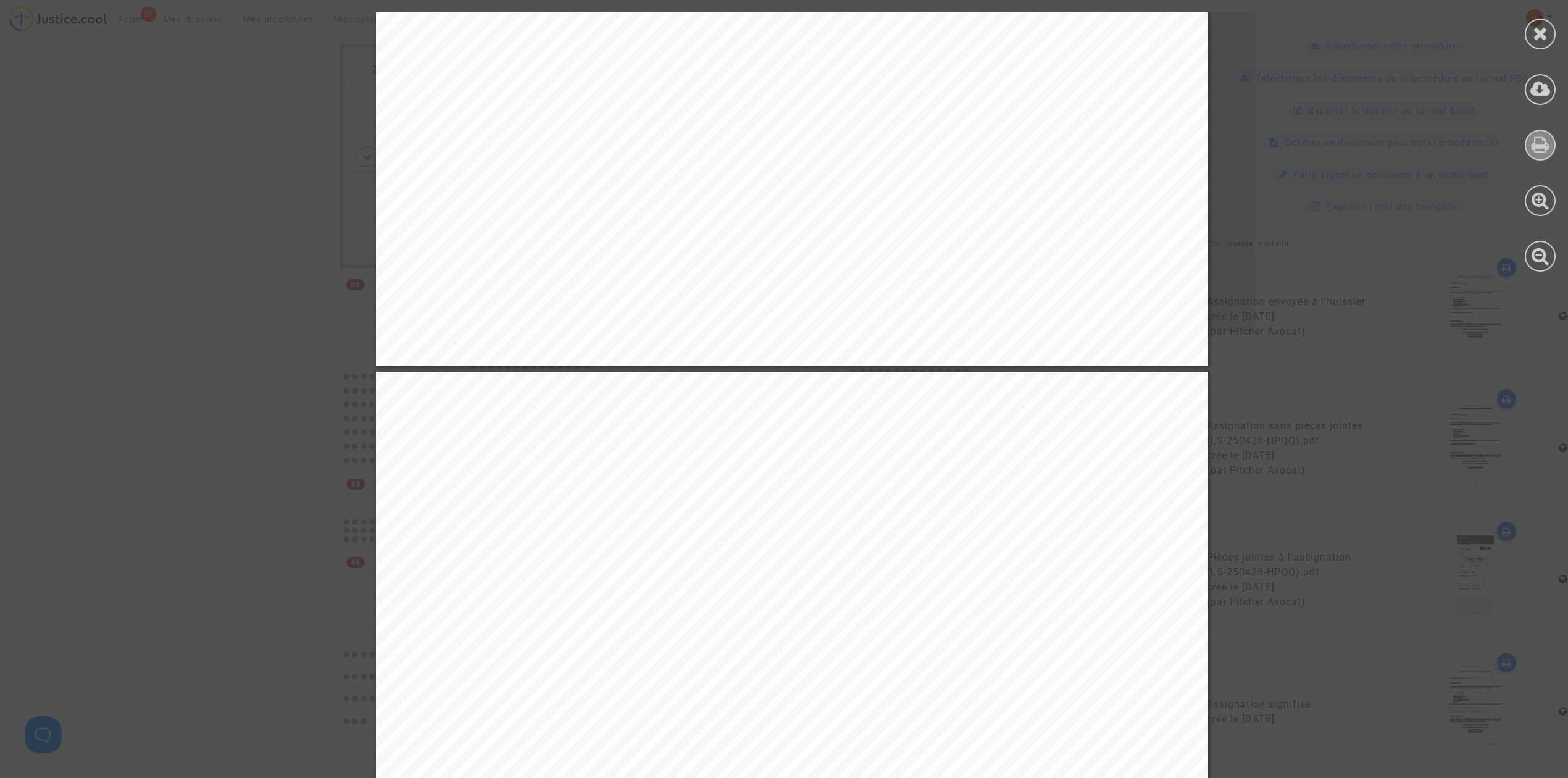
click at [1533, 146] on icon at bounding box center [1540, 144] width 18 height 19
click at [1534, 48] on div at bounding box center [1540, 34] width 31 height 31
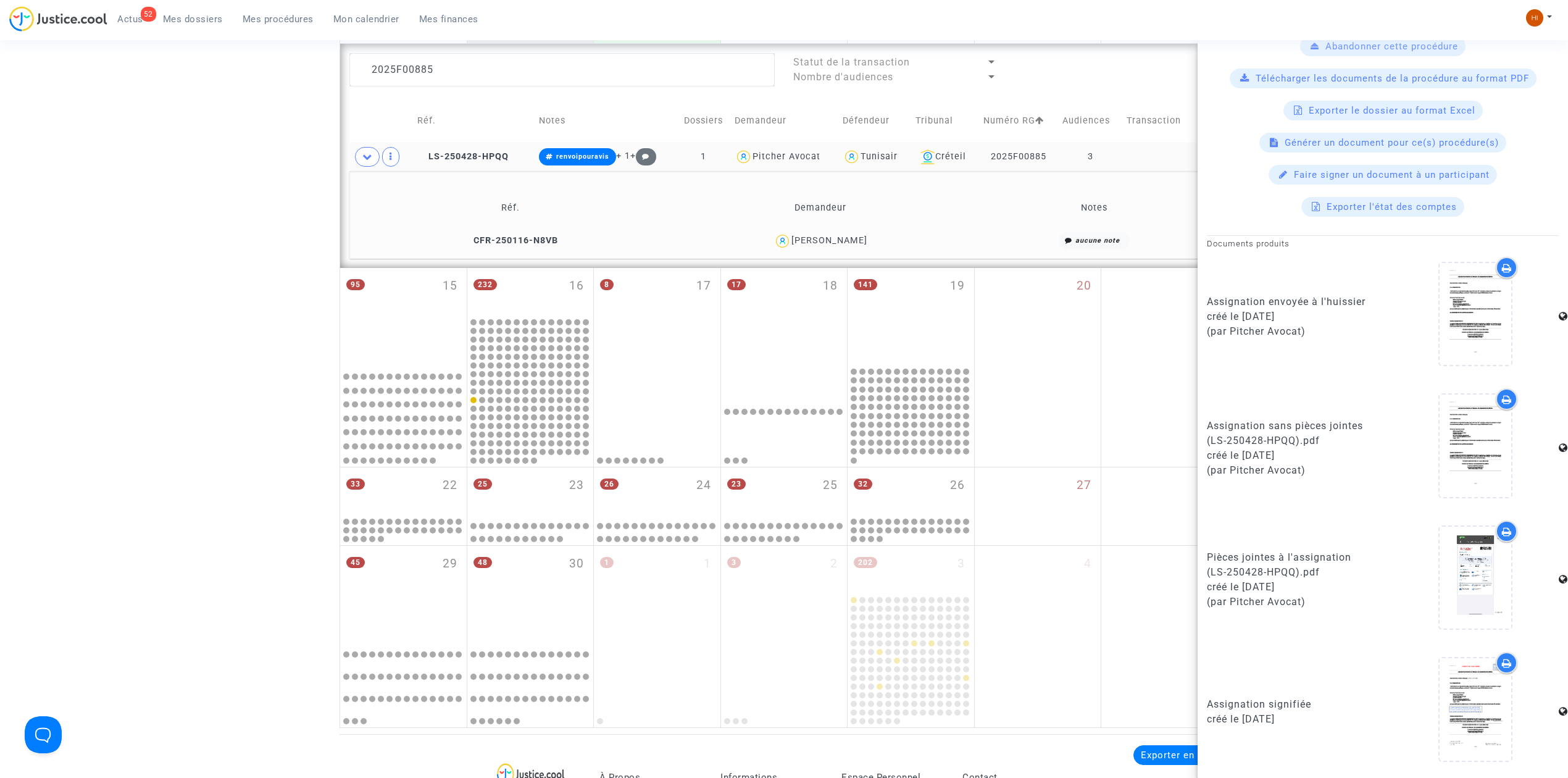
click at [236, 270] on div "Date de clôture d'instruction Date de conciliation Date d'audience Date de juge…" at bounding box center [784, 168] width 1568 height 1118
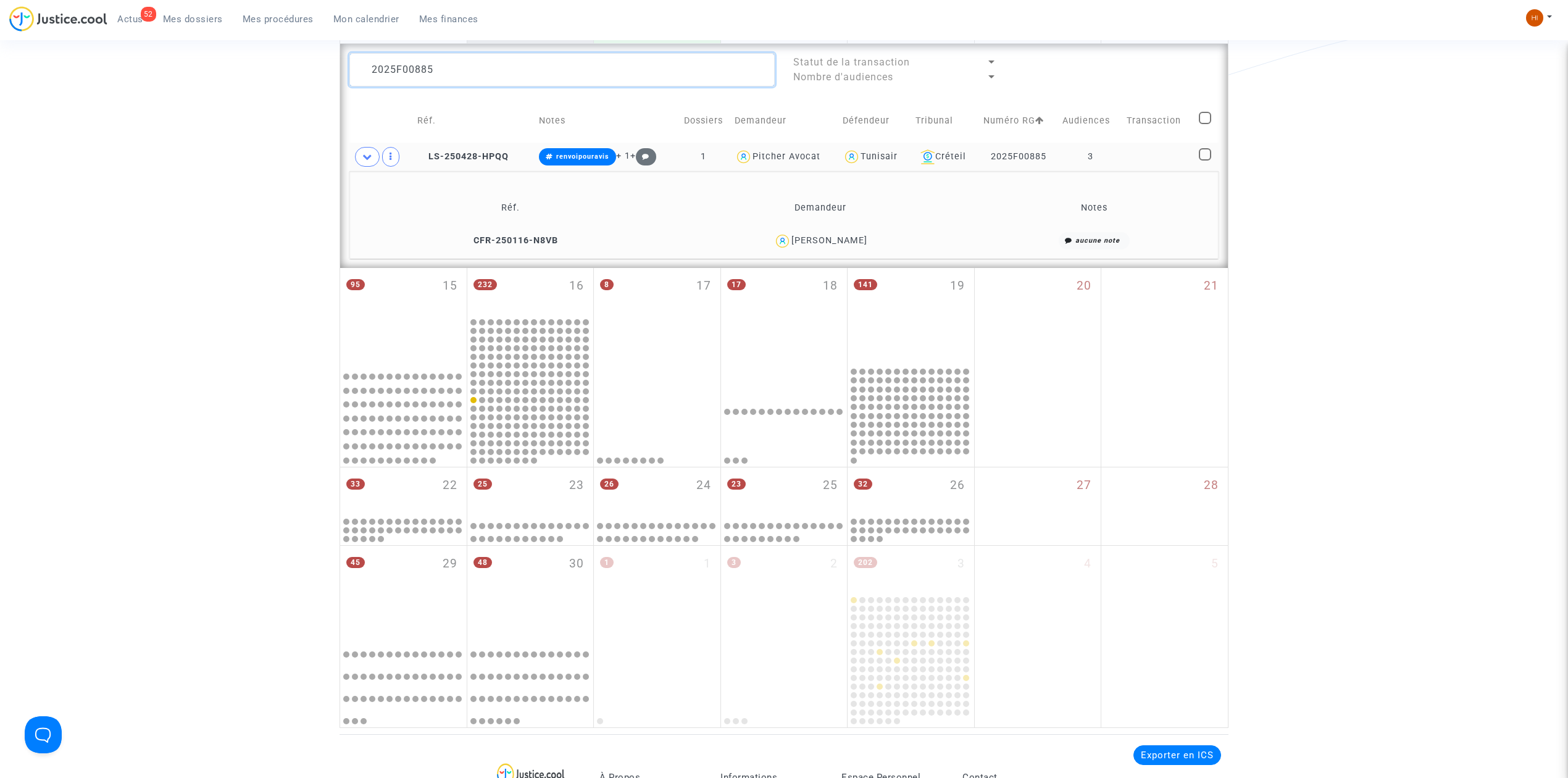
click at [657, 67] on textarea at bounding box center [562, 70] width 426 height 34
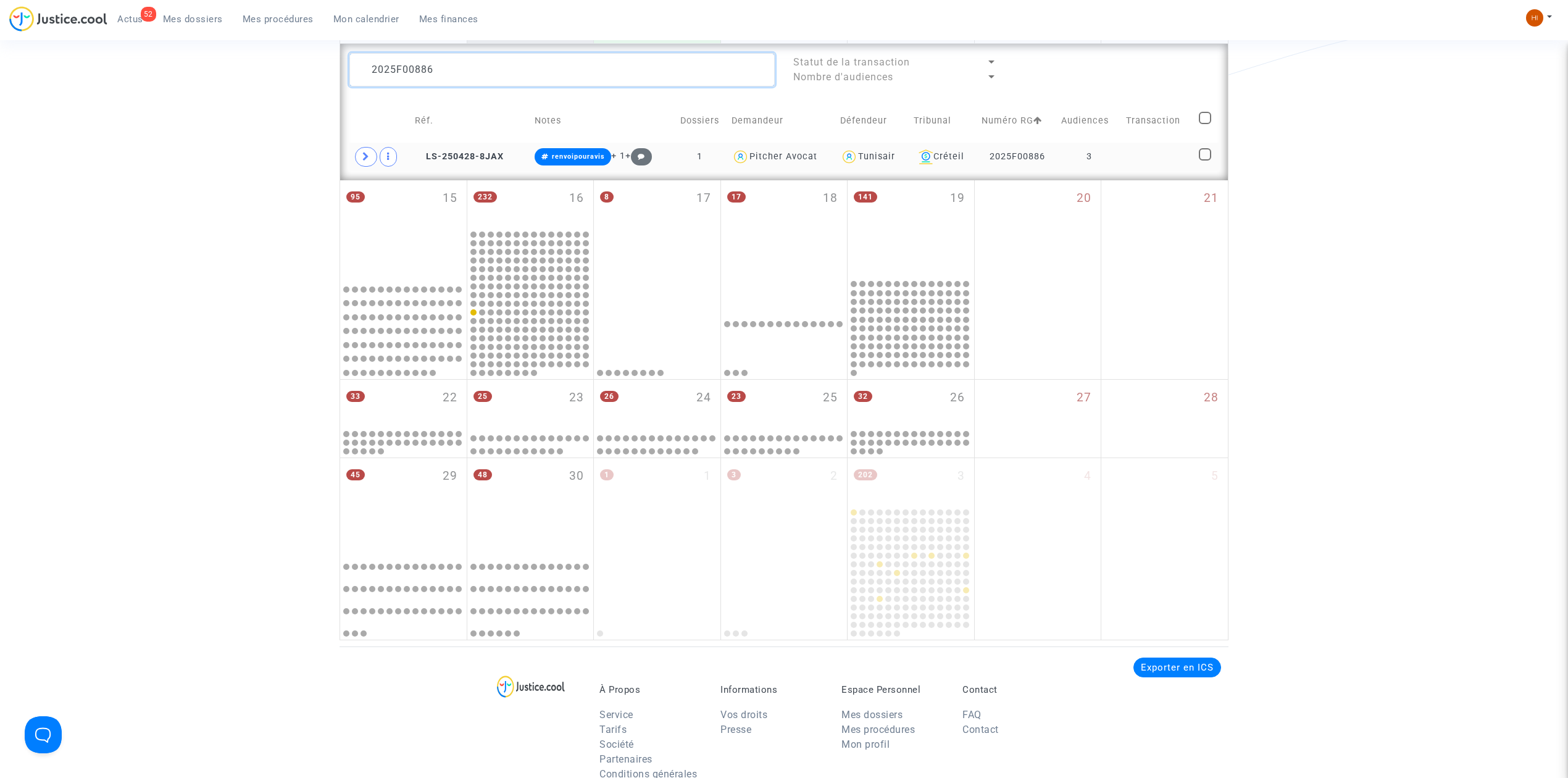
type textarea "2025F00886"
drag, startPoint x: 1110, startPoint y: 154, endPoint x: 1098, endPoint y: 152, distance: 12.2
click at [1110, 154] on td "3" at bounding box center [1089, 157] width 65 height 28
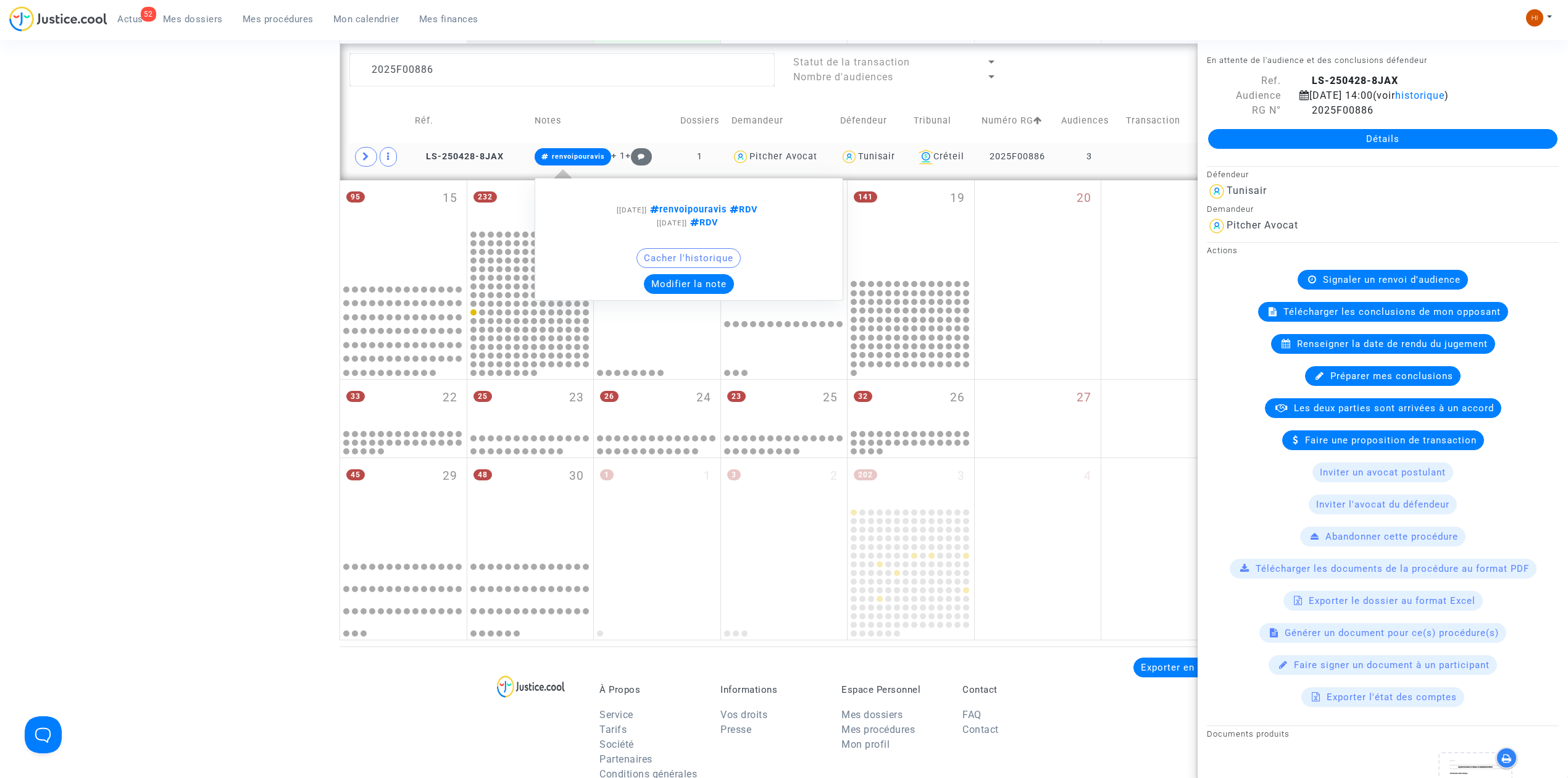
click at [566, 151] on span "renvoipouravis" at bounding box center [573, 157] width 77 height 17
click at [585, 157] on span "renvoipouravis" at bounding box center [578, 157] width 53 height 8
click at [689, 292] on button "Modifier la note" at bounding box center [689, 283] width 90 height 20
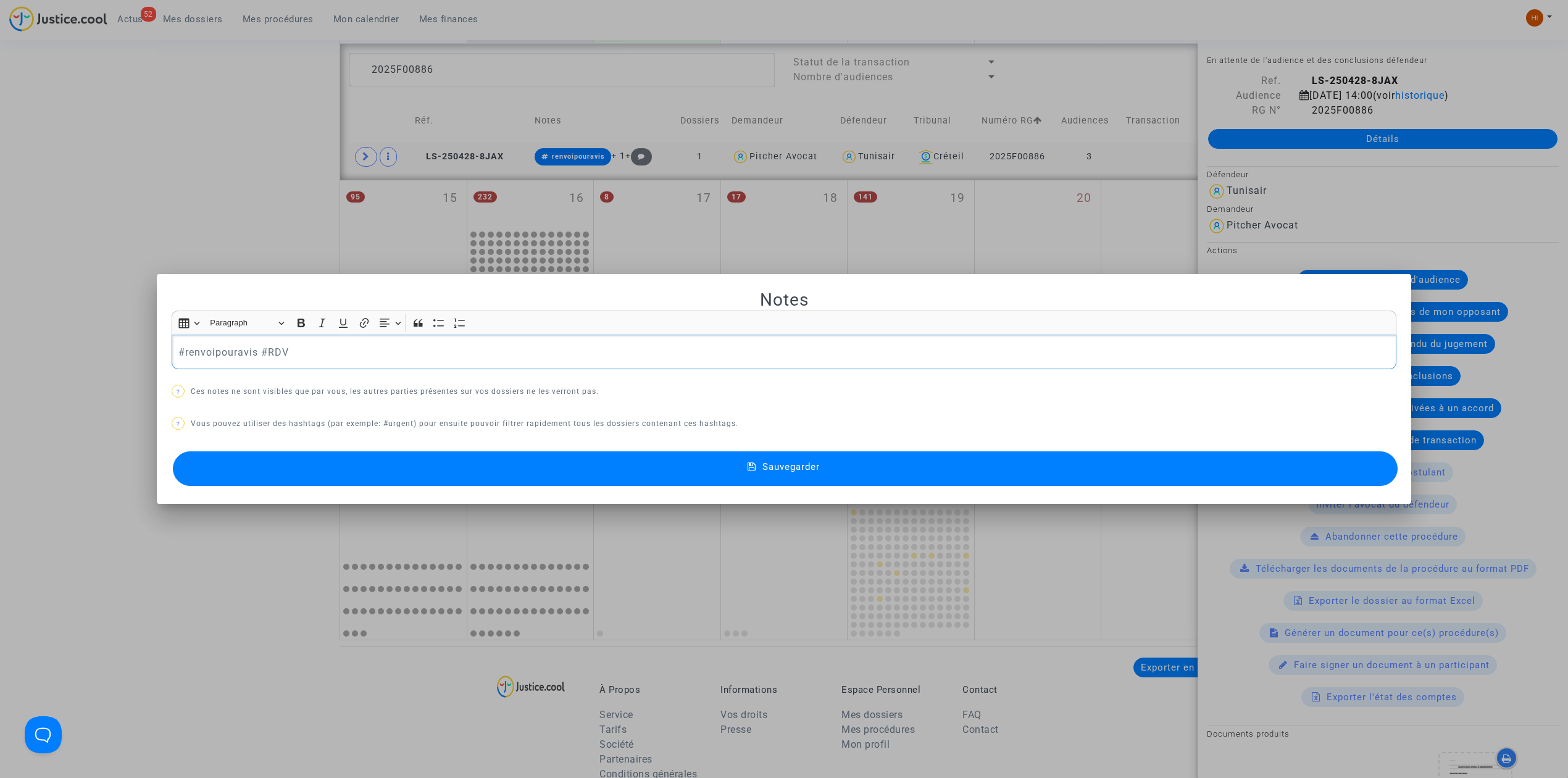
drag, startPoint x: 256, startPoint y: 351, endPoint x: 139, endPoint y: 337, distance: 117.8
click at [139, 337] on div "Notes Rich Text Editor Insert table Insert table Heading Paragraph Paragraph He…" at bounding box center [784, 389] width 1568 height 778
click at [408, 479] on button "Sauvegarder" at bounding box center [784, 468] width 1225 height 35
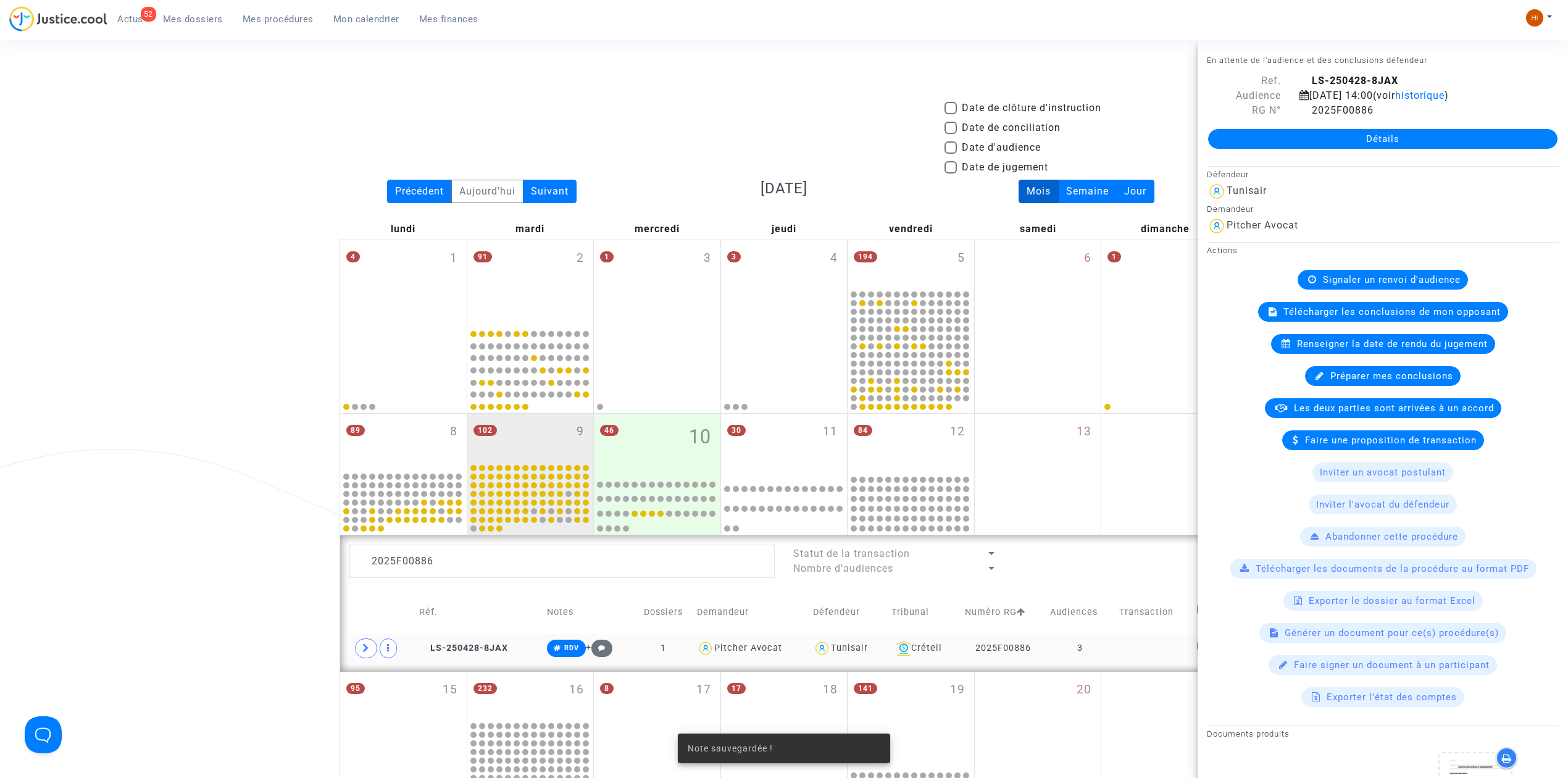
scroll to position [491, 0]
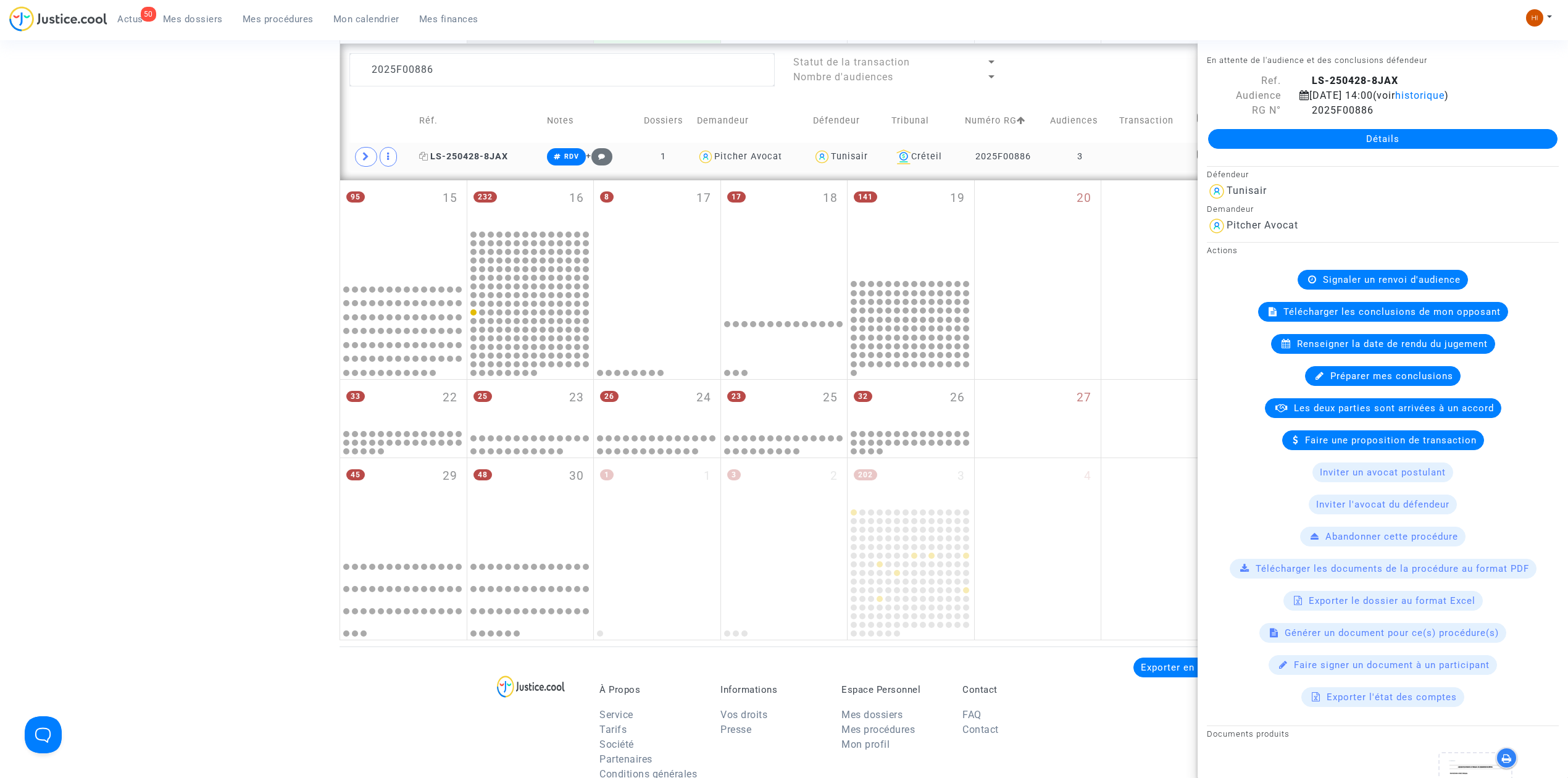
click at [493, 157] on span "LS-250428-8JAX" at bounding box center [463, 156] width 89 height 10
click at [455, 67] on textarea at bounding box center [562, 70] width 426 height 34
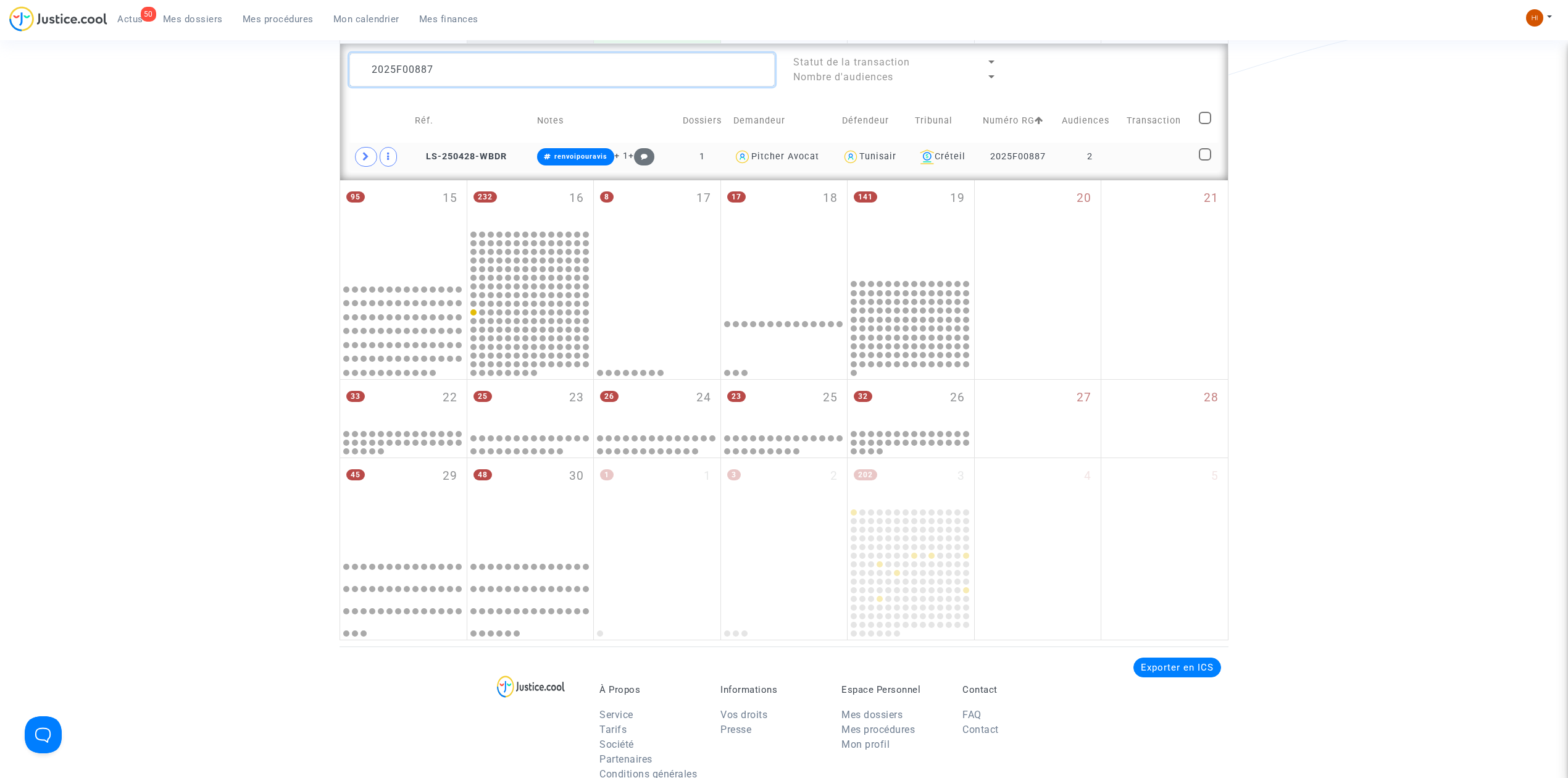
type textarea "2025F00887"
click at [1135, 160] on td at bounding box center [1157, 157] width 72 height 28
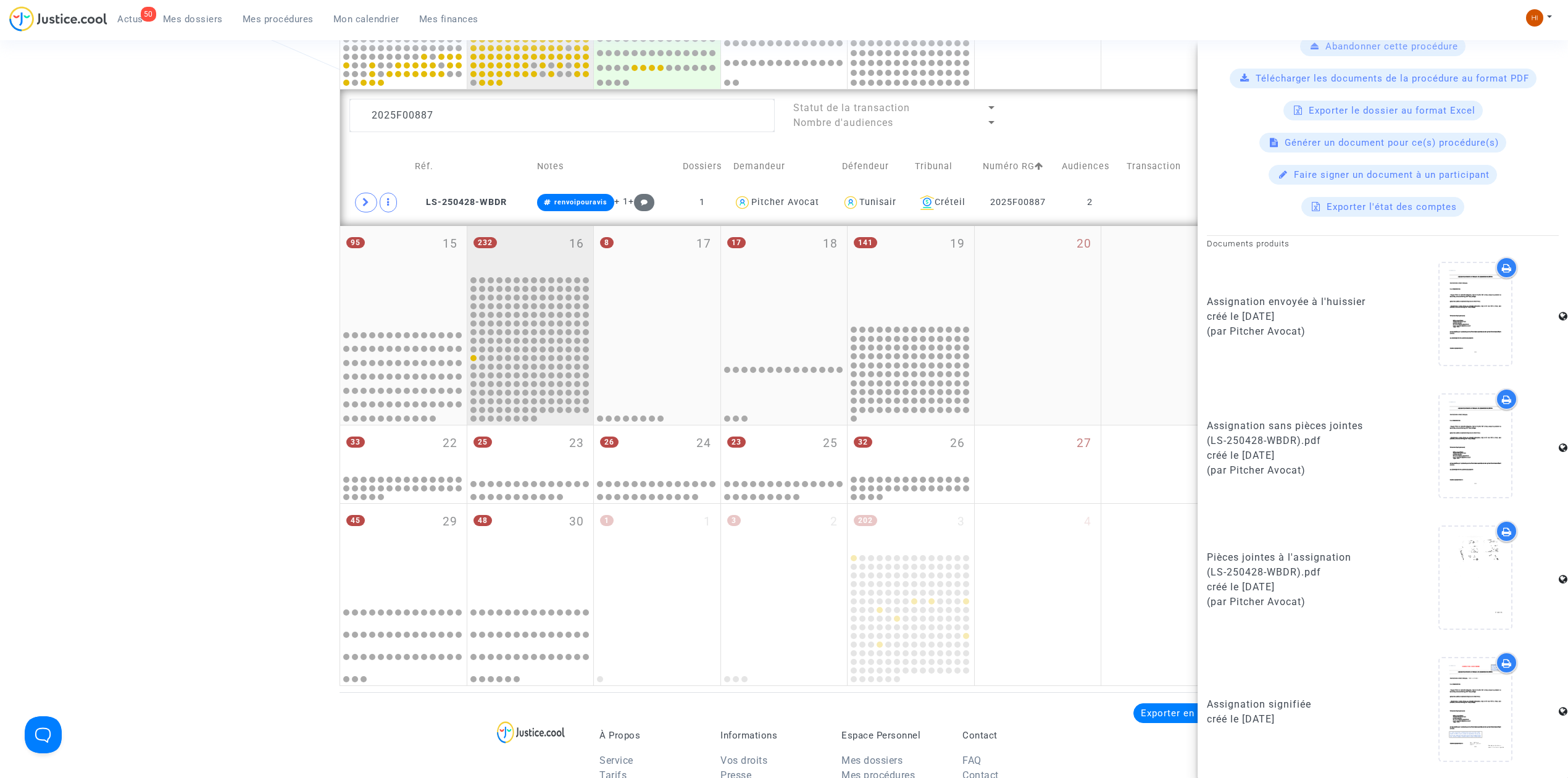
scroll to position [409, 0]
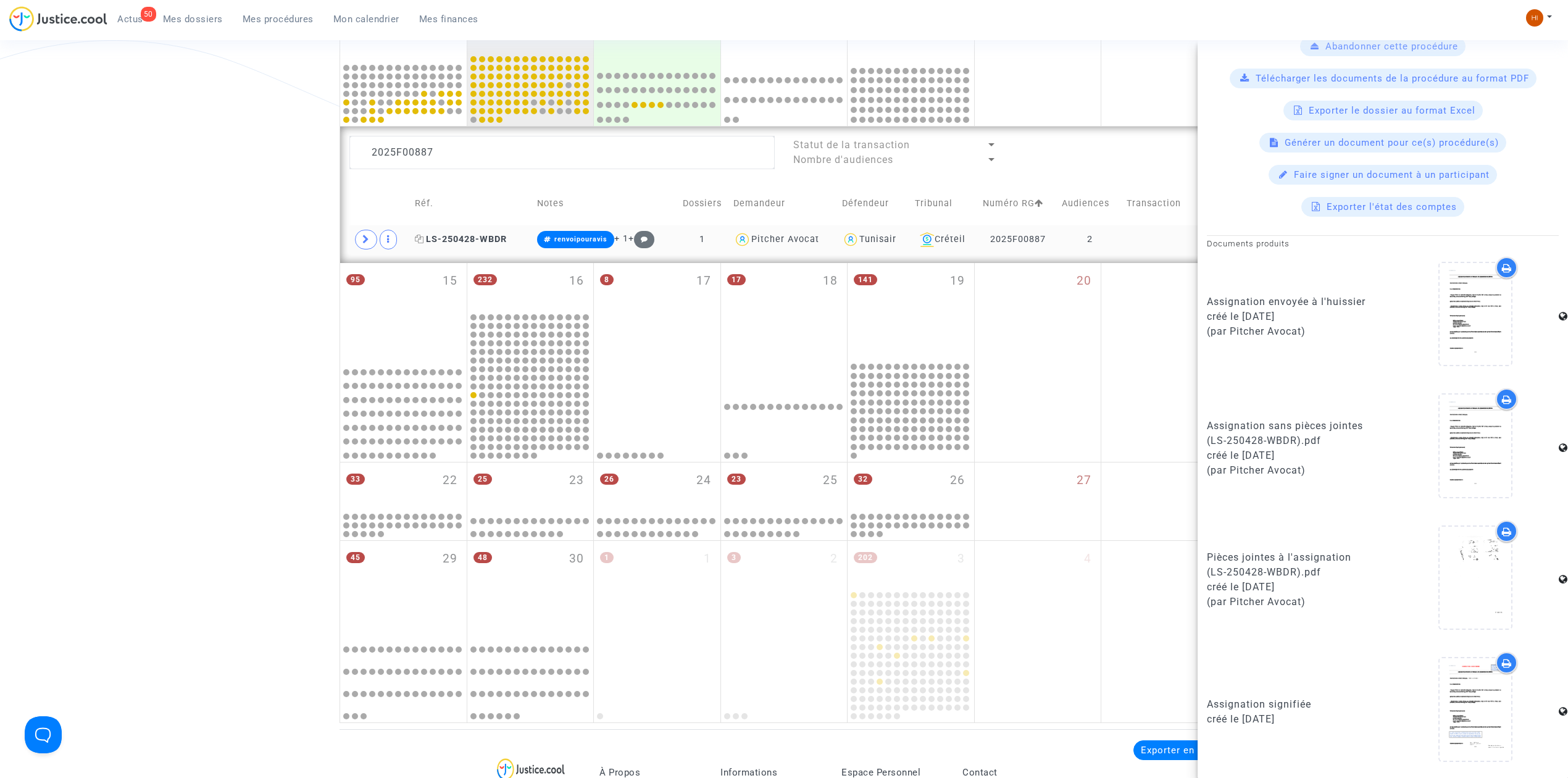
click at [468, 240] on span "LS-250428-WBDR" at bounding box center [461, 239] width 92 height 10
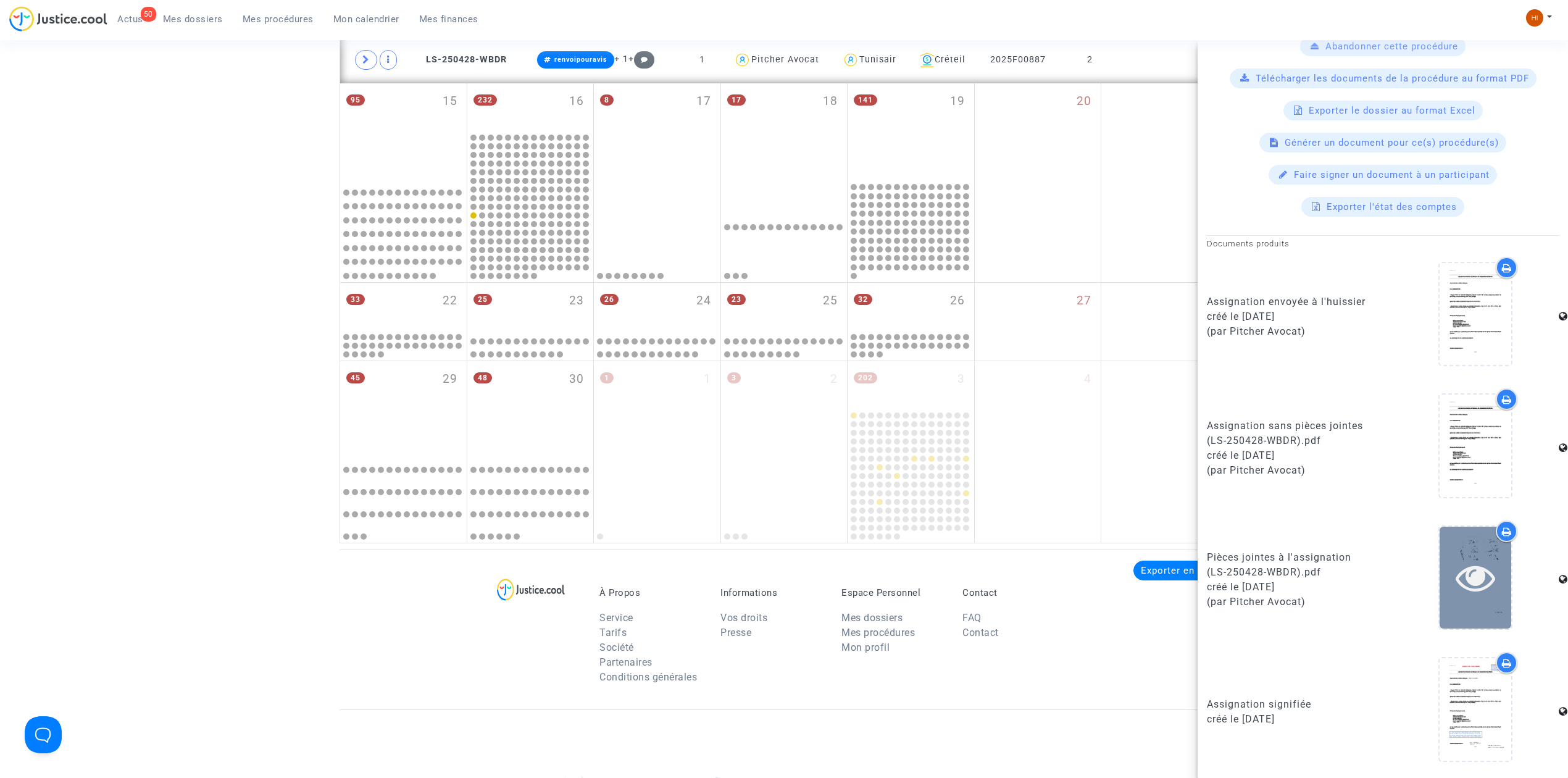
scroll to position [820, 0]
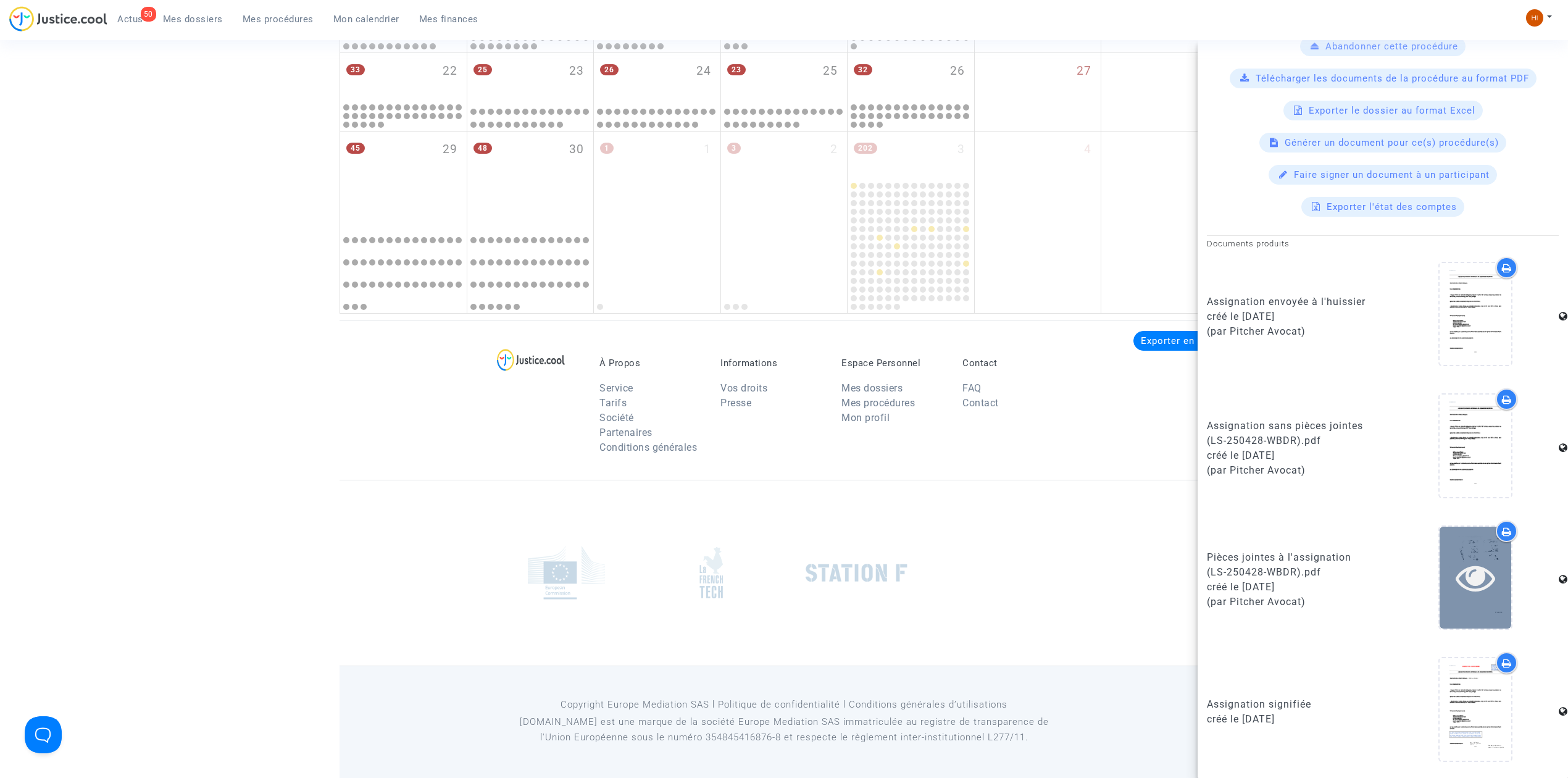
click at [1471, 561] on icon at bounding box center [1475, 577] width 40 height 39
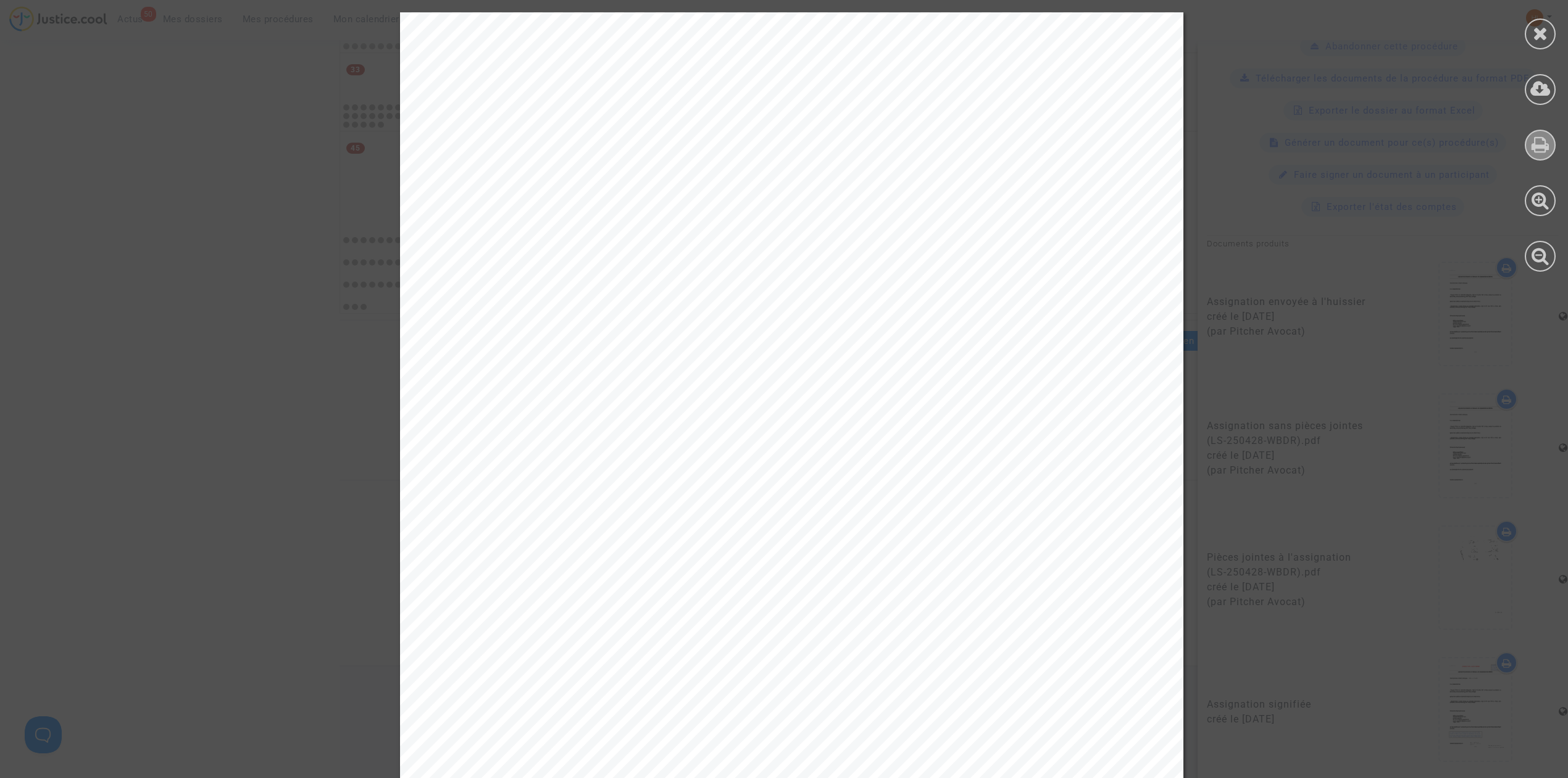
click at [1529, 157] on div at bounding box center [1540, 144] width 31 height 31
click at [1531, 48] on div at bounding box center [1540, 142] width 55 height 284
click at [1554, 30] on div at bounding box center [1540, 34] width 31 height 31
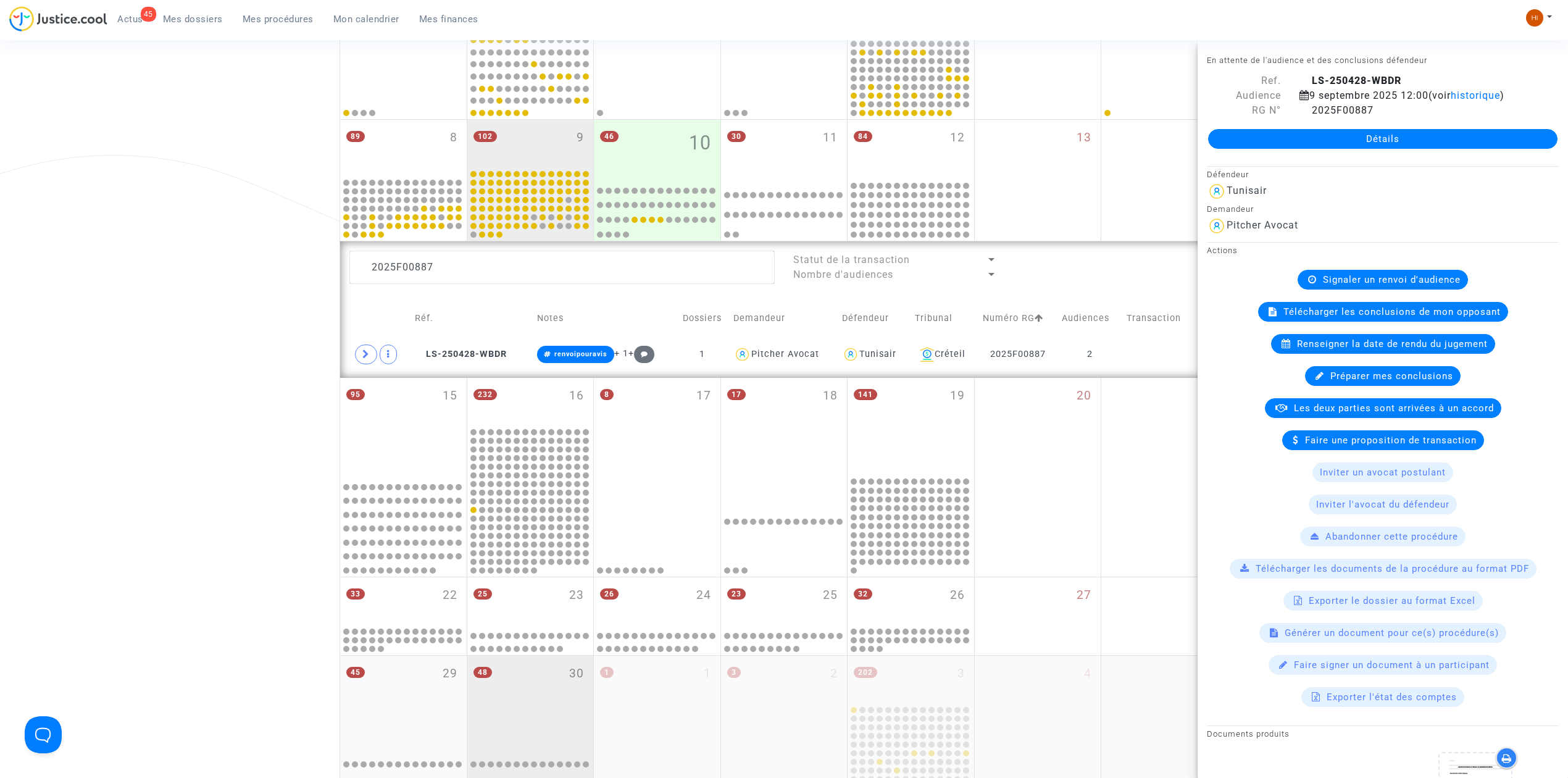
scroll to position [245, 0]
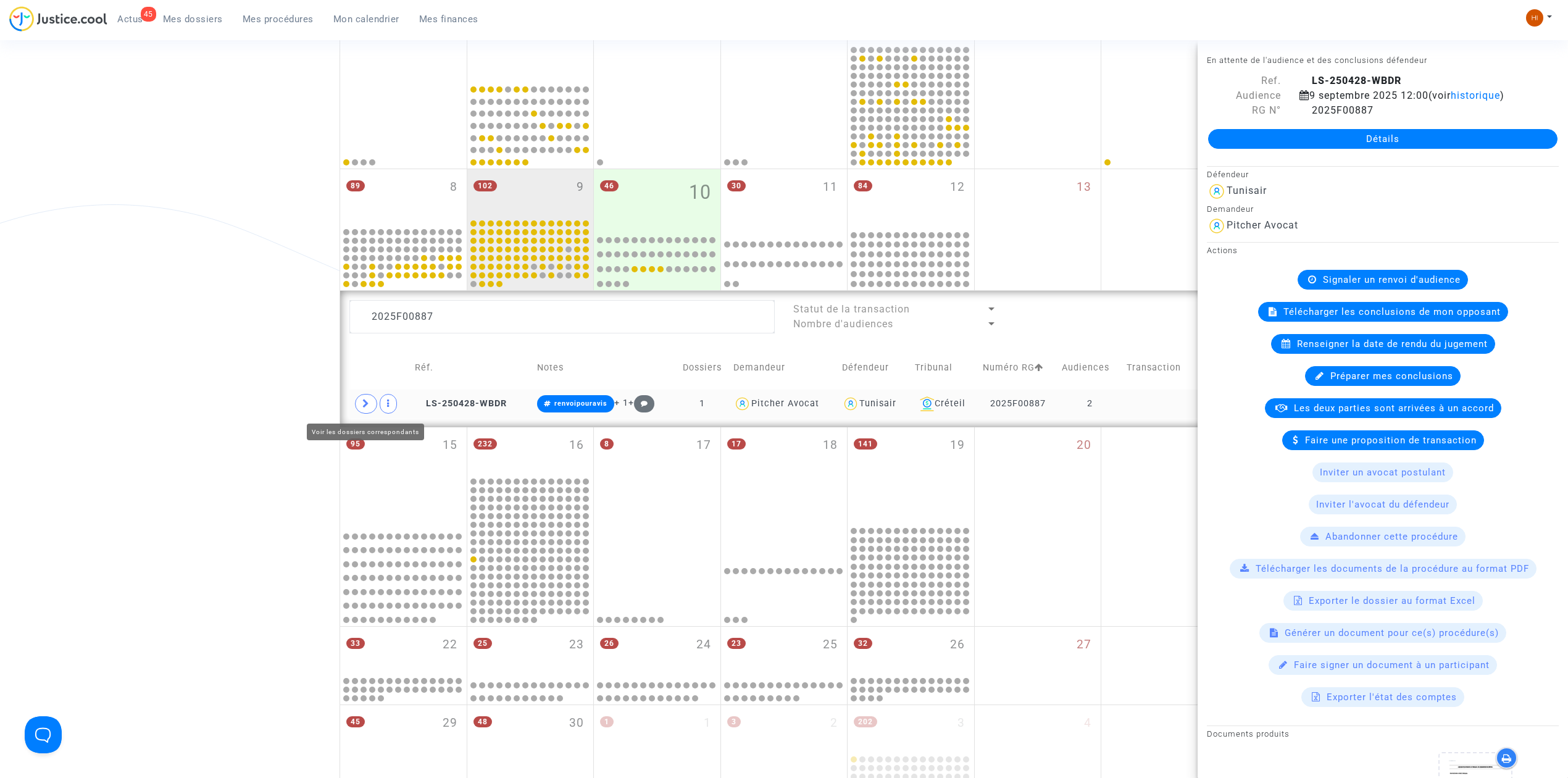
click at [369, 408] on icon at bounding box center [366, 403] width 7 height 9
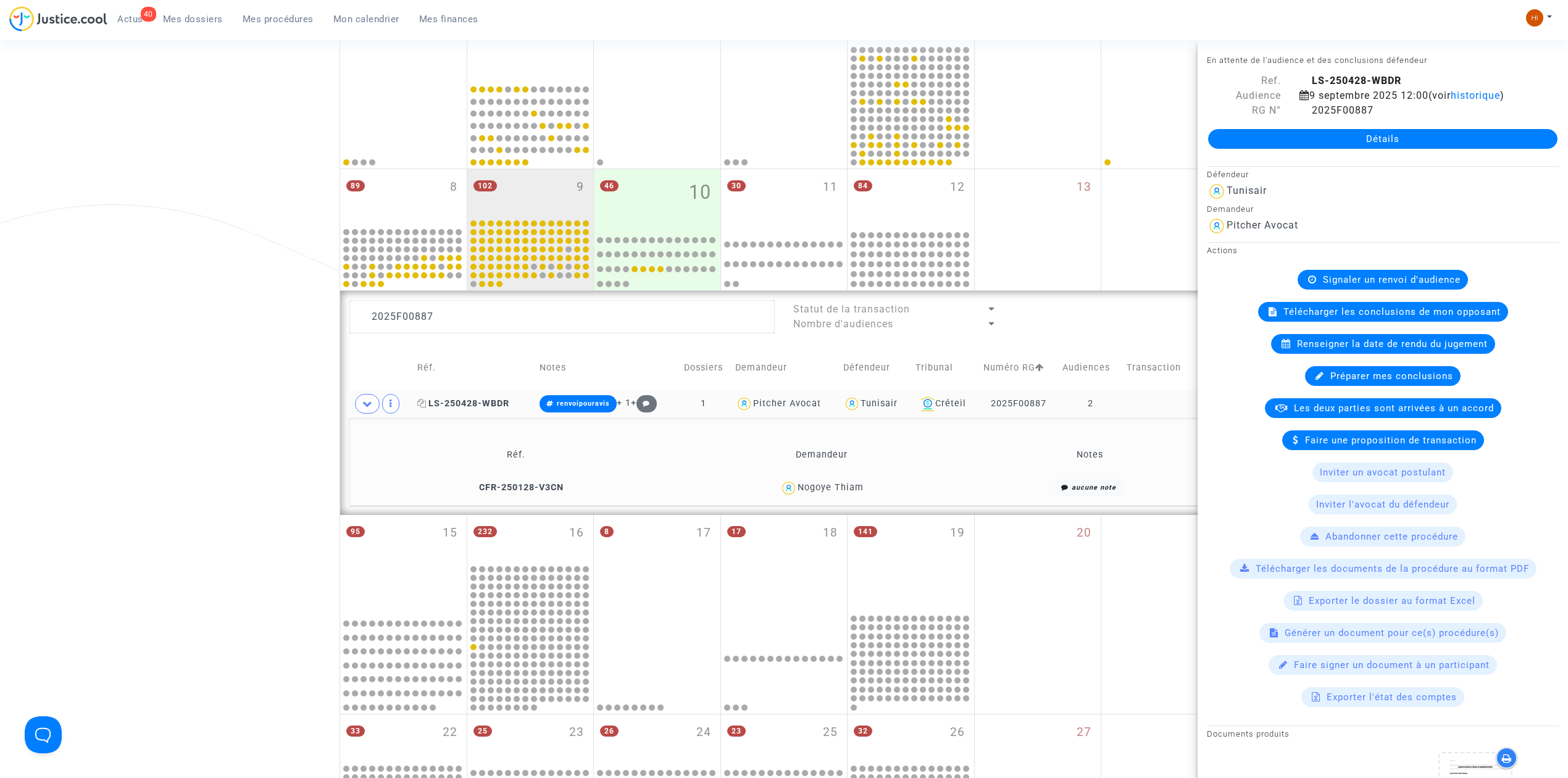
click at [497, 403] on span "LS-250428-WBDR" at bounding box center [463, 403] width 92 height 10
click at [1357, 277] on span "Signaler un renvoi d'audience" at bounding box center [1391, 279] width 138 height 11
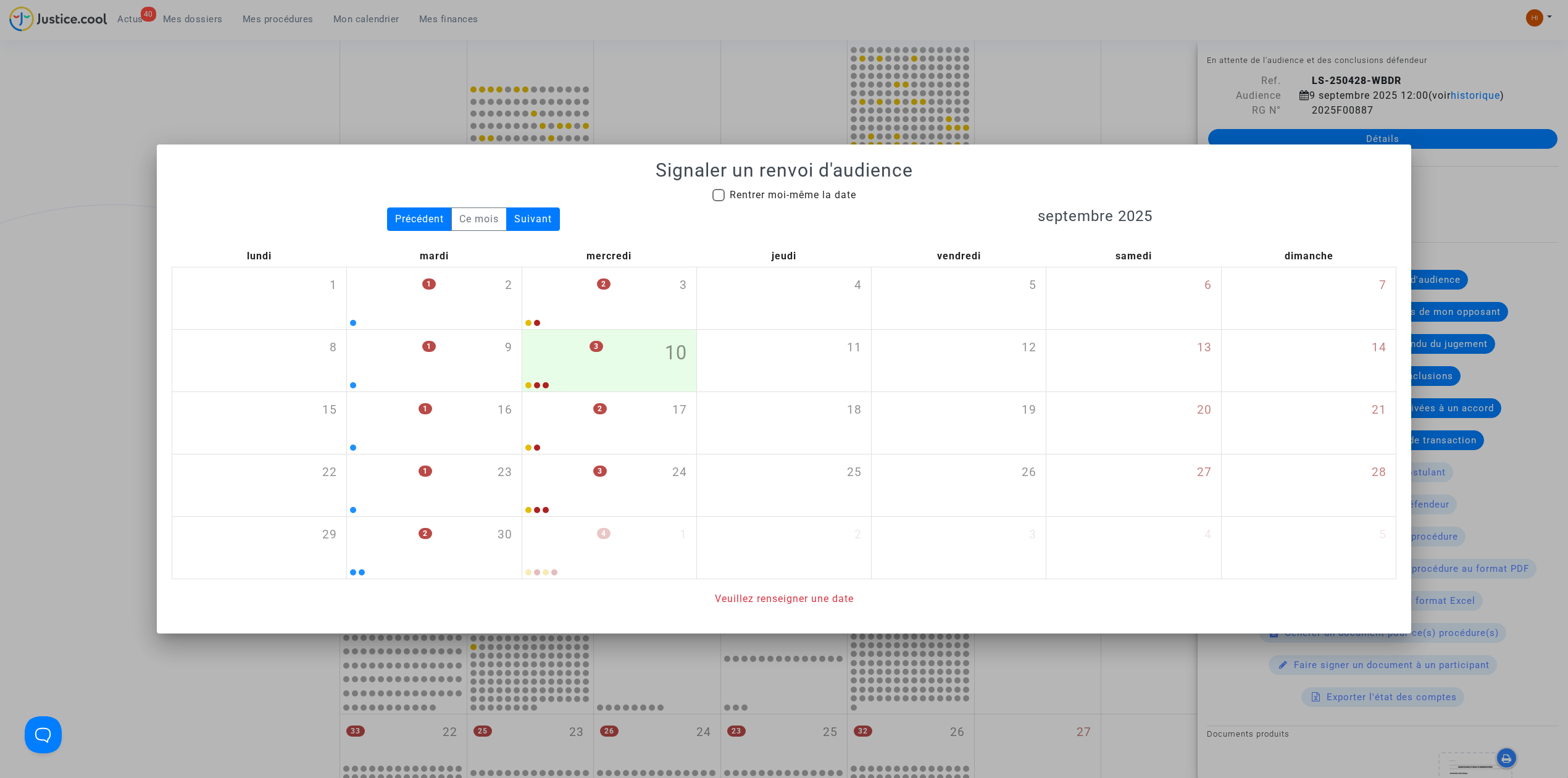
click at [798, 202] on mat-checkbox "Rentrer moi-même la date" at bounding box center [784, 197] width 143 height 20
click at [810, 187] on span "Rentrer moi-même la date" at bounding box center [792, 195] width 127 height 15
click at [719, 202] on input "Rentrer moi-même la date" at bounding box center [718, 202] width 1 height 1
checkbox input "true"
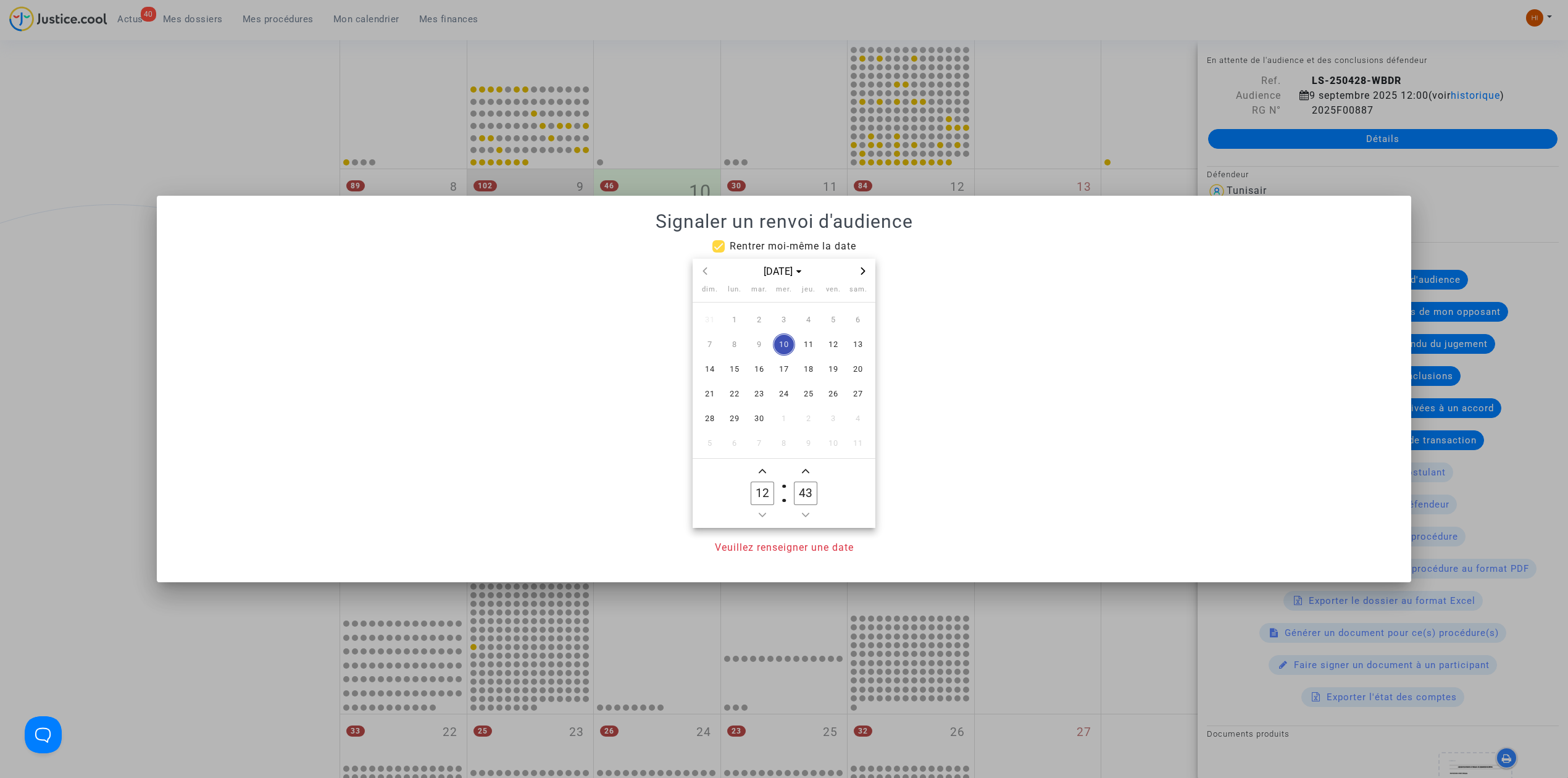
click at [865, 269] on icon "Next month" at bounding box center [863, 271] width 7 height 7
click at [702, 270] on icon "Previous month" at bounding box center [705, 271] width 7 height 7
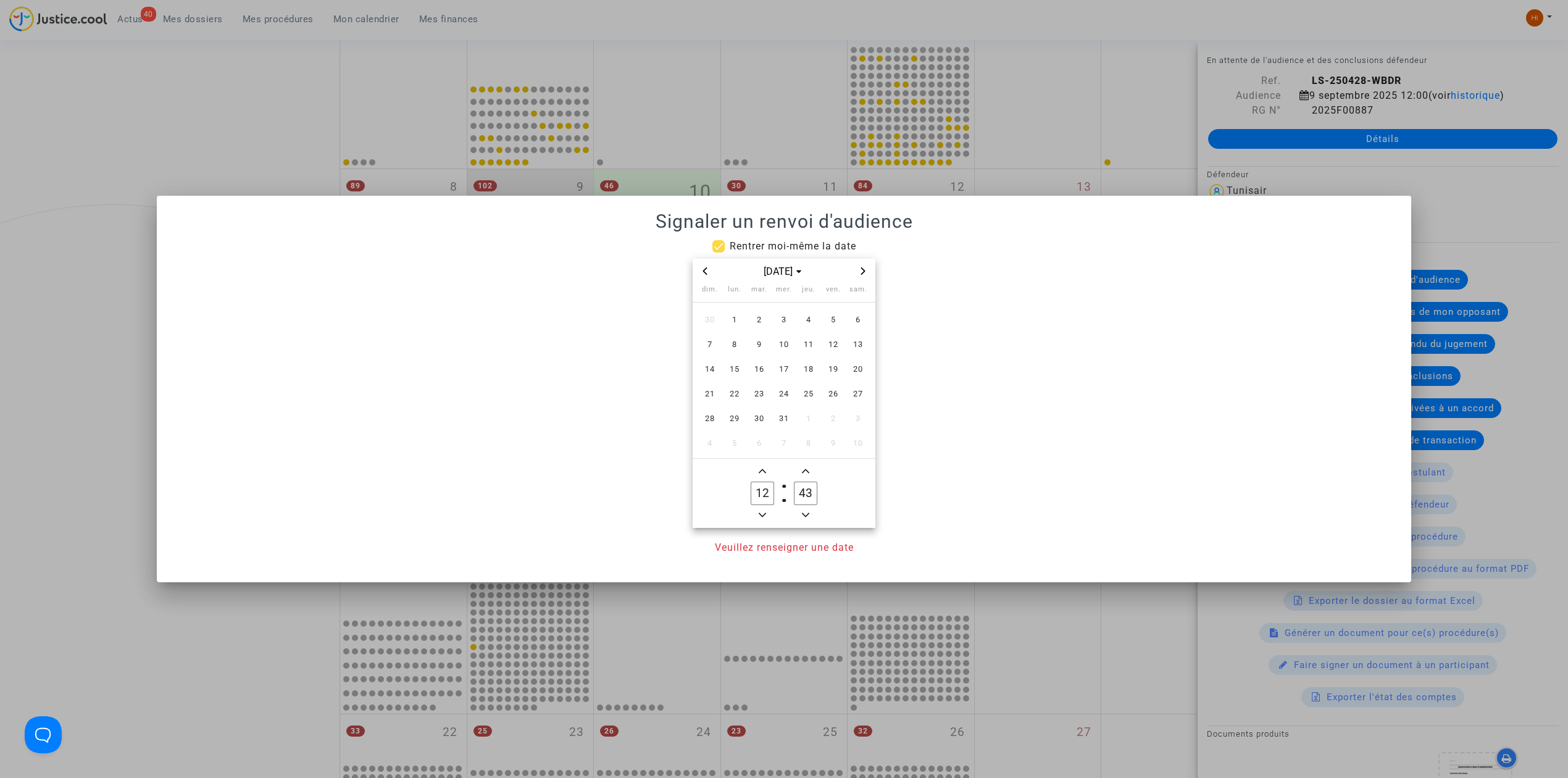
click at [702, 270] on icon "Previous month" at bounding box center [705, 271] width 7 height 7
click at [759, 410] on span "25" at bounding box center [759, 419] width 22 height 22
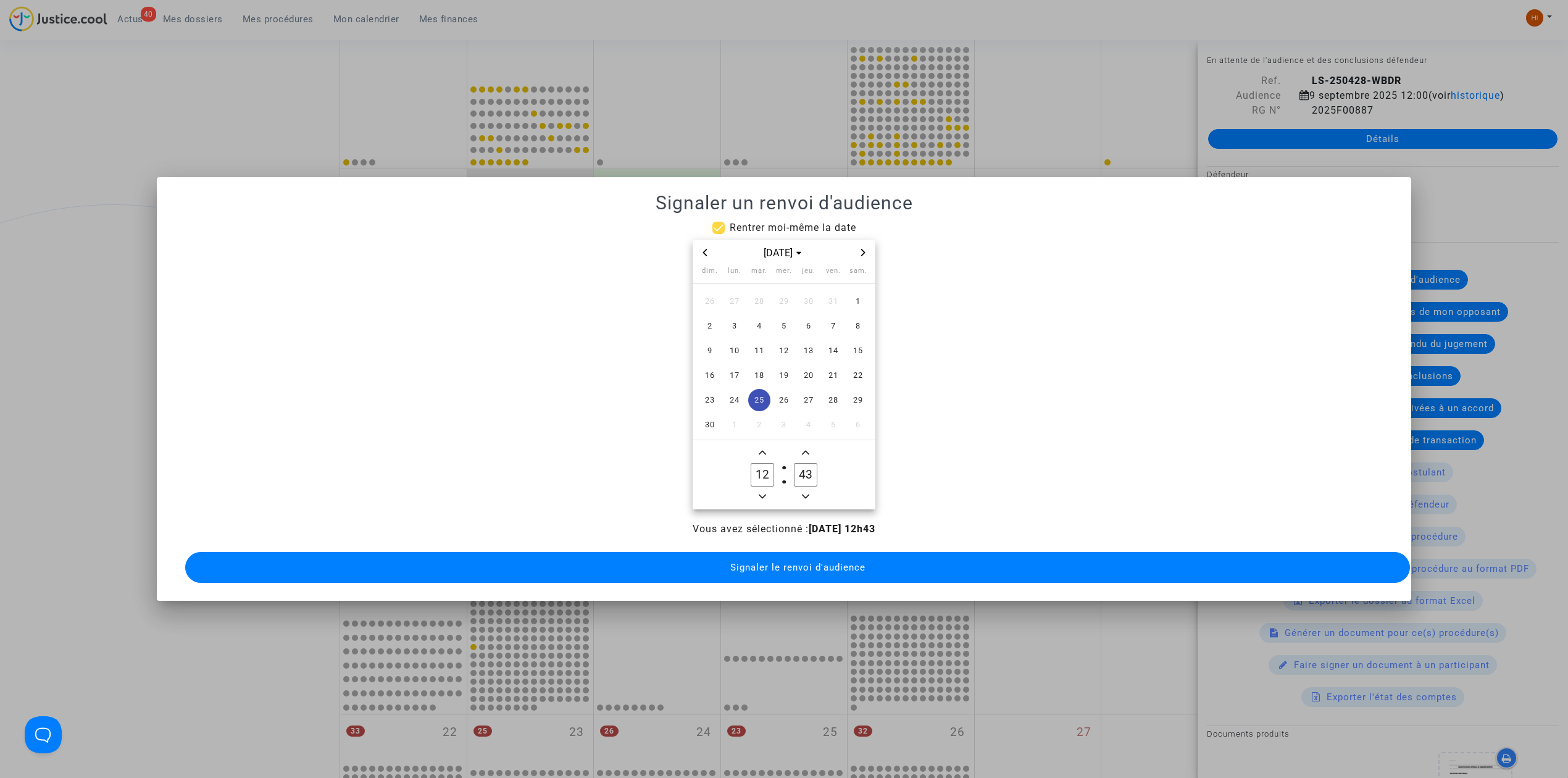
click at [768, 441] on owl-date-time-timer "12 Hour 43 Minute" at bounding box center [784, 475] width 183 height 69
click at [768, 445] on span "Add a hour" at bounding box center [762, 453] width 15 height 15
type input "14"
click at [799, 468] on input "43" at bounding box center [805, 474] width 23 height 23
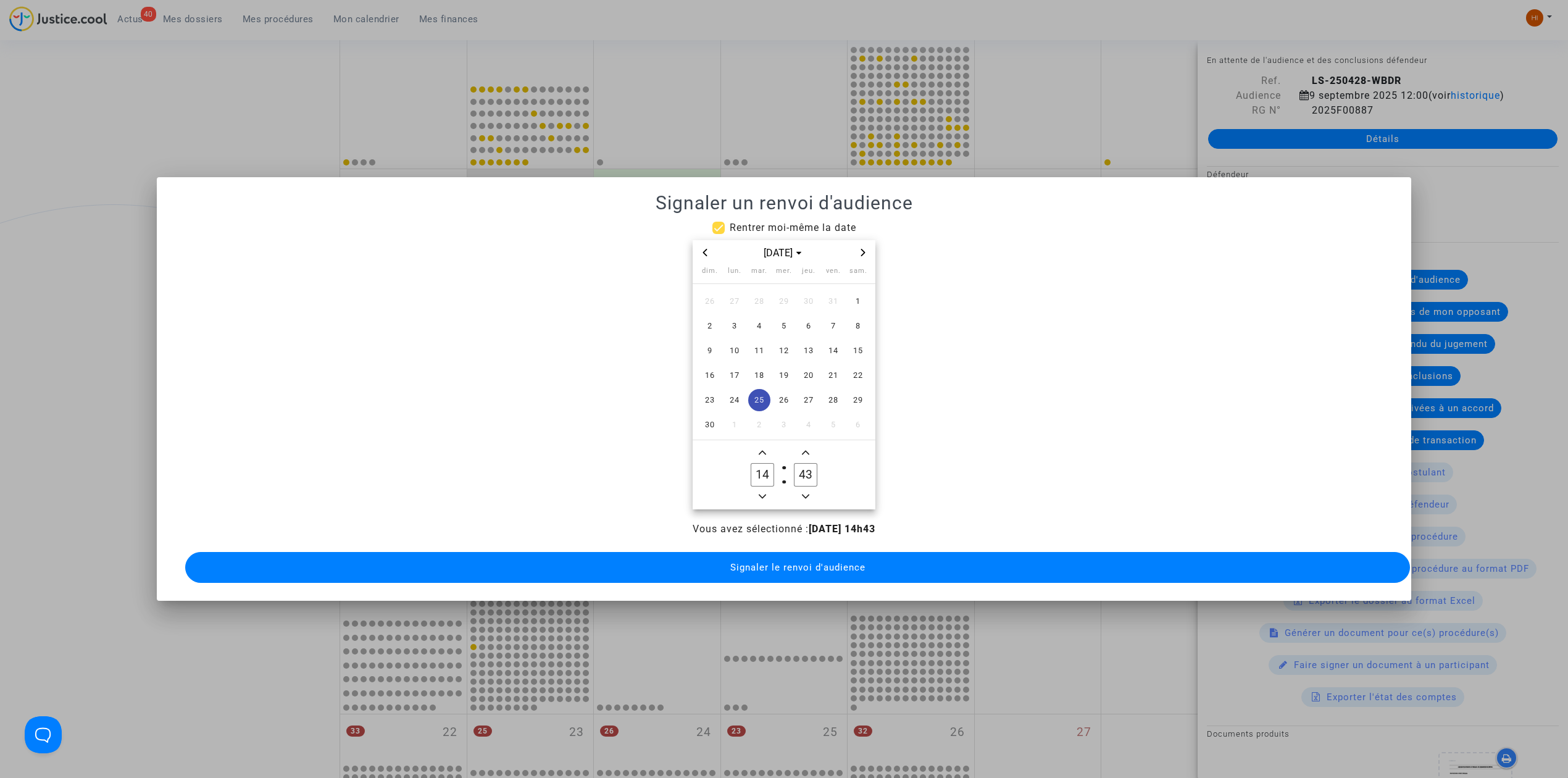
click at [799, 468] on input "43" at bounding box center [805, 474] width 23 height 23
type input "00"
drag, startPoint x: 799, startPoint y: 557, endPoint x: 797, endPoint y: 563, distance: 6.3
click at [799, 561] on span "Signaler le renvoi d'audience" at bounding box center [798, 567] width 135 height 11
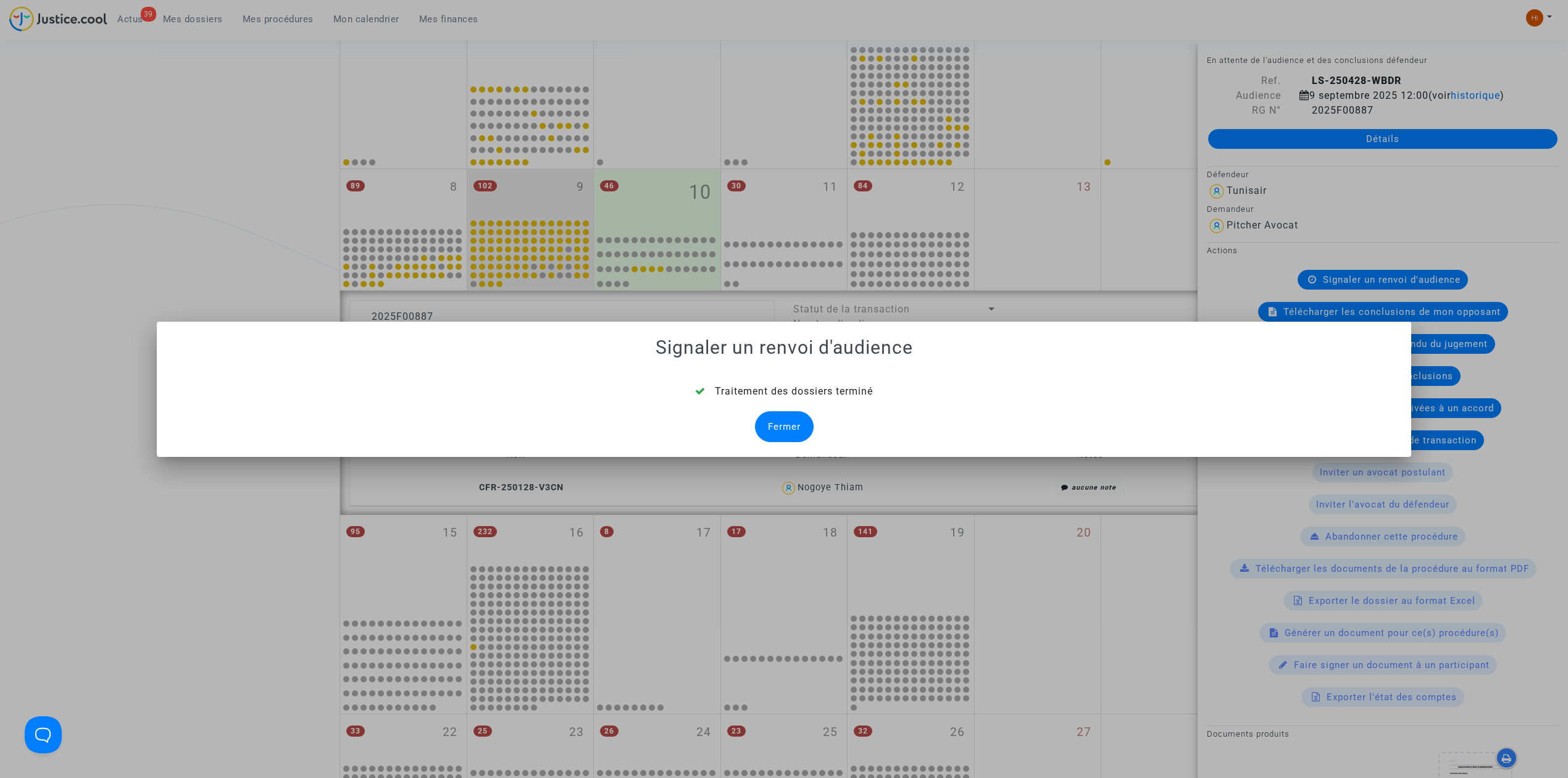
drag, startPoint x: 793, startPoint y: 431, endPoint x: 764, endPoint y: 445, distance: 32.2
click at [790, 432] on div "Fermer" at bounding box center [784, 426] width 59 height 31
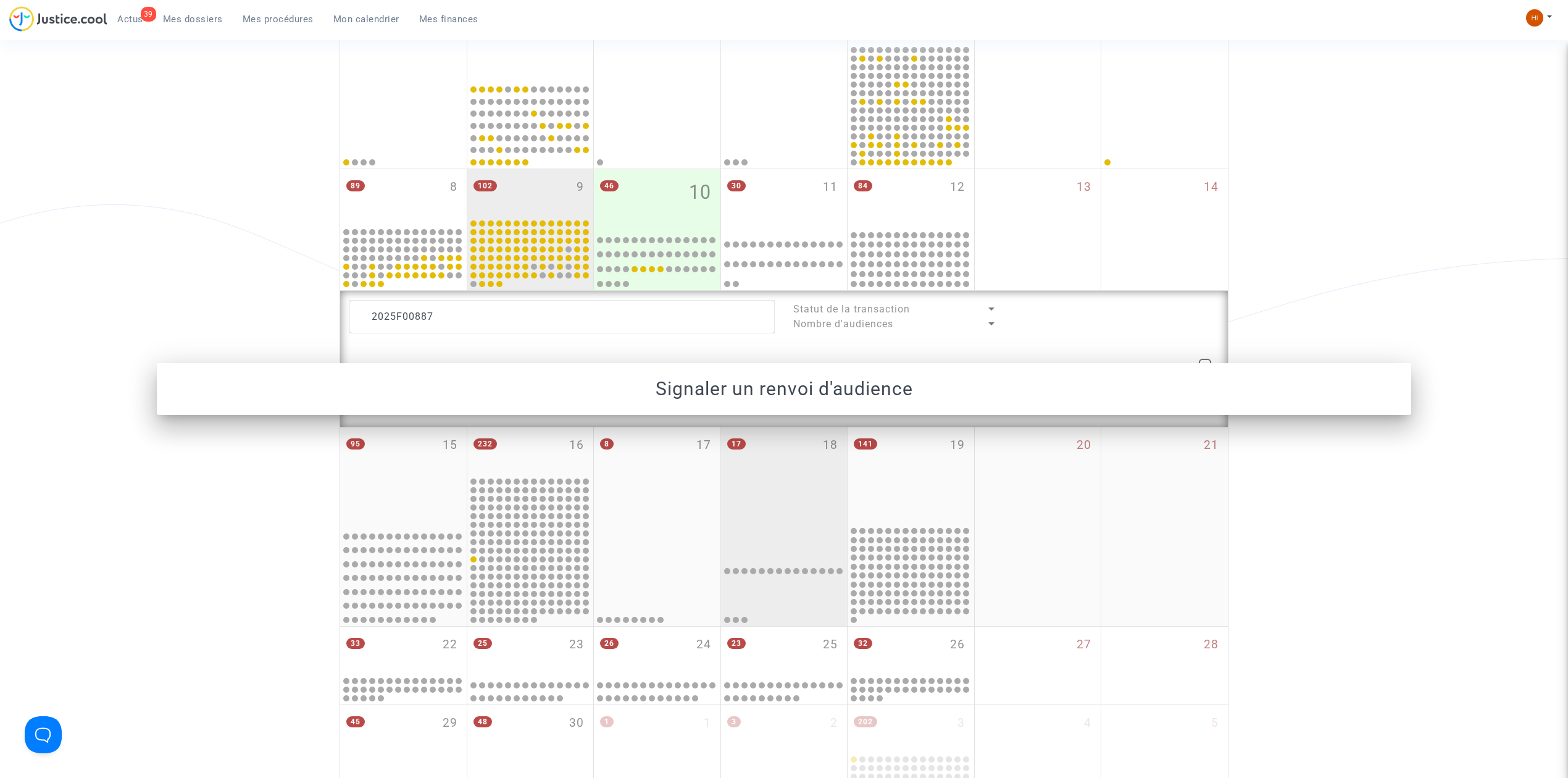
scroll to position [245, 0]
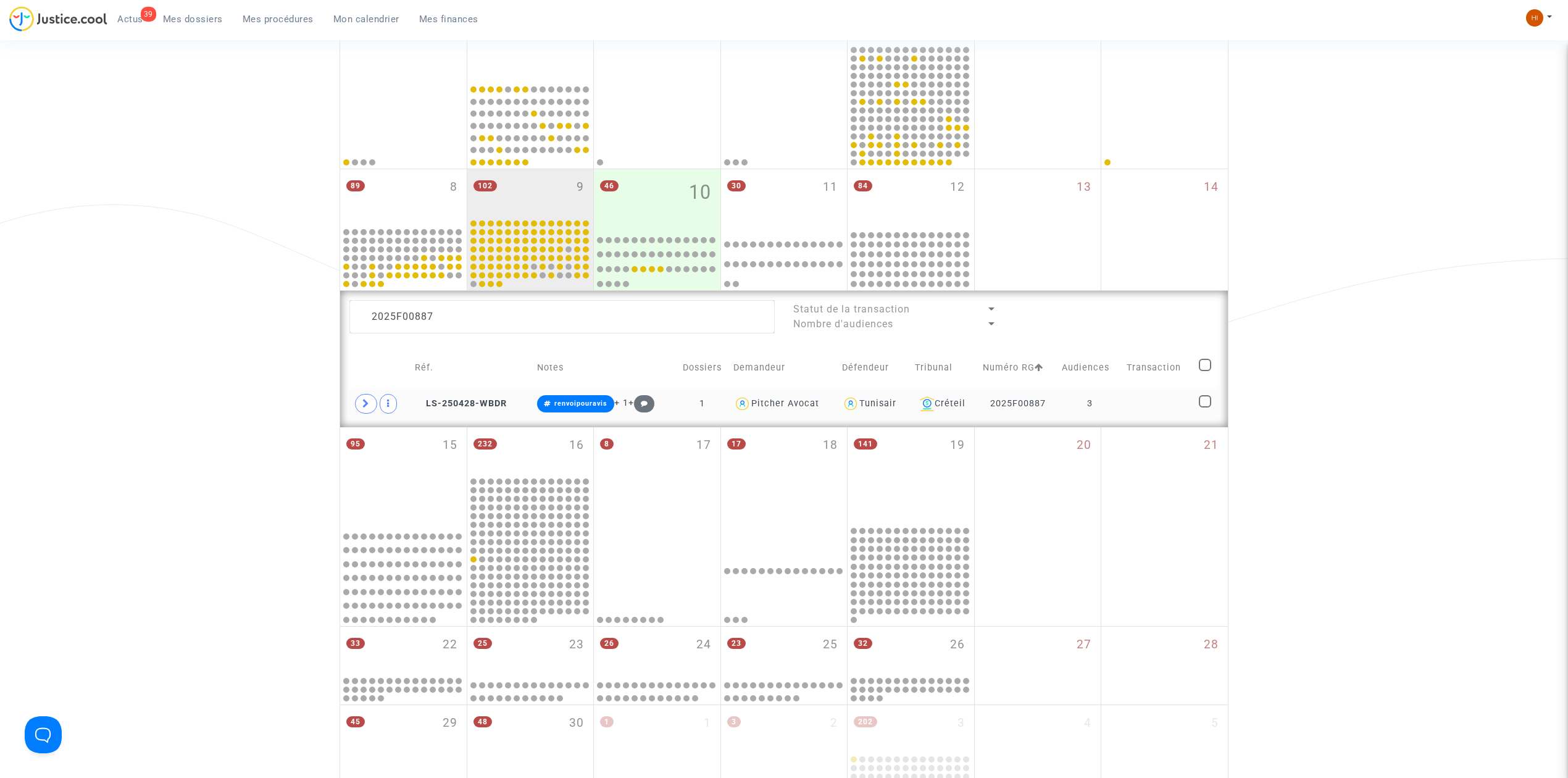
click at [446, 396] on td "LS-250428-WBDR" at bounding box center [471, 404] width 123 height 28
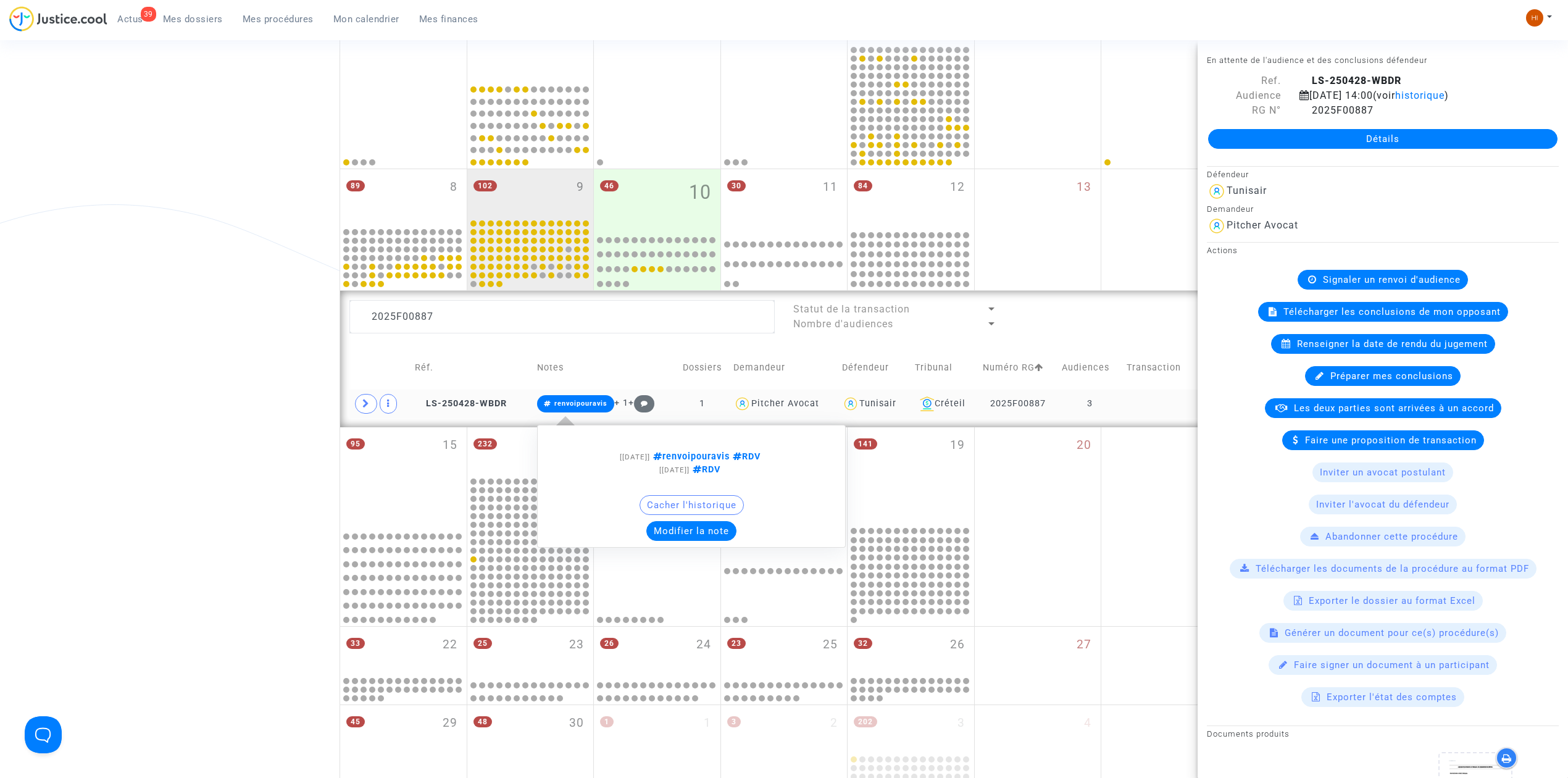
click at [577, 402] on span "renvoipouravis" at bounding box center [580, 403] width 53 height 8
drag, startPoint x: 585, startPoint y: 398, endPoint x: 623, endPoint y: 436, distance: 53.7
click at [580, 402] on span "renvoipouravis" at bounding box center [575, 404] width 77 height 17
click at [679, 529] on button "Modifier la note" at bounding box center [692, 531] width 90 height 20
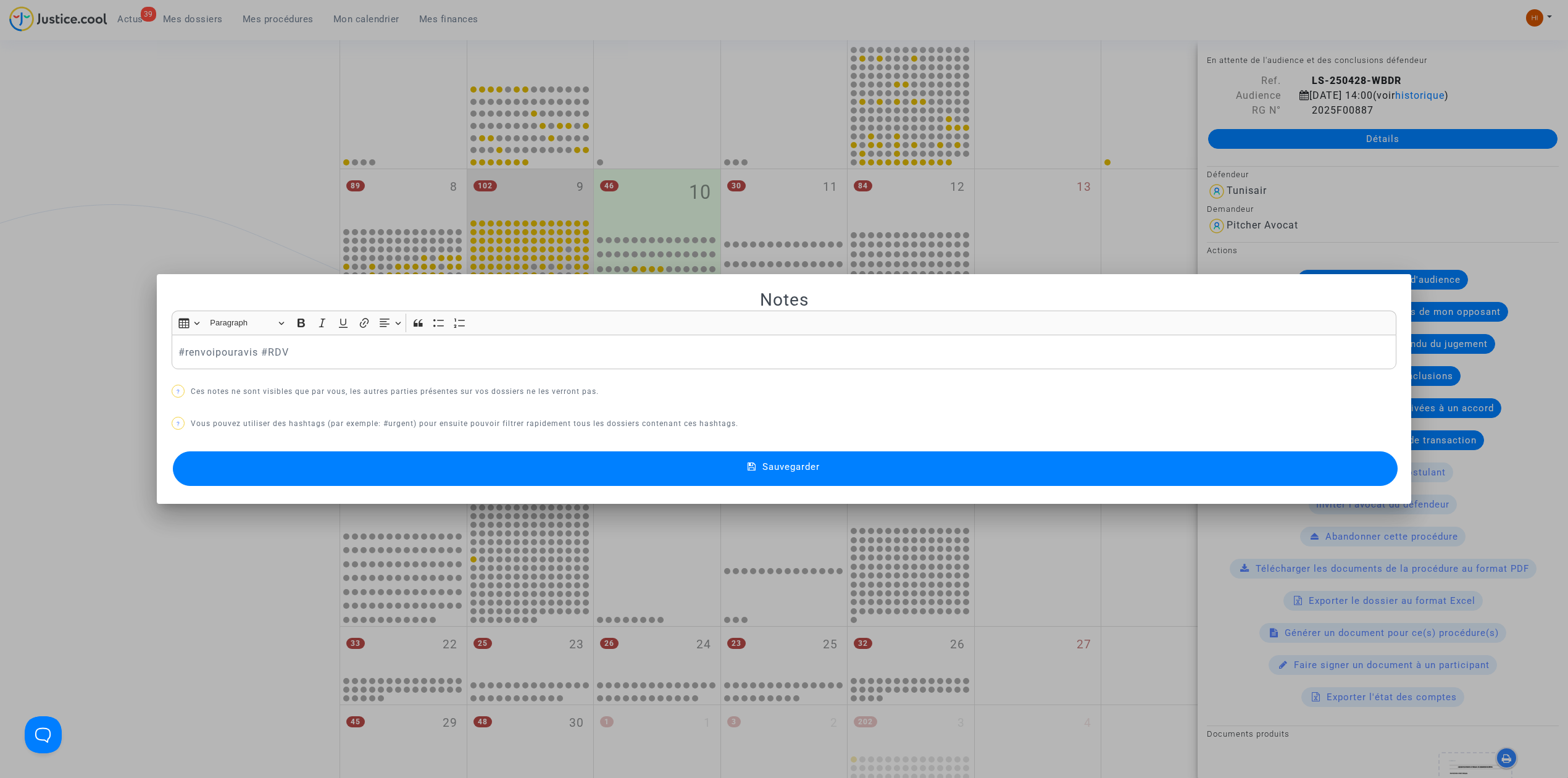
scroll to position [0, 0]
click at [880, 479] on button "Sauvegarder" at bounding box center [784, 468] width 1225 height 35
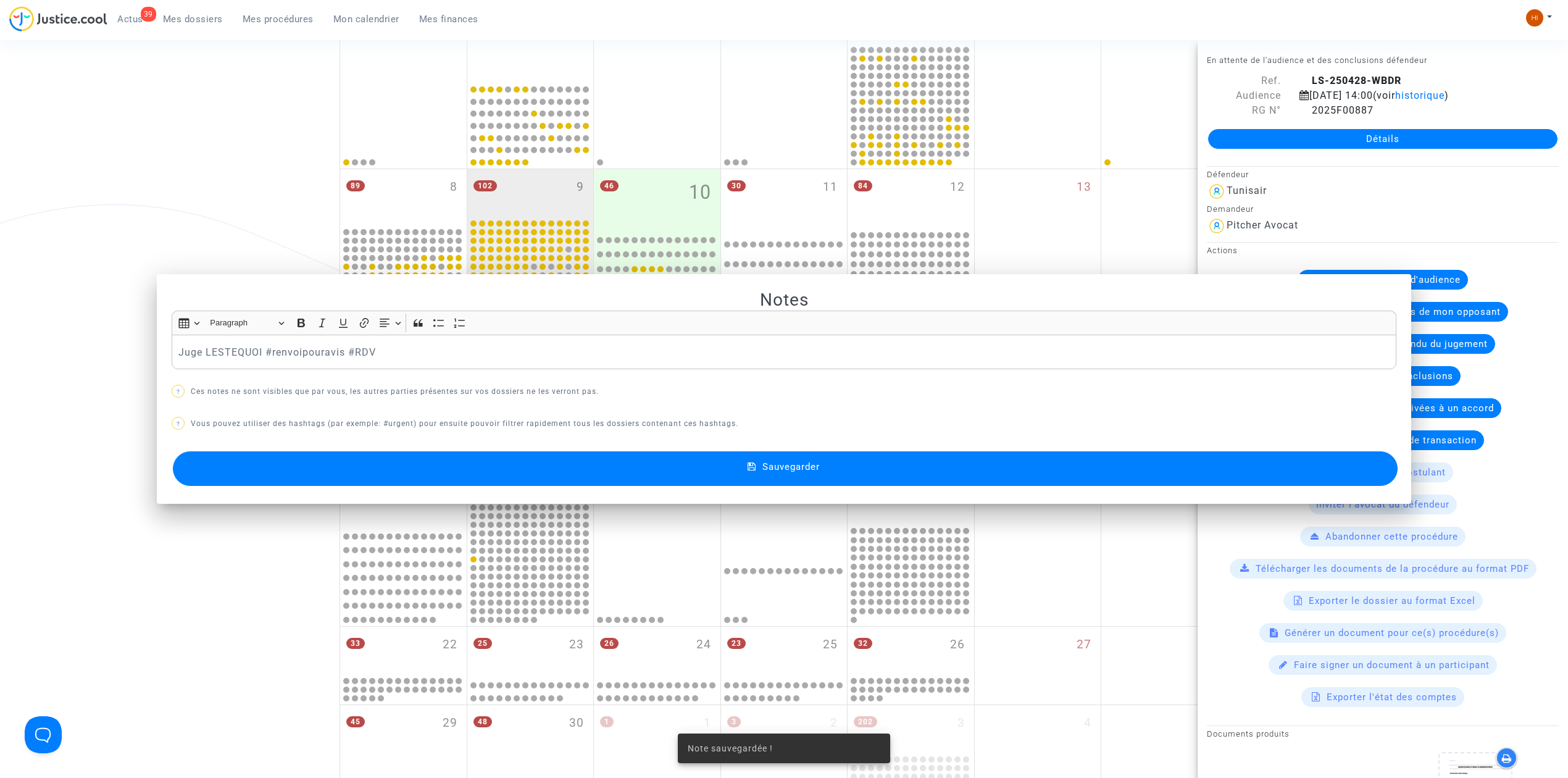
scroll to position [245, 0]
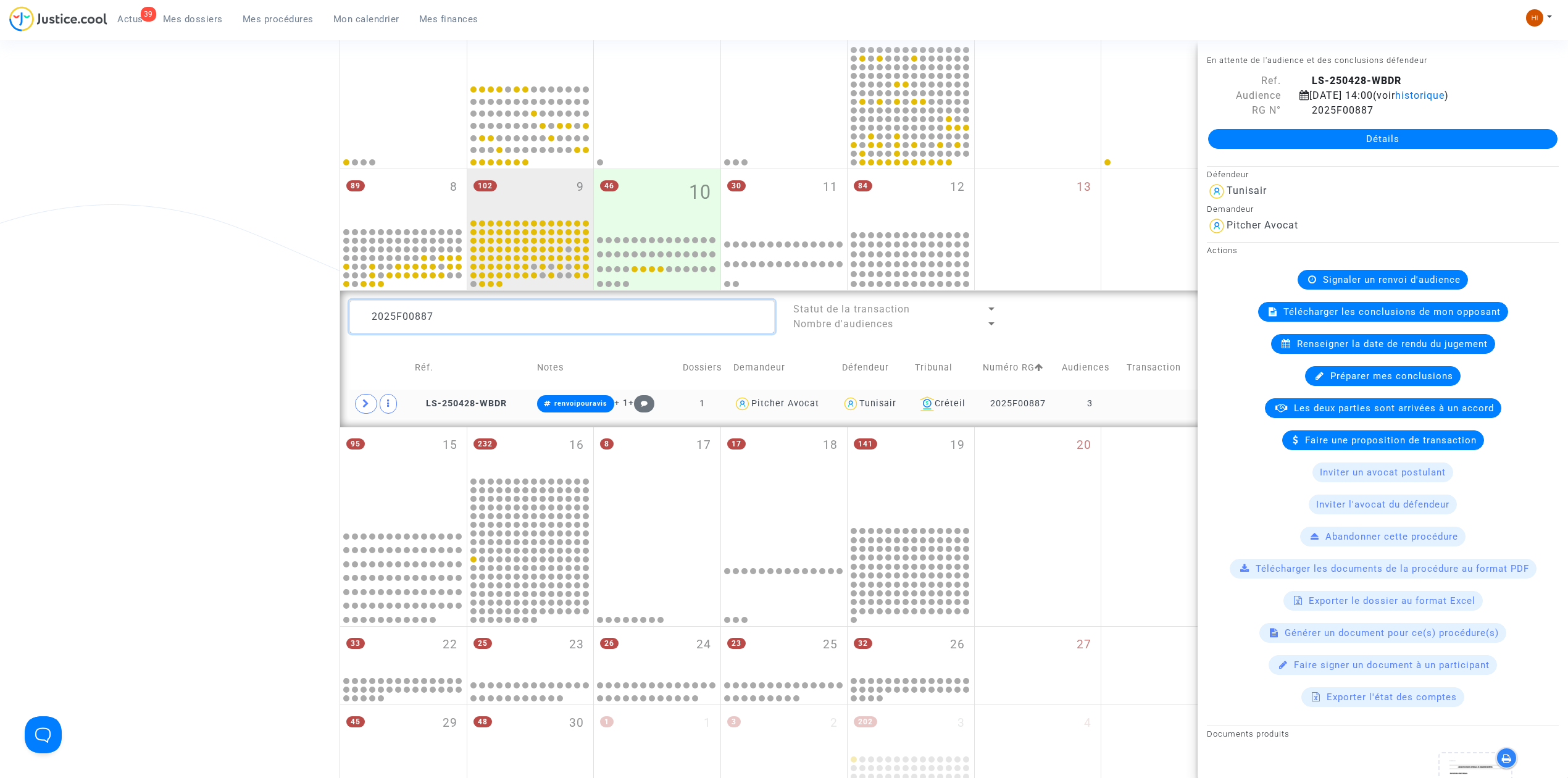
click at [601, 324] on textarea at bounding box center [562, 317] width 426 height 34
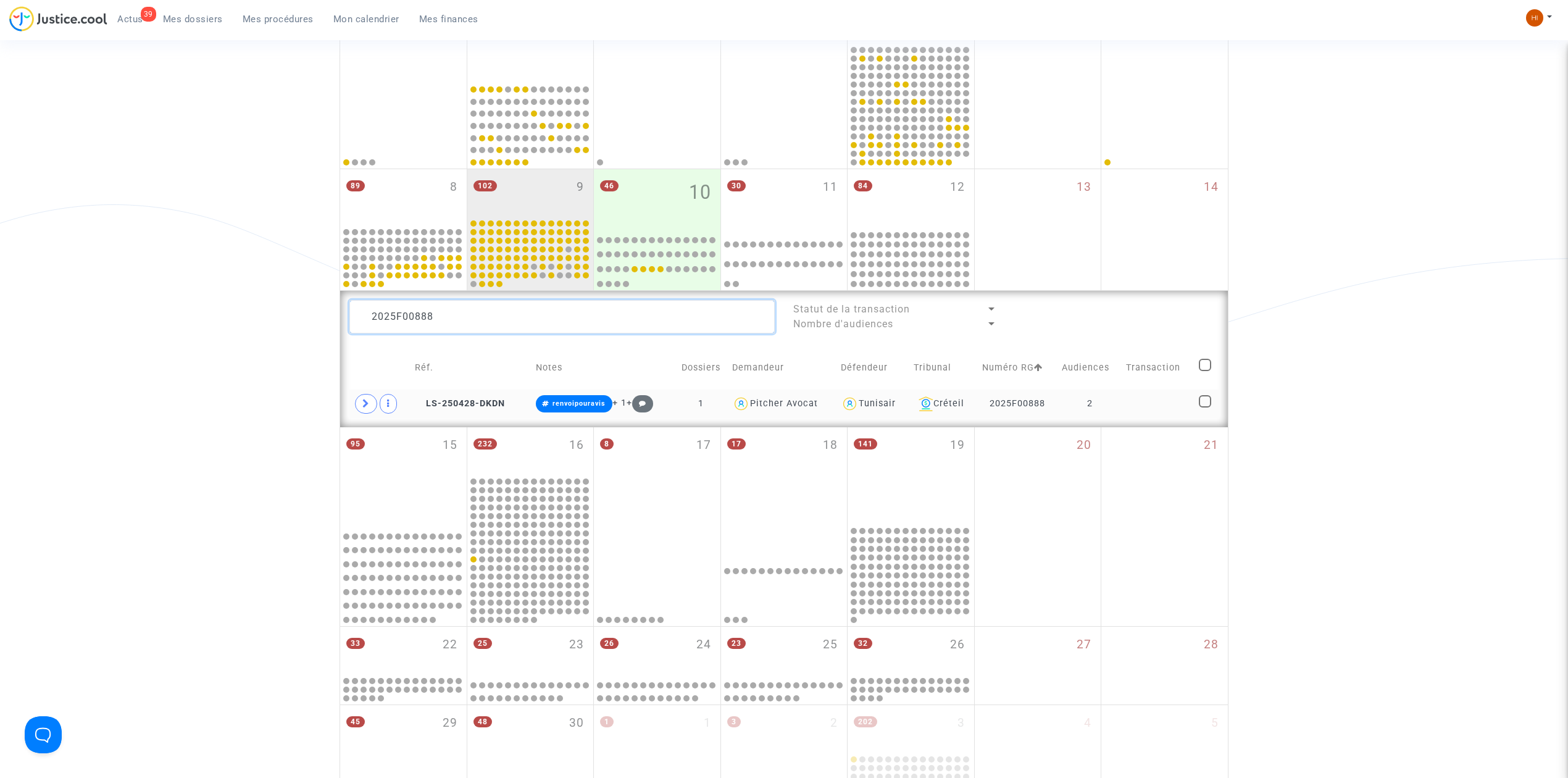
type textarea "2025F00888"
click at [1151, 403] on td at bounding box center [1157, 404] width 72 height 28
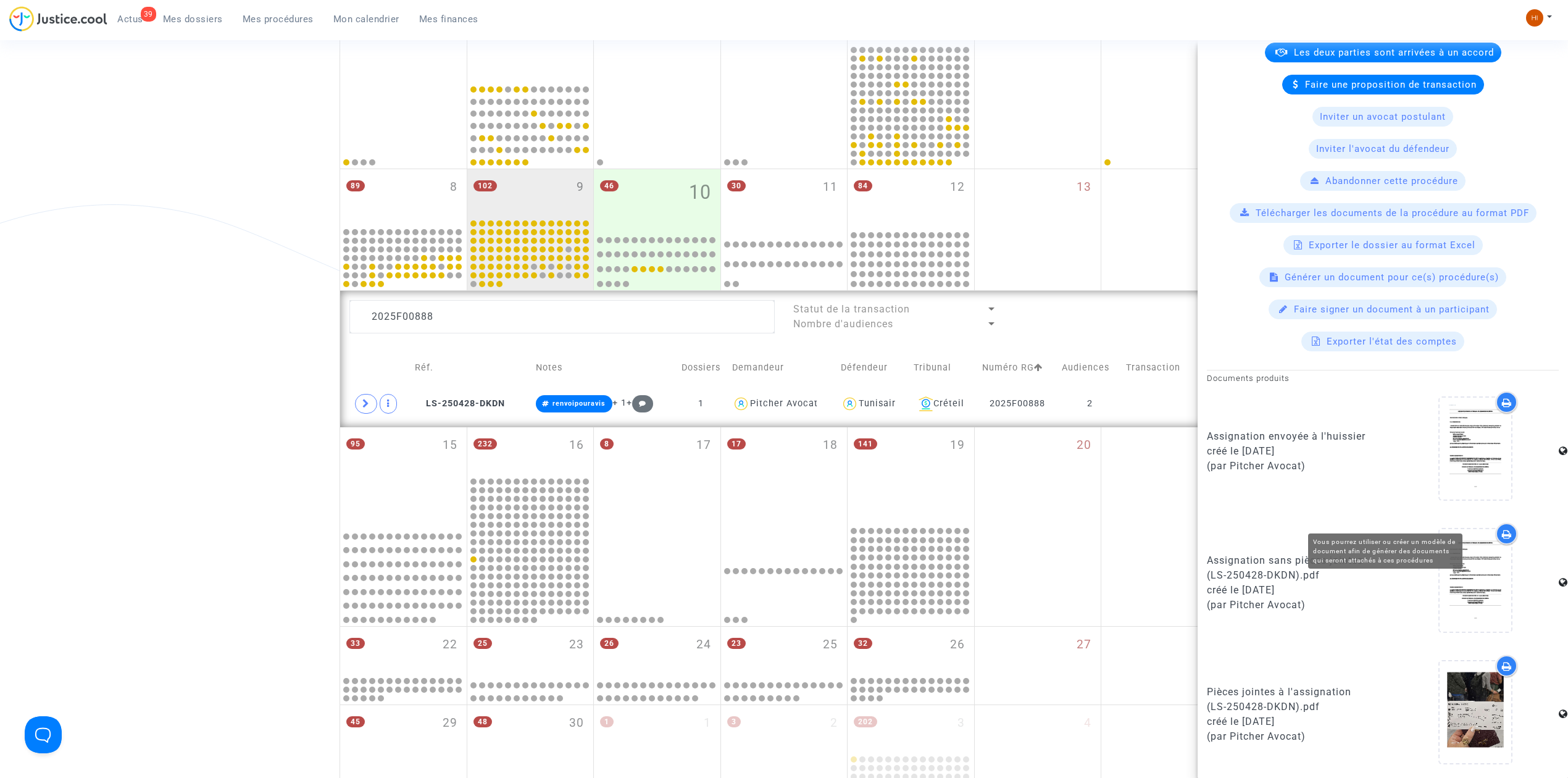
scroll to position [493, 0]
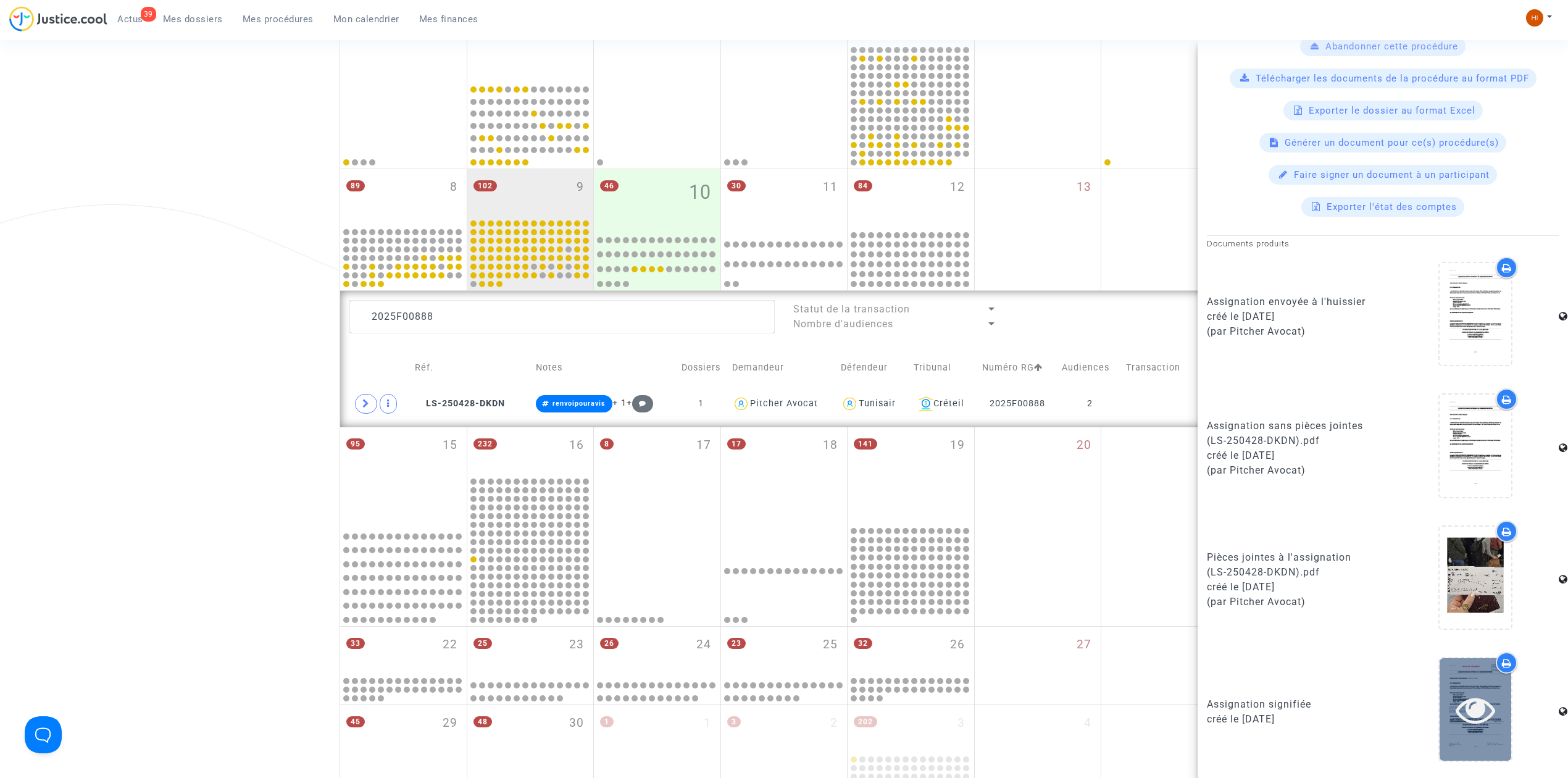
click at [1456, 716] on icon at bounding box center [1475, 710] width 40 height 39
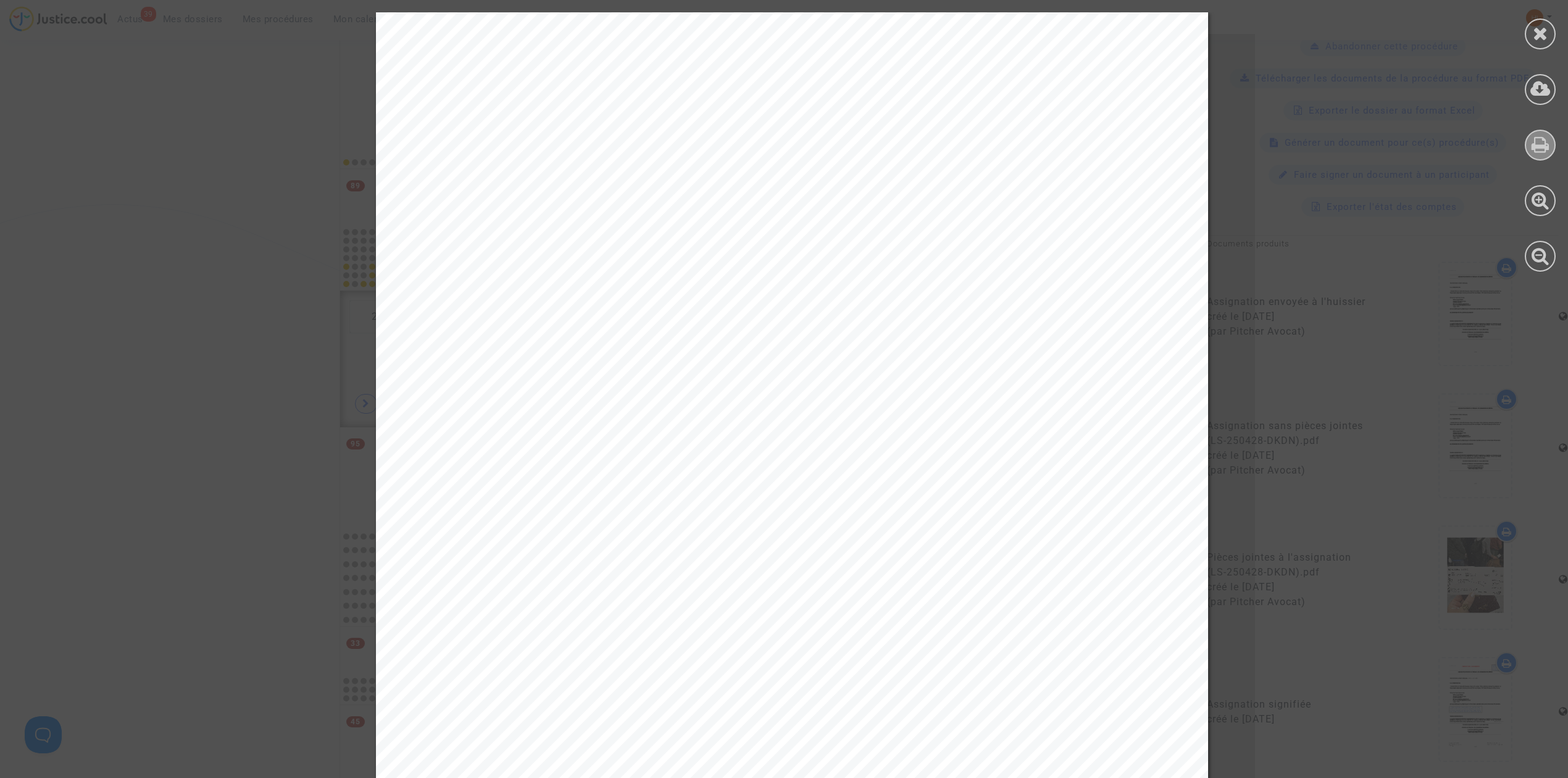
click at [1533, 147] on icon at bounding box center [1540, 144] width 18 height 19
click at [1541, 33] on icon at bounding box center [1540, 34] width 15 height 19
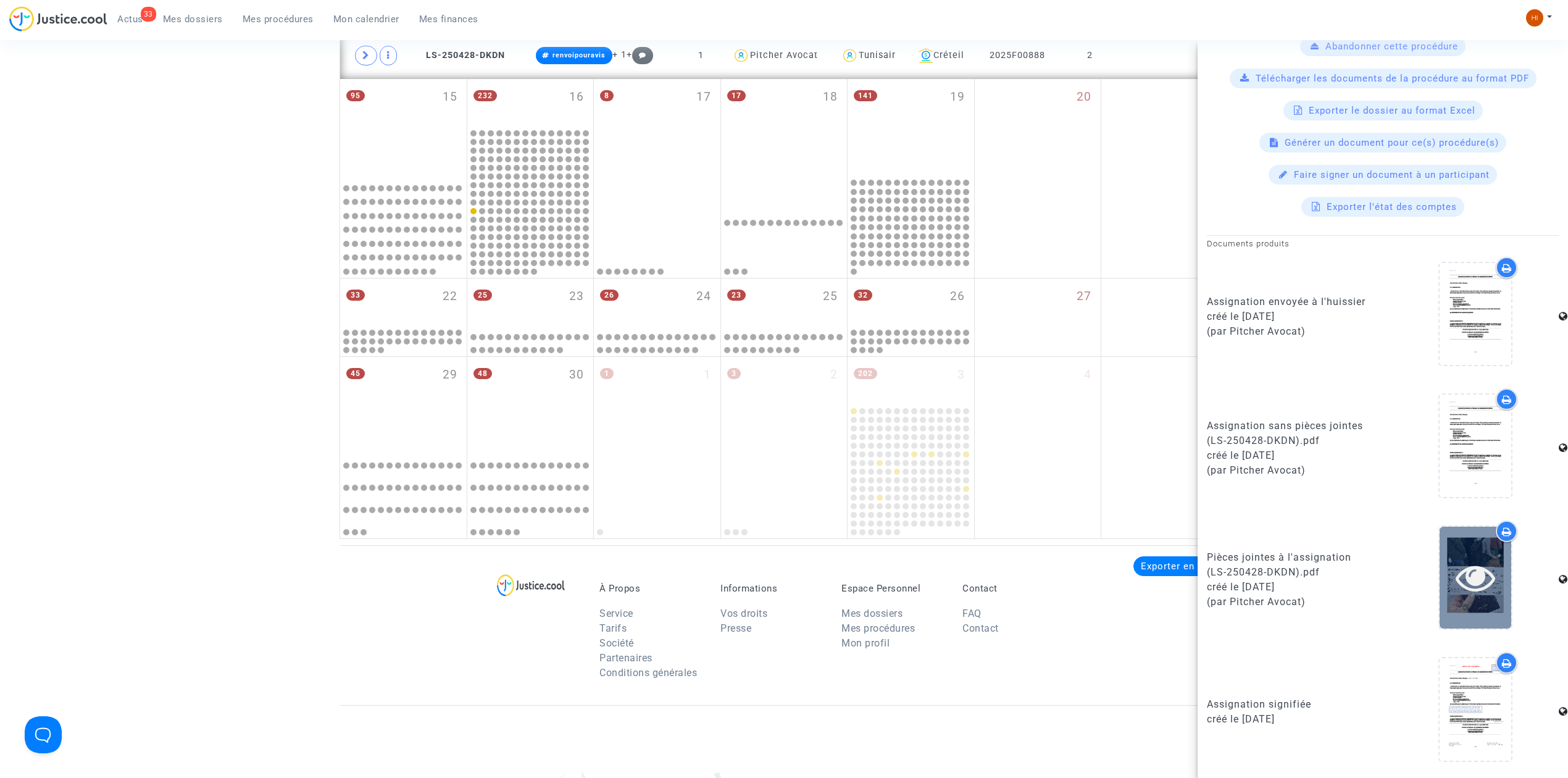
scroll to position [739, 0]
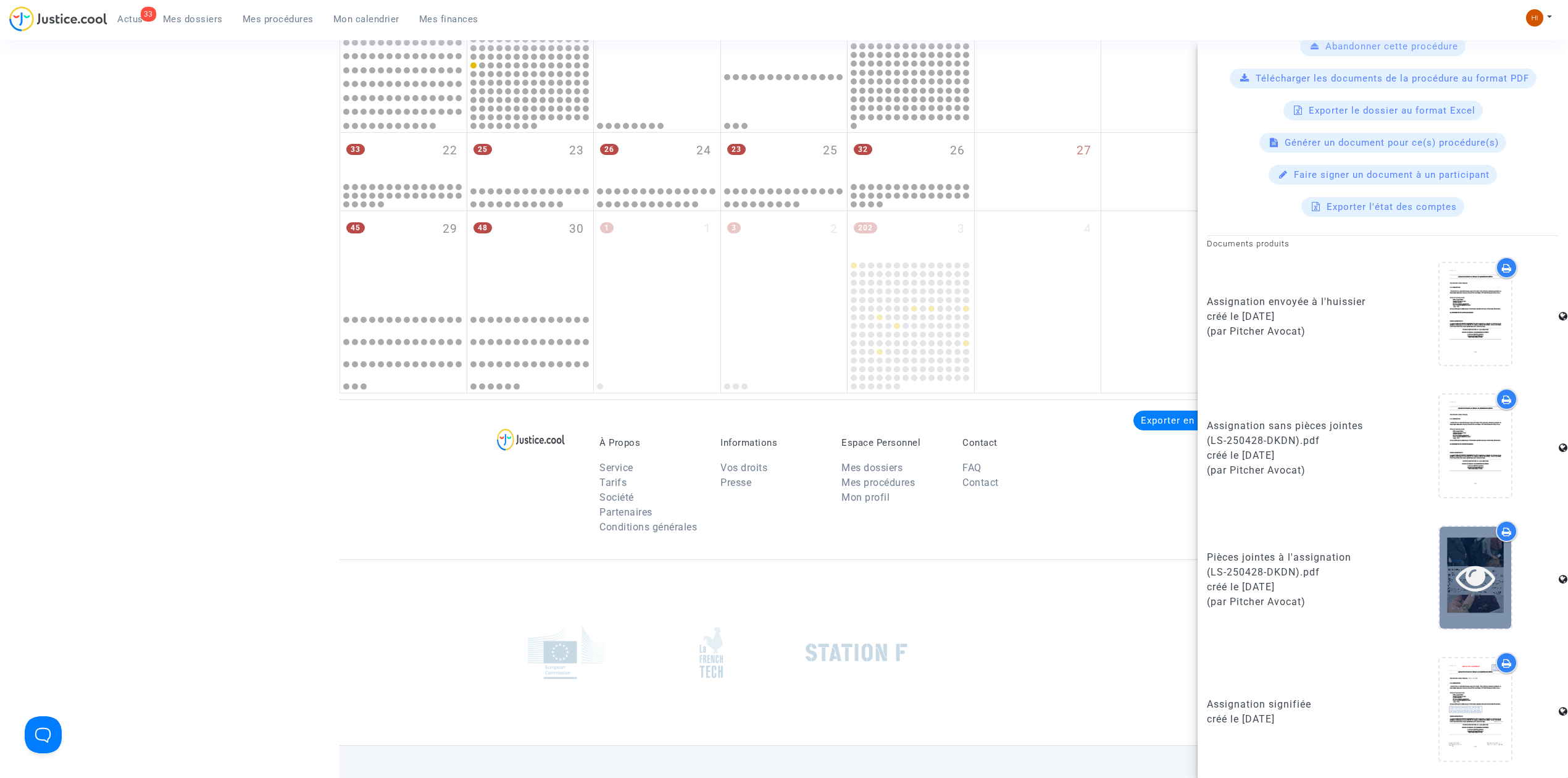
click at [1468, 581] on icon at bounding box center [1475, 577] width 40 height 39
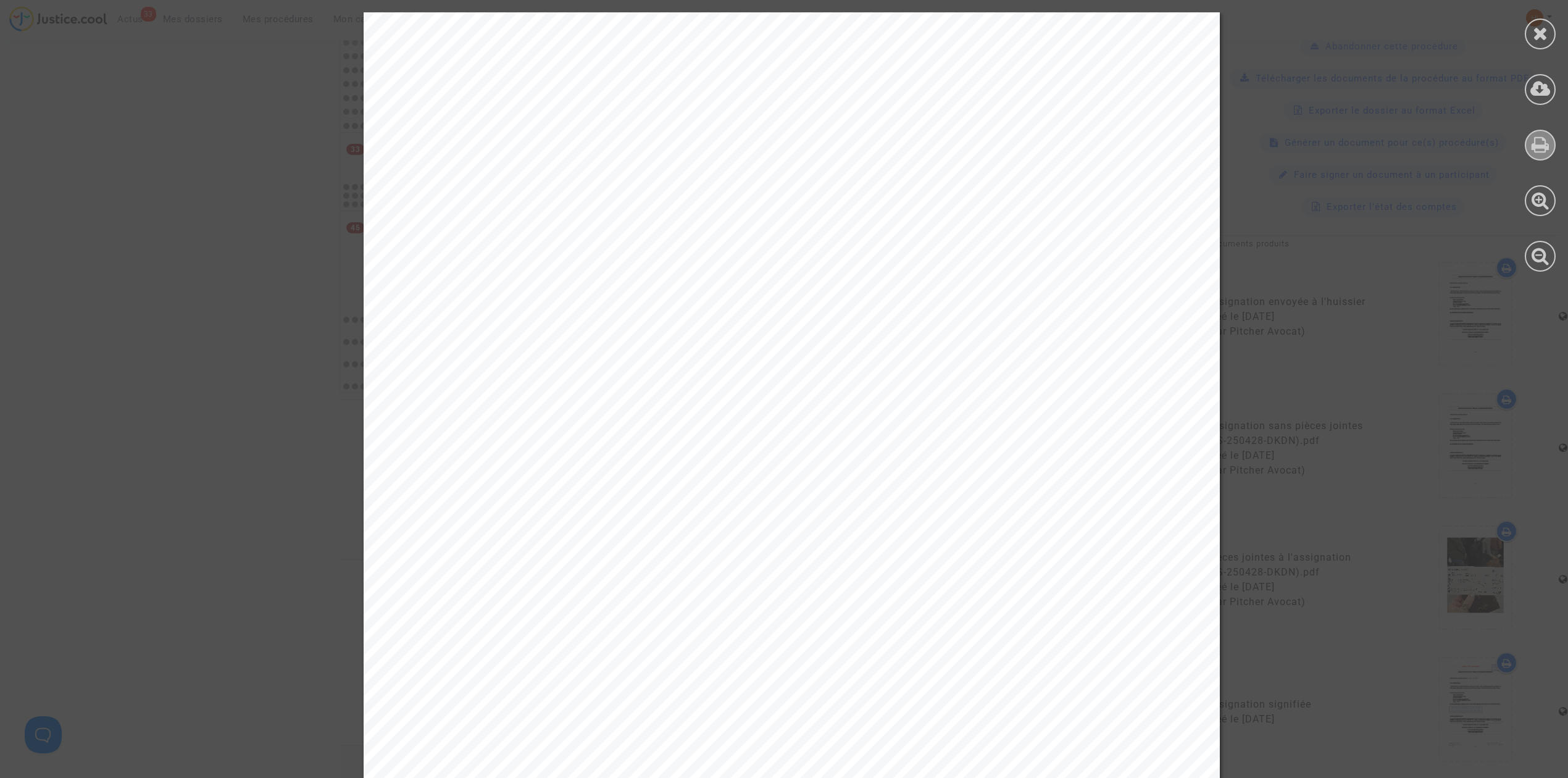
click at [1540, 137] on icon at bounding box center [1540, 144] width 18 height 19
click at [1539, 51] on div at bounding box center [1540, 142] width 55 height 284
click at [1551, 26] on div at bounding box center [1540, 34] width 31 height 31
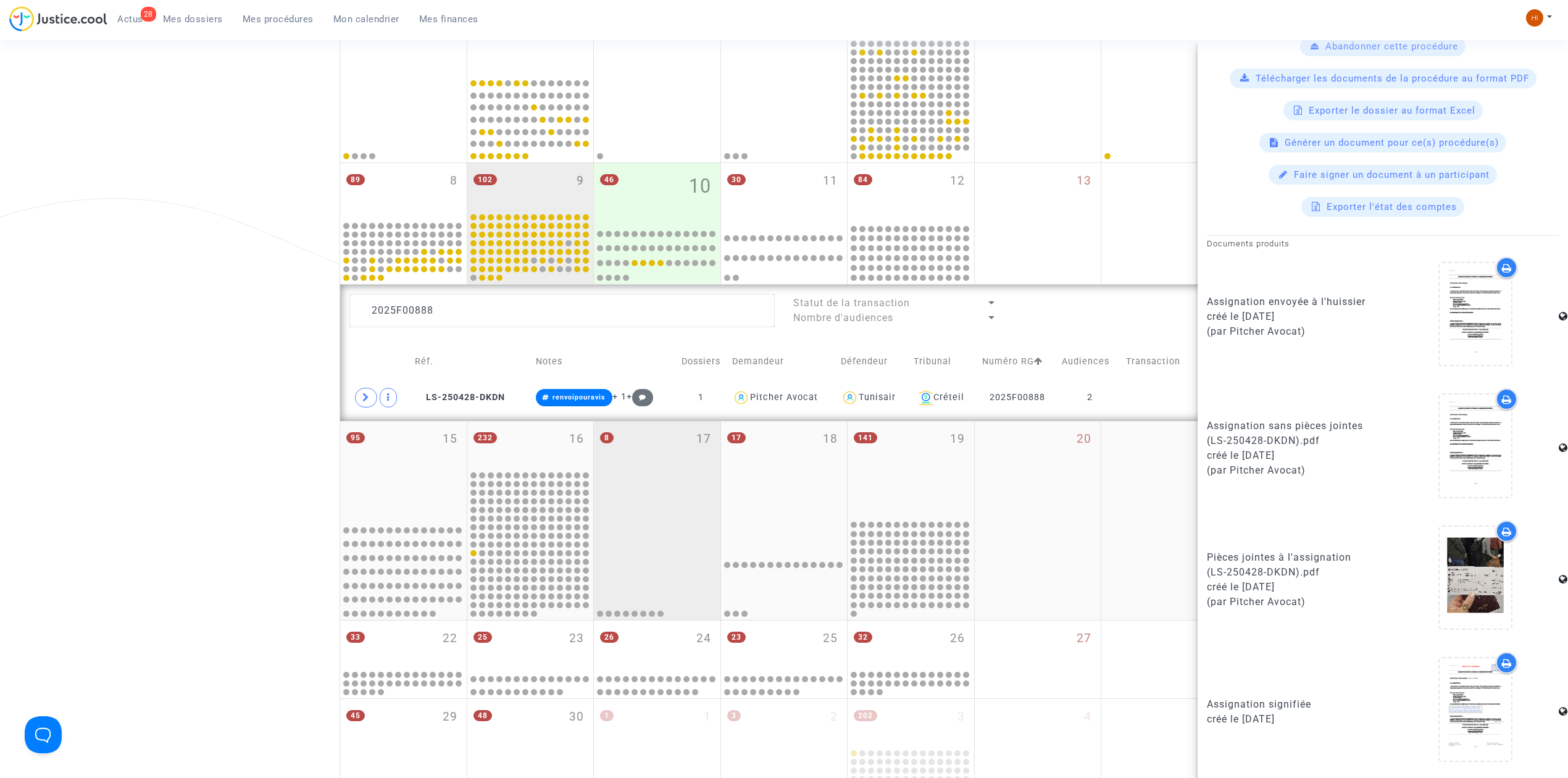
scroll to position [245, 0]
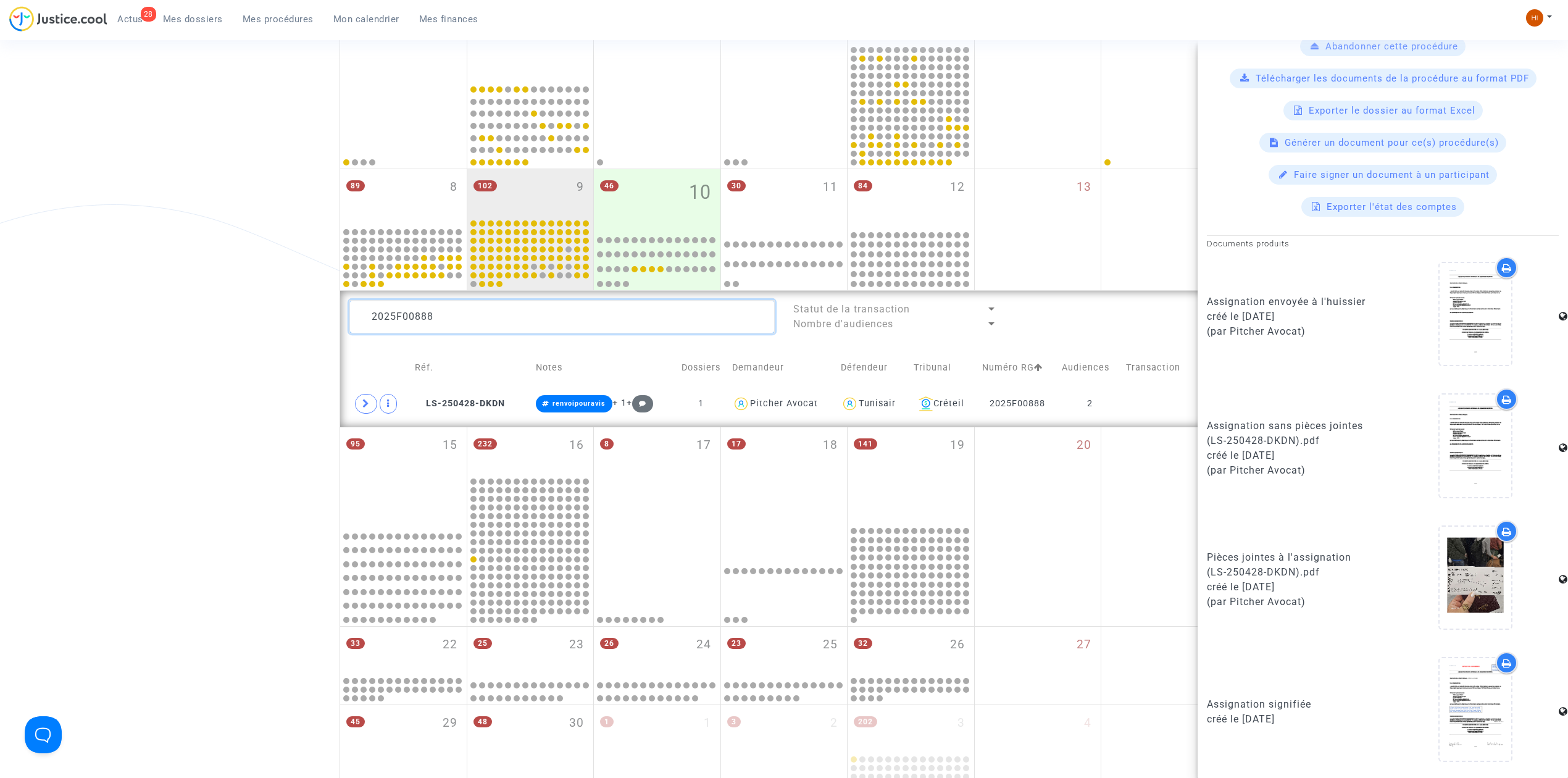
click at [599, 315] on textarea at bounding box center [562, 317] width 426 height 34
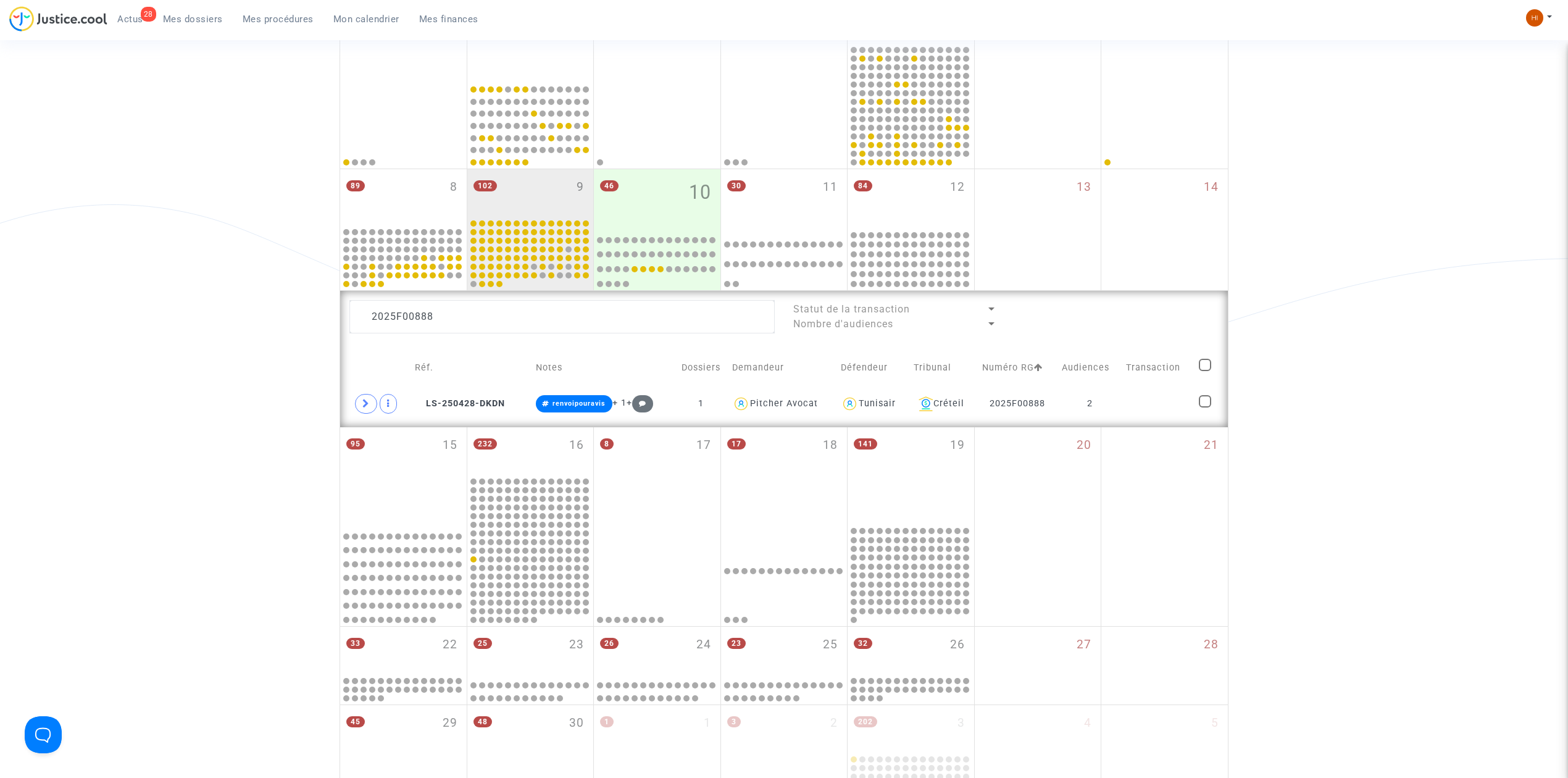
click at [1184, 396] on td at bounding box center [1157, 404] width 72 height 28
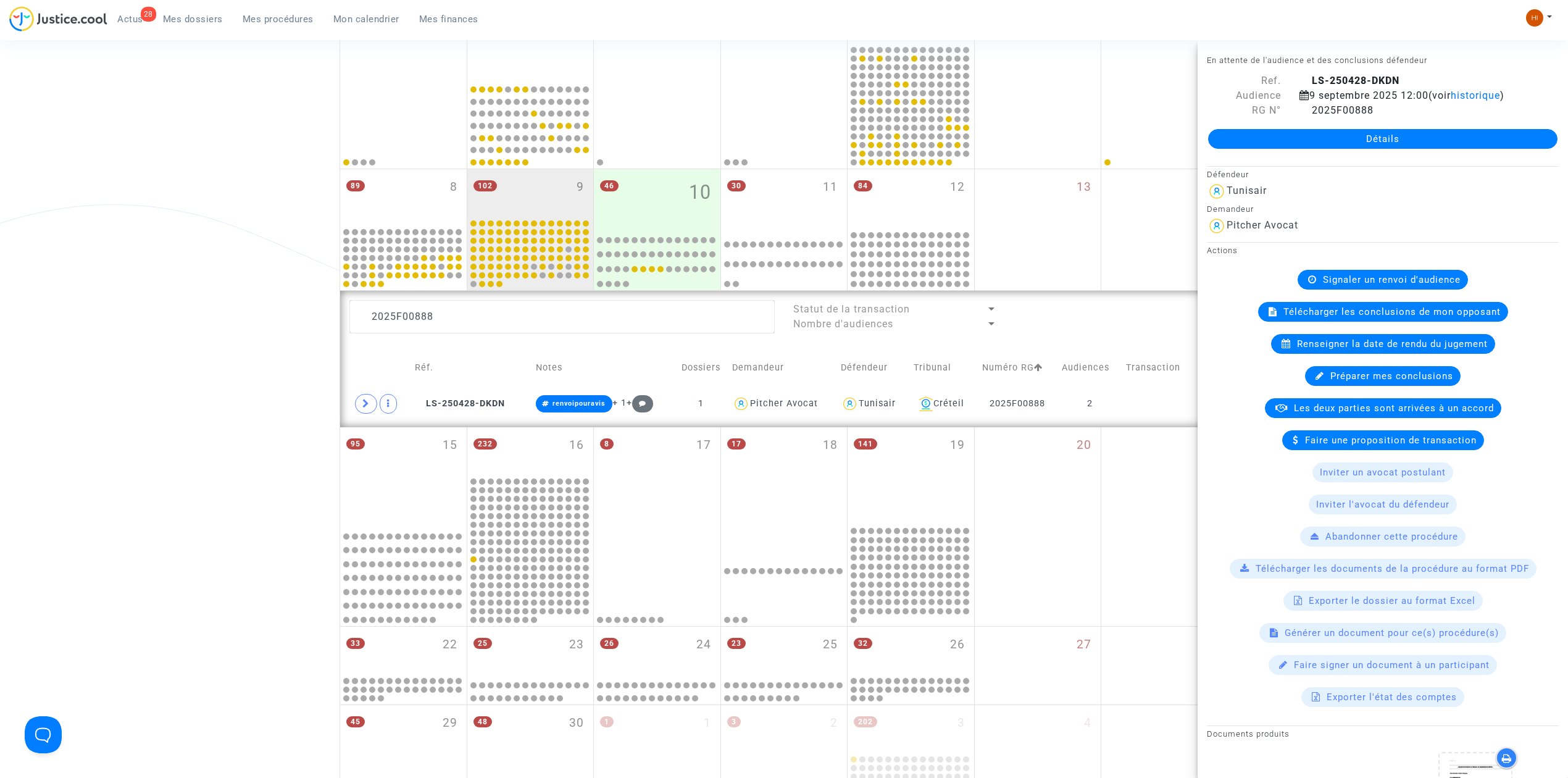
click at [1423, 287] on div "Signaler un renvoi d'audience" at bounding box center [1382, 279] width 171 height 20
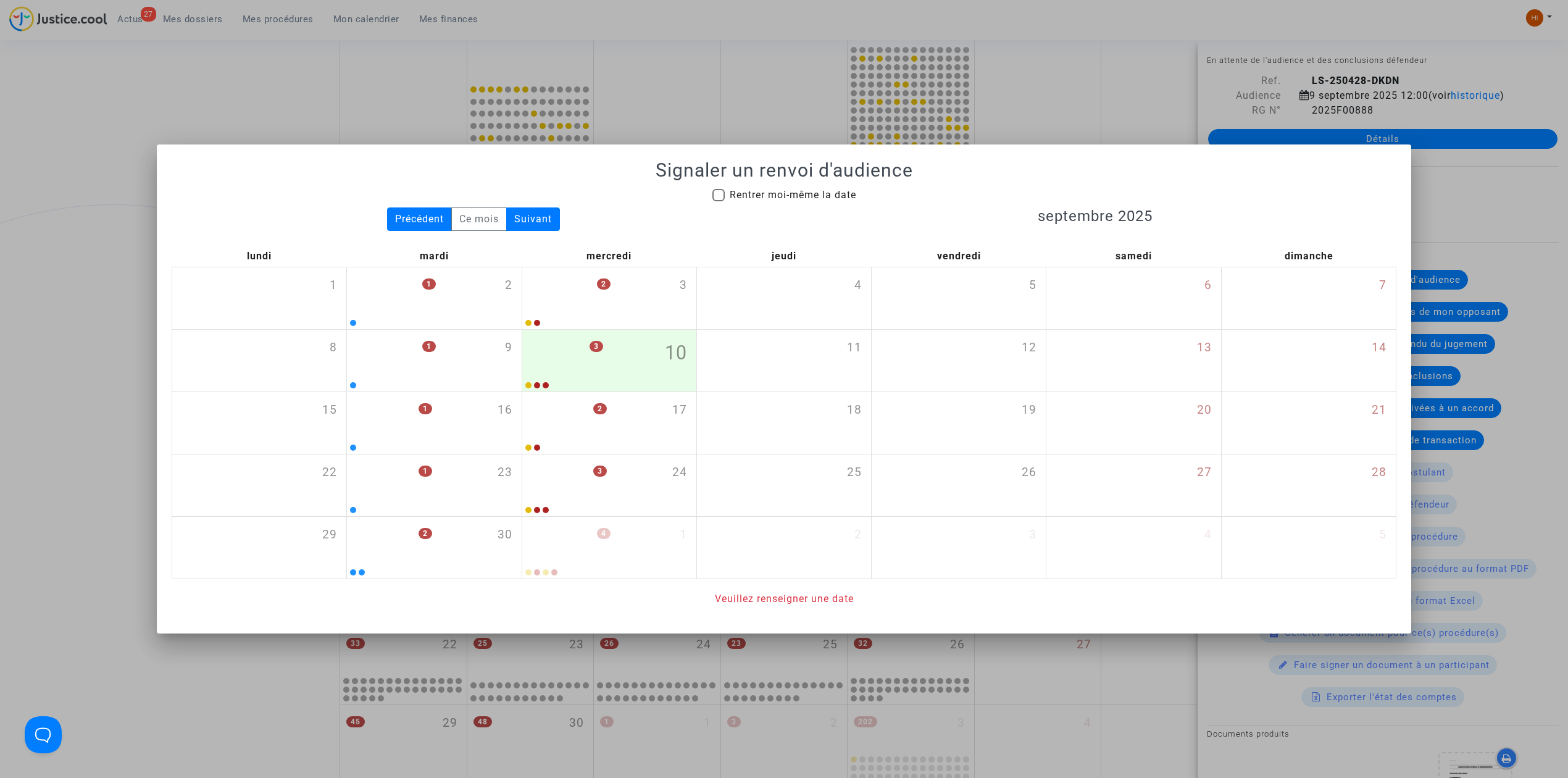
click at [829, 198] on span "Rentrer moi-même la date" at bounding box center [792, 195] width 127 height 12
click at [719, 202] on input "Rentrer moi-même la date" at bounding box center [718, 202] width 1 height 1
checkbox input "true"
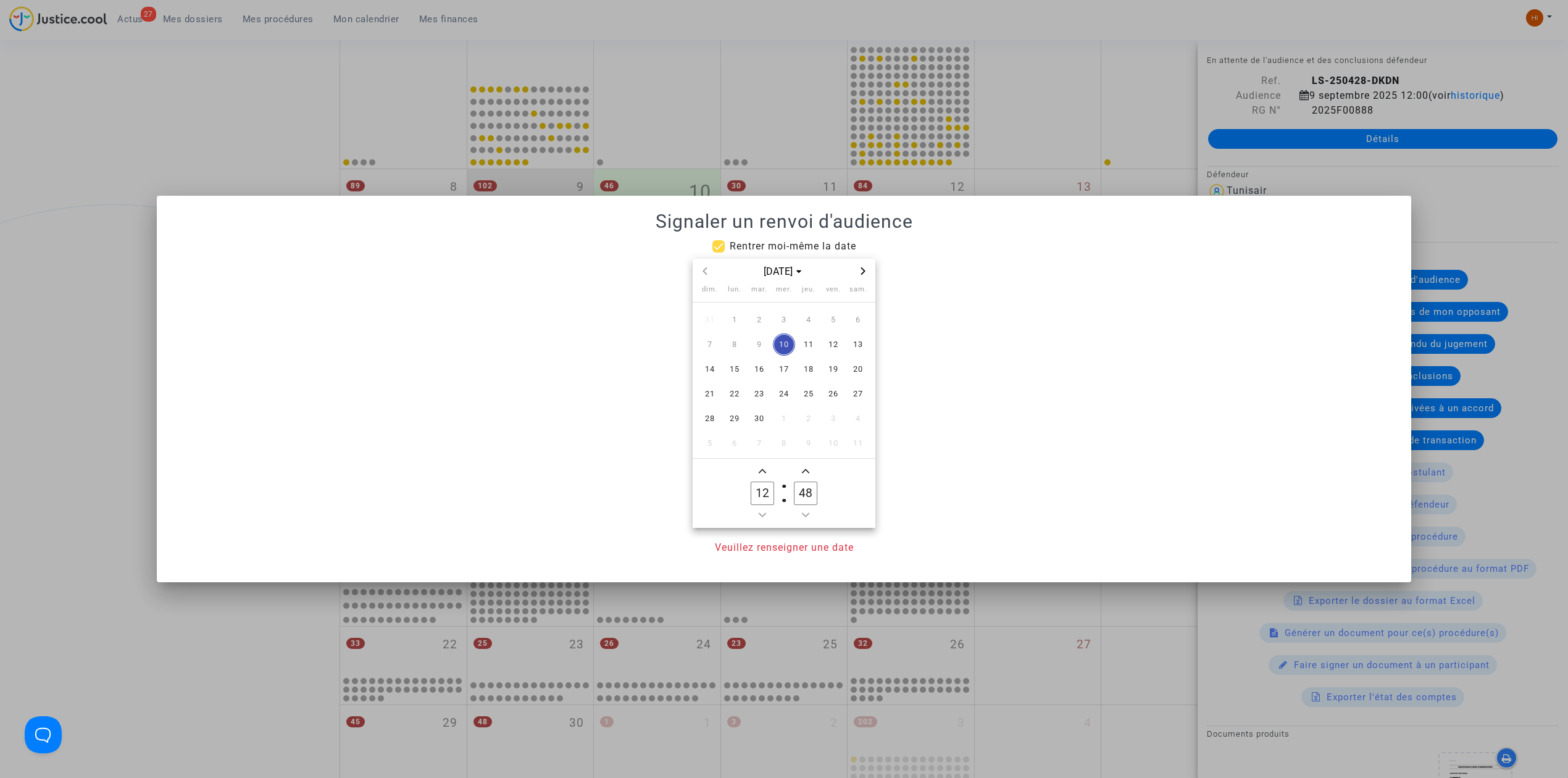
click at [860, 264] on span "Next month" at bounding box center [863, 271] width 15 height 15
click at [859, 265] on span "Next month" at bounding box center [863, 271] width 15 height 15
click at [756, 369] on span "16" at bounding box center [759, 369] width 22 height 22
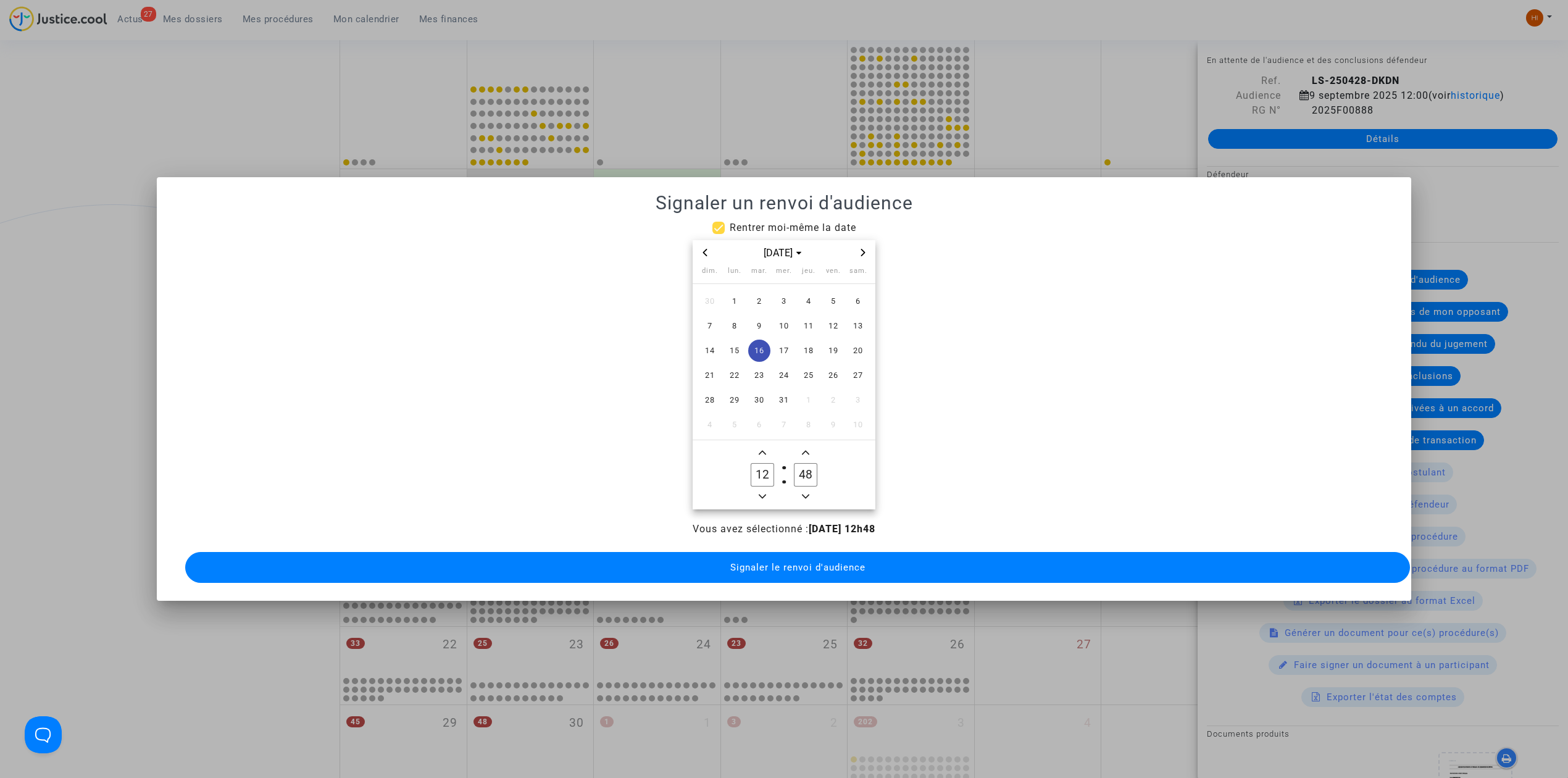
click at [764, 451] on icon "Add a hour" at bounding box center [762, 453] width 7 height 5
type input "14"
click at [798, 464] on input "48" at bounding box center [805, 474] width 23 height 23
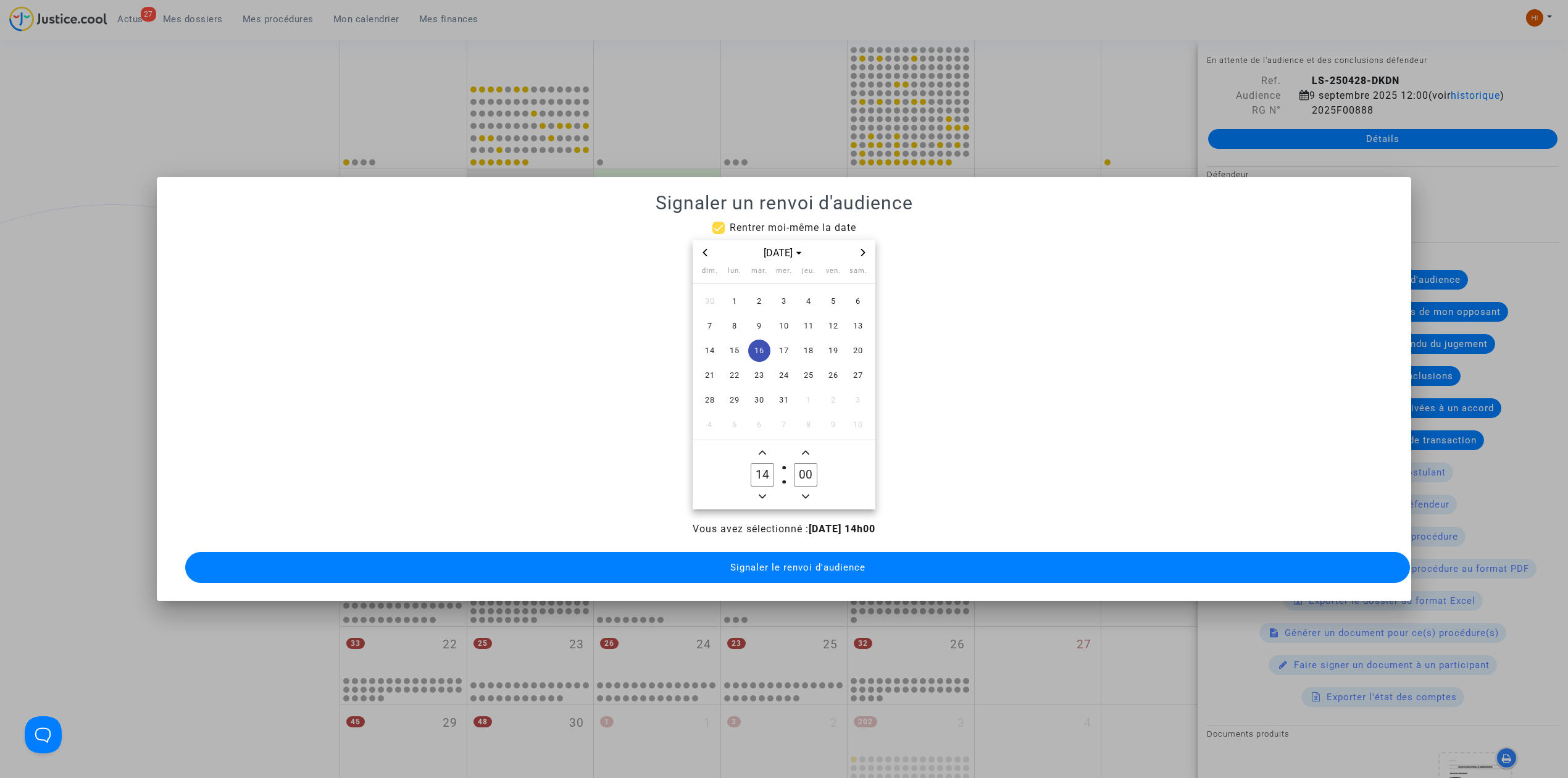
type input "00"
click at [785, 568] on button "Signaler le renvoi d'audience" at bounding box center [798, 567] width 1225 height 31
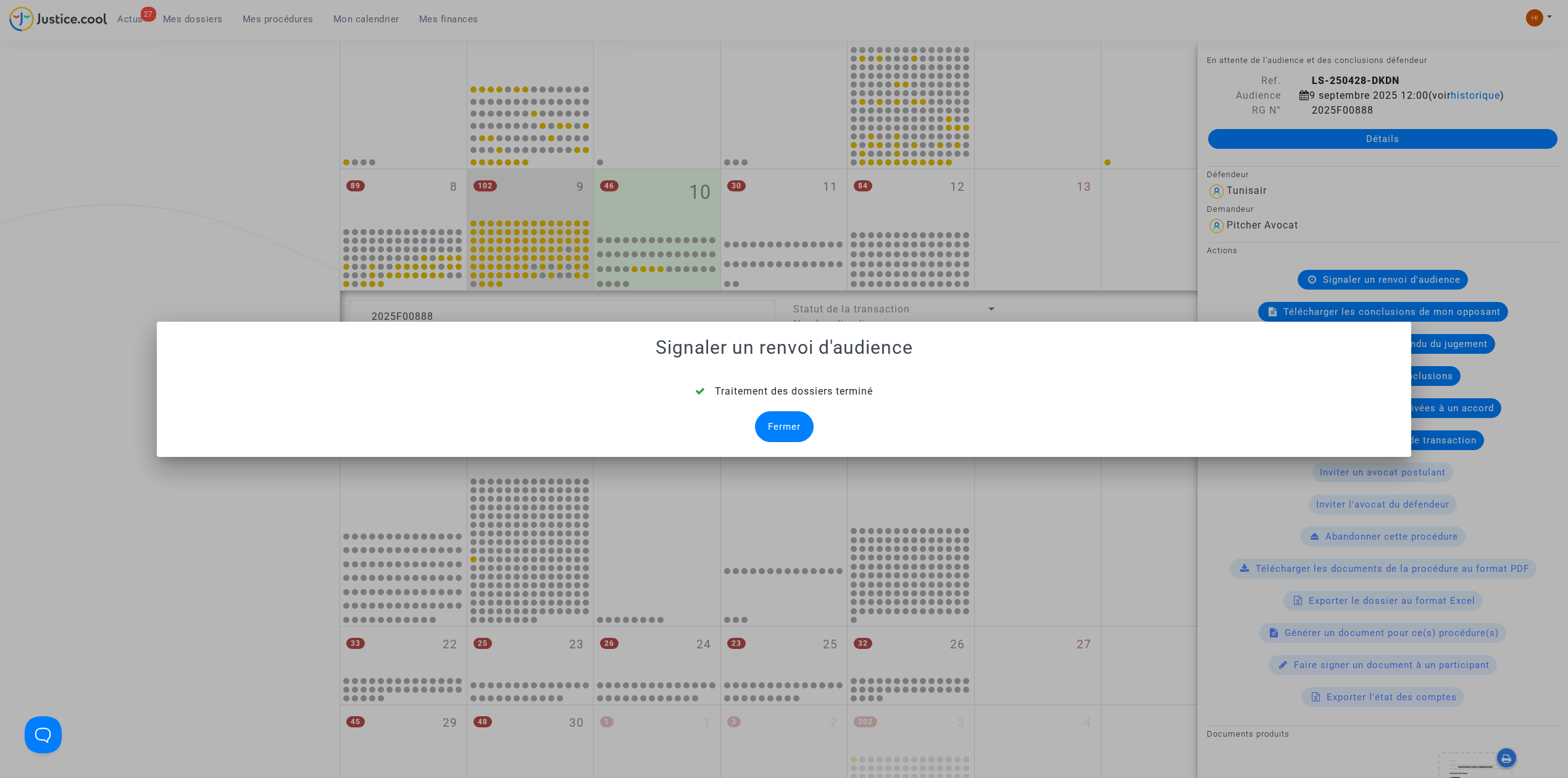
click at [788, 421] on div "Fermer" at bounding box center [784, 426] width 59 height 31
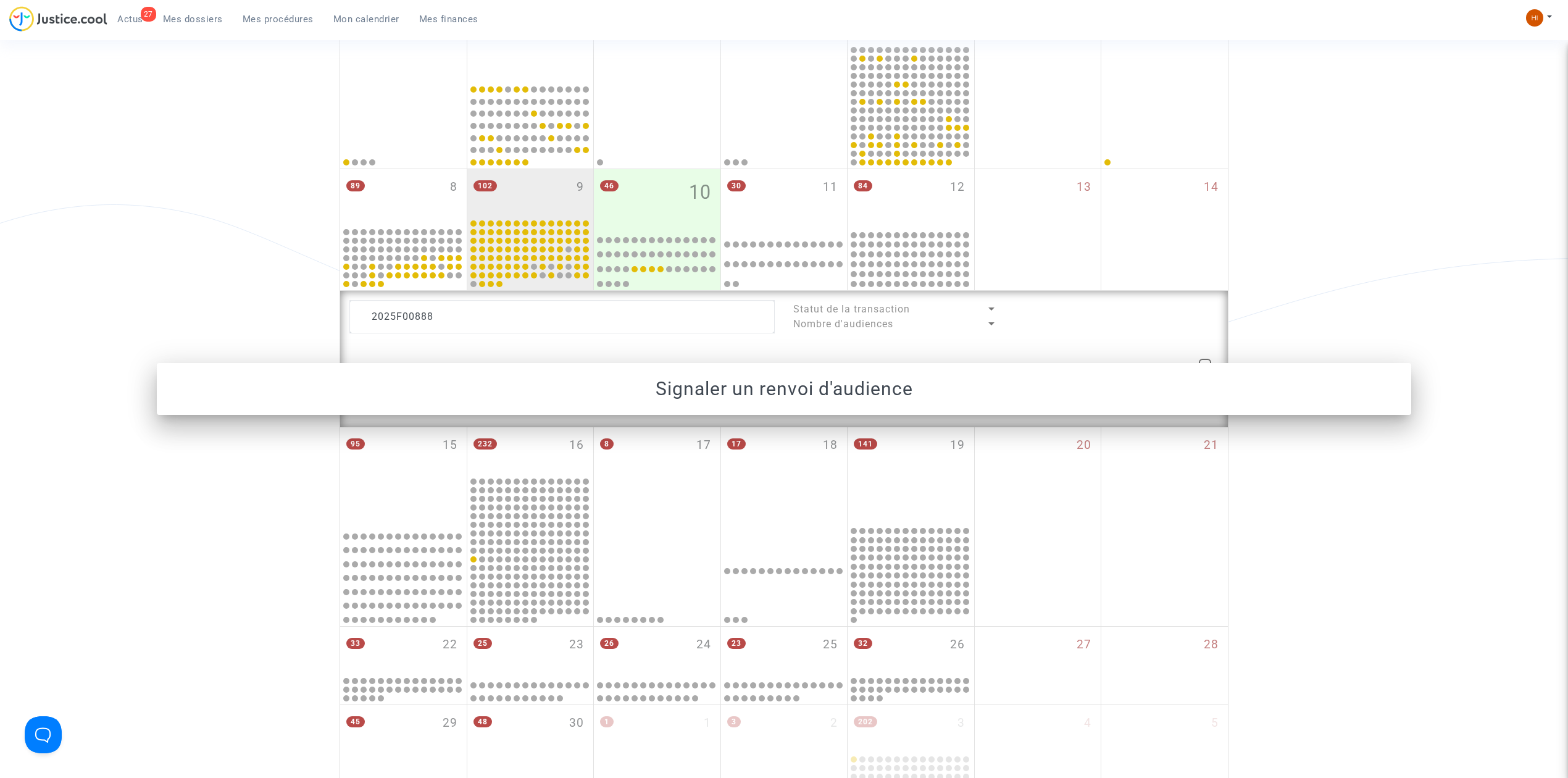
scroll to position [245, 0]
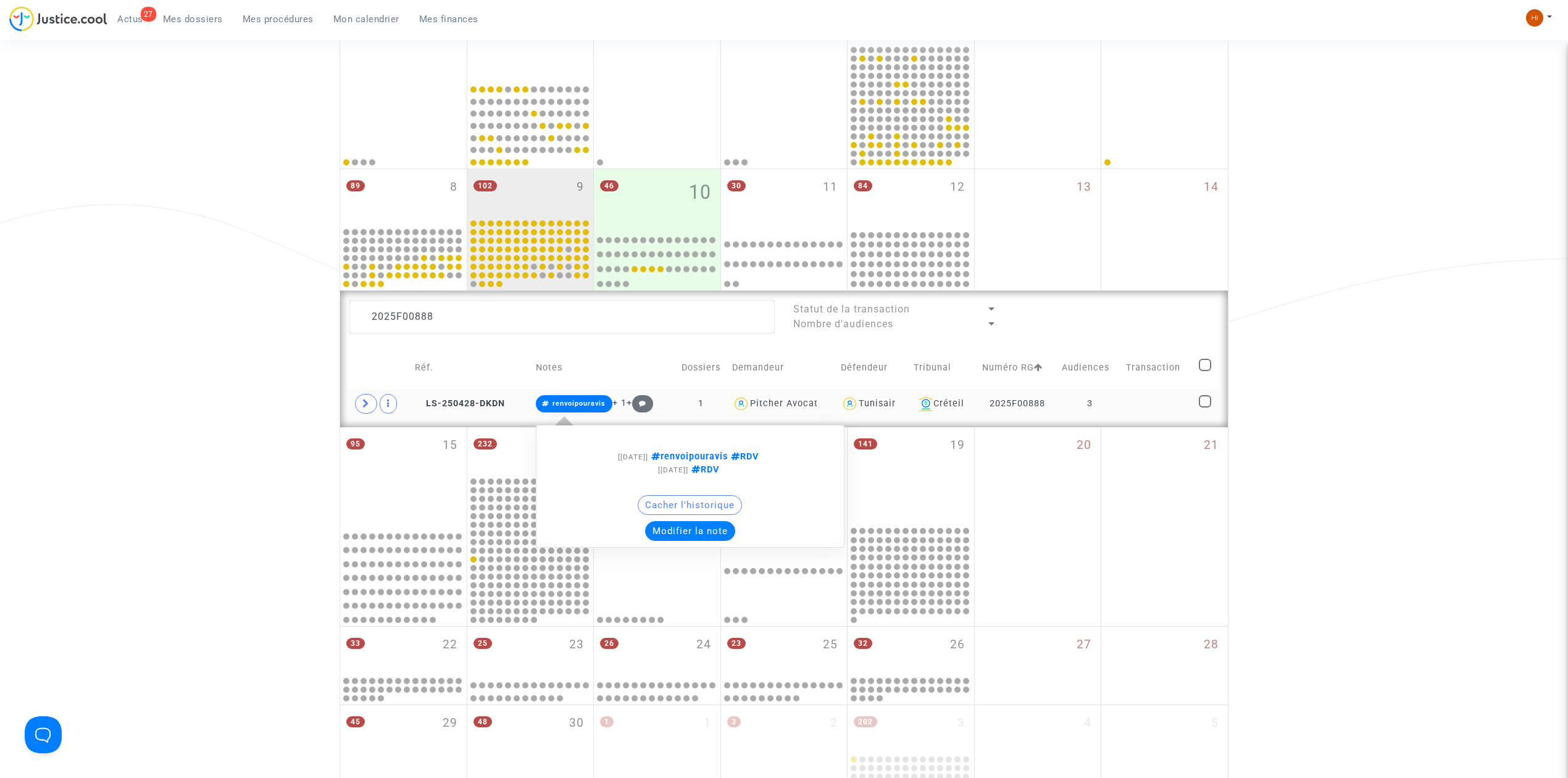
click at [591, 405] on span "renvoipouravis" at bounding box center [578, 403] width 53 height 8
click at [692, 534] on button "Modifier la note" at bounding box center [690, 531] width 90 height 20
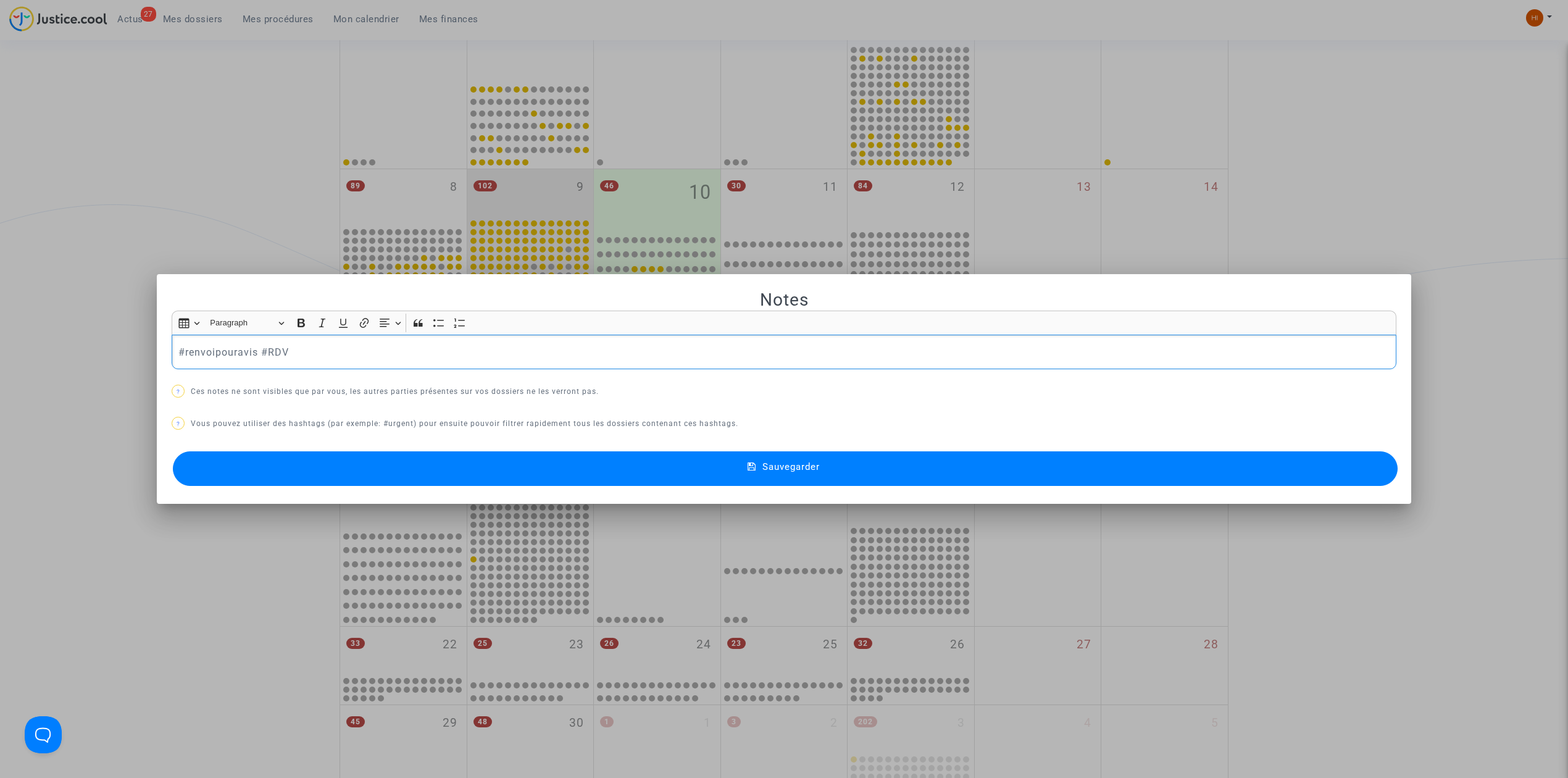
scroll to position [0, 0]
click at [749, 472] on icon at bounding box center [752, 468] width 8 height 11
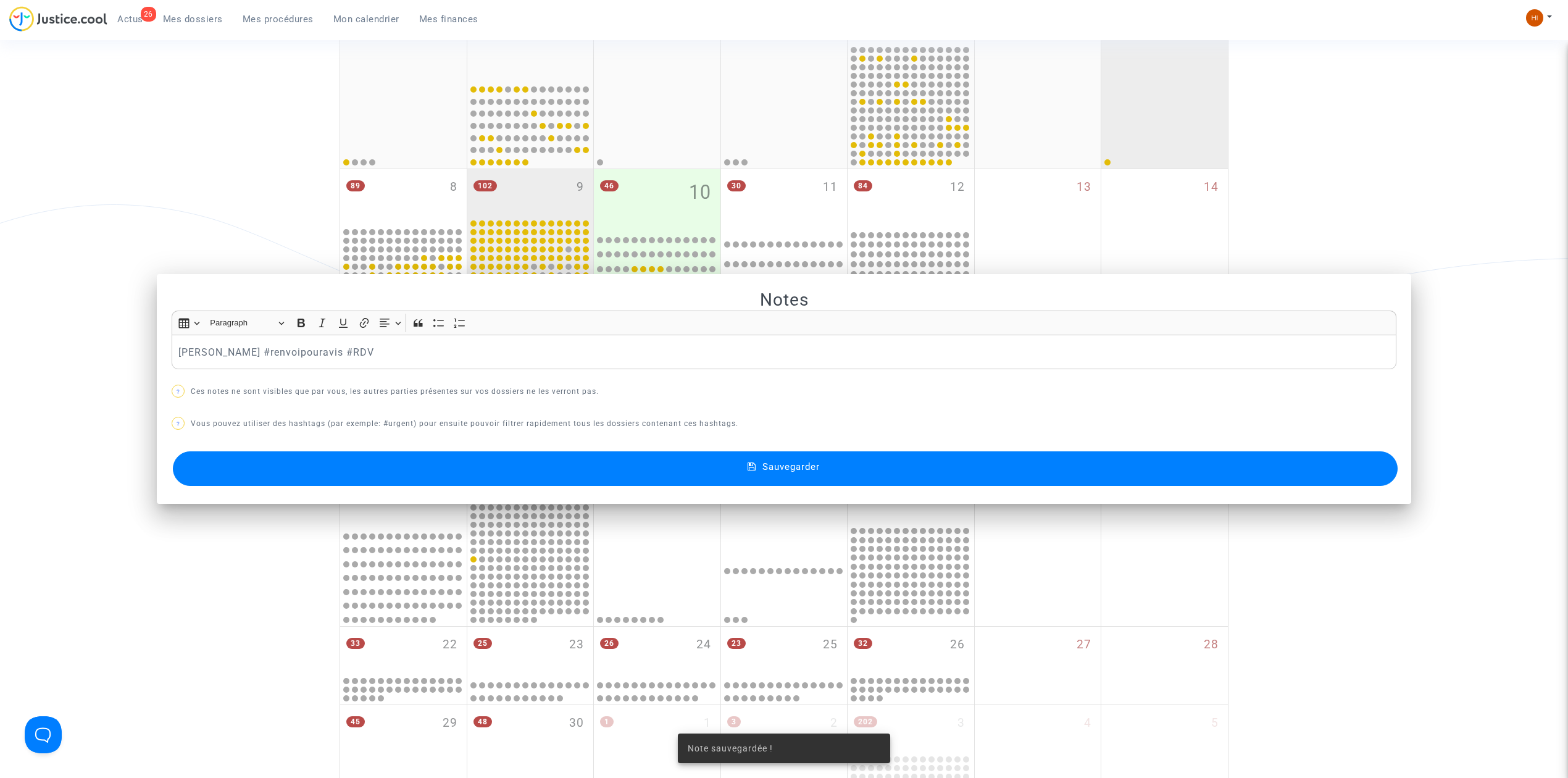
scroll to position [245, 0]
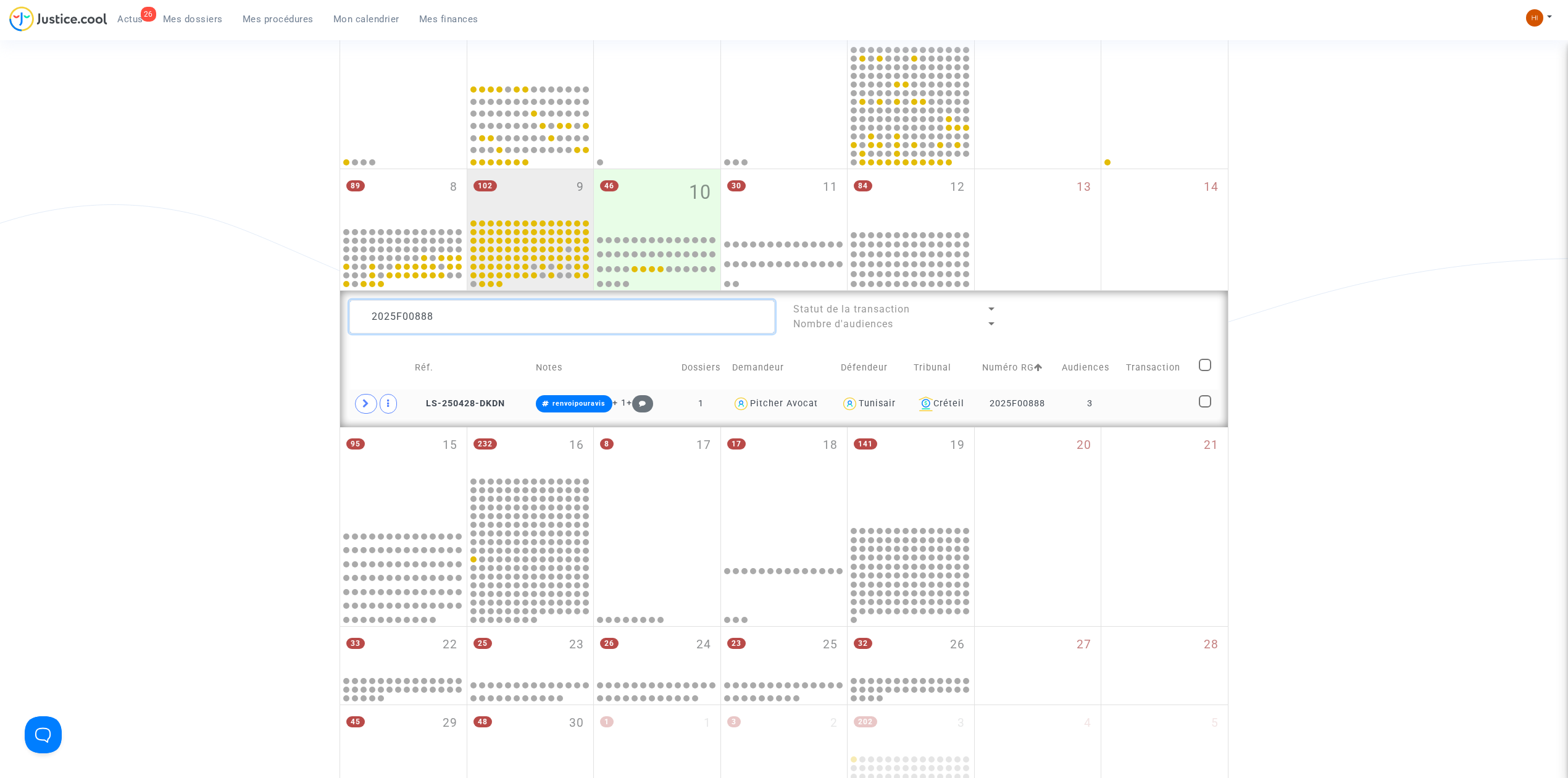
click at [583, 324] on textarea at bounding box center [562, 317] width 426 height 34
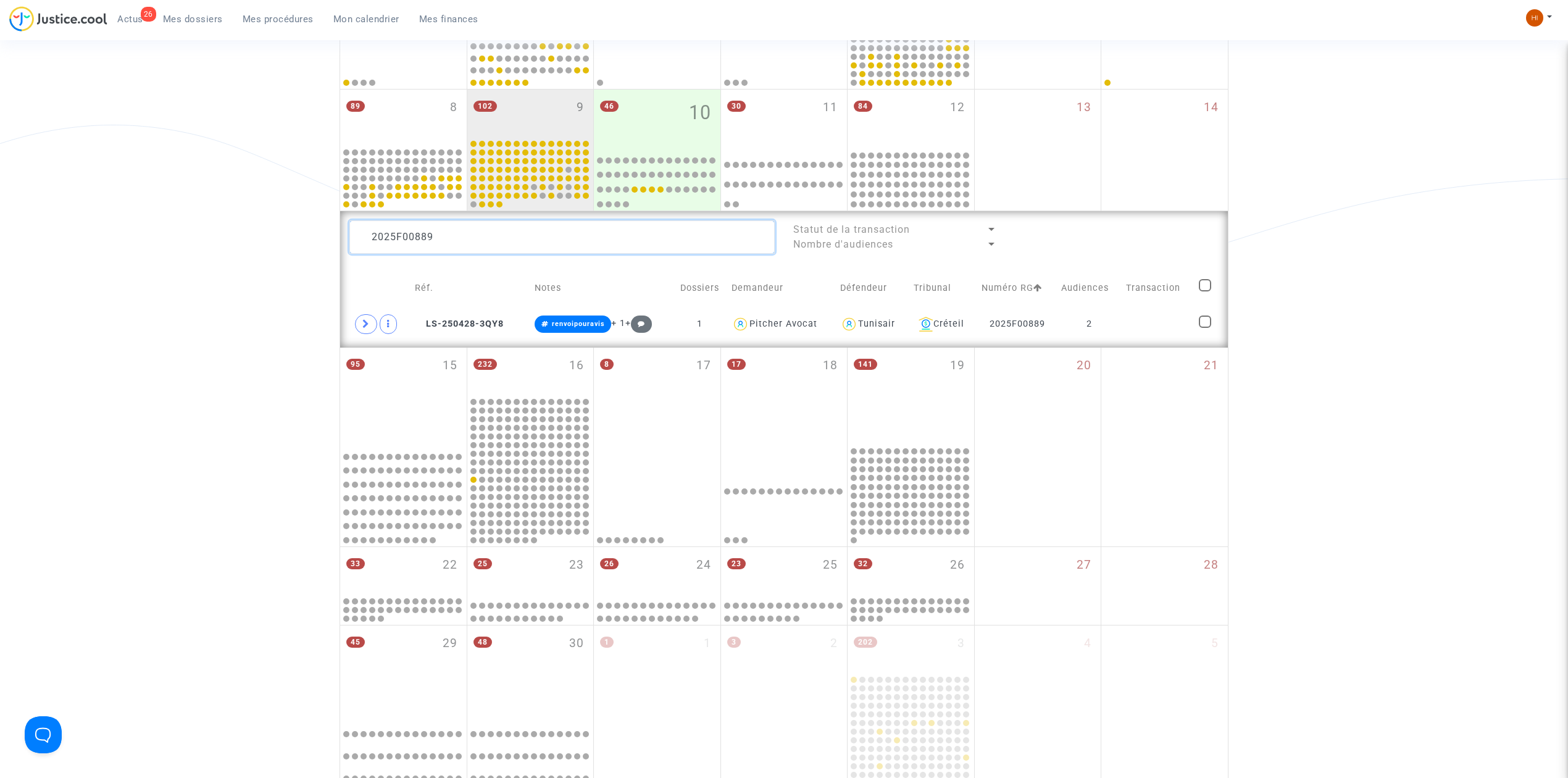
scroll to position [326, 0]
type textarea "2025F00889"
click at [1143, 320] on td at bounding box center [1158, 322] width 73 height 28
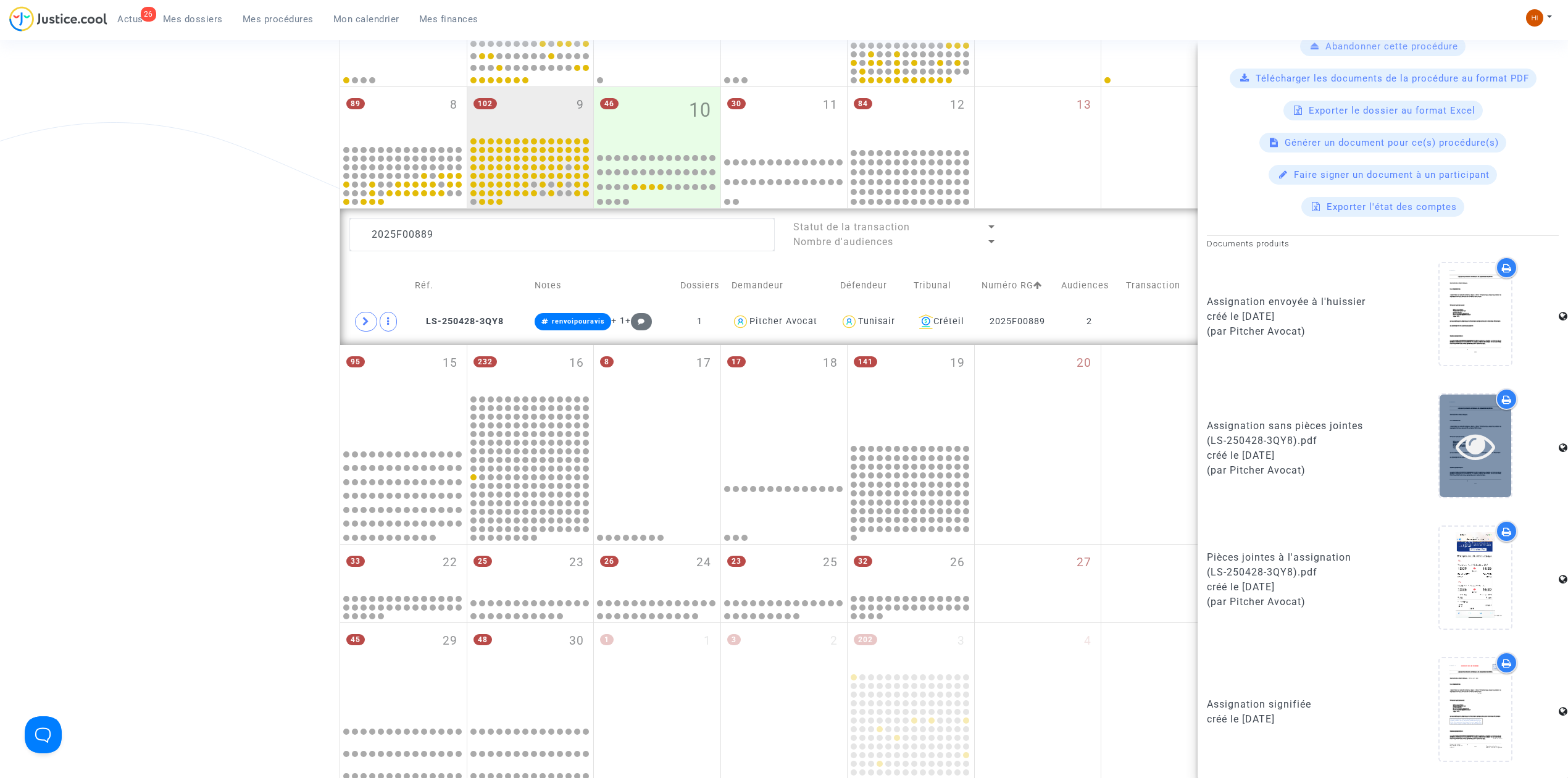
scroll to position [820, 0]
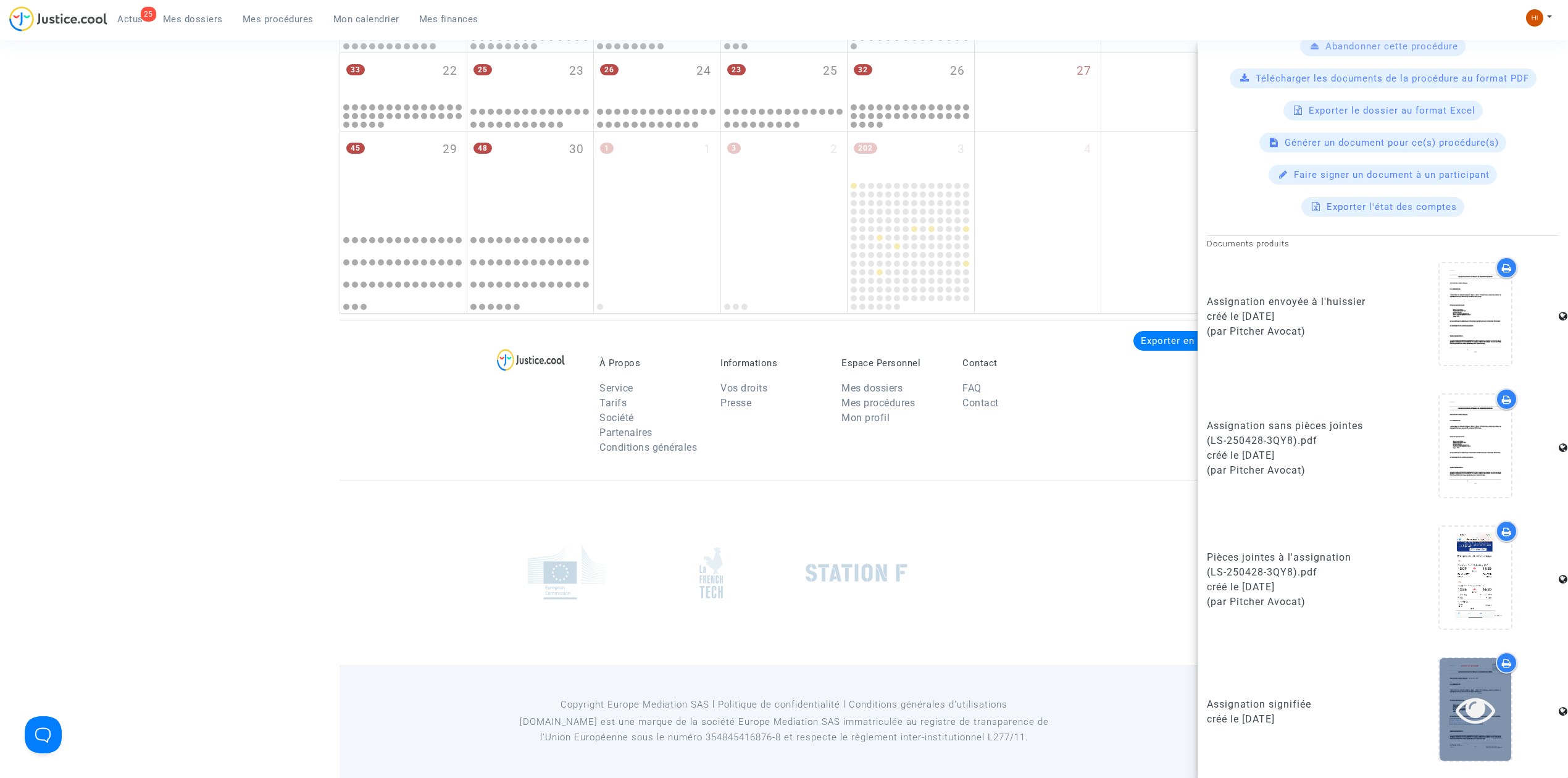
click at [1462, 720] on icon at bounding box center [1475, 710] width 40 height 39
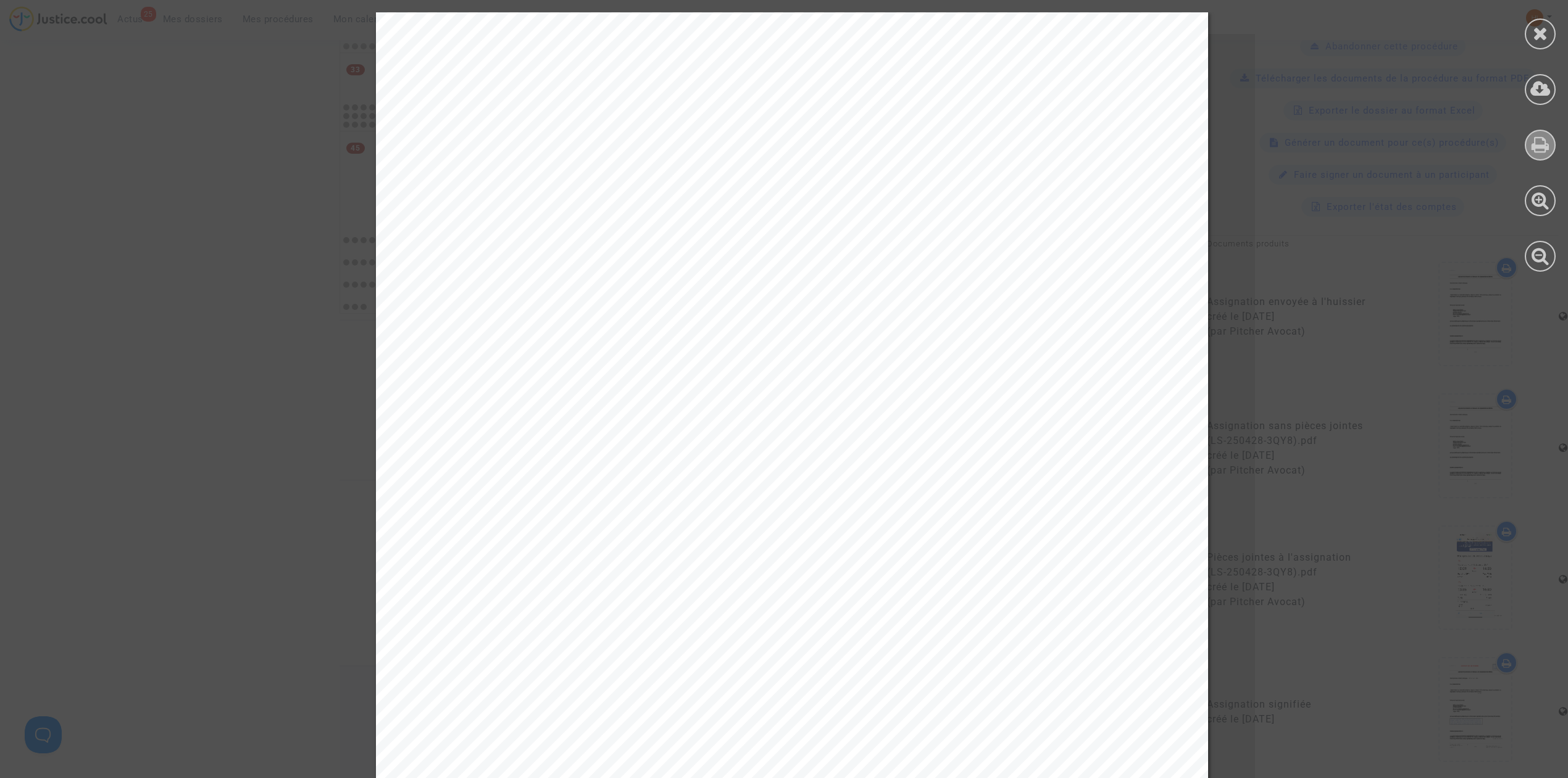
click at [1551, 137] on div at bounding box center [1540, 144] width 31 height 31
drag, startPoint x: 1537, startPoint y: 38, endPoint x: 1506, endPoint y: 99, distance: 68.4
click at [1537, 38] on icon at bounding box center [1540, 34] width 15 height 19
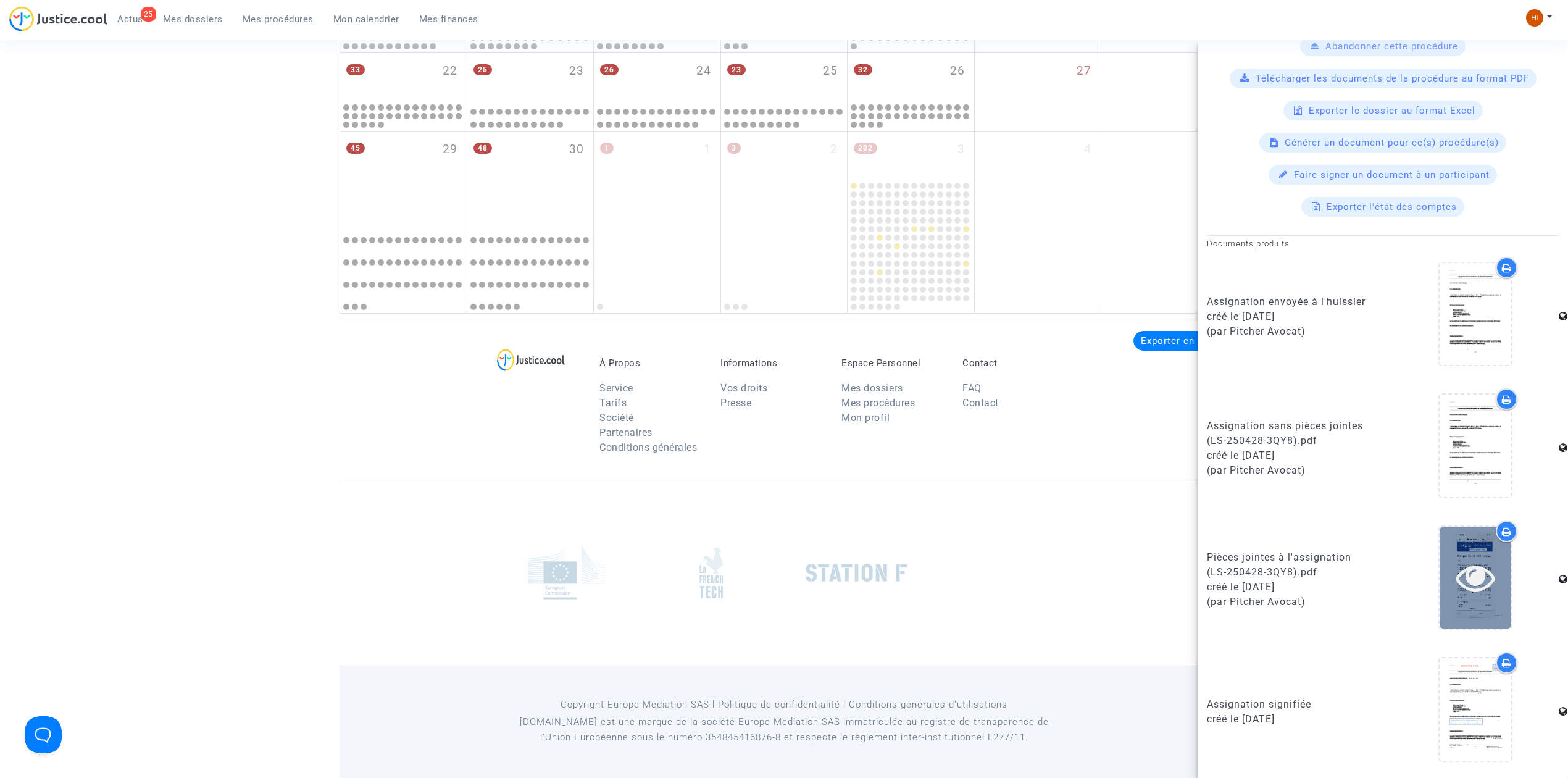
click at [1474, 592] on icon at bounding box center [1475, 577] width 40 height 39
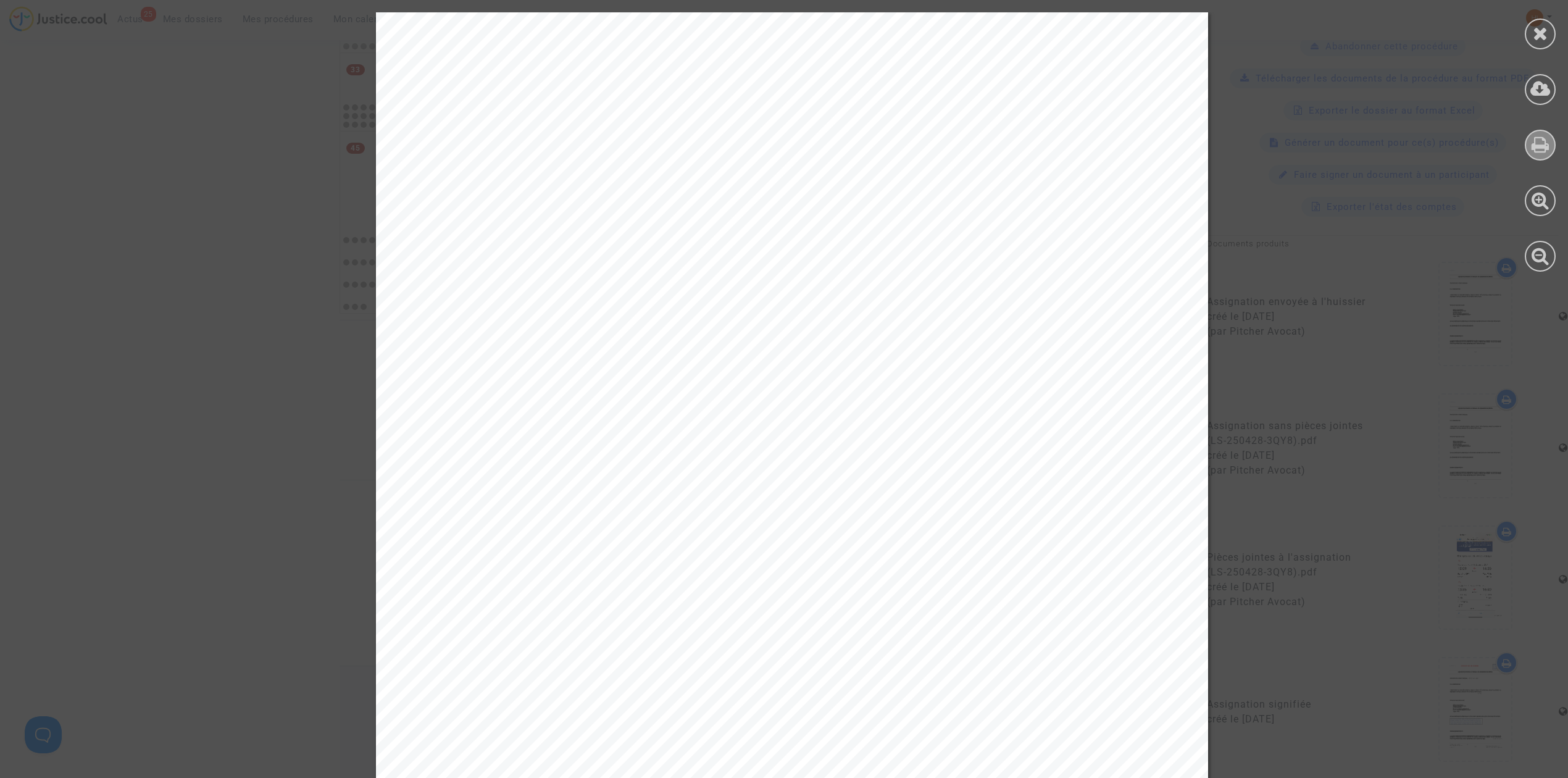
click at [1542, 149] on icon at bounding box center [1540, 144] width 18 height 19
click at [1544, 44] on div at bounding box center [1540, 34] width 31 height 31
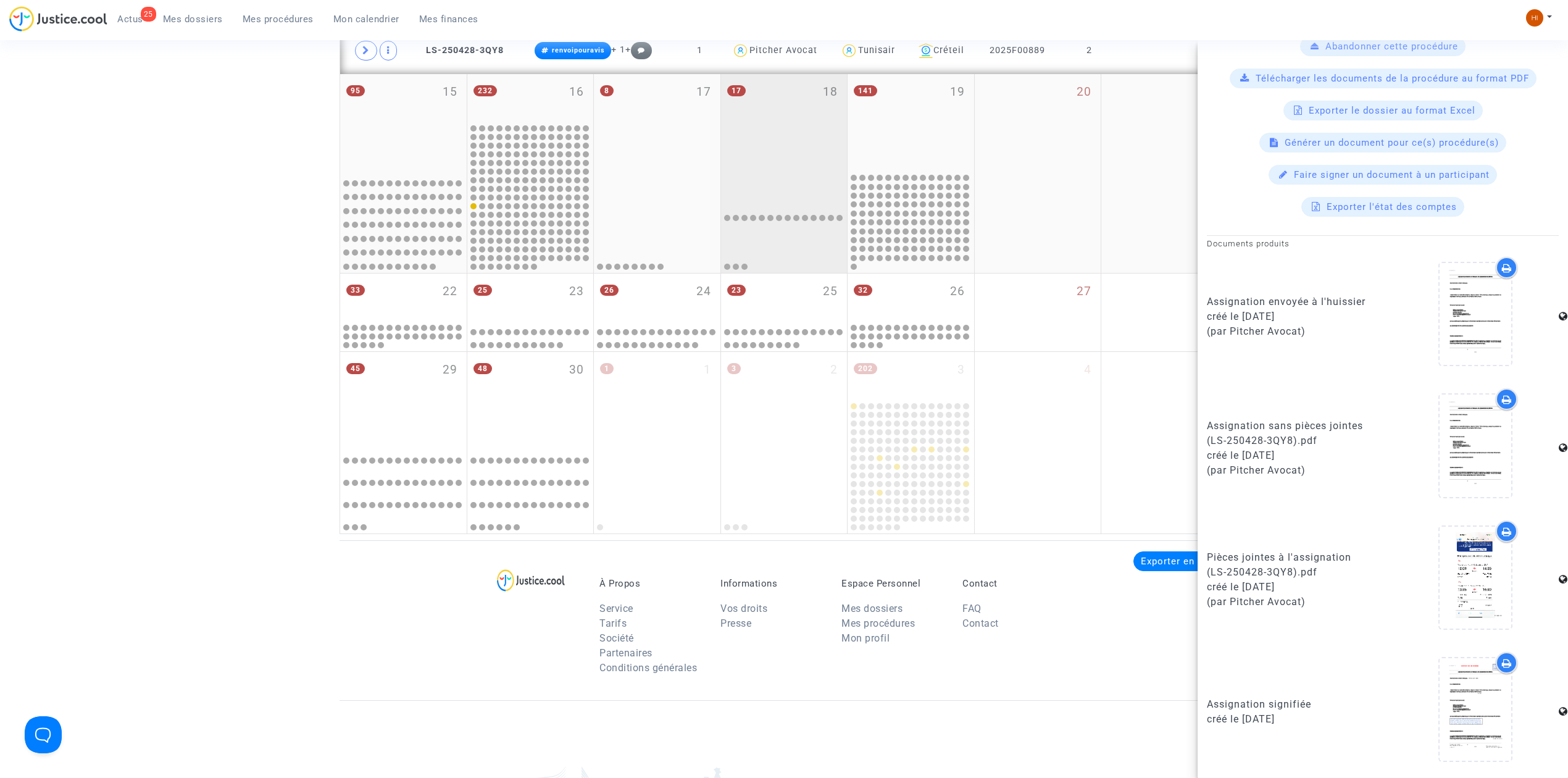
scroll to position [574, 0]
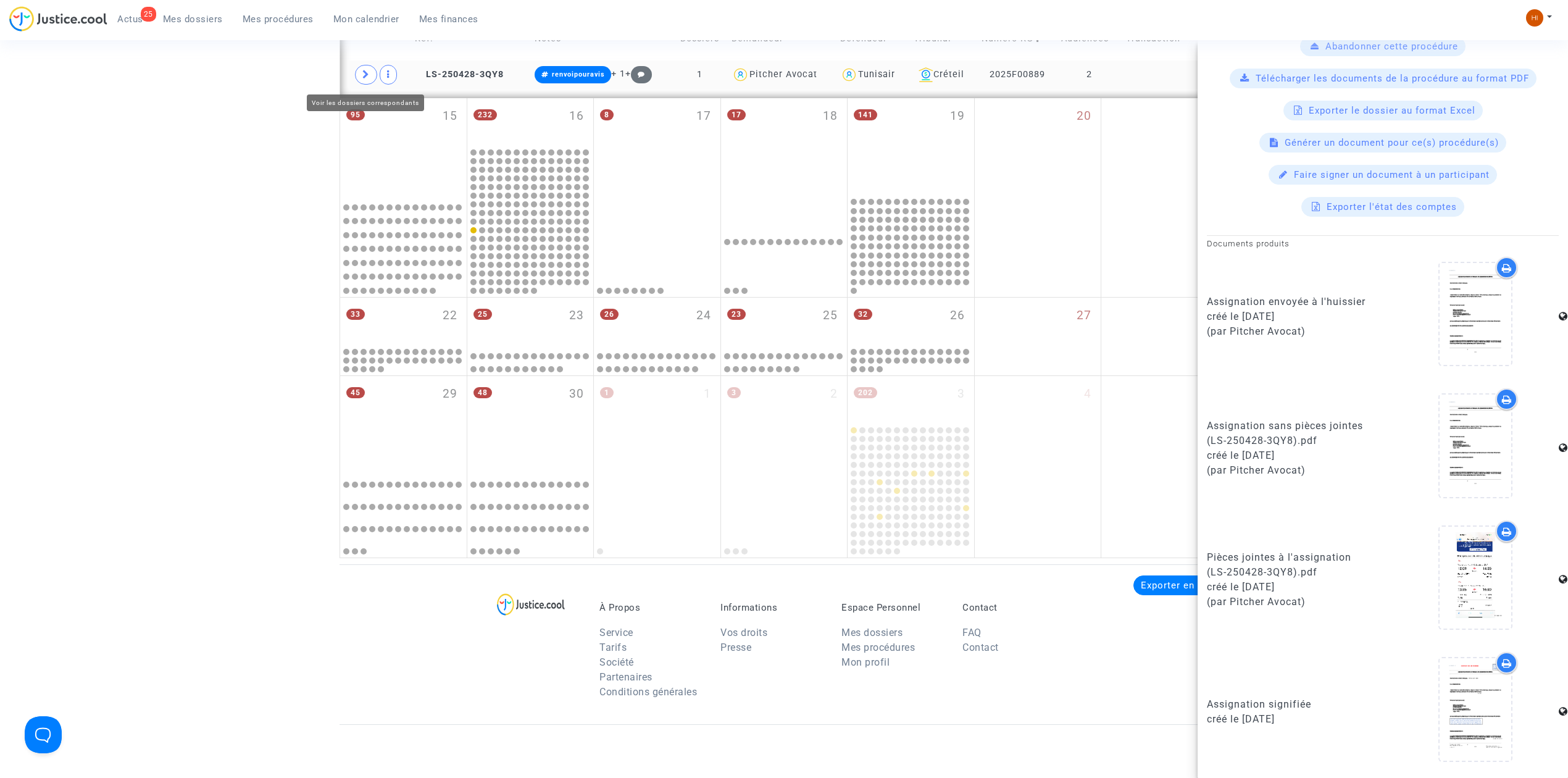
click at [366, 79] on icon at bounding box center [366, 74] width 7 height 9
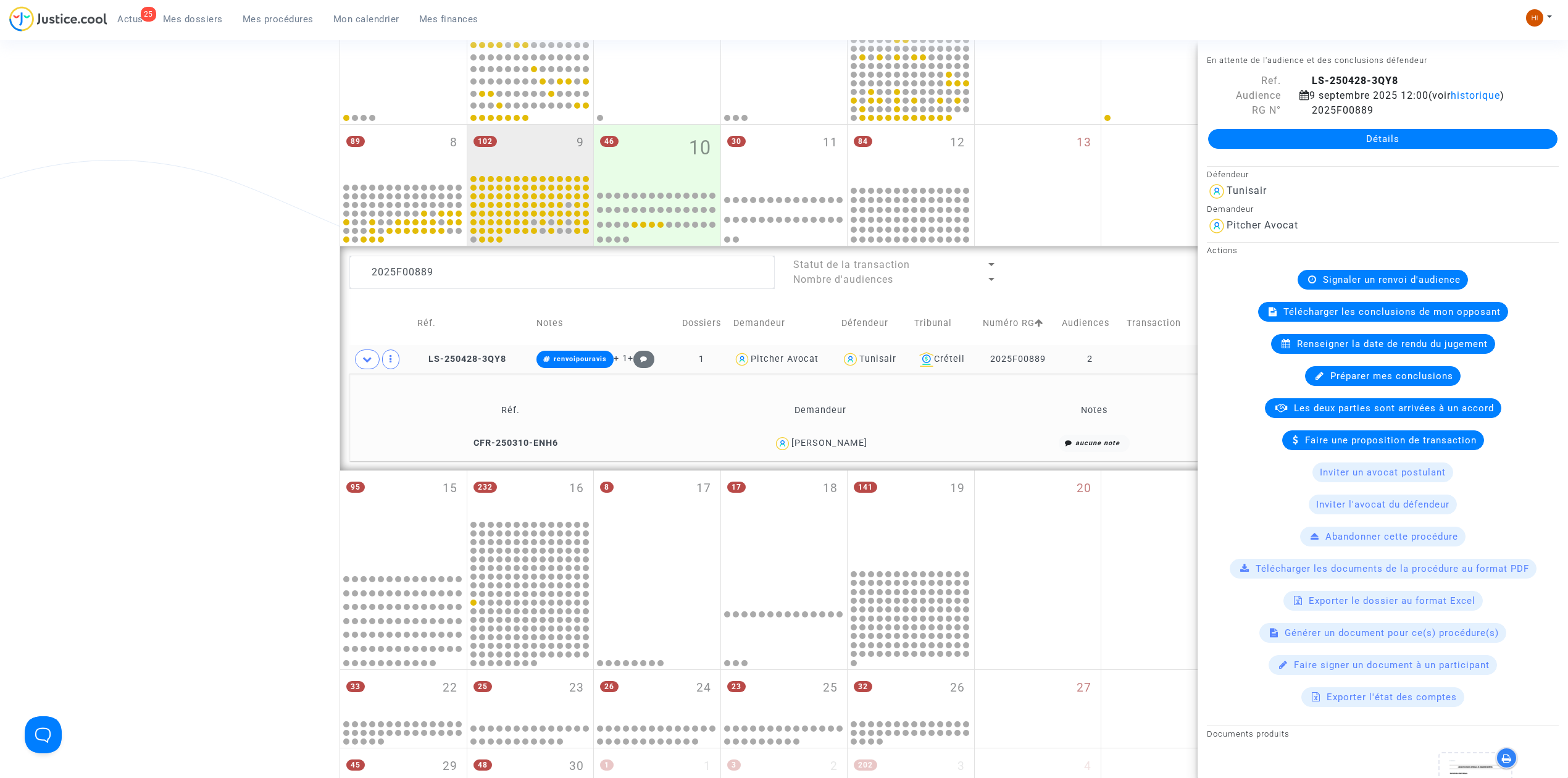
scroll to position [245, 0]
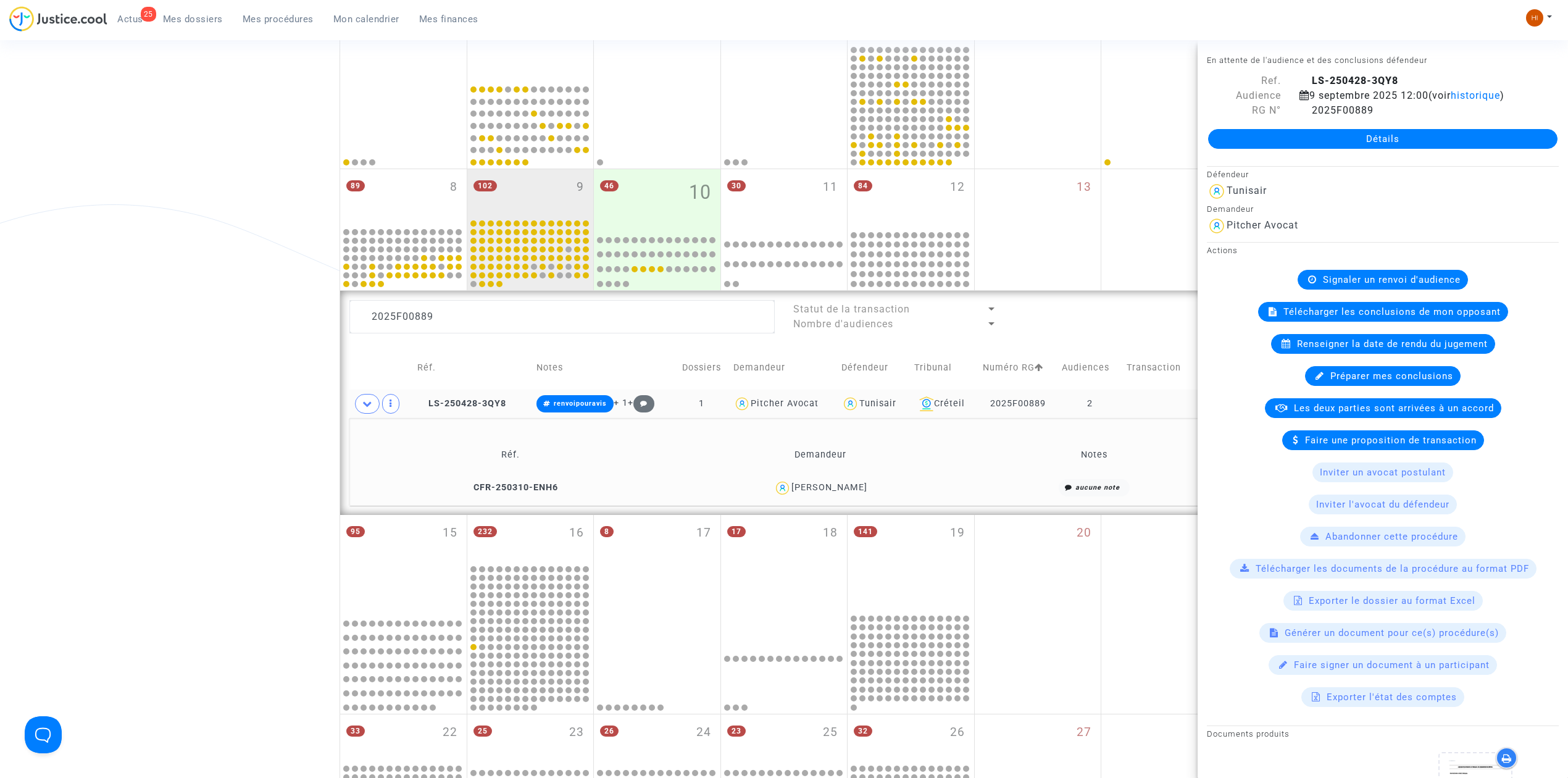
click at [1426, 275] on span "Signaler un renvoi d'audience" at bounding box center [1391, 279] width 138 height 11
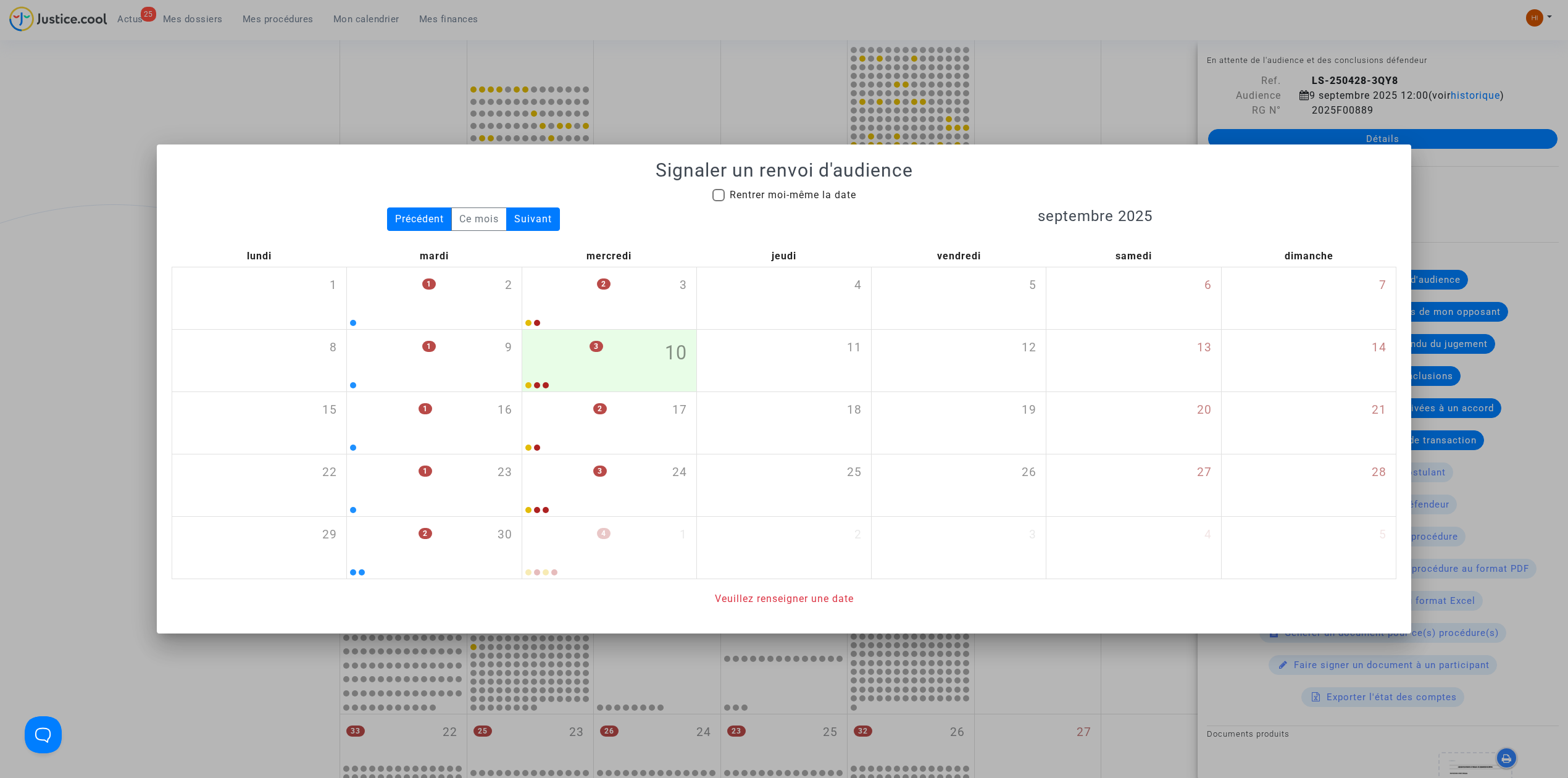
click at [784, 194] on span "Rentrer moi-même la date" at bounding box center [792, 195] width 127 height 12
click at [719, 202] on input "Rentrer moi-même la date" at bounding box center [718, 202] width 1 height 1
checkbox input "true"
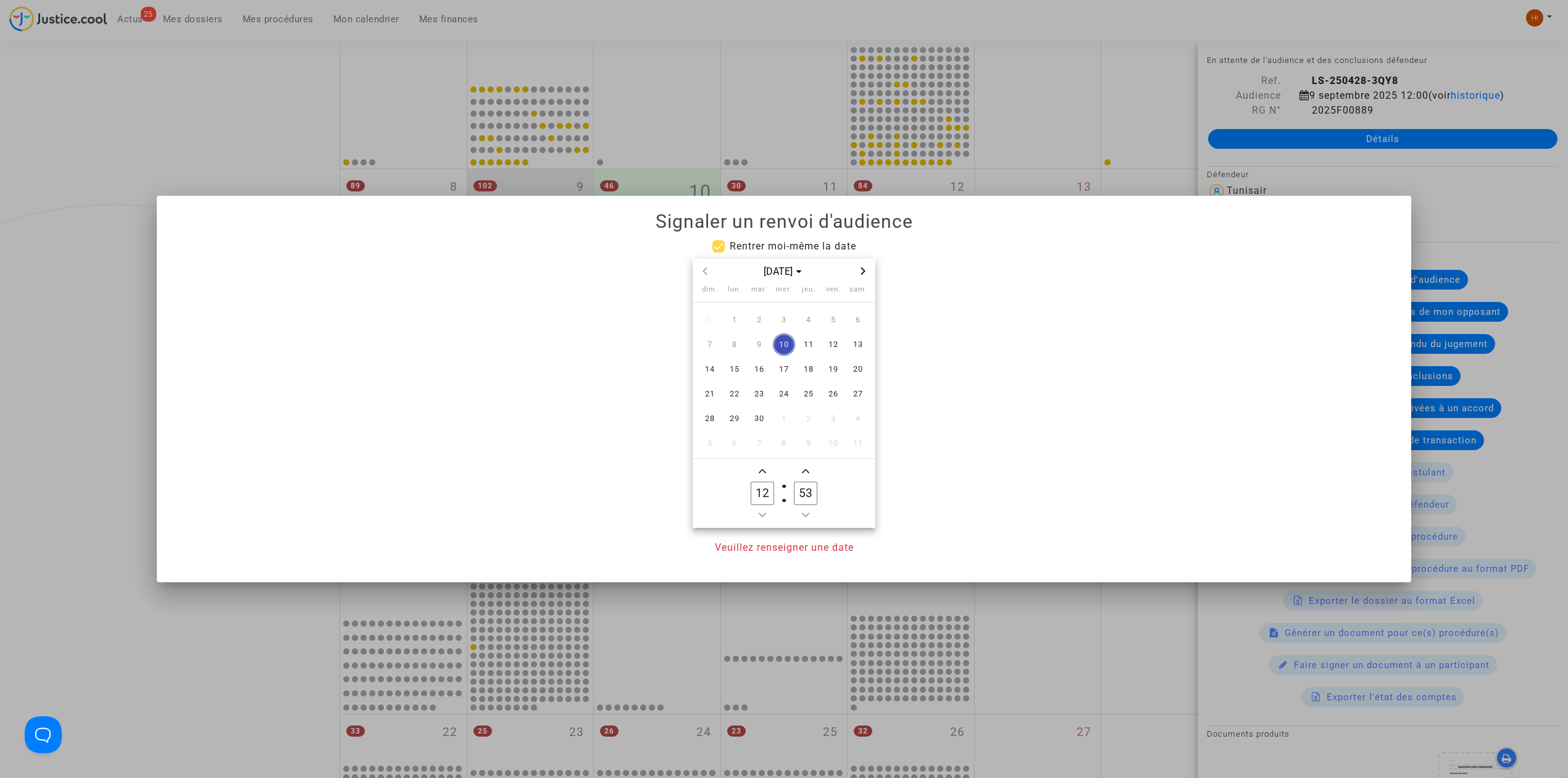
click at [862, 272] on icon "Next month" at bounding box center [863, 271] width 7 height 7
click at [755, 367] on span "16" at bounding box center [759, 369] width 22 height 22
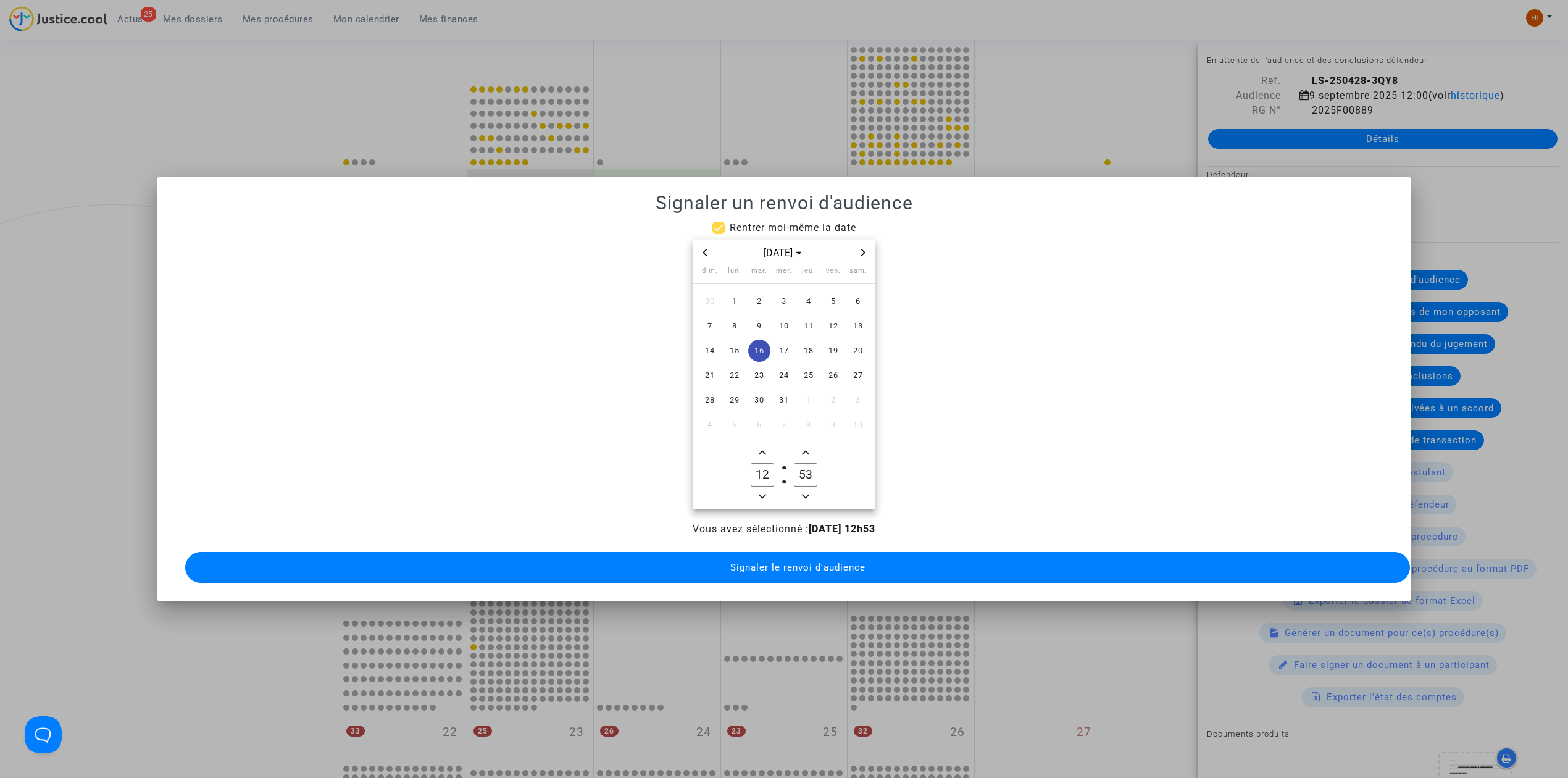
click at [763, 445] on span "Add a hour" at bounding box center [762, 453] width 15 height 15
type input "14"
click at [815, 474] on input "53" at bounding box center [805, 474] width 23 height 23
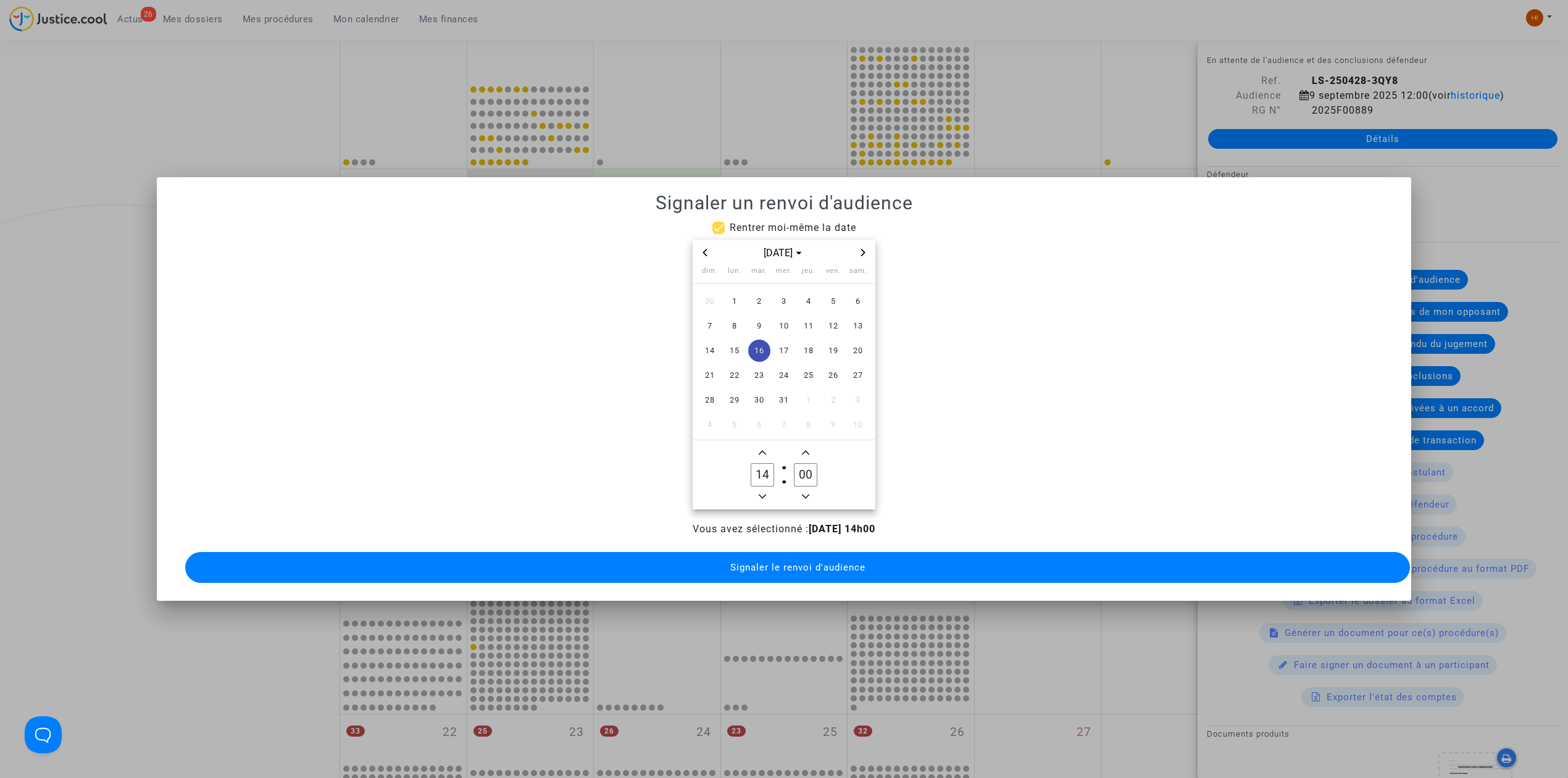
type input "00"
click at [755, 574] on button "Signaler le renvoi d'audience" at bounding box center [798, 567] width 1225 height 31
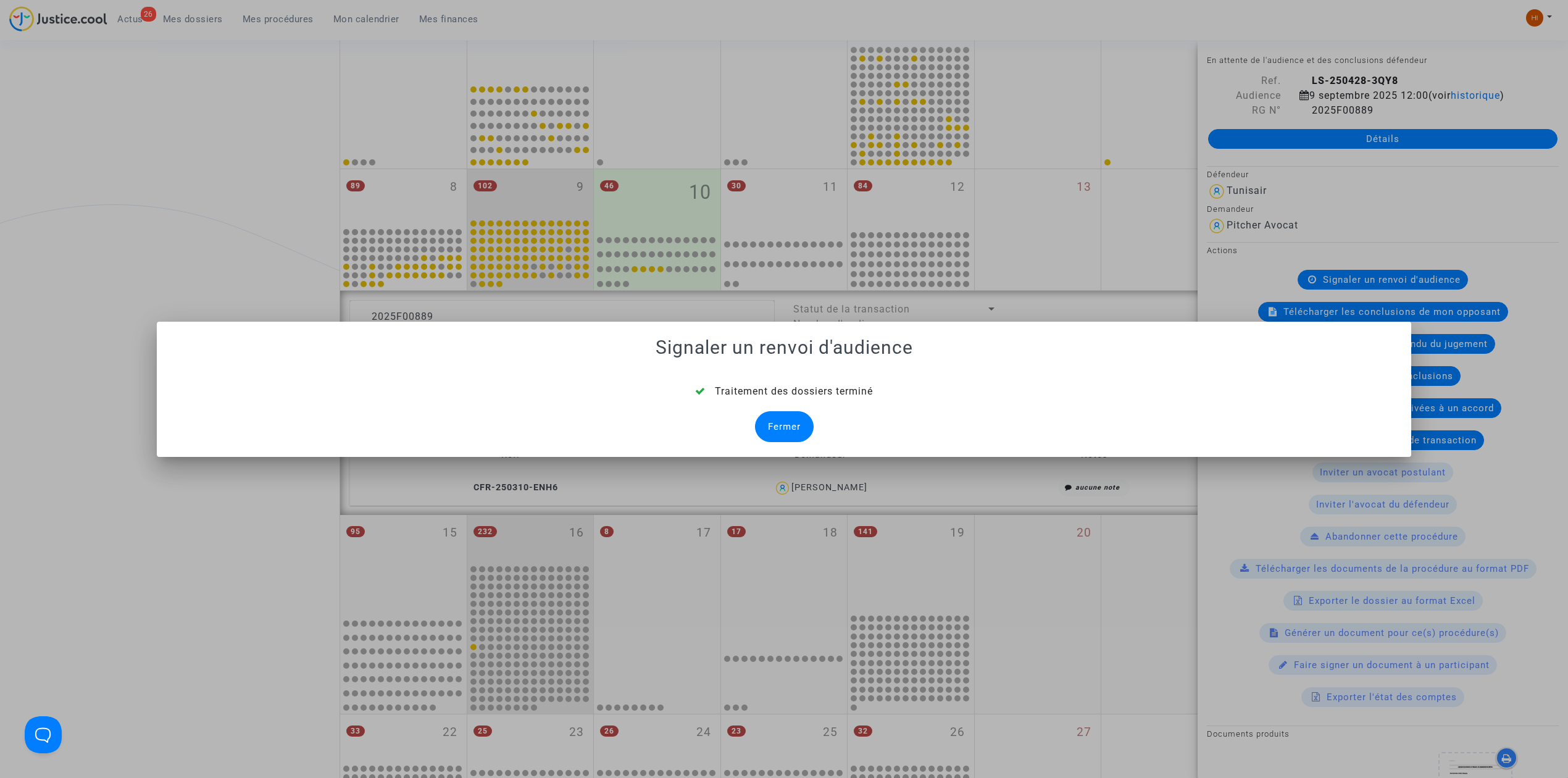
drag, startPoint x: 775, startPoint y: 425, endPoint x: 561, endPoint y: 456, distance: 216.2
click at [775, 425] on div "Fermer" at bounding box center [784, 426] width 59 height 31
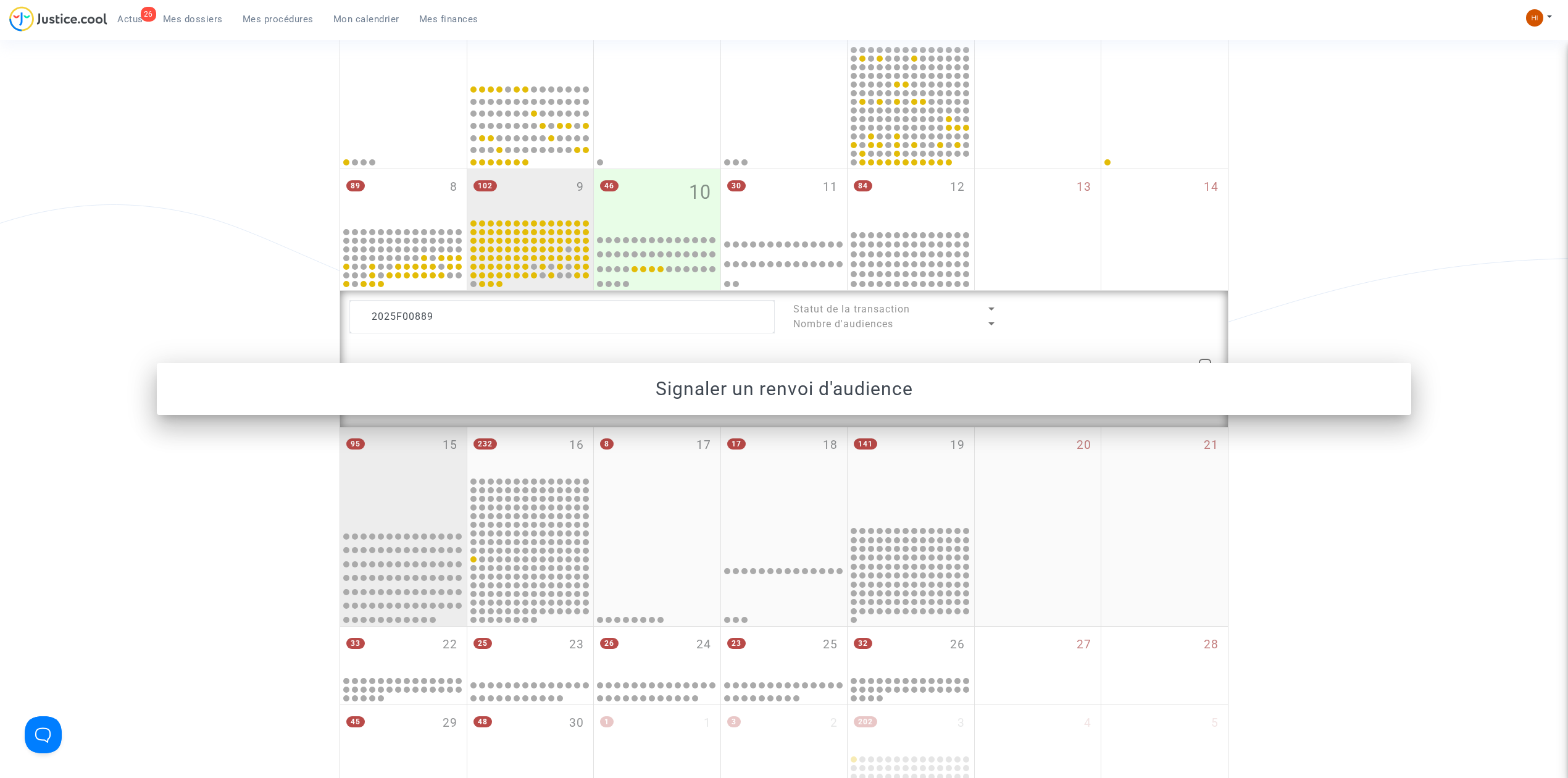
scroll to position [245, 0]
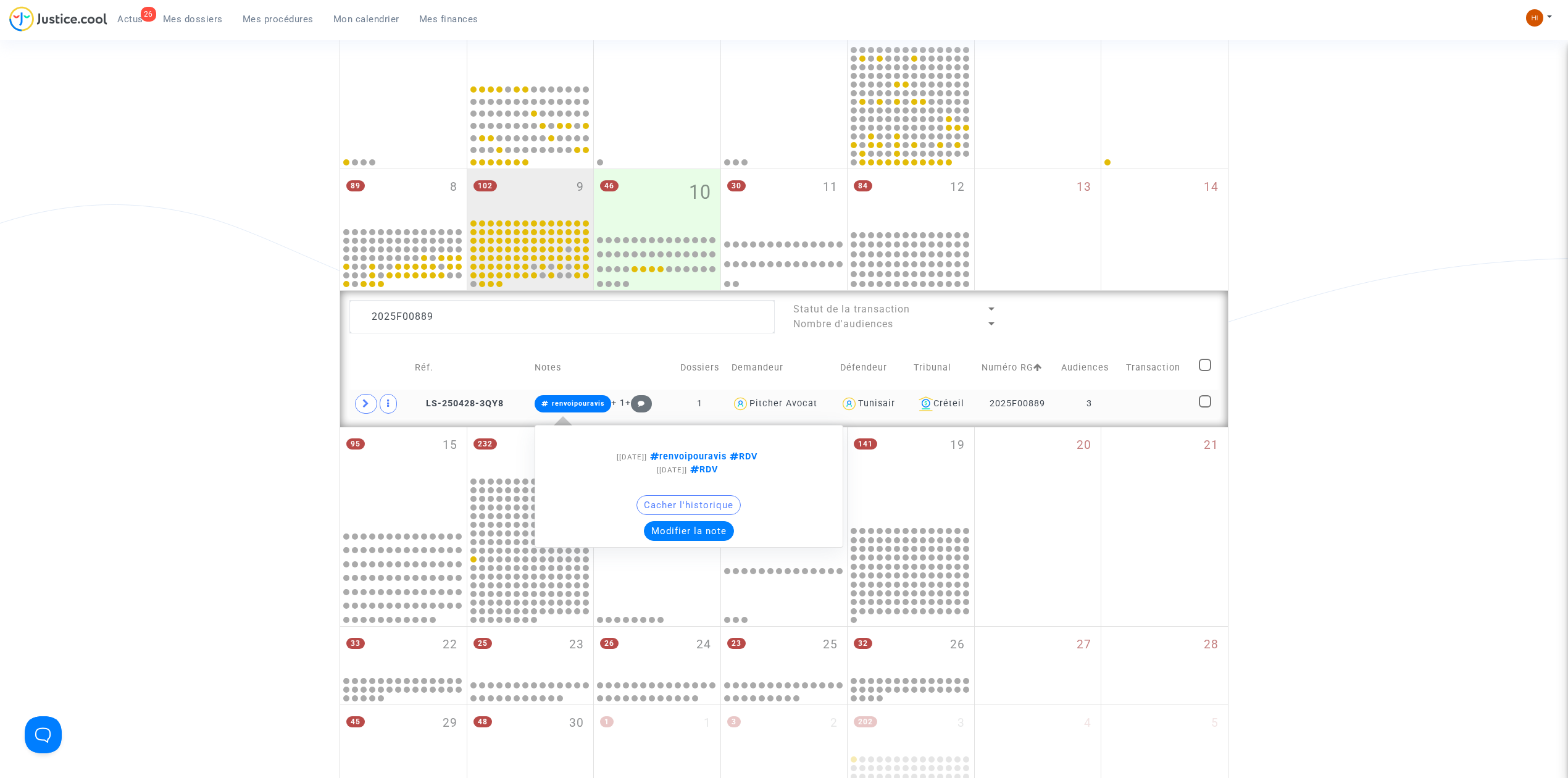
click at [576, 406] on span "renvoipouravis" at bounding box center [578, 403] width 53 height 8
click at [699, 538] on button "Modifier la note" at bounding box center [689, 531] width 90 height 20
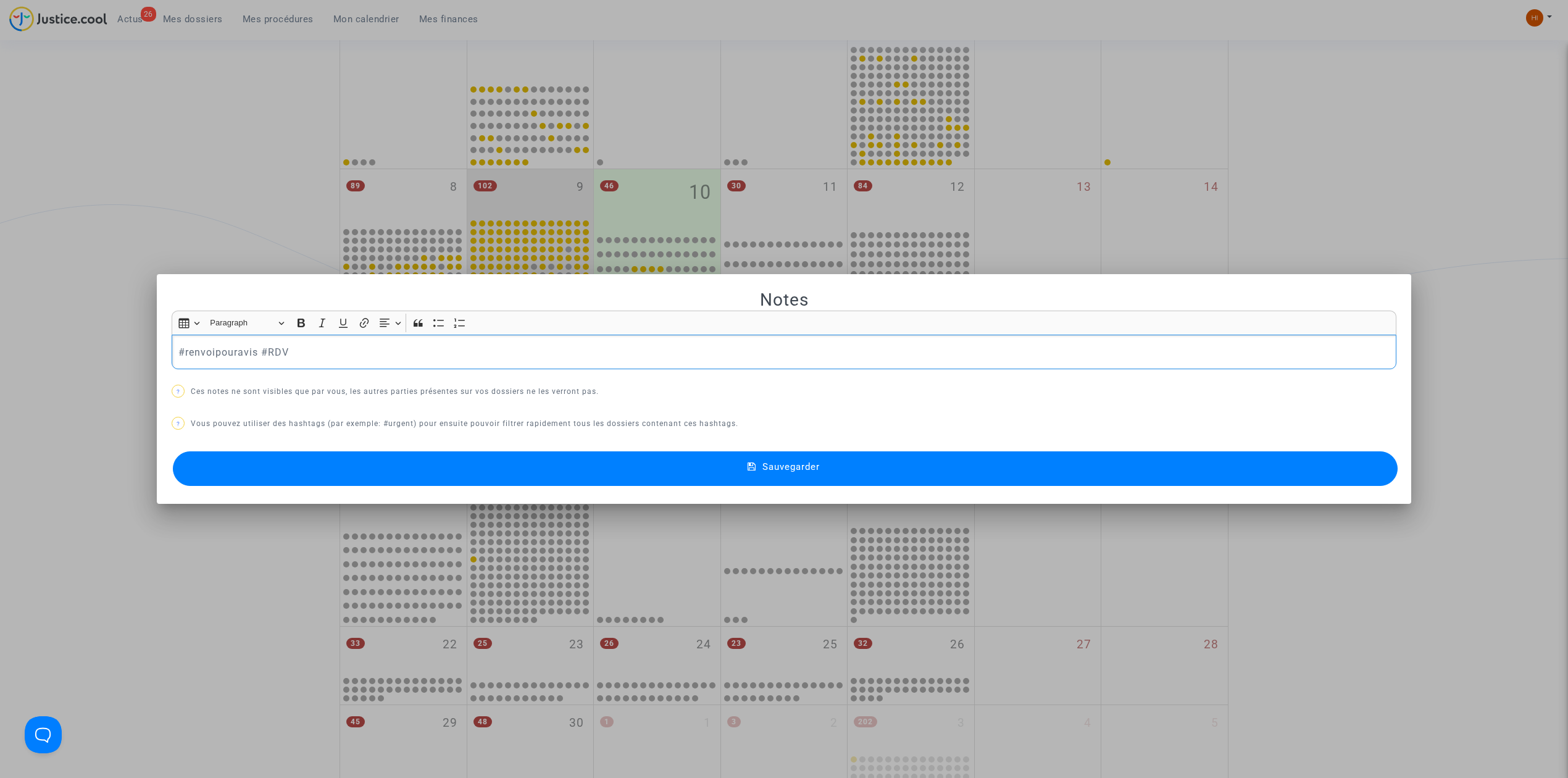
scroll to position [0, 0]
click at [59, 198] on div at bounding box center [784, 389] width 1568 height 778
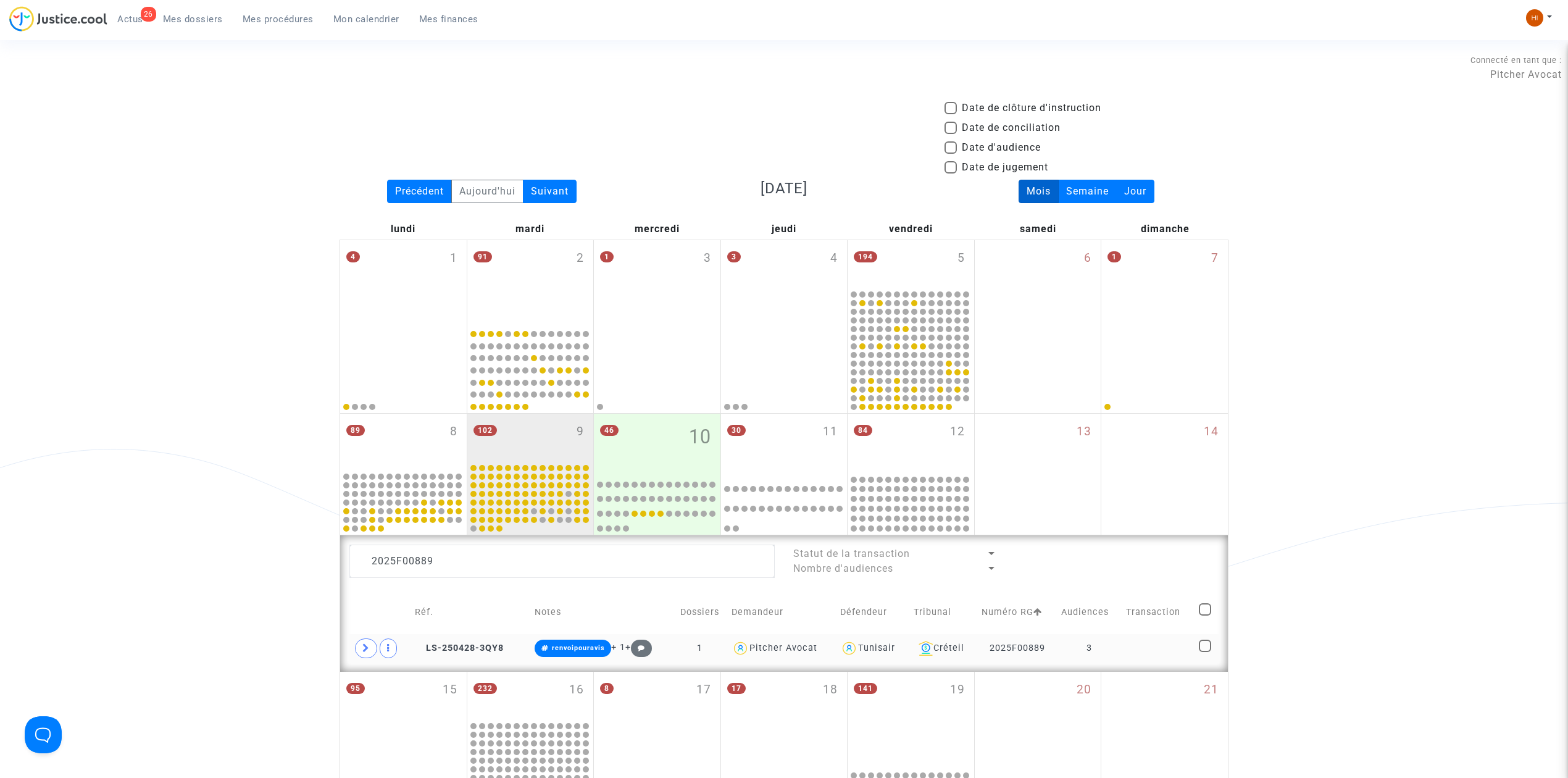
scroll to position [245, 0]
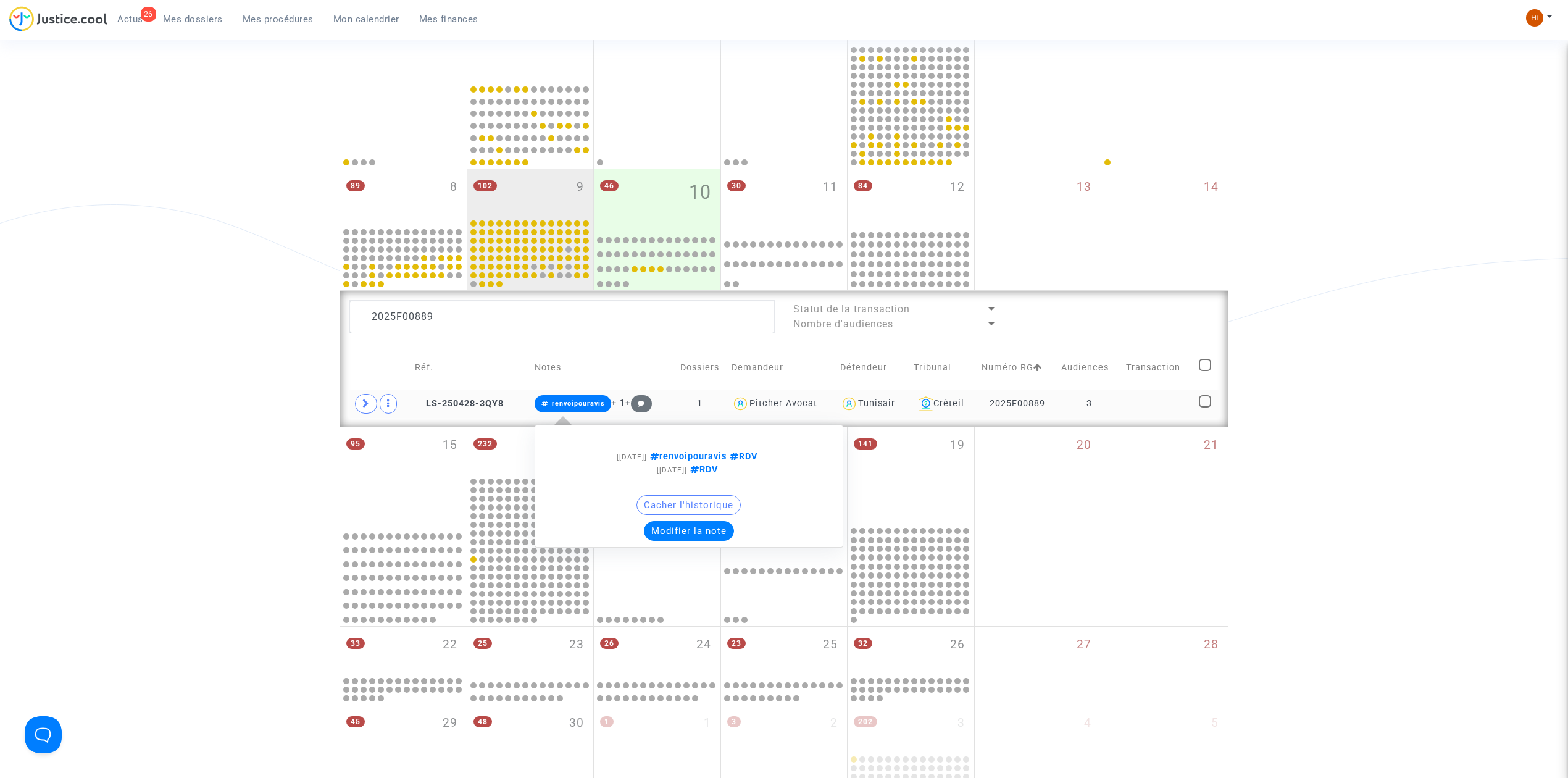
click at [586, 396] on span "renvoipouravis" at bounding box center [573, 404] width 77 height 17
click at [692, 541] on button "Modifier la note" at bounding box center [689, 531] width 90 height 20
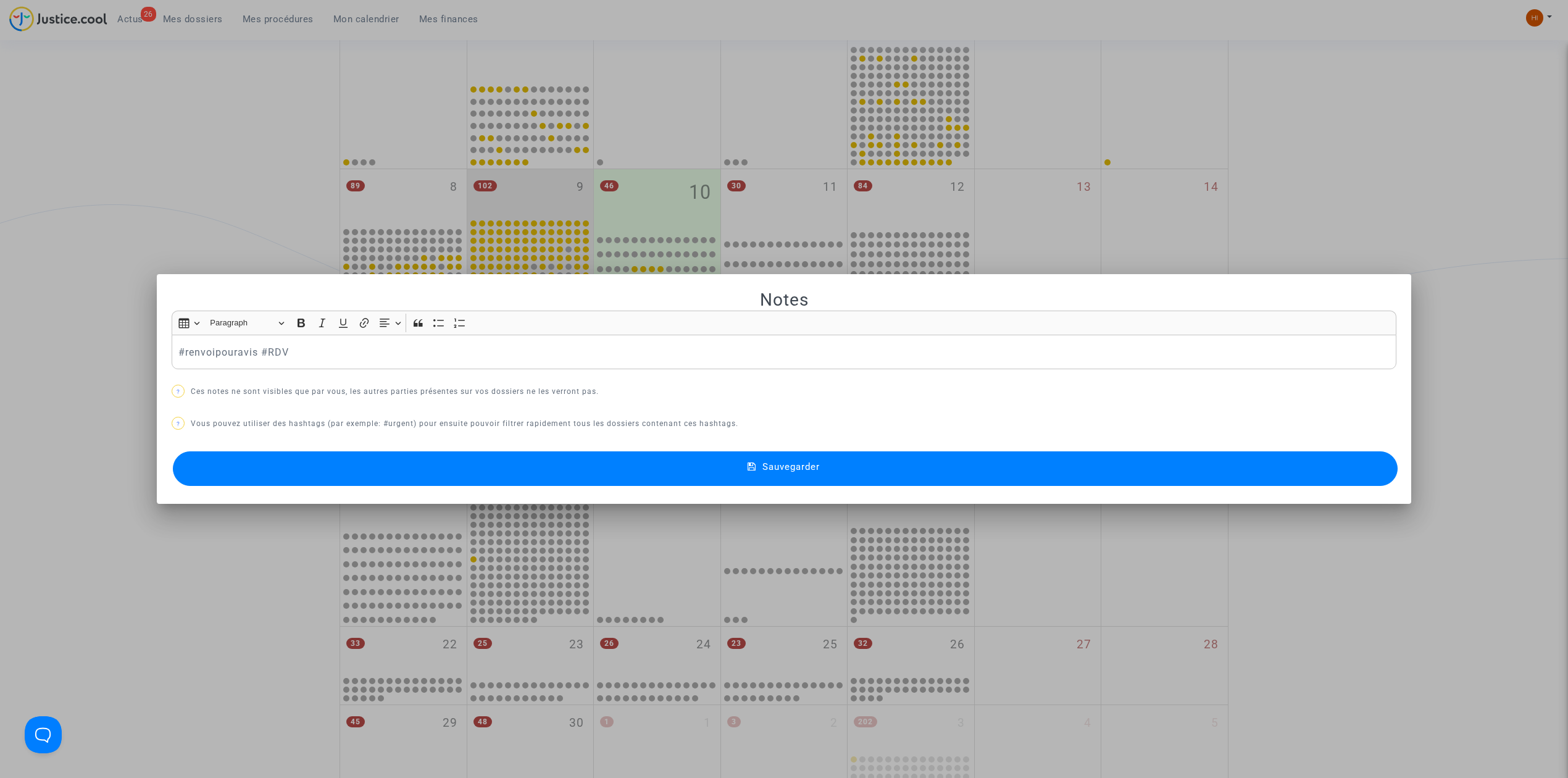
scroll to position [0, 0]
click at [1033, 482] on button "Sauvegarder" at bounding box center [784, 468] width 1225 height 35
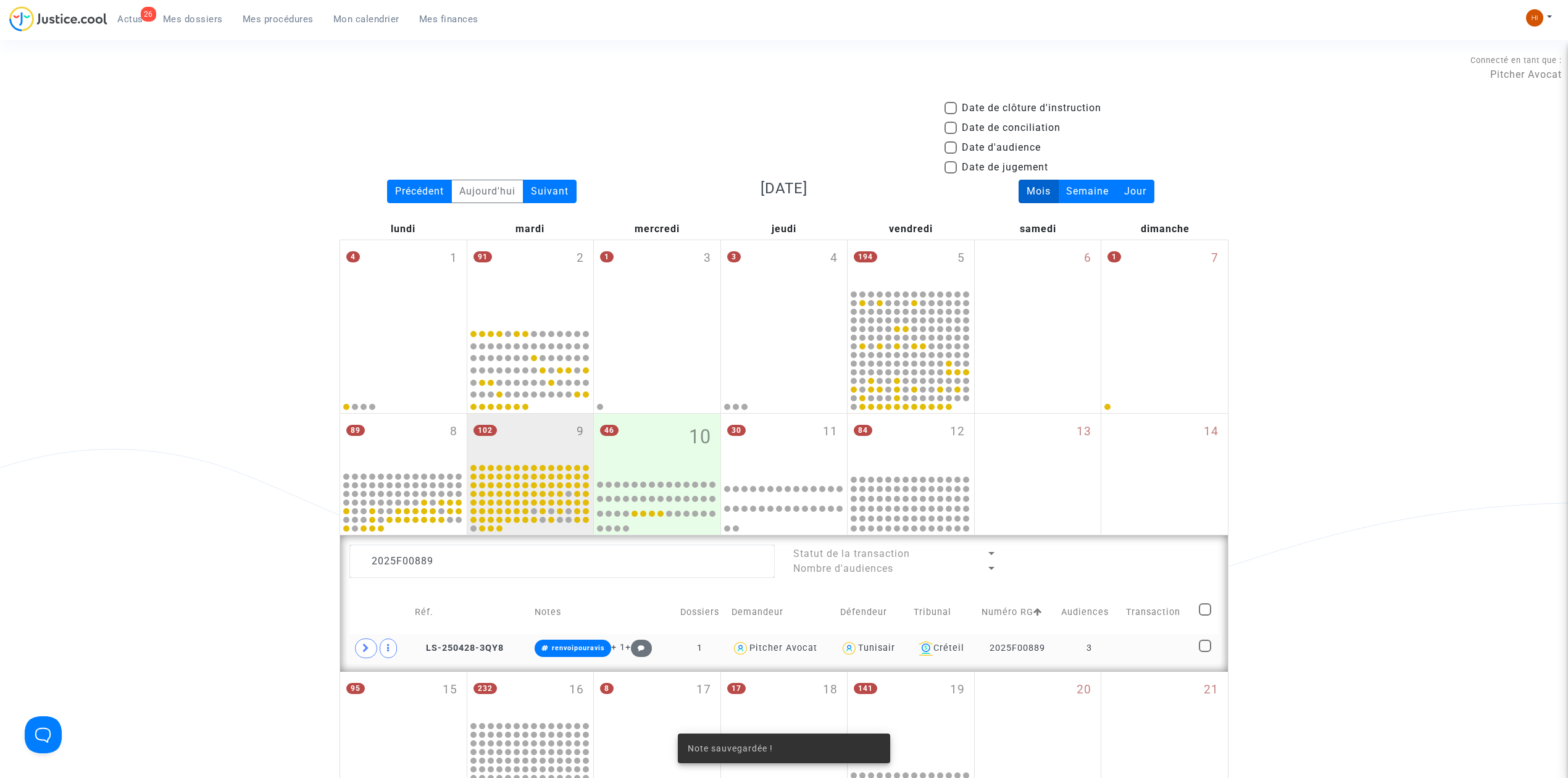
scroll to position [245, 0]
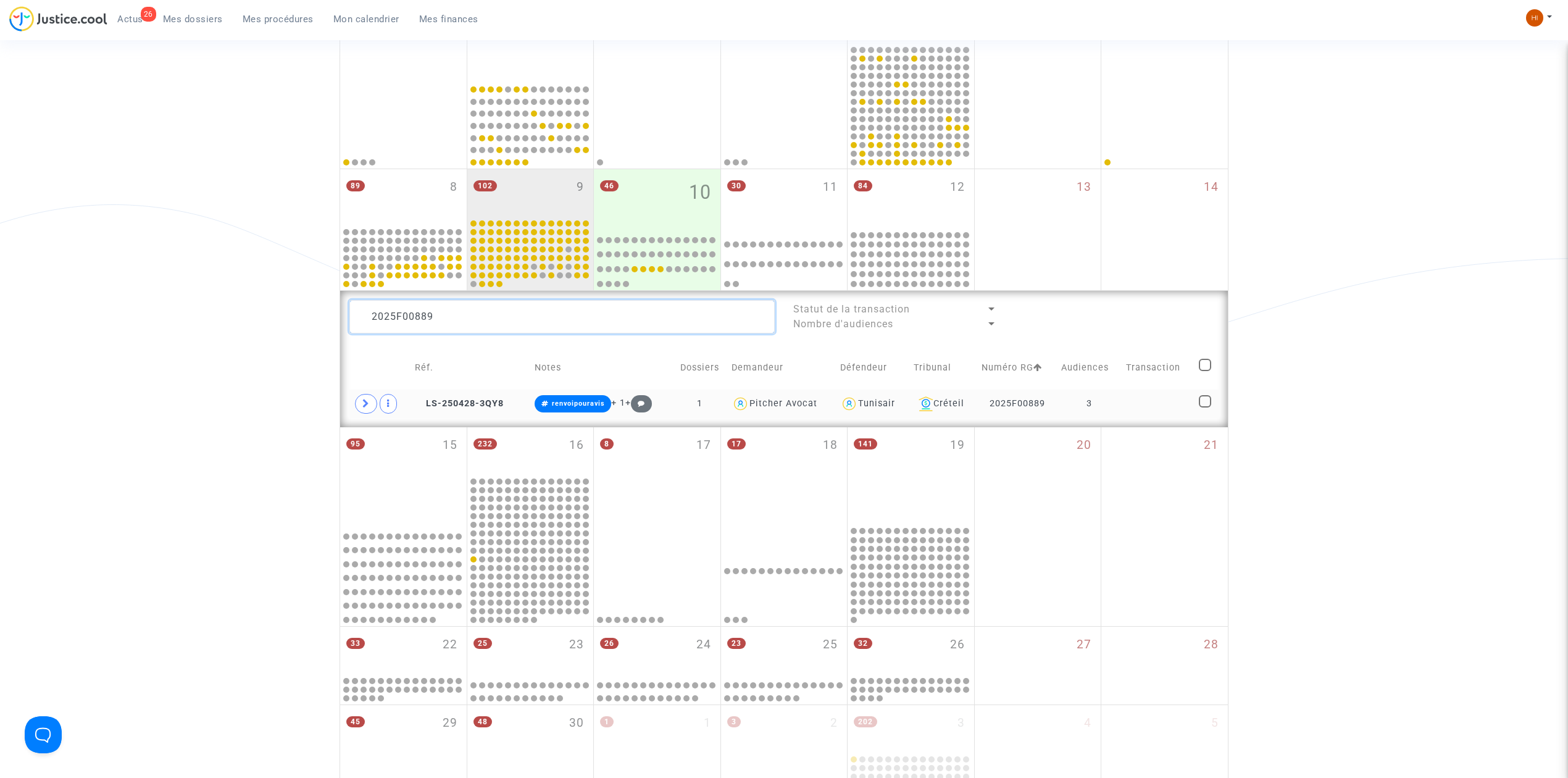
click at [642, 318] on textarea at bounding box center [562, 317] width 426 height 34
type textarea "2025F00890"
click at [1179, 413] on td at bounding box center [1157, 404] width 72 height 28
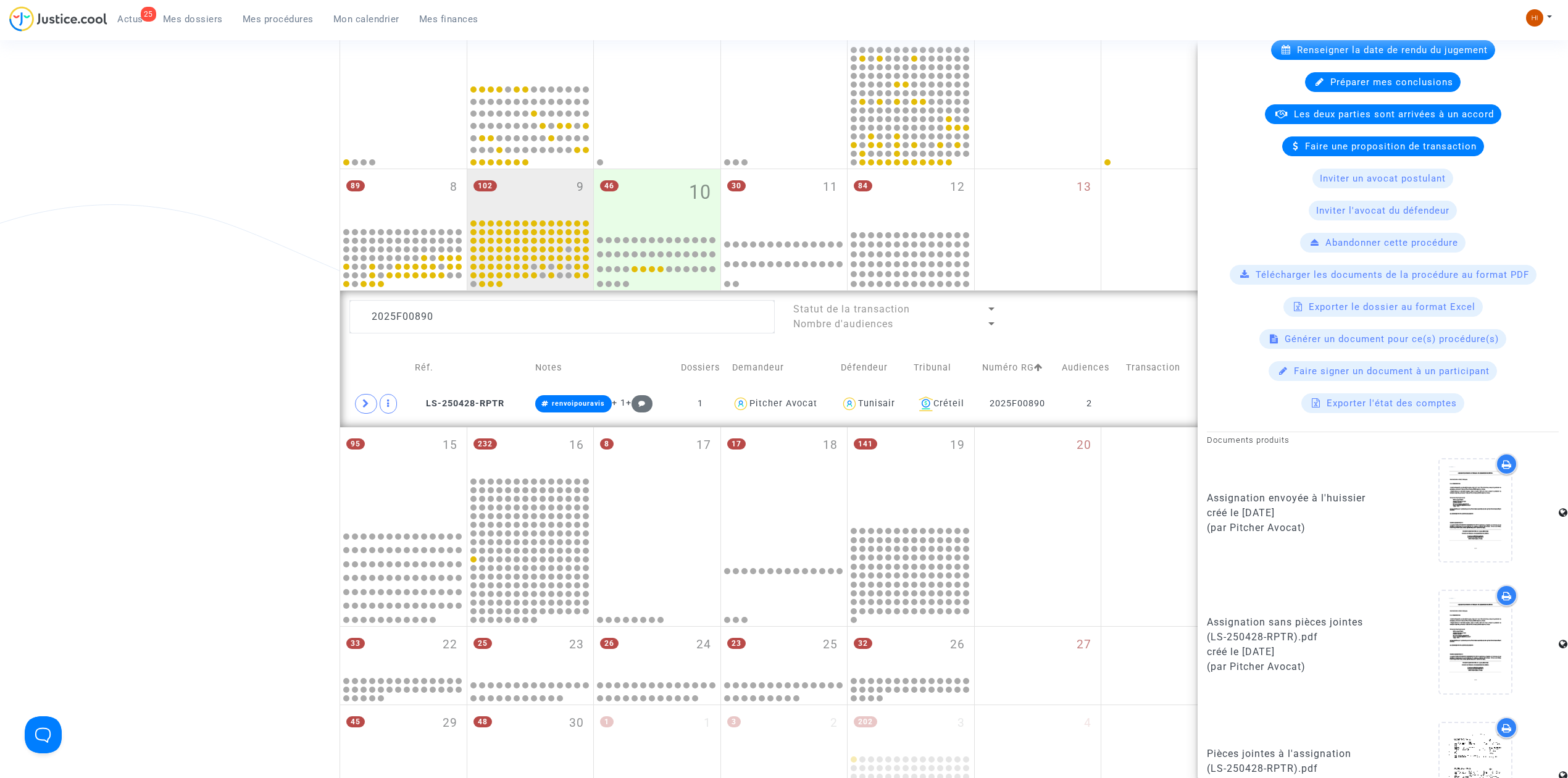
scroll to position [493, 0]
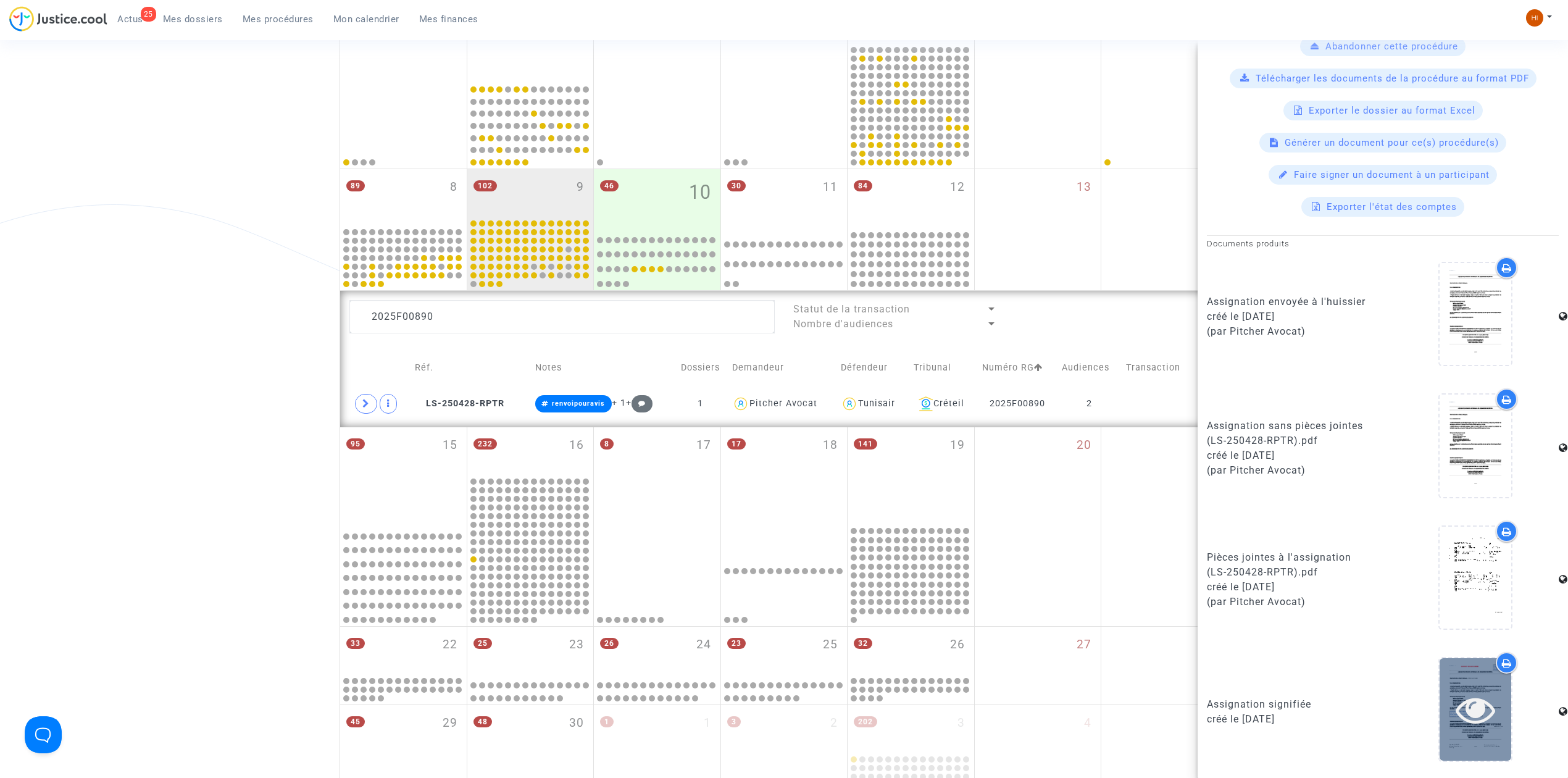
click at [1456, 679] on div at bounding box center [1475, 709] width 71 height 102
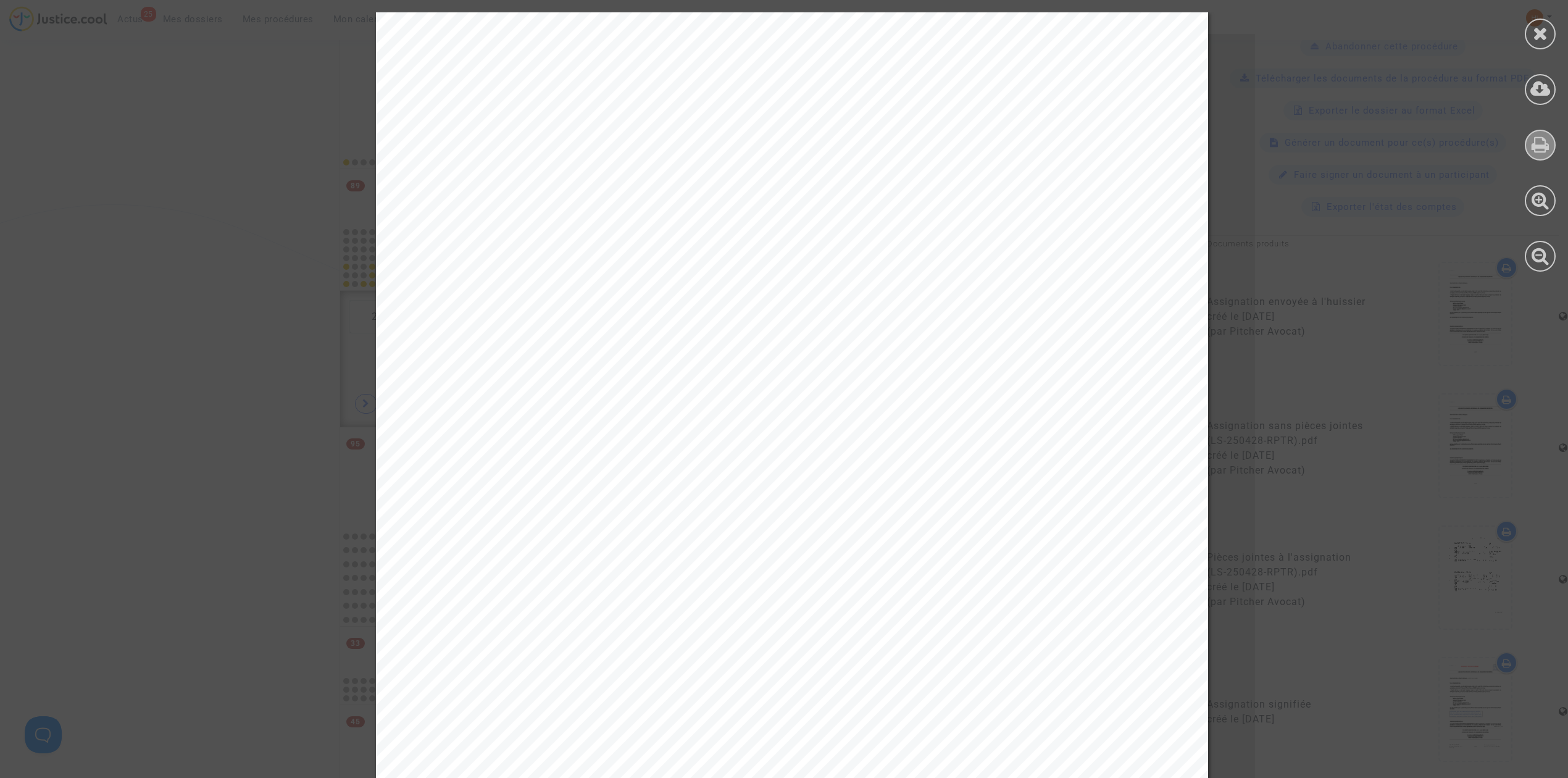
click at [1544, 142] on icon at bounding box center [1540, 144] width 18 height 19
click at [1550, 36] on div at bounding box center [1540, 34] width 31 height 31
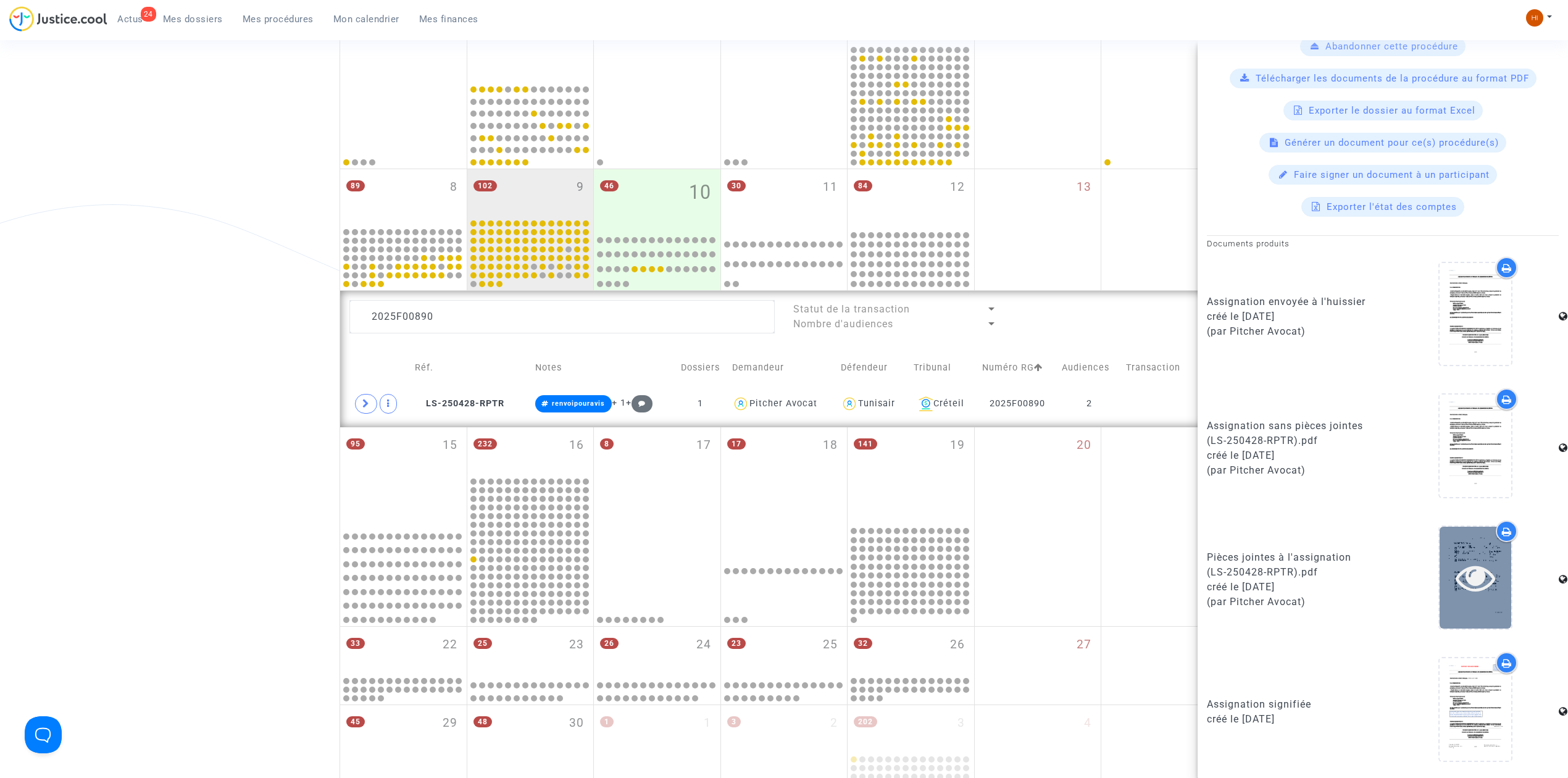
click at [1462, 586] on icon at bounding box center [1475, 577] width 40 height 39
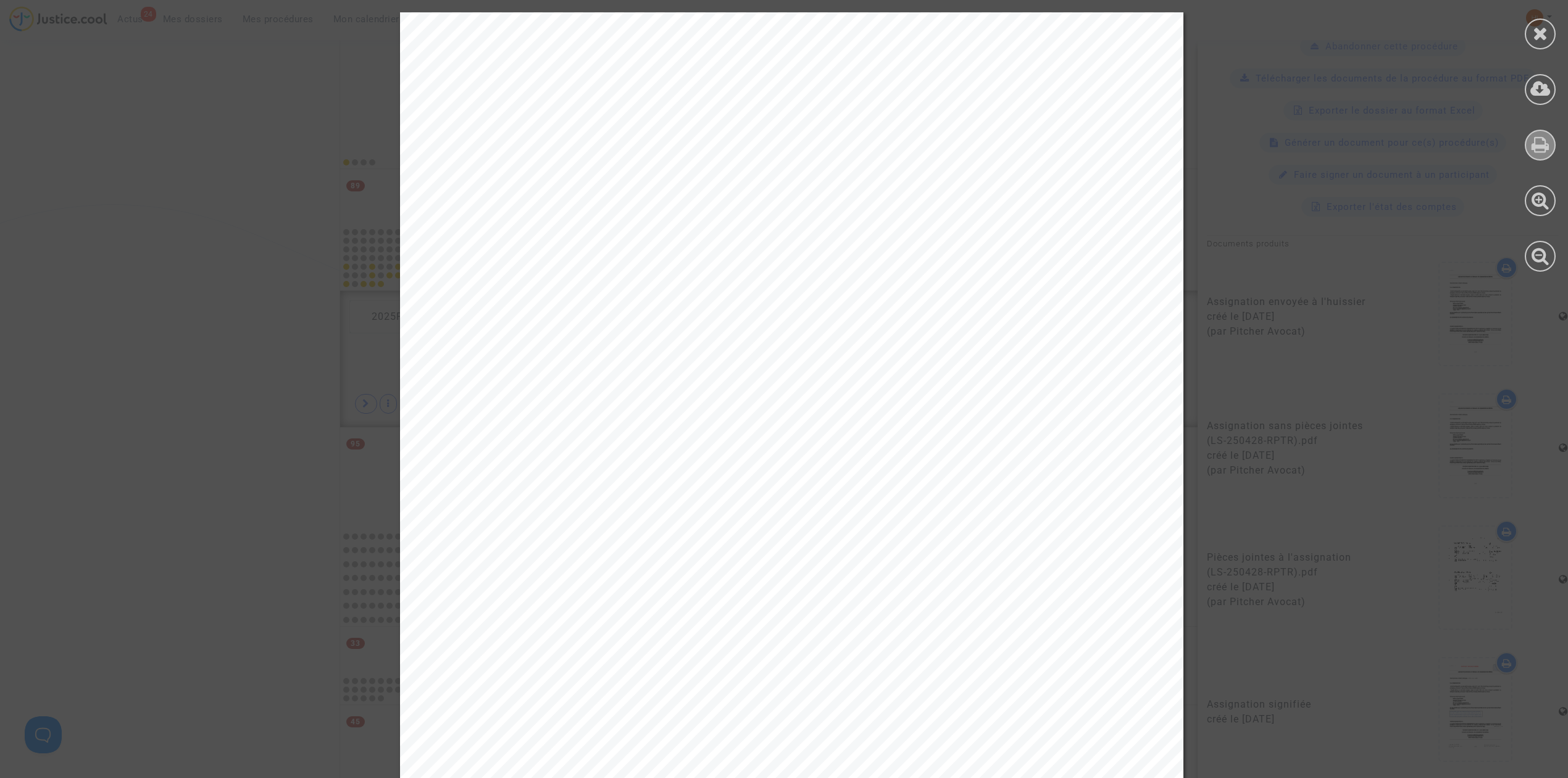
click at [1545, 142] on icon at bounding box center [1540, 144] width 18 height 19
click at [1530, 32] on div at bounding box center [1540, 34] width 31 height 31
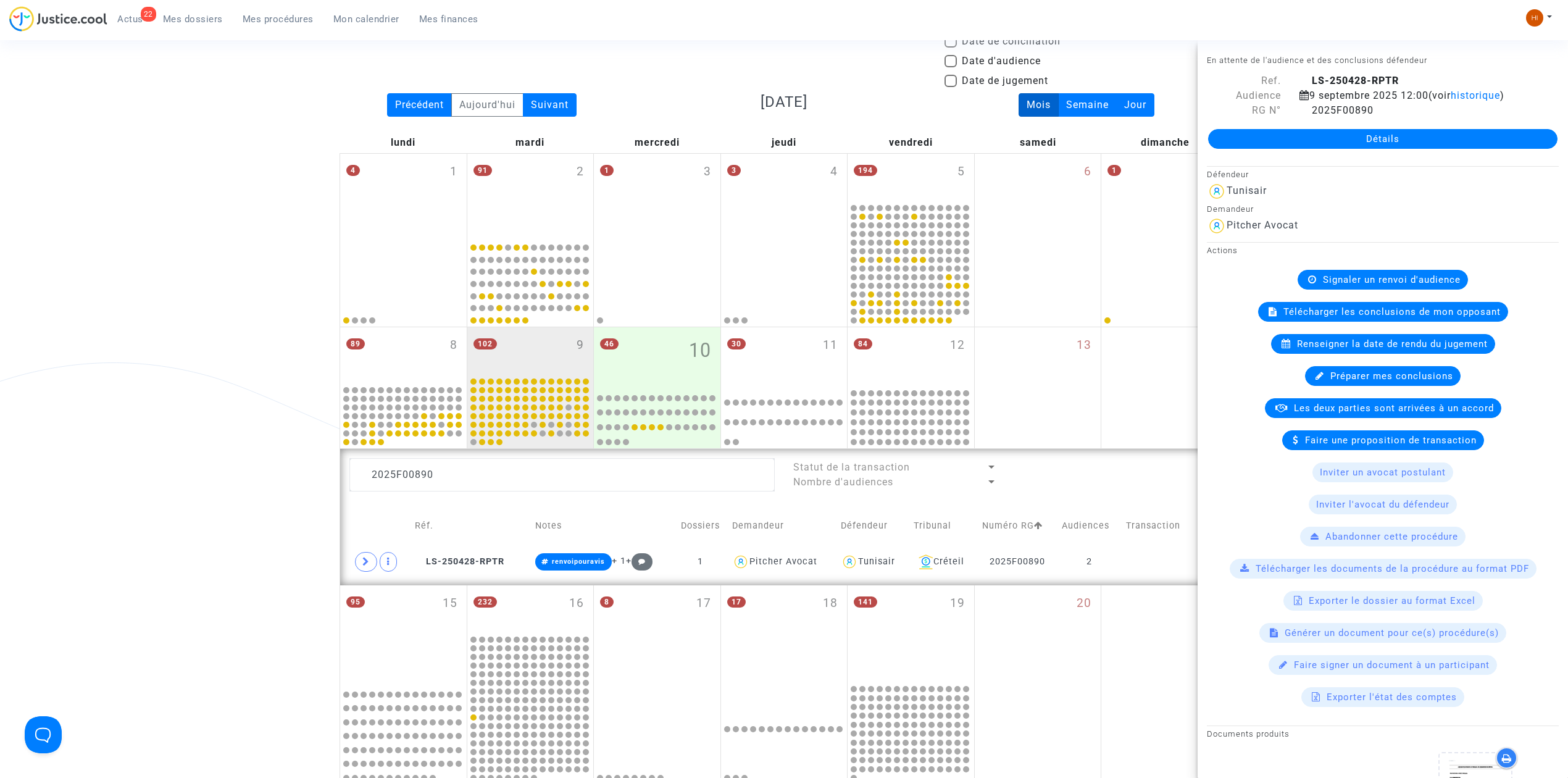
scroll to position [80, 0]
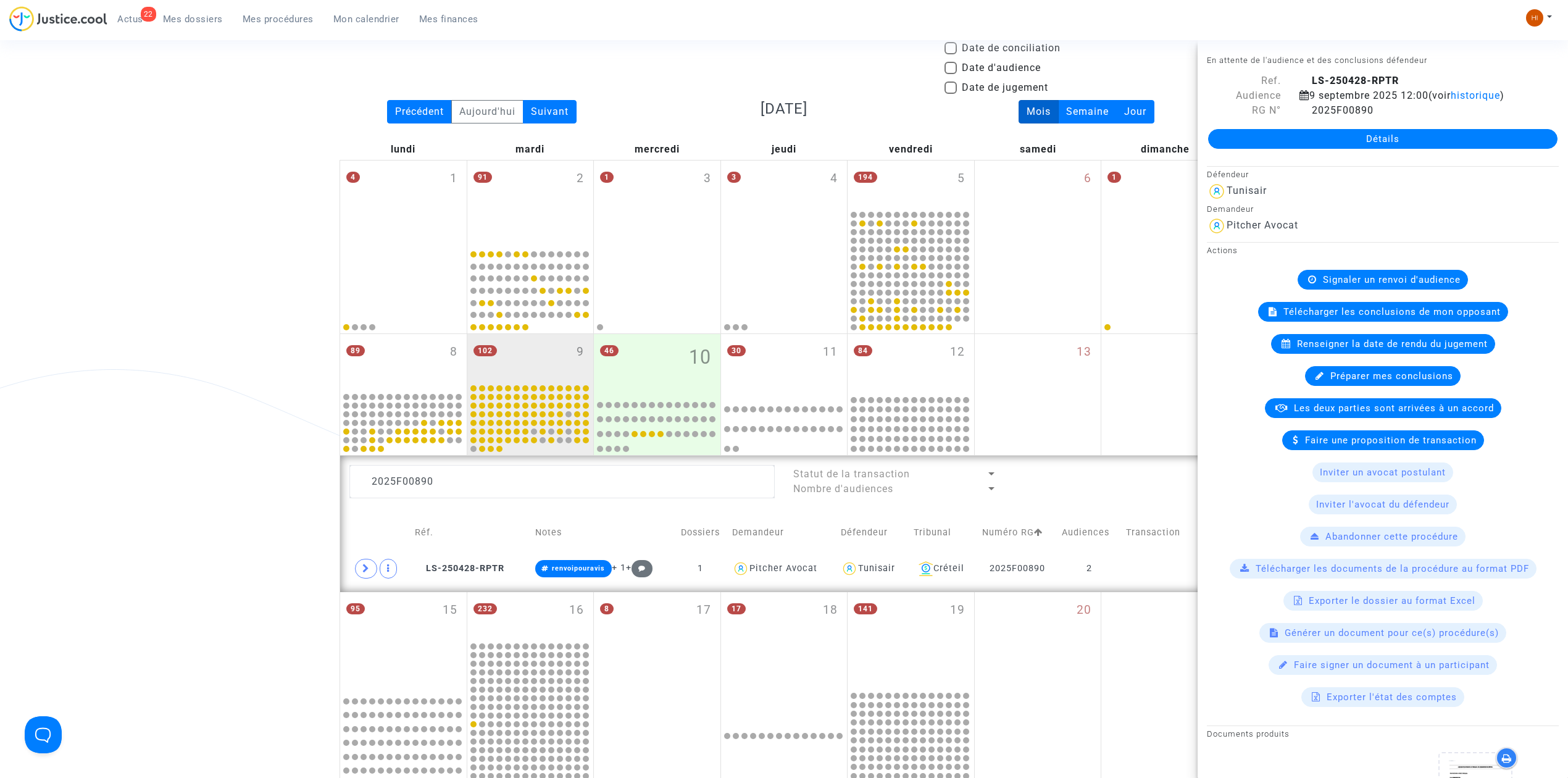
click at [1405, 275] on span "Signaler un renvoi d'audience" at bounding box center [1391, 279] width 138 height 11
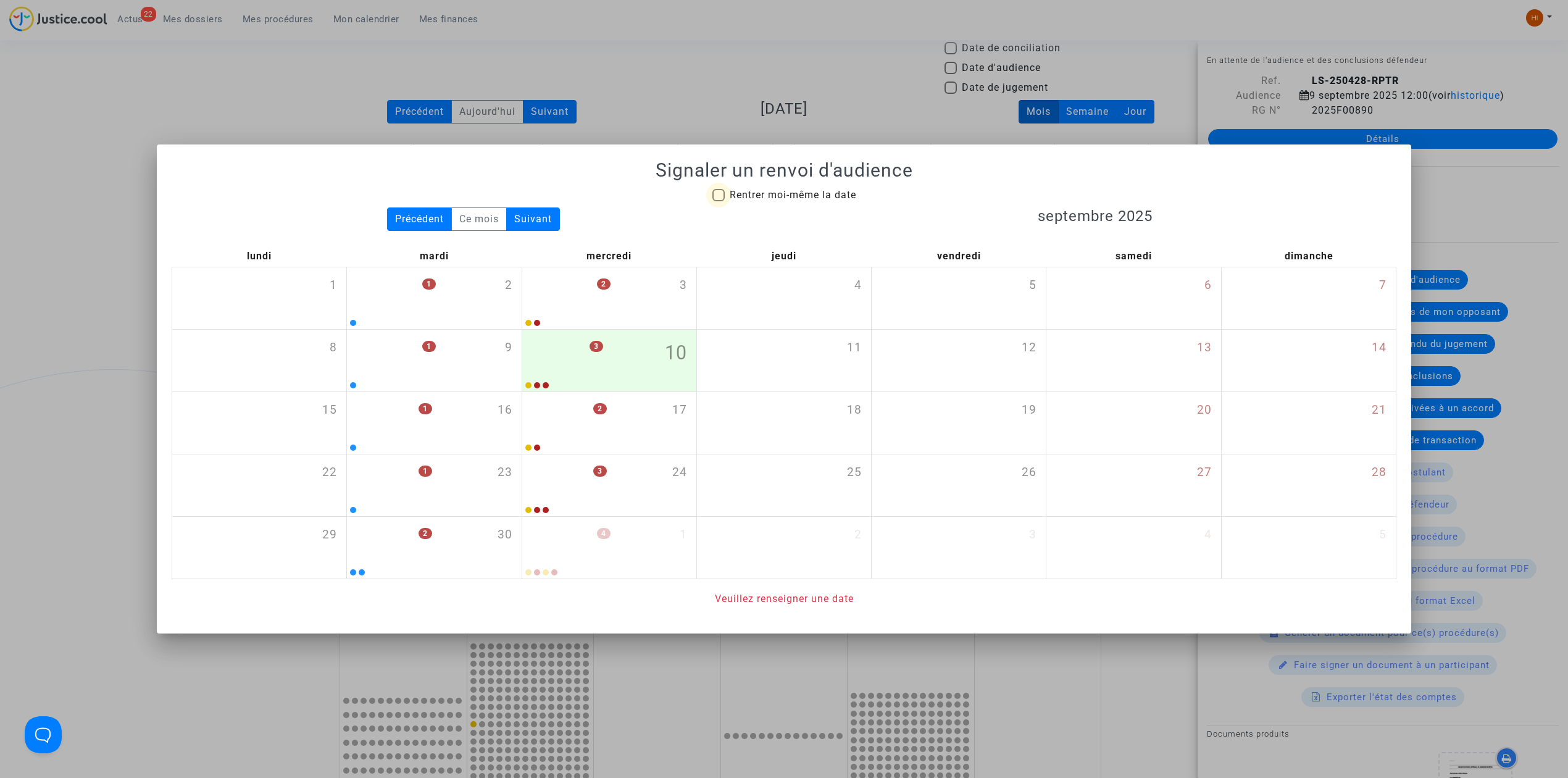
click at [811, 199] on span "Rentrer moi-même la date" at bounding box center [792, 195] width 127 height 12
click at [719, 202] on input "Rentrer moi-même la date" at bounding box center [718, 202] width 1 height 1
checkbox input "true"
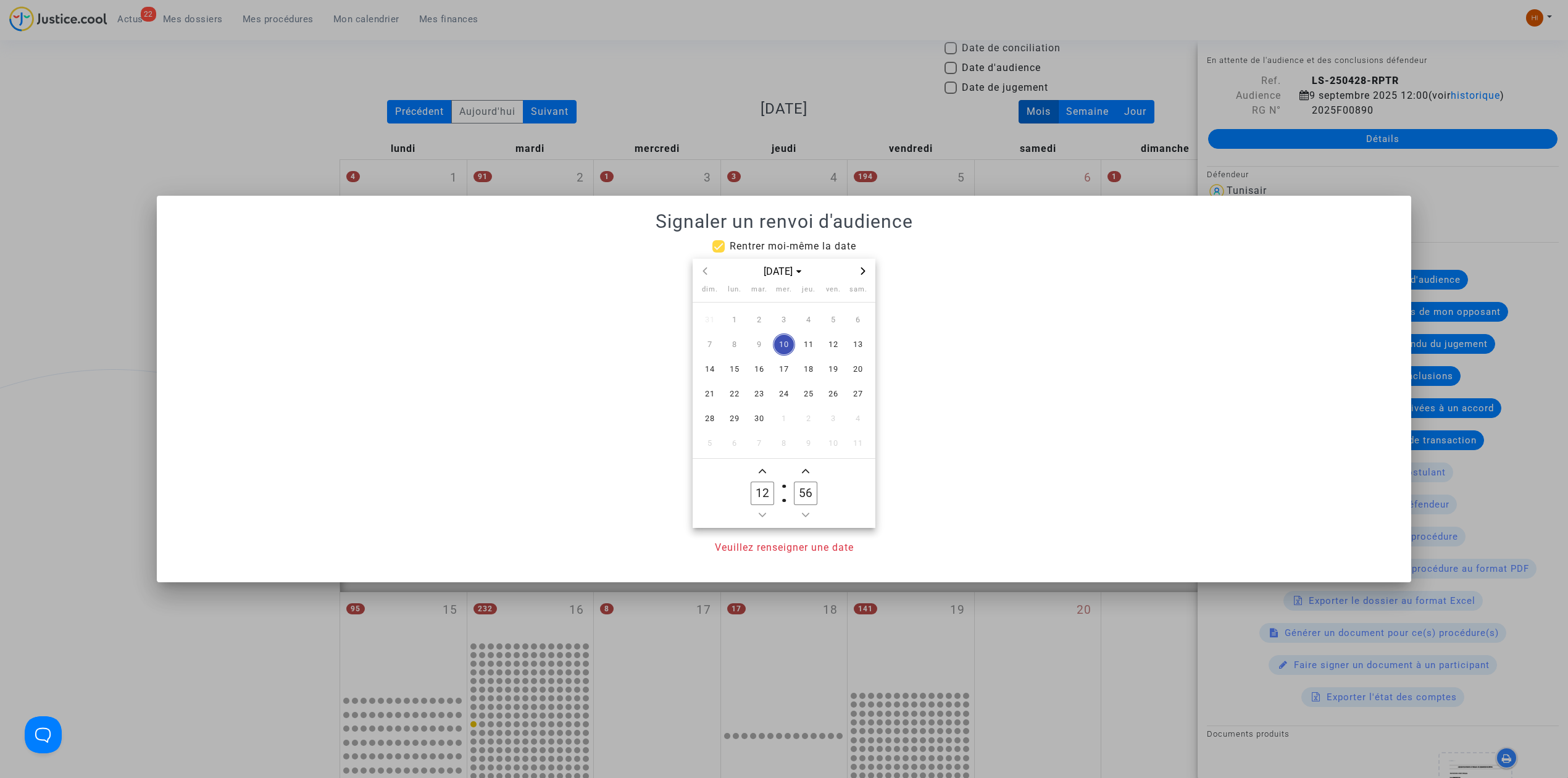
click at [867, 276] on span "Next month" at bounding box center [863, 271] width 15 height 15
click at [761, 361] on span "16" at bounding box center [759, 369] width 22 height 22
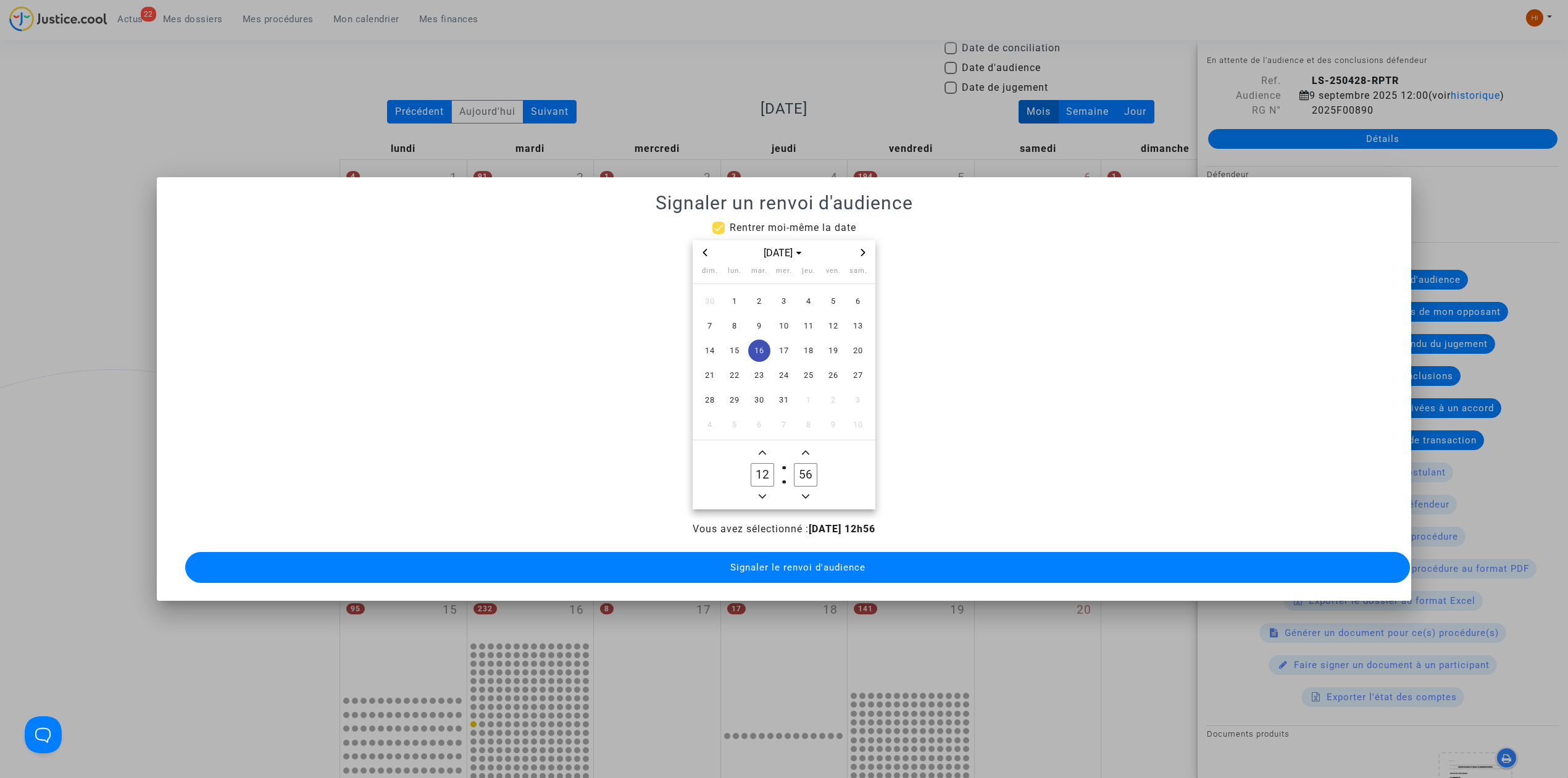
click at [759, 449] on icon "Add a hour" at bounding box center [762, 453] width 7 height 7
type input "14"
click at [799, 463] on input "56" at bounding box center [805, 474] width 23 height 23
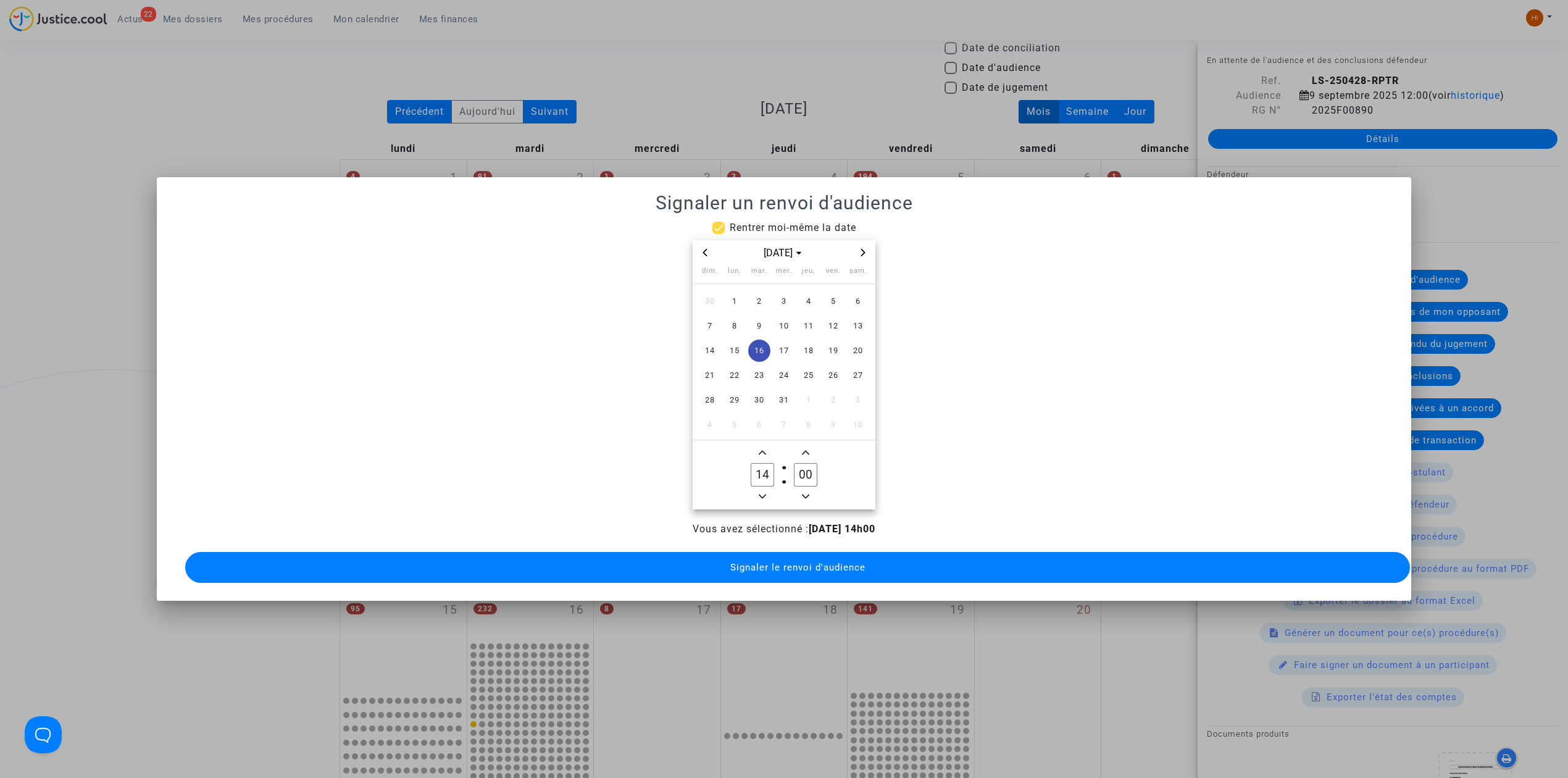
type input "00"
click at [811, 563] on span "Signaler le renvoi d'audience" at bounding box center [798, 567] width 135 height 11
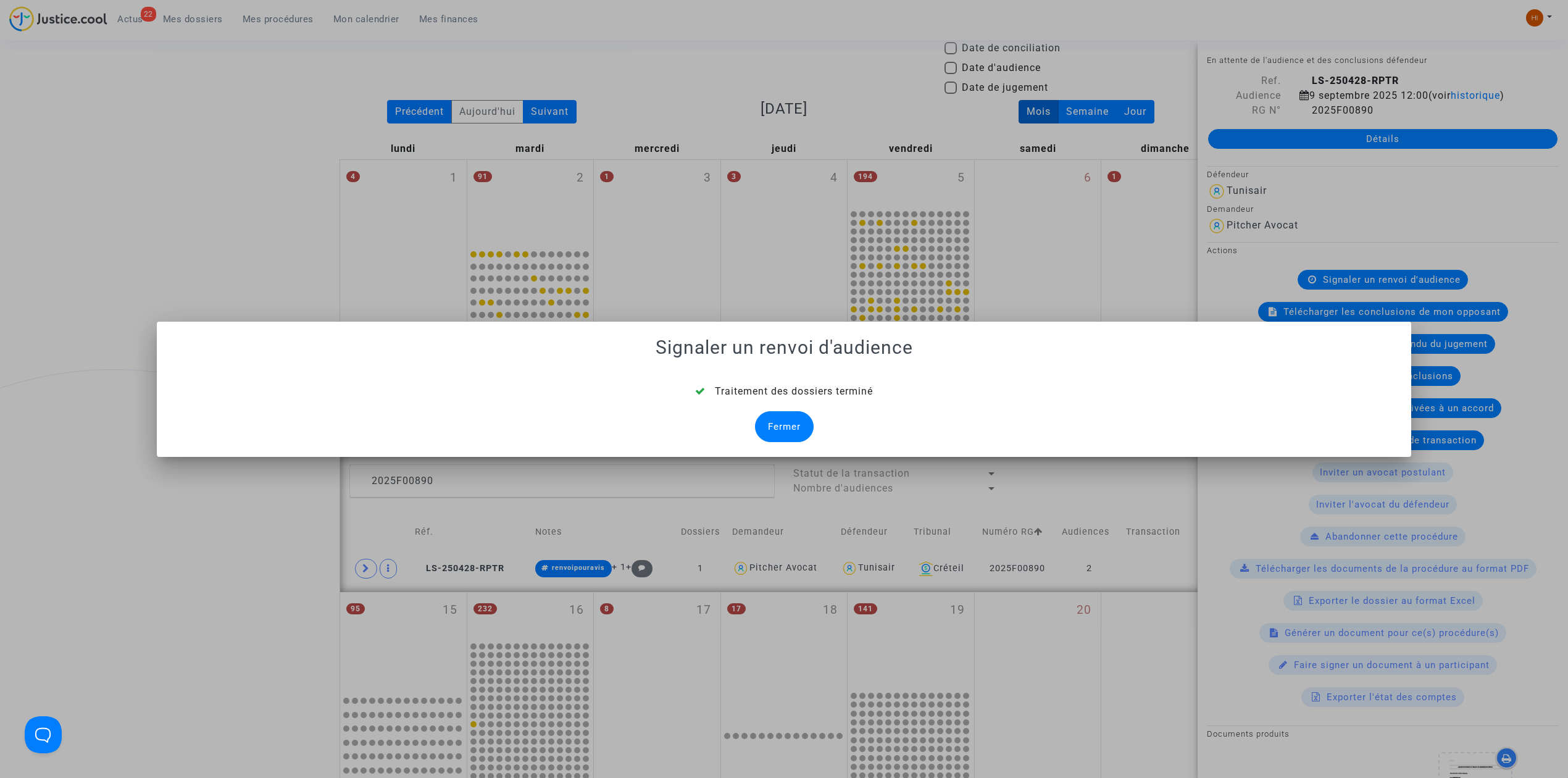
click at [767, 439] on div "Fermer" at bounding box center [784, 426] width 59 height 31
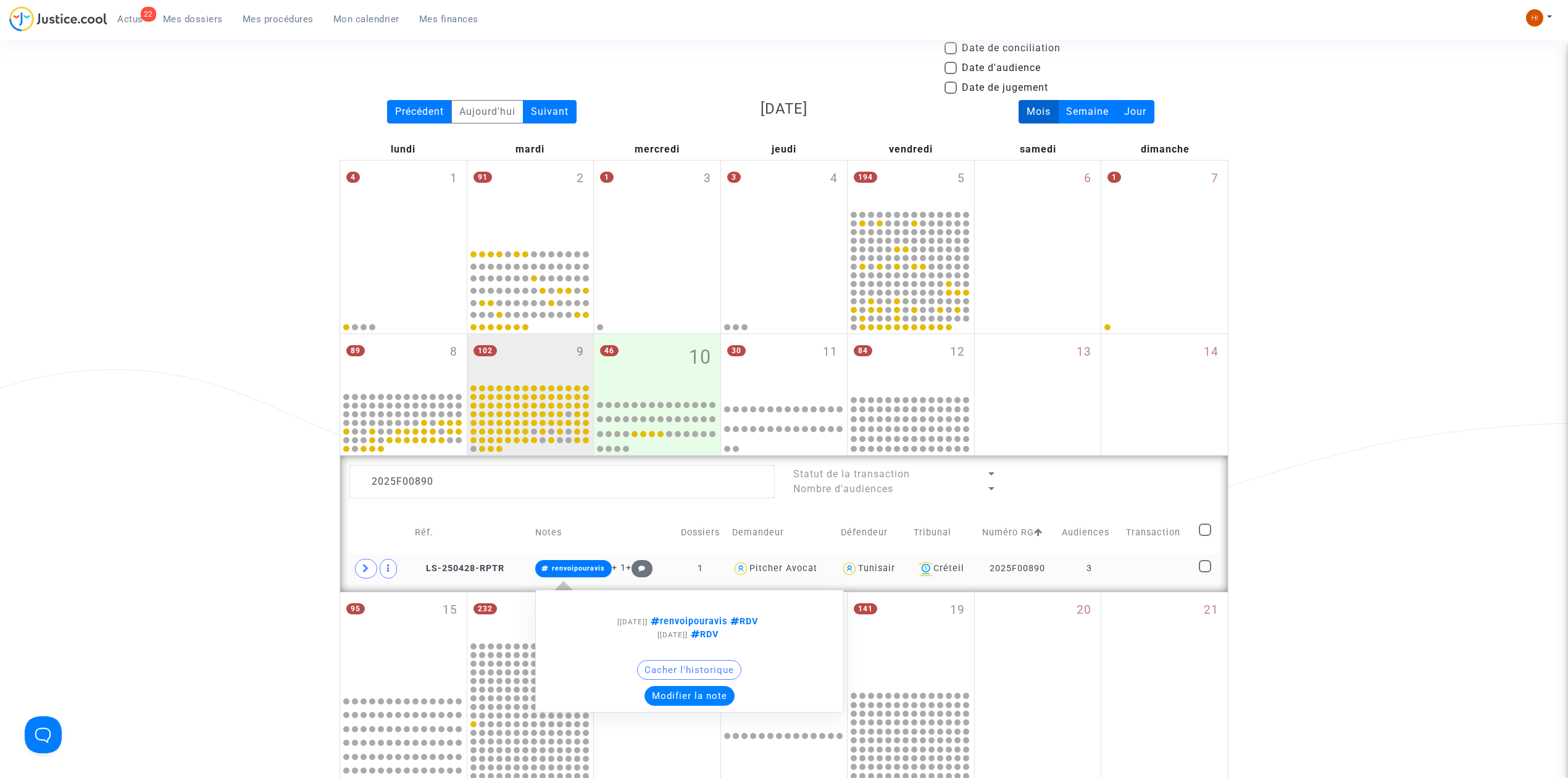
click at [571, 584] on div "[01/07/2025] renvoipouravis RDV [28/04/2025] RDV Cacher l'historique Modifier l…" at bounding box center [689, 651] width 308 height 147
click at [690, 696] on button "Modifier la note" at bounding box center [690, 696] width 90 height 20
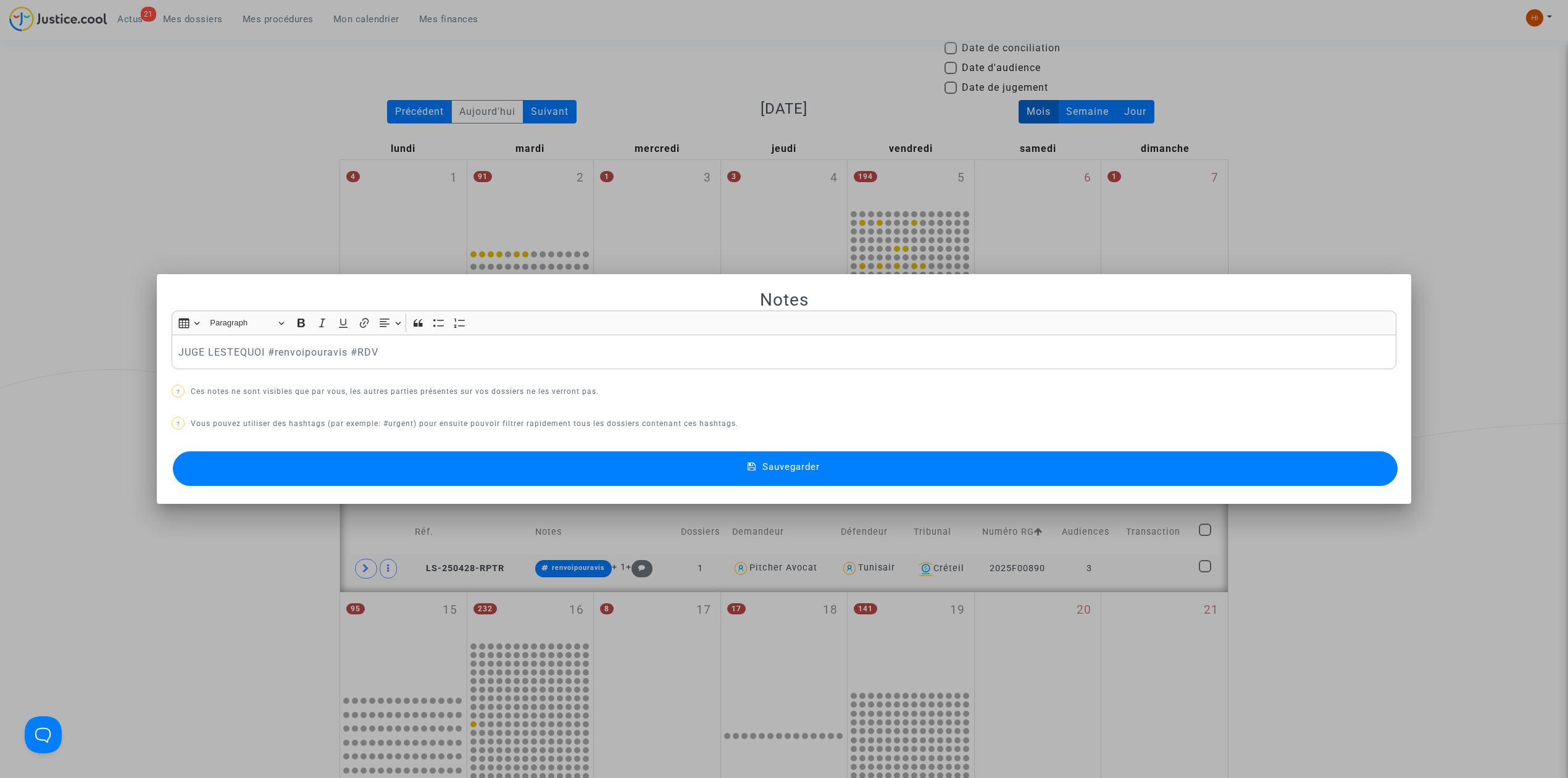
click at [800, 466] on span "Sauvegarder" at bounding box center [790, 467] width 57 height 11
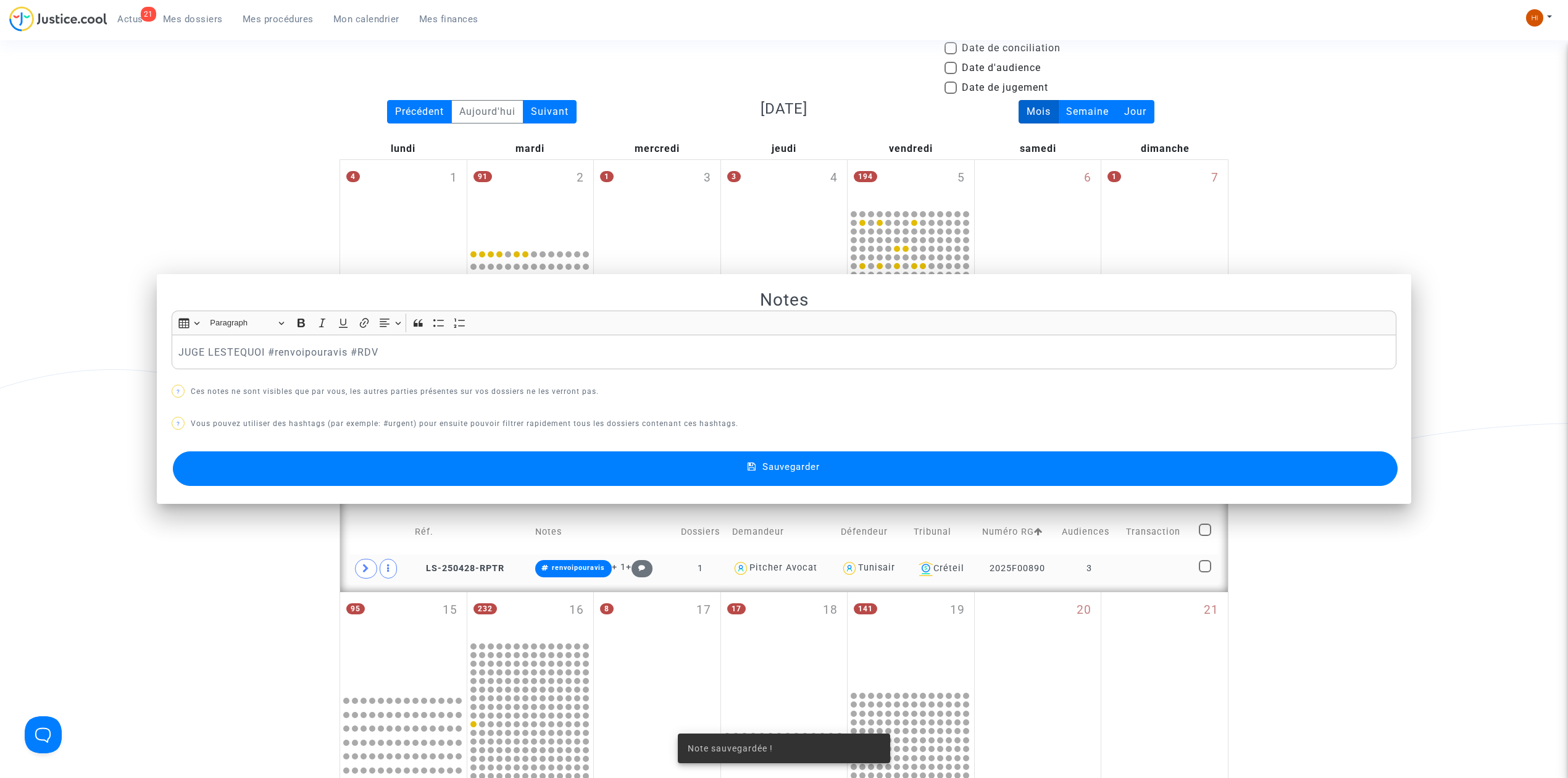
scroll to position [80, 0]
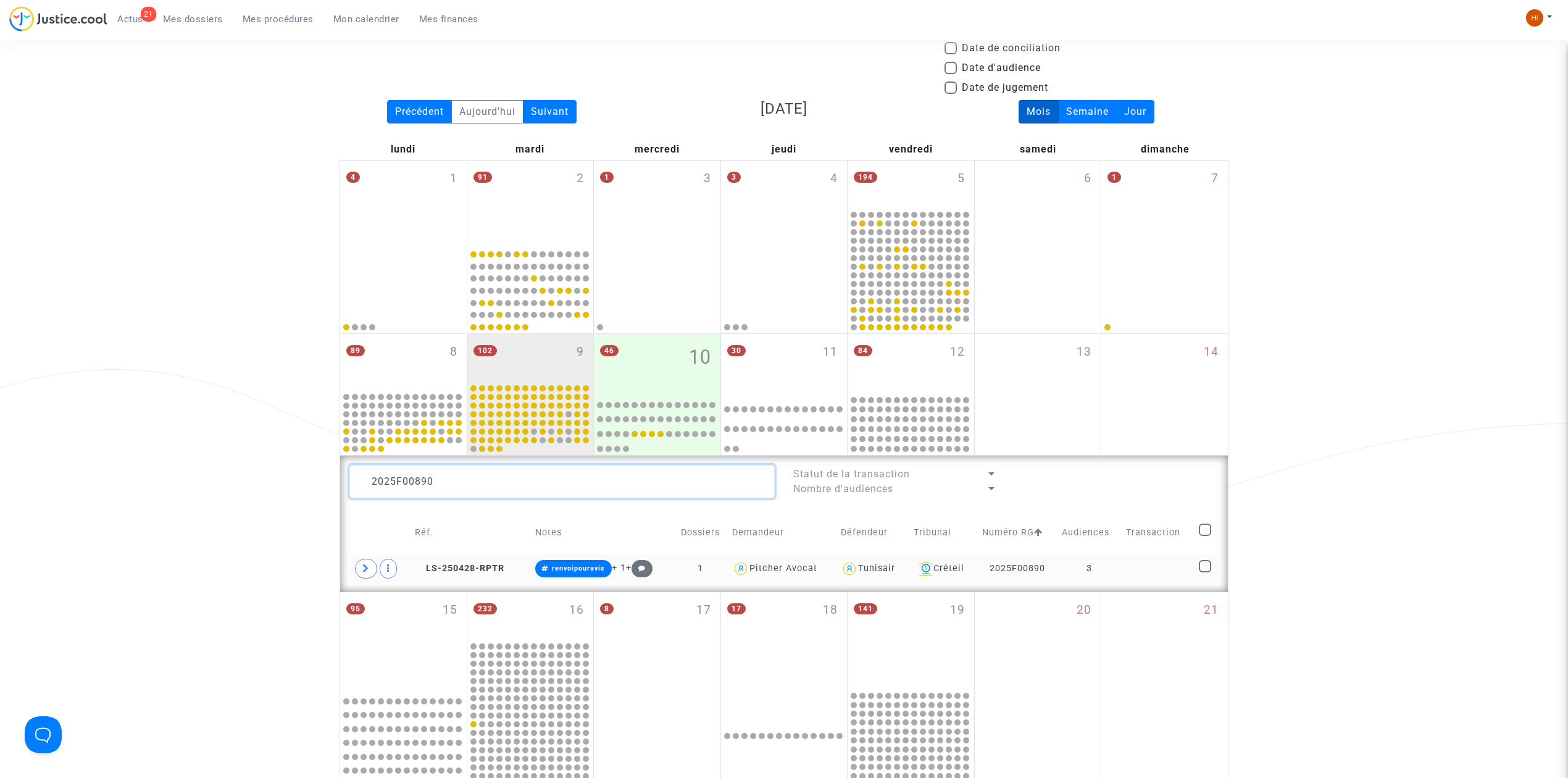
click at [625, 474] on textarea at bounding box center [562, 482] width 426 height 34
type textarea "2025F00891"
click at [1180, 569] on td at bounding box center [1158, 568] width 73 height 28
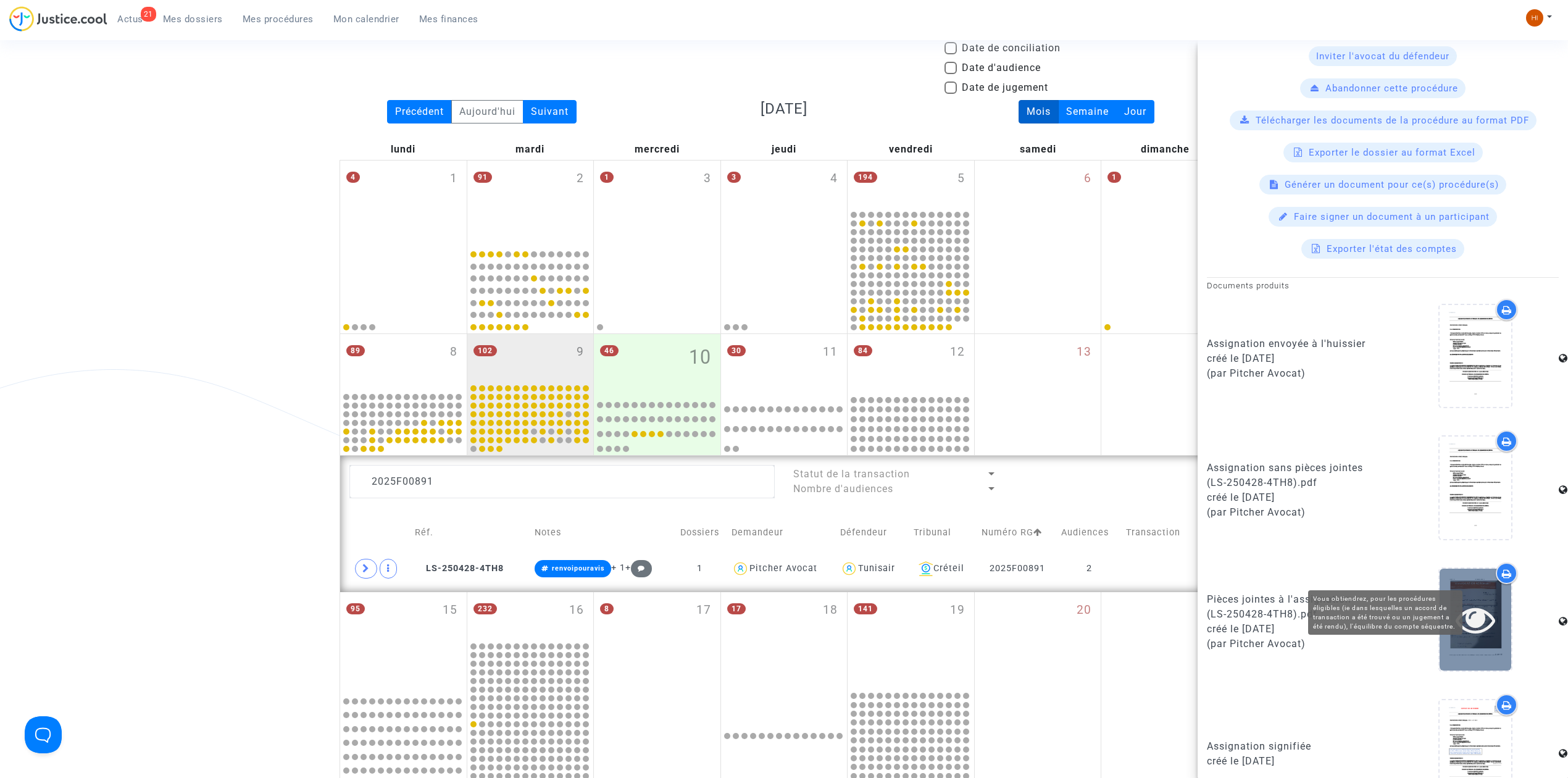
scroll to position [493, 0]
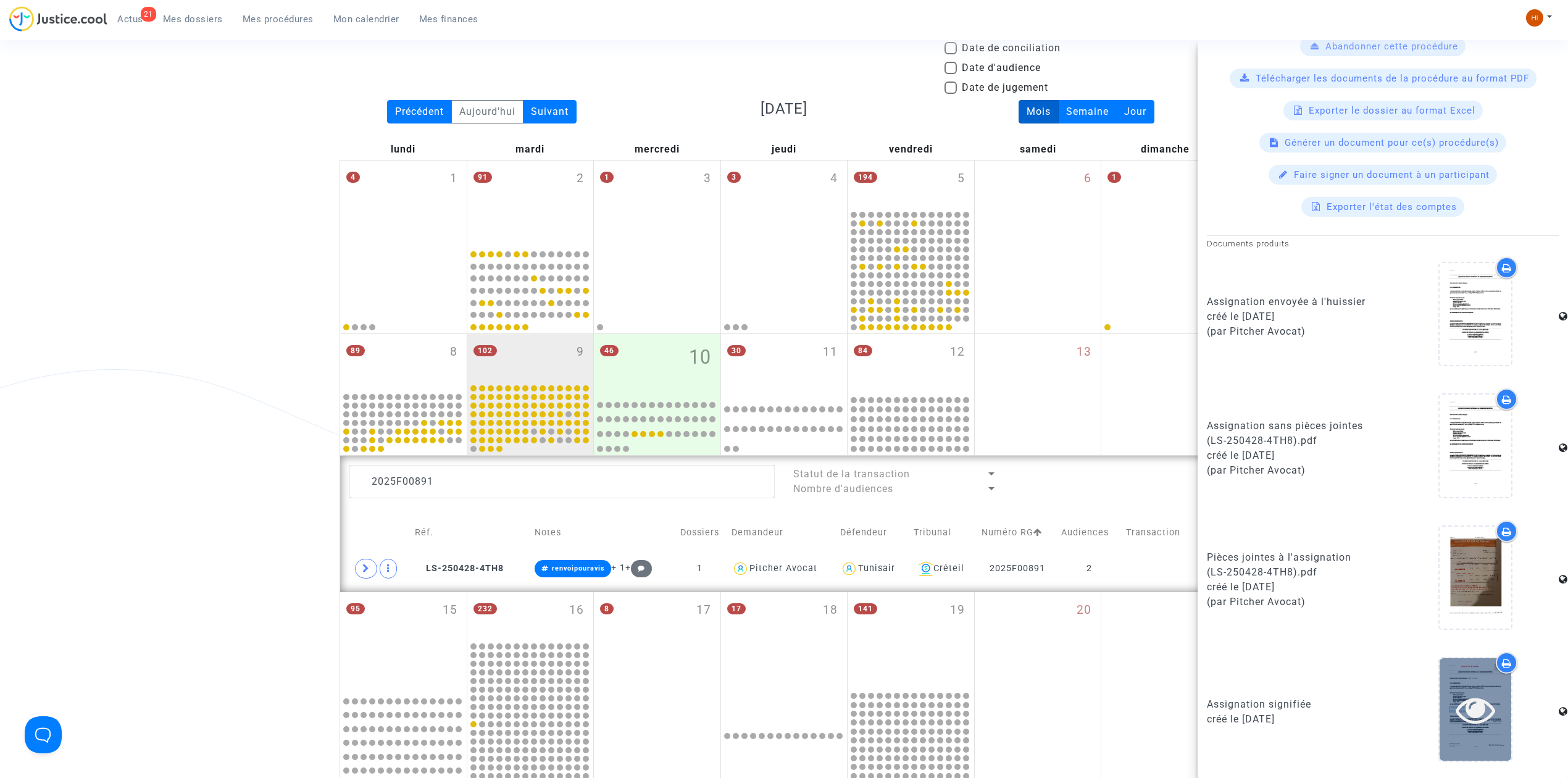
click at [1480, 704] on icon at bounding box center [1475, 710] width 40 height 39
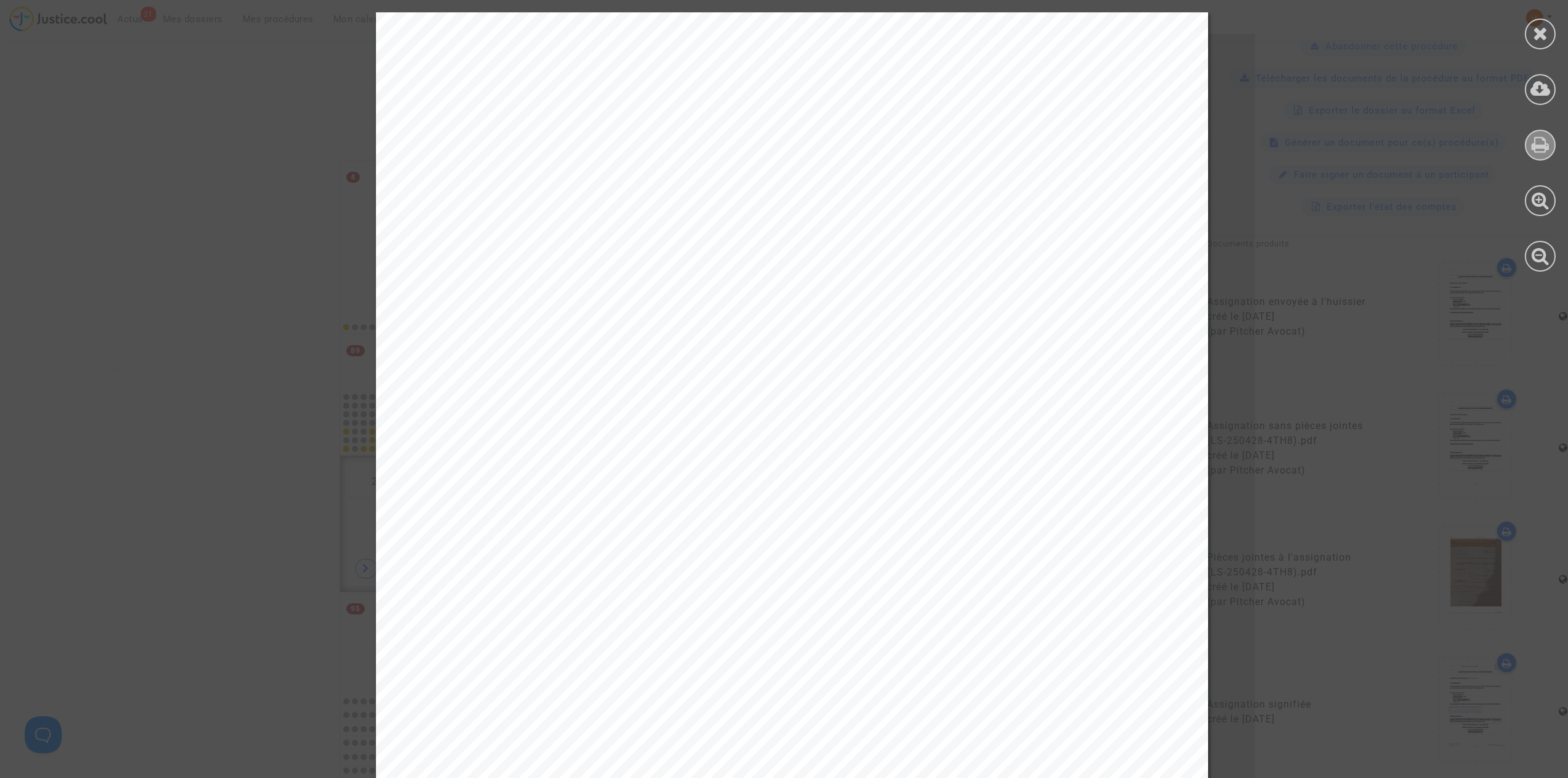
drag, startPoint x: 1539, startPoint y: 141, endPoint x: 1529, endPoint y: 145, distance: 10.8
click at [1534, 143] on icon at bounding box center [1540, 144] width 18 height 19
drag, startPoint x: 1536, startPoint y: 26, endPoint x: 1529, endPoint y: 121, distance: 95.3
click at [1534, 26] on icon at bounding box center [1540, 34] width 15 height 19
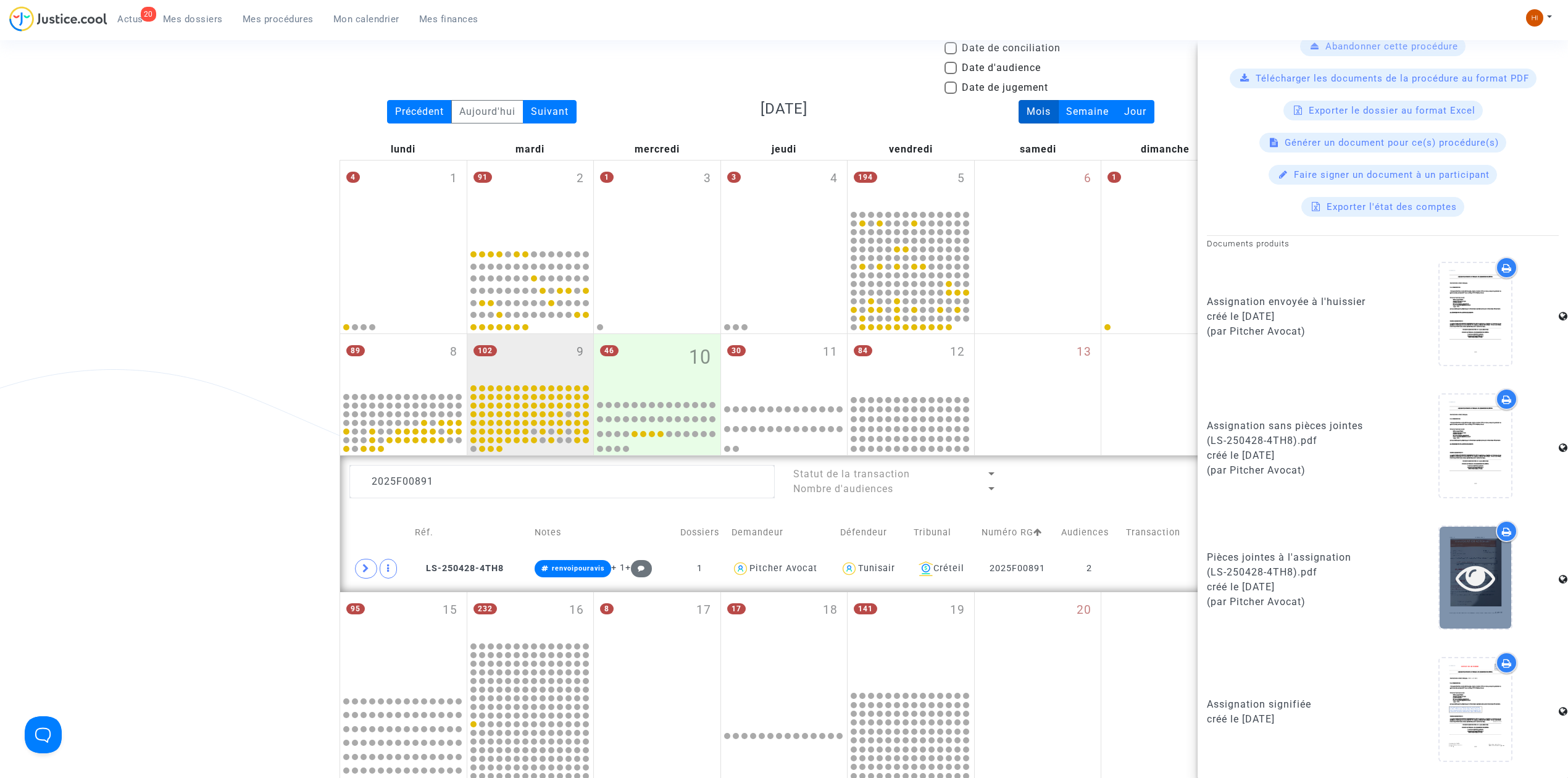
click at [1462, 591] on icon at bounding box center [1475, 577] width 40 height 39
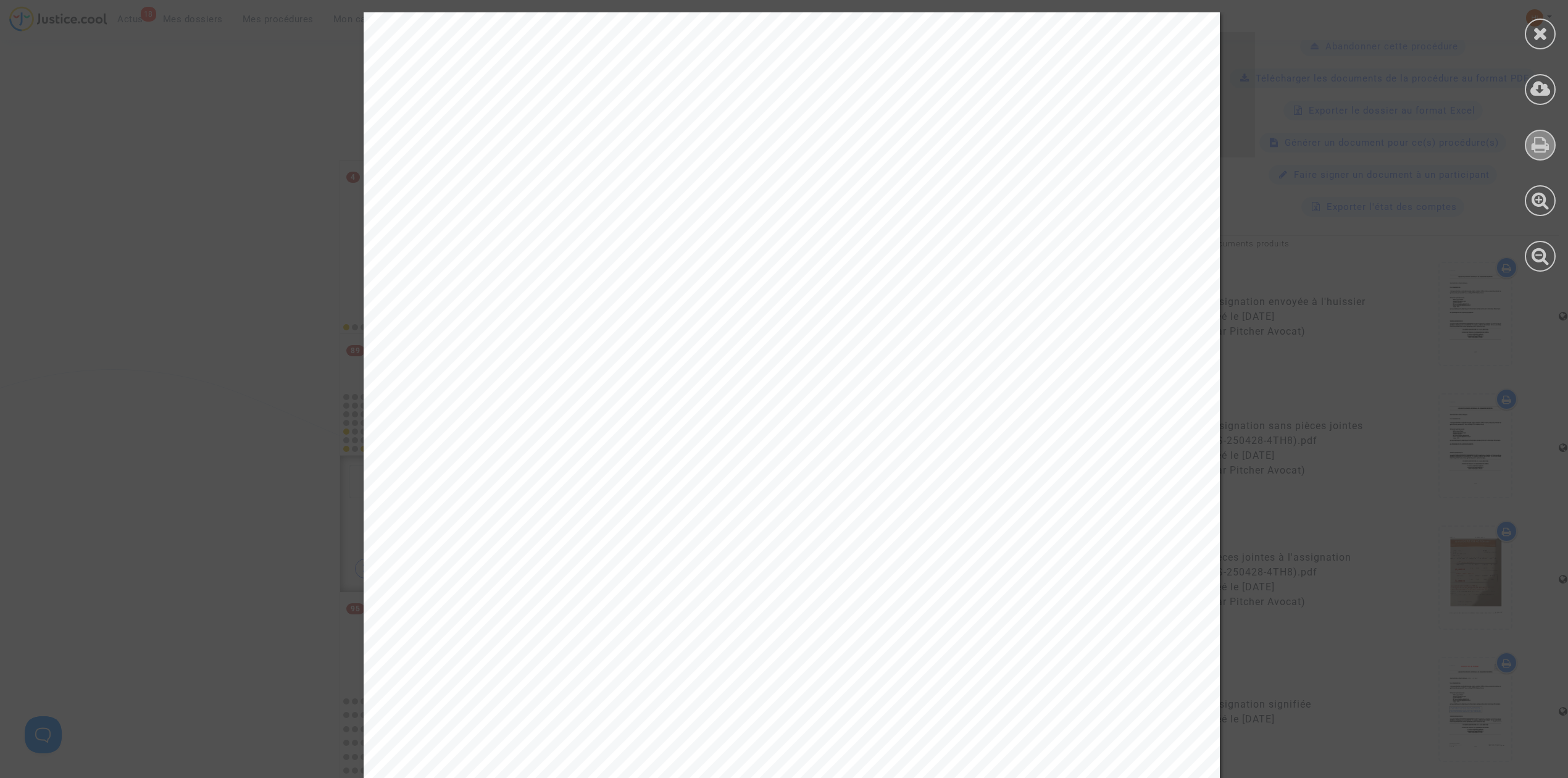
drag, startPoint x: 1541, startPoint y: 148, endPoint x: 1539, endPoint y: 155, distance: 7.3
click at [1541, 149] on icon at bounding box center [1540, 144] width 18 height 19
click at [1517, 43] on div at bounding box center [1540, 142] width 55 height 284
click at [1539, 37] on icon at bounding box center [1540, 34] width 15 height 19
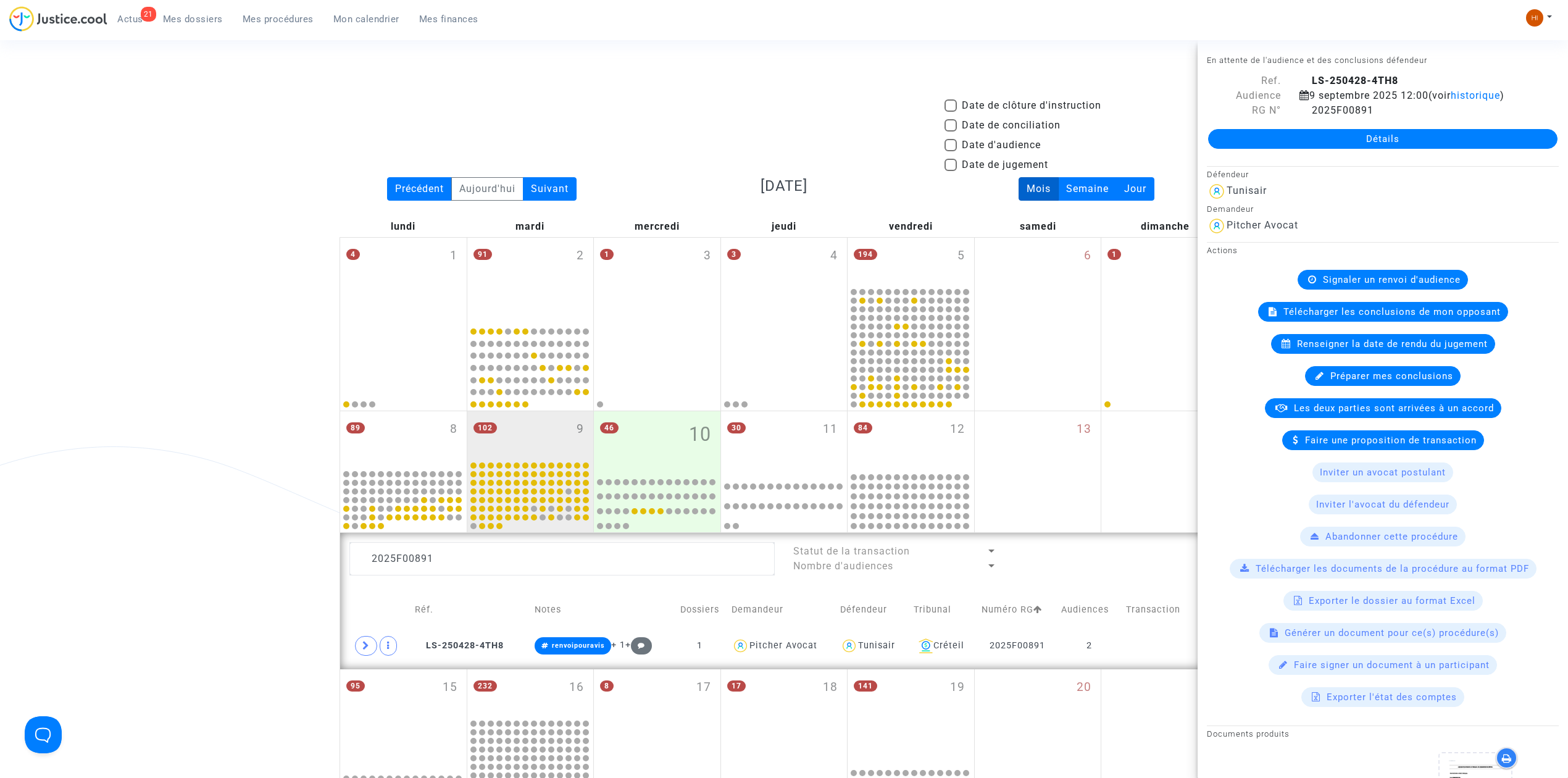
scroll to position [0, 0]
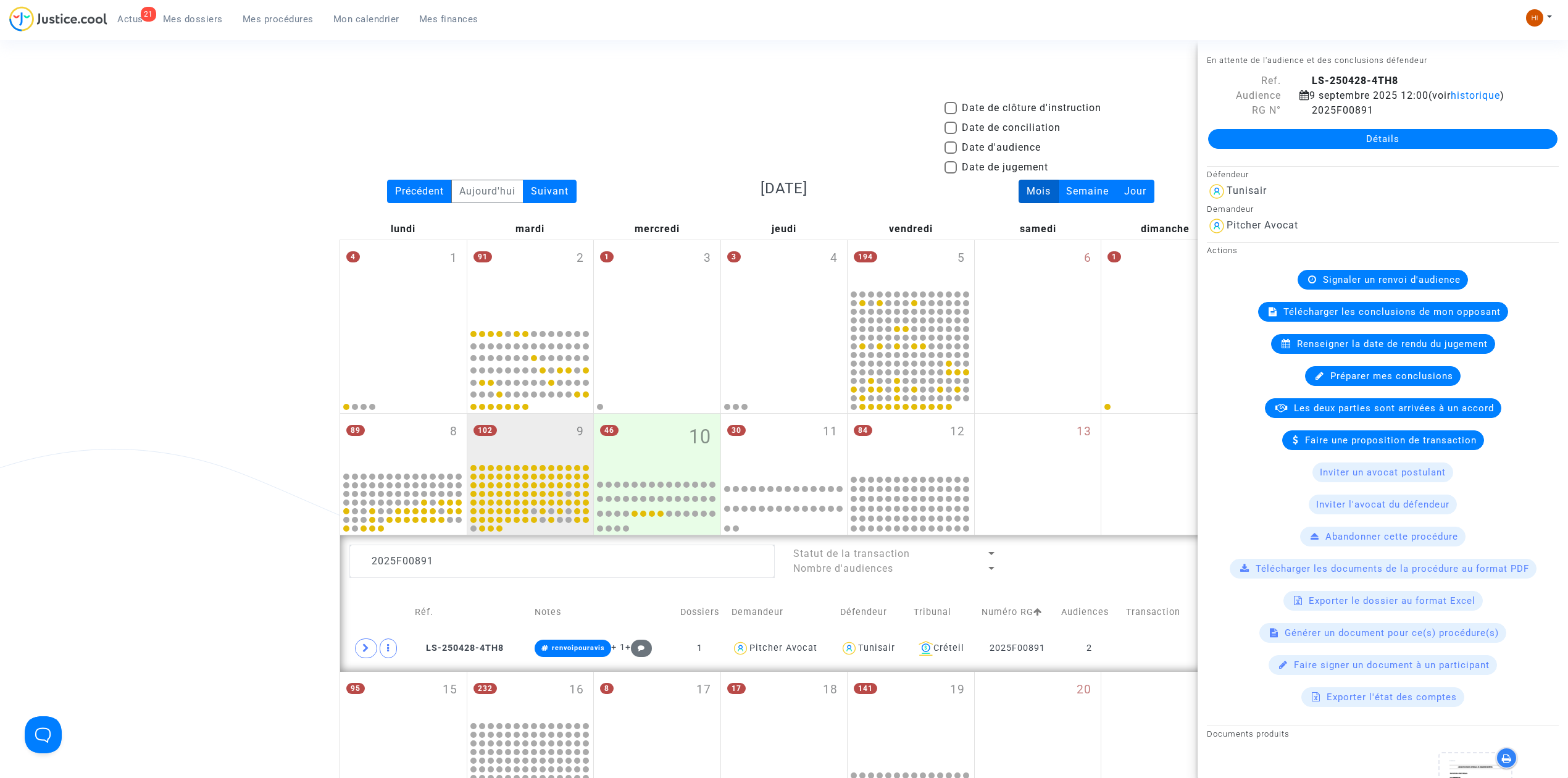
click at [1408, 270] on div "Signaler un renvoi d'audience" at bounding box center [1382, 279] width 171 height 20
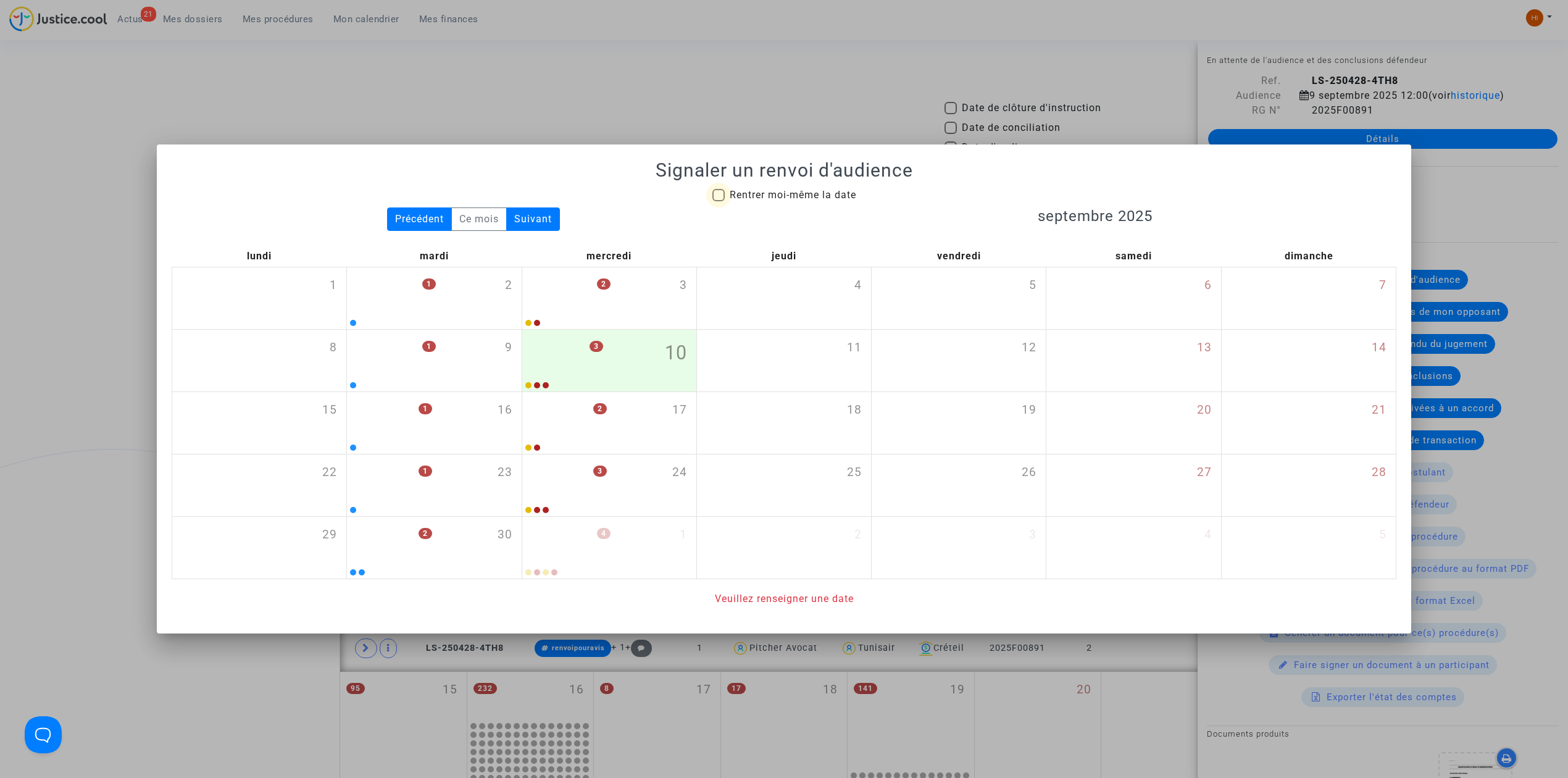
click at [762, 196] on span "Rentrer moi-même la date" at bounding box center [792, 195] width 127 height 12
click at [719, 202] on input "Rentrer moi-même la date" at bounding box center [718, 202] width 1 height 1
checkbox input "true"
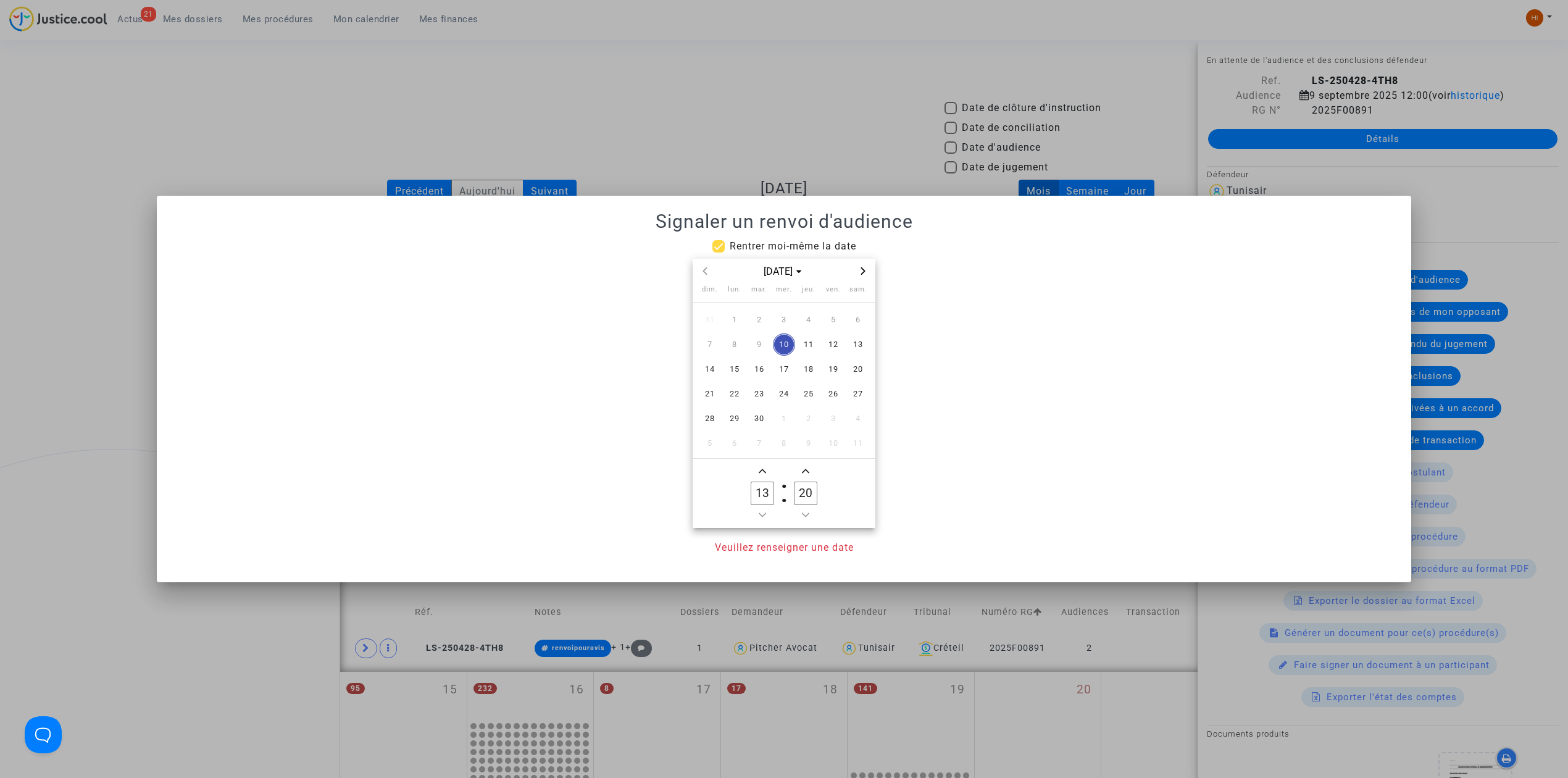
click at [867, 274] on span "Next month" at bounding box center [863, 271] width 15 height 15
click at [758, 368] on span "16" at bounding box center [759, 369] width 22 height 22
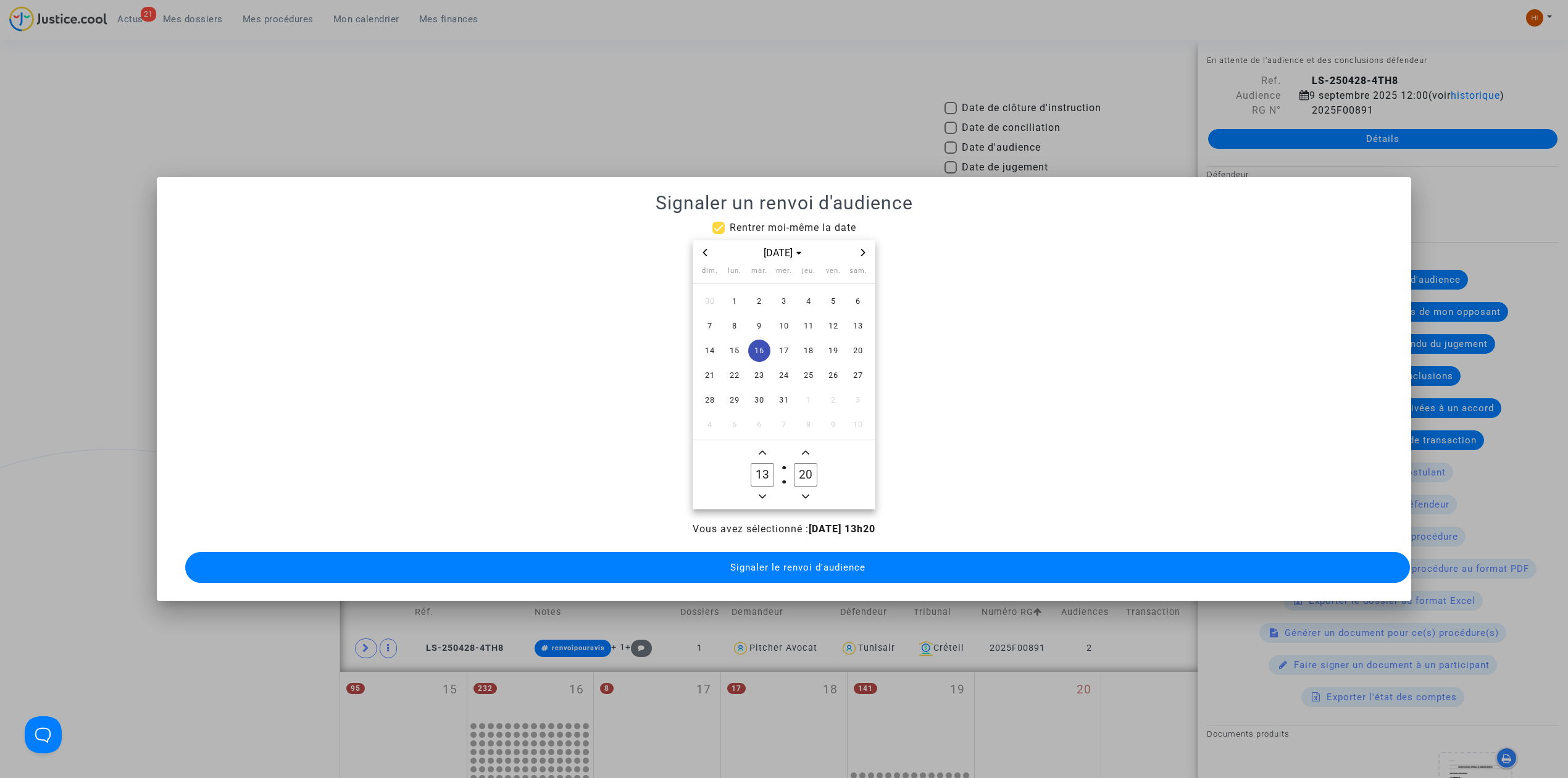
click at [761, 489] on span "Minus a hour" at bounding box center [762, 497] width 15 height 15
click at [766, 451] on span "Add a hour" at bounding box center [762, 453] width 15 height 15
click at [766, 493] on icon "Minus a hour" at bounding box center [762, 497] width 7 height 7
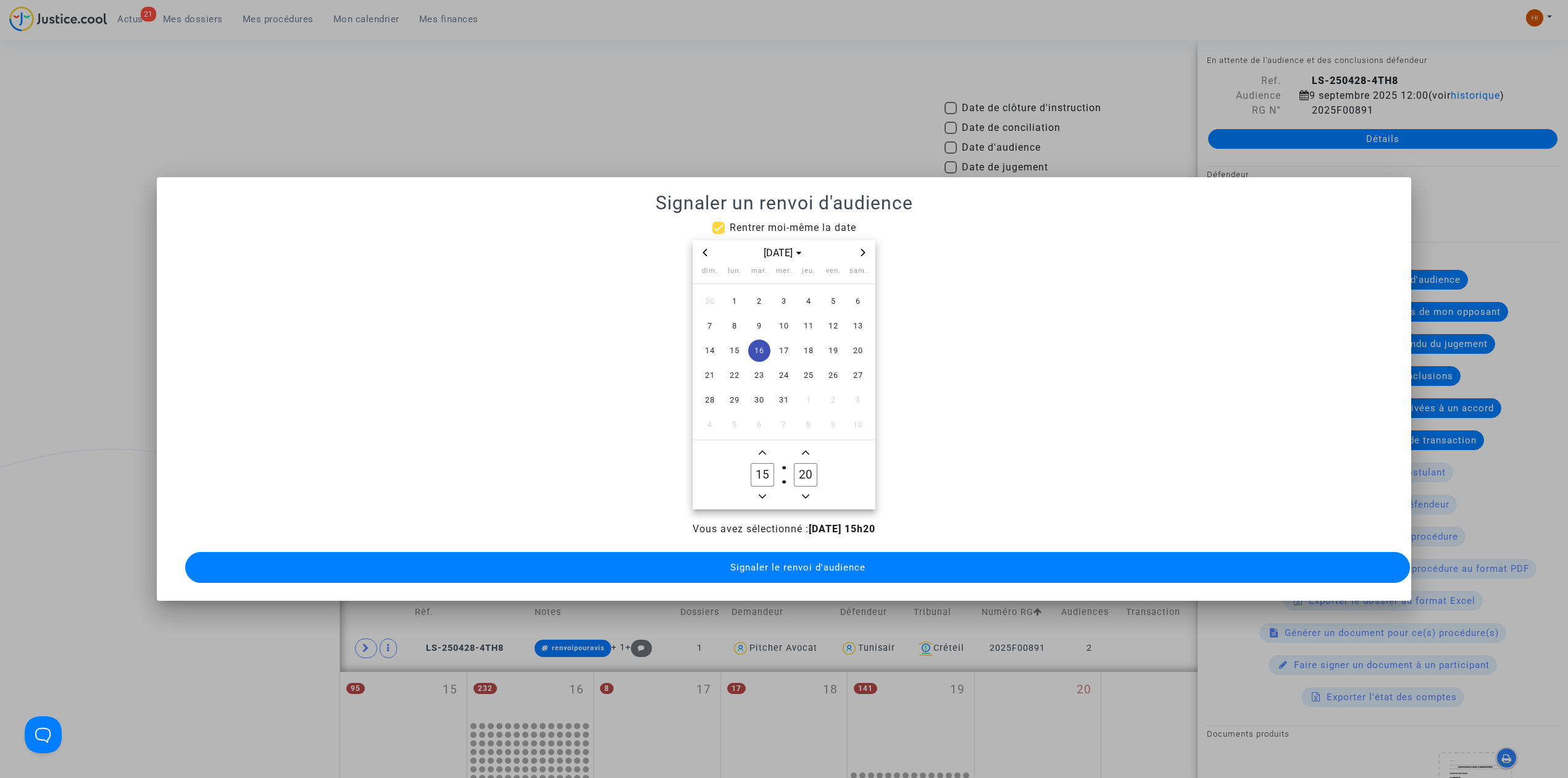
type input "14"
click at [813, 466] on input "20" at bounding box center [805, 474] width 23 height 23
type input "00"
click at [809, 563] on span "Signaler le renvoi d'audience" at bounding box center [798, 567] width 135 height 11
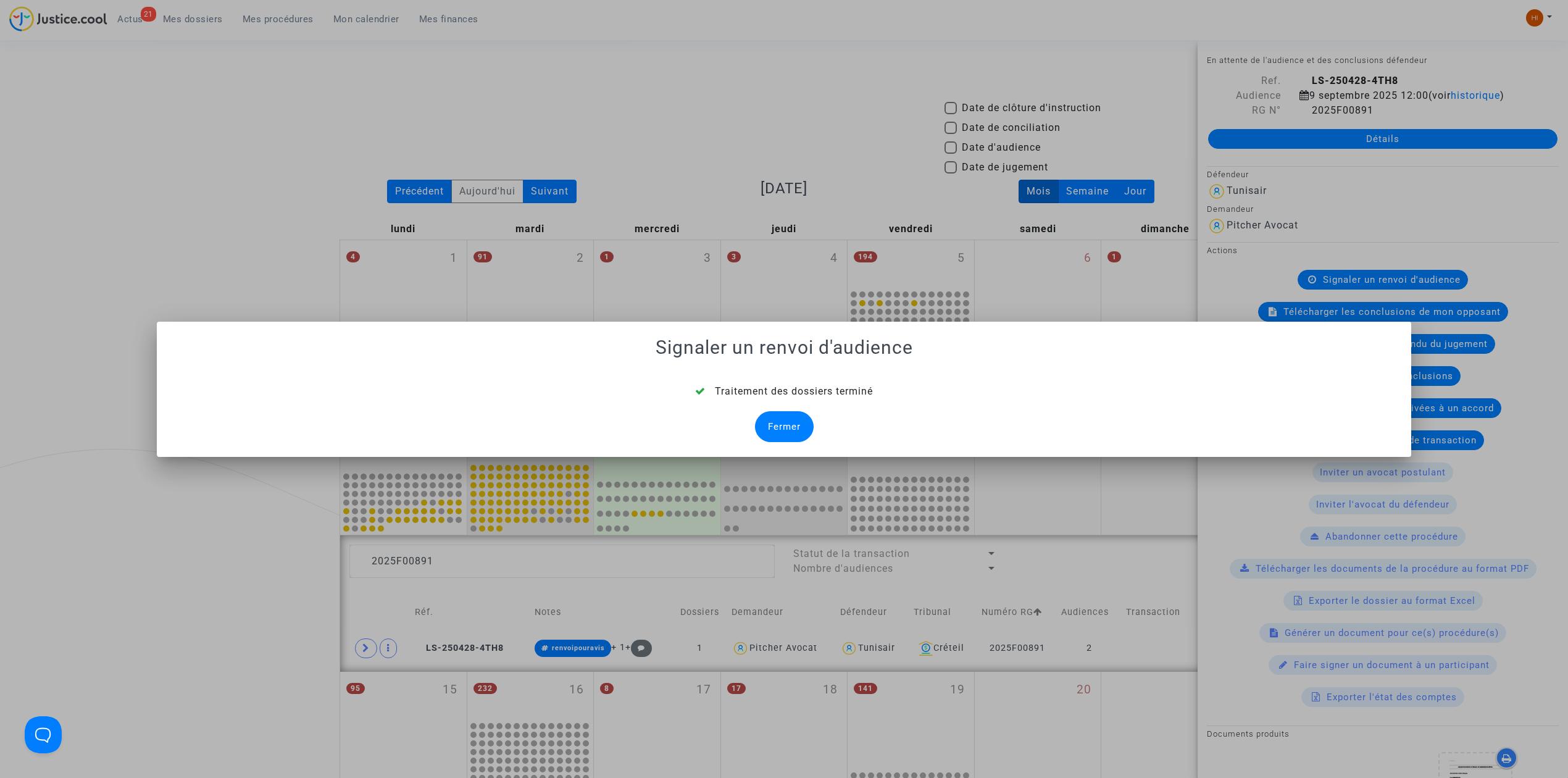
click at [766, 421] on div "Fermer" at bounding box center [784, 426] width 59 height 31
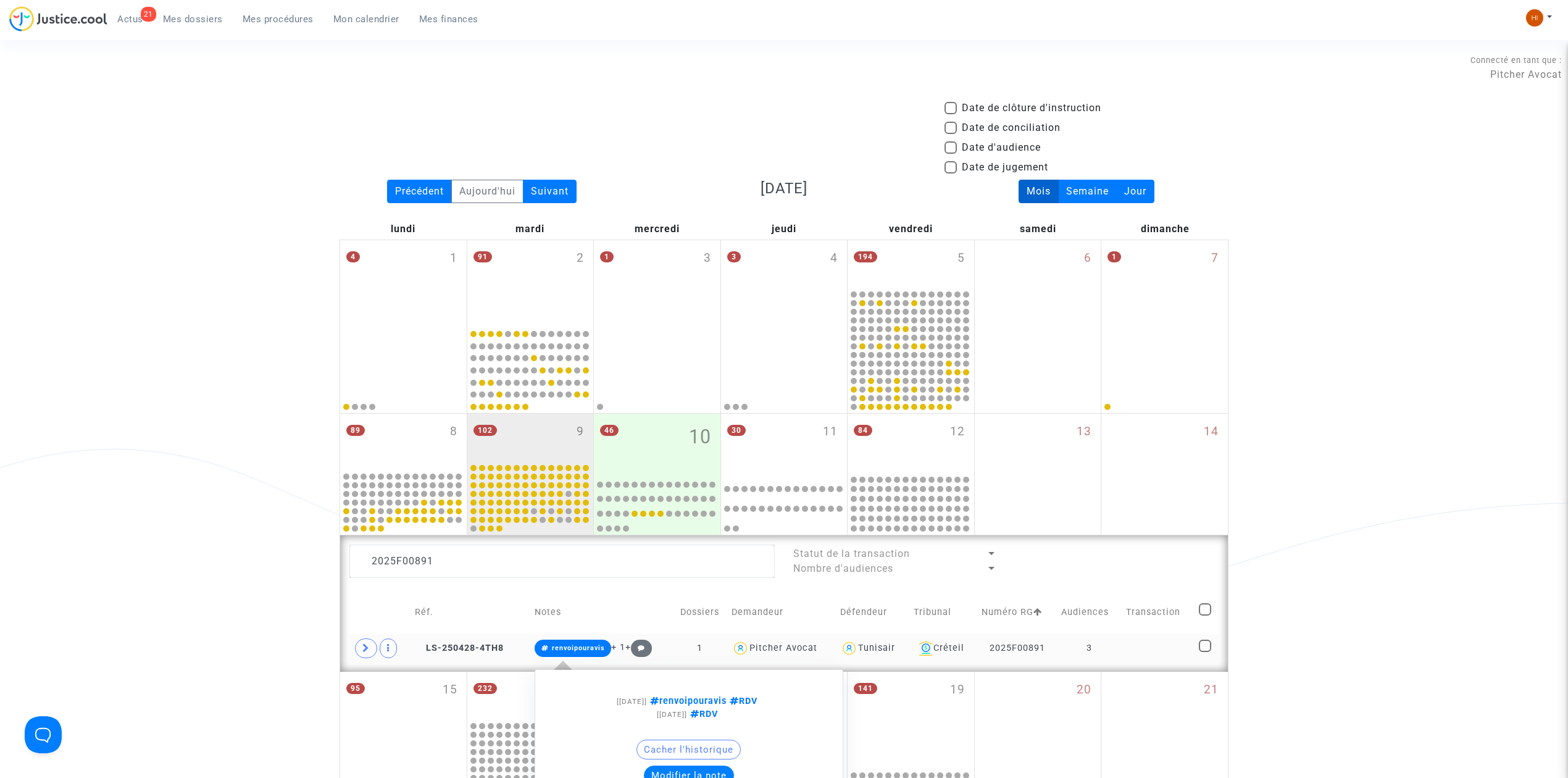
drag, startPoint x: 538, startPoint y: 647, endPoint x: 557, endPoint y: 643, distance: 19.4
click at [557, 643] on span "renvoipouravis" at bounding box center [573, 648] width 77 height 17
click at [605, 651] on span "renvoipouravis" at bounding box center [573, 648] width 77 height 17
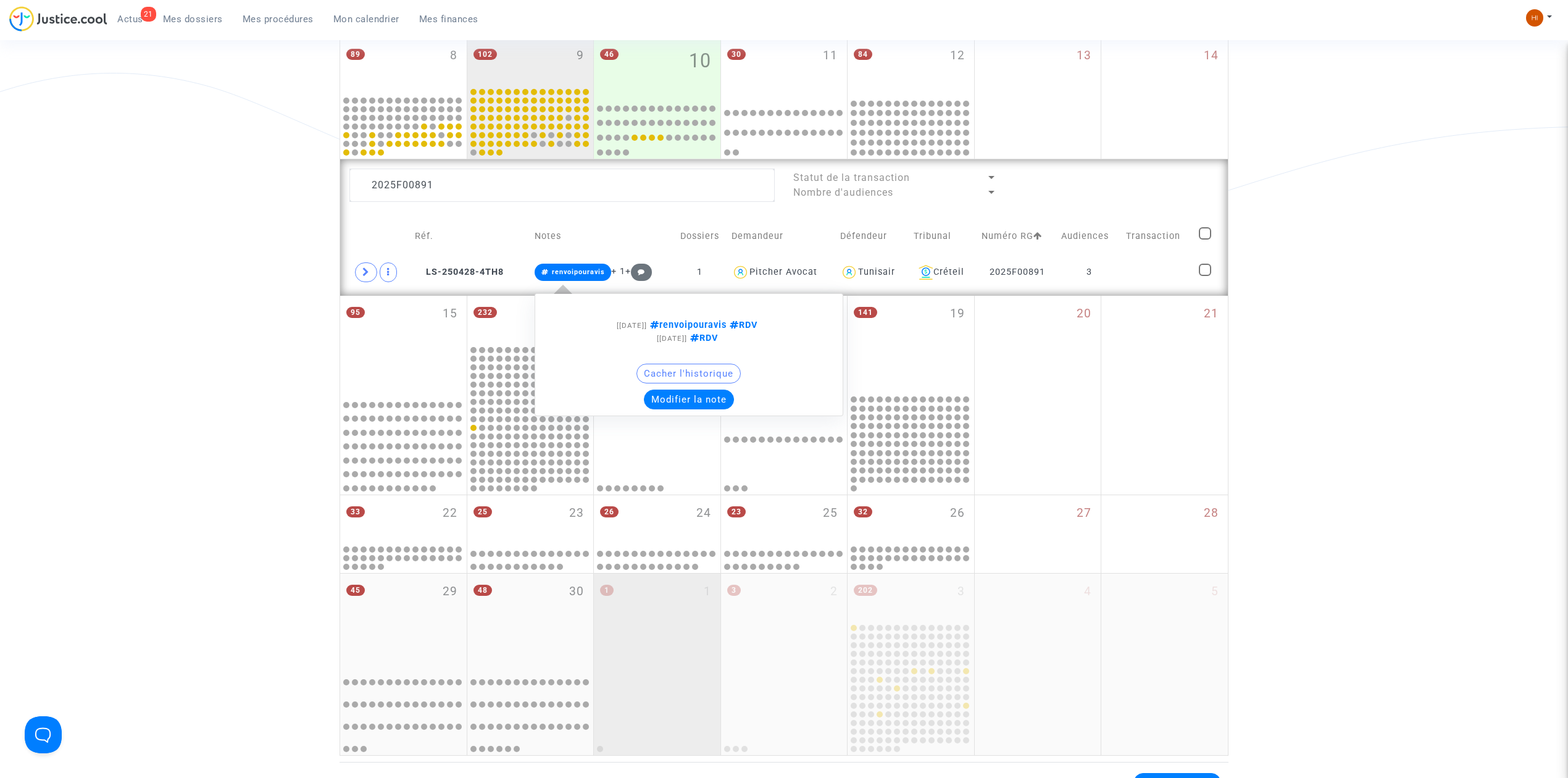
scroll to position [411, 0]
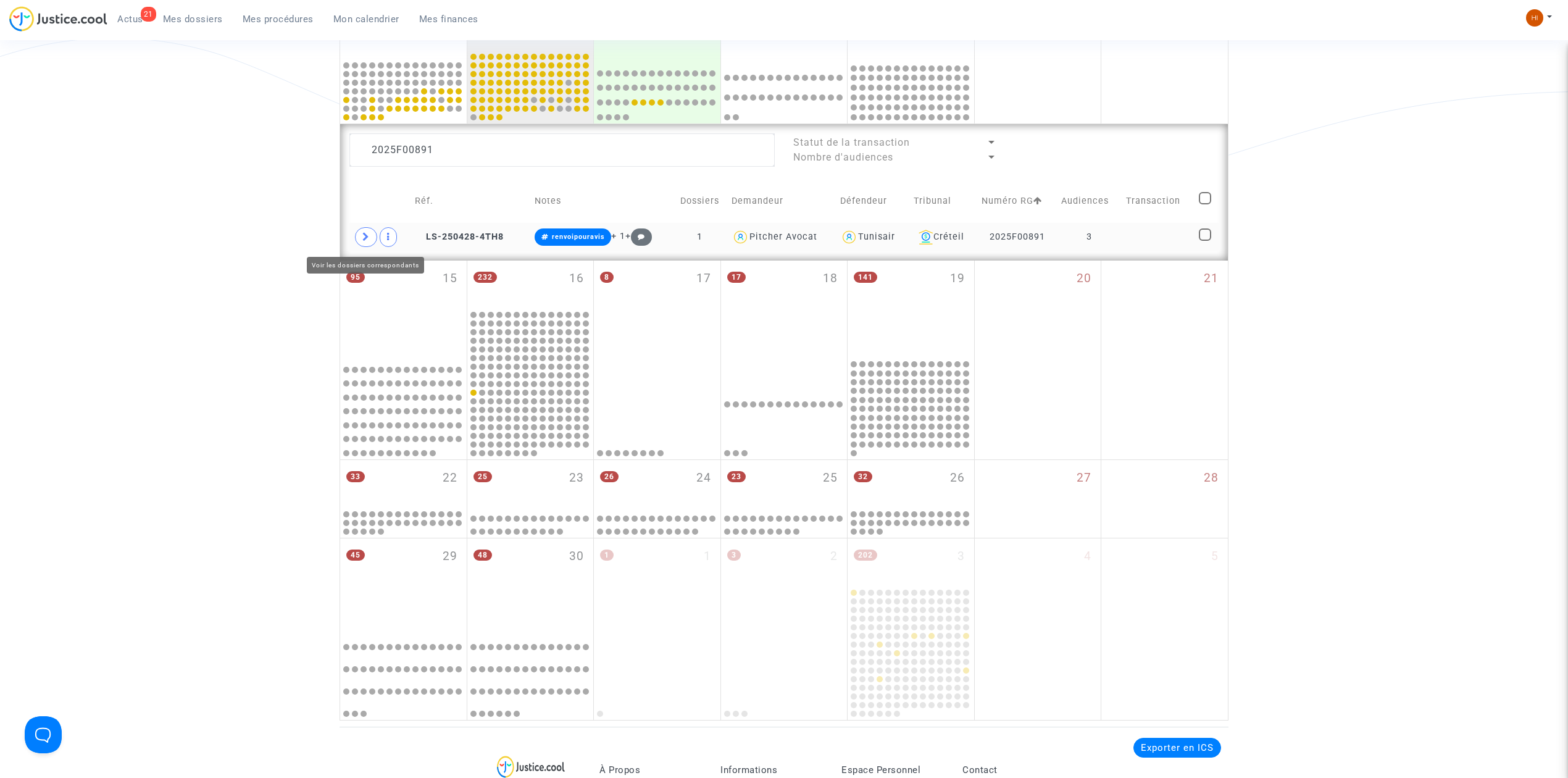
click at [369, 246] on span at bounding box center [366, 236] width 22 height 20
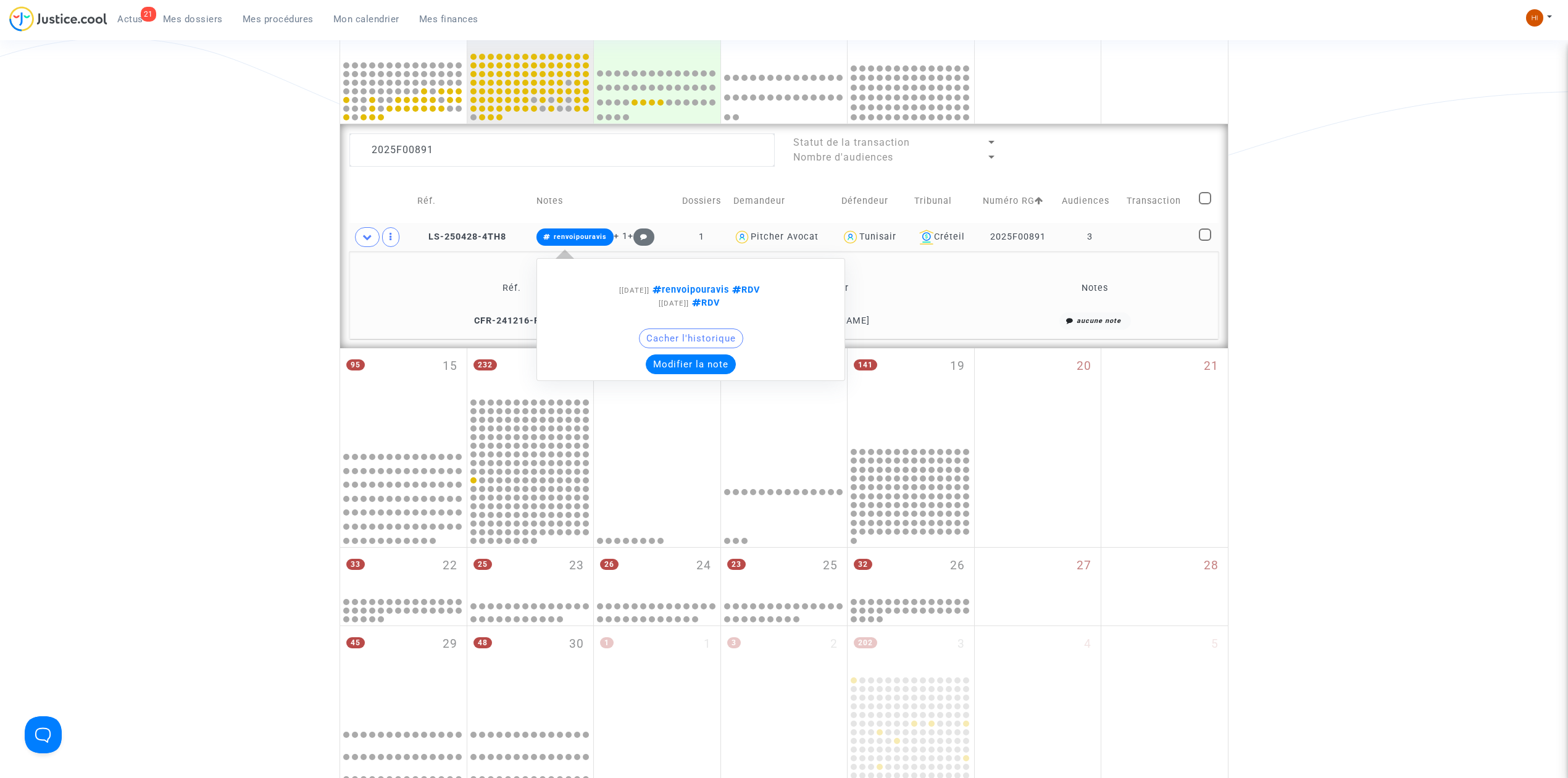
click at [578, 234] on span "renvoipouravis" at bounding box center [580, 236] width 53 height 8
click at [690, 368] on button "Modifier la note" at bounding box center [691, 364] width 90 height 20
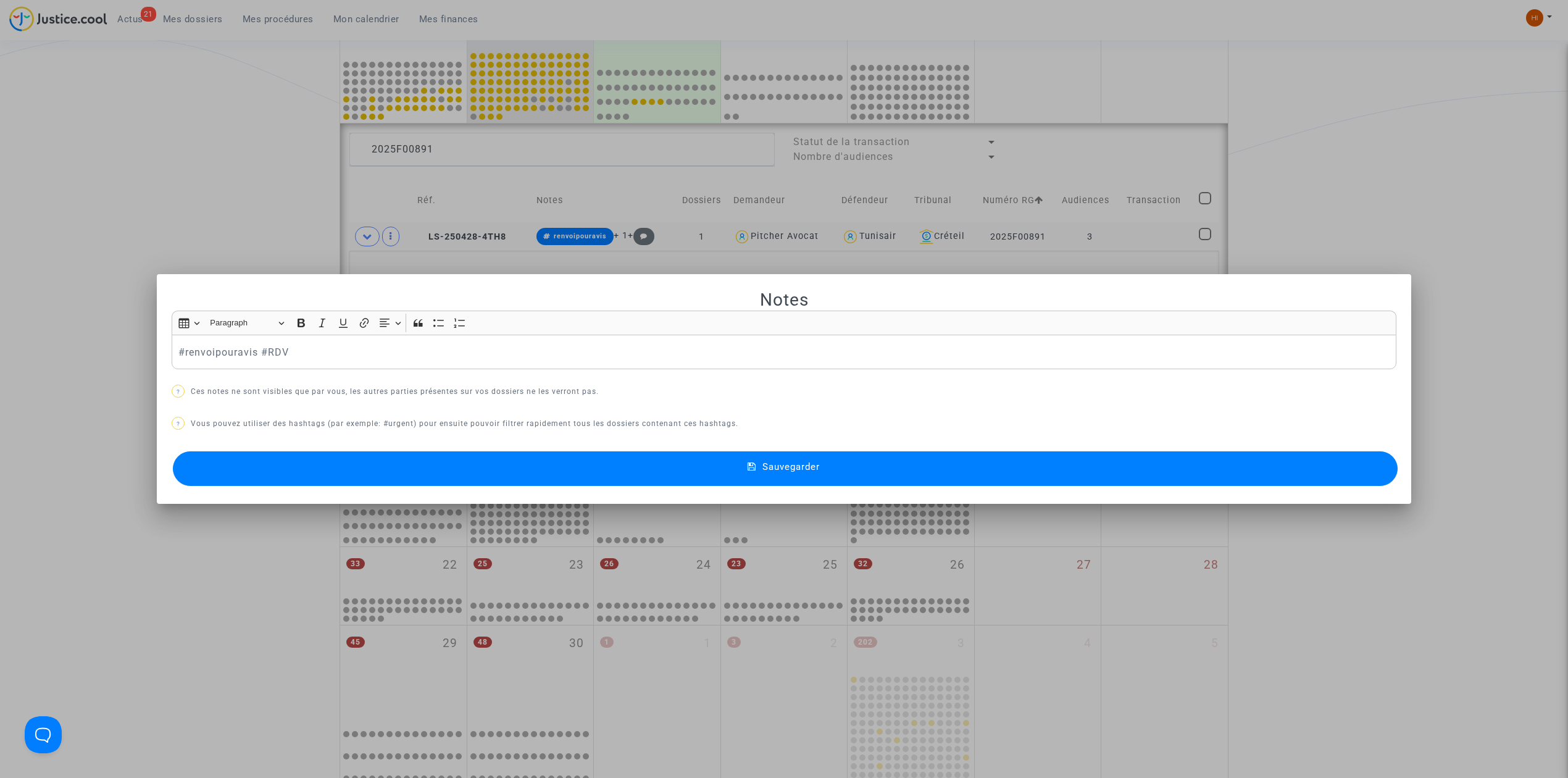
scroll to position [0, 0]
click at [957, 482] on button "Sauvegarder" at bounding box center [784, 468] width 1225 height 35
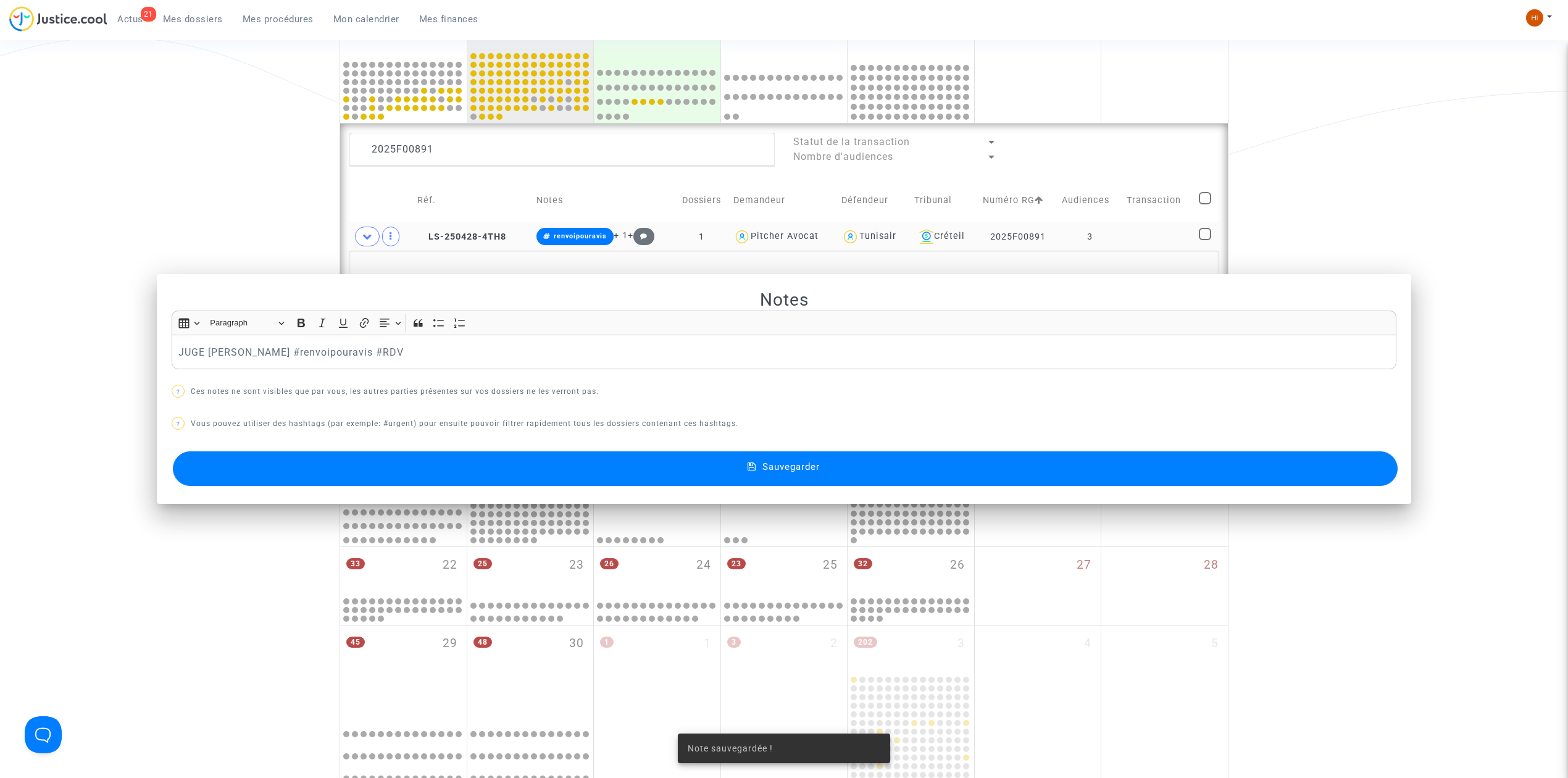
scroll to position [411, 0]
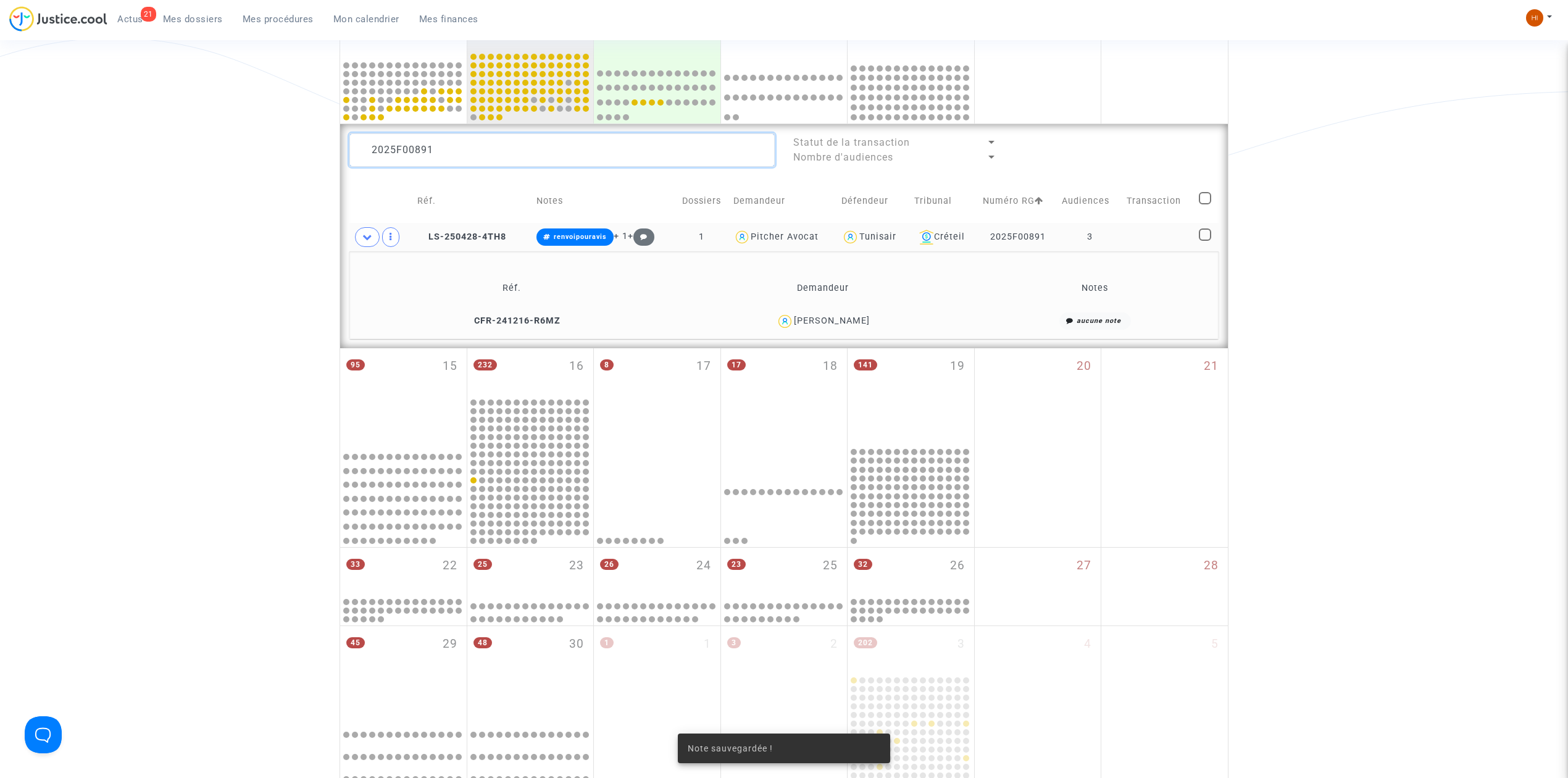
click at [579, 145] on textarea at bounding box center [562, 150] width 426 height 34
paste textarea "396"
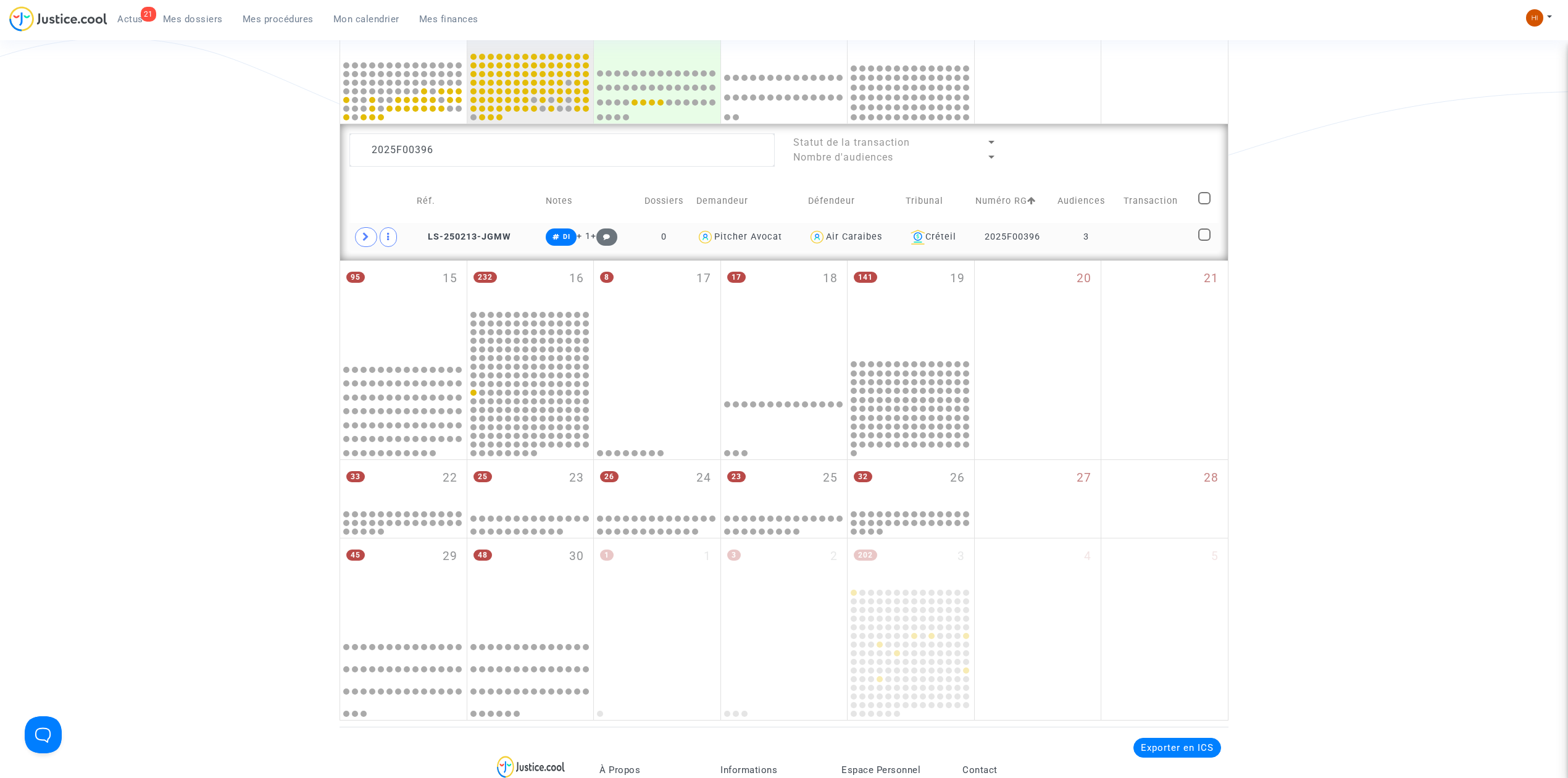
click at [1146, 240] on td at bounding box center [1157, 237] width 75 height 28
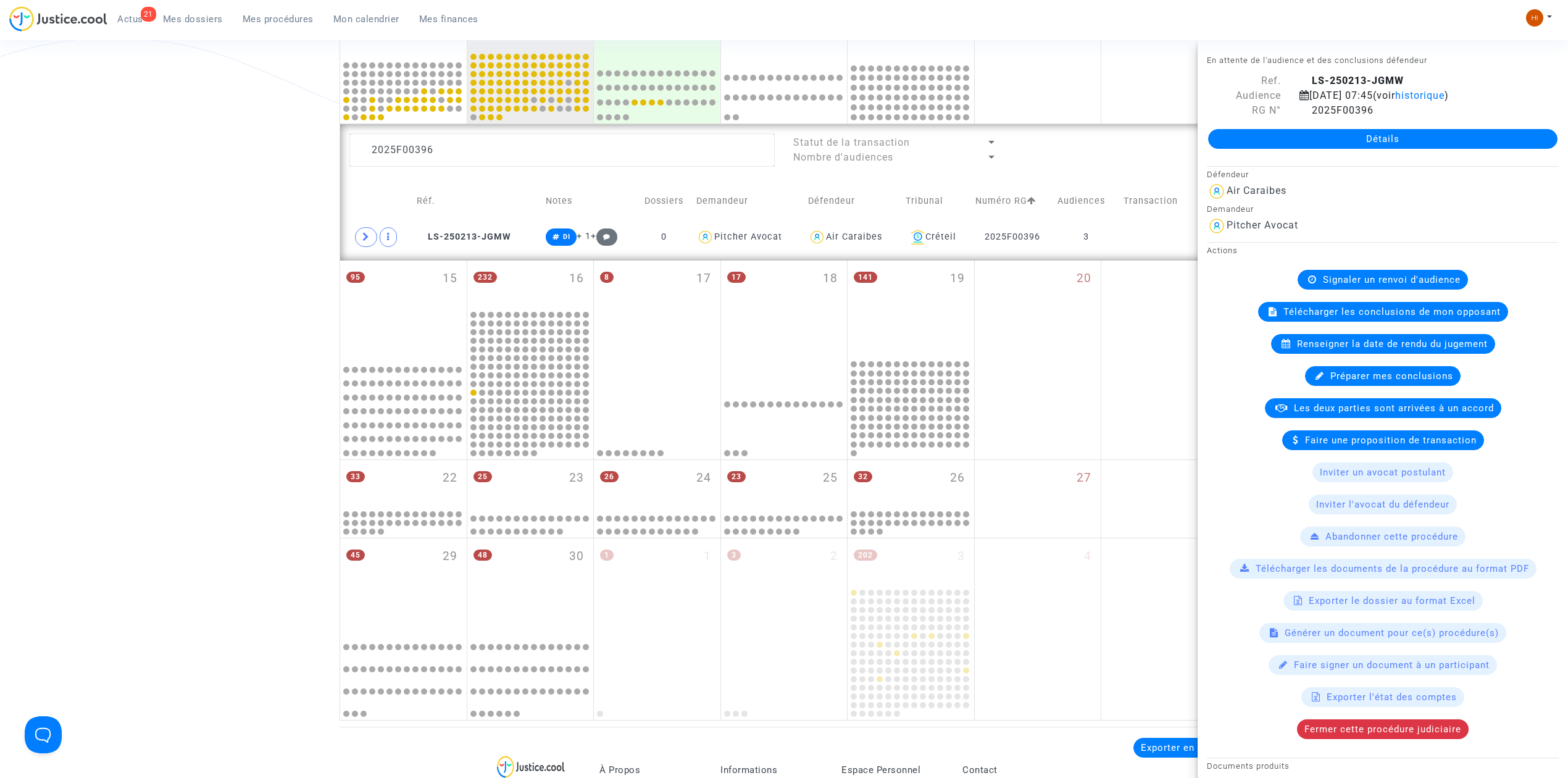
click at [1378, 338] on div "Renseigner la date de rendu du jugement" at bounding box center [1382, 343] width 224 height 20
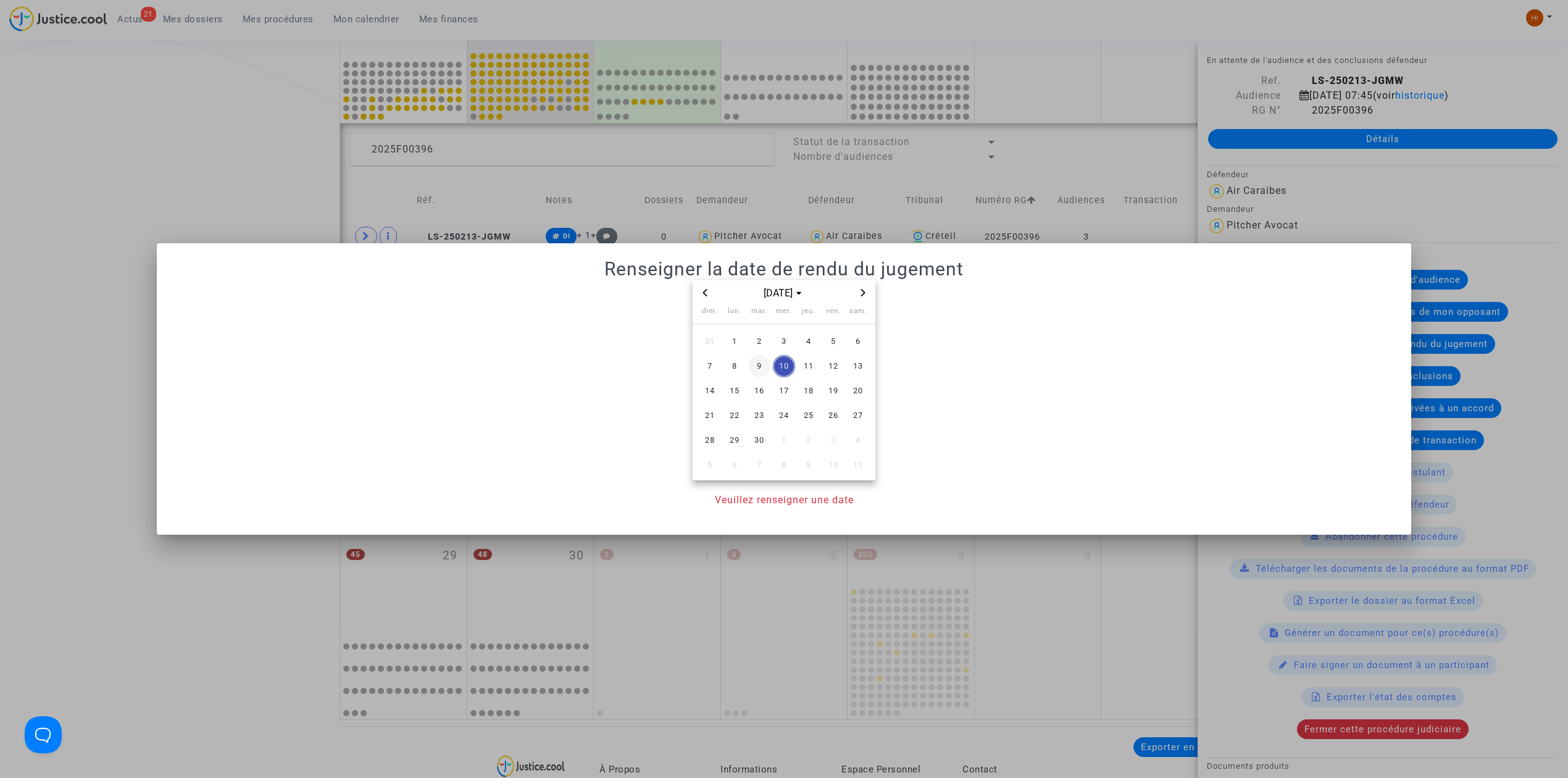
click at [749, 365] on span "9" at bounding box center [759, 367] width 22 height 22
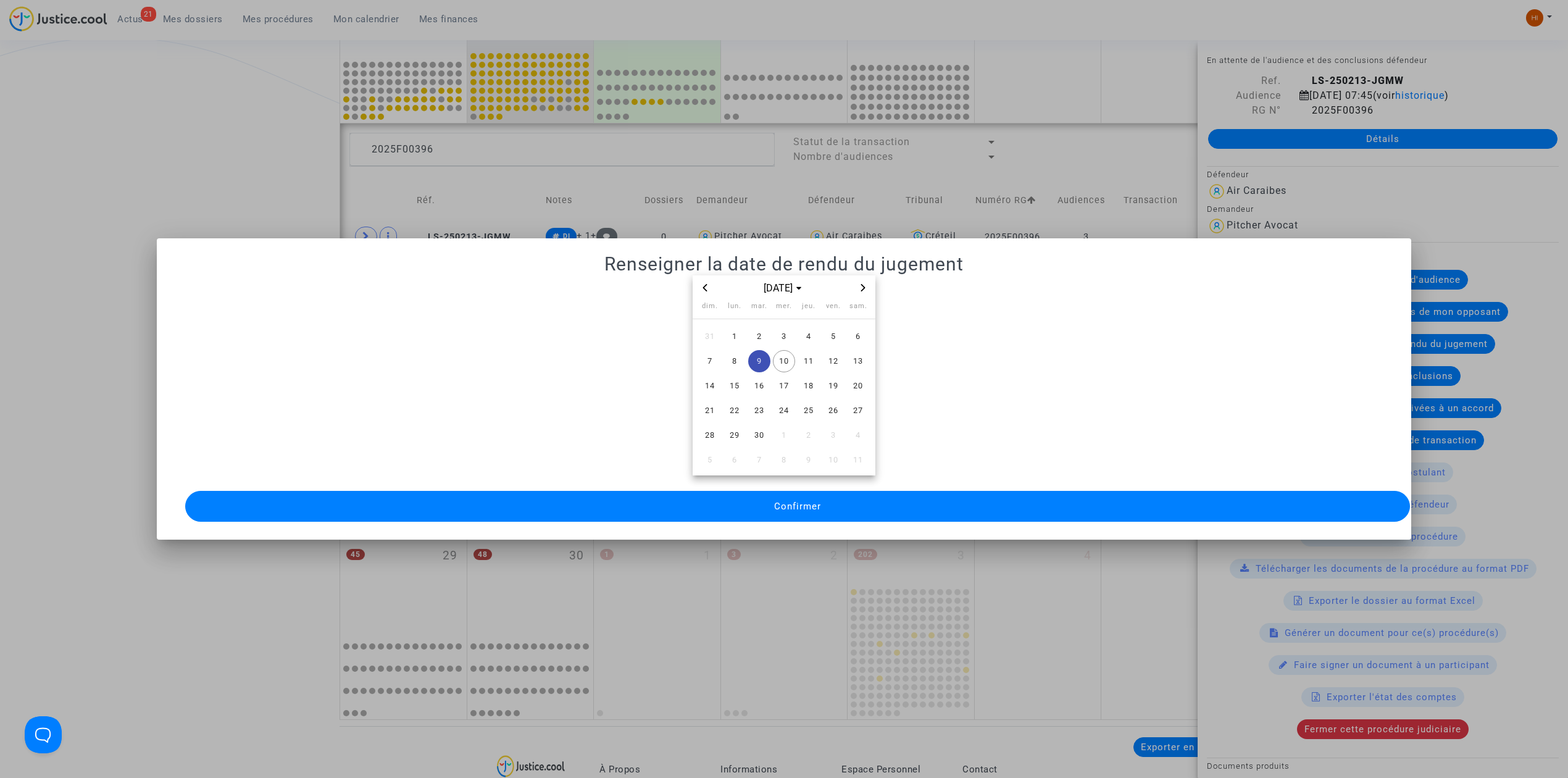
click at [771, 491] on button "Confirmer" at bounding box center [798, 506] width 1225 height 31
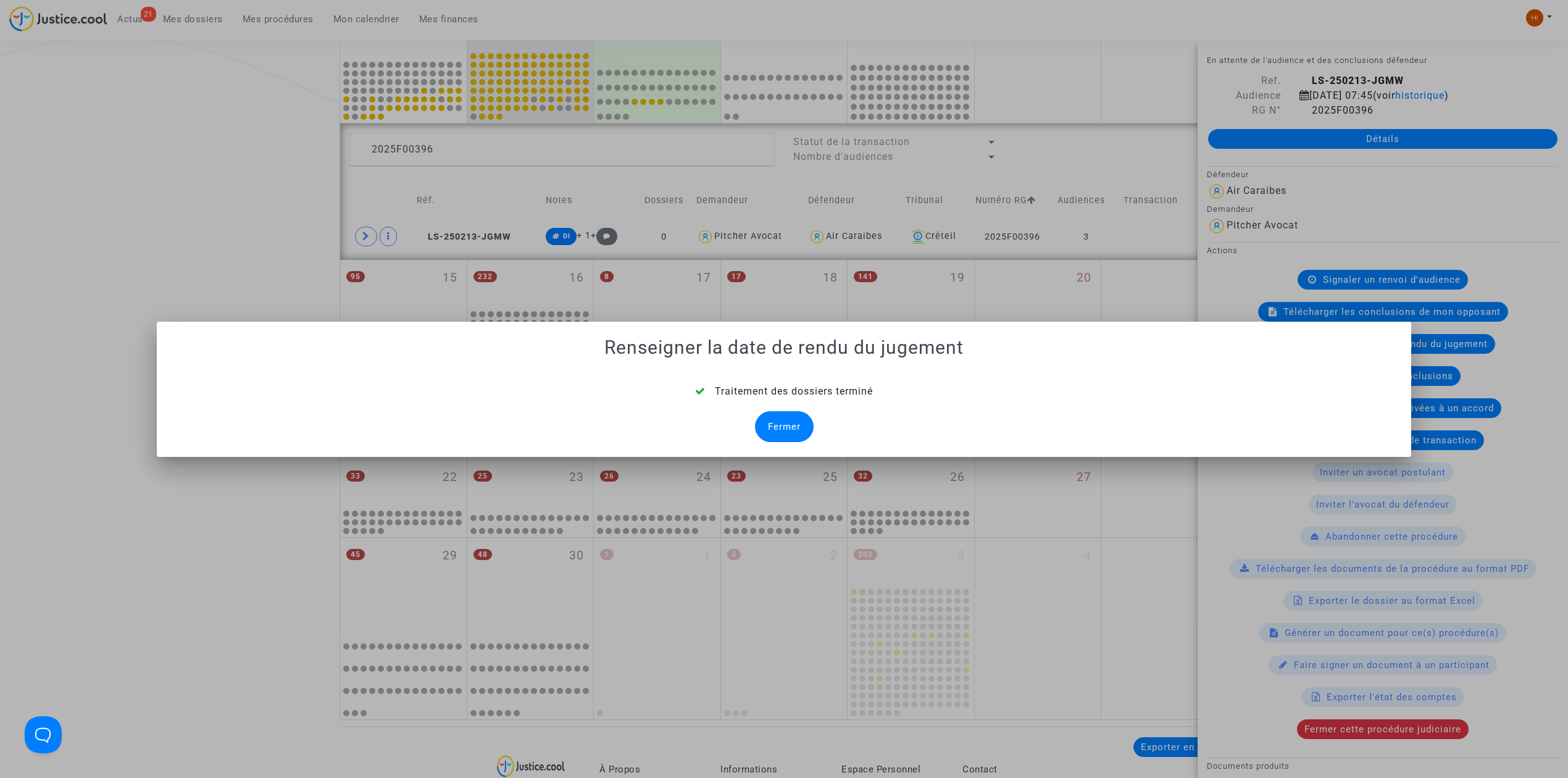
click at [769, 425] on div "Fermer" at bounding box center [784, 426] width 59 height 31
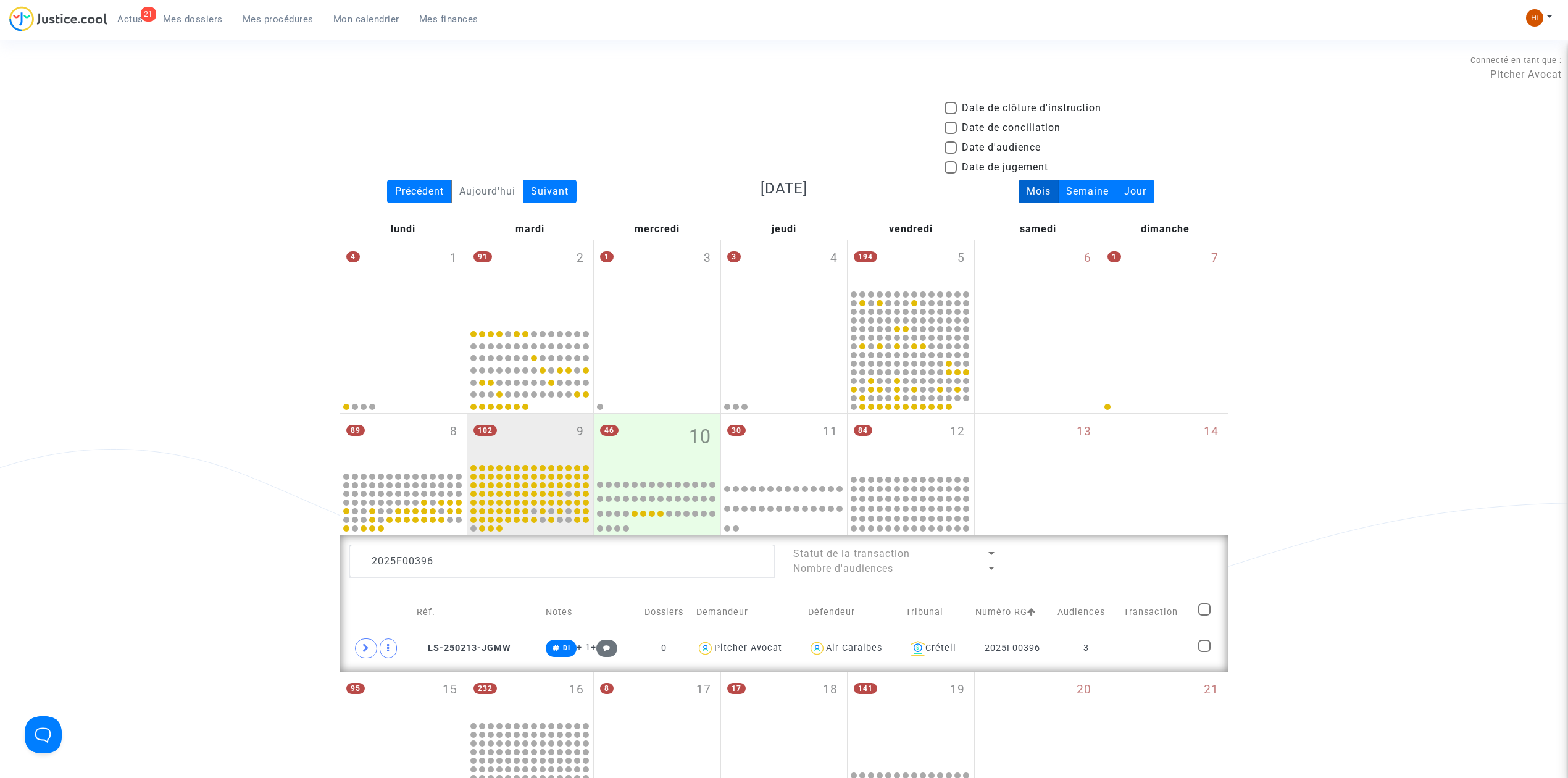
scroll to position [411, 0]
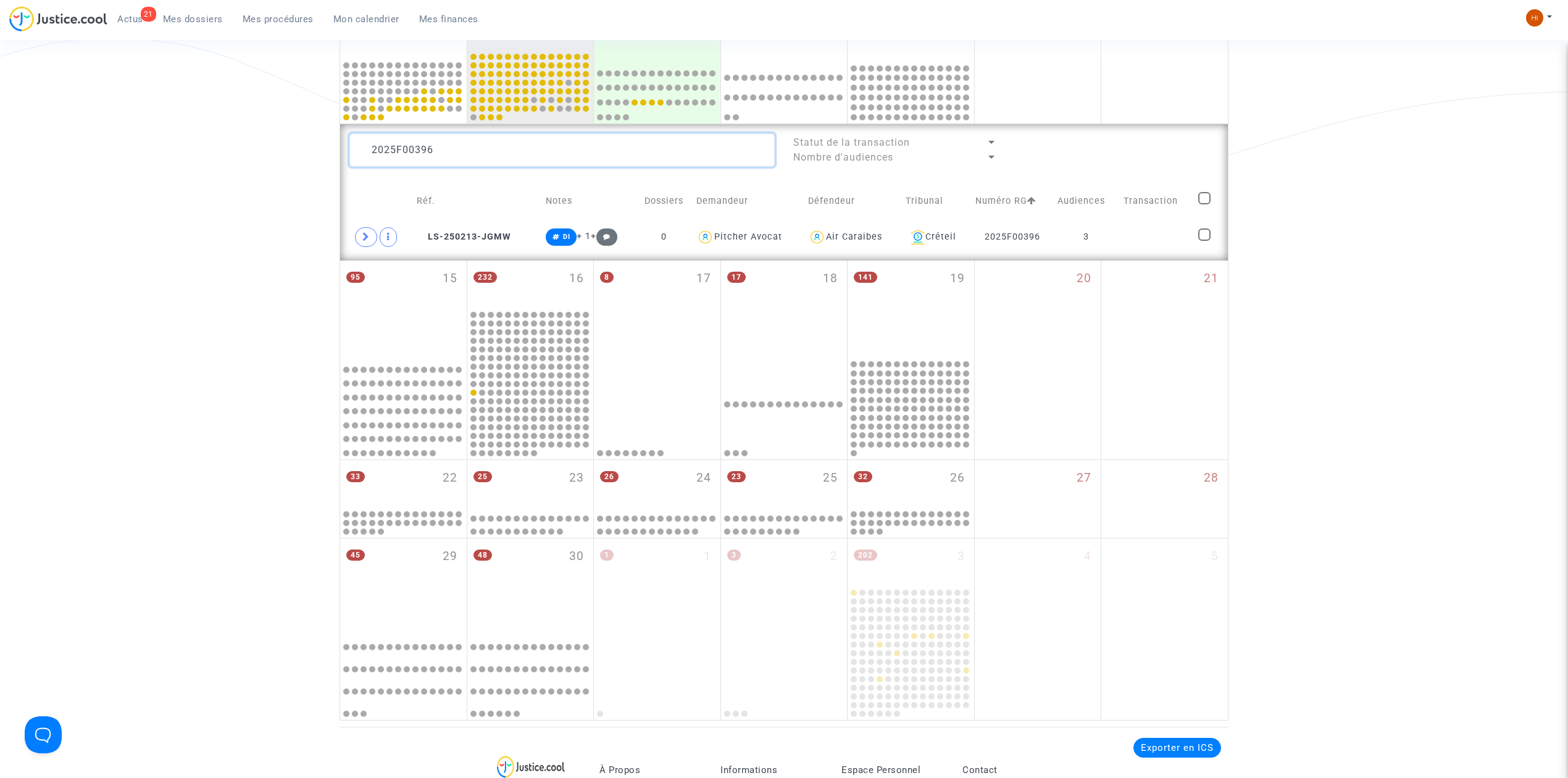
click at [561, 153] on textarea at bounding box center [562, 150] width 426 height 34
click at [1153, 247] on td at bounding box center [1155, 237] width 76 height 28
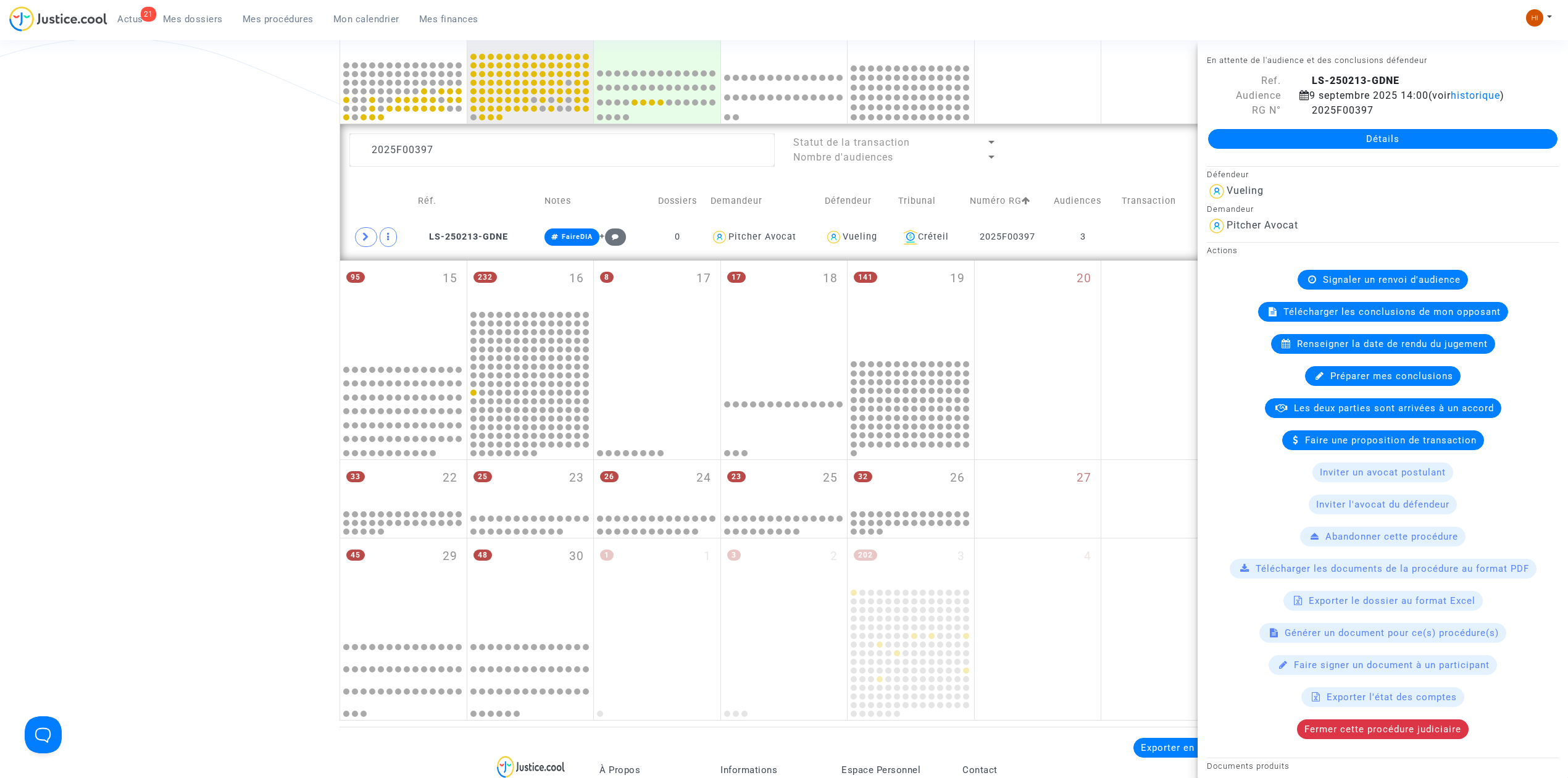
click at [1401, 342] on span "Renseigner la date de rendu du jugement" at bounding box center [1393, 344] width 191 height 11
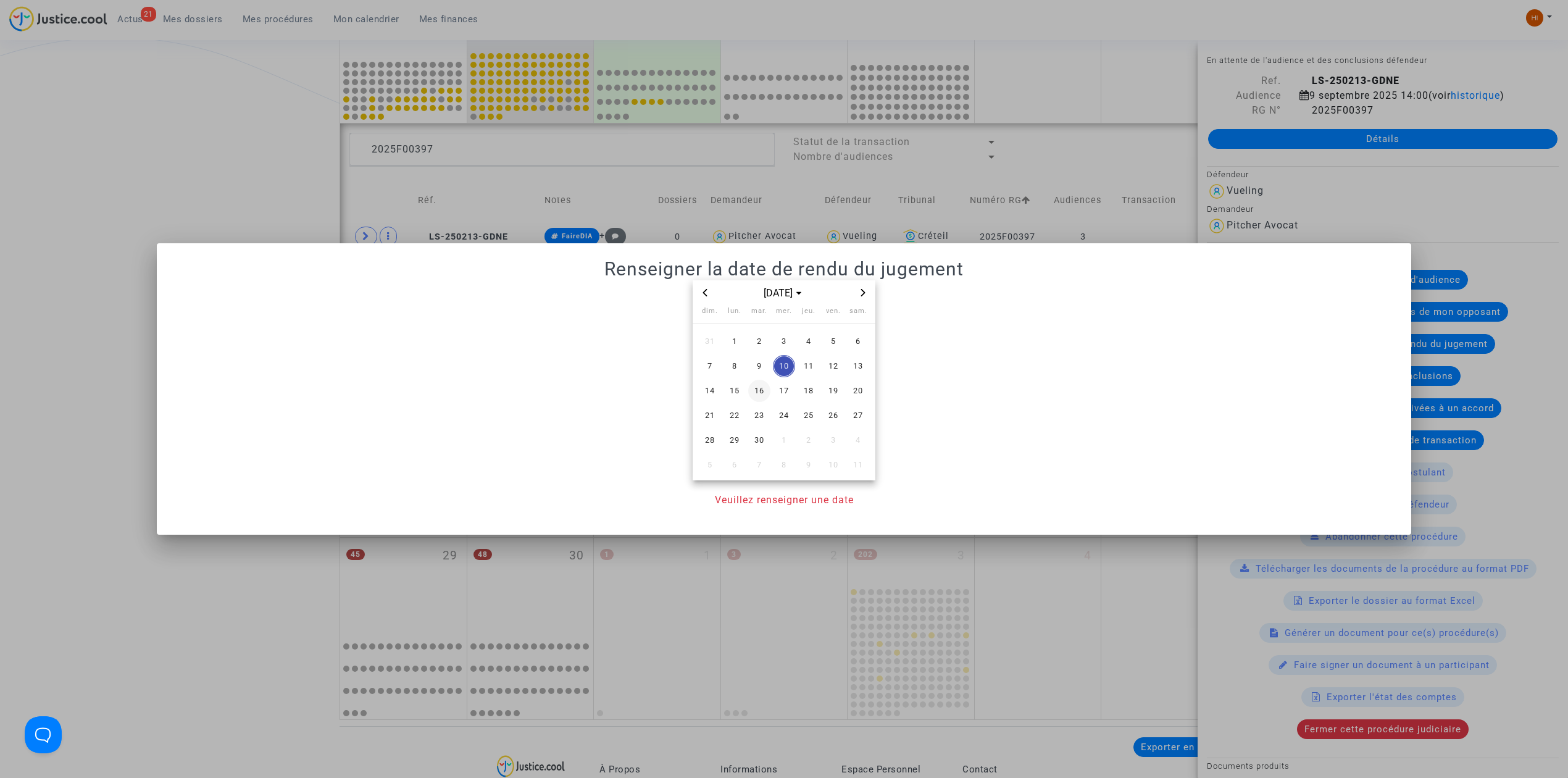
click at [760, 366] on span "9" at bounding box center [759, 367] width 22 height 22
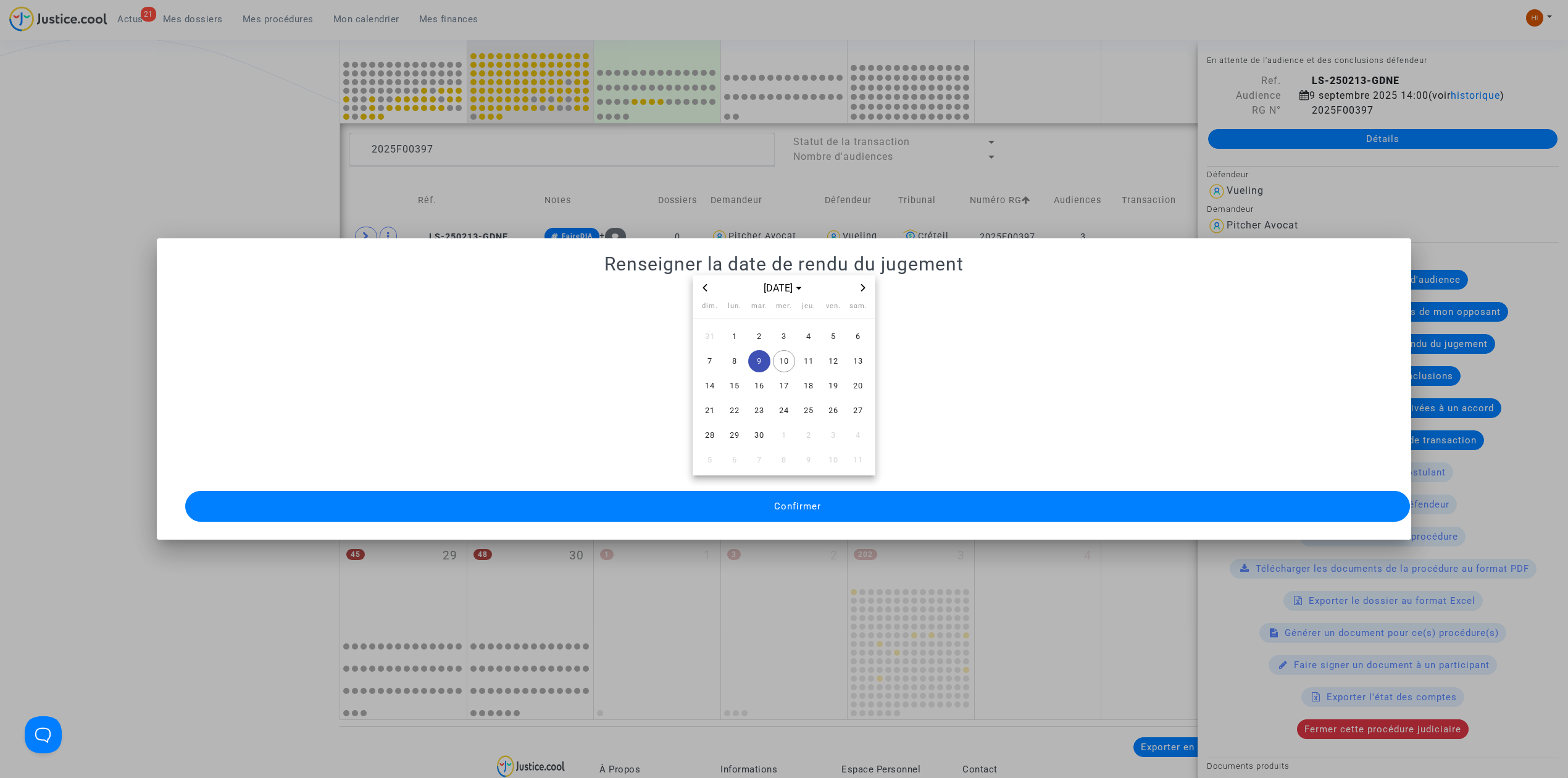
click at [756, 507] on button "Confirmer" at bounding box center [798, 506] width 1225 height 31
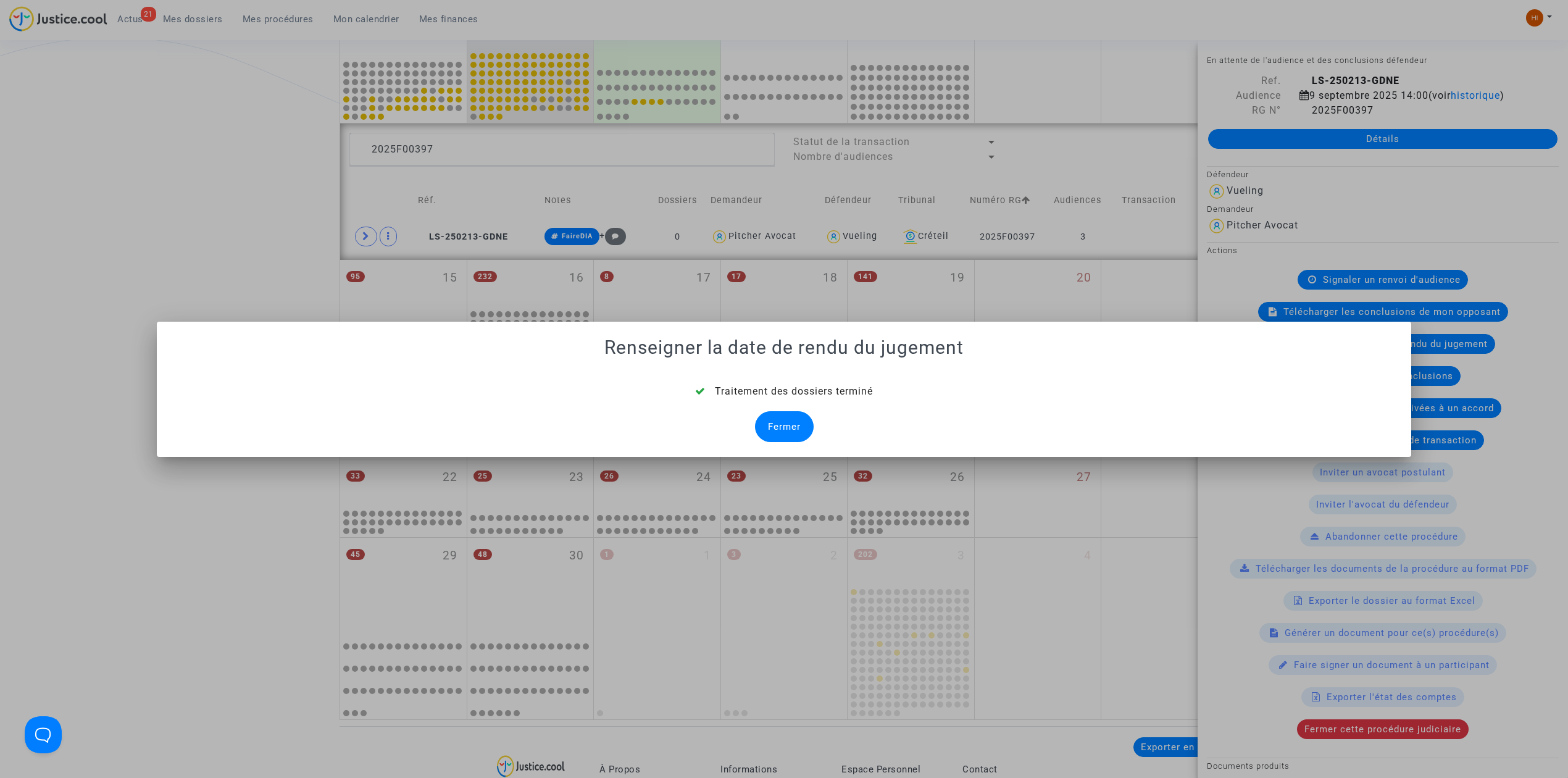
click at [798, 421] on div "Fermer" at bounding box center [784, 426] width 59 height 31
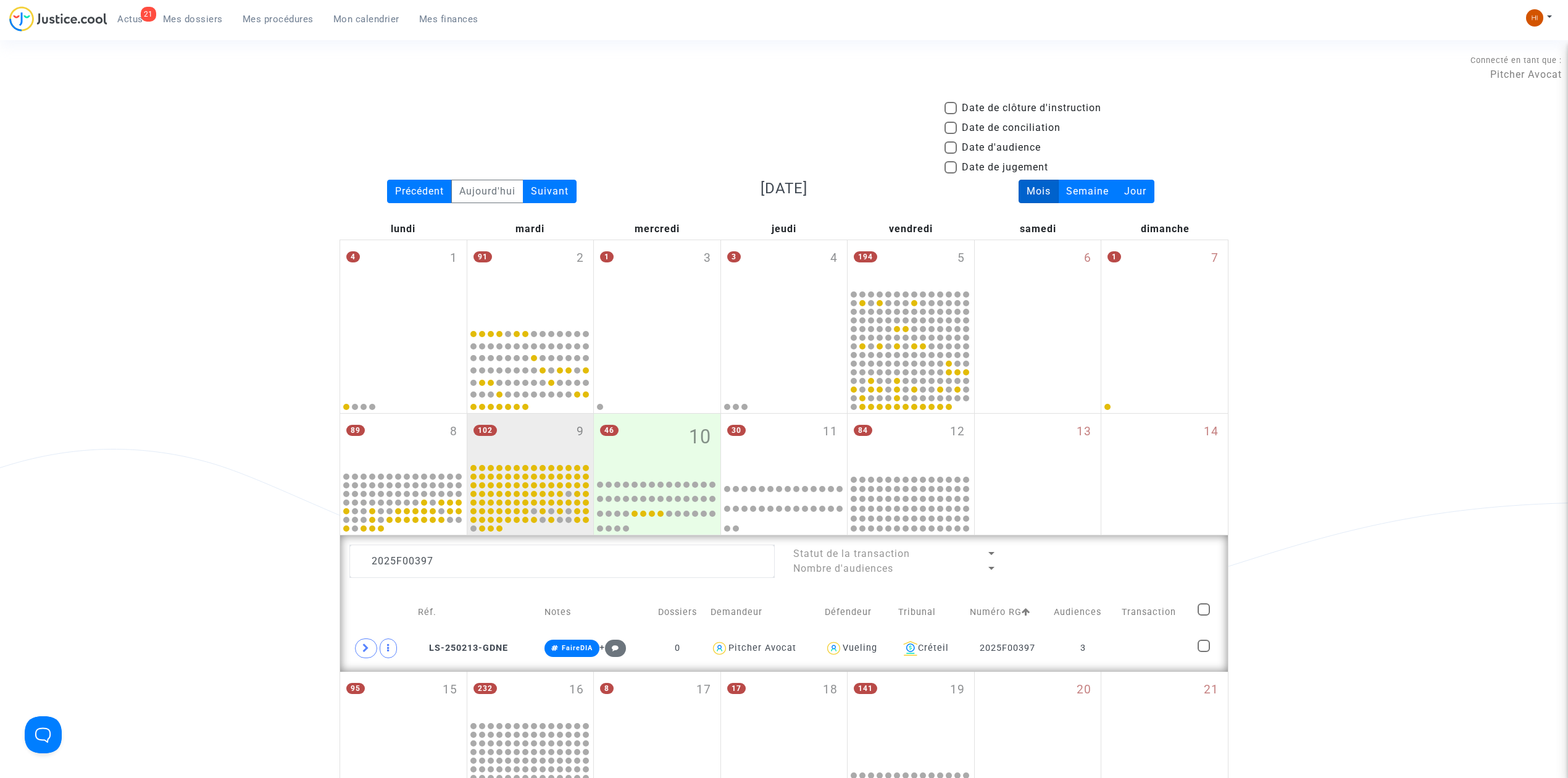
scroll to position [411, 0]
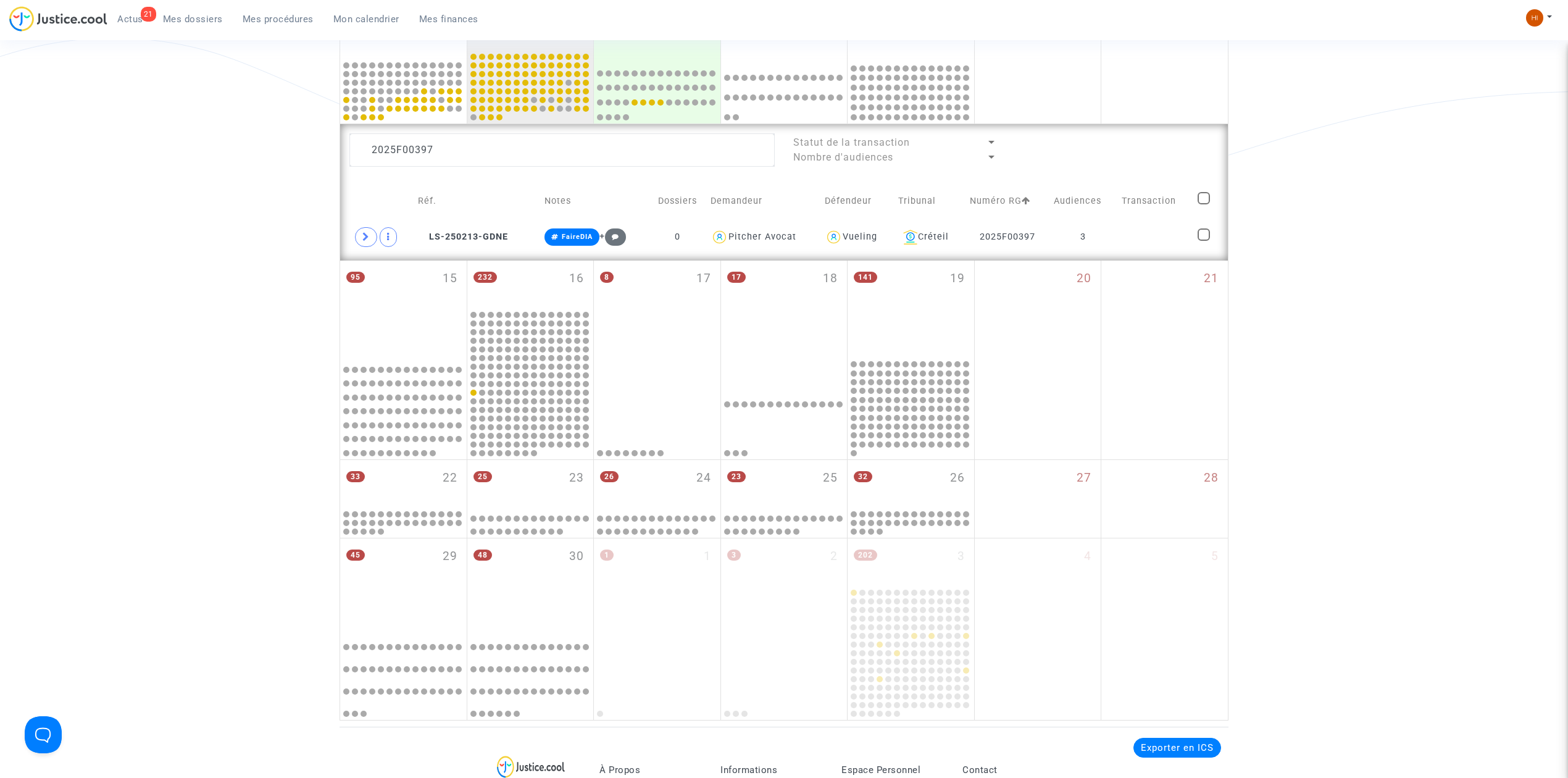
click at [479, 131] on div "2025F00397 Statut de la transaction Nombre d'audiences Réf. Notes Dossiers Dema…" at bounding box center [784, 192] width 888 height 137
click at [478, 149] on textarea at bounding box center [562, 150] width 426 height 34
click at [1155, 237] on td at bounding box center [1155, 237] width 76 height 28
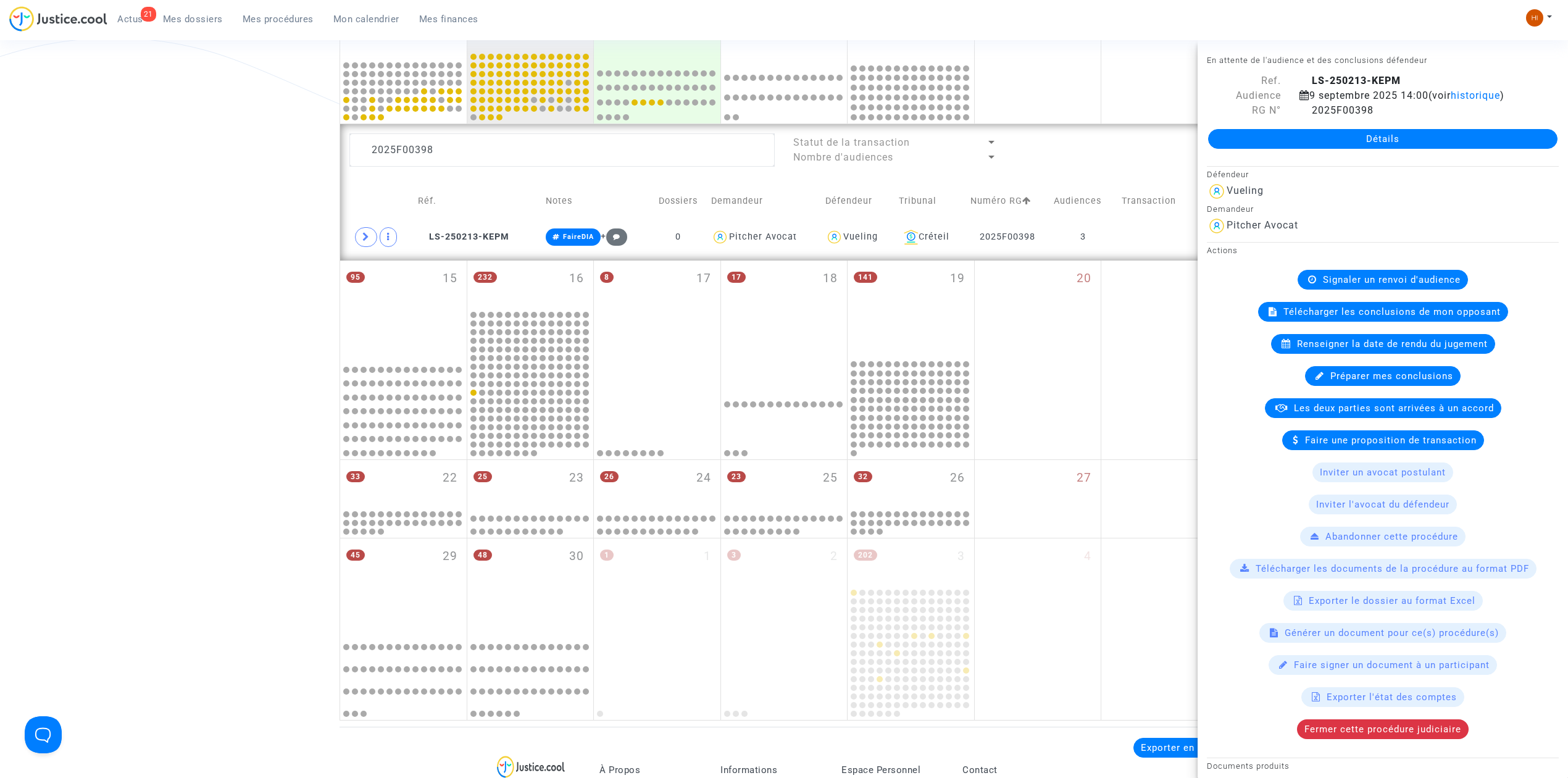
click at [1341, 339] on span "Renseigner la date de rendu du jugement" at bounding box center [1393, 344] width 191 height 11
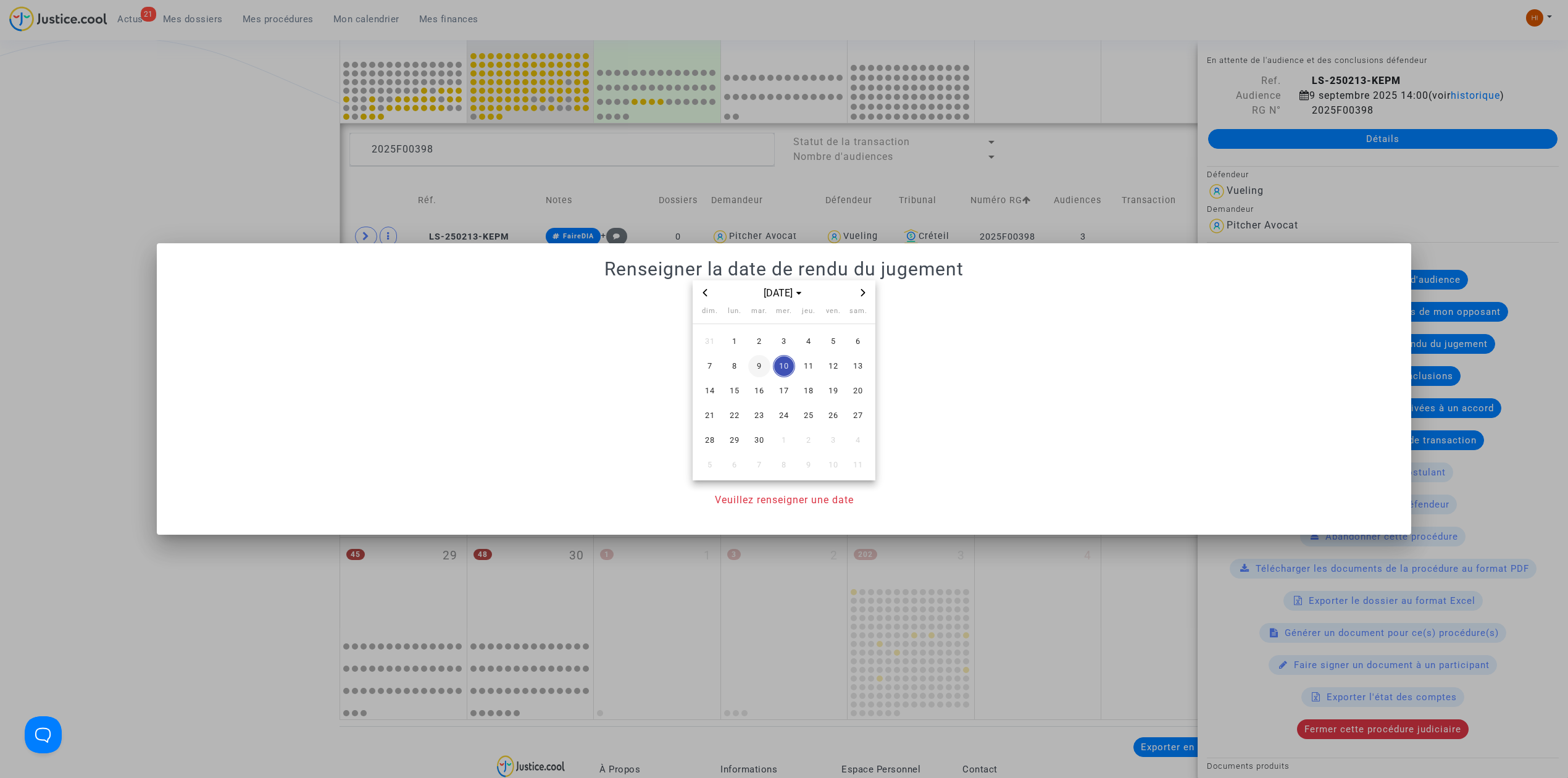
click at [760, 364] on span "9" at bounding box center [759, 367] width 22 height 22
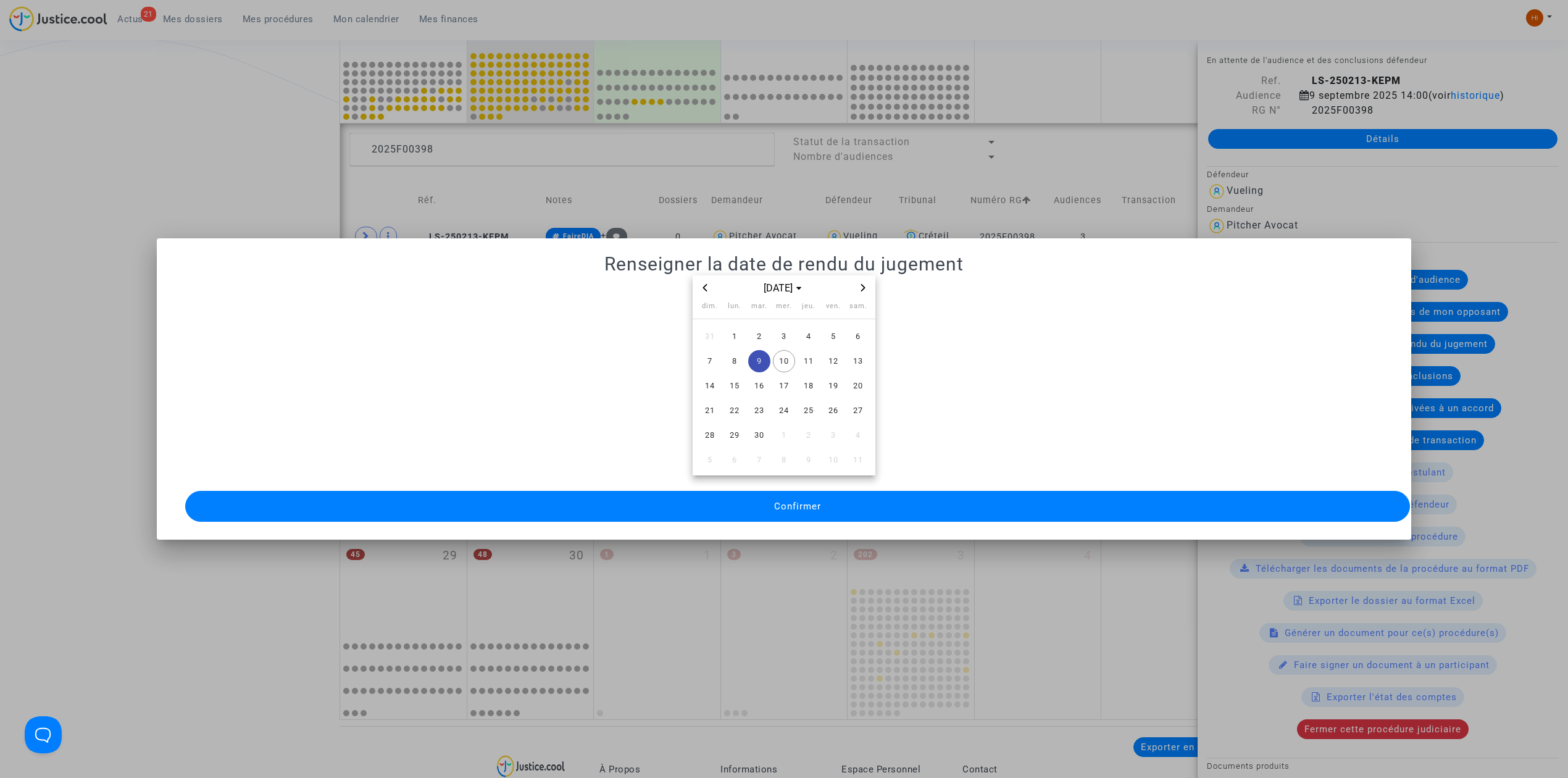
click at [776, 491] on button "Confirmer" at bounding box center [798, 506] width 1225 height 31
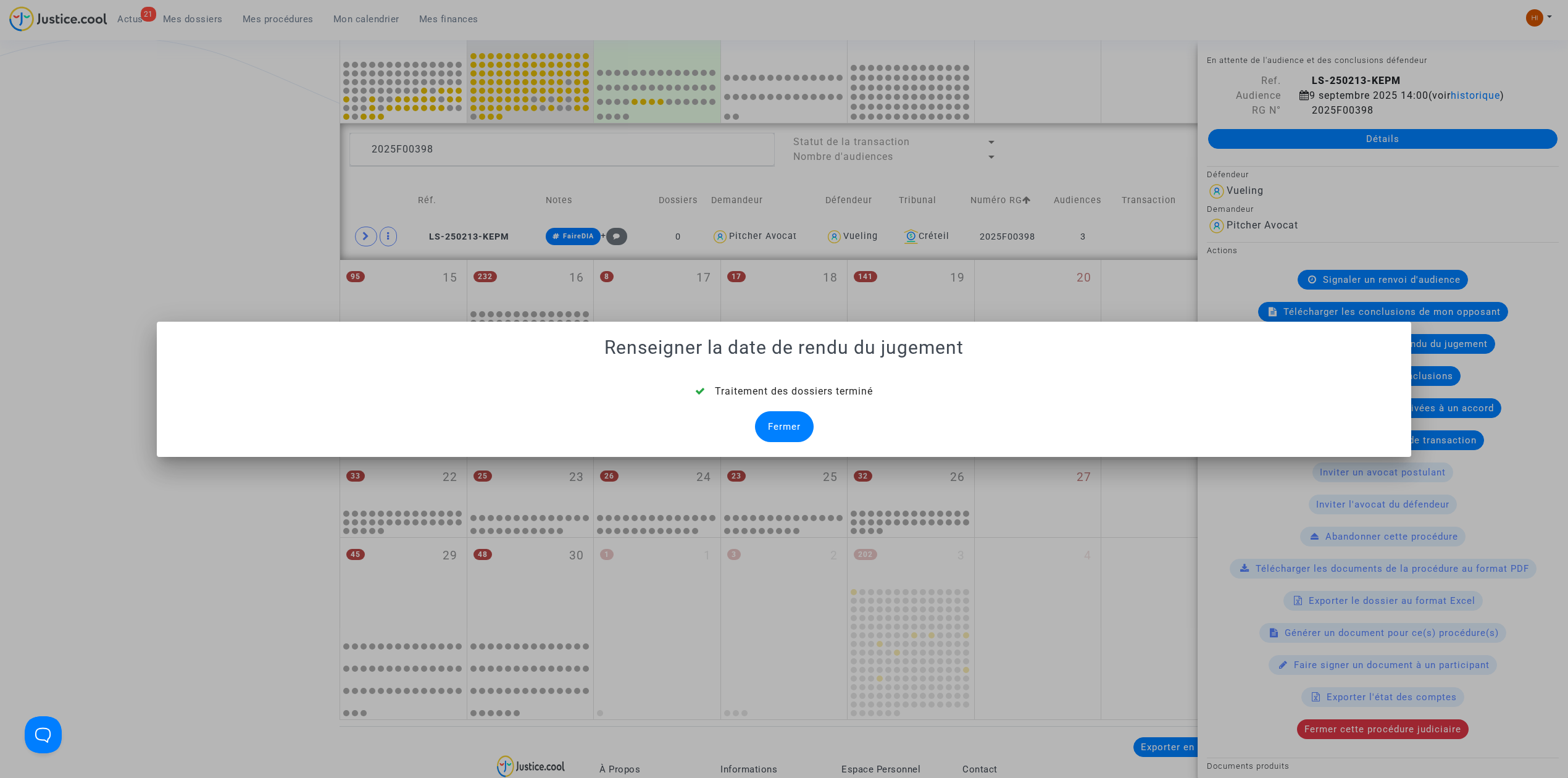
click at [791, 421] on div "Fermer" at bounding box center [784, 426] width 59 height 31
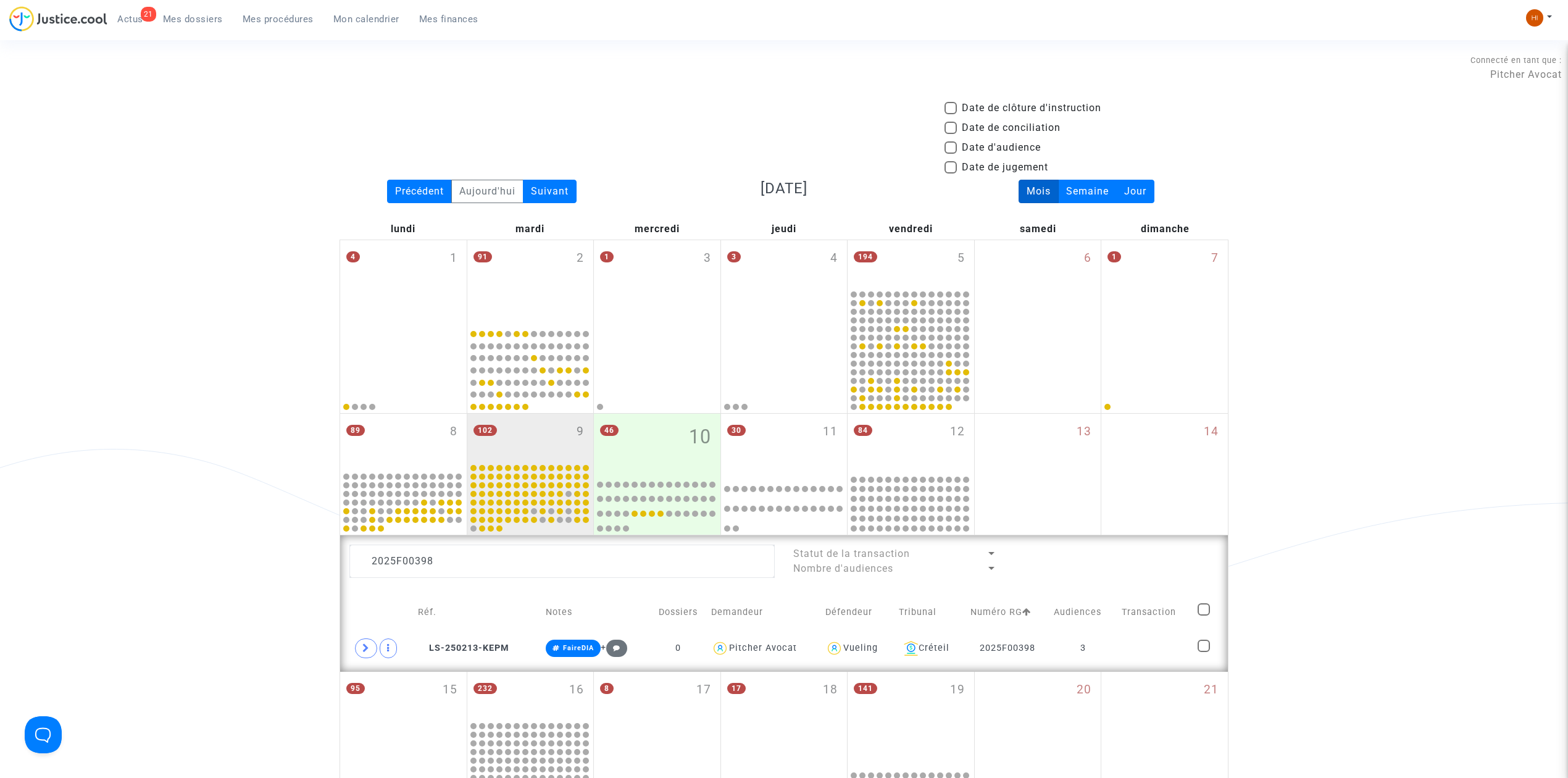
scroll to position [411, 0]
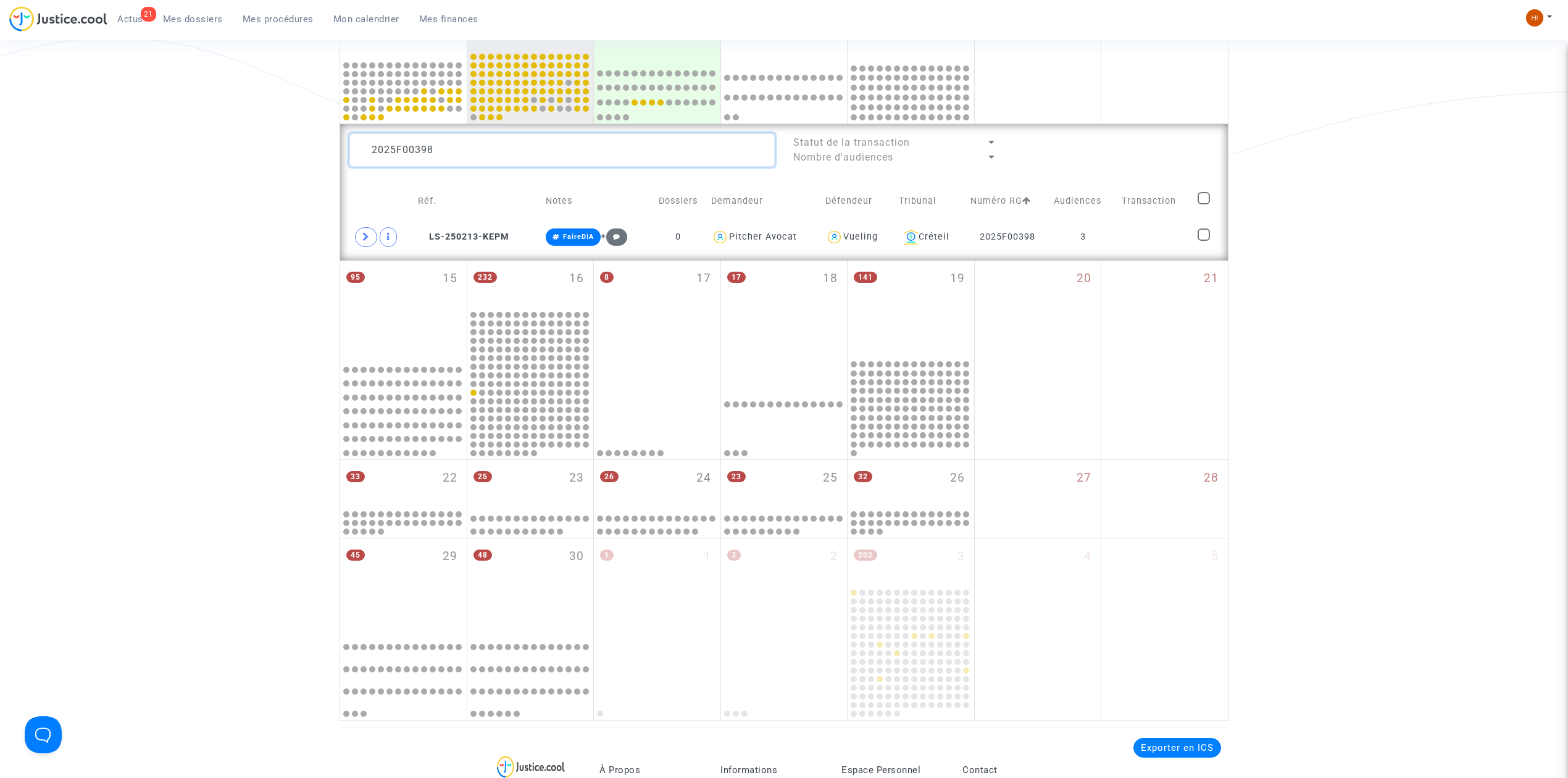
drag, startPoint x: 462, startPoint y: 147, endPoint x: 416, endPoint y: 139, distance: 46.7
click at [416, 139] on textarea at bounding box center [562, 150] width 426 height 34
click at [1154, 241] on td at bounding box center [1155, 237] width 77 height 28
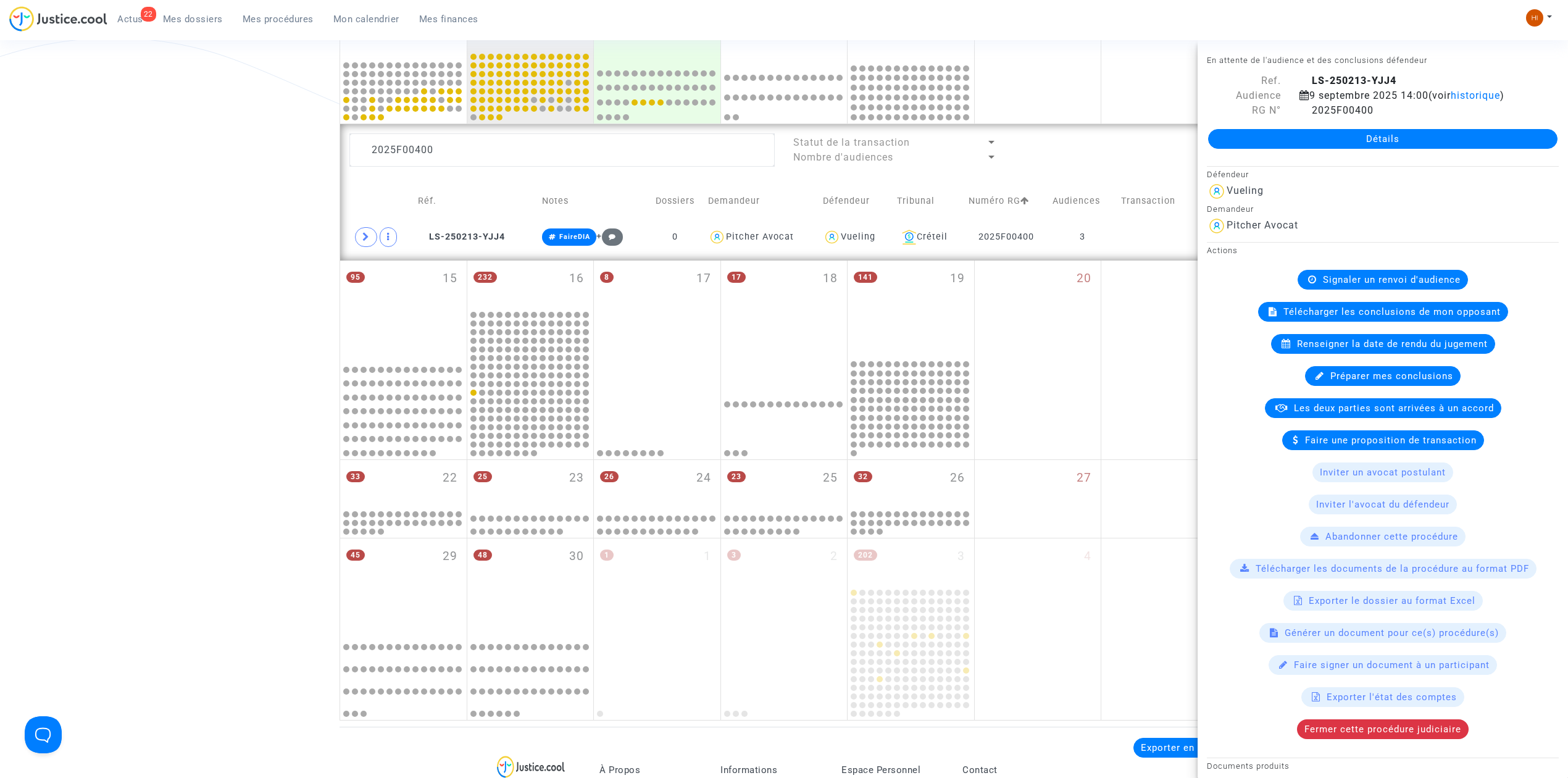
click at [1336, 337] on div "Renseigner la date de rendu du jugement" at bounding box center [1382, 343] width 224 height 20
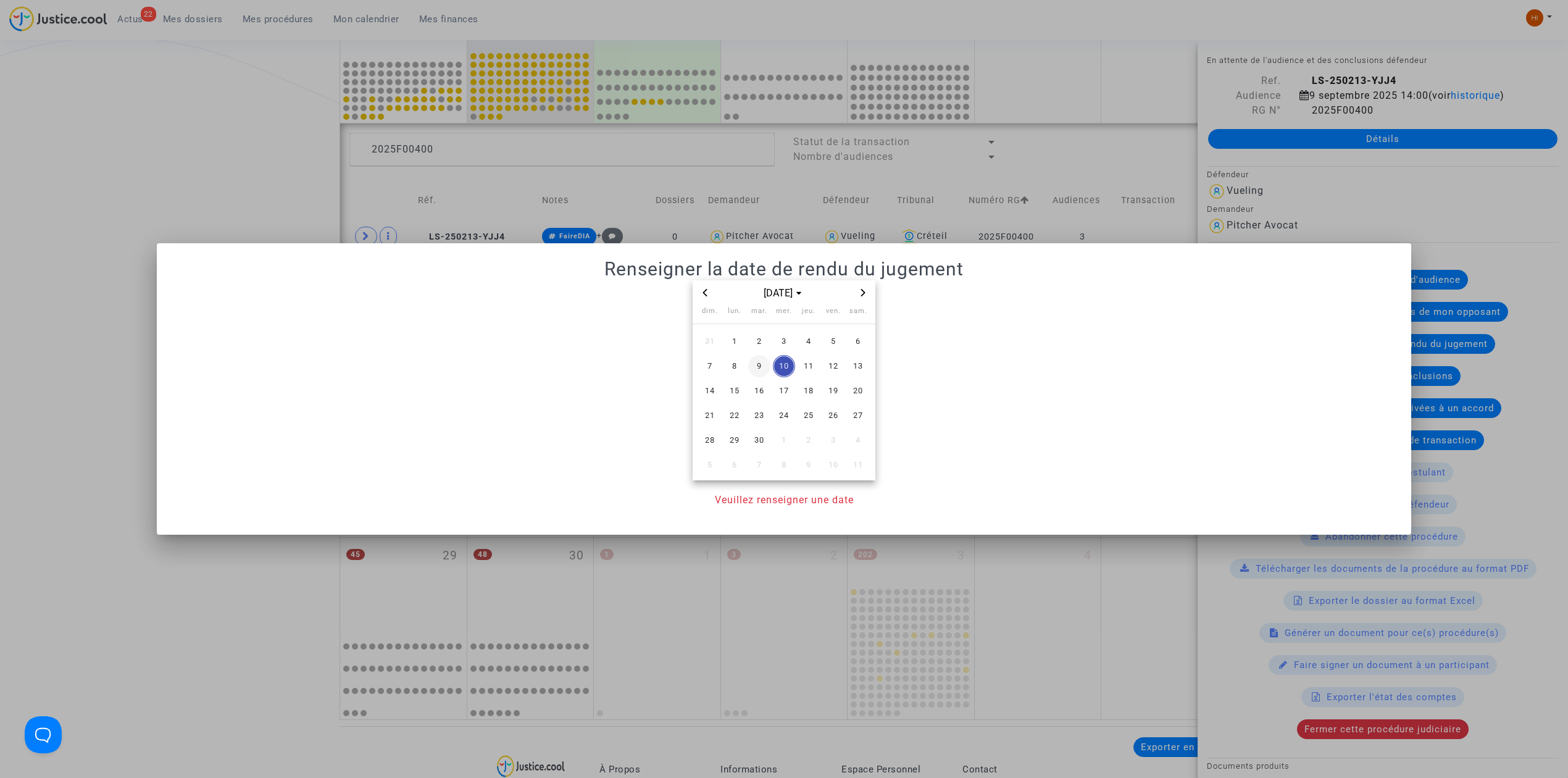
click at [764, 362] on span "9" at bounding box center [759, 367] width 22 height 22
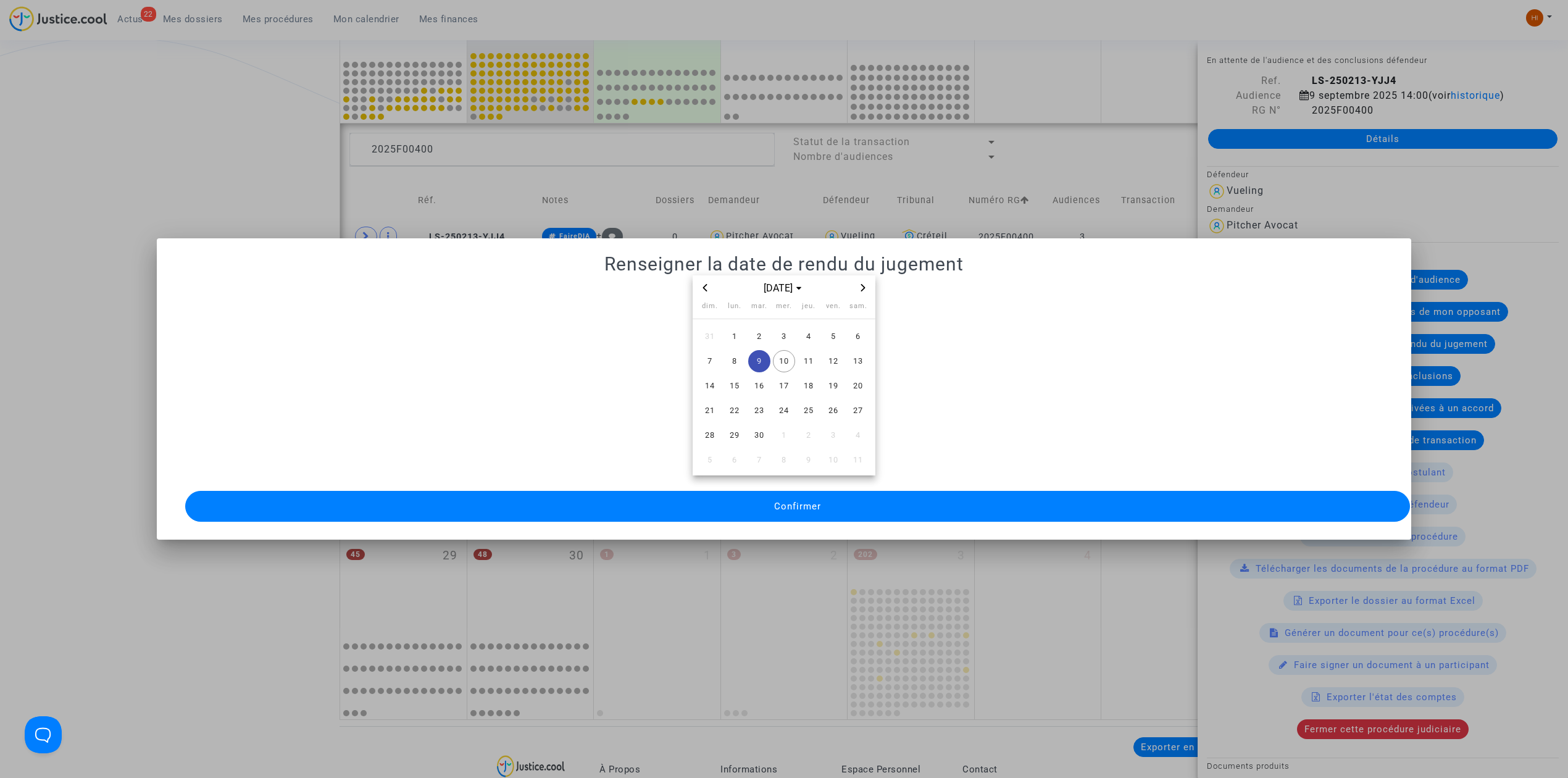
click at [785, 506] on button "Confirmer" at bounding box center [798, 506] width 1225 height 31
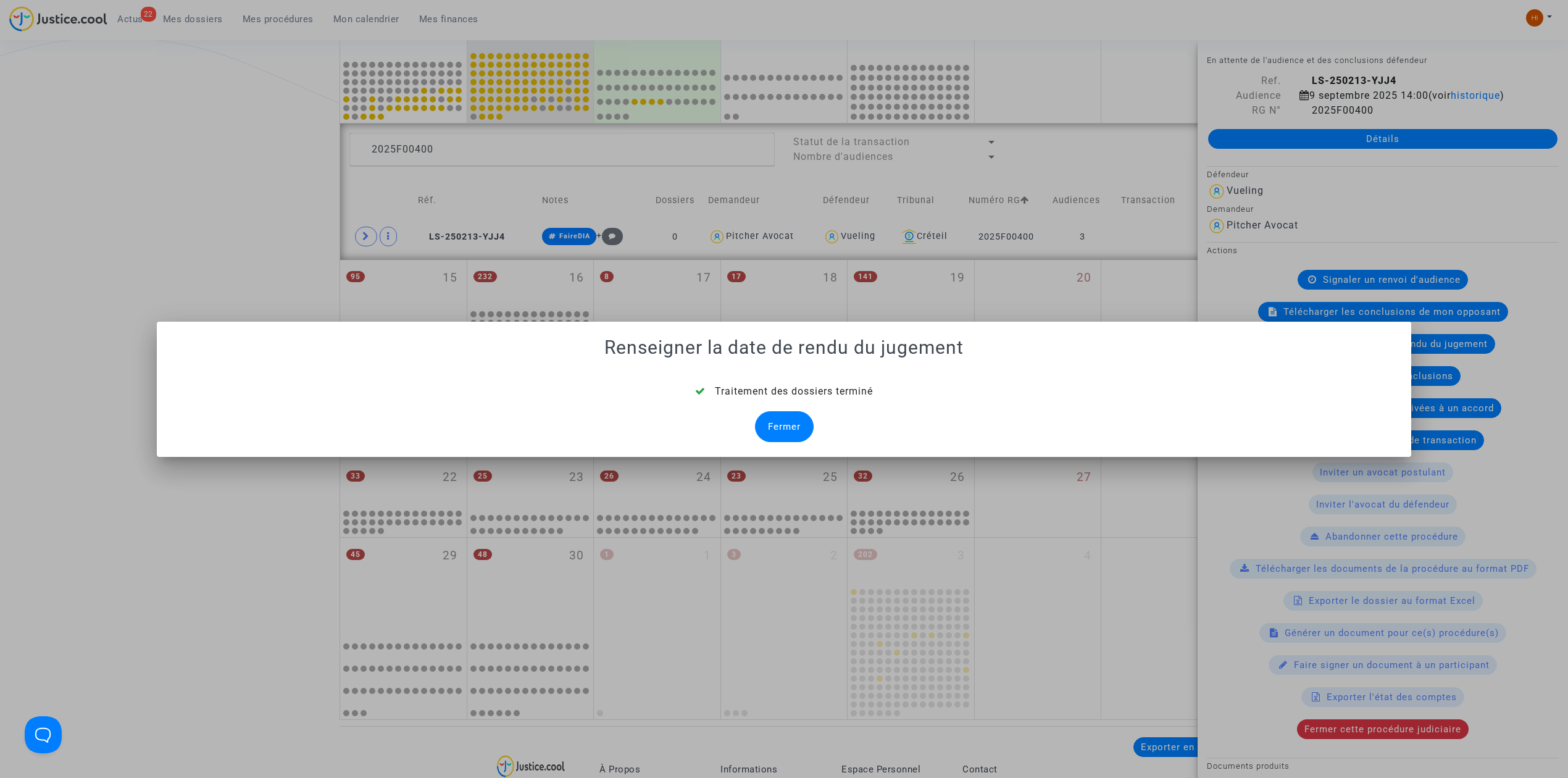
click at [791, 424] on div "Fermer" at bounding box center [784, 426] width 59 height 31
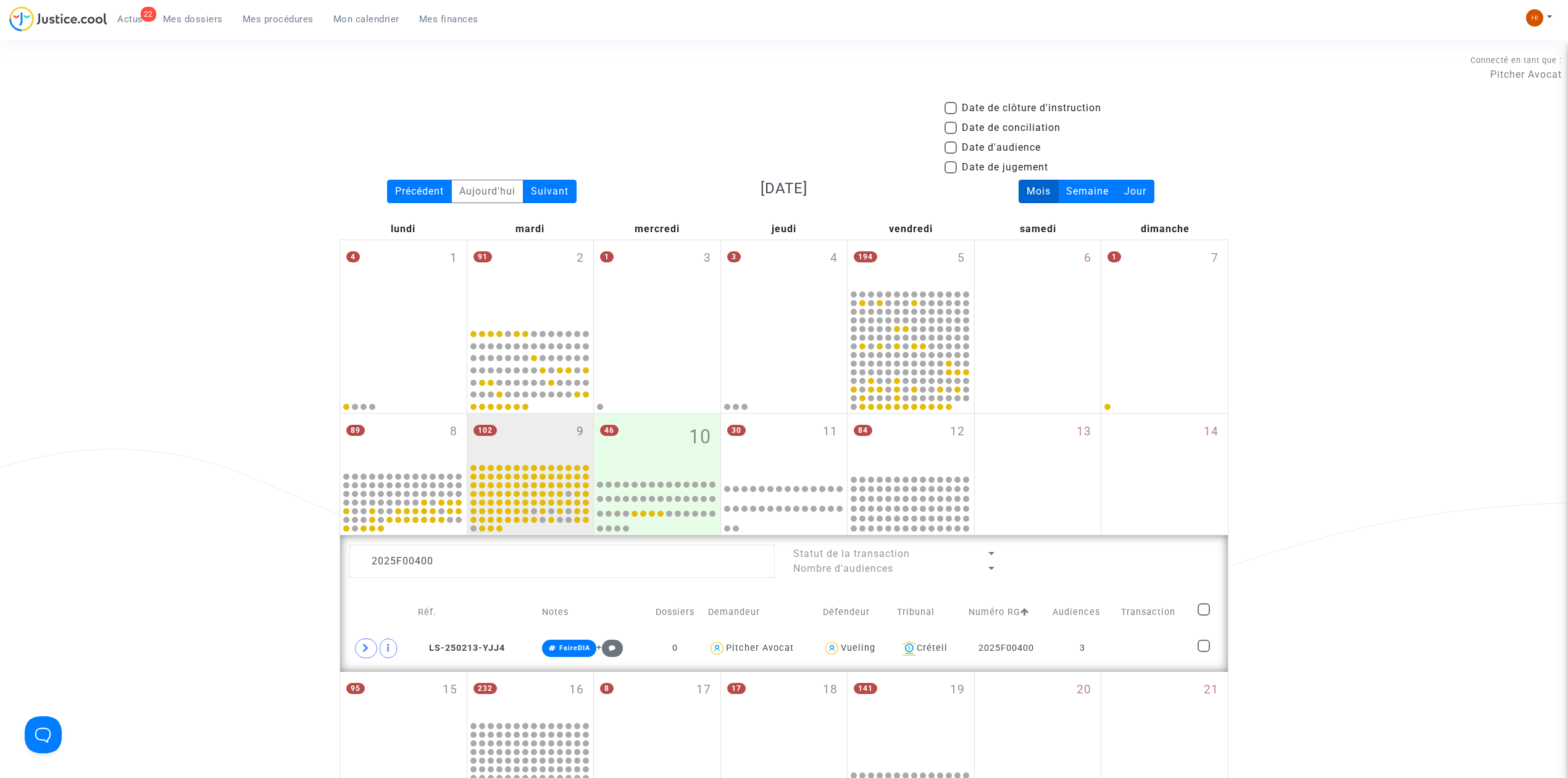
scroll to position [411, 0]
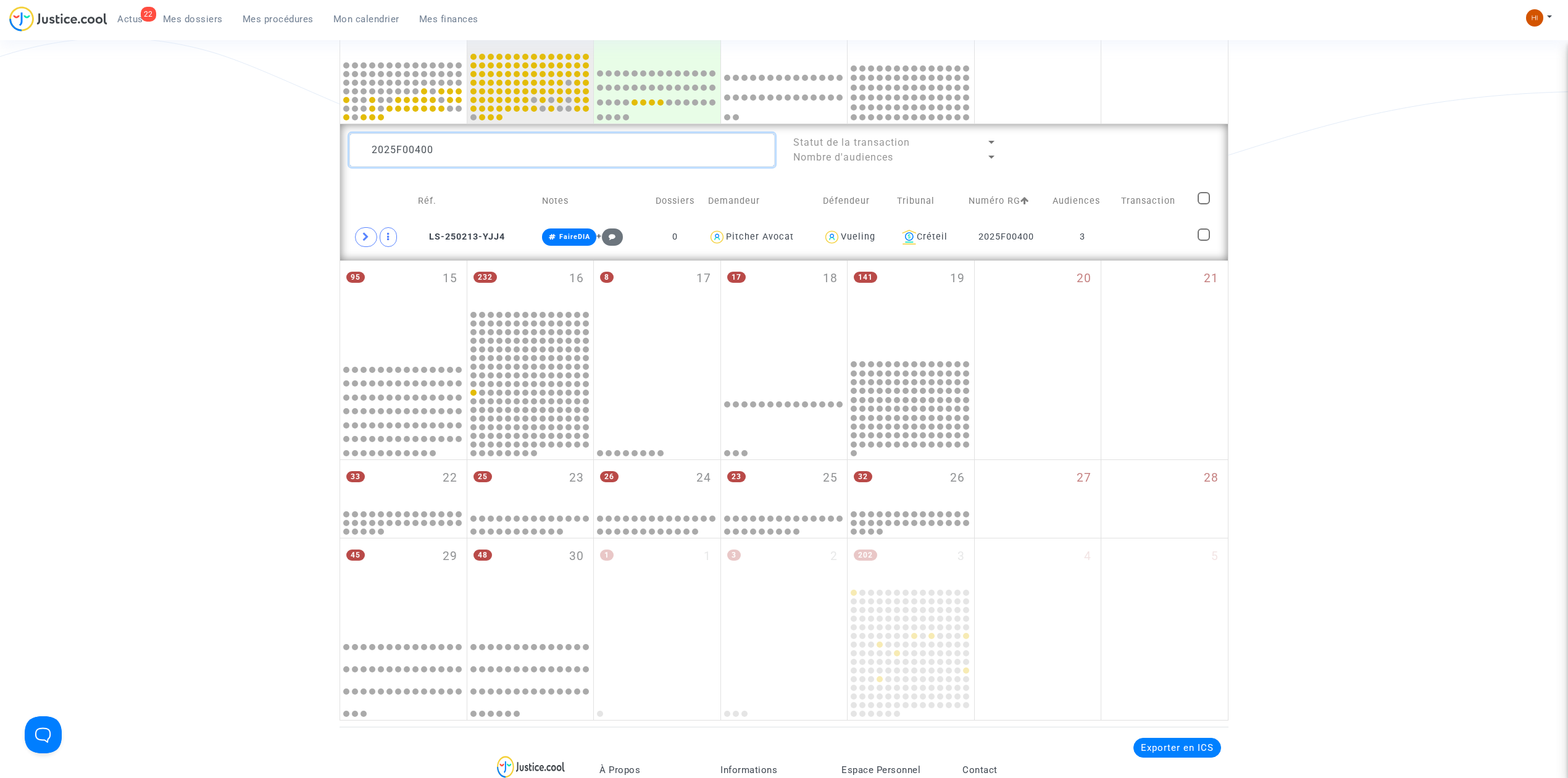
click at [474, 158] on textarea at bounding box center [562, 150] width 426 height 34
click at [1157, 238] on td at bounding box center [1154, 237] width 76 height 28
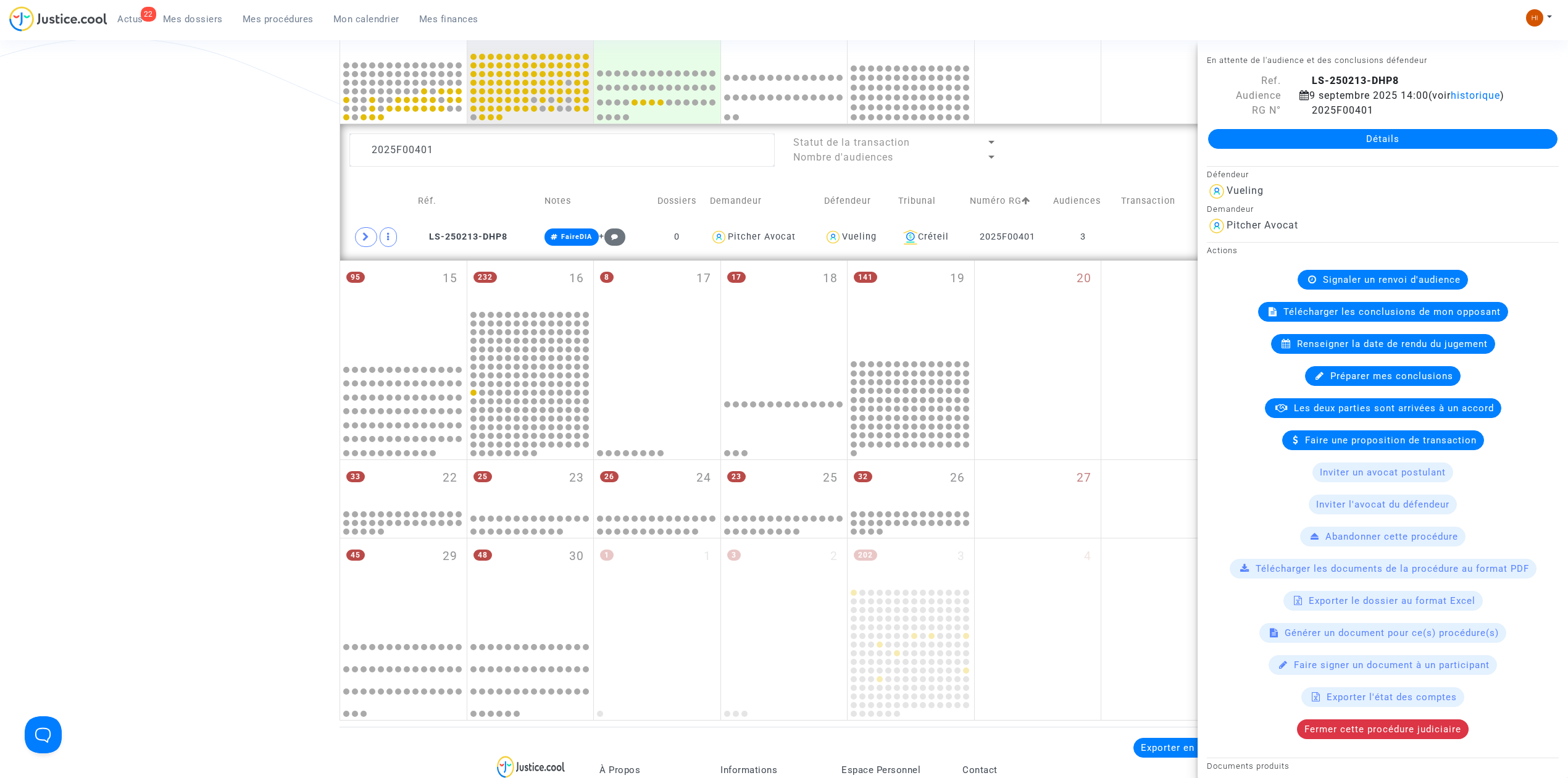
click at [1341, 346] on span "Renseigner la date de rendu du jugement" at bounding box center [1393, 344] width 191 height 11
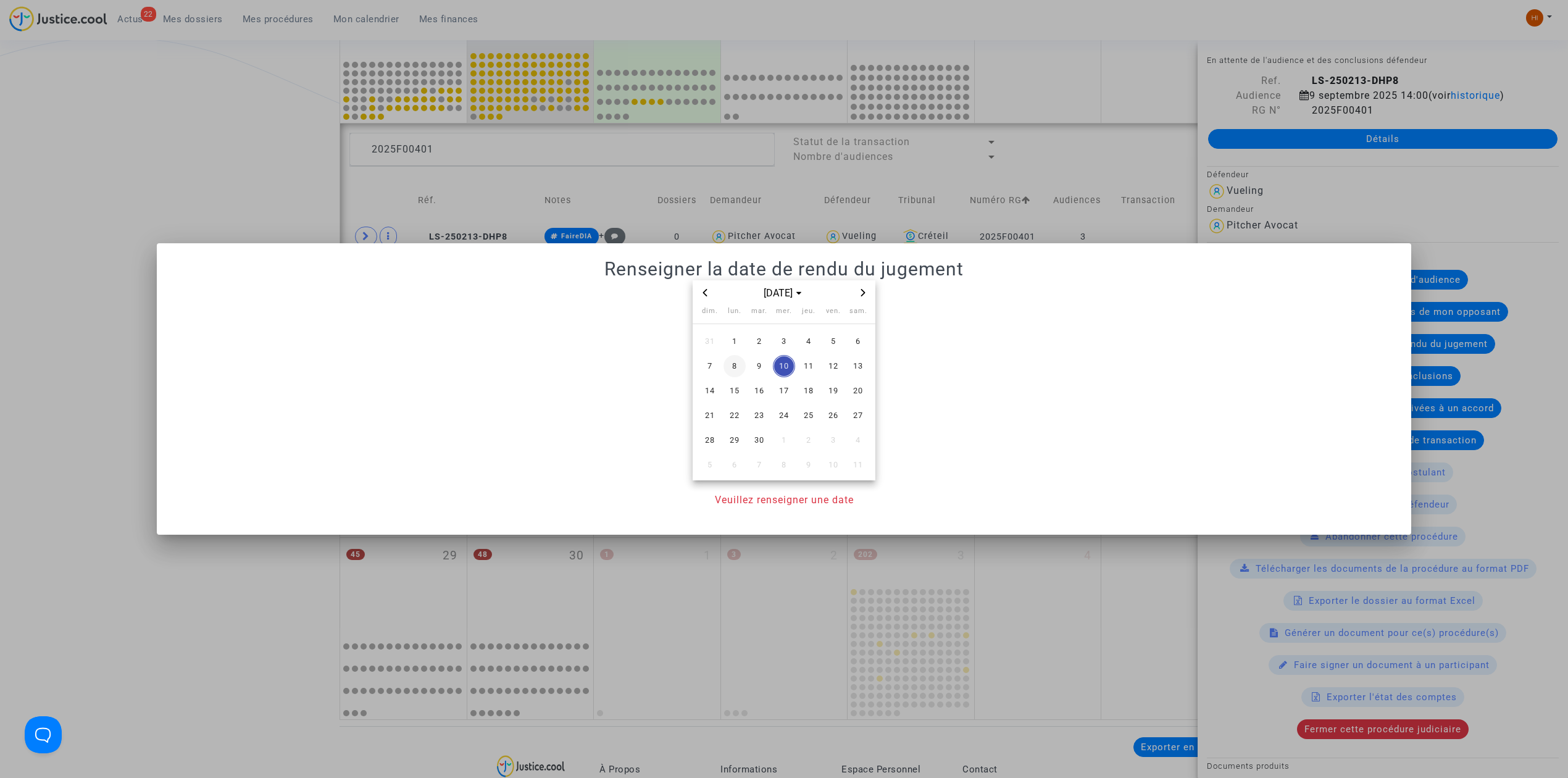
click at [746, 366] on td "8" at bounding box center [735, 366] width 24 height 24
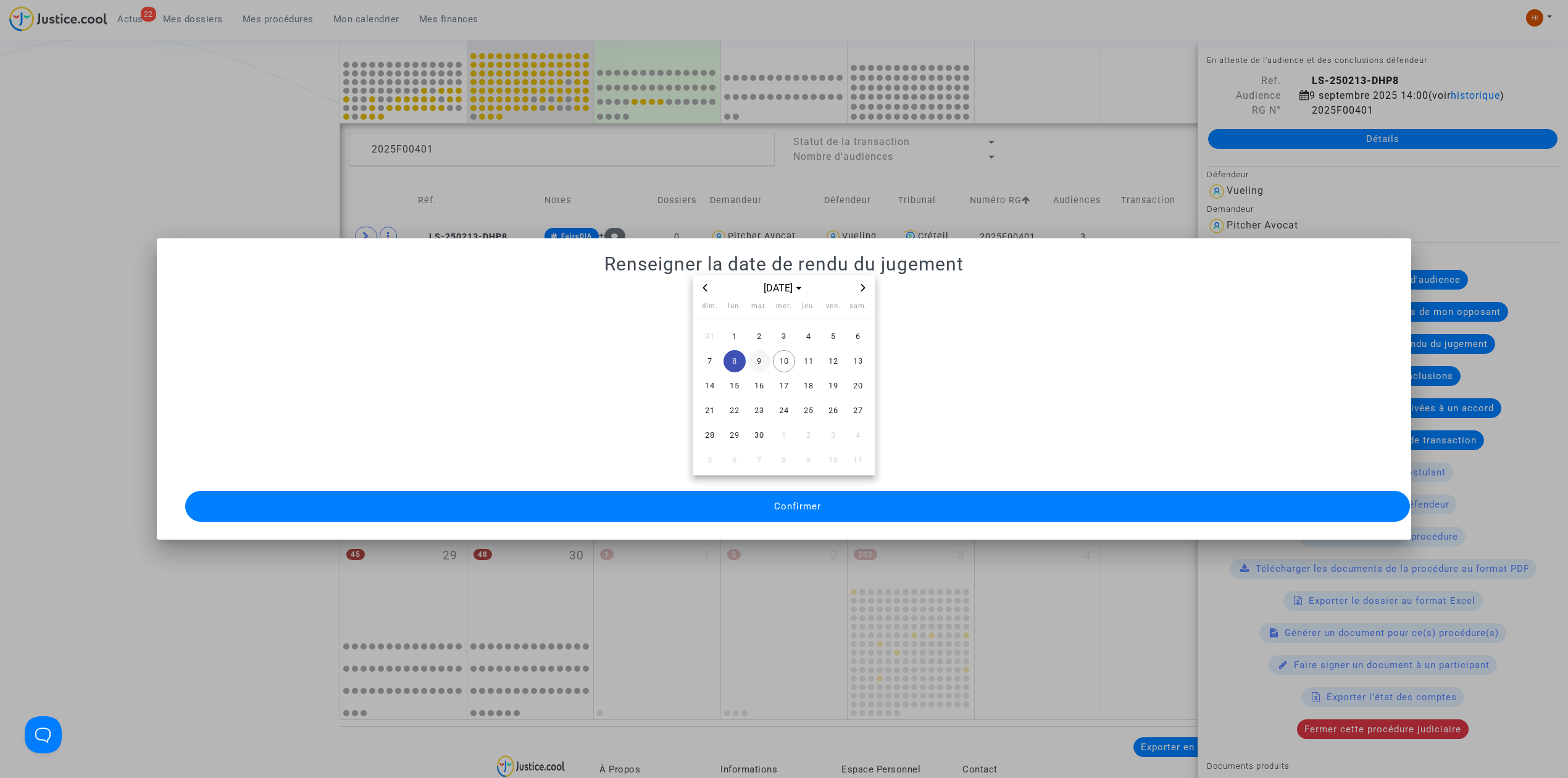
click at [758, 352] on span "9" at bounding box center [759, 361] width 22 height 22
click at [768, 503] on button "Confirmer" at bounding box center [798, 506] width 1225 height 31
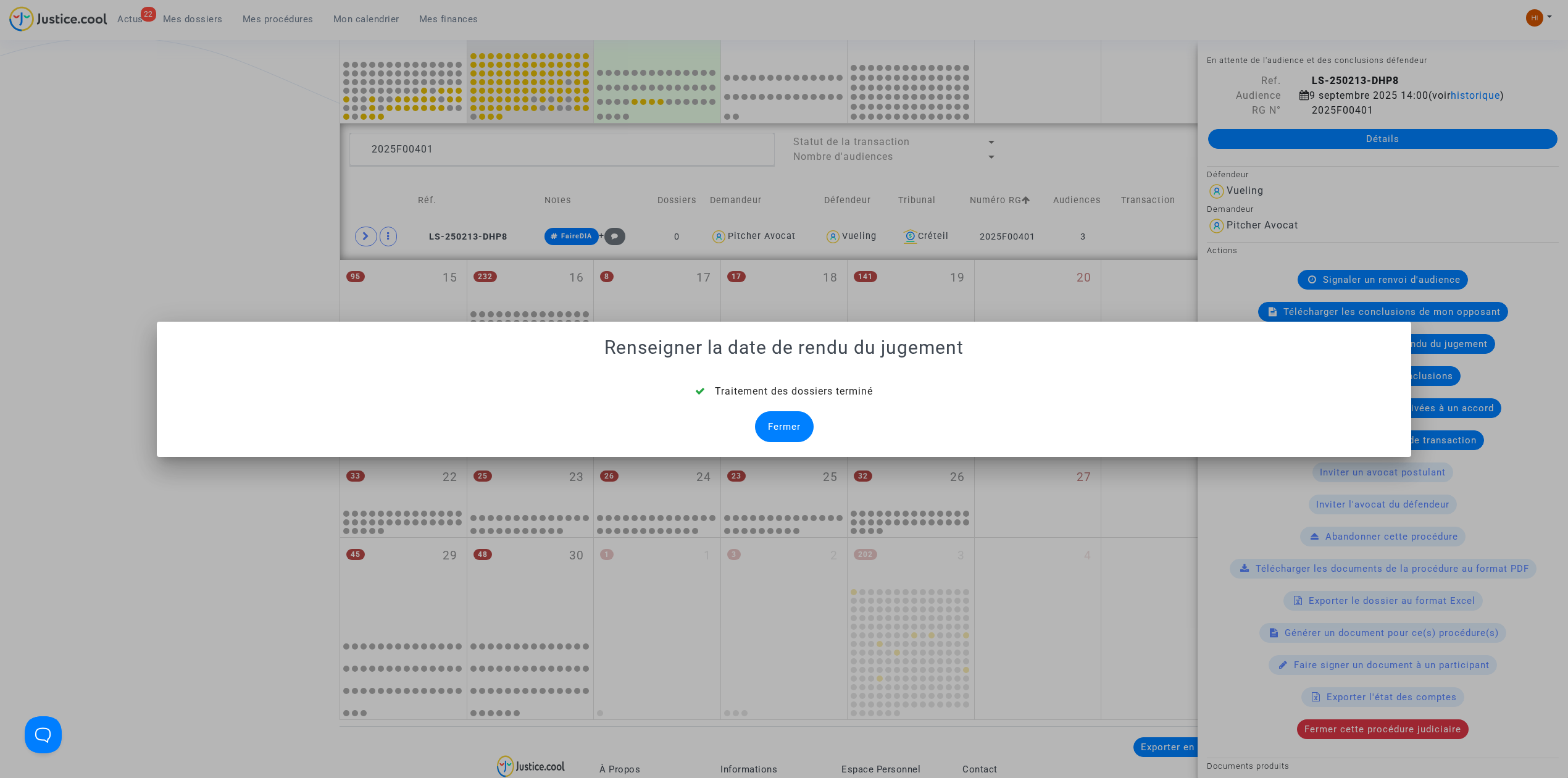
click at [814, 425] on div "Traitement des dossiers terminé Fermer" at bounding box center [784, 413] width 1225 height 58
click at [803, 423] on div "Fermer" at bounding box center [784, 426] width 59 height 31
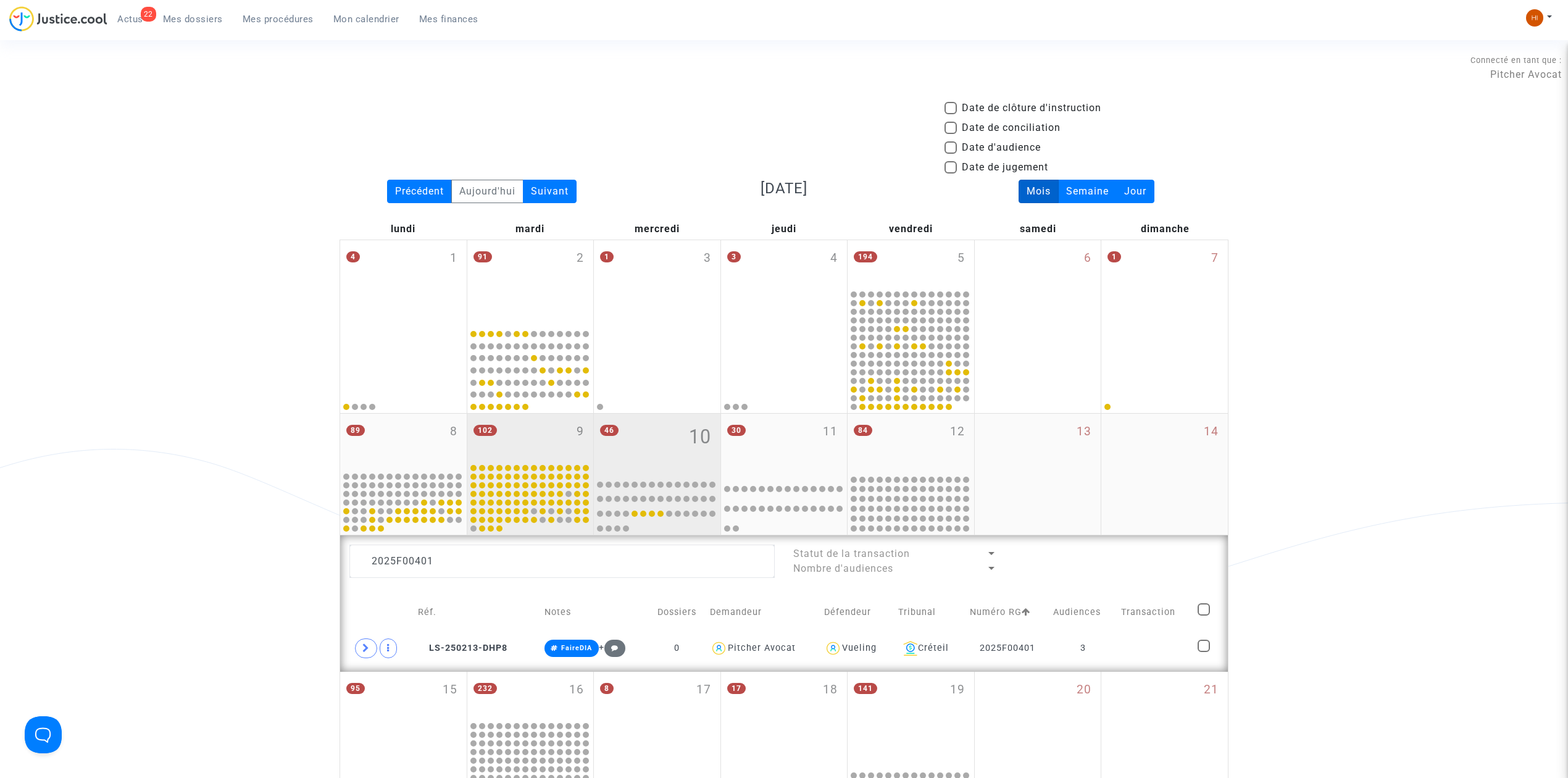
scroll to position [411, 0]
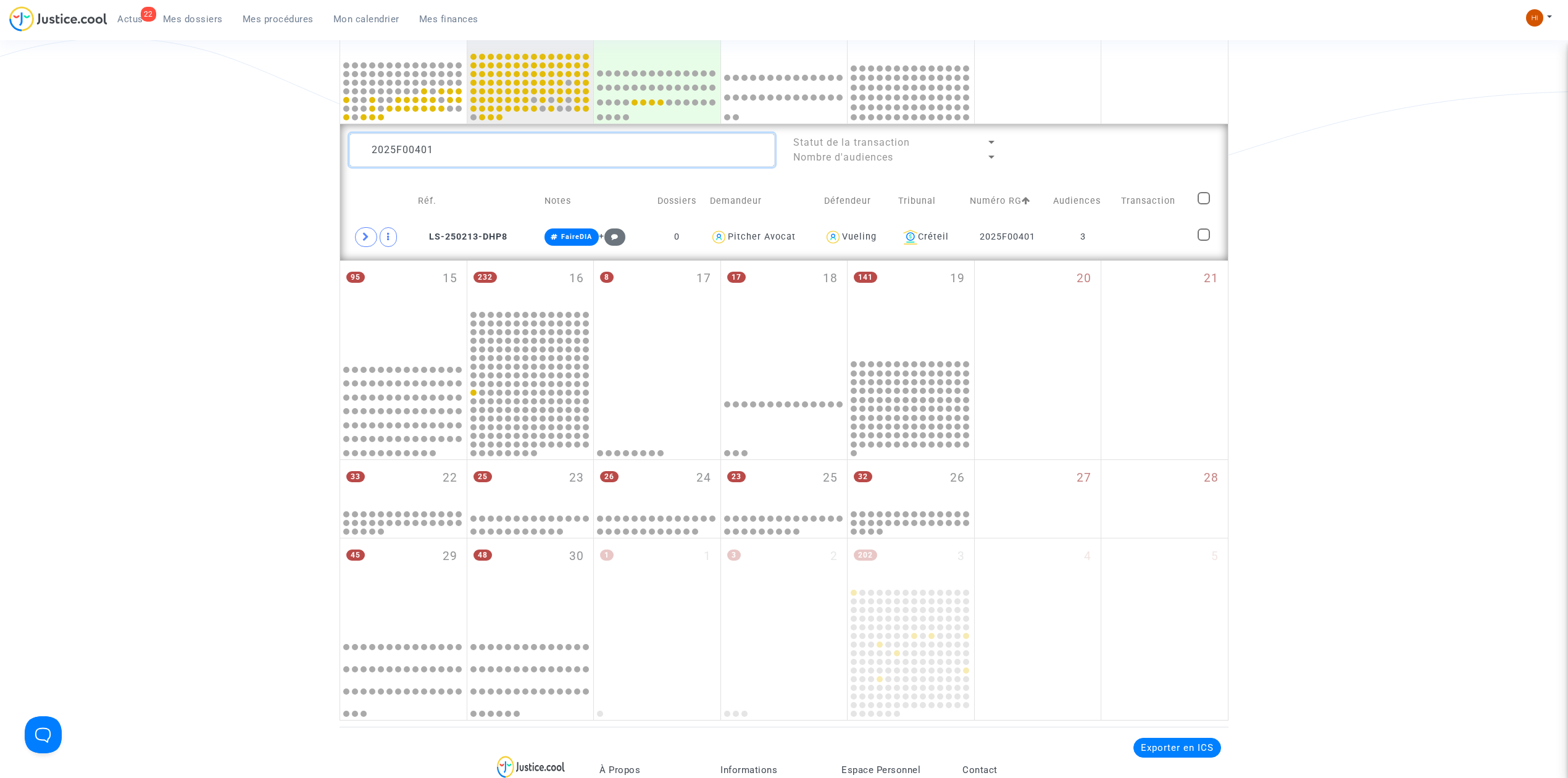
click at [647, 163] on textarea at bounding box center [562, 150] width 426 height 34
click at [1131, 235] on td at bounding box center [1159, 237] width 71 height 28
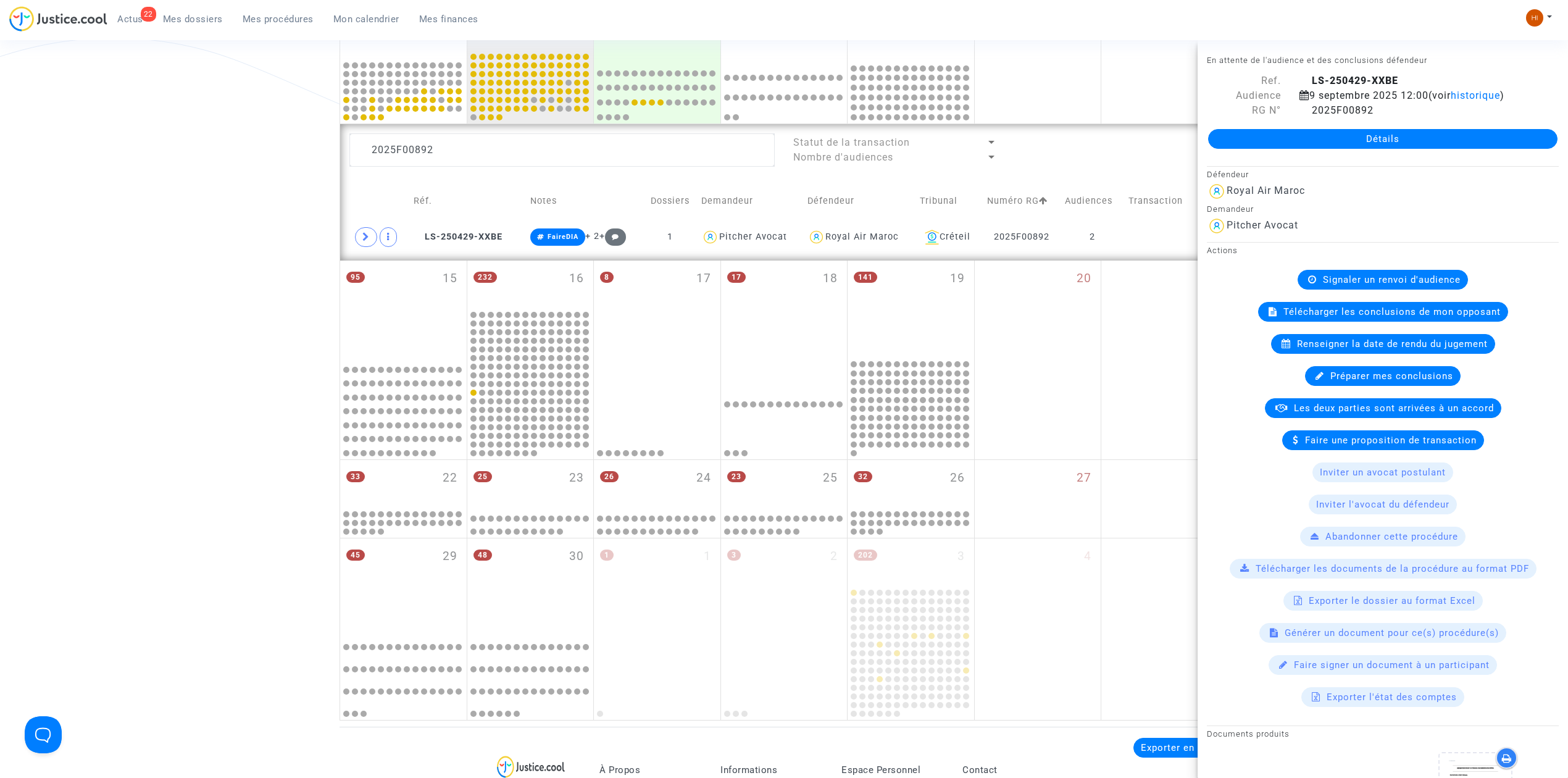
click at [1427, 348] on span "Renseigner la date de rendu du jugement" at bounding box center [1393, 344] width 191 height 11
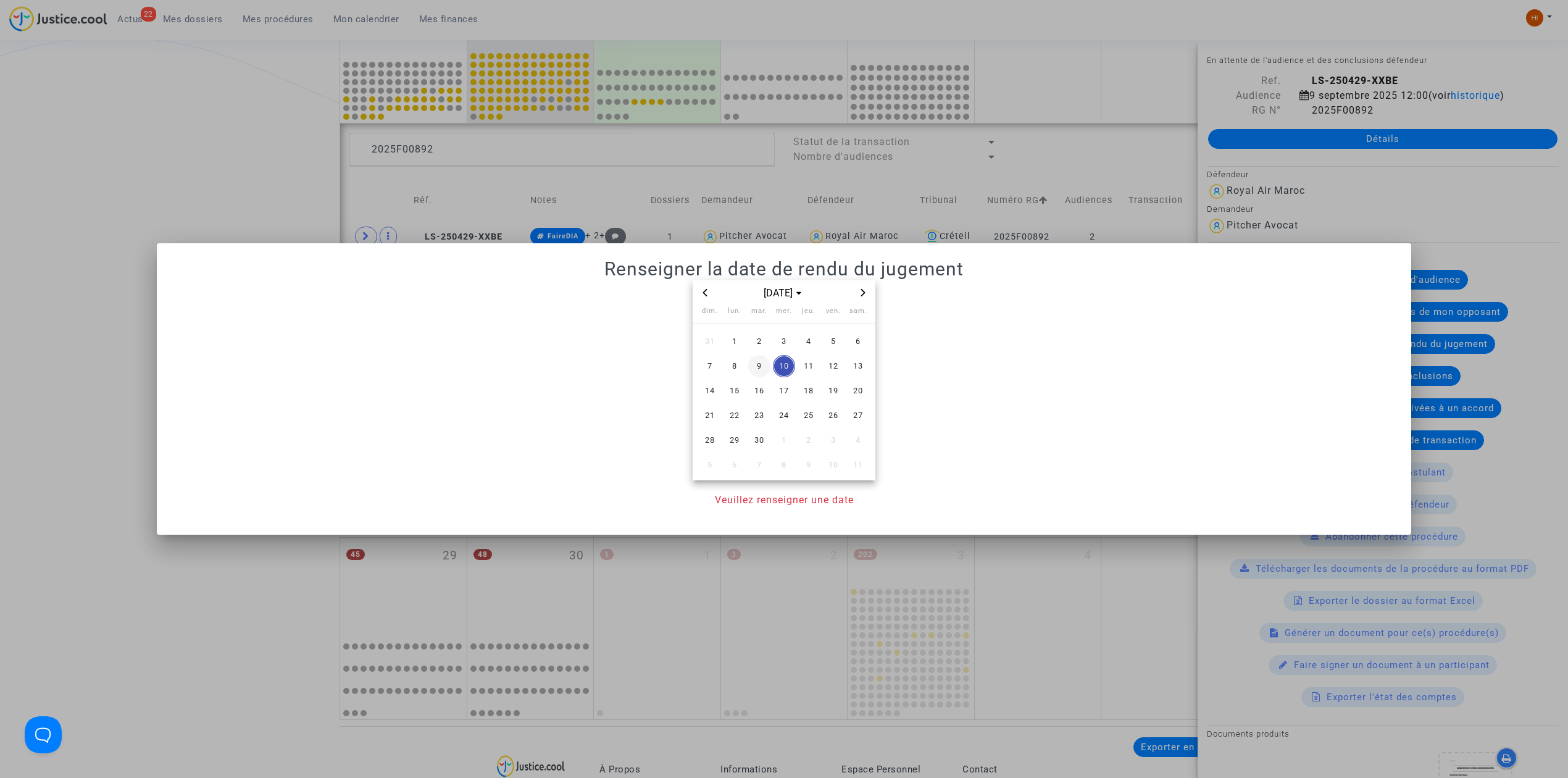
click at [754, 370] on span "9" at bounding box center [759, 367] width 22 height 22
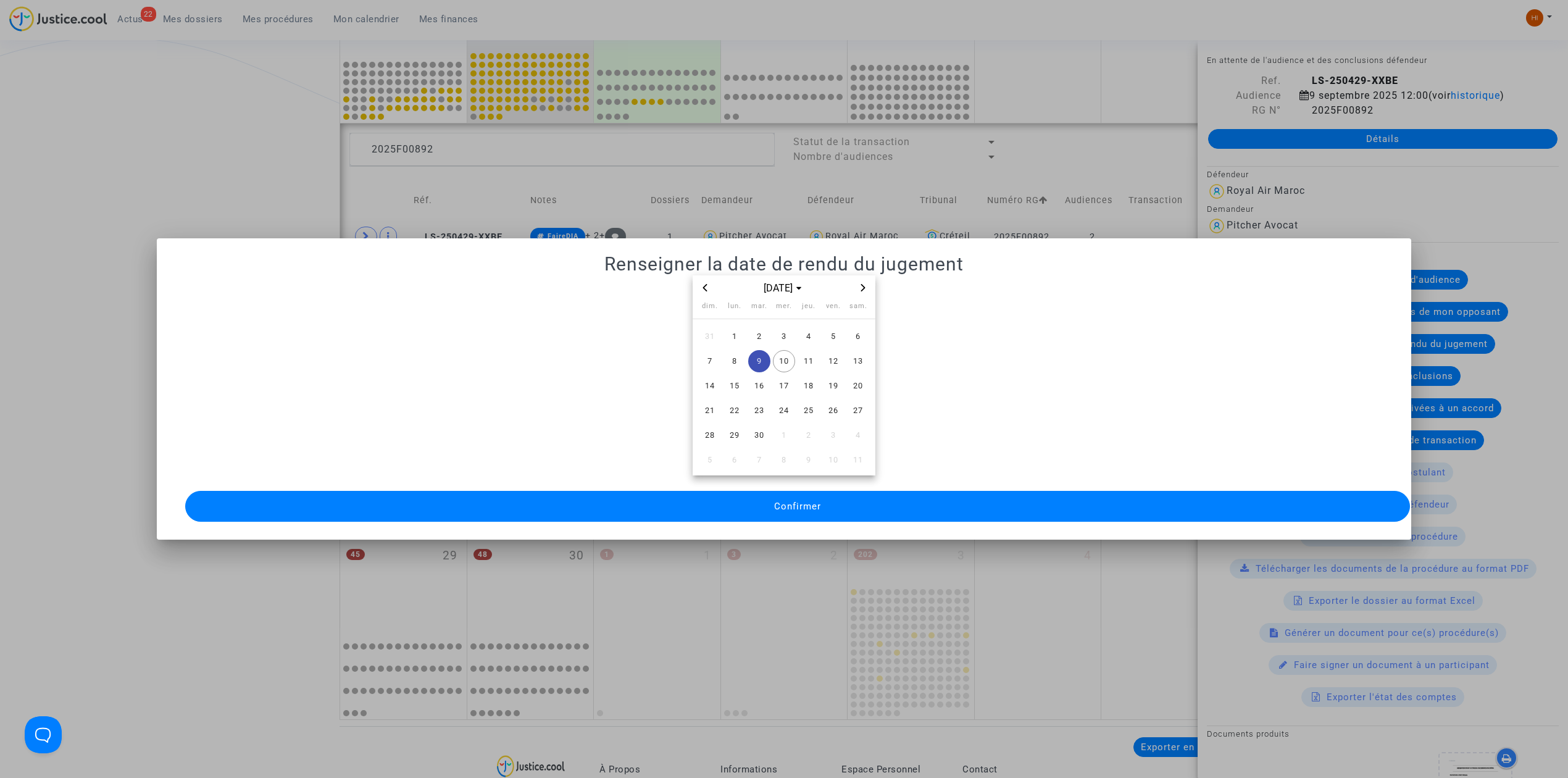
click at [798, 501] on span "Confirmer" at bounding box center [798, 506] width 47 height 11
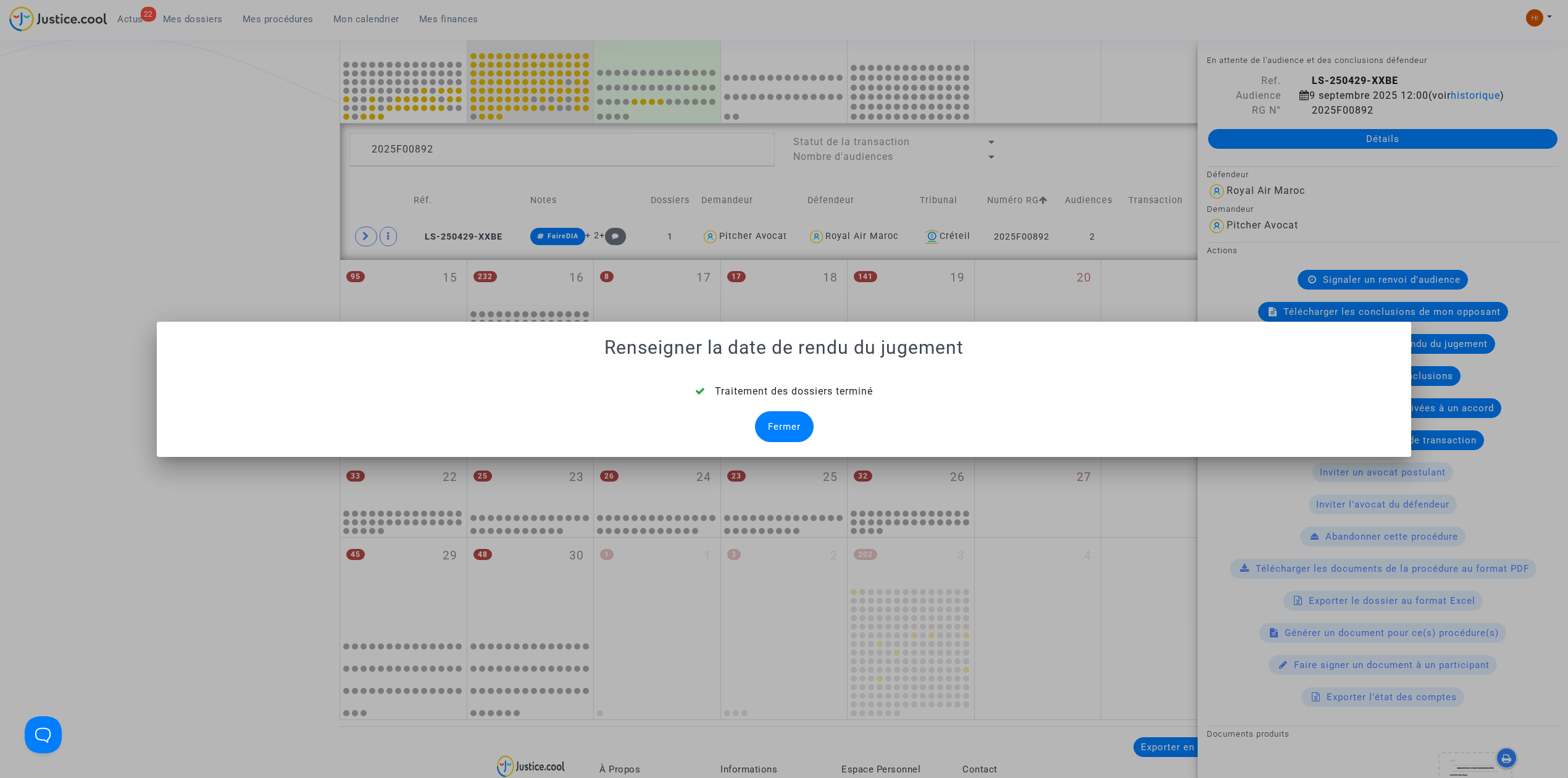
click at [775, 421] on div "Fermer" at bounding box center [784, 426] width 59 height 31
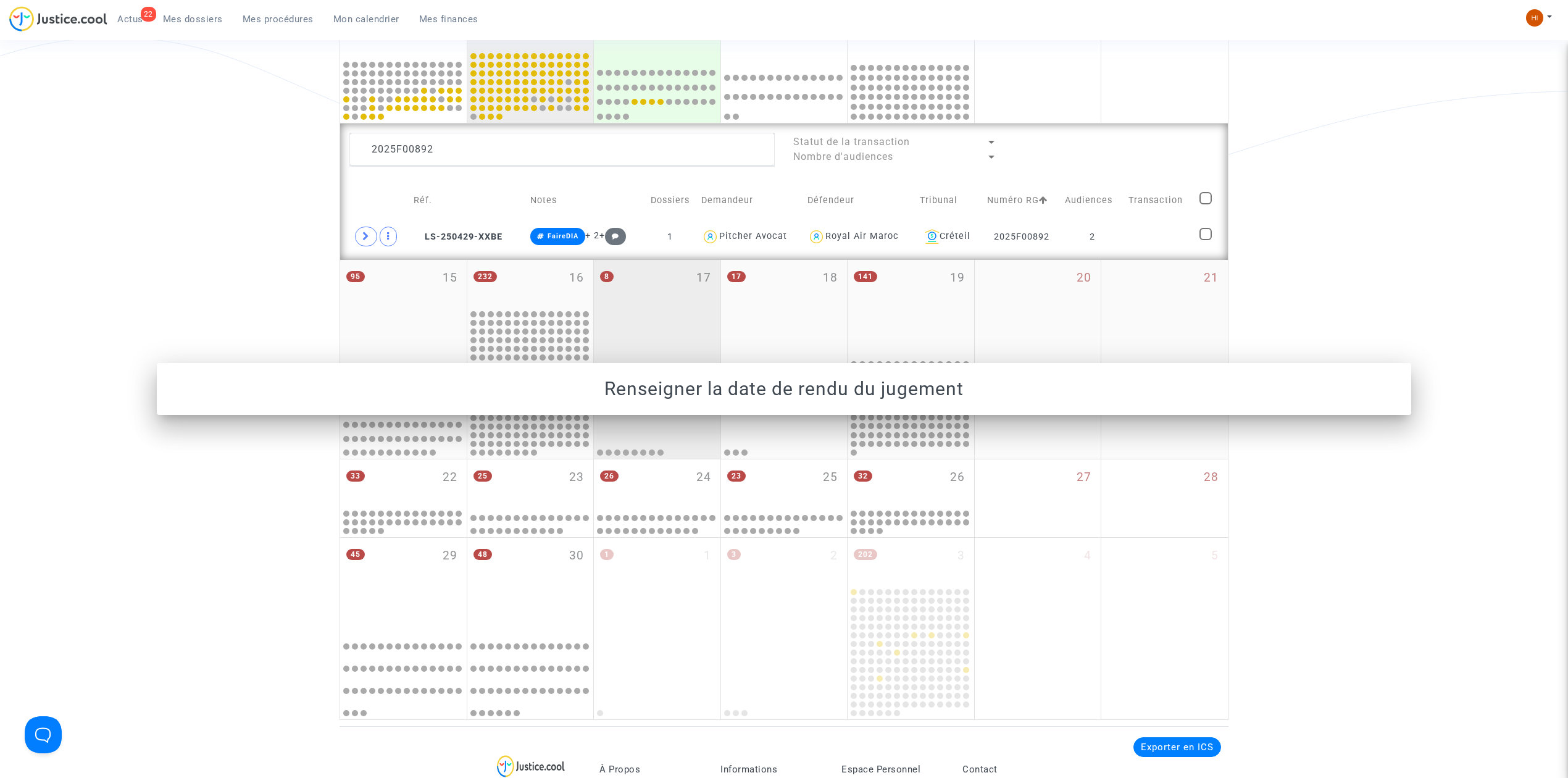
scroll to position [411, 0]
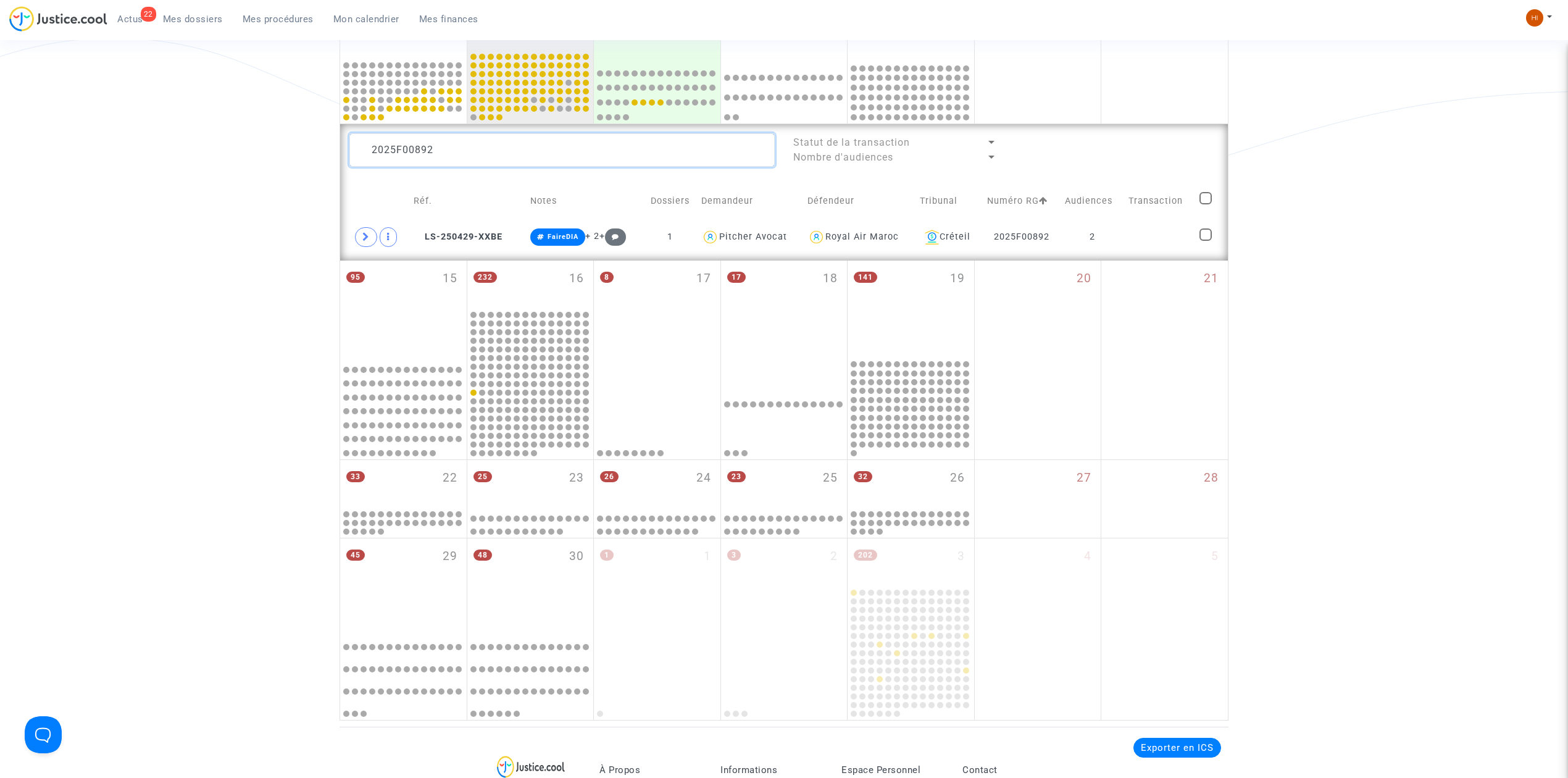
click at [575, 153] on textarea at bounding box center [562, 150] width 426 height 34
click at [1180, 238] on td at bounding box center [1157, 237] width 74 height 28
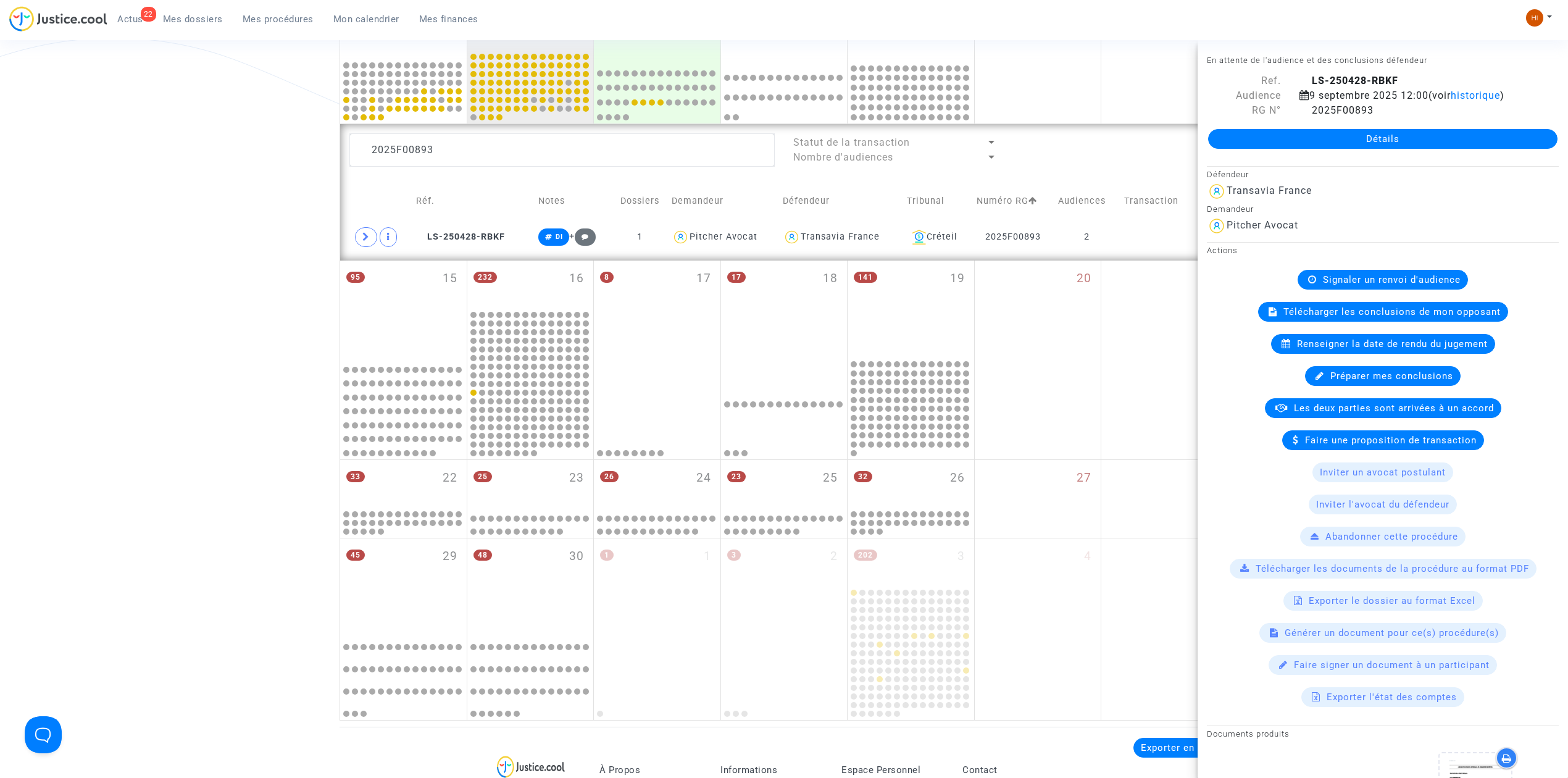
click at [1391, 350] on span "Renseigner la date de rendu du jugement" at bounding box center [1393, 344] width 191 height 11
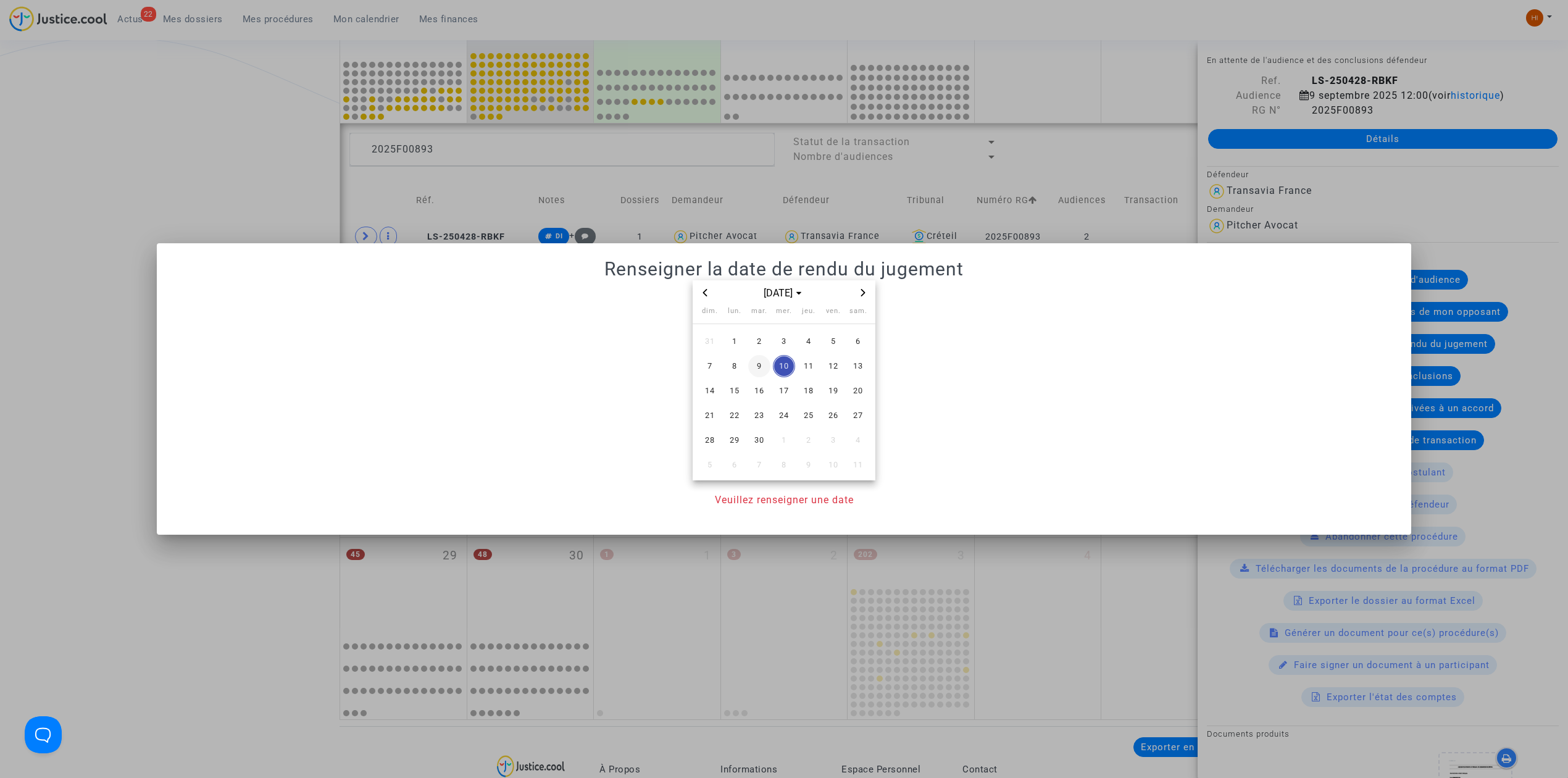
click at [759, 364] on span "9" at bounding box center [759, 367] width 22 height 22
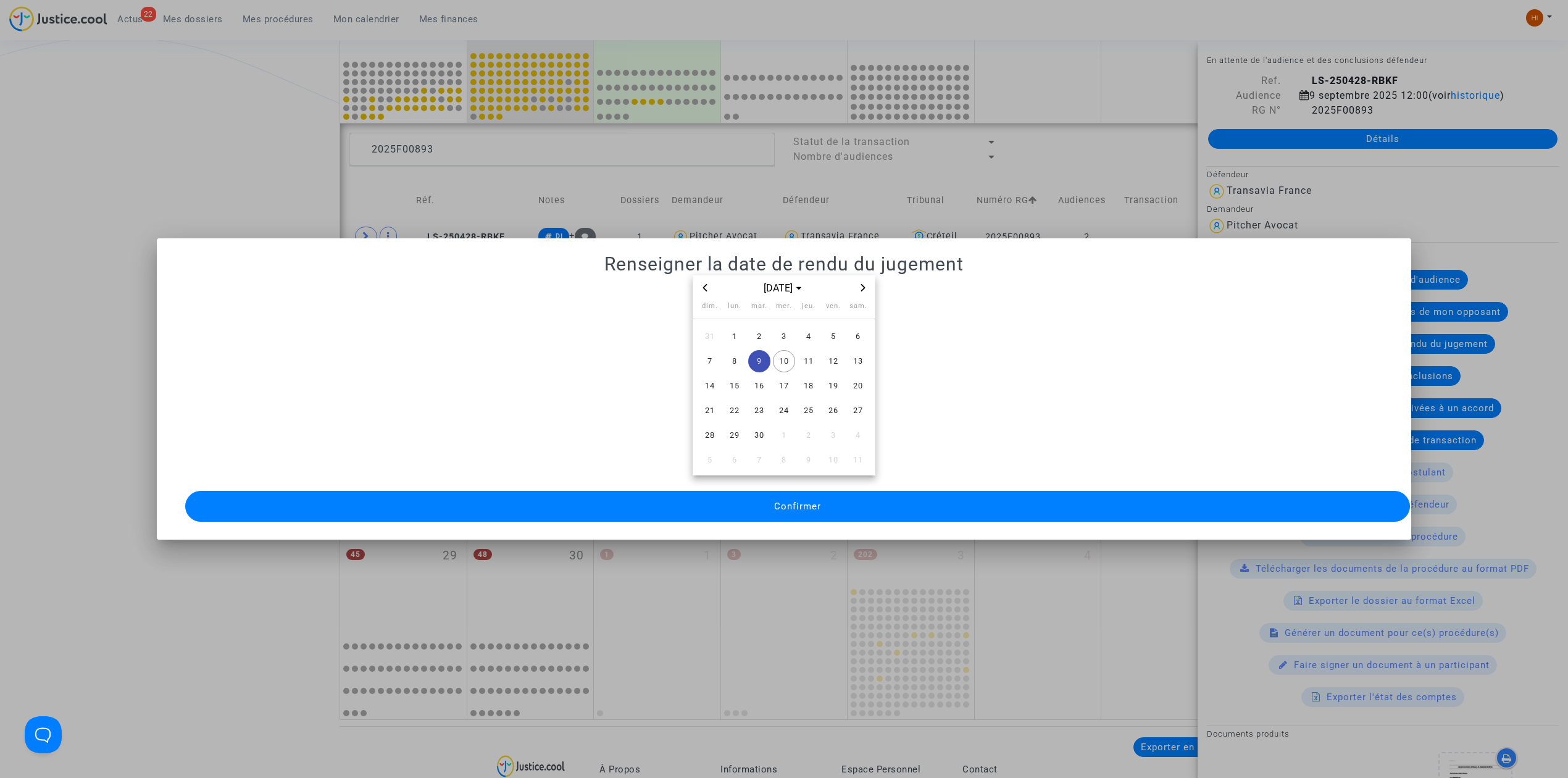
click at [731, 506] on button "Confirmer" at bounding box center [798, 506] width 1225 height 31
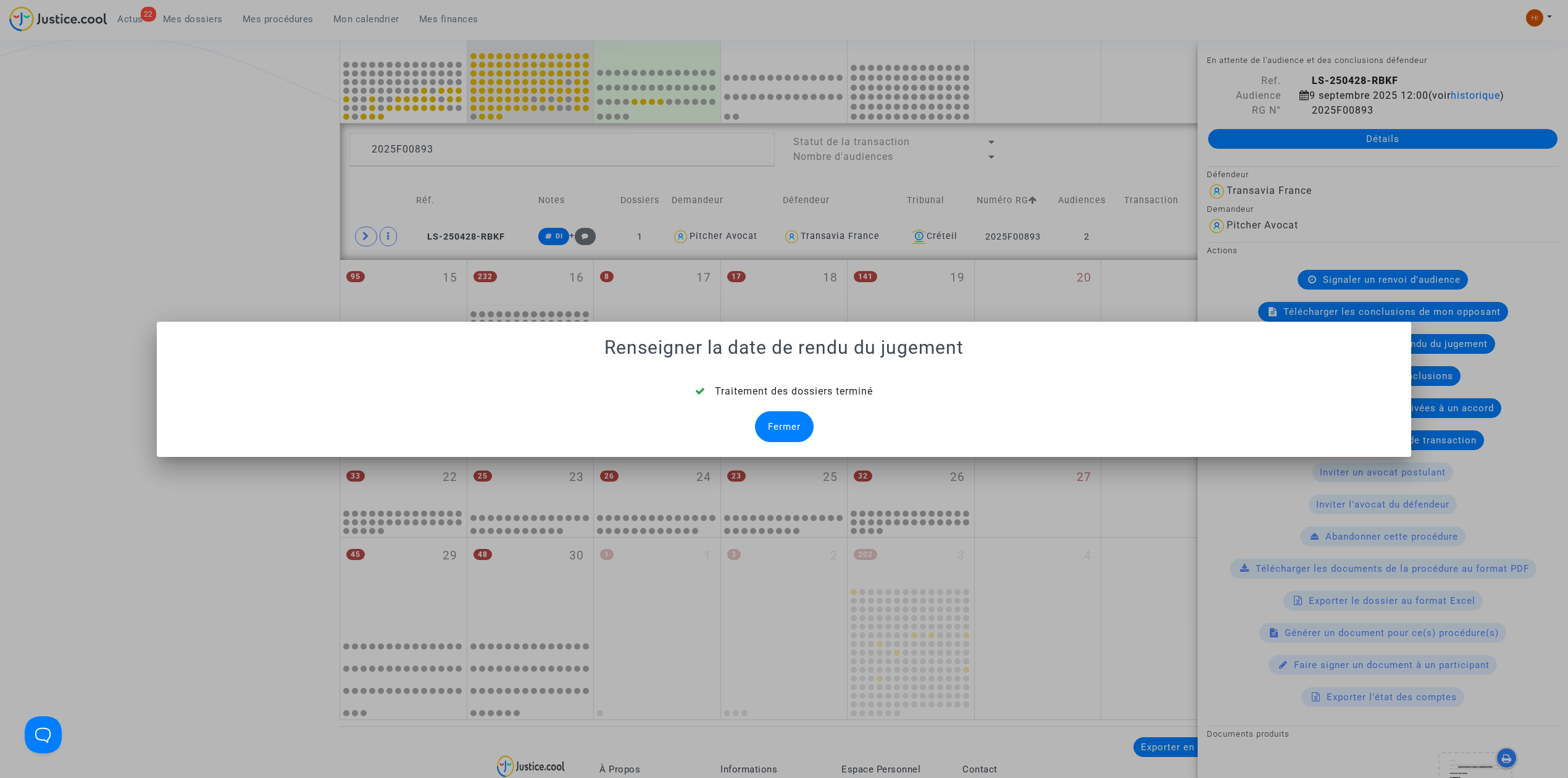
click at [799, 421] on div "Fermer" at bounding box center [784, 426] width 59 height 31
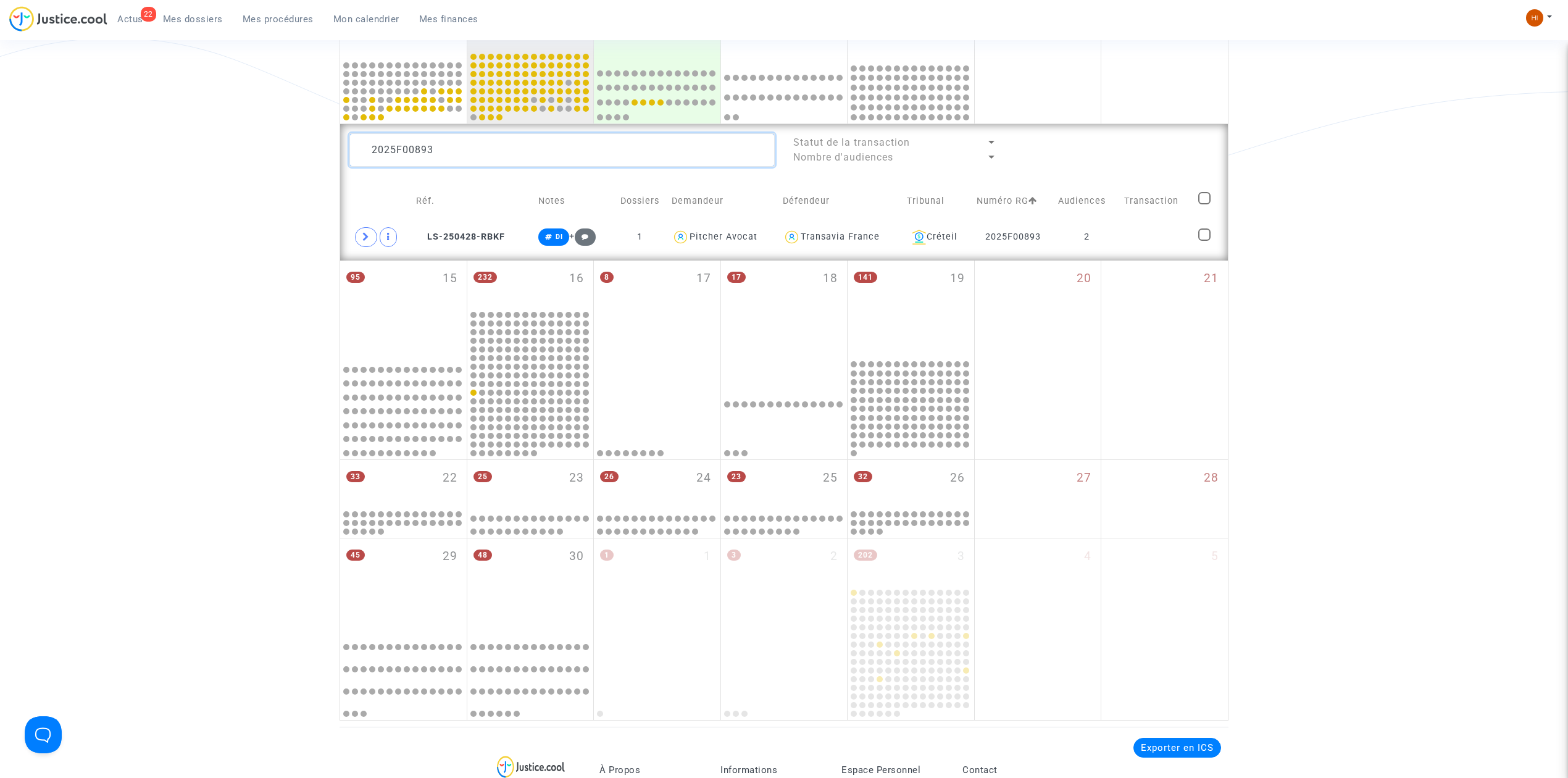
click at [657, 151] on textarea at bounding box center [562, 150] width 426 height 34
click at [1151, 226] on td at bounding box center [1157, 237] width 74 height 28
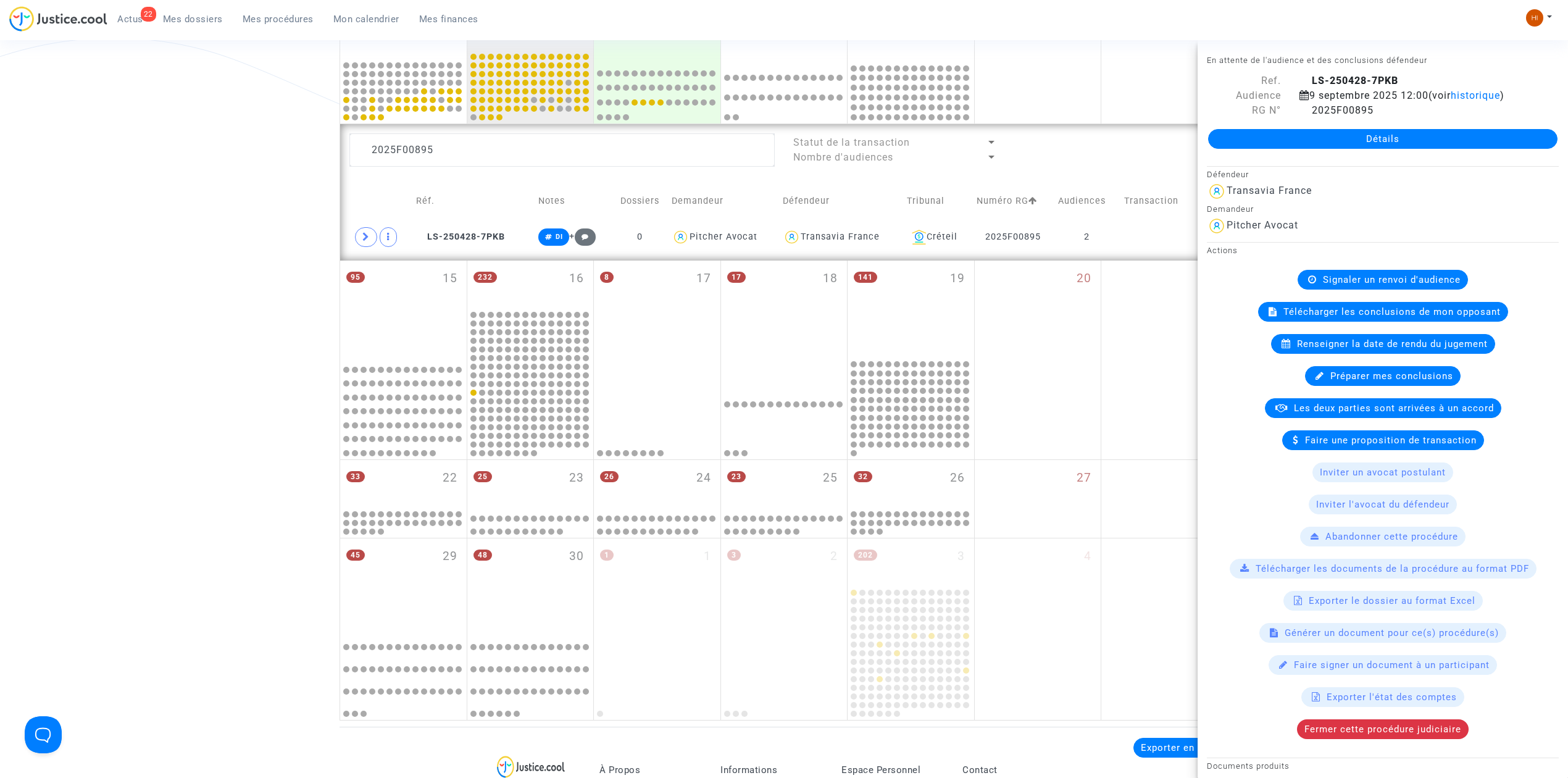
click at [1394, 353] on div "Renseigner la date de rendu du jugement" at bounding box center [1382, 343] width 224 height 20
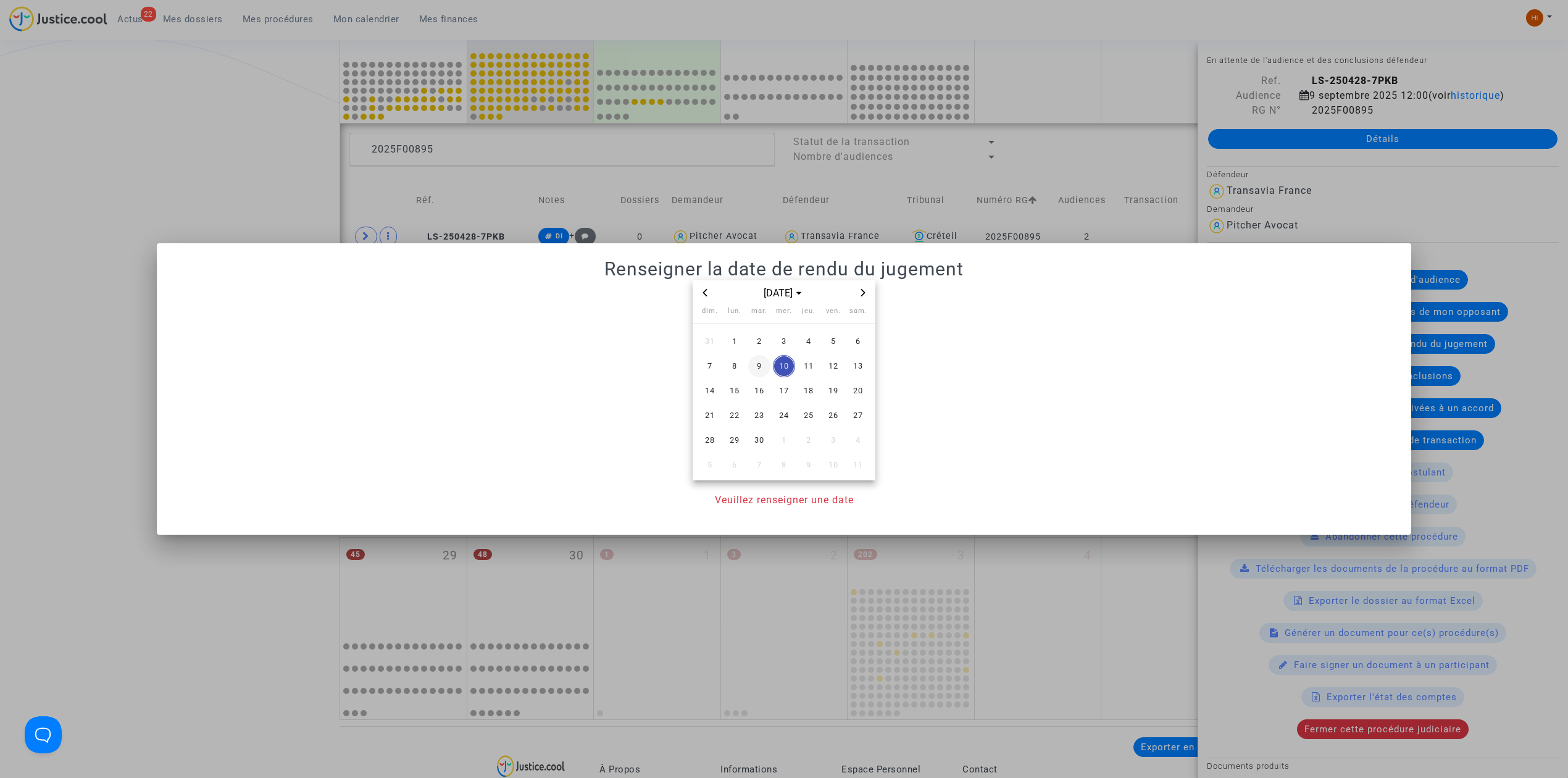
click at [760, 366] on span "9" at bounding box center [759, 367] width 22 height 22
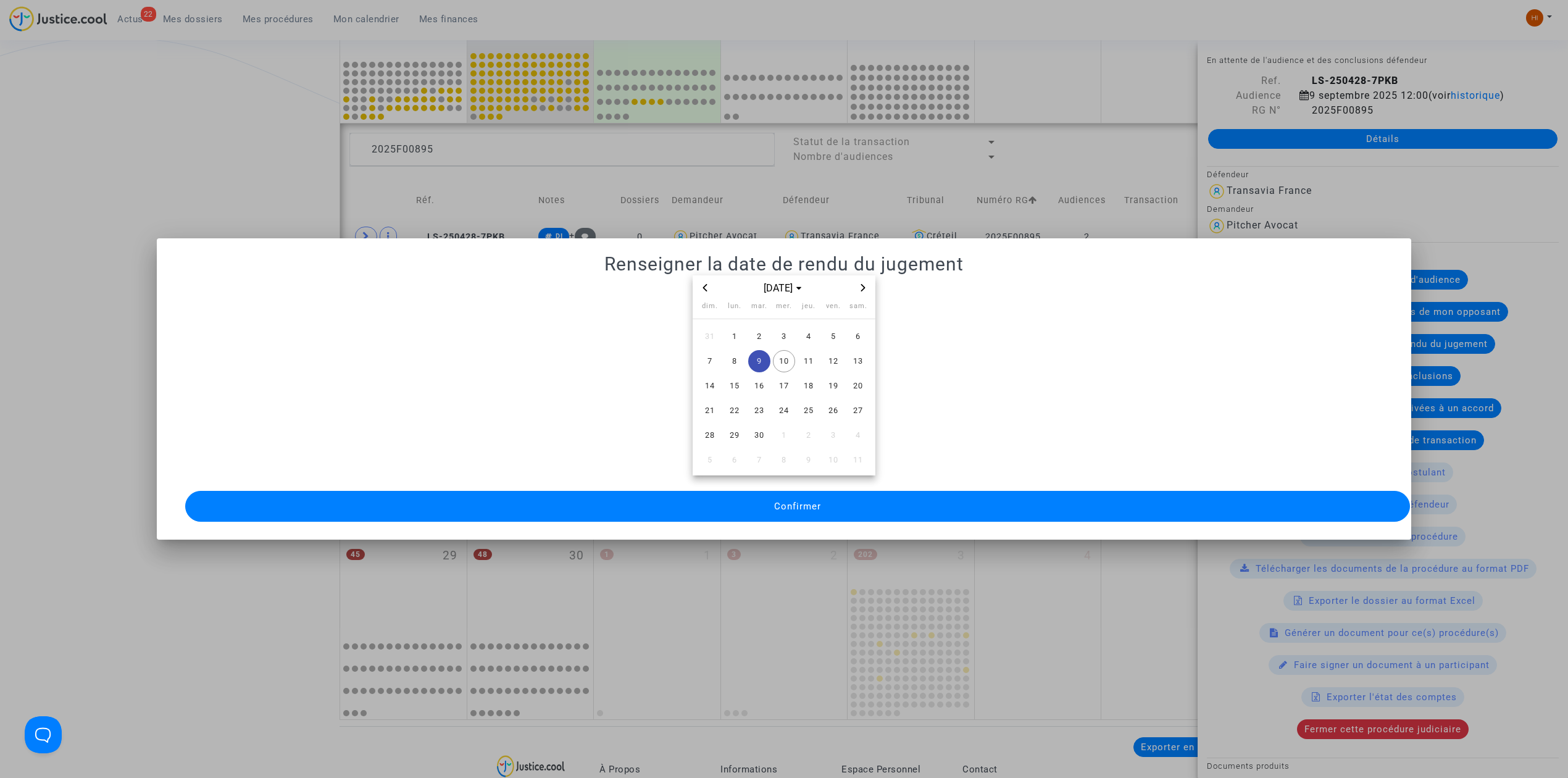
click at [1006, 505] on button "Confirmer" at bounding box center [798, 506] width 1225 height 31
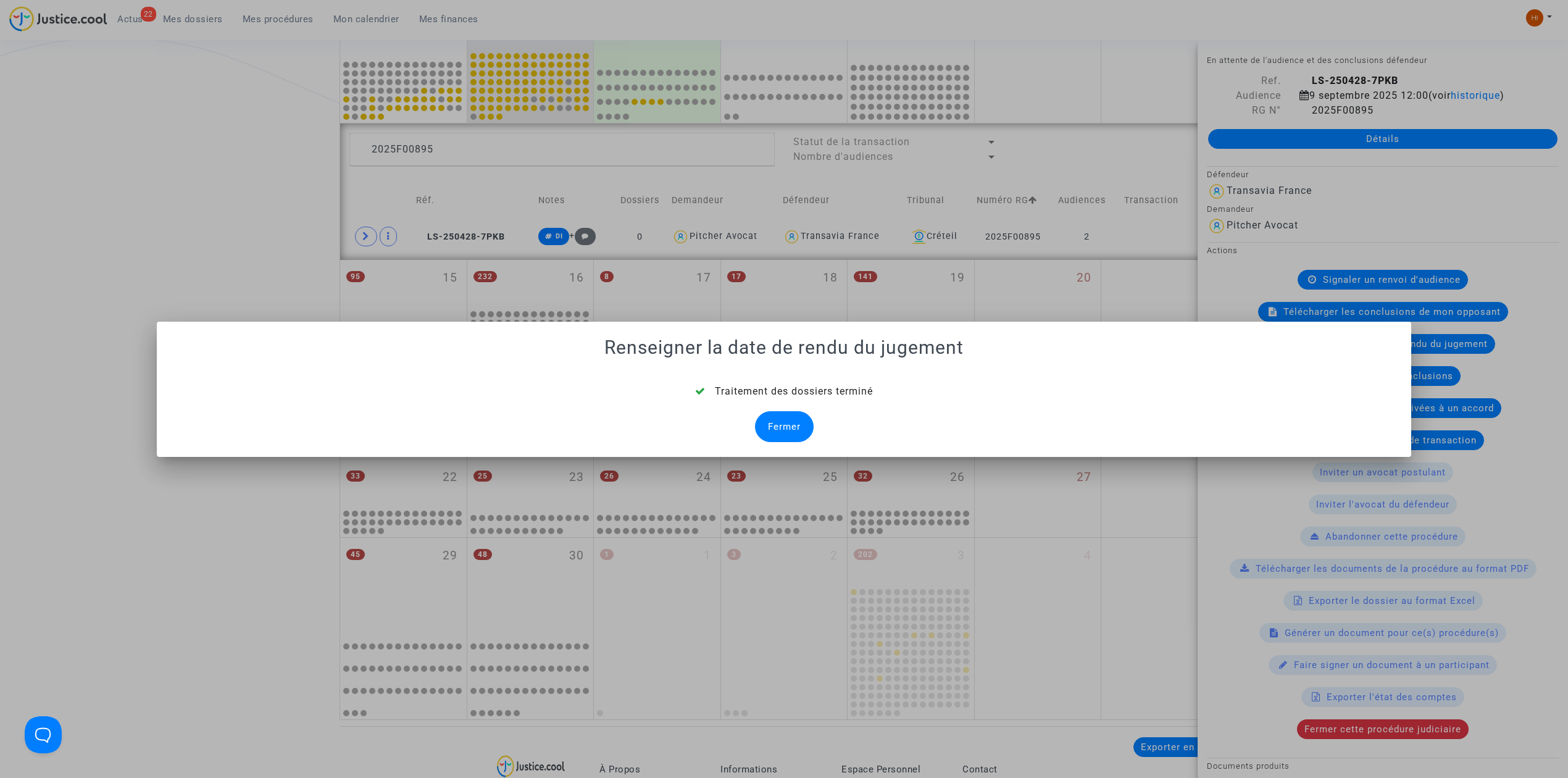
click at [771, 436] on div "Fermer" at bounding box center [784, 426] width 59 height 31
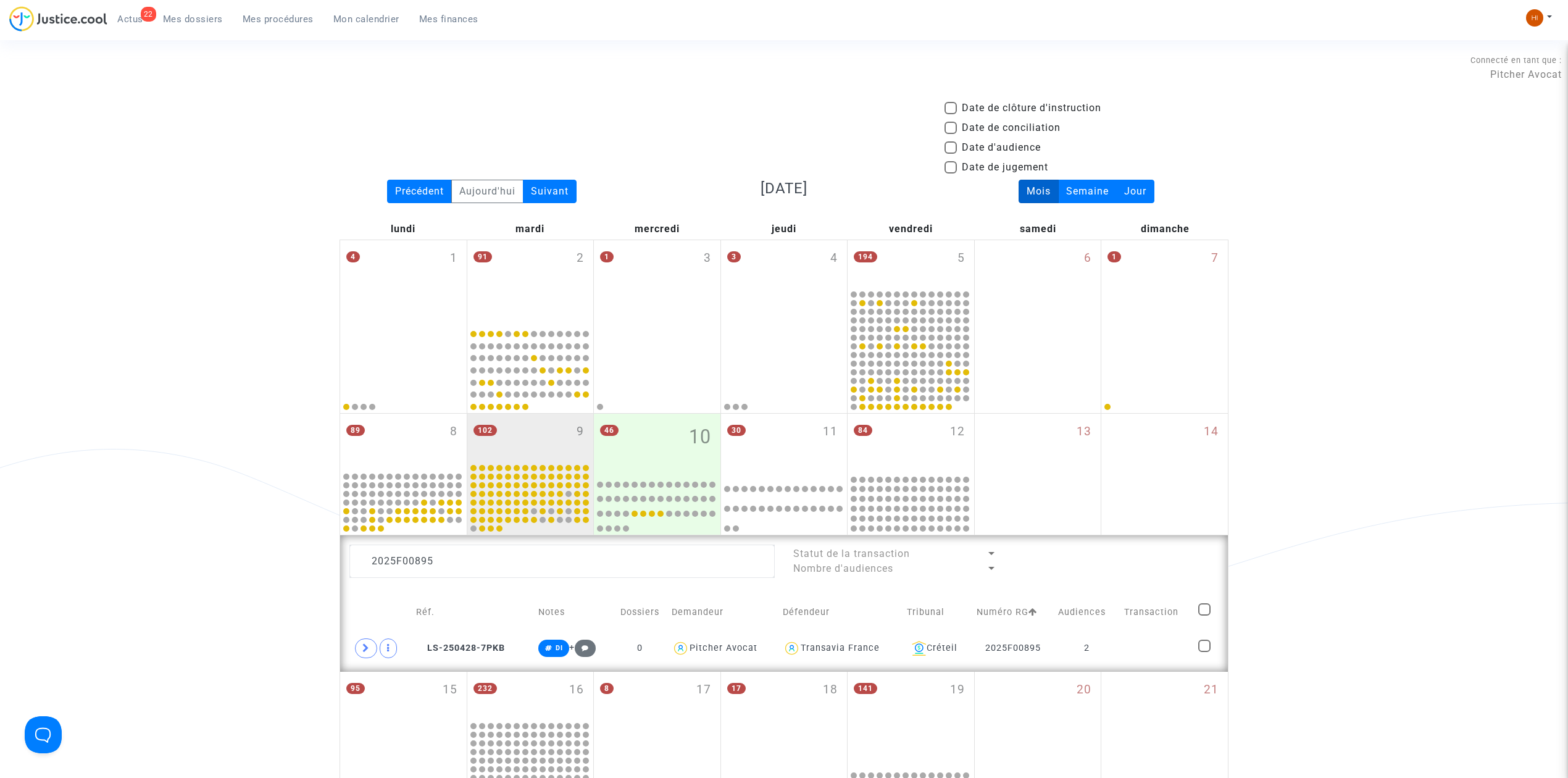
scroll to position [411, 0]
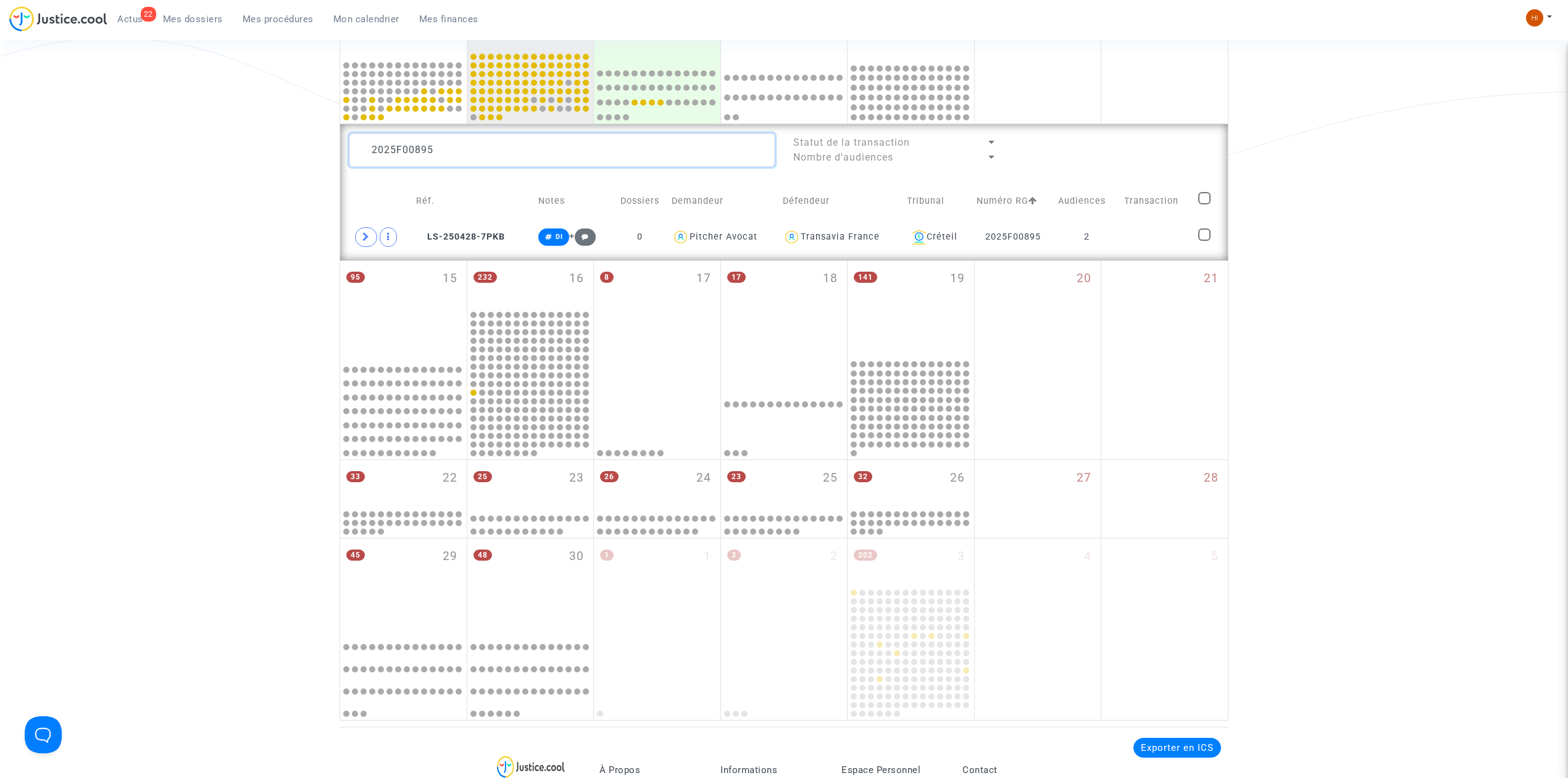
click at [554, 153] on textarea at bounding box center [562, 150] width 426 height 34
type textarea "2025F00896"
click at [1136, 240] on td at bounding box center [1161, 237] width 68 height 28
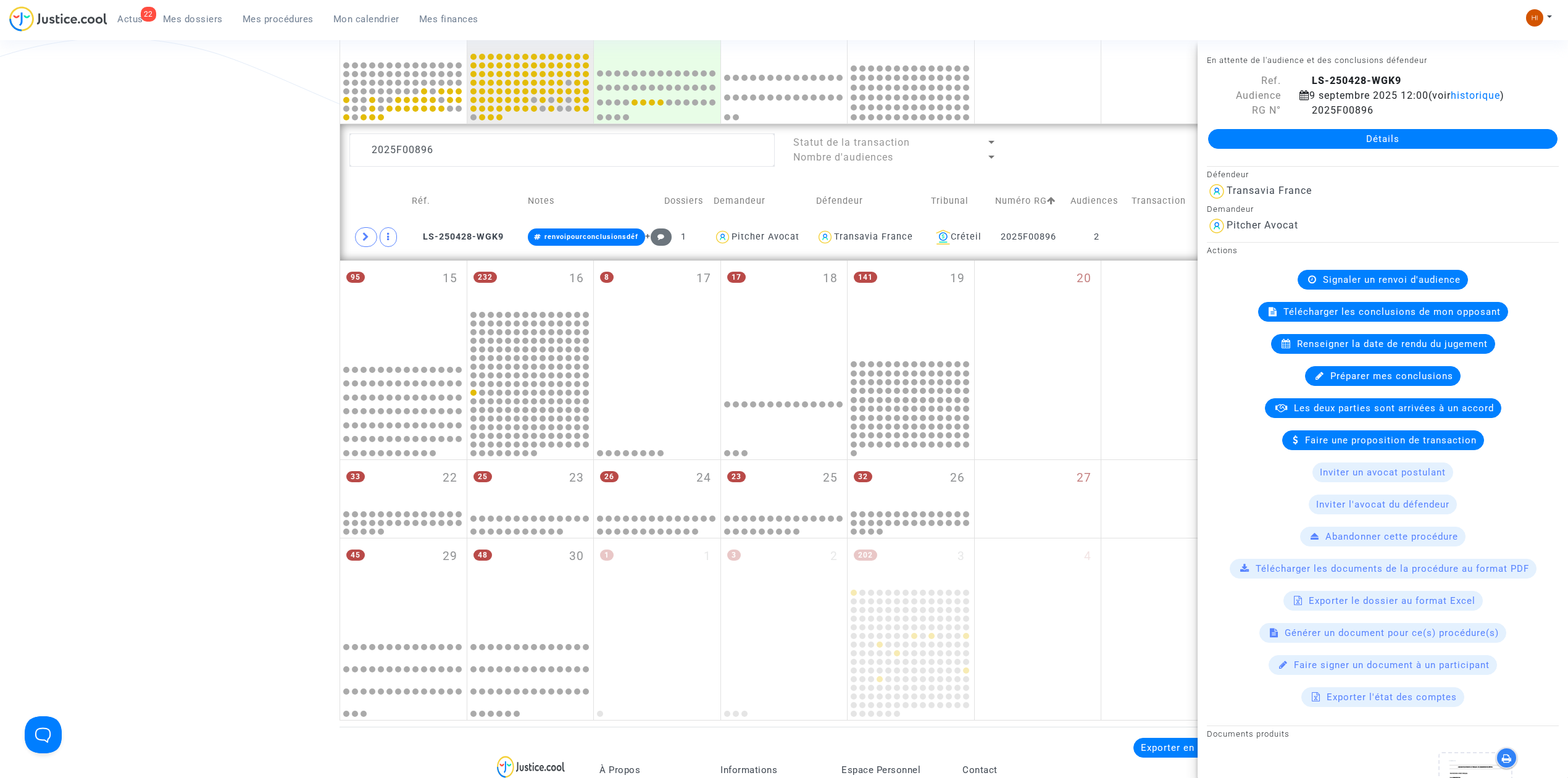
click at [1375, 277] on span "Signaler un renvoi d'audience" at bounding box center [1391, 279] width 138 height 11
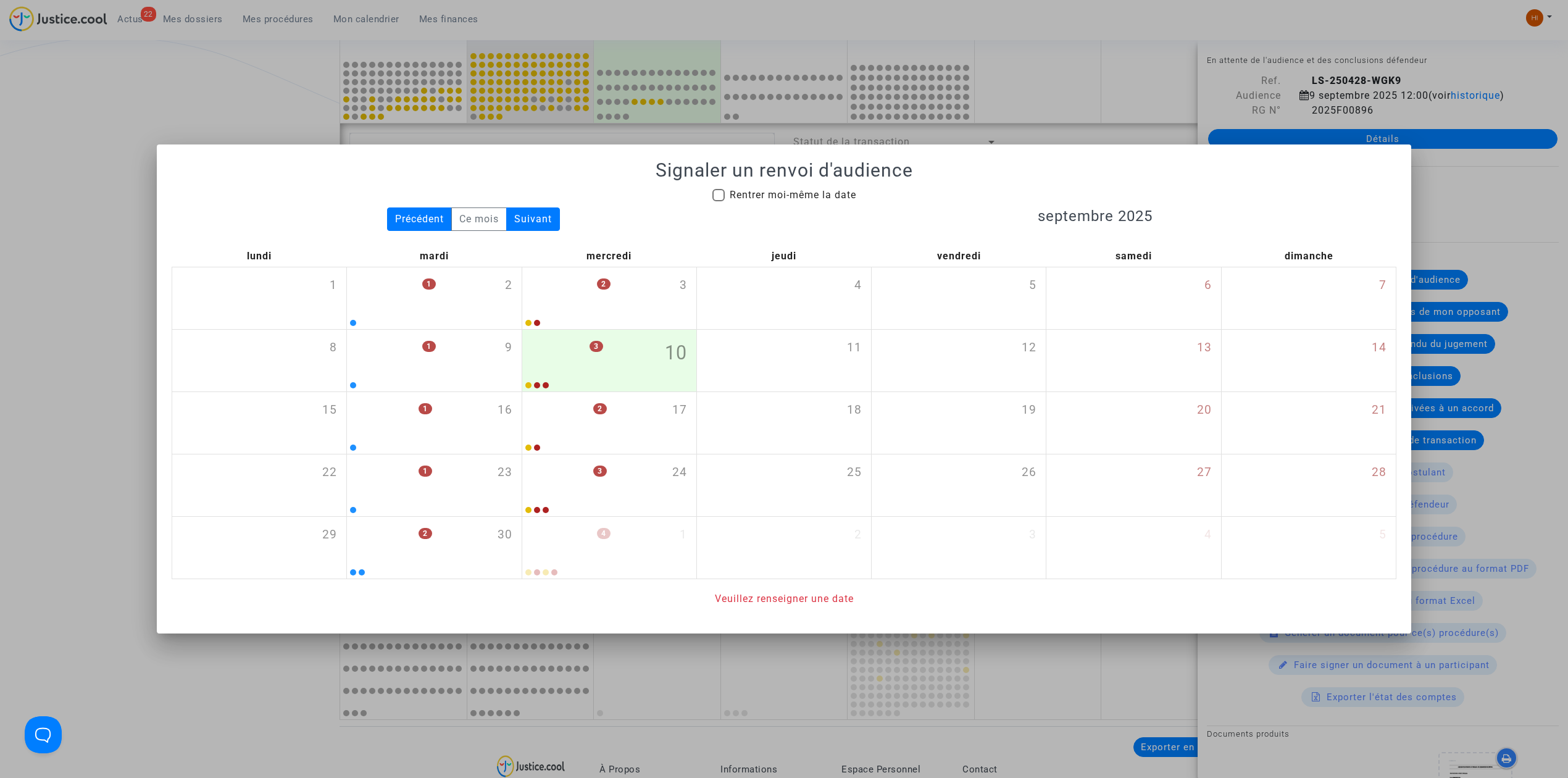
click at [809, 198] on span "Rentrer moi-même la date" at bounding box center [792, 195] width 127 height 12
click at [719, 202] on input "Rentrer moi-même la date" at bounding box center [718, 202] width 1 height 1
checkbox input "true"
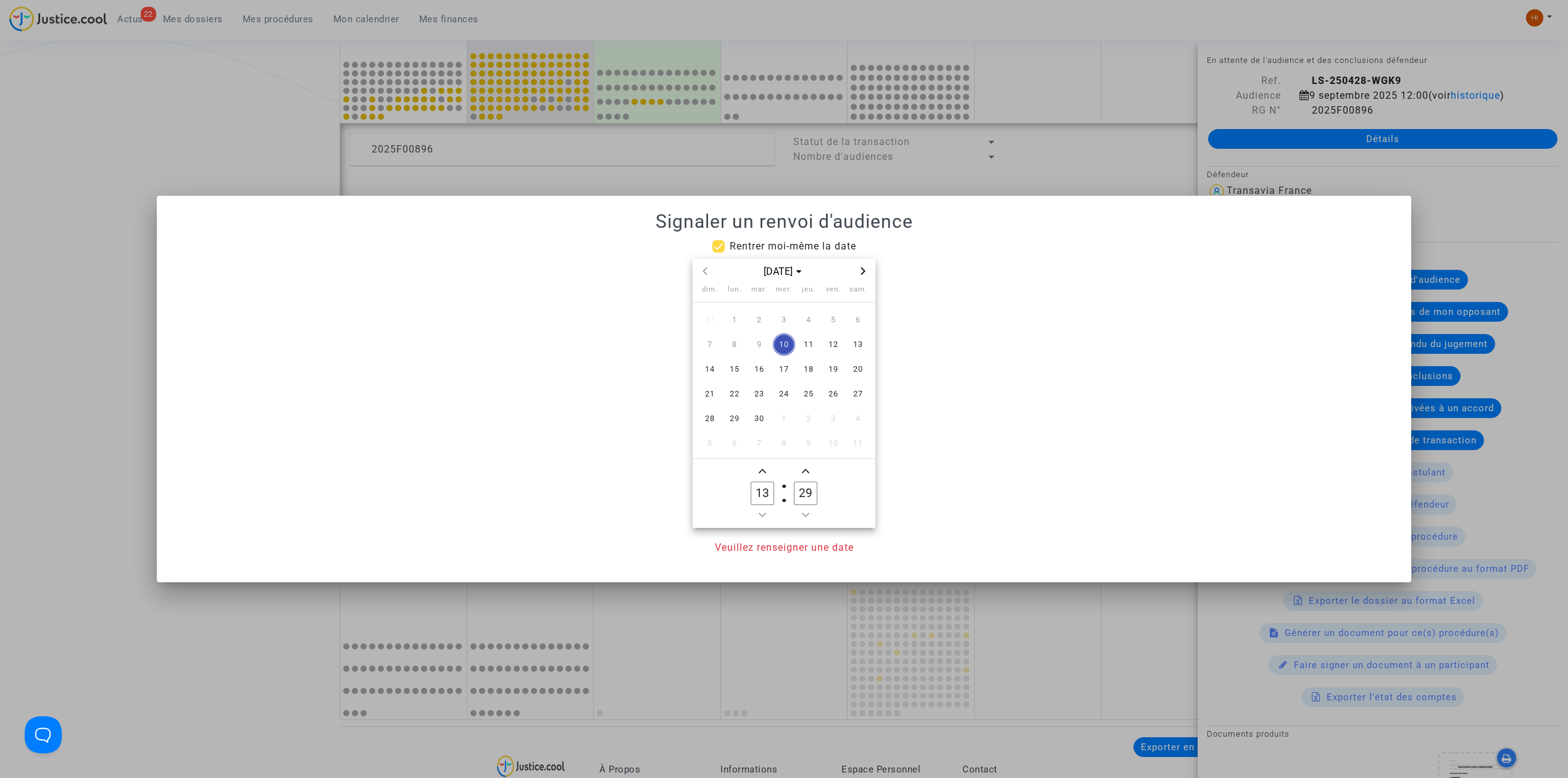
click at [859, 273] on icon "Next month" at bounding box center [863, 271] width 7 height 7
click at [758, 415] on span "25" at bounding box center [759, 419] width 22 height 22
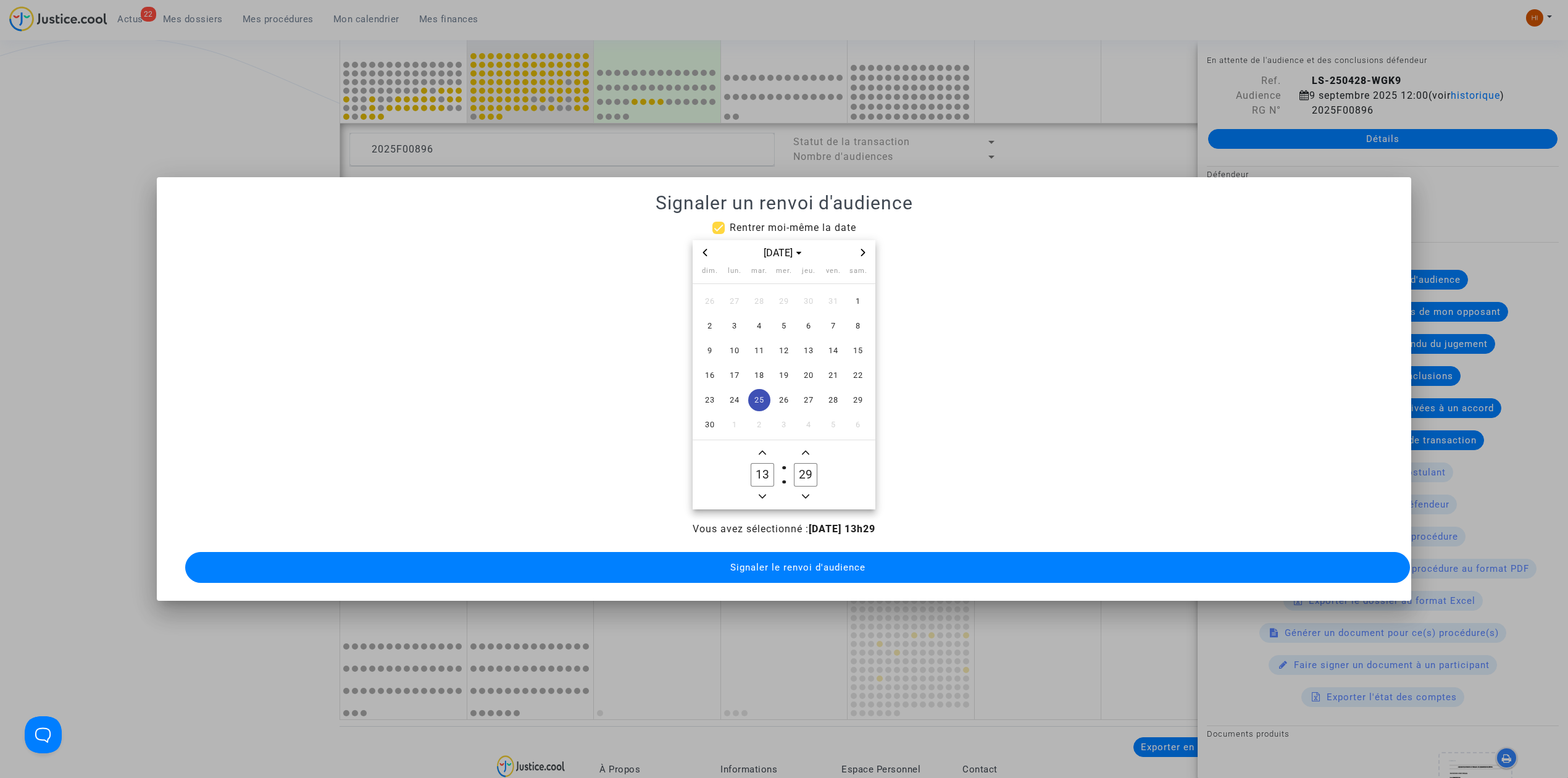
click at [764, 449] on icon "Add a hour" at bounding box center [762, 453] width 7 height 7
type input "14"
click at [814, 468] on input "29" at bounding box center [805, 474] width 23 height 23
type input "00"
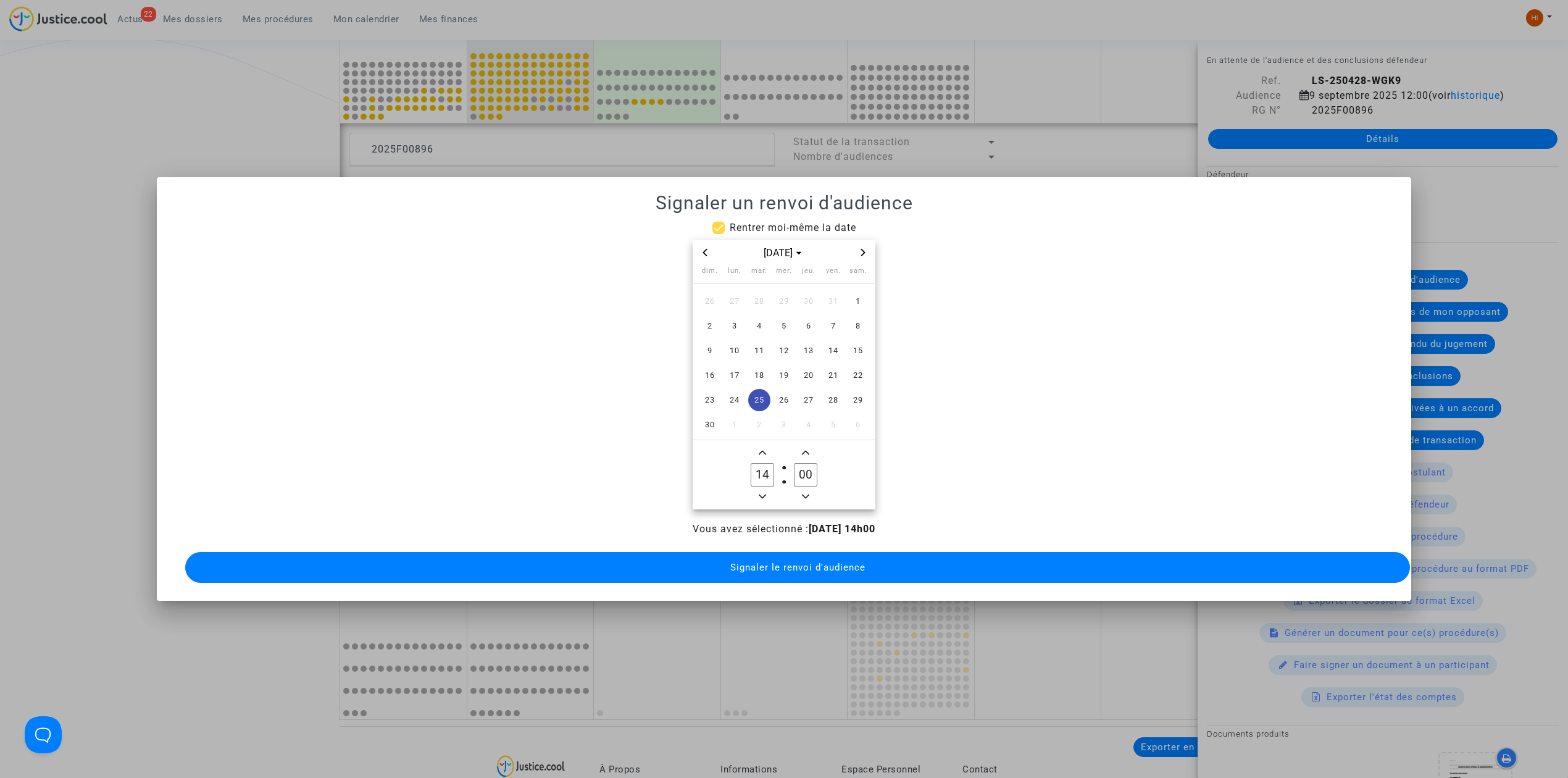
click at [789, 552] on button "Signaler le renvoi d'audience" at bounding box center [798, 567] width 1225 height 31
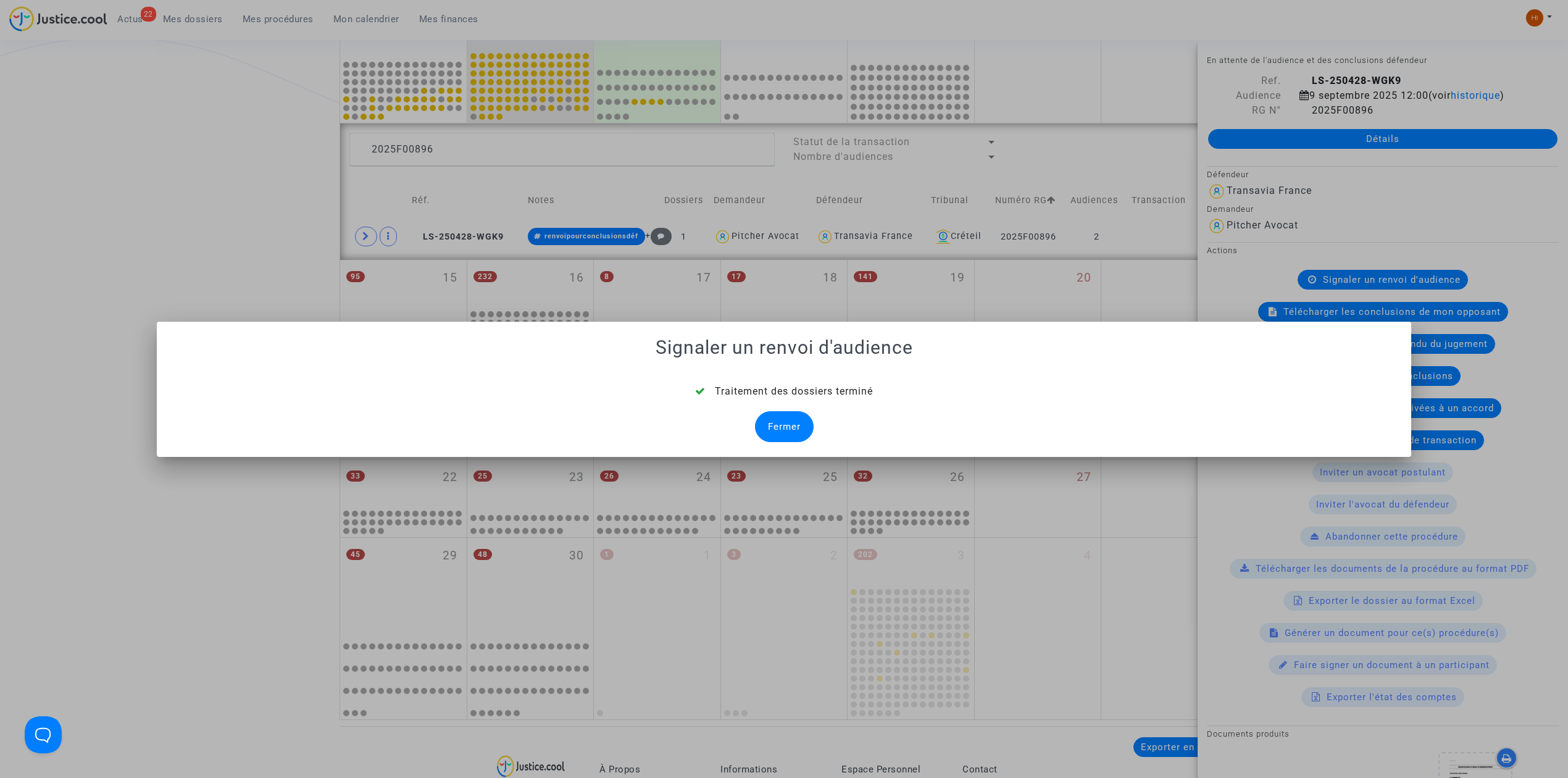
click at [756, 427] on div "Fermer" at bounding box center [784, 426] width 59 height 31
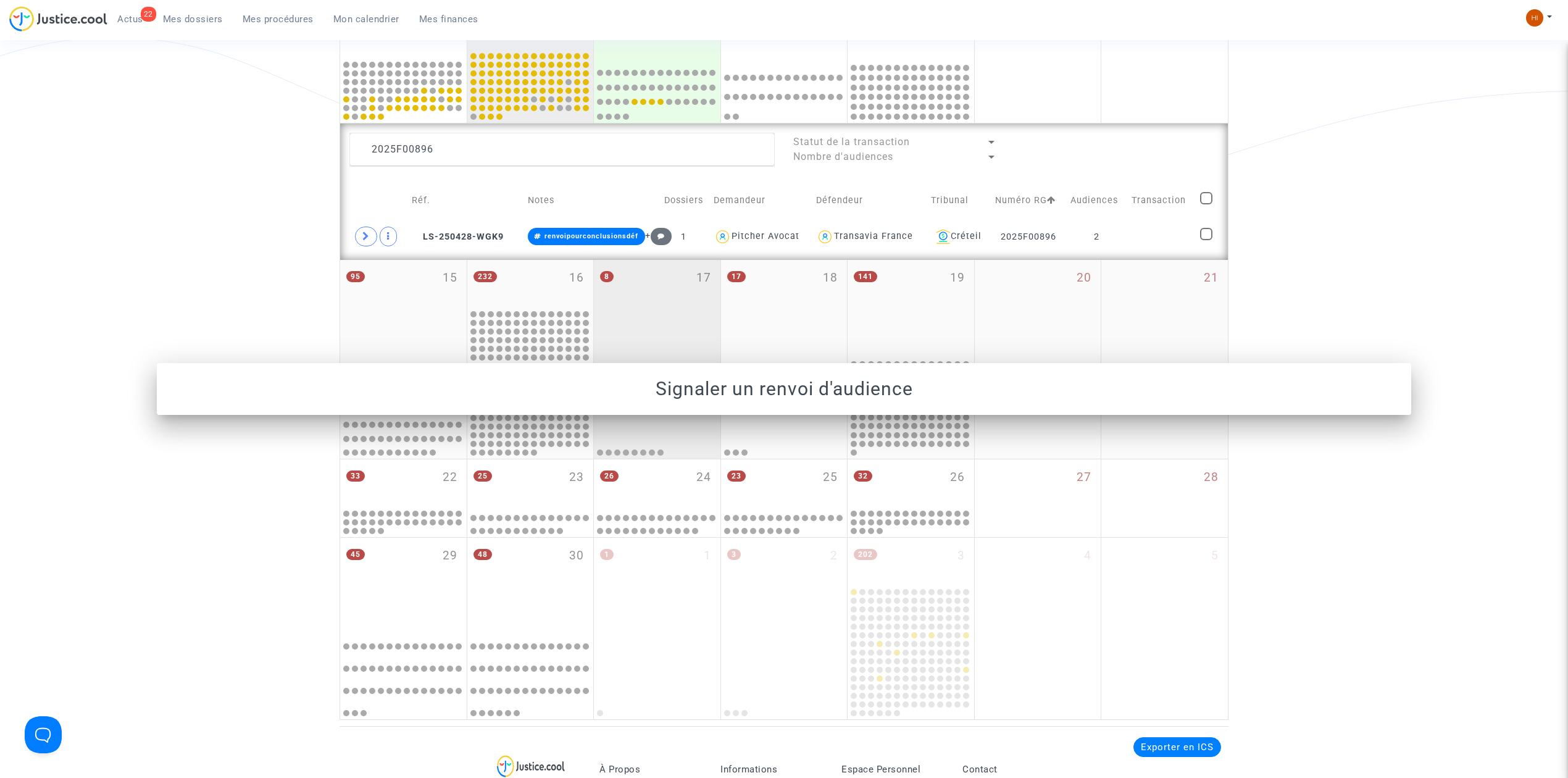
scroll to position [411, 0]
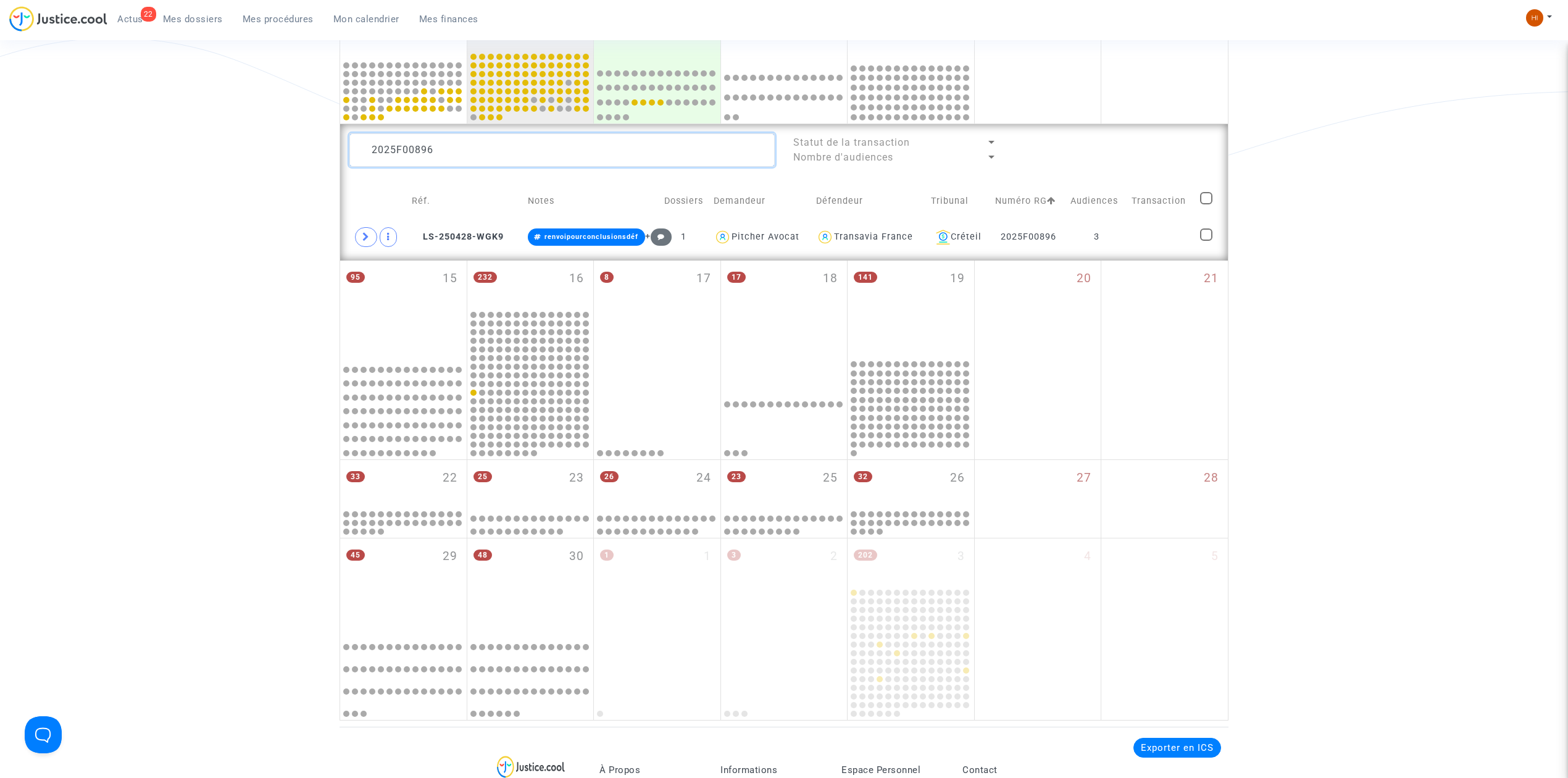
click at [523, 151] on textarea at bounding box center [562, 150] width 426 height 34
click at [1114, 231] on td "2" at bounding box center [1091, 237] width 64 height 28
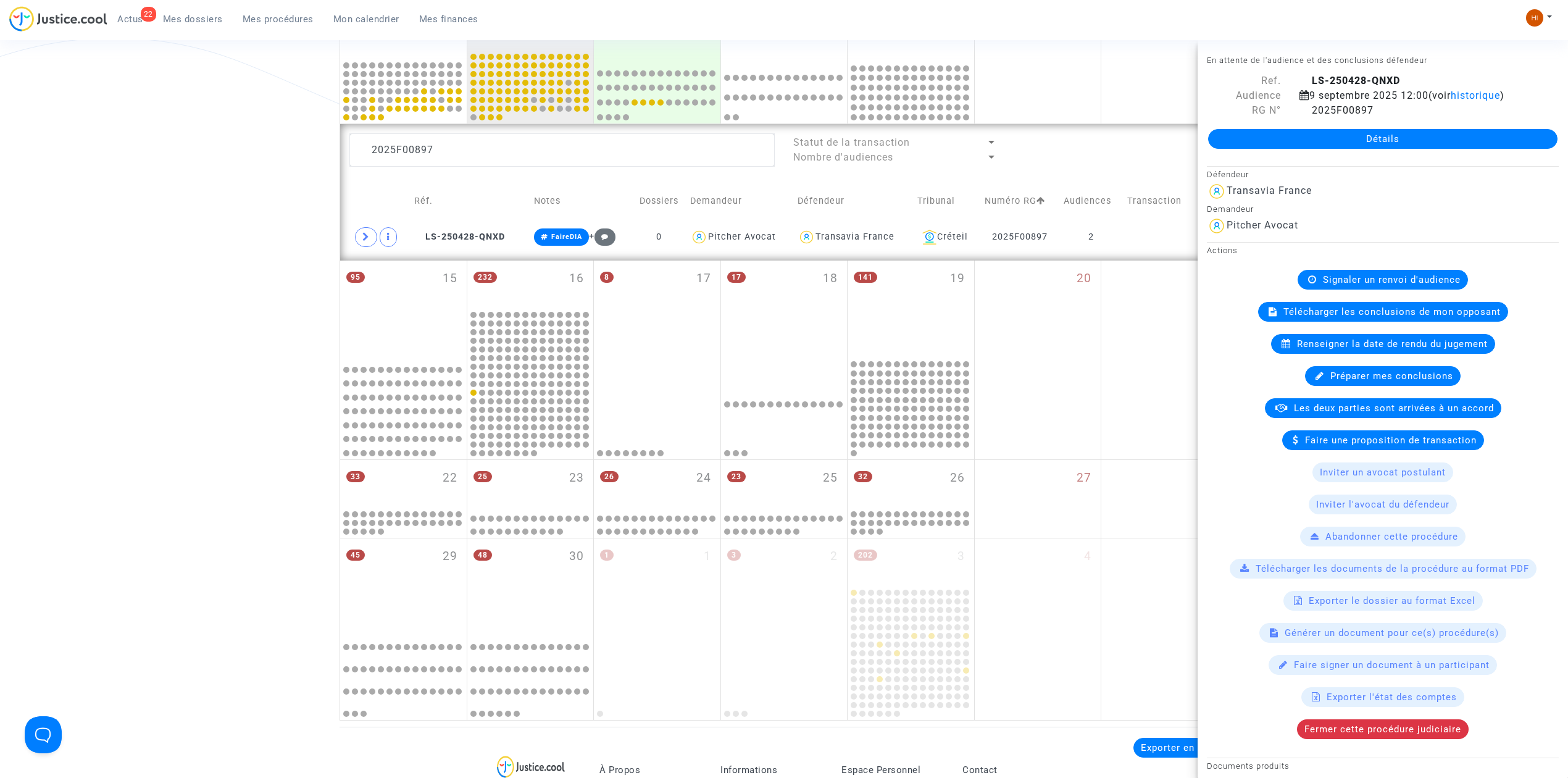
click at [1351, 346] on span "Renseigner la date de rendu du jugement" at bounding box center [1393, 344] width 191 height 11
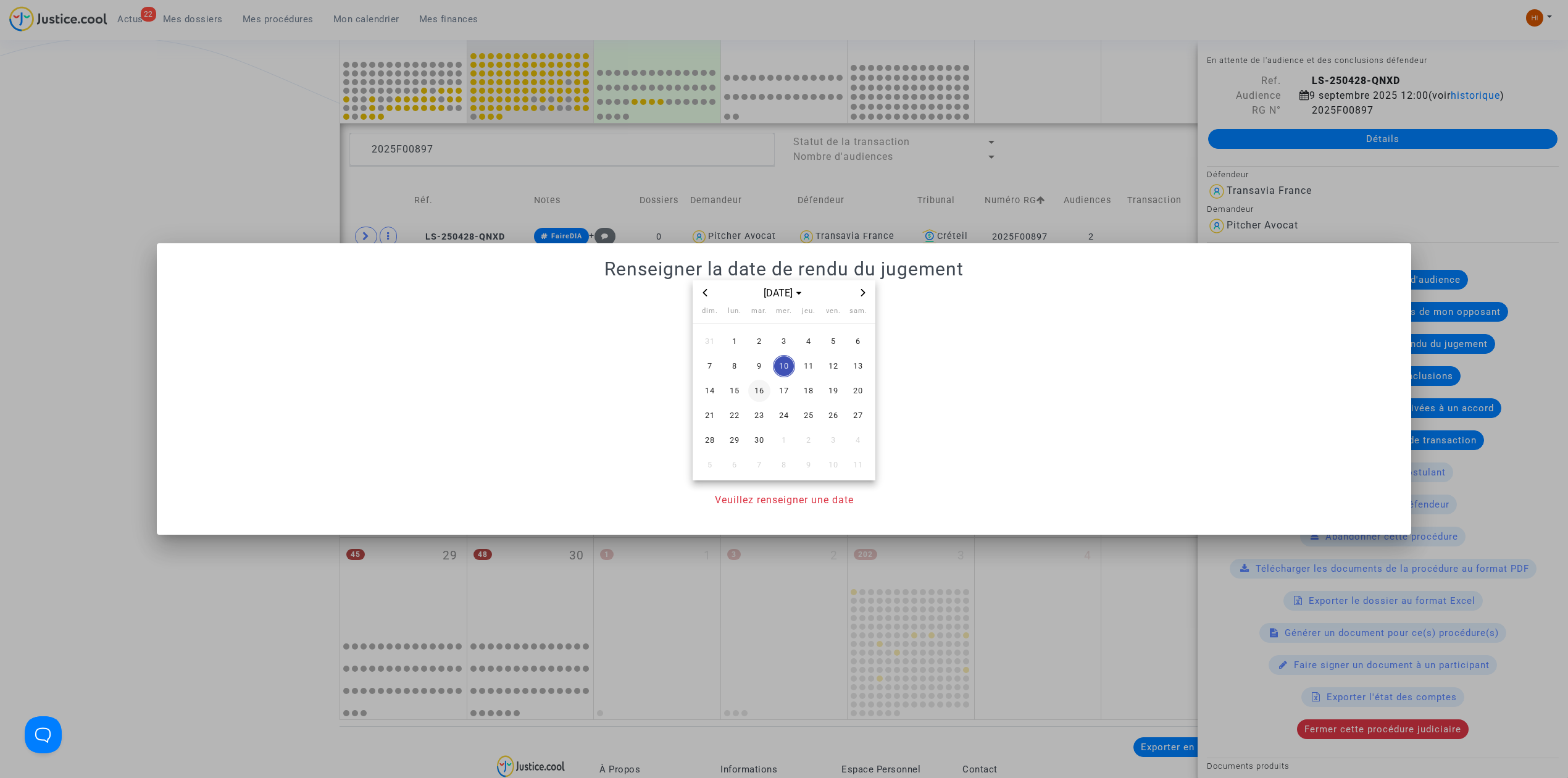
click at [760, 361] on td "9" at bounding box center [759, 366] width 24 height 24
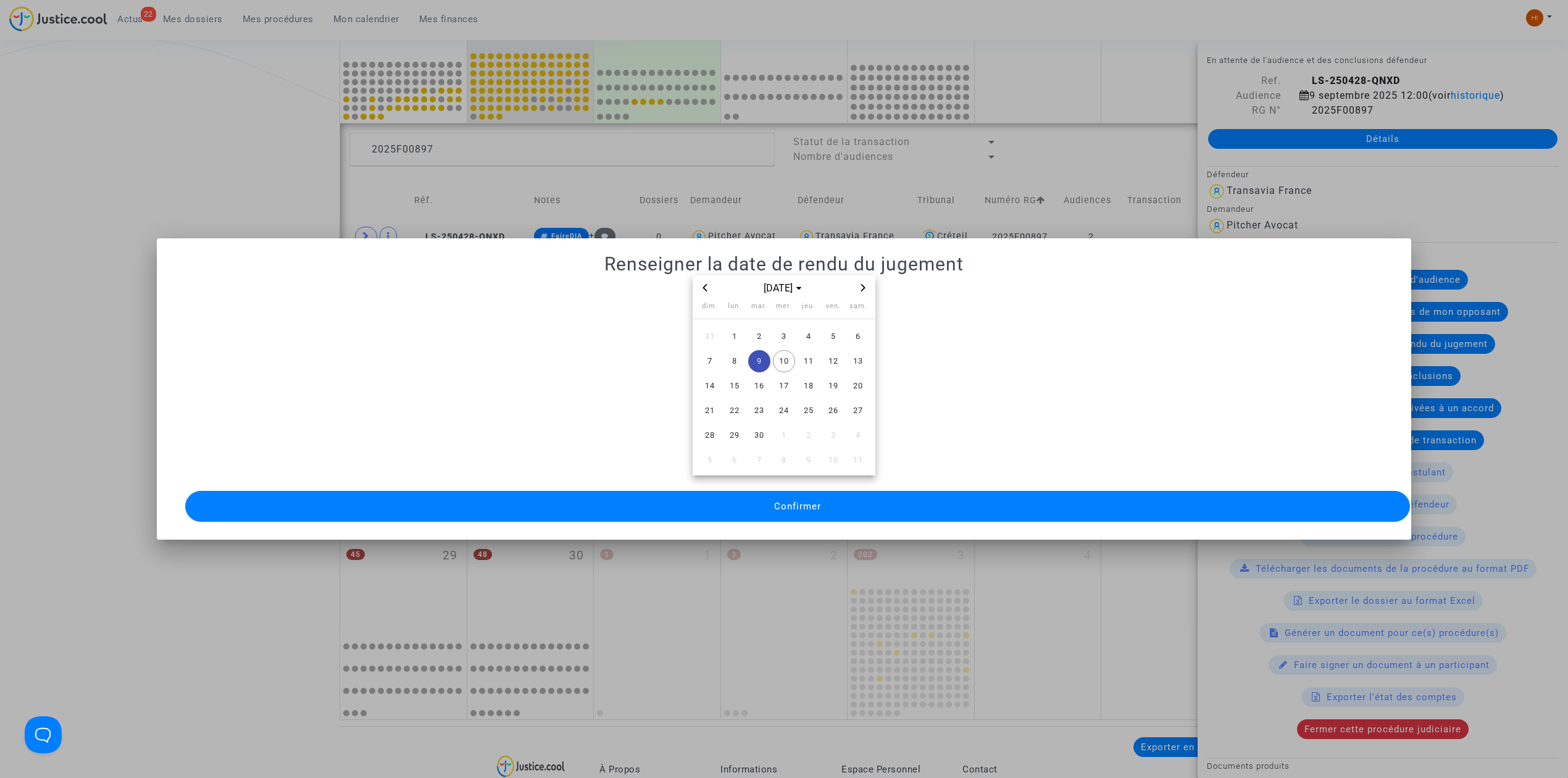
click at [760, 514] on button "Confirmer" at bounding box center [798, 506] width 1225 height 31
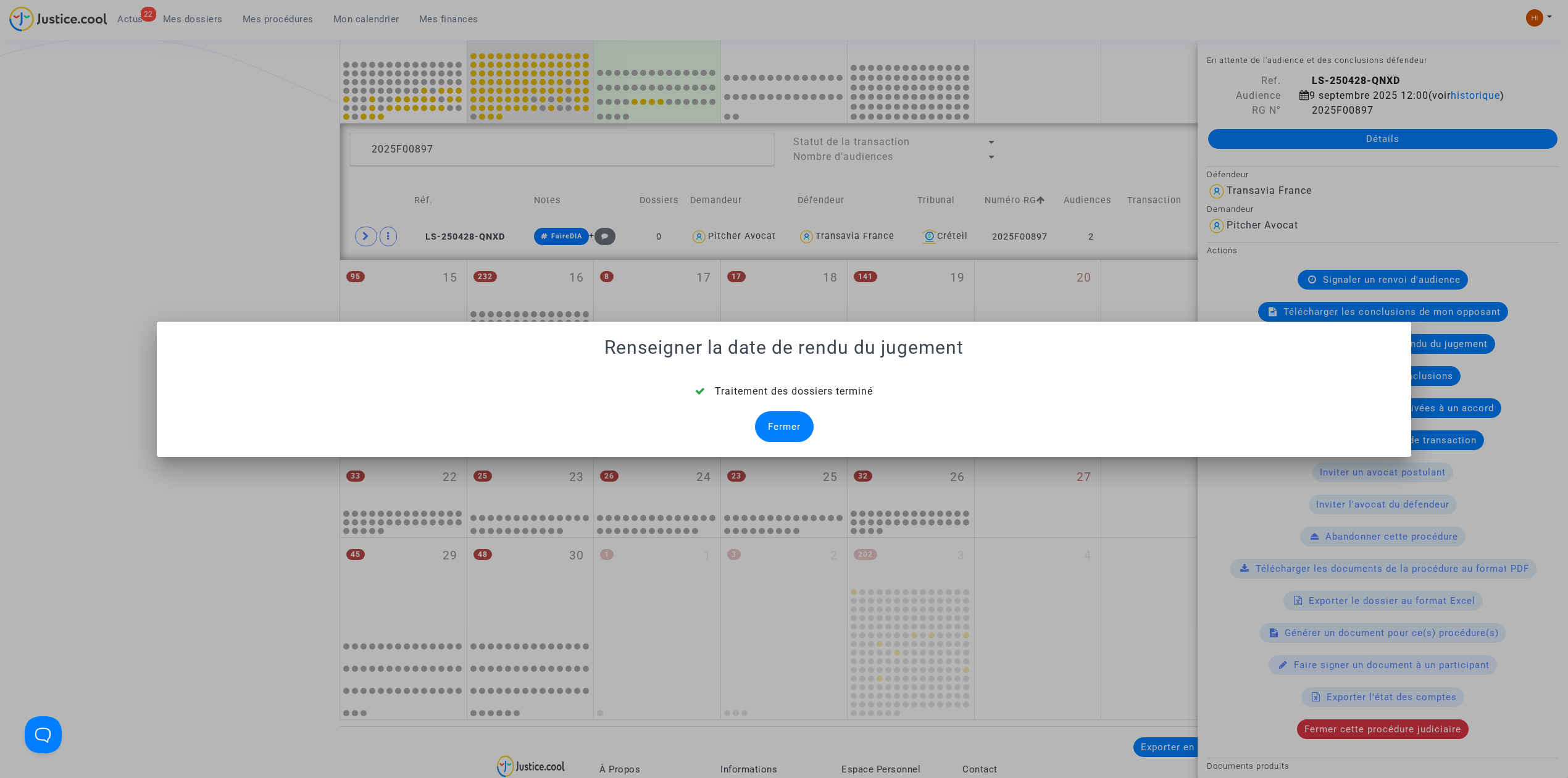
click at [803, 417] on div "Fermer" at bounding box center [784, 426] width 59 height 31
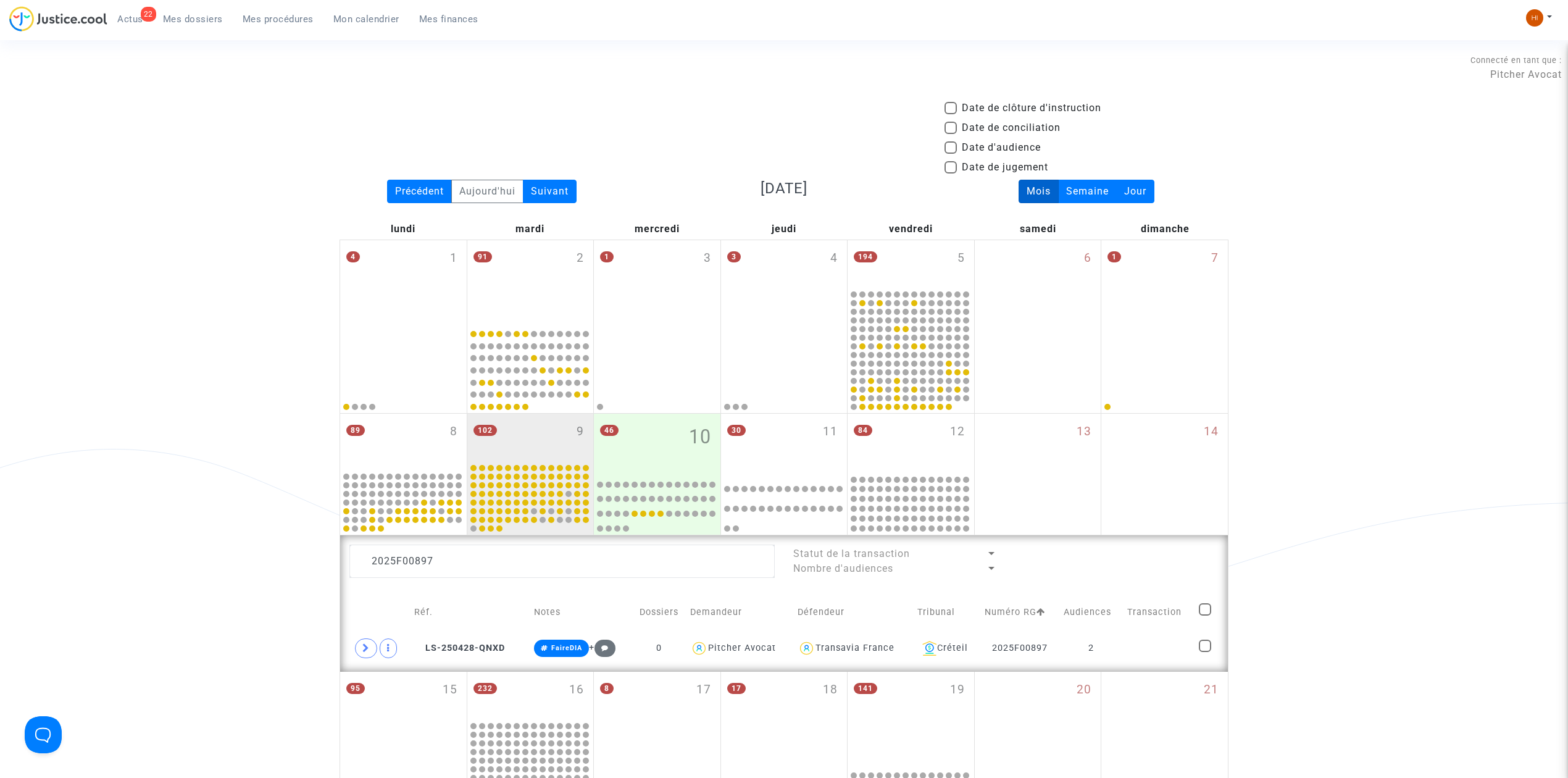
scroll to position [411, 0]
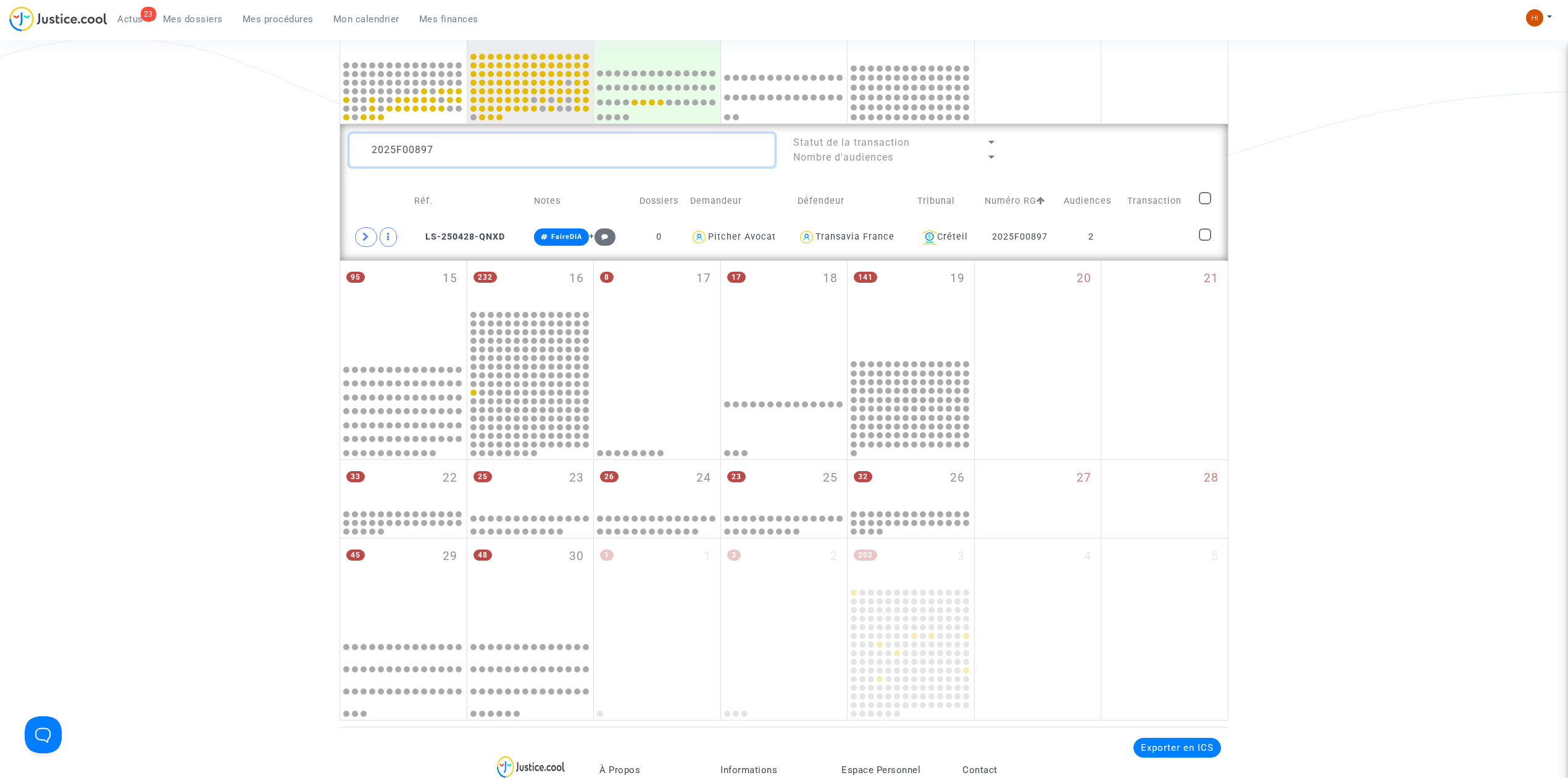
click at [622, 159] on textarea at bounding box center [562, 150] width 426 height 34
type textarea "2025F00898"
click at [1136, 226] on td at bounding box center [1161, 237] width 68 height 28
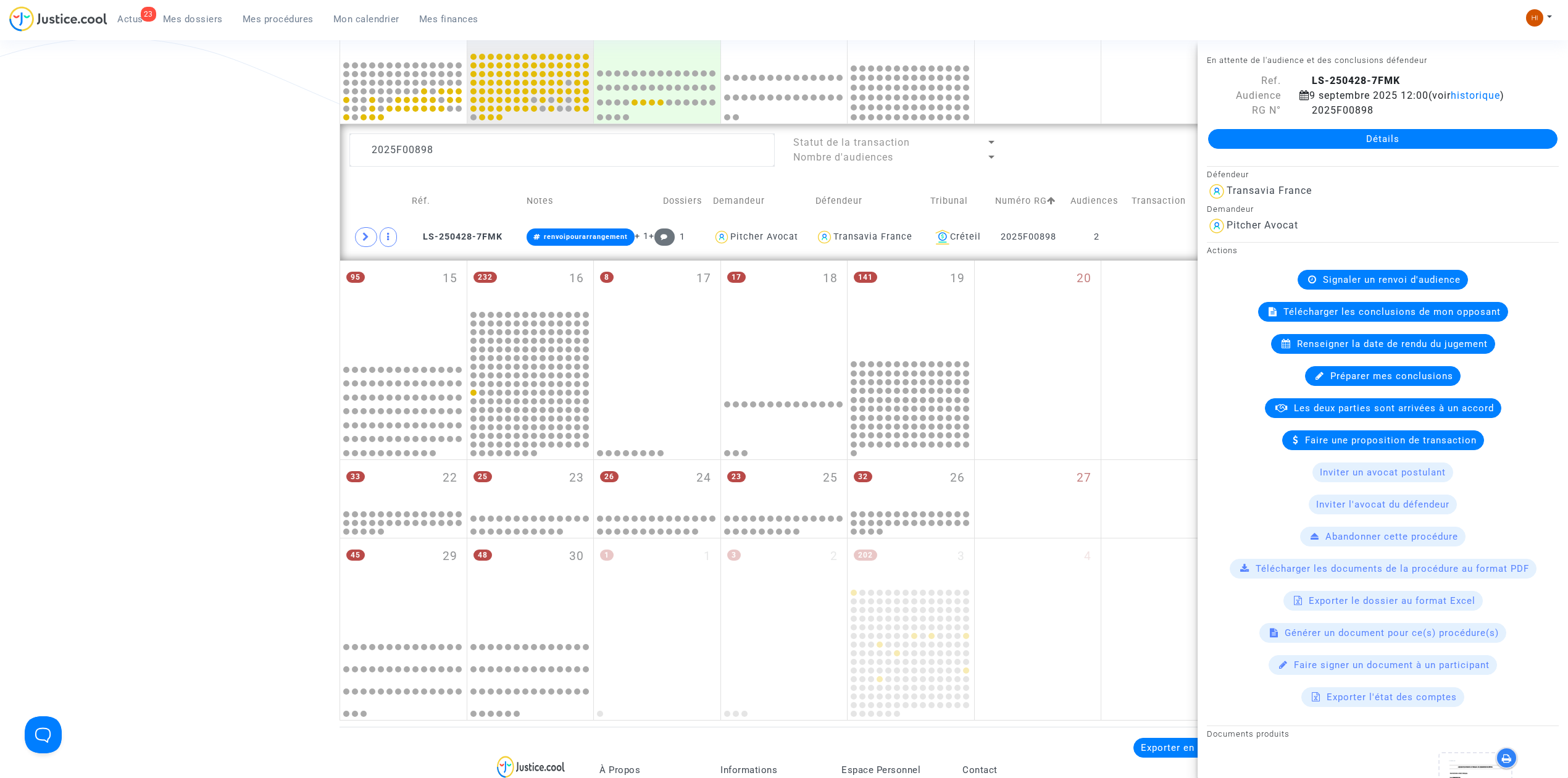
click at [1417, 276] on span "Signaler un renvoi d'audience" at bounding box center [1391, 279] width 138 height 11
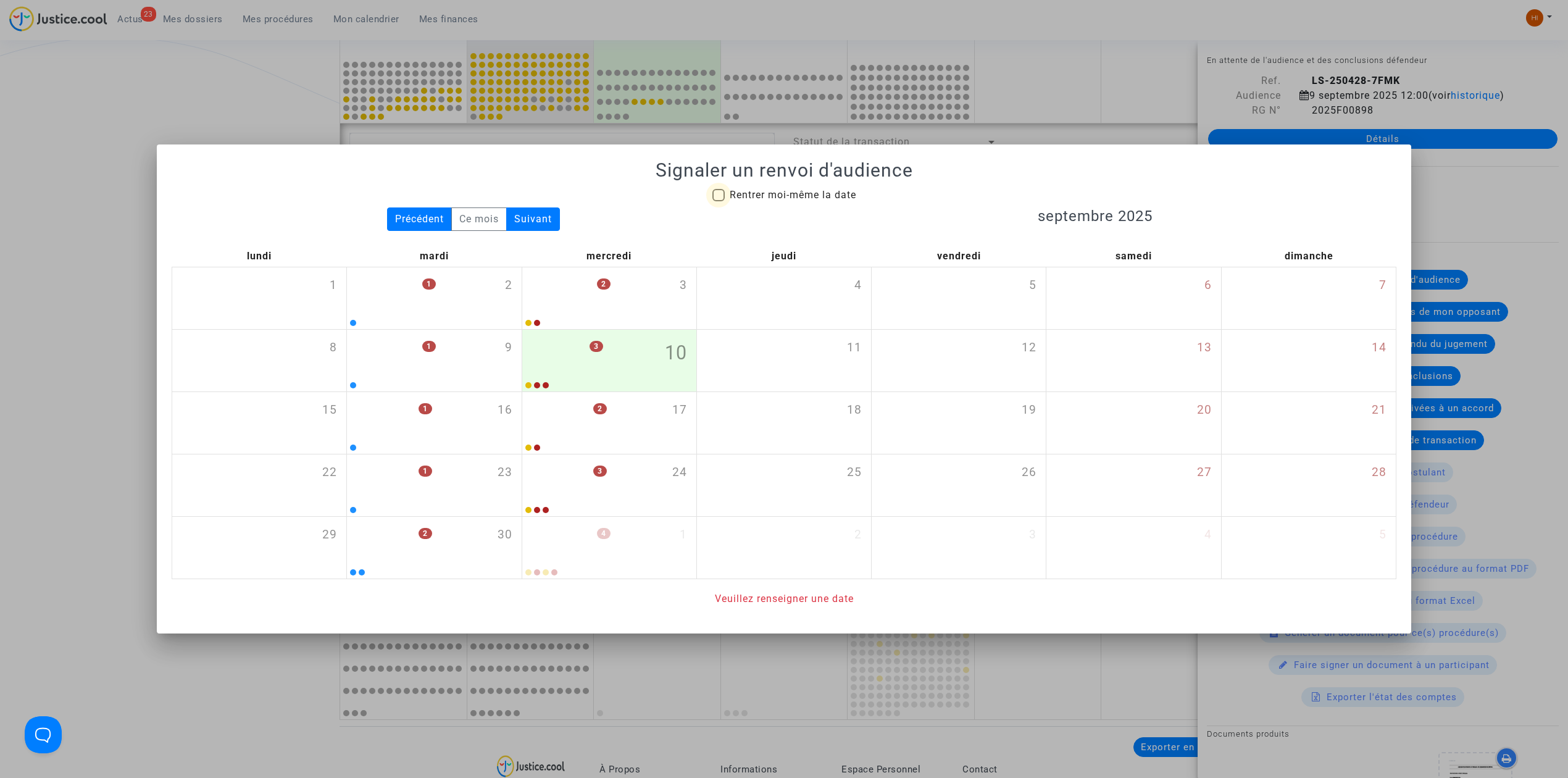
click at [834, 192] on span "Rentrer moi-même la date" at bounding box center [792, 195] width 127 height 12
click at [719, 202] on input "Rentrer moi-même la date" at bounding box center [718, 202] width 1 height 1
checkbox input "true"
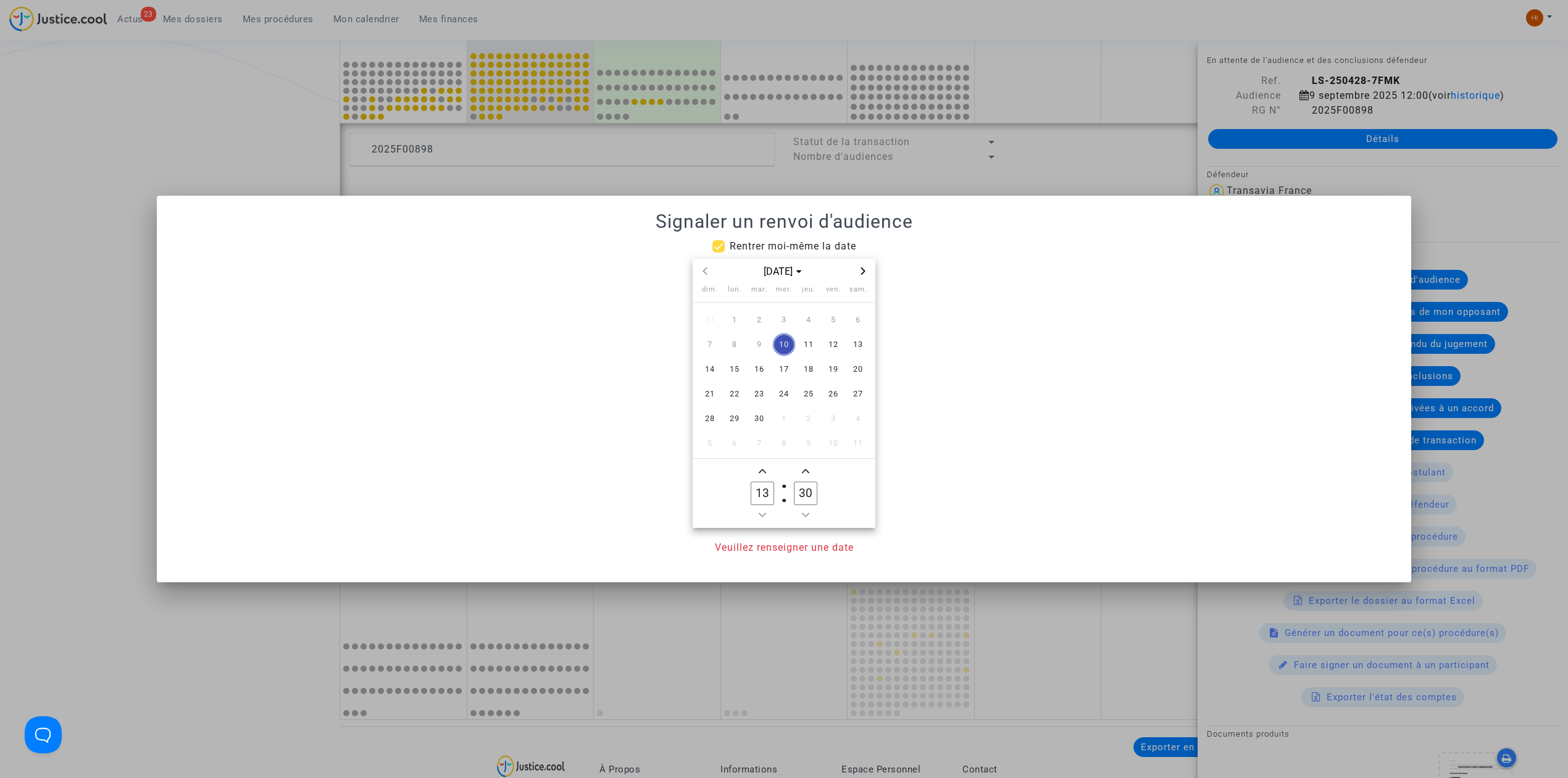
click at [868, 270] on span "Next month" at bounding box center [863, 271] width 15 height 15
click at [763, 369] on span "16" at bounding box center [759, 369] width 22 height 22
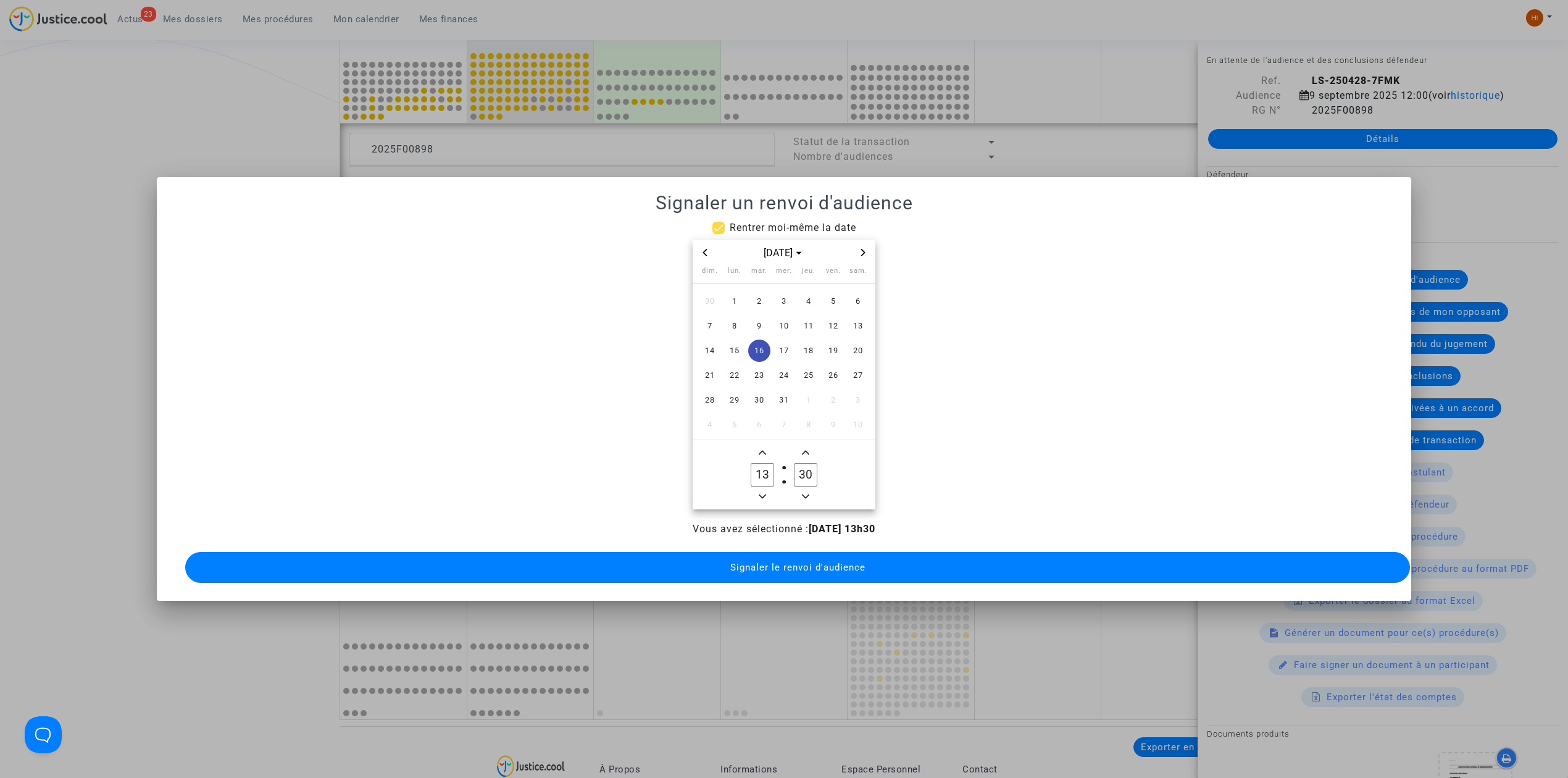
click at [705, 248] on icon "Previous month" at bounding box center [705, 252] width 5 height 7
click at [862, 248] on icon "Next month" at bounding box center [863, 252] width 7 height 7
click at [764, 389] on span "25" at bounding box center [759, 400] width 22 height 22
click at [763, 445] on span "Add a hour" at bounding box center [762, 453] width 15 height 15
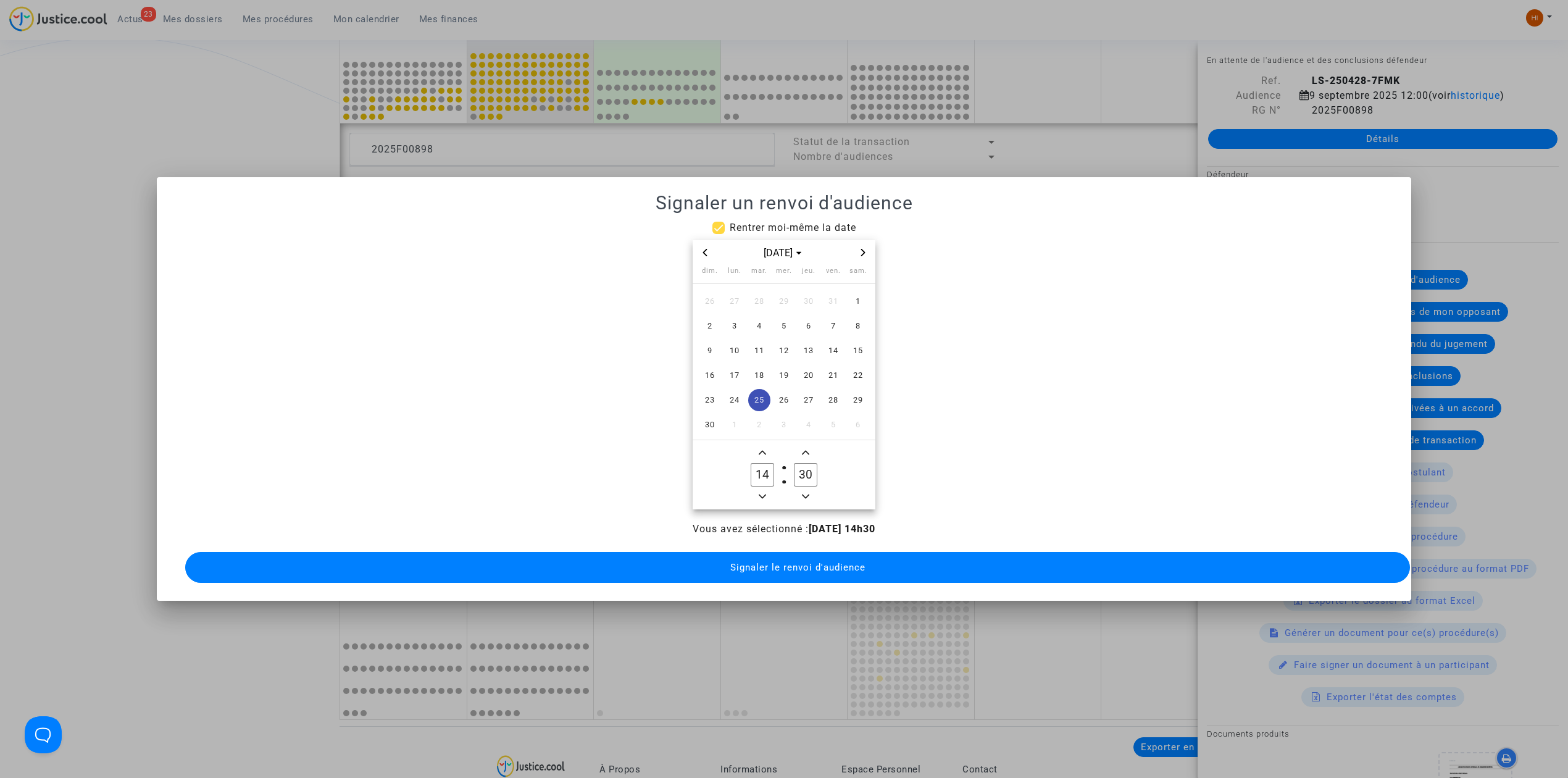
click at [763, 445] on span "Add a hour" at bounding box center [762, 453] width 15 height 15
click at [763, 480] on label "15 Hour" at bounding box center [762, 474] width 43 height 24
click at [763, 480] on input "15" at bounding box center [762, 474] width 23 height 23
click at [766, 490] on span "Minus a hour" at bounding box center [762, 497] width 15 height 15
type input "14"
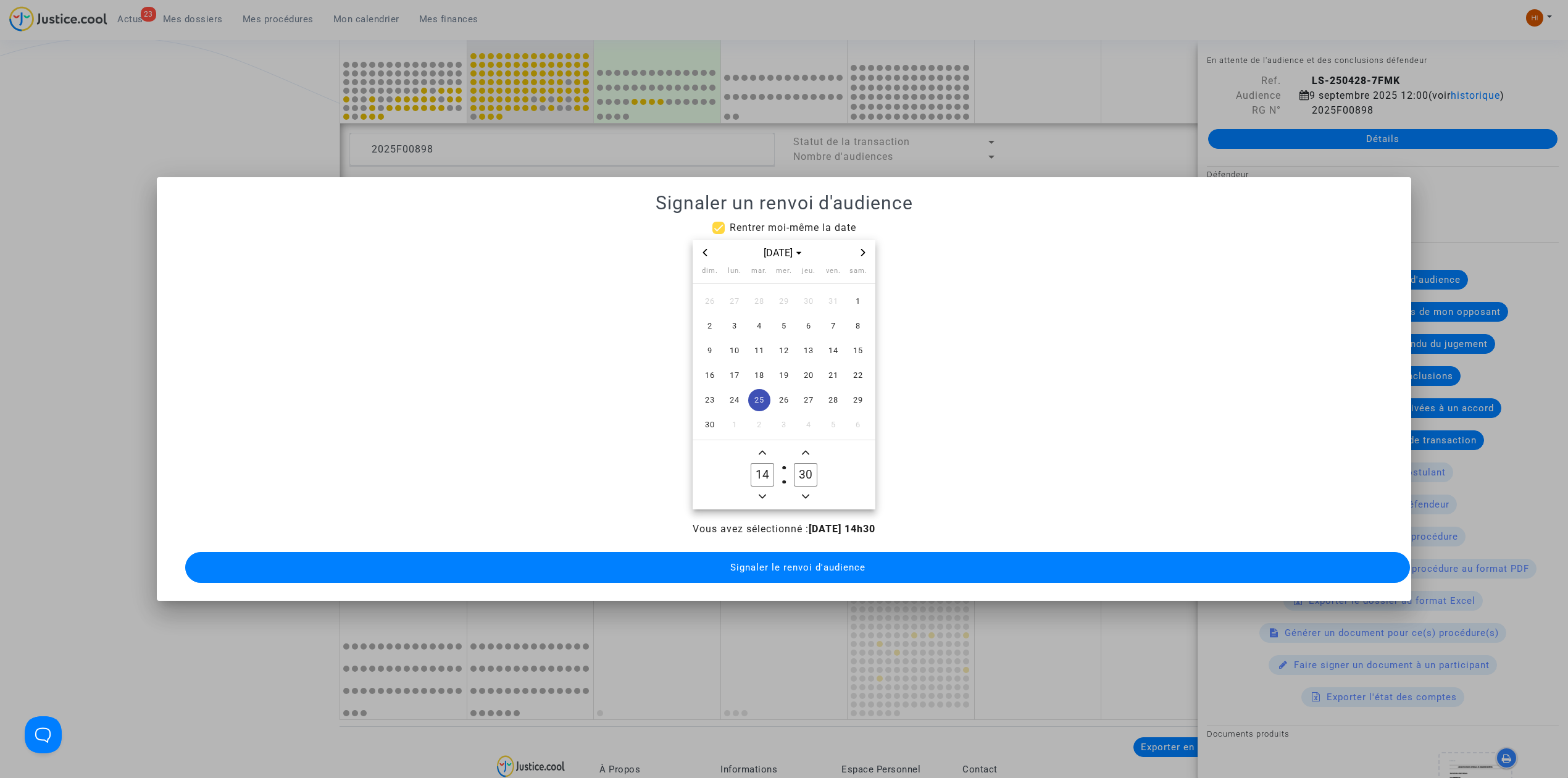
click at [817, 463] on input "30" at bounding box center [805, 474] width 23 height 23
type input "00"
click at [874, 524] on b "25/11/2025 - 14h00" at bounding box center [842, 529] width 67 height 12
click at [709, 581] on mat-dialog-container "Signaler un renvoi d'audience Rentrer moi-même la date nov. 2025 dim. lun. mar.…" at bounding box center [784, 389] width 1254 height 424
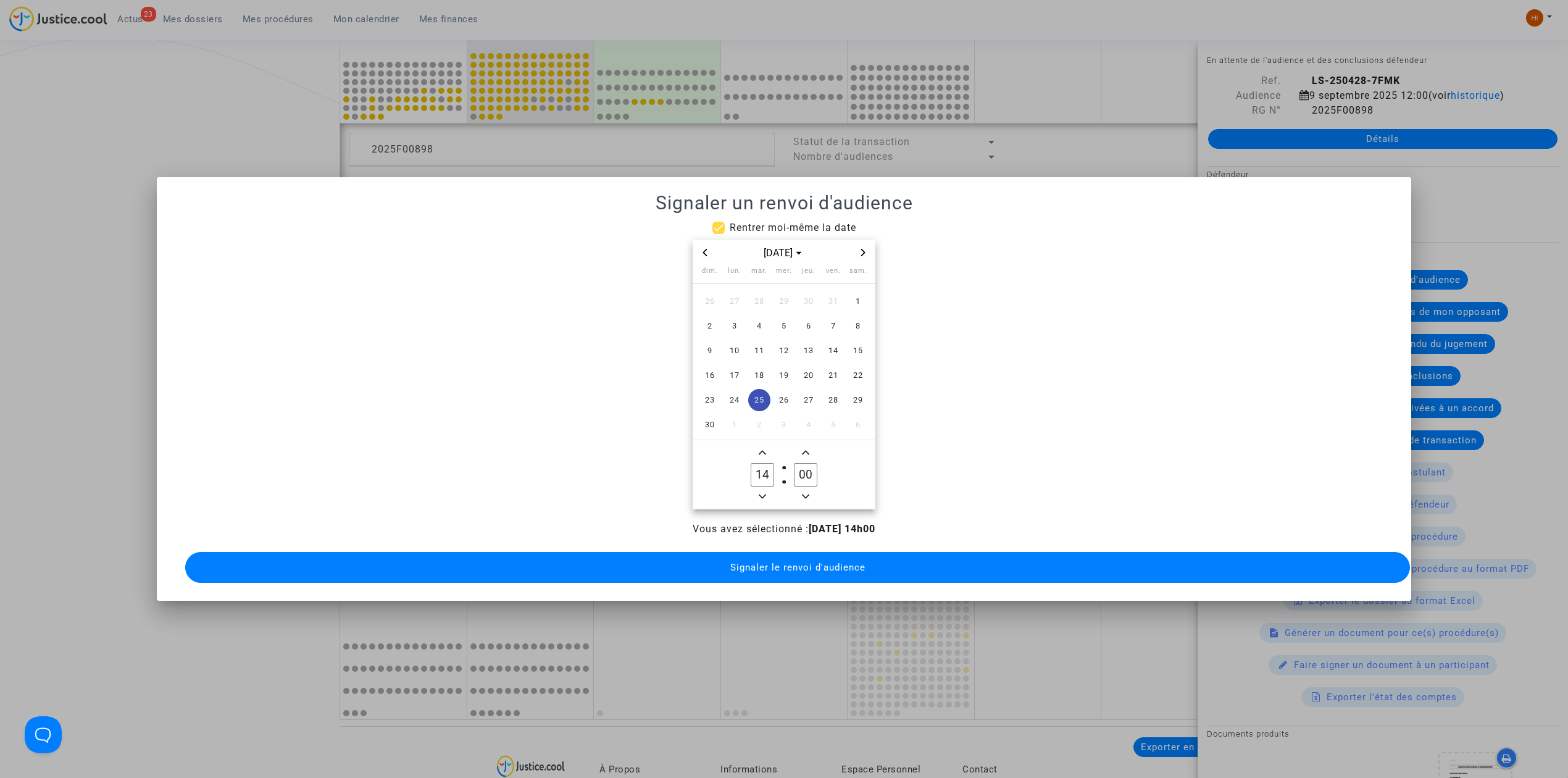
click at [859, 567] on button "Signaler le renvoi d'audience" at bounding box center [798, 567] width 1225 height 31
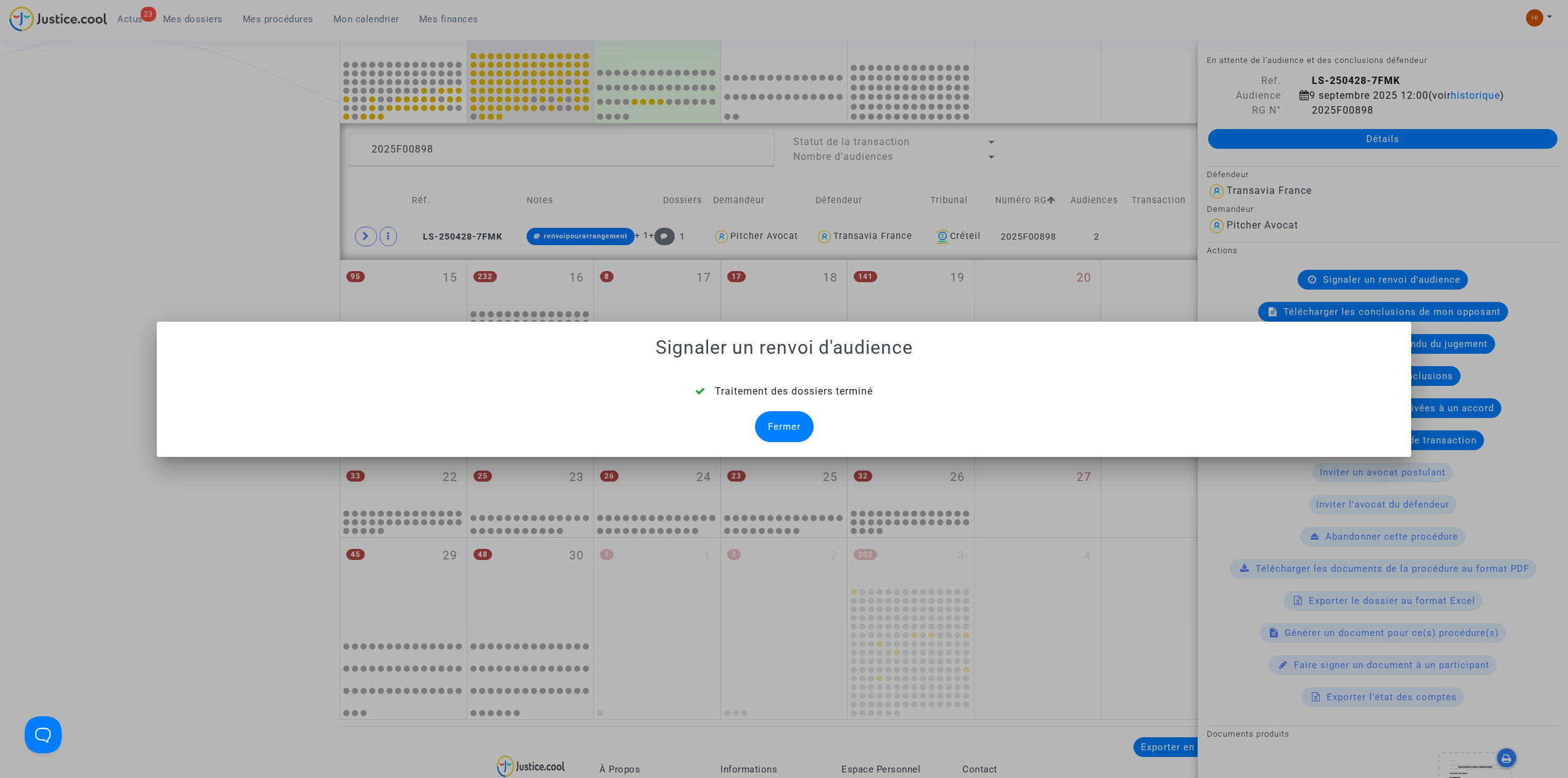
click at [805, 429] on div "Fermer" at bounding box center [784, 426] width 59 height 31
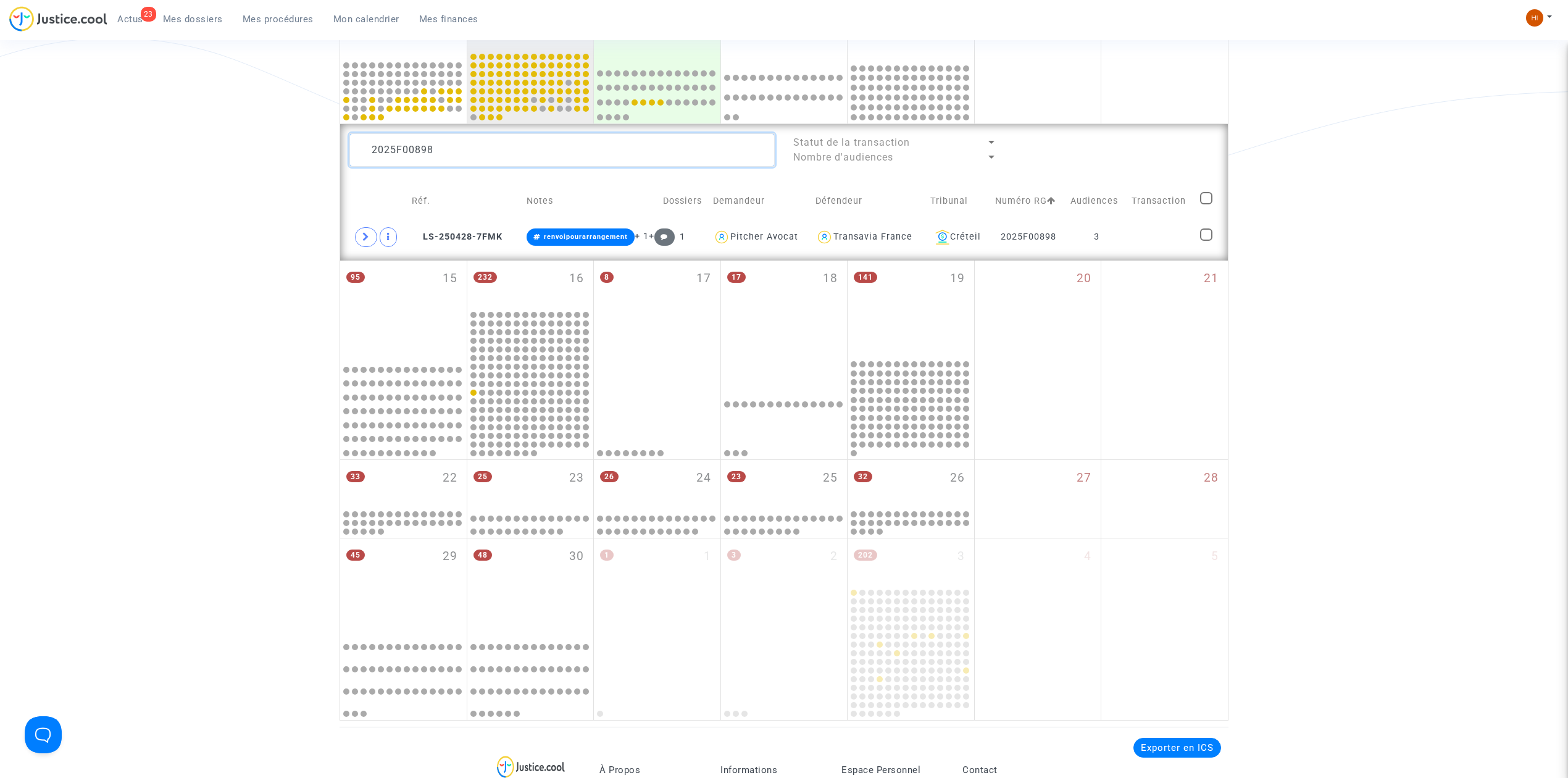
click at [548, 136] on textarea at bounding box center [562, 150] width 426 height 34
click at [1116, 238] on td "2" at bounding box center [1091, 237] width 64 height 28
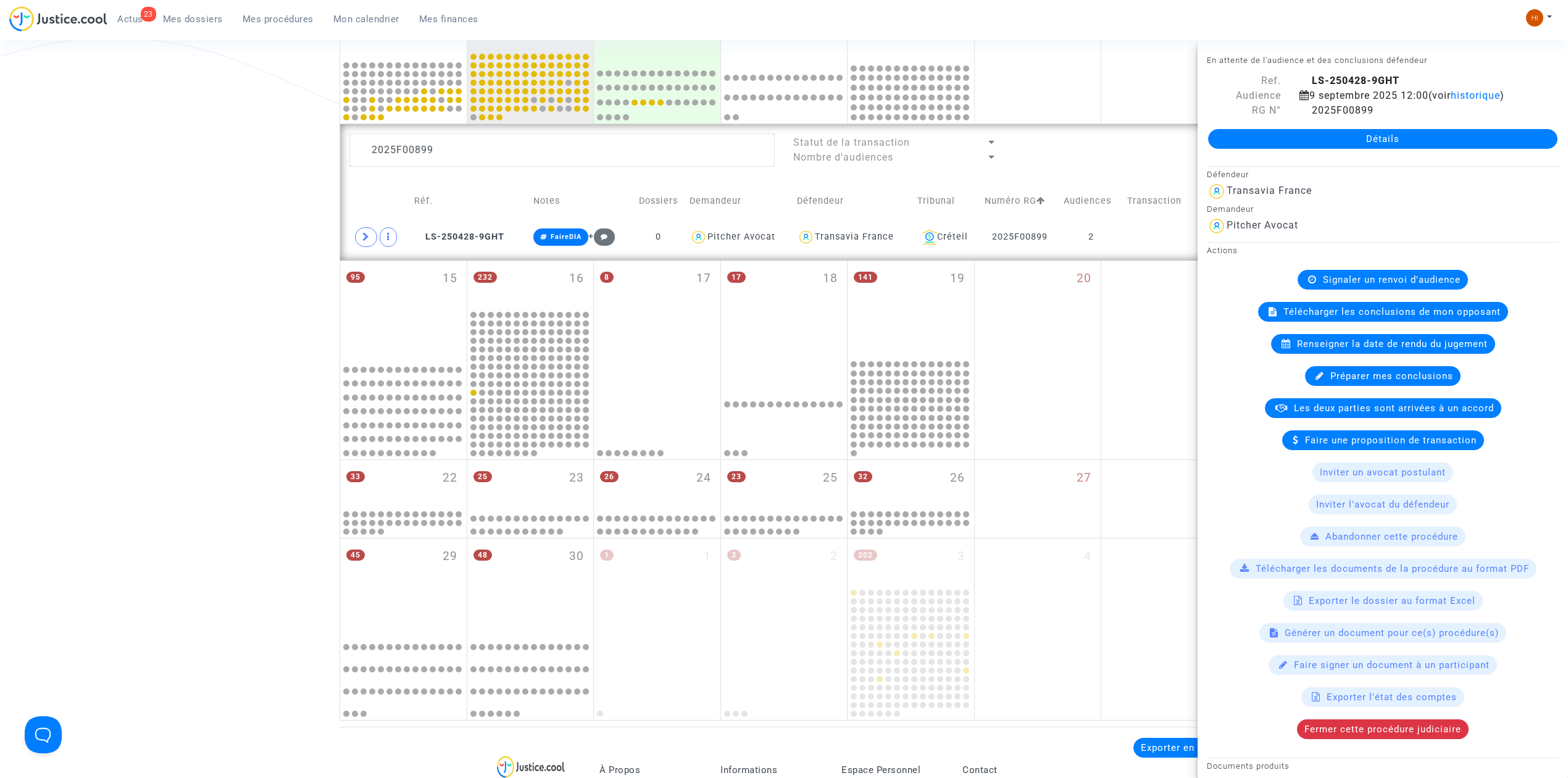
click at [1344, 343] on span "Renseigner la date de rendu du jugement" at bounding box center [1393, 344] width 191 height 11
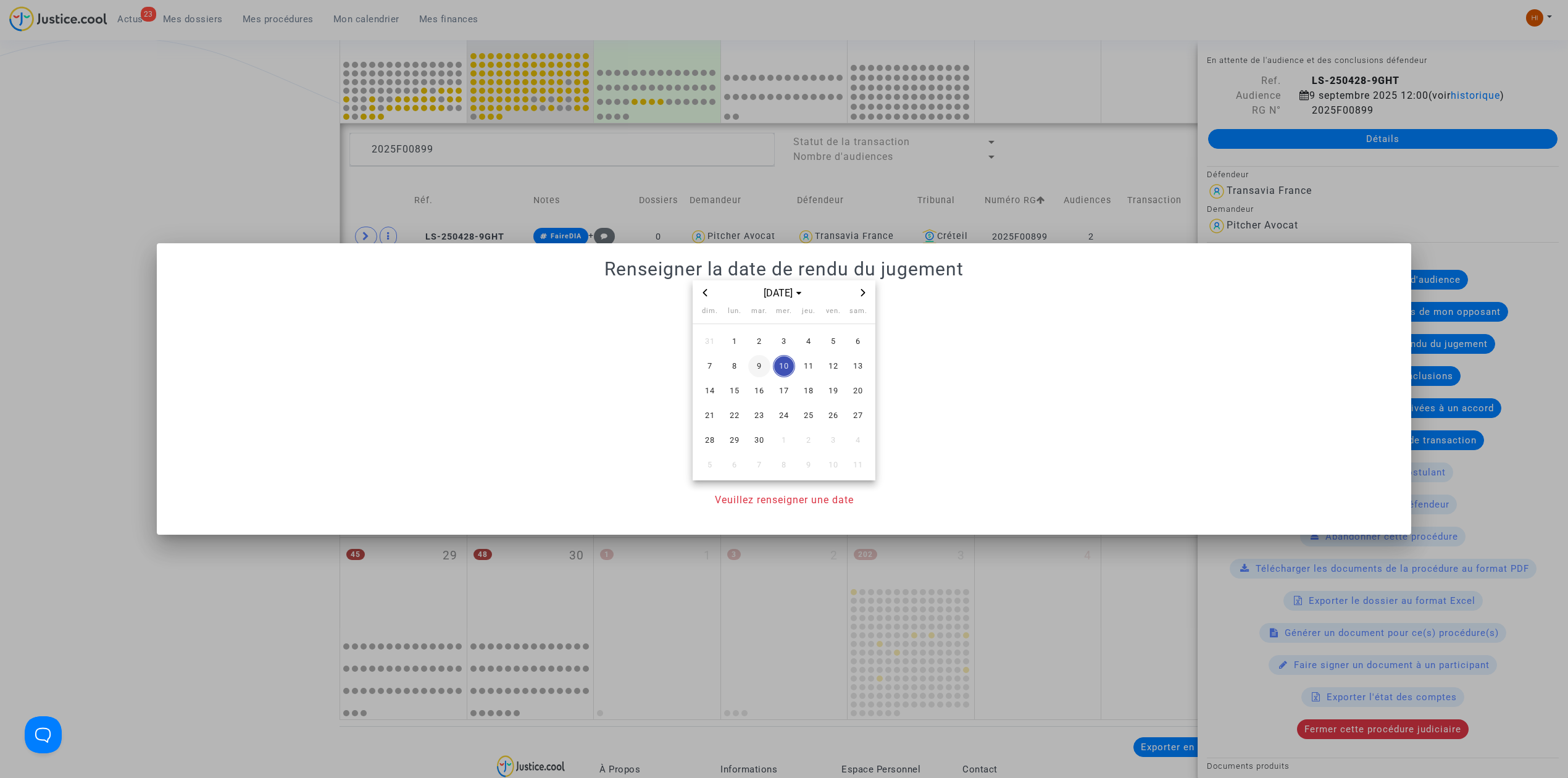
click at [759, 363] on span "9" at bounding box center [759, 367] width 22 height 22
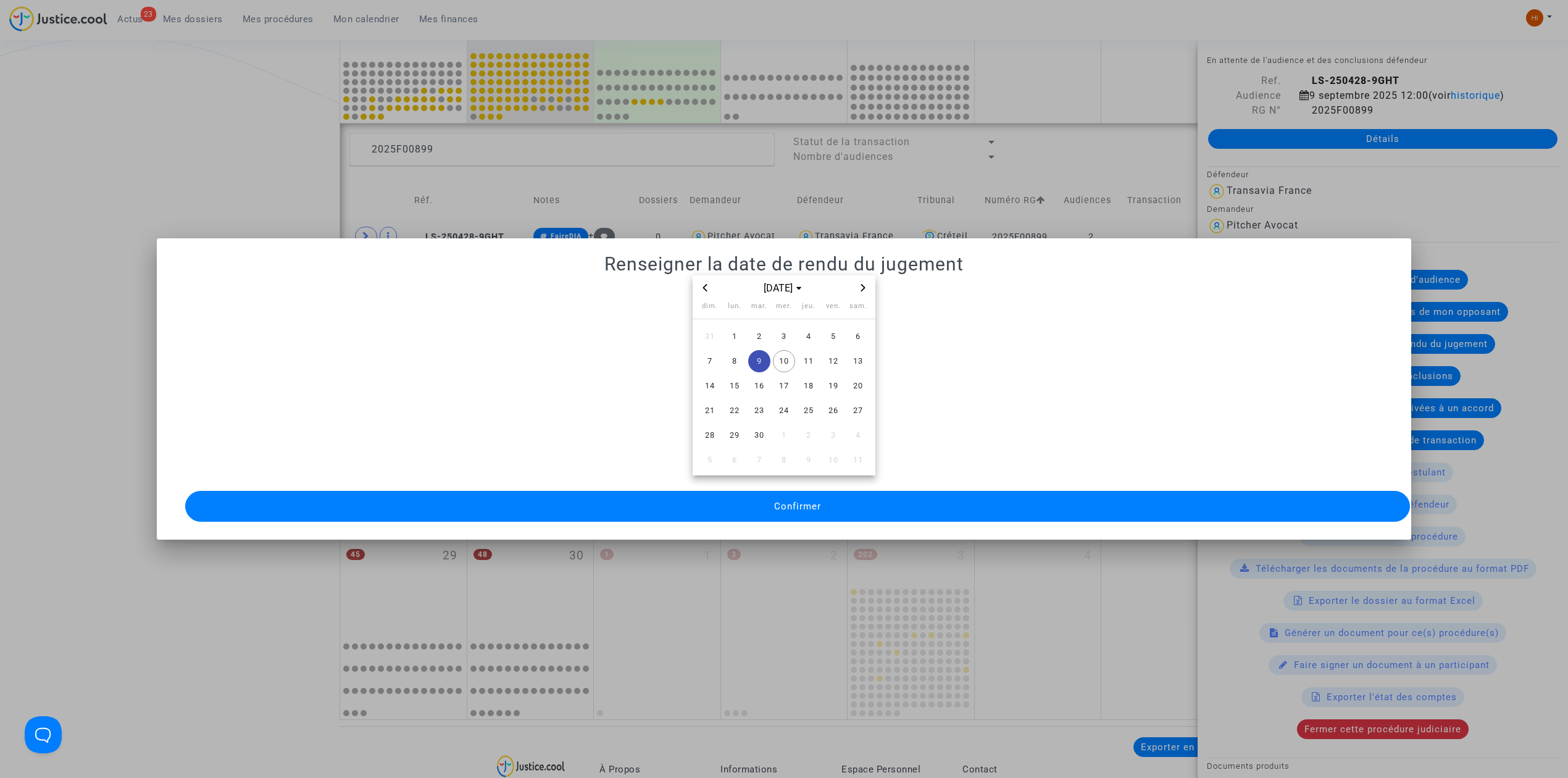
click at [808, 501] on span "Confirmer" at bounding box center [798, 506] width 47 height 11
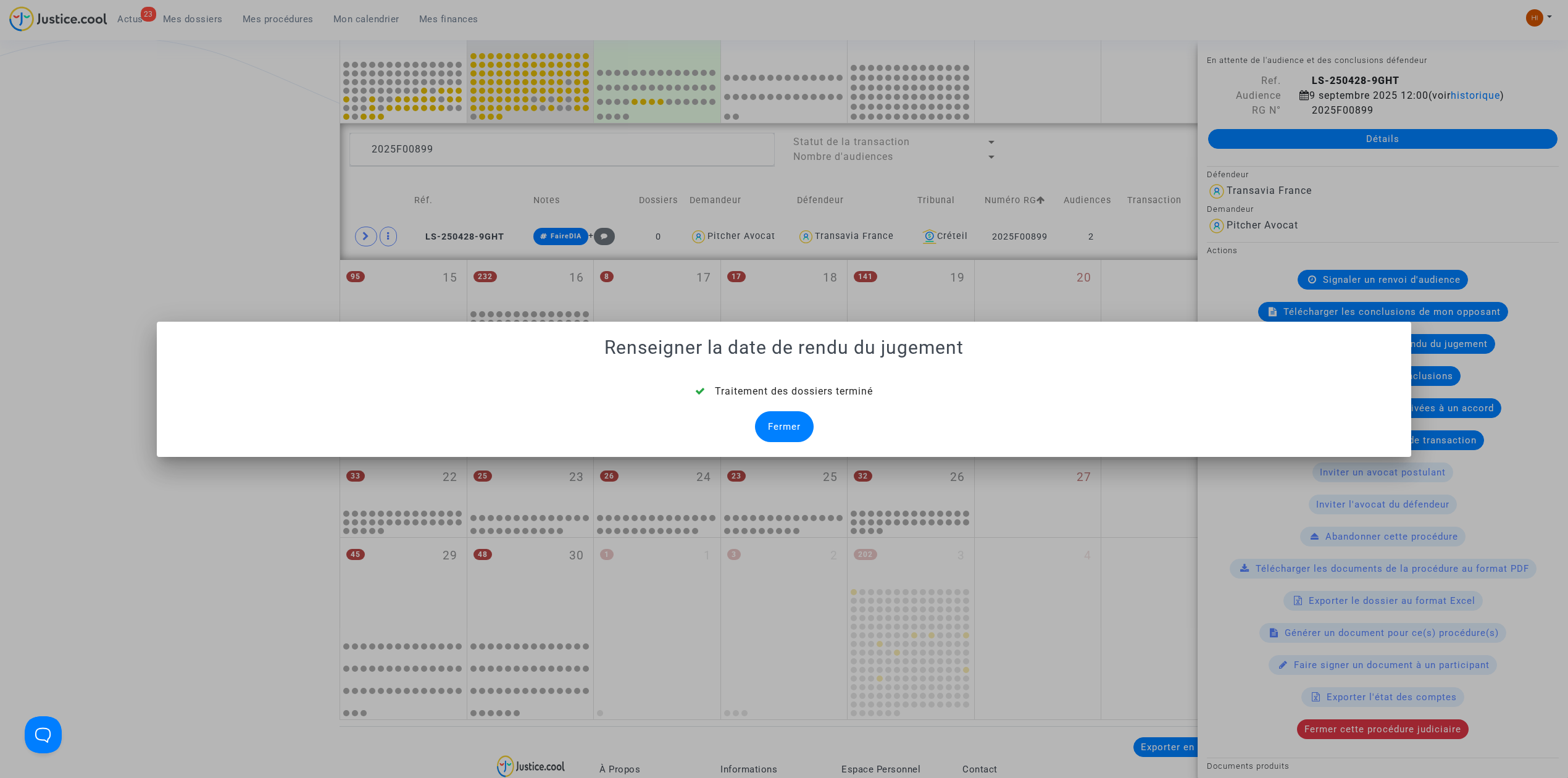
click at [781, 418] on div "Fermer" at bounding box center [784, 426] width 59 height 31
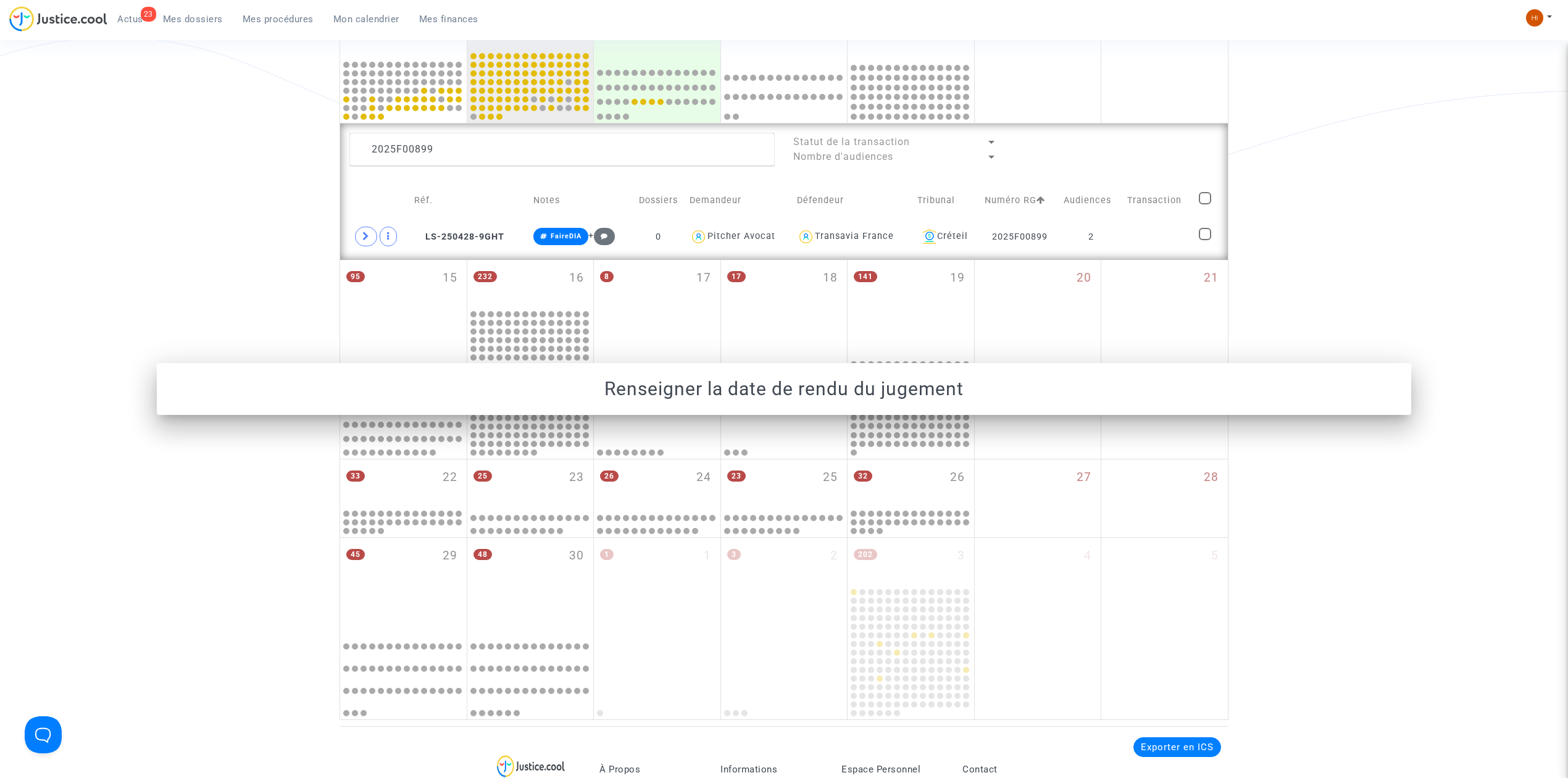
scroll to position [411, 0]
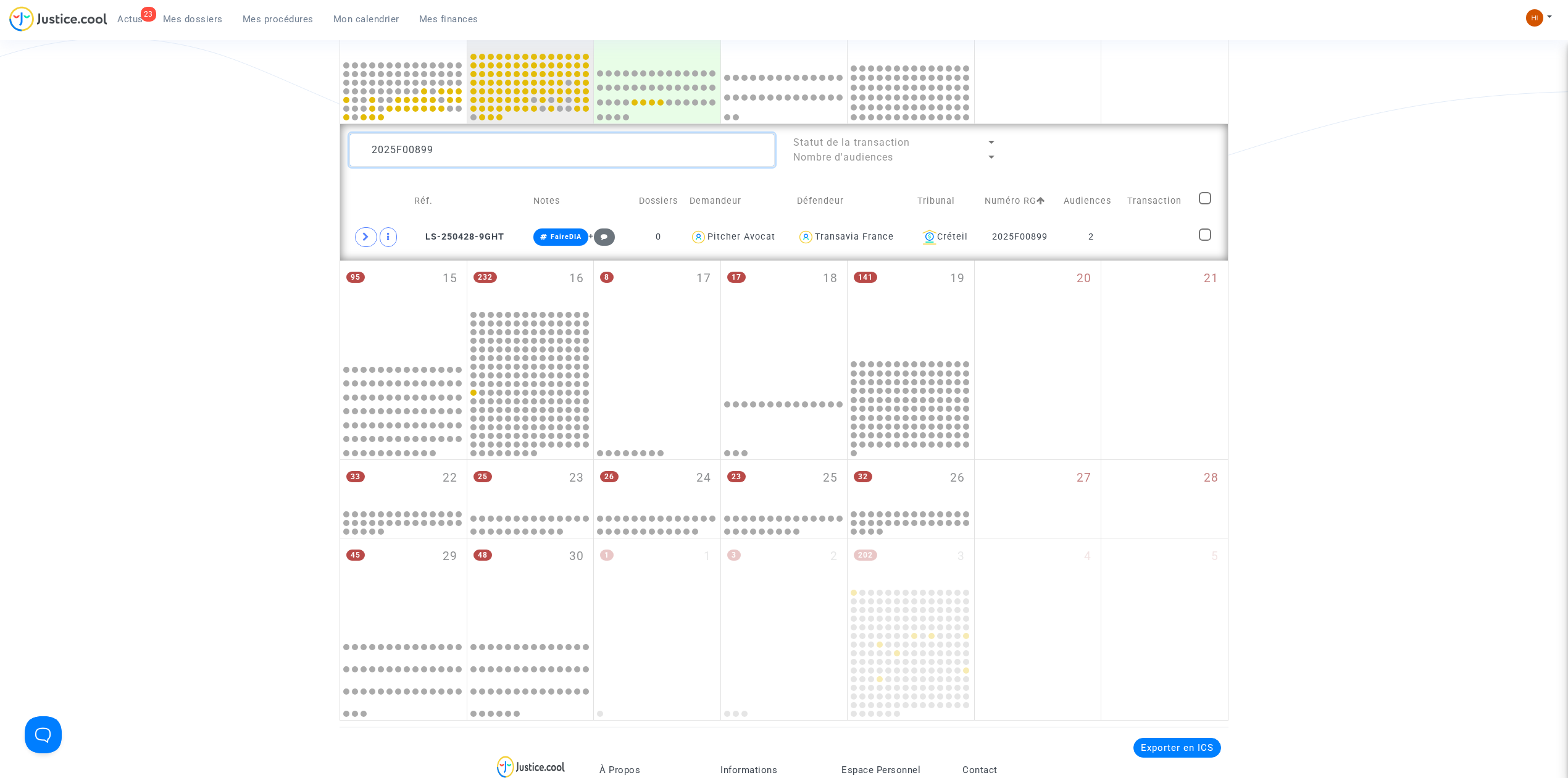
click at [485, 153] on textarea at bounding box center [562, 150] width 426 height 34
click at [1125, 240] on td "2" at bounding box center [1093, 237] width 63 height 28
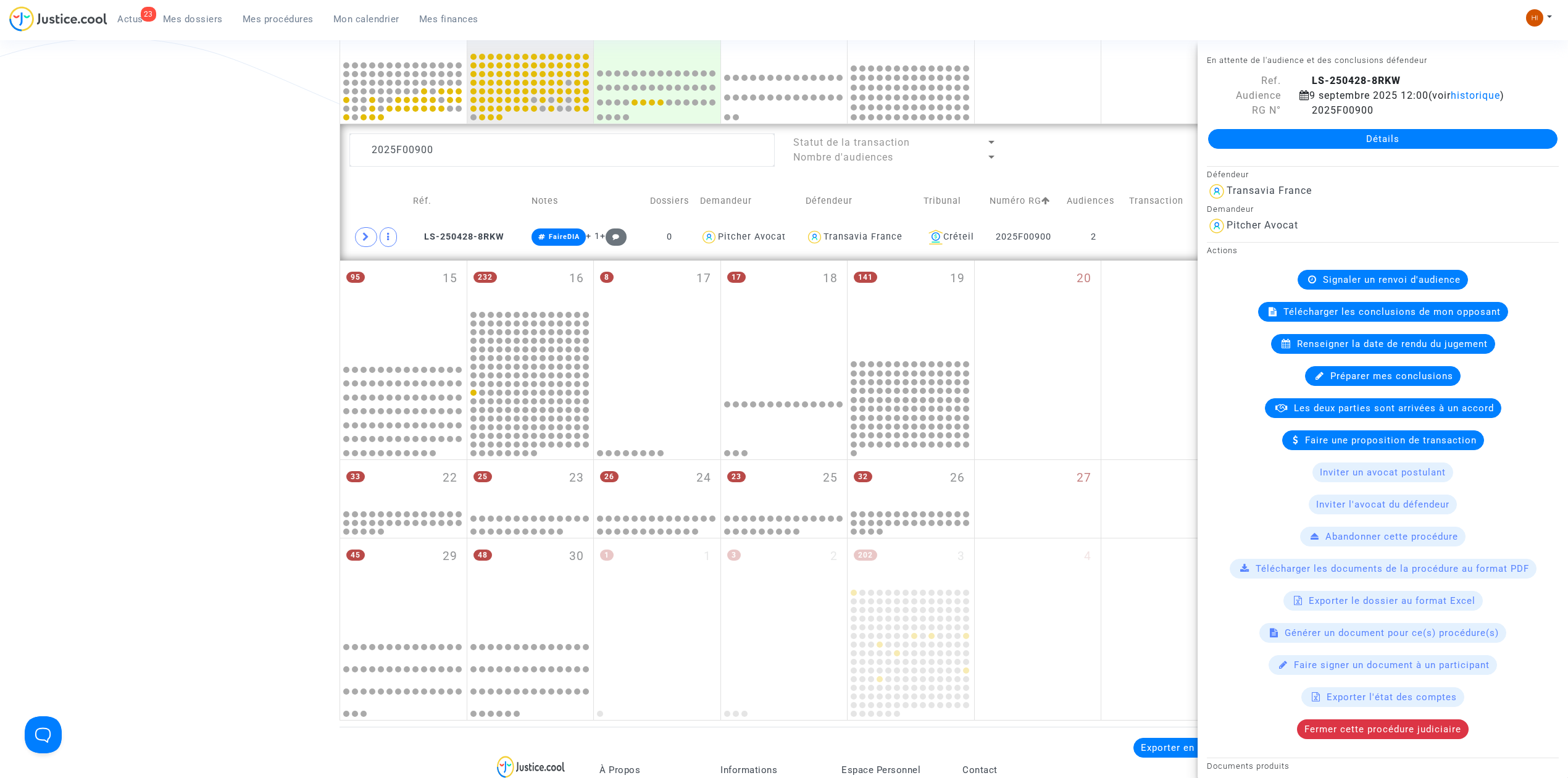
click at [1430, 344] on span "Renseigner la date de rendu du jugement" at bounding box center [1393, 344] width 191 height 11
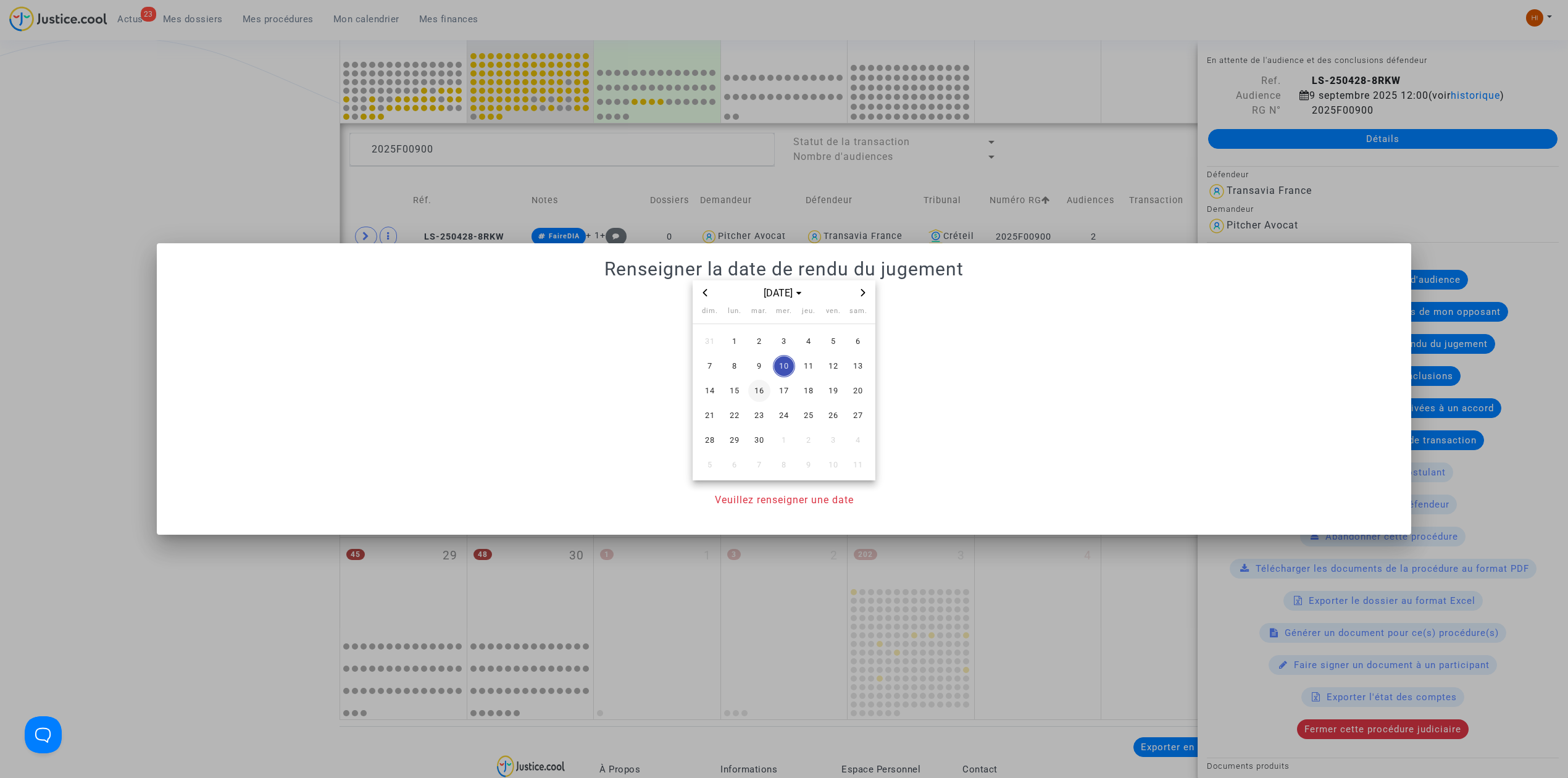
click at [763, 368] on span "9" at bounding box center [759, 367] width 22 height 22
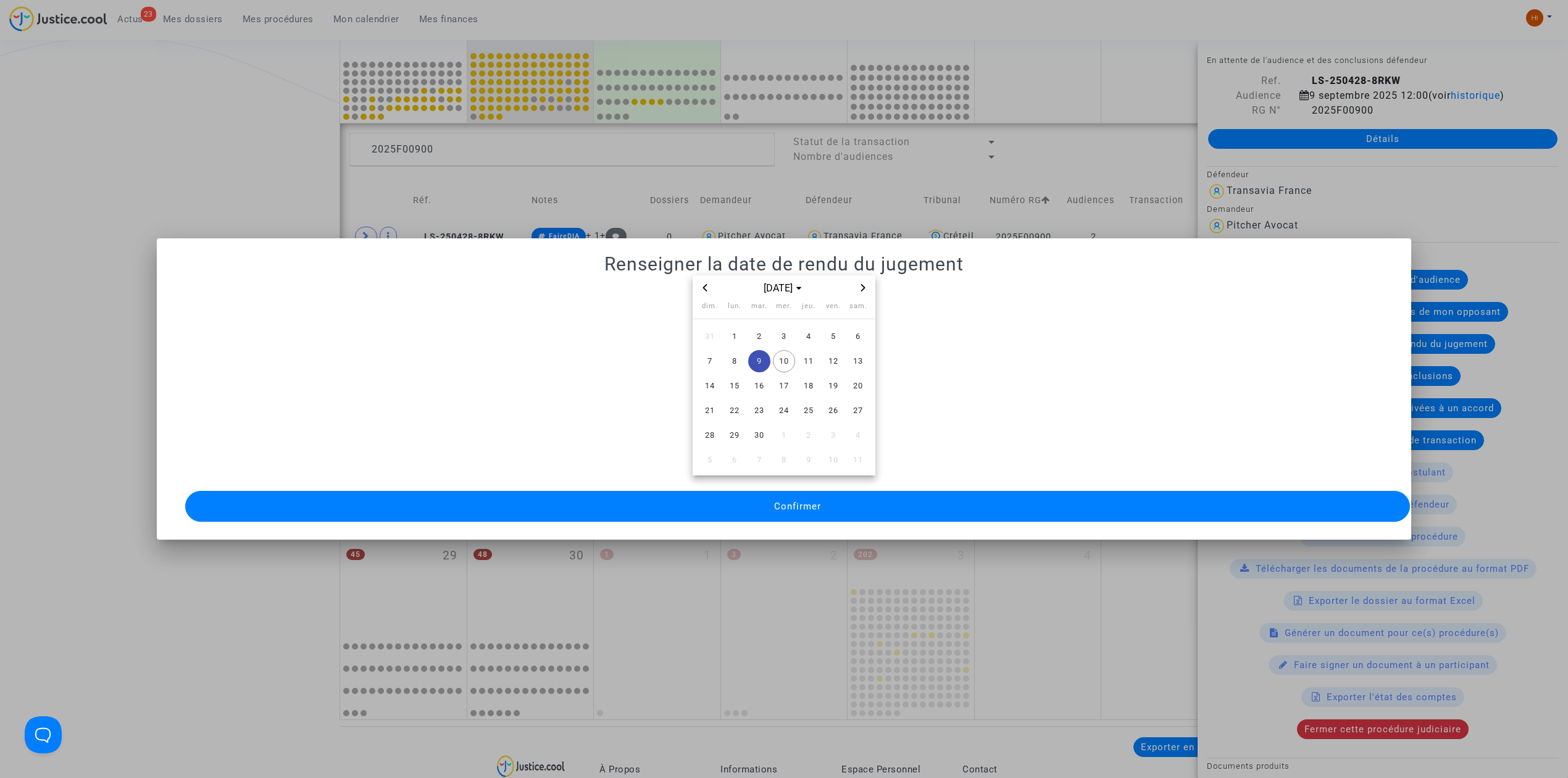
click at [744, 507] on button "Confirmer" at bounding box center [798, 506] width 1225 height 31
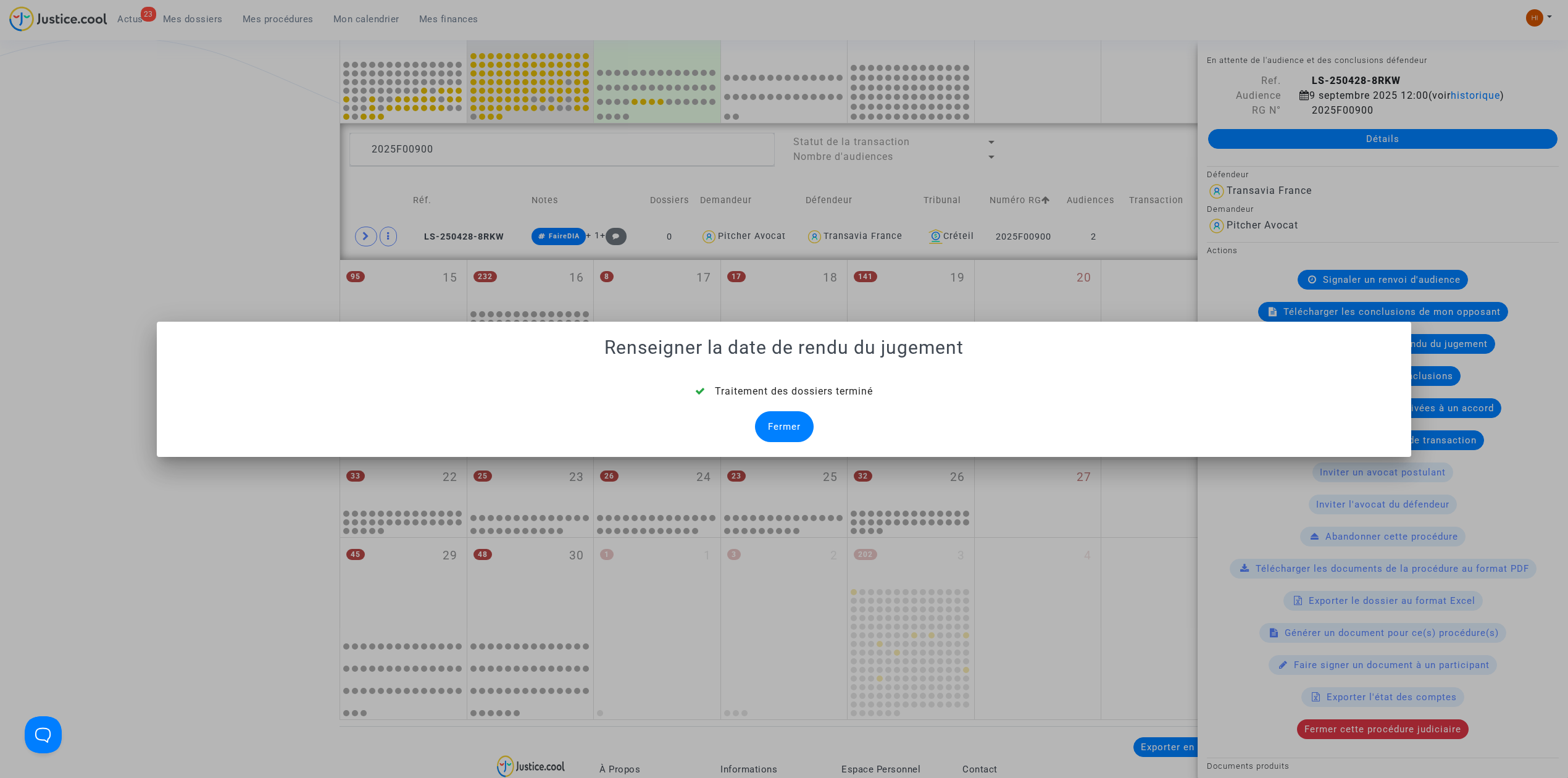
click at [793, 429] on div "Fermer" at bounding box center [784, 426] width 59 height 31
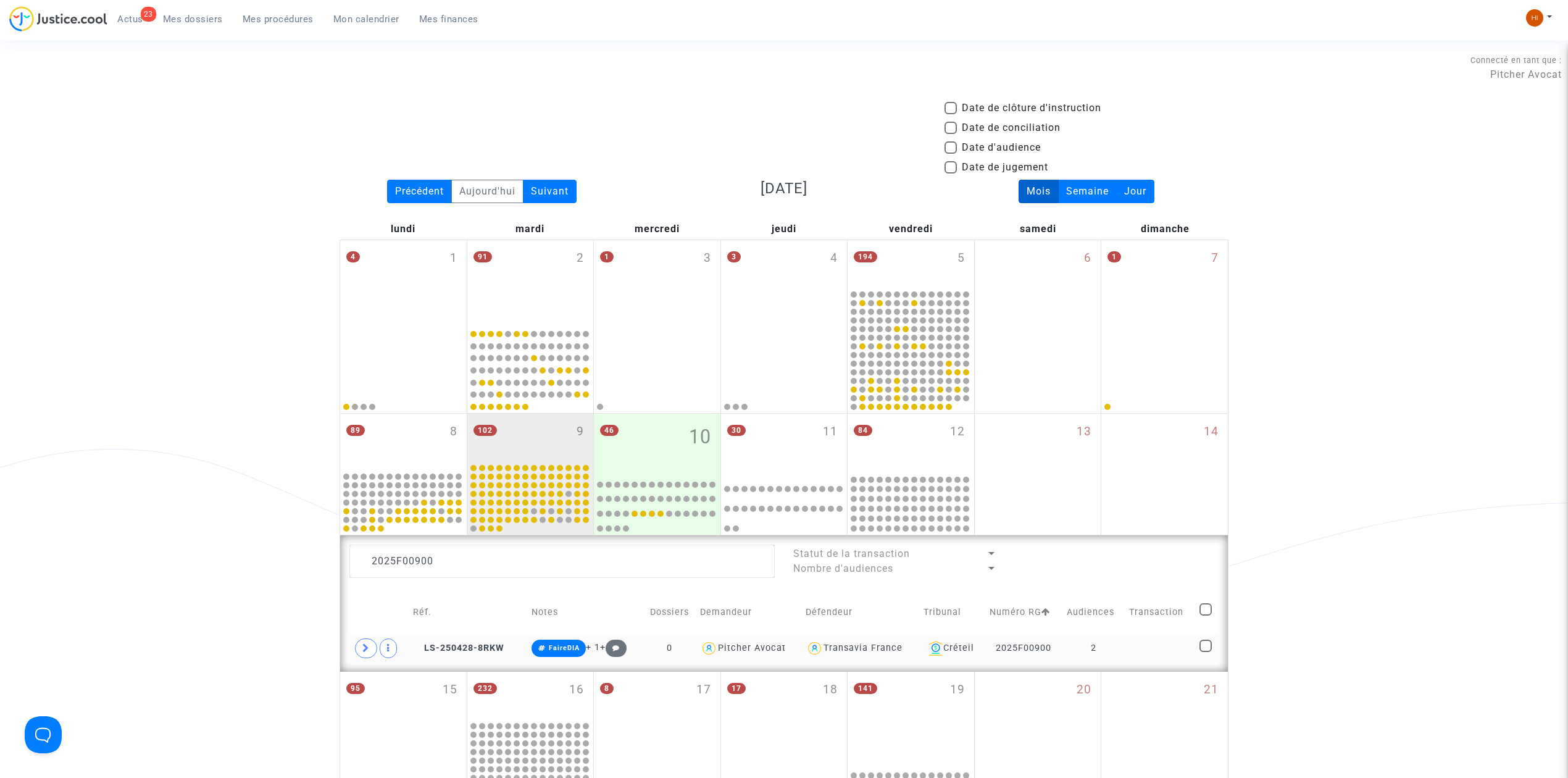
scroll to position [411, 0]
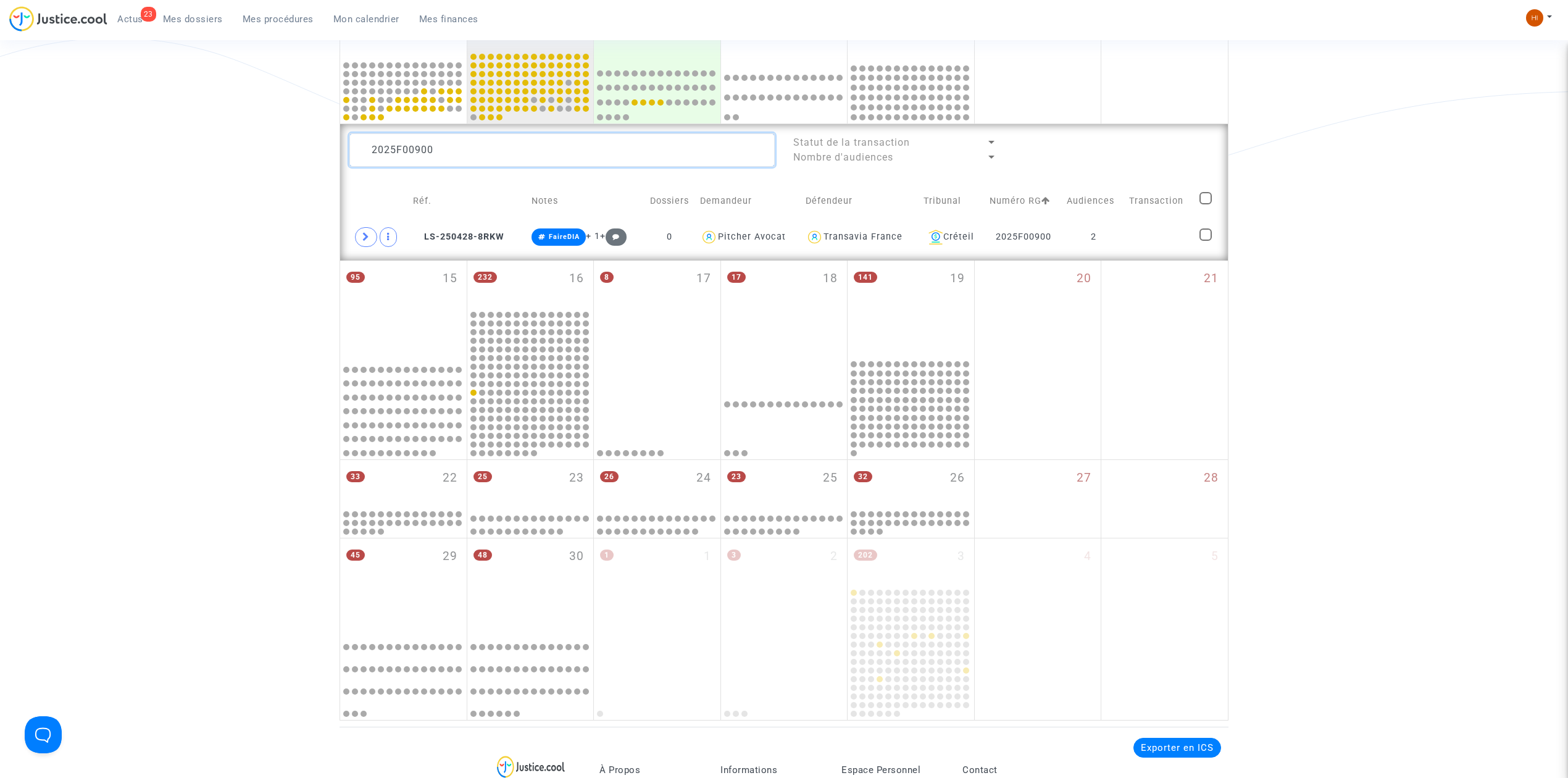
click at [544, 152] on textarea at bounding box center [562, 150] width 426 height 34
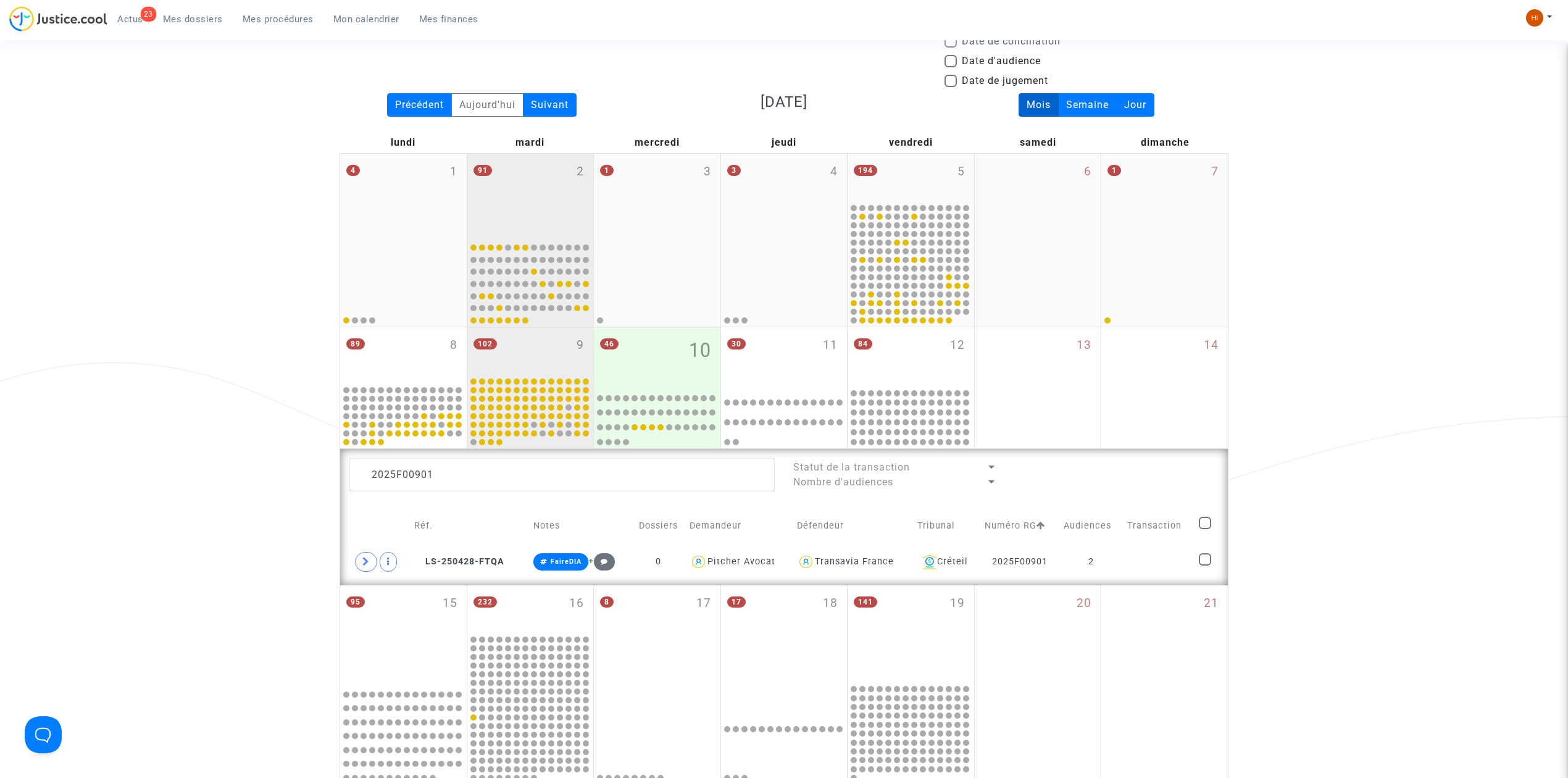
scroll to position [82, 0]
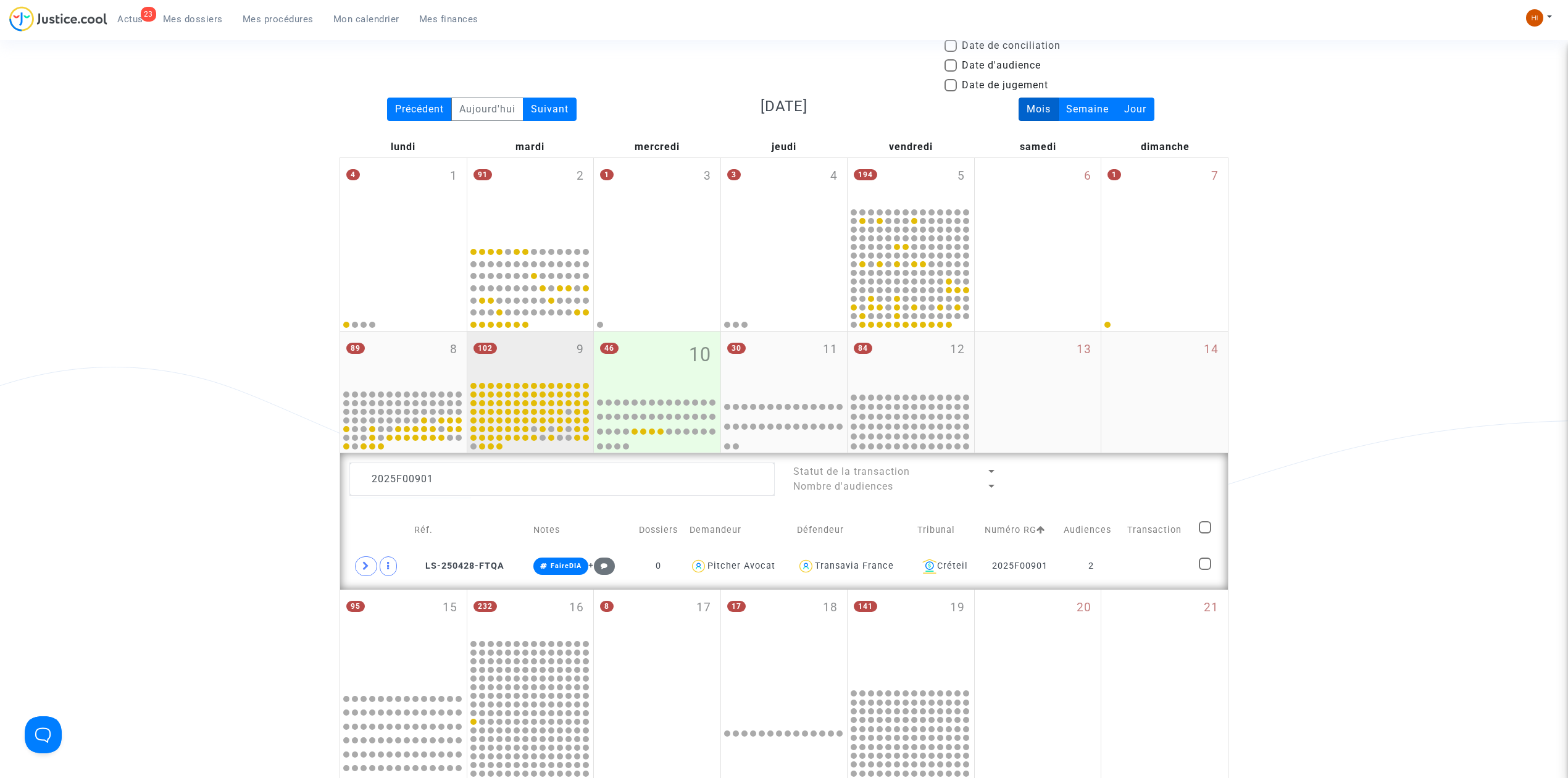
drag, startPoint x: 441, startPoint y: 341, endPoint x: 518, endPoint y: 346, distance: 77.2
click at [441, 341] on div "89 8" at bounding box center [403, 360] width 127 height 57
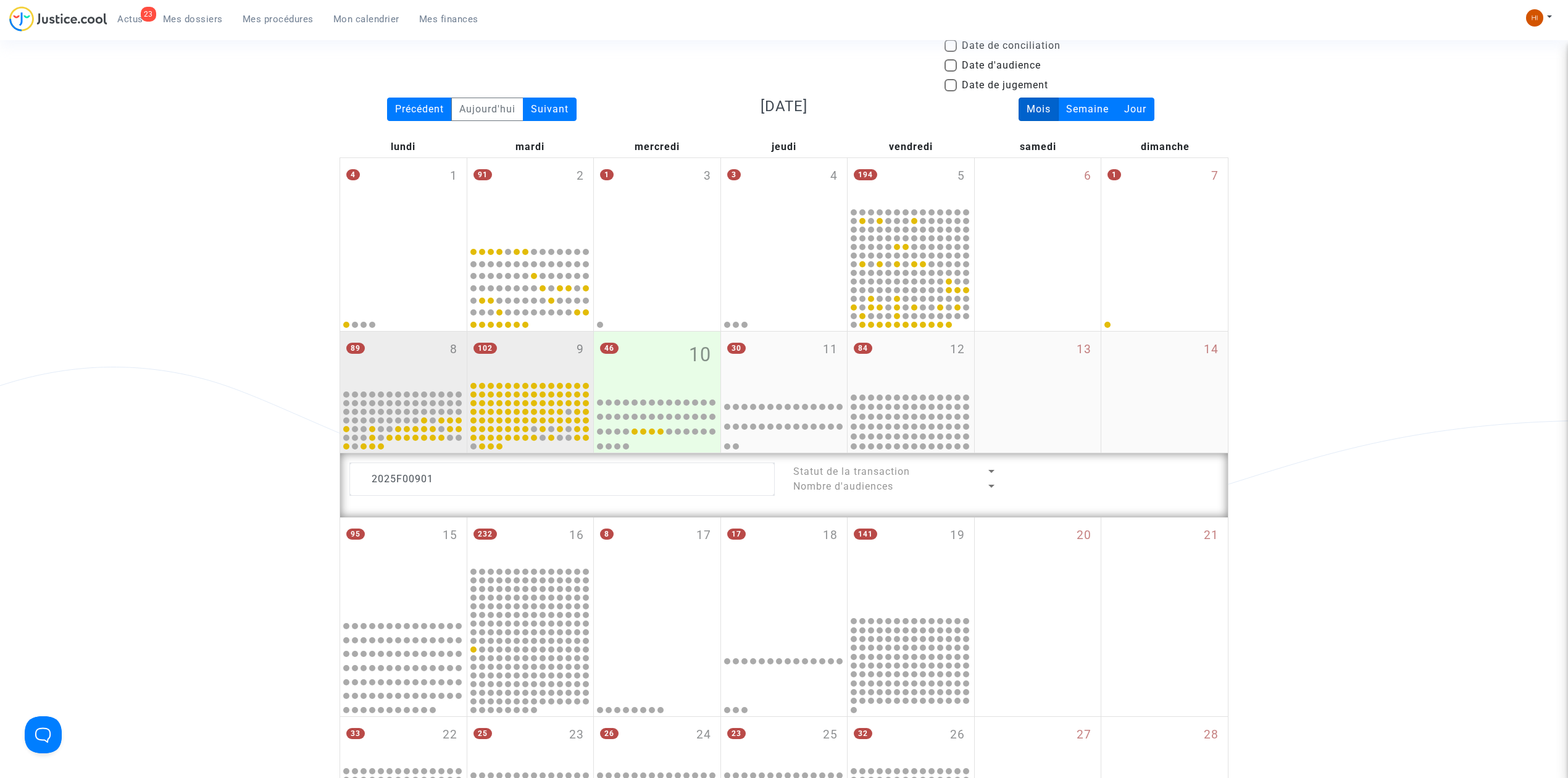
drag, startPoint x: 518, startPoint y: 346, endPoint x: 500, endPoint y: 359, distance: 22.2
click at [518, 347] on div "102 9" at bounding box center [530, 355] width 127 height 48
type textarea "2025F00901"
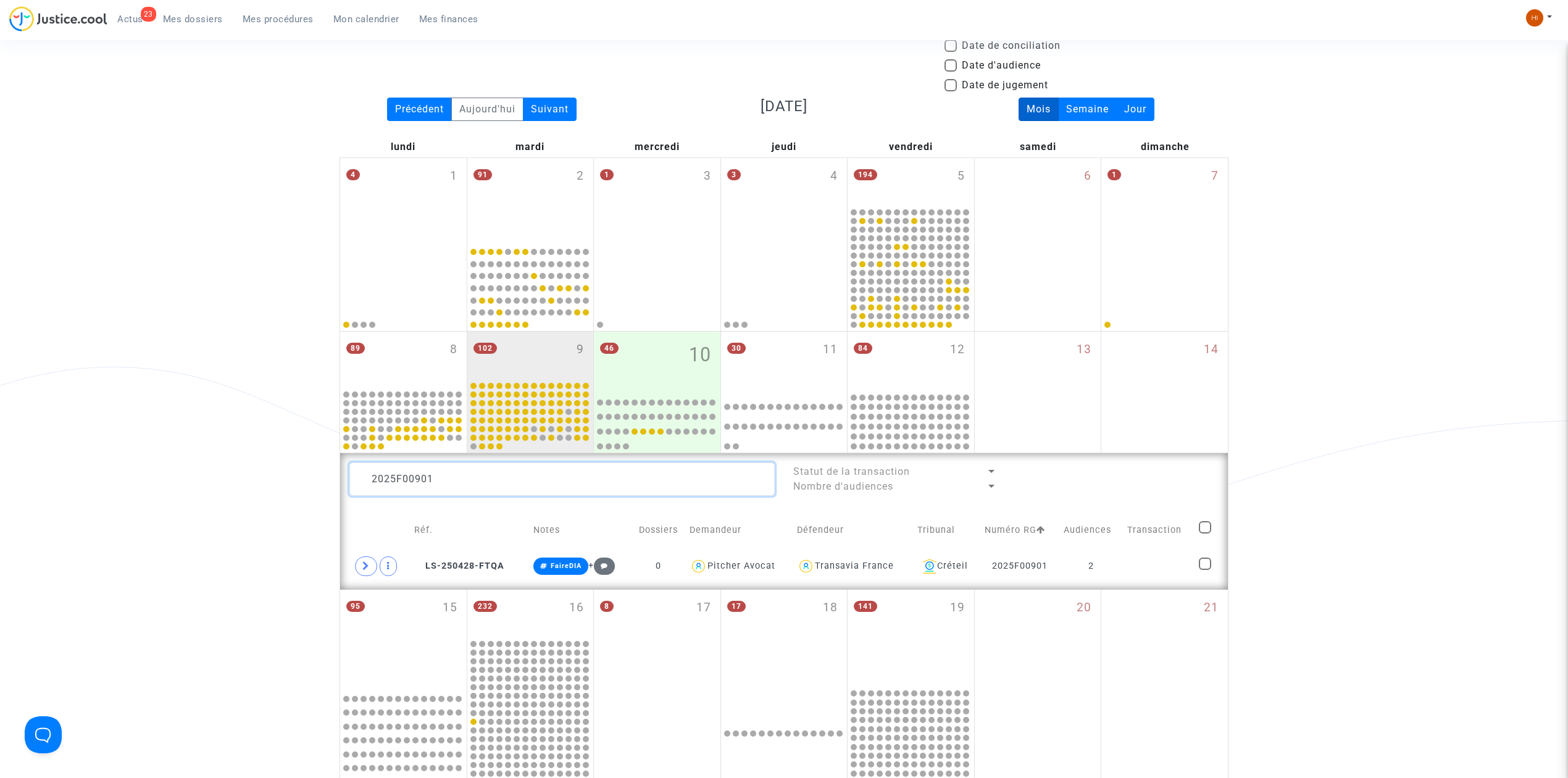
click at [576, 477] on textarea at bounding box center [562, 479] width 426 height 34
drag, startPoint x: 576, startPoint y: 477, endPoint x: 567, endPoint y: 470, distance: 11.4
click at [576, 476] on textarea at bounding box center [562, 479] width 426 height 34
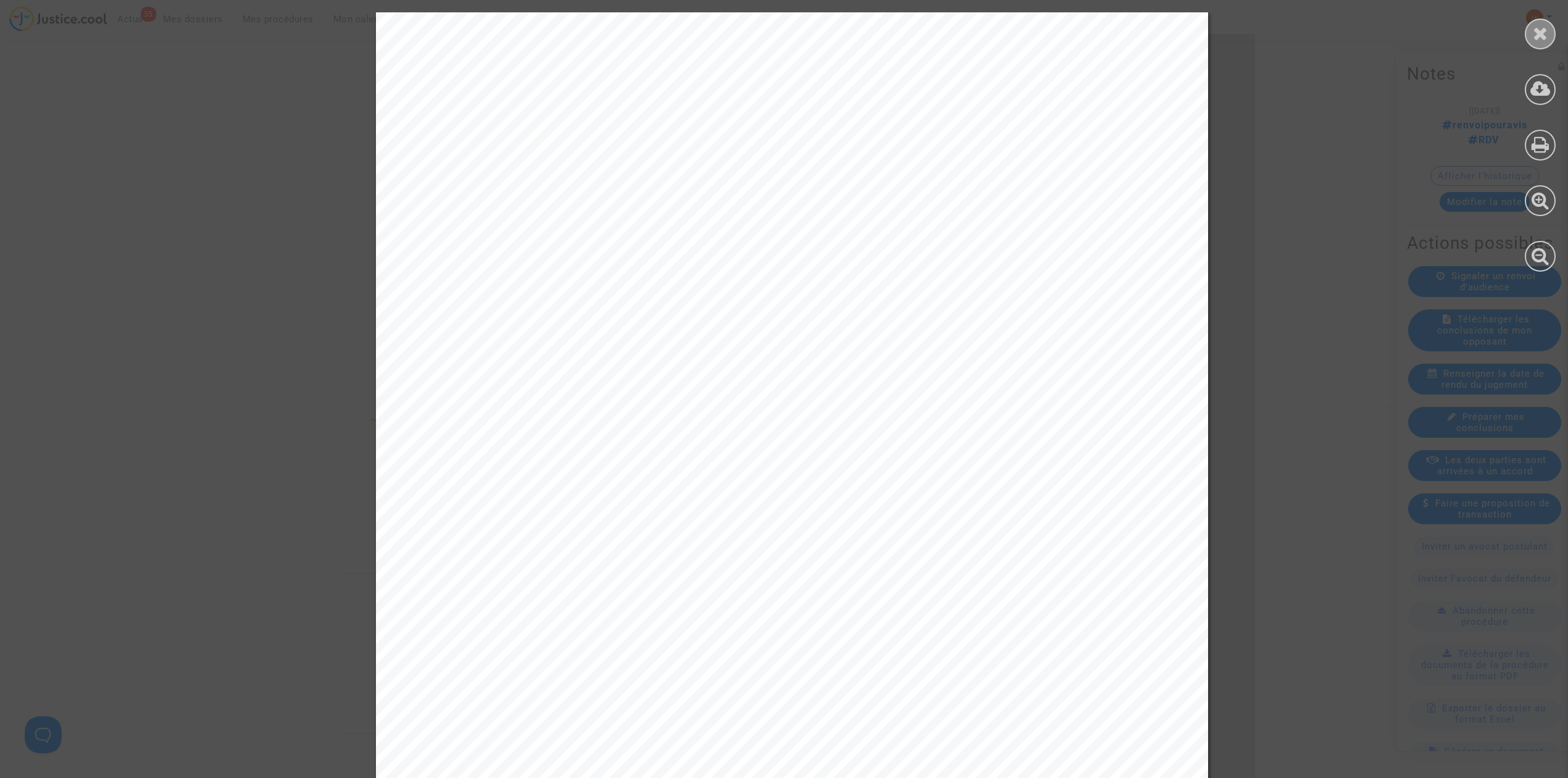
click at [1545, 39] on icon at bounding box center [1540, 34] width 15 height 19
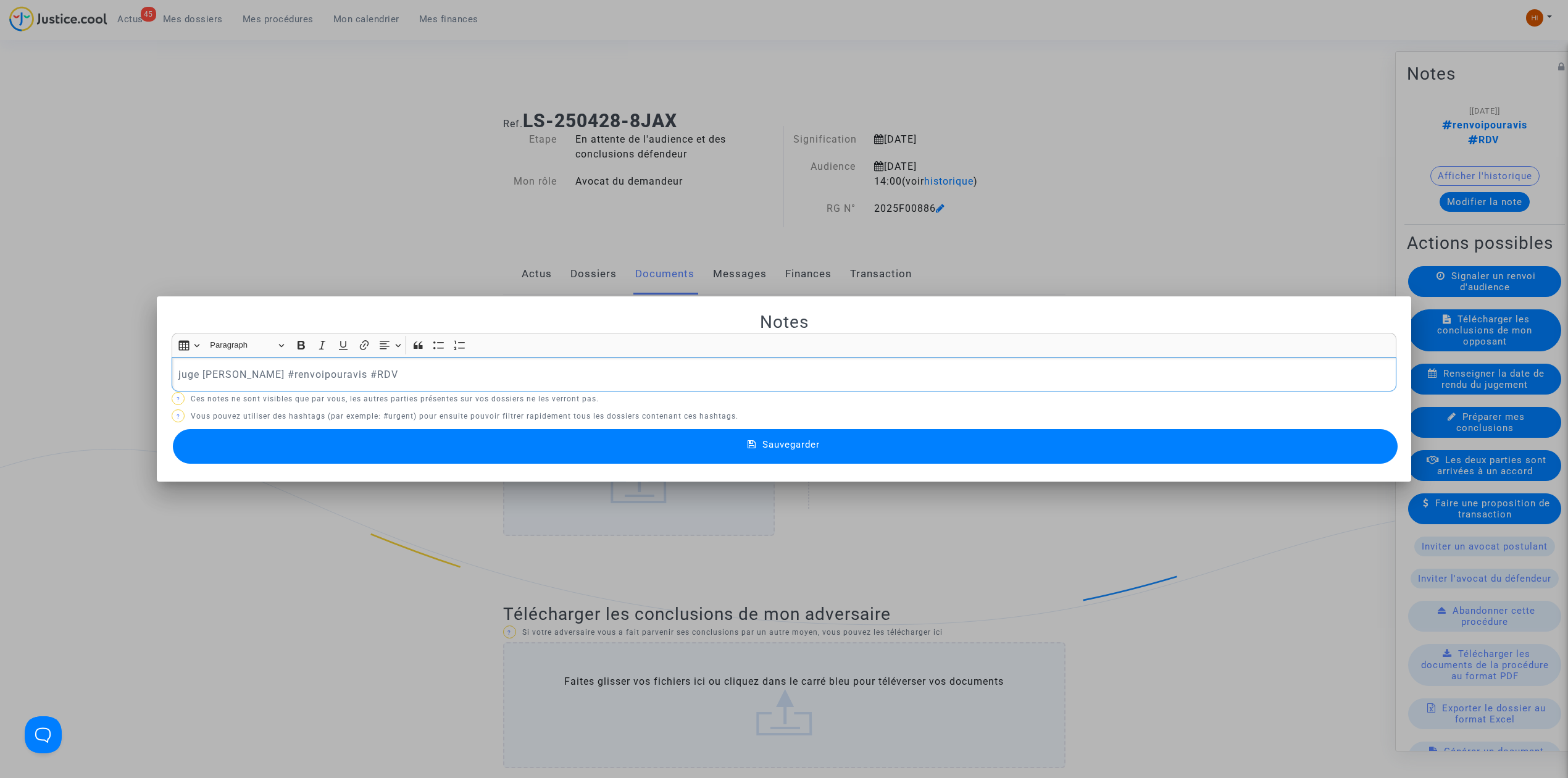
click at [154, 136] on div at bounding box center [784, 389] width 1568 height 778
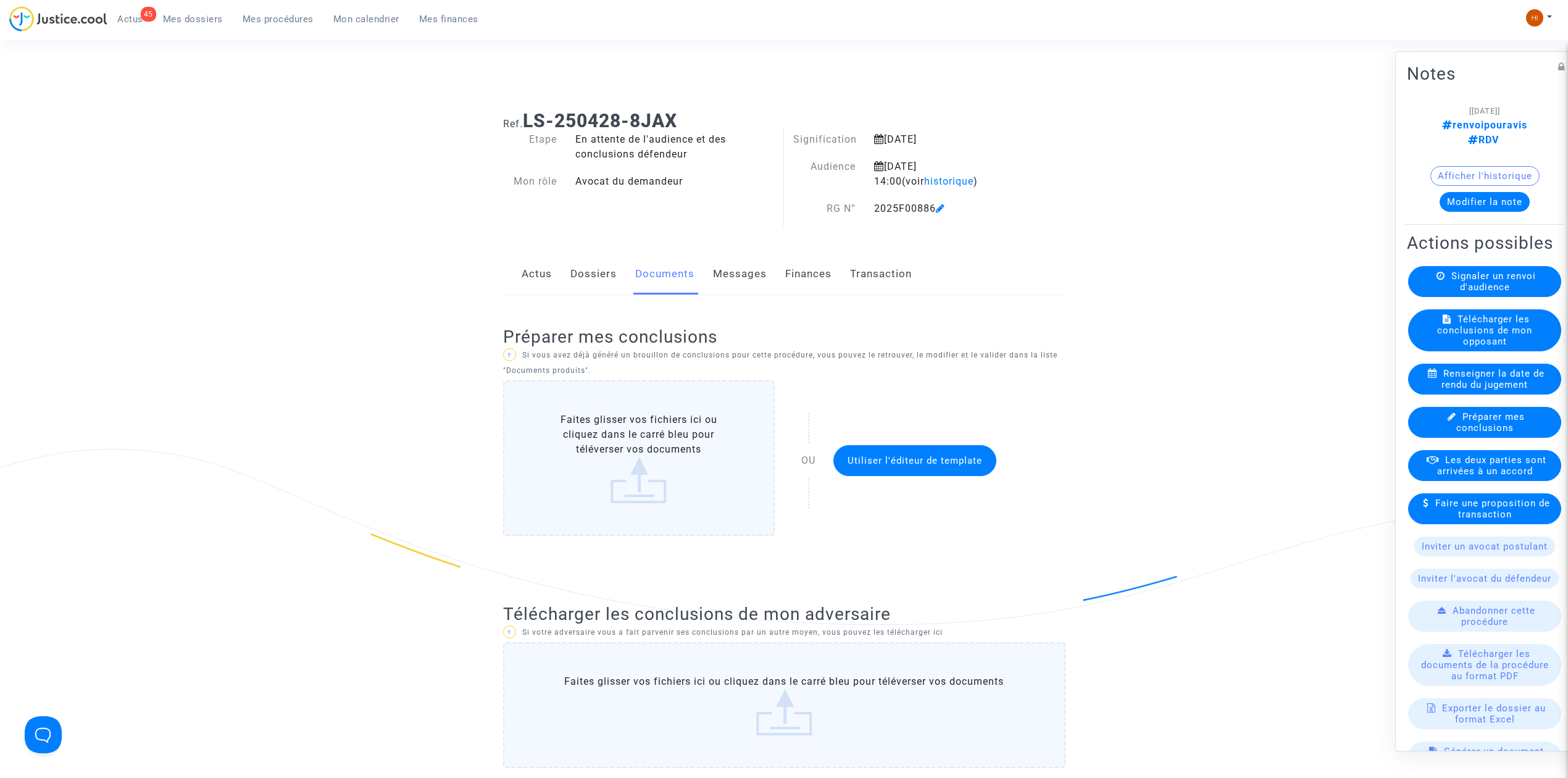
click at [1511, 192] on button "Modifier la note" at bounding box center [1485, 202] width 90 height 20
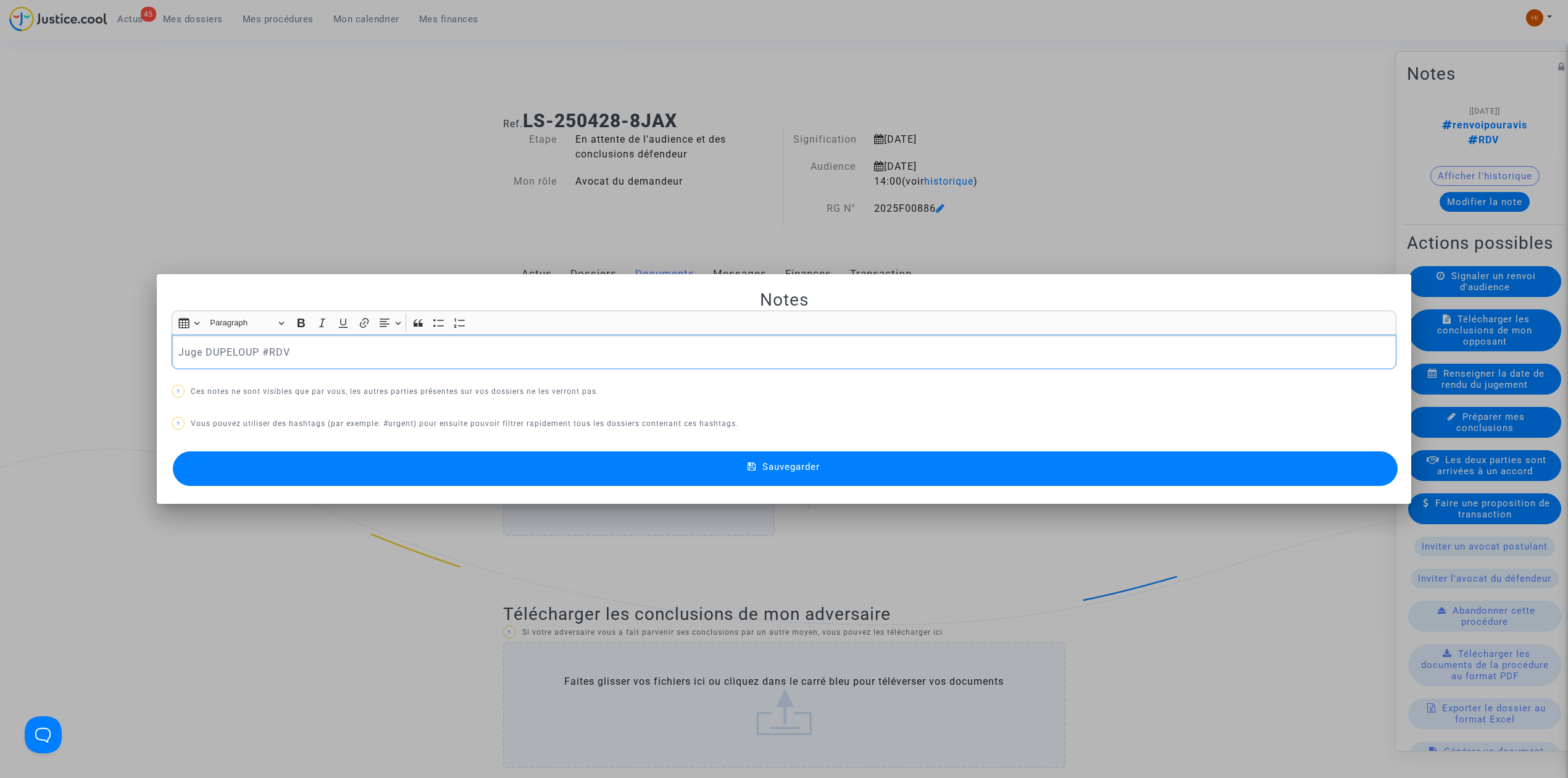
click at [324, 472] on button "Sauvegarder" at bounding box center [784, 468] width 1225 height 35
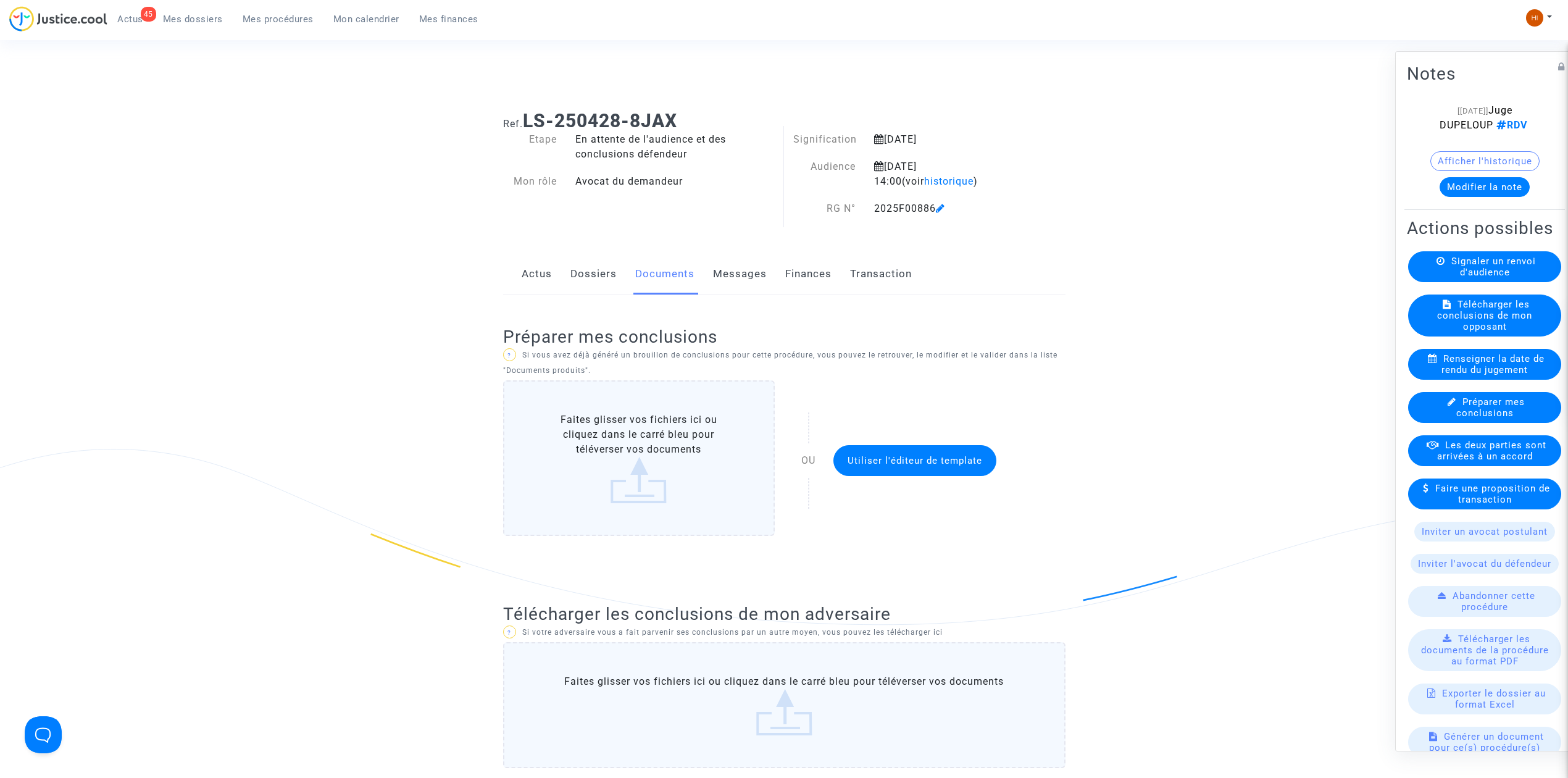
click at [182, 25] on link "Mes dossiers" at bounding box center [192, 20] width 80 height 19
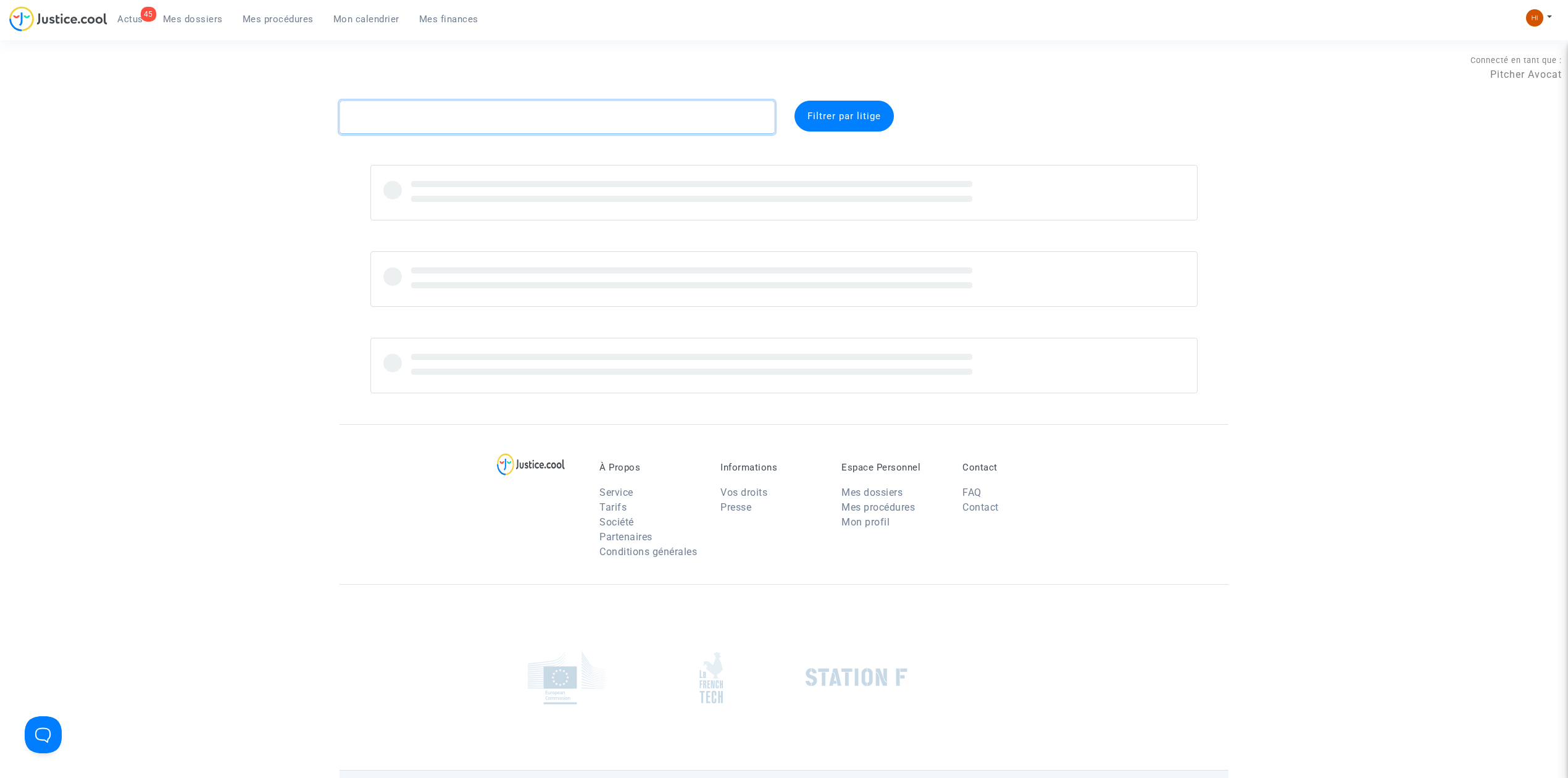
click at [575, 125] on textarea at bounding box center [557, 117] width 435 height 34
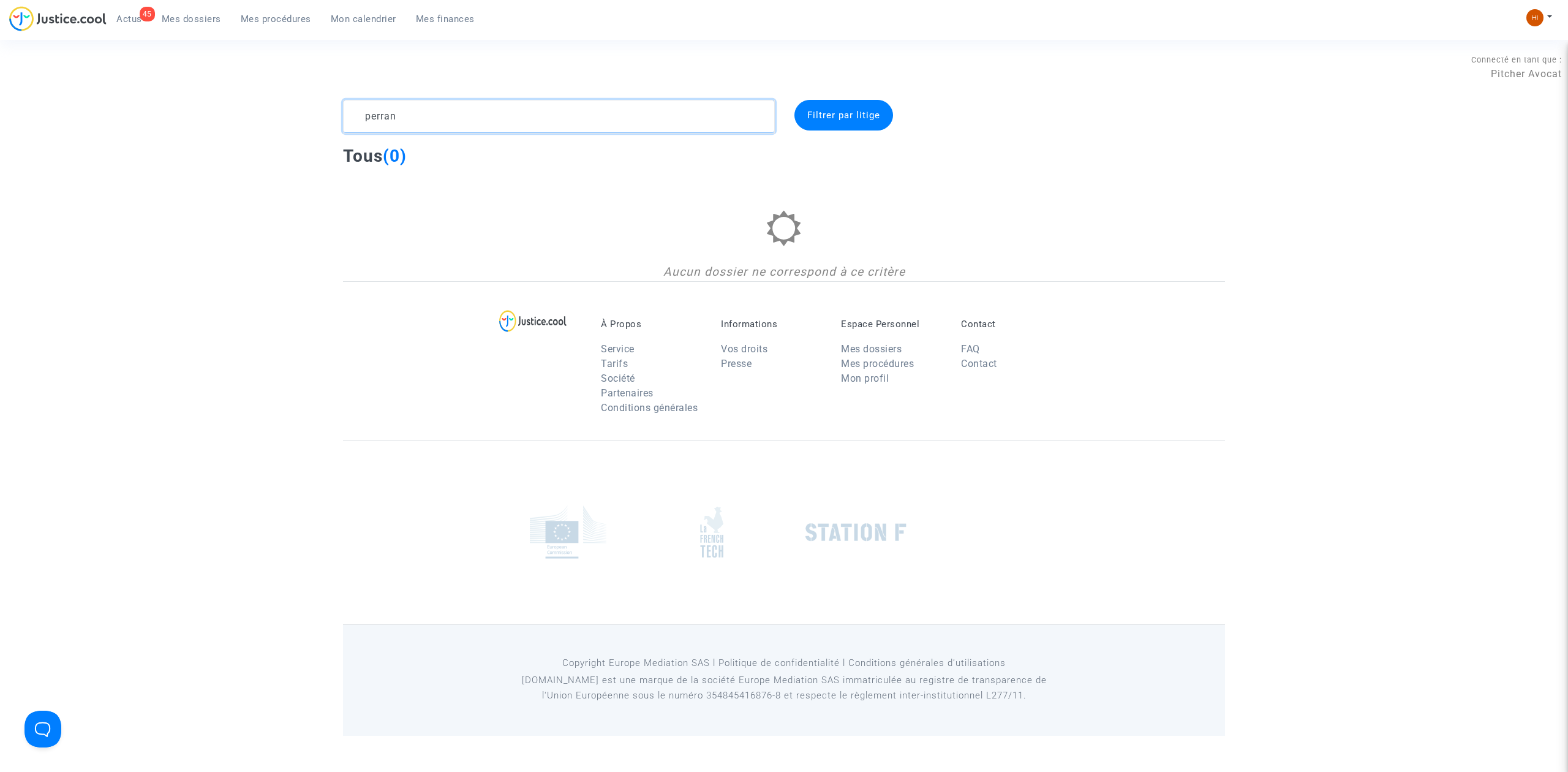
type textarea "perran"
click at [315, 15] on link "Mes procédures" at bounding box center [275, 20] width 90 height 19
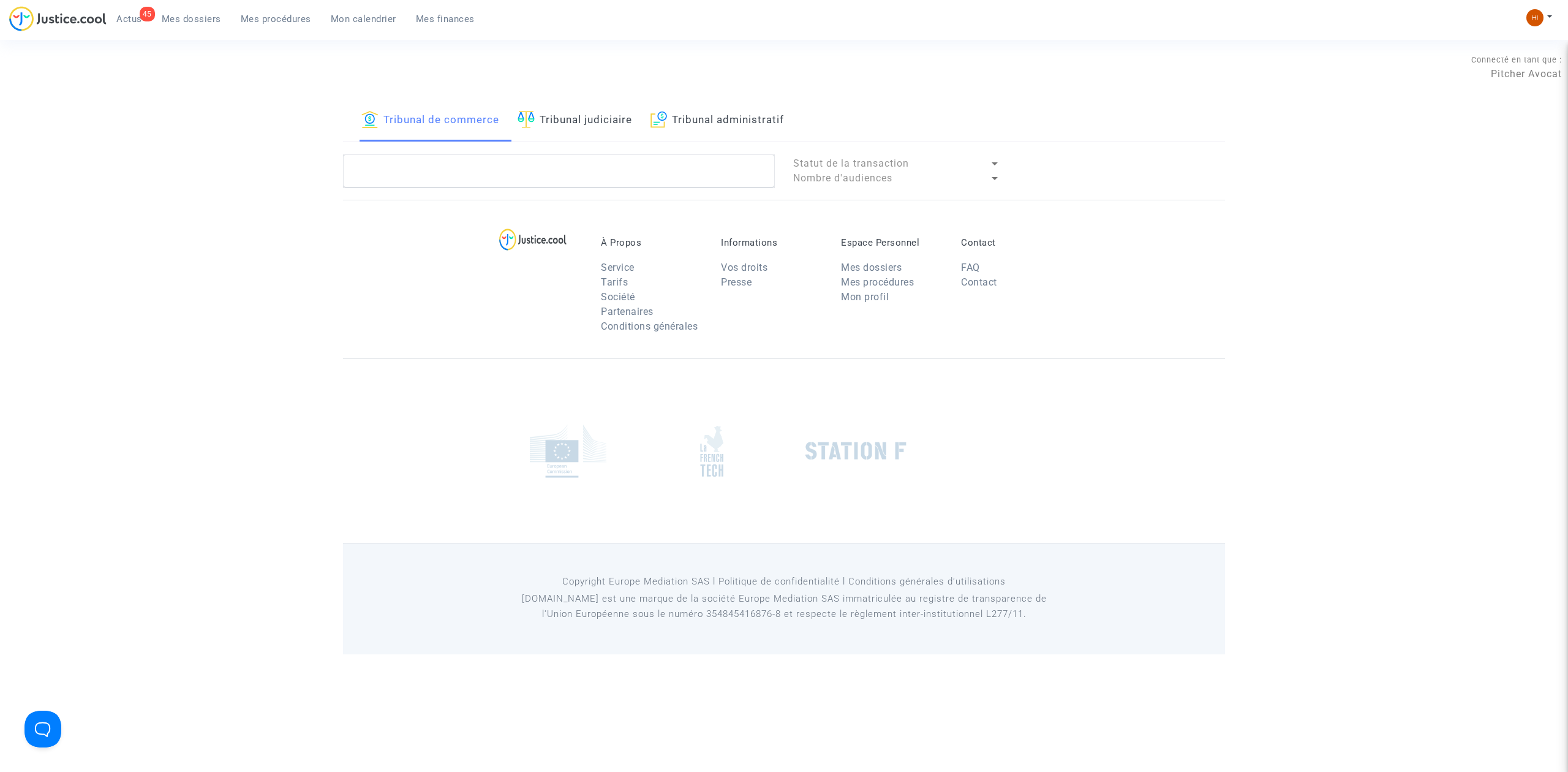
click at [292, 12] on link "Mes procédures" at bounding box center [275, 20] width 90 height 19
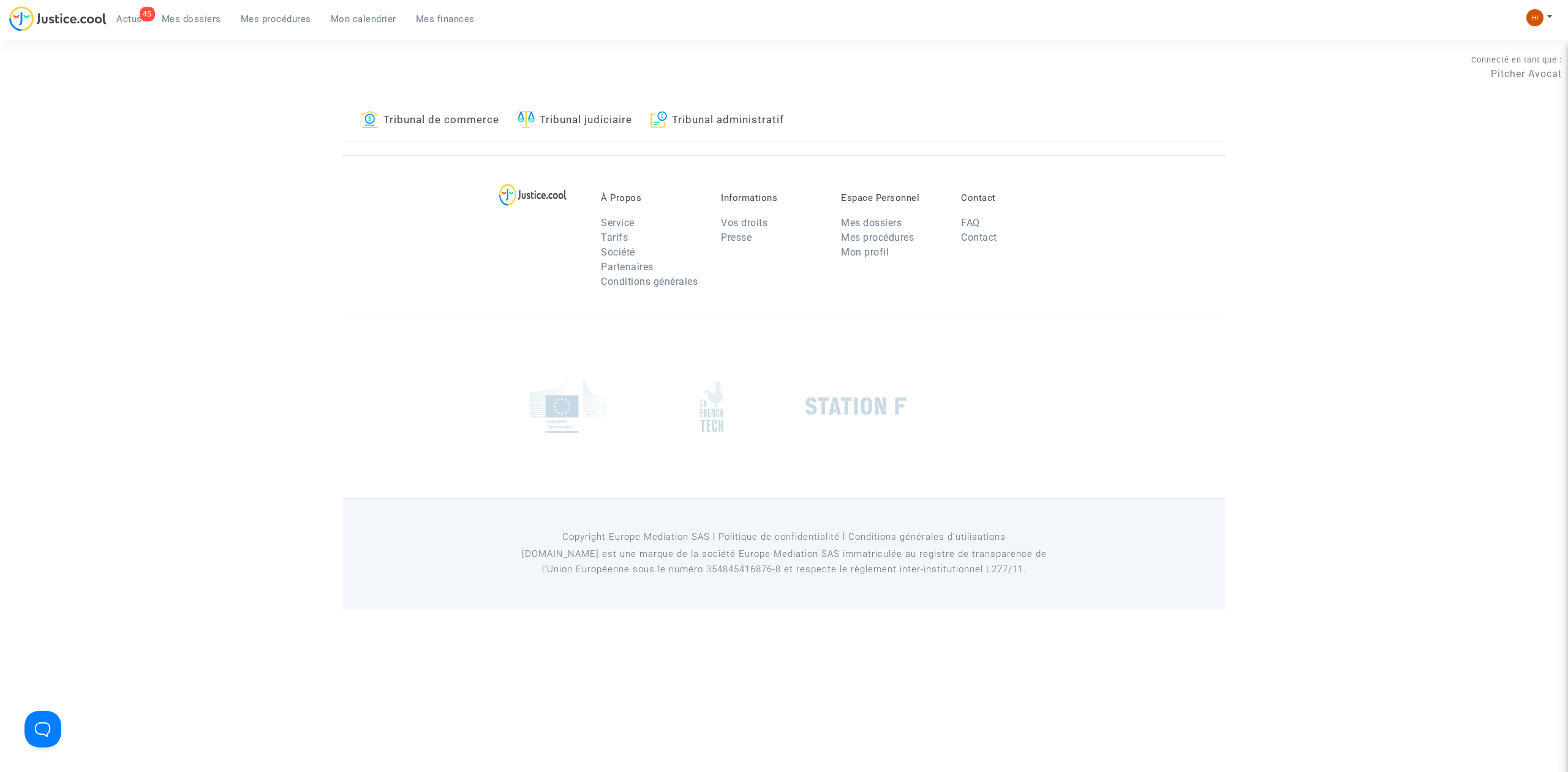
click at [566, 126] on link "Tribunal judiciaire" at bounding box center [575, 120] width 114 height 42
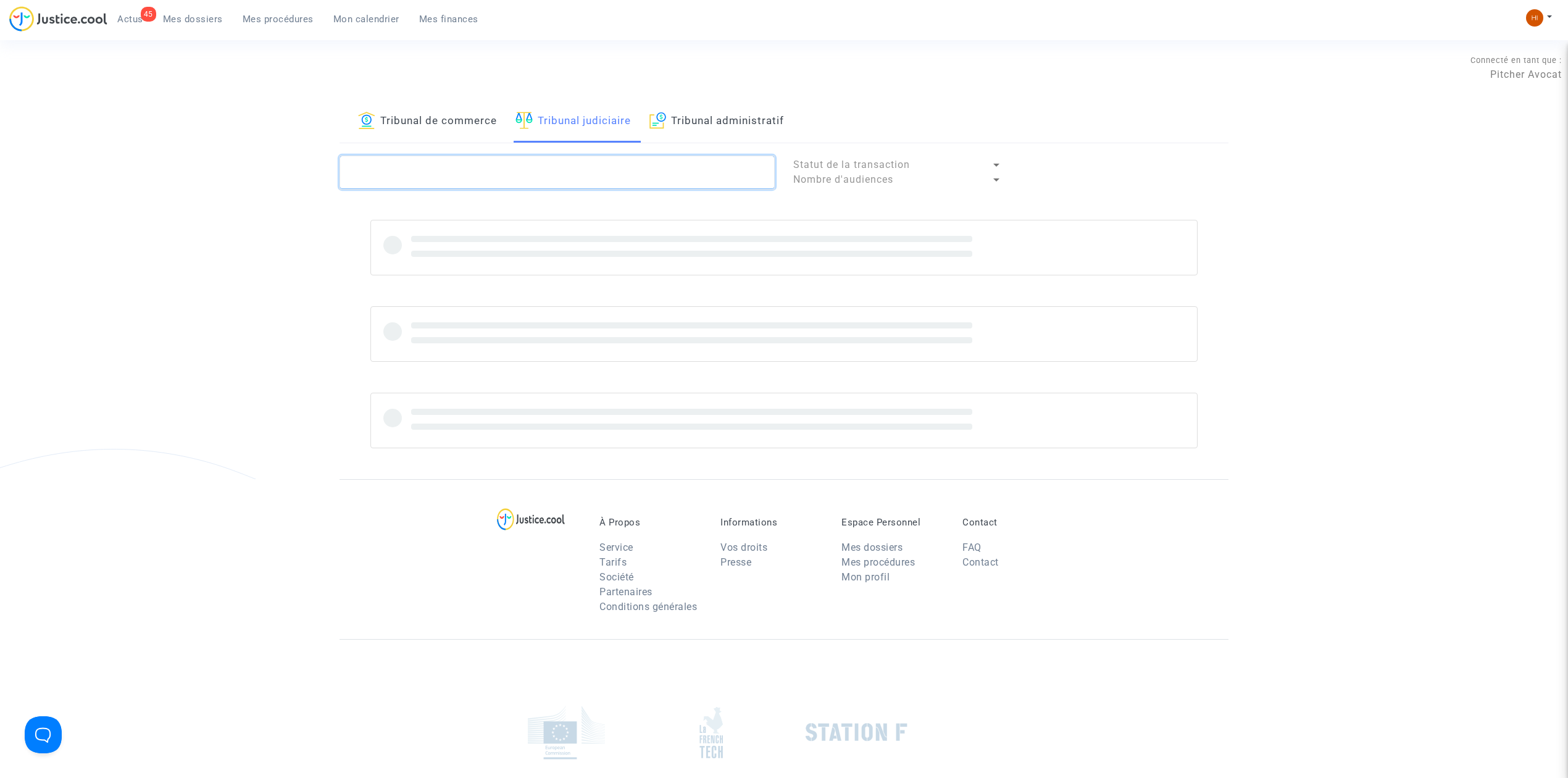
drag, startPoint x: 575, startPoint y: 186, endPoint x: 589, endPoint y: 179, distance: 15.7
click at [585, 182] on textarea at bounding box center [557, 172] width 435 height 34
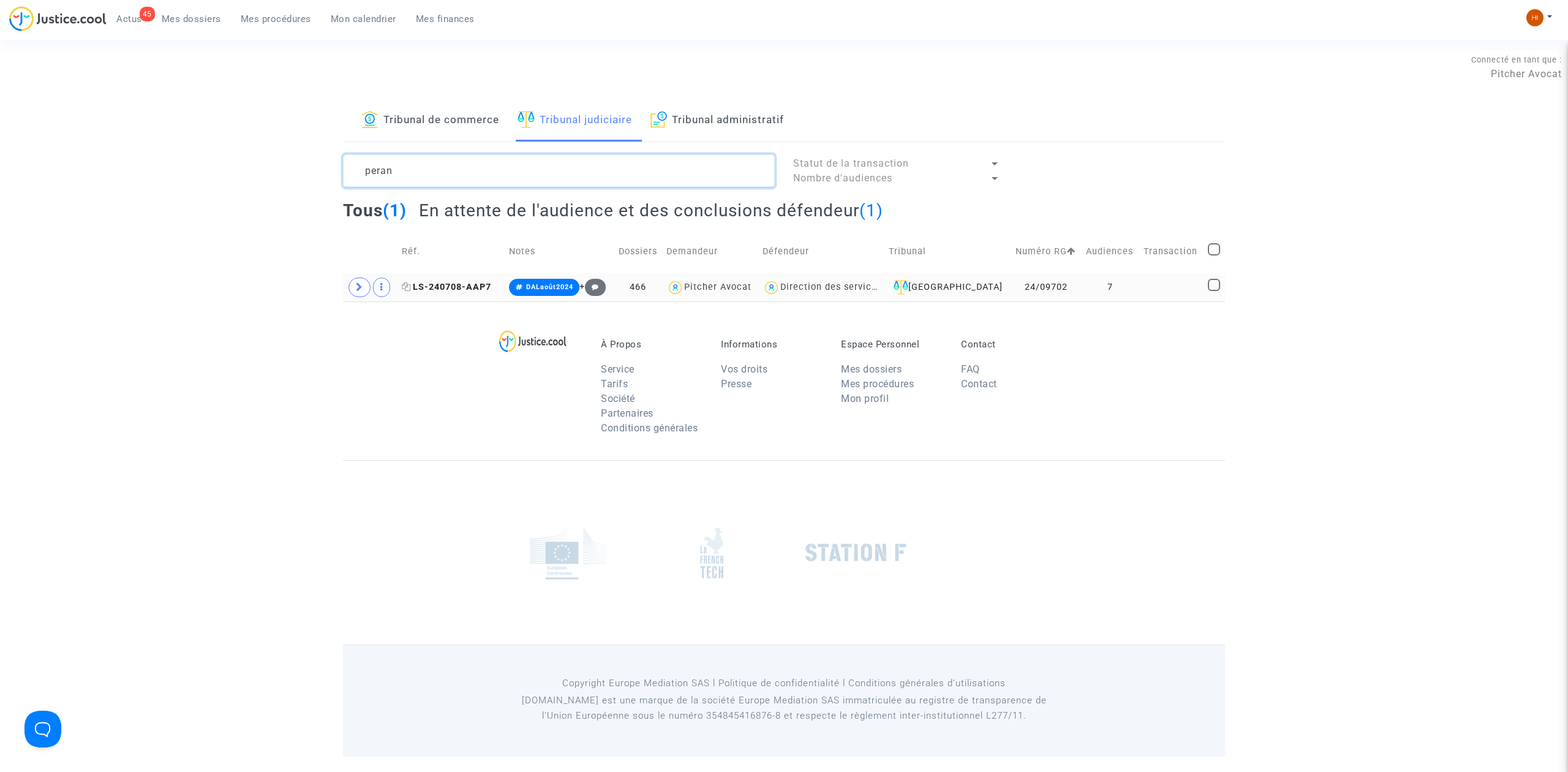
type textarea "peran"
click at [435, 285] on span "LS-240708-AAP7" at bounding box center [446, 286] width 89 height 10
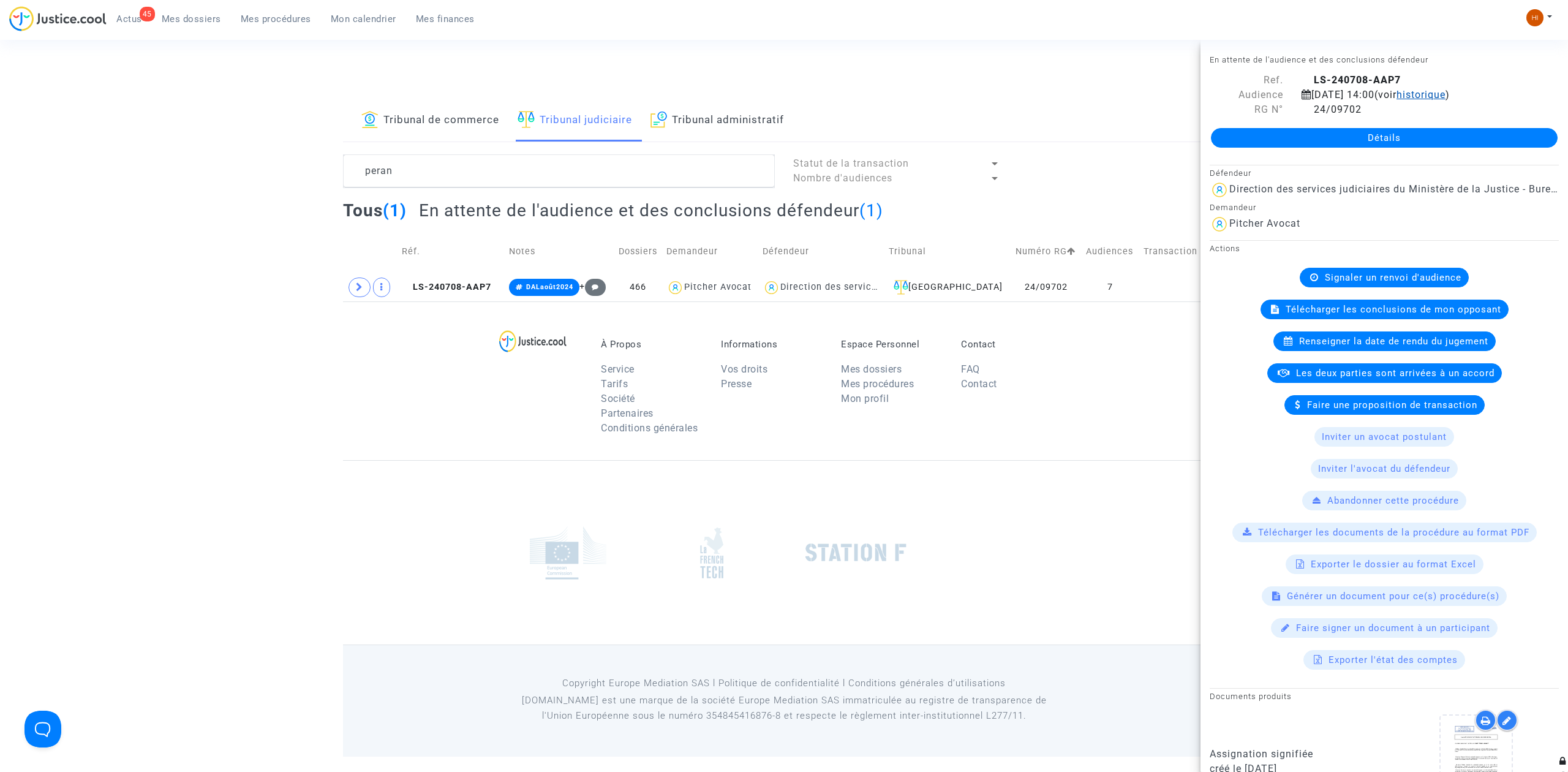
click at [1445, 92] on span "historique" at bounding box center [1421, 94] width 49 height 12
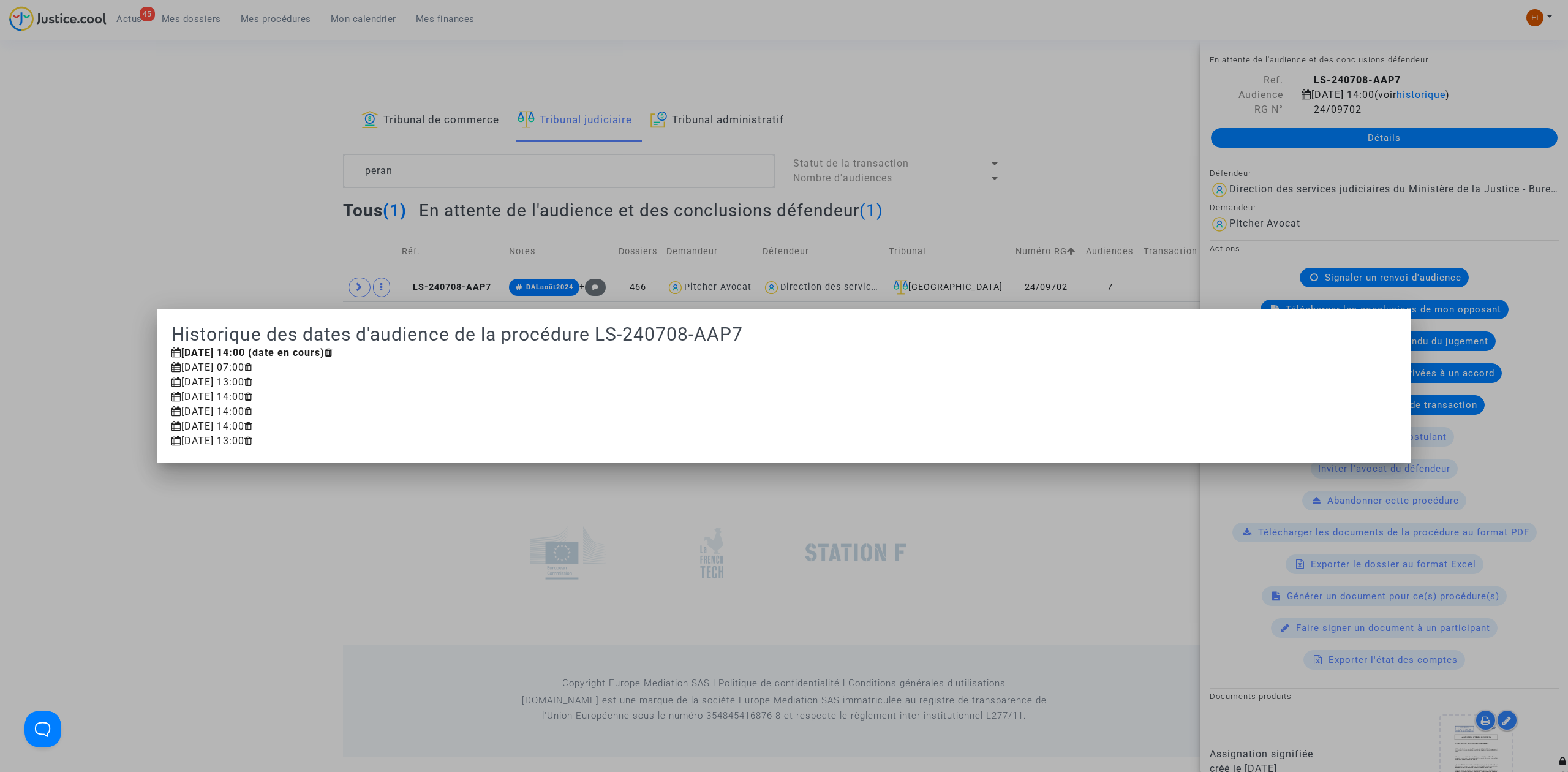
click at [706, 96] on div at bounding box center [784, 386] width 1568 height 772
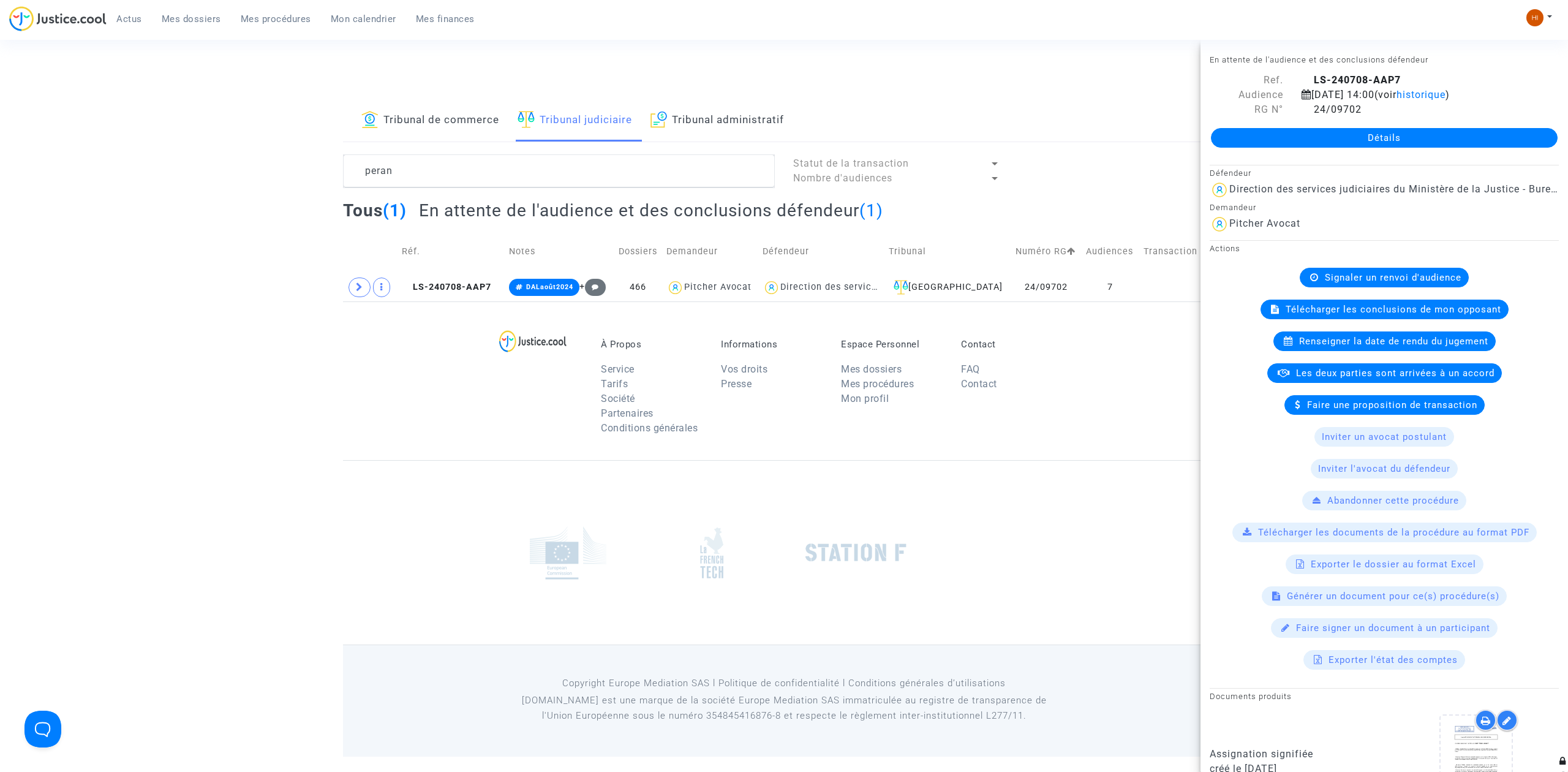
click at [505, 128] on div "Tribunal de commerce Tribunal judiciaire Tribunal administratif" at bounding box center [784, 120] width 882 height 42
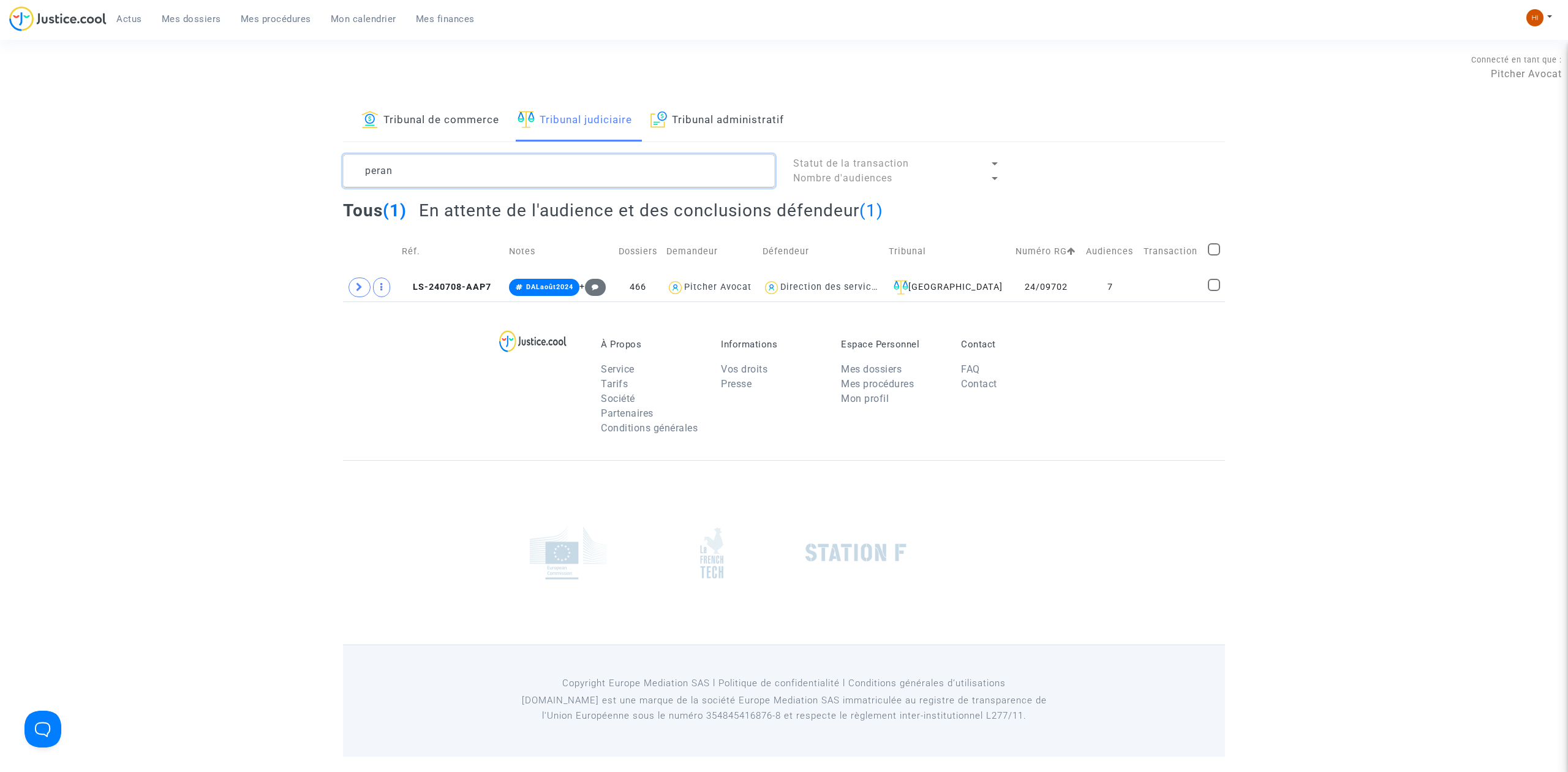
click at [481, 169] on textarea at bounding box center [559, 171] width 432 height 33
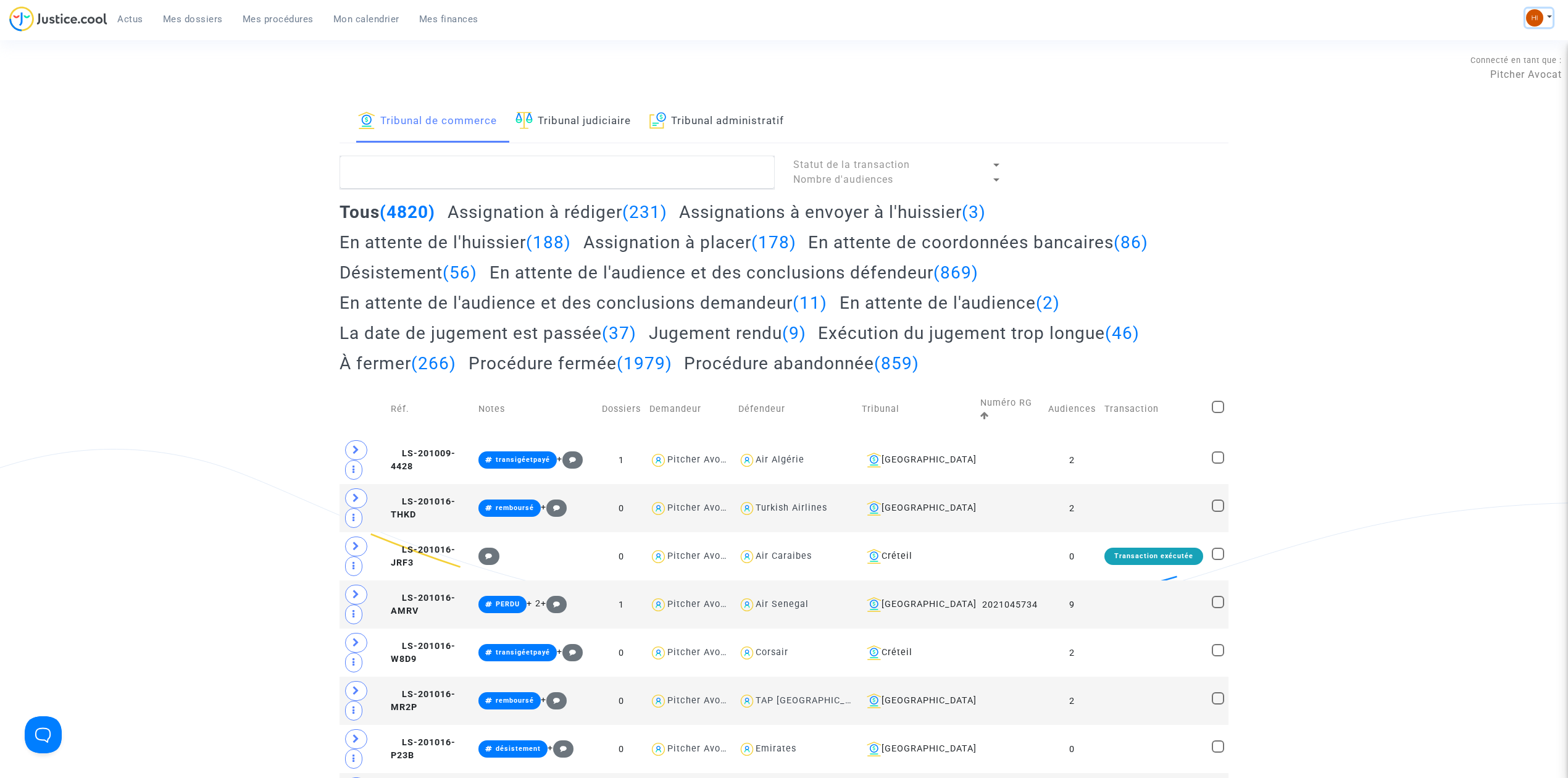
click at [1533, 23] on img at bounding box center [1534, 18] width 17 height 17
click at [1501, 63] on link "Changer de compte" at bounding box center [1489, 63] width 125 height 20
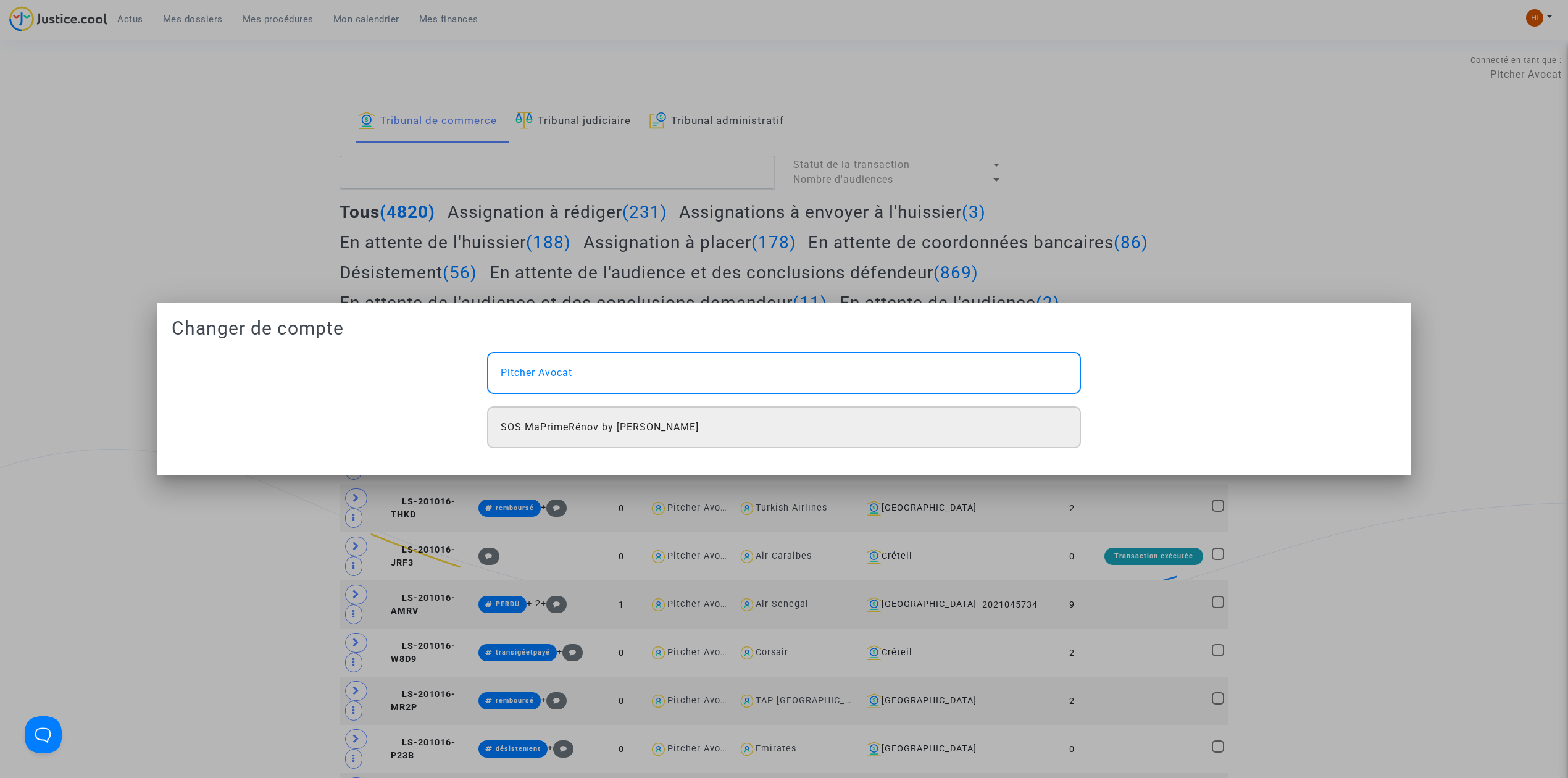
click at [883, 427] on div "SOS MaPrimeRénov by [PERSON_NAME]" at bounding box center [784, 426] width 594 height 42
